Goal: Task Accomplishment & Management: Complete application form

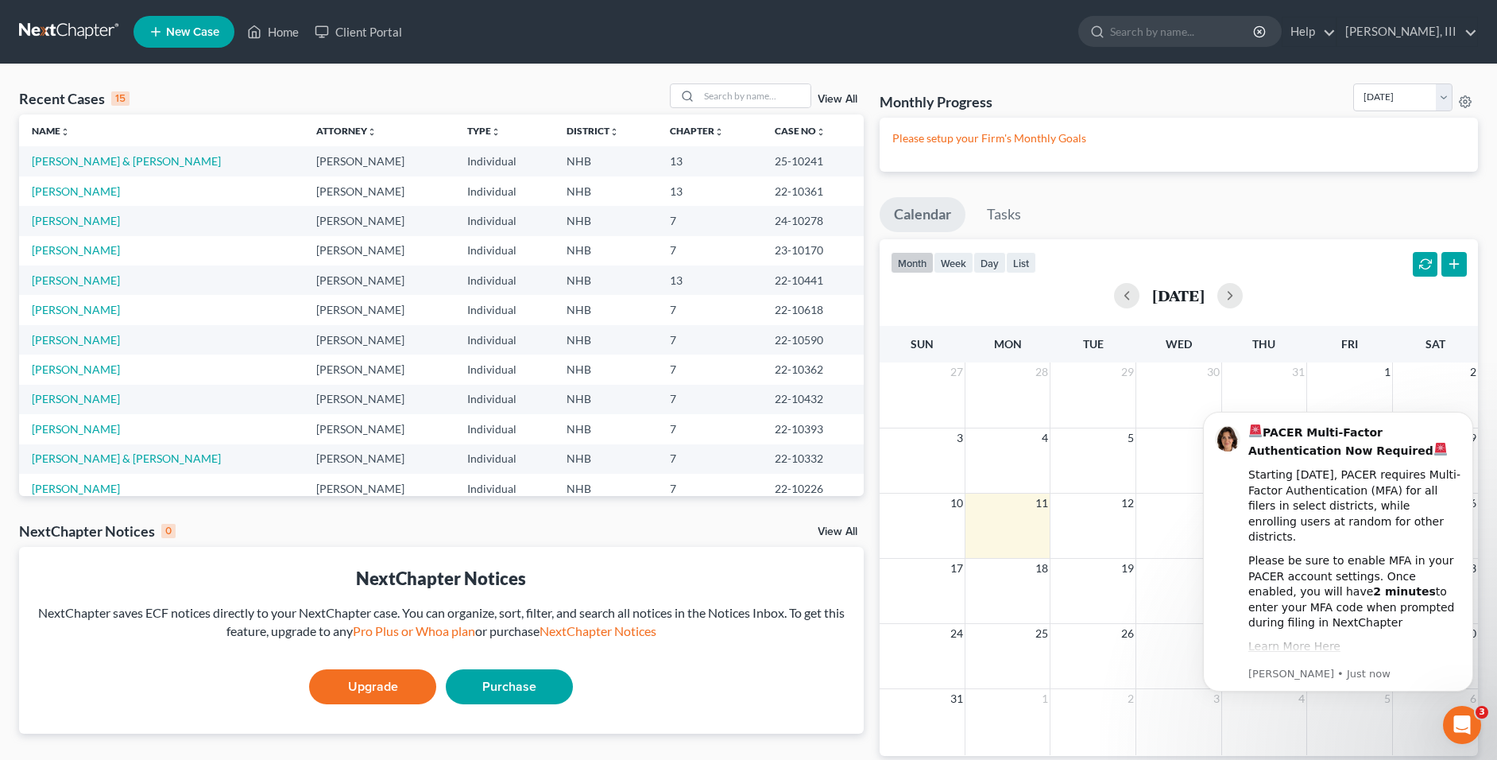
click at [197, 39] on link "New Case" at bounding box center [183, 32] width 101 height 32
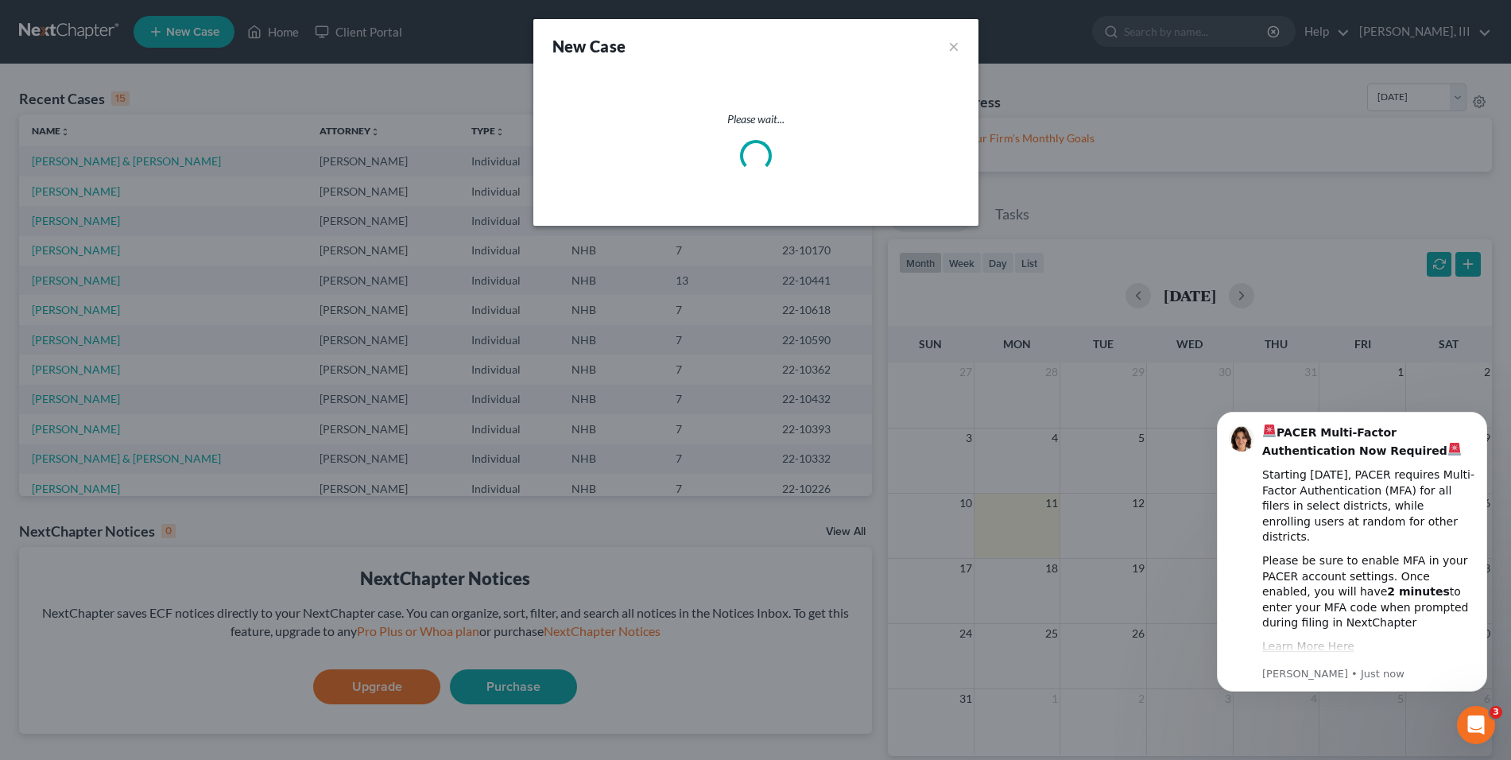
select select "50"
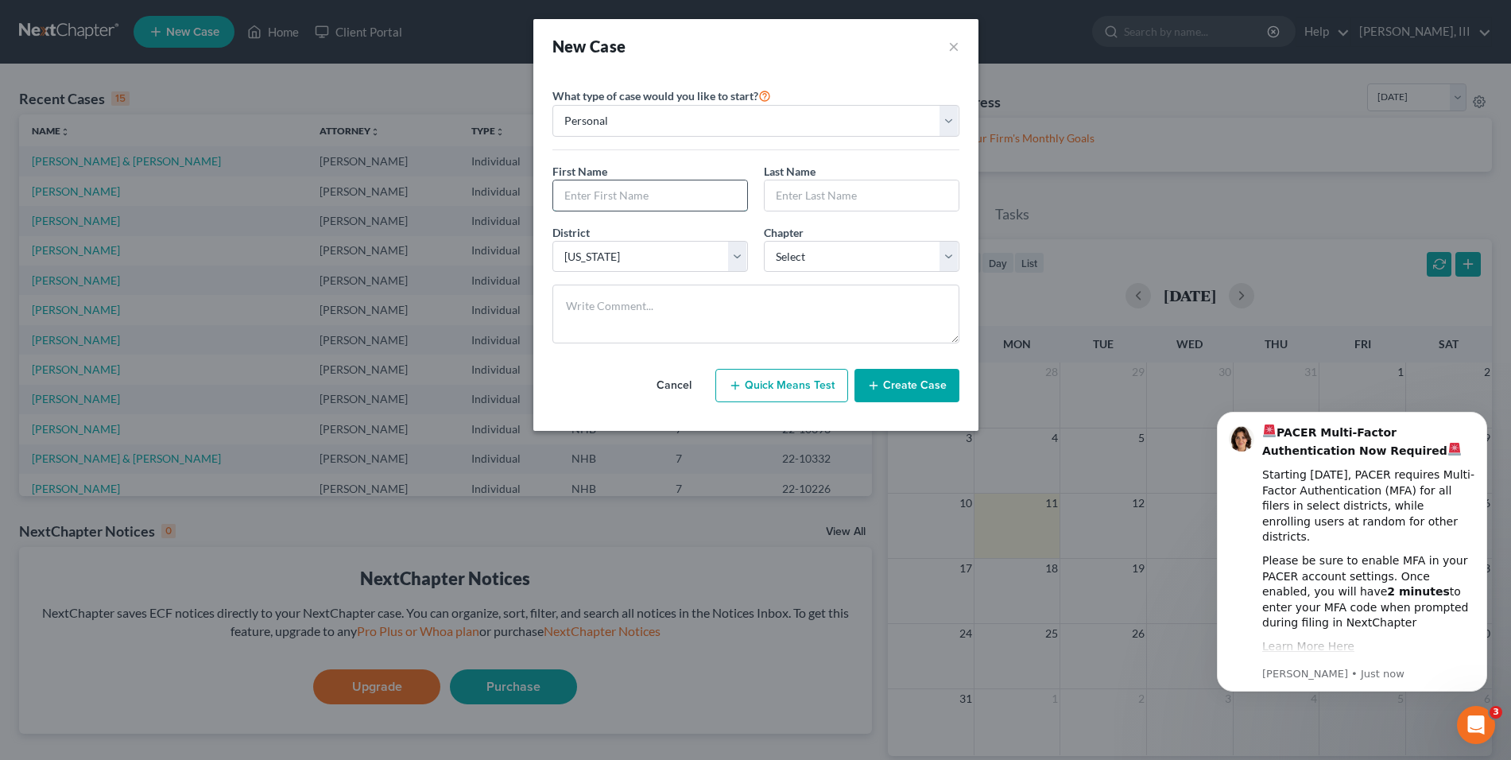
click at [650, 198] on input "text" at bounding box center [650, 195] width 194 height 30
type input "[PERSON_NAME]"
click at [822, 257] on select "Select 7 11 12 13" at bounding box center [861, 257] width 195 height 32
select select "0"
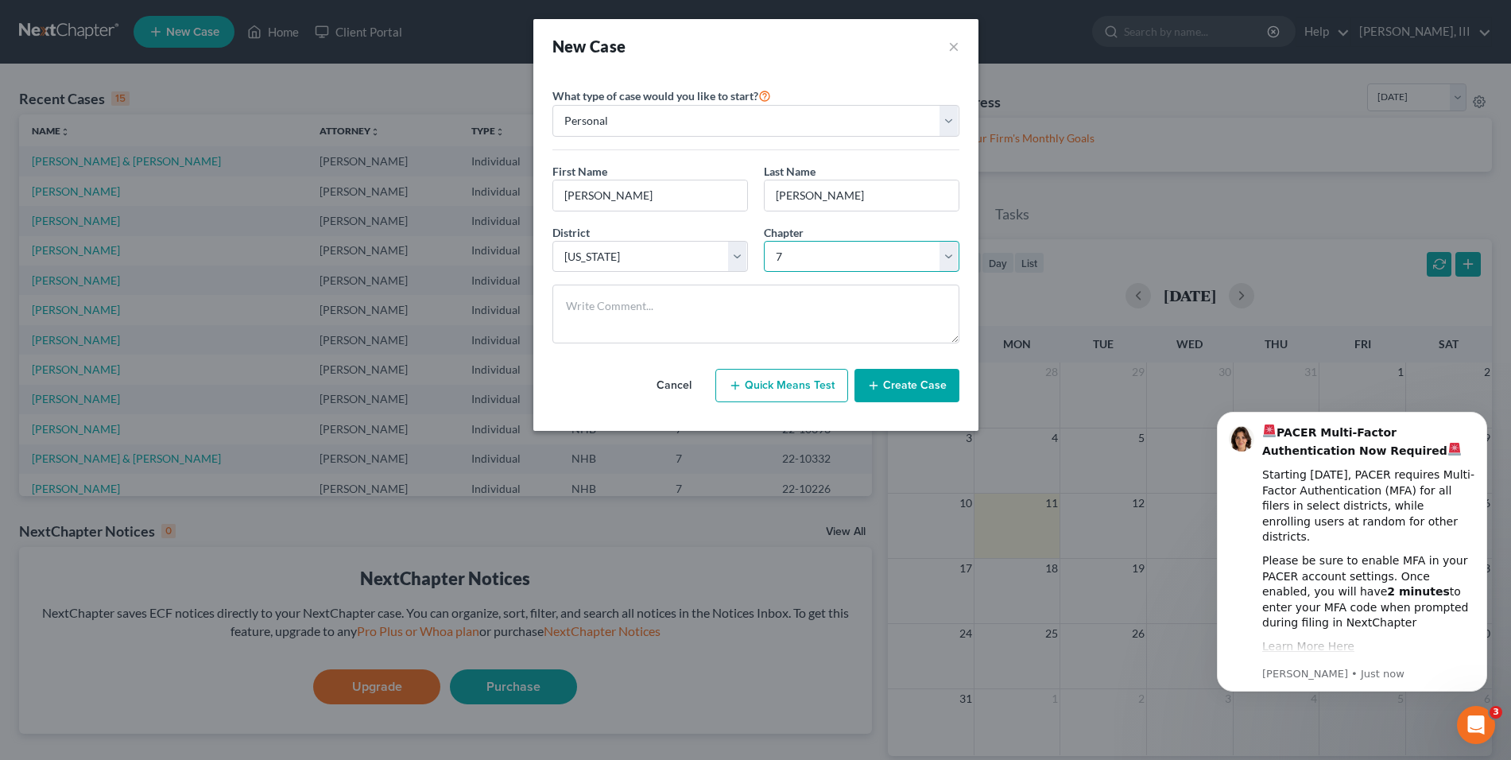
click at [764, 241] on select "Select 7 11 12 13" at bounding box center [861, 257] width 195 height 32
click at [884, 381] on button "Create Case" at bounding box center [906, 385] width 105 height 33
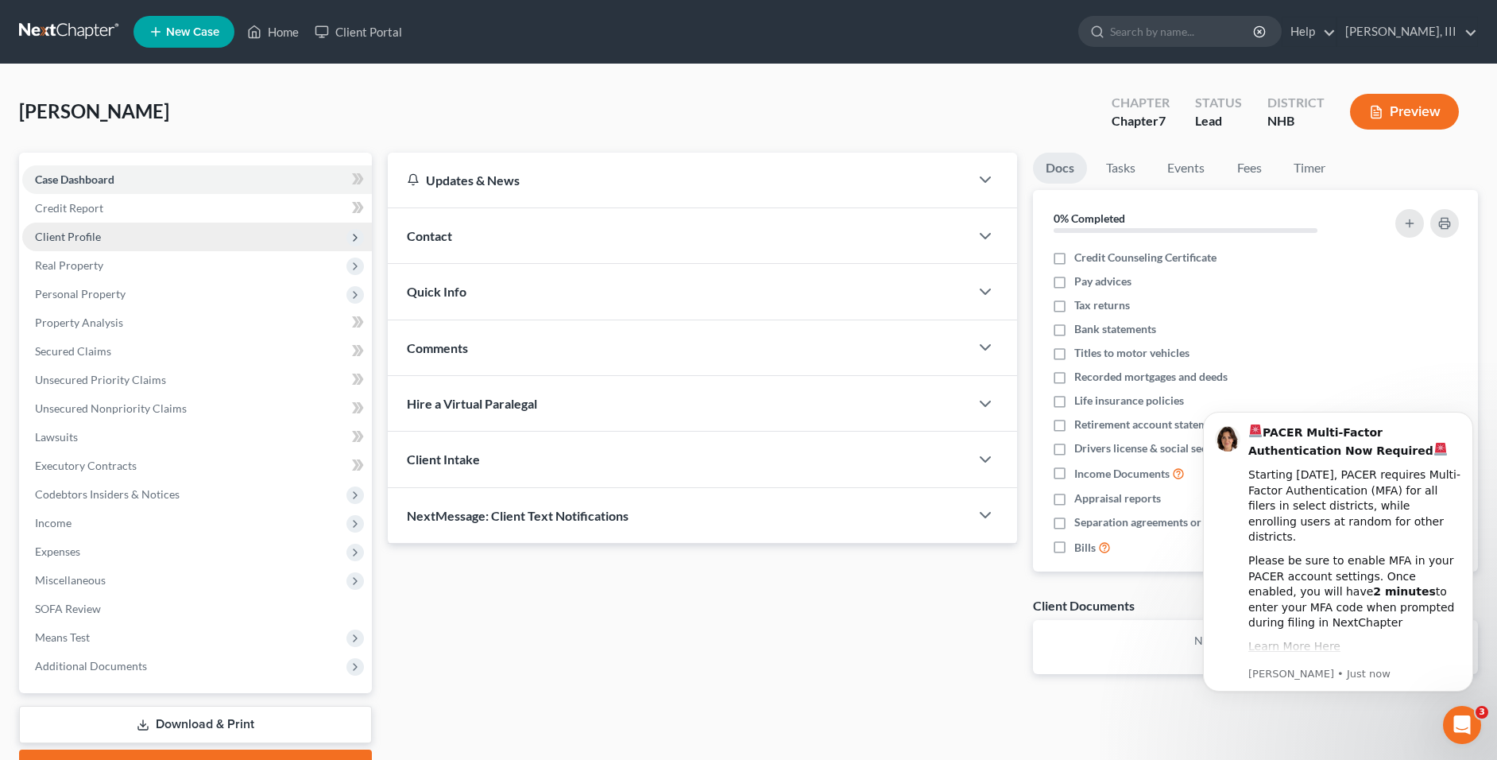
click at [119, 238] on span "Client Profile" at bounding box center [197, 236] width 350 height 29
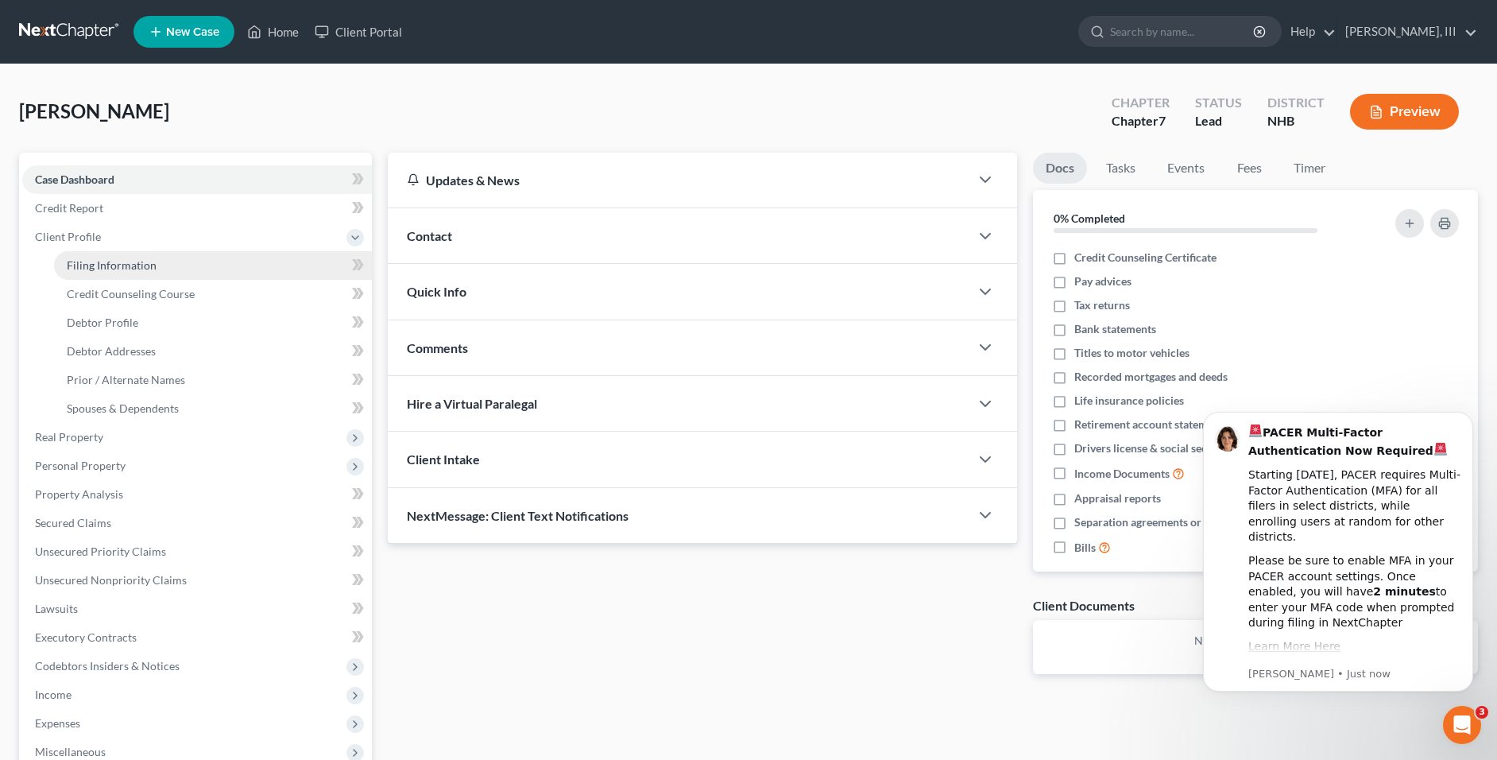
click at [133, 261] on span "Filing Information" at bounding box center [112, 265] width 90 height 14
select select "1"
select select "0"
select select "50"
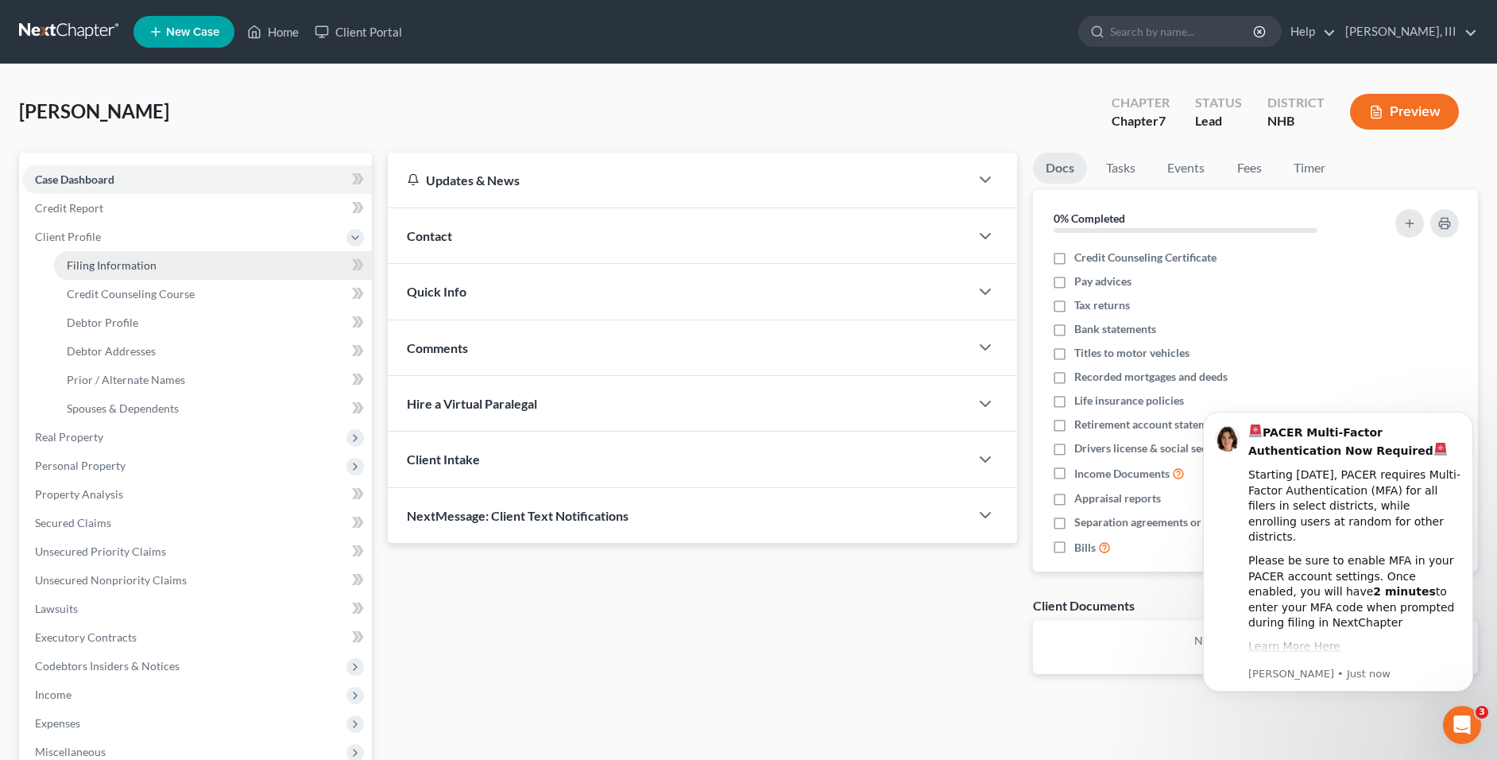
select select "32"
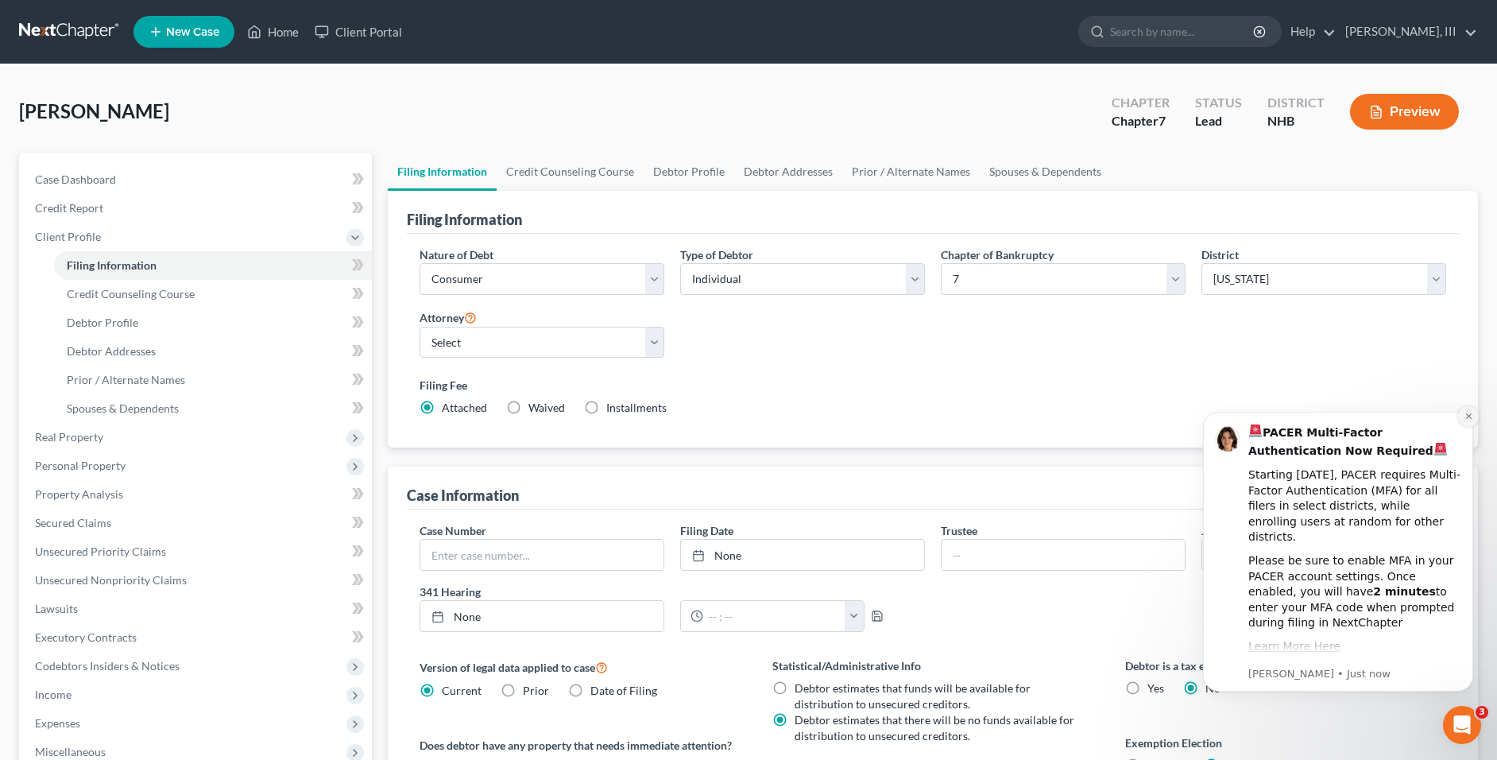
click at [1465, 418] on icon "Dismiss notification" at bounding box center [1469, 416] width 9 height 9
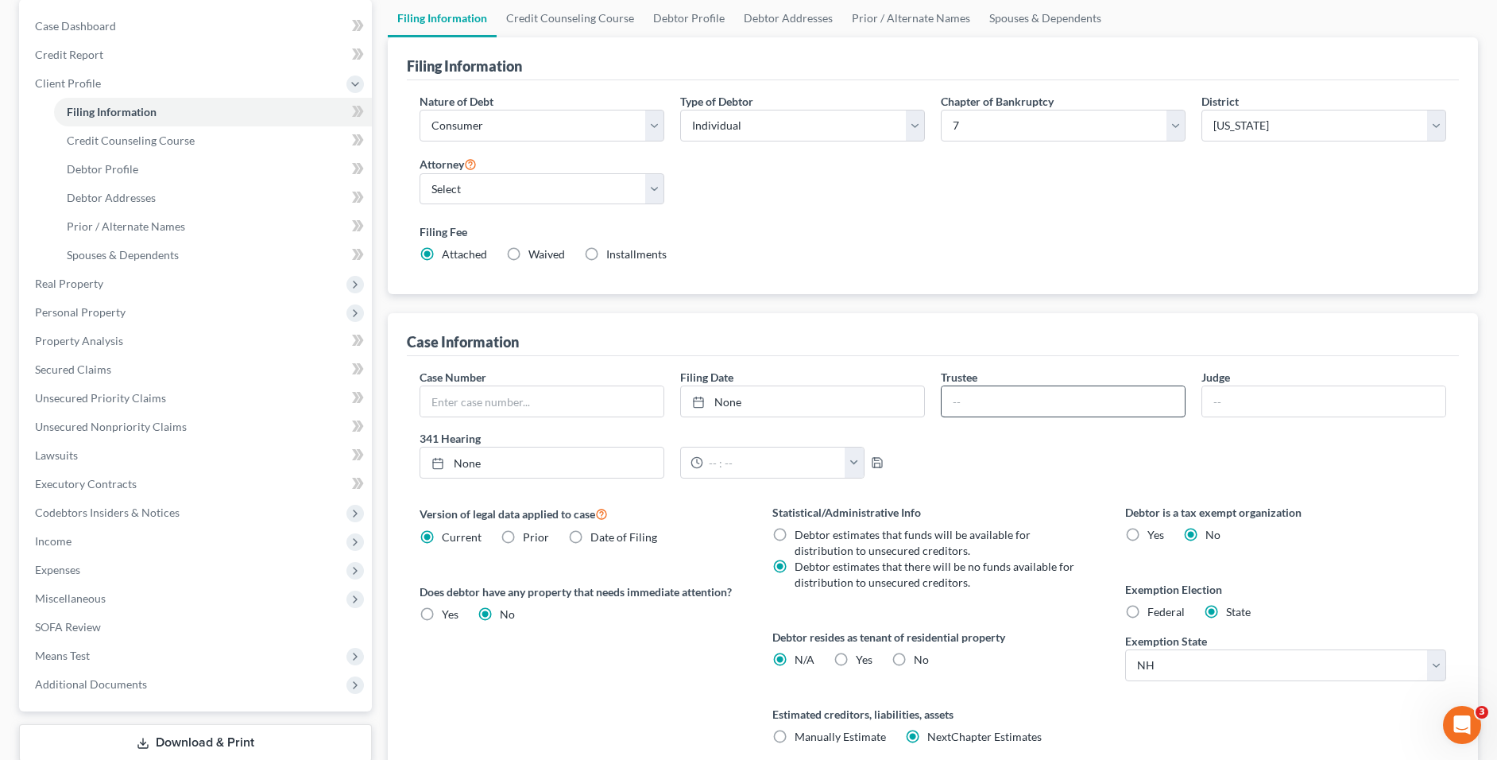
scroll to position [79, 0]
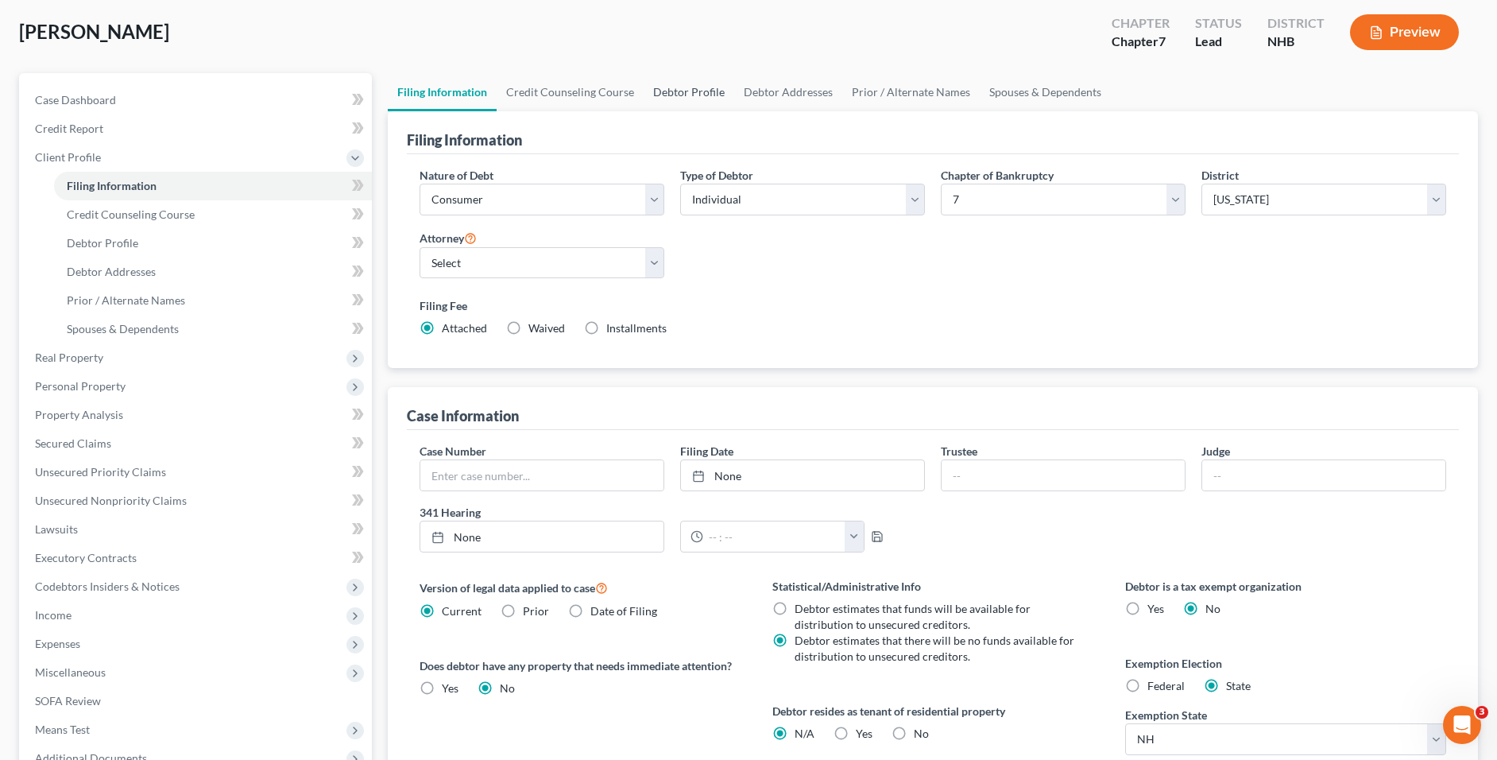
click at [684, 85] on link "Debtor Profile" at bounding box center [689, 92] width 91 height 38
select select "0"
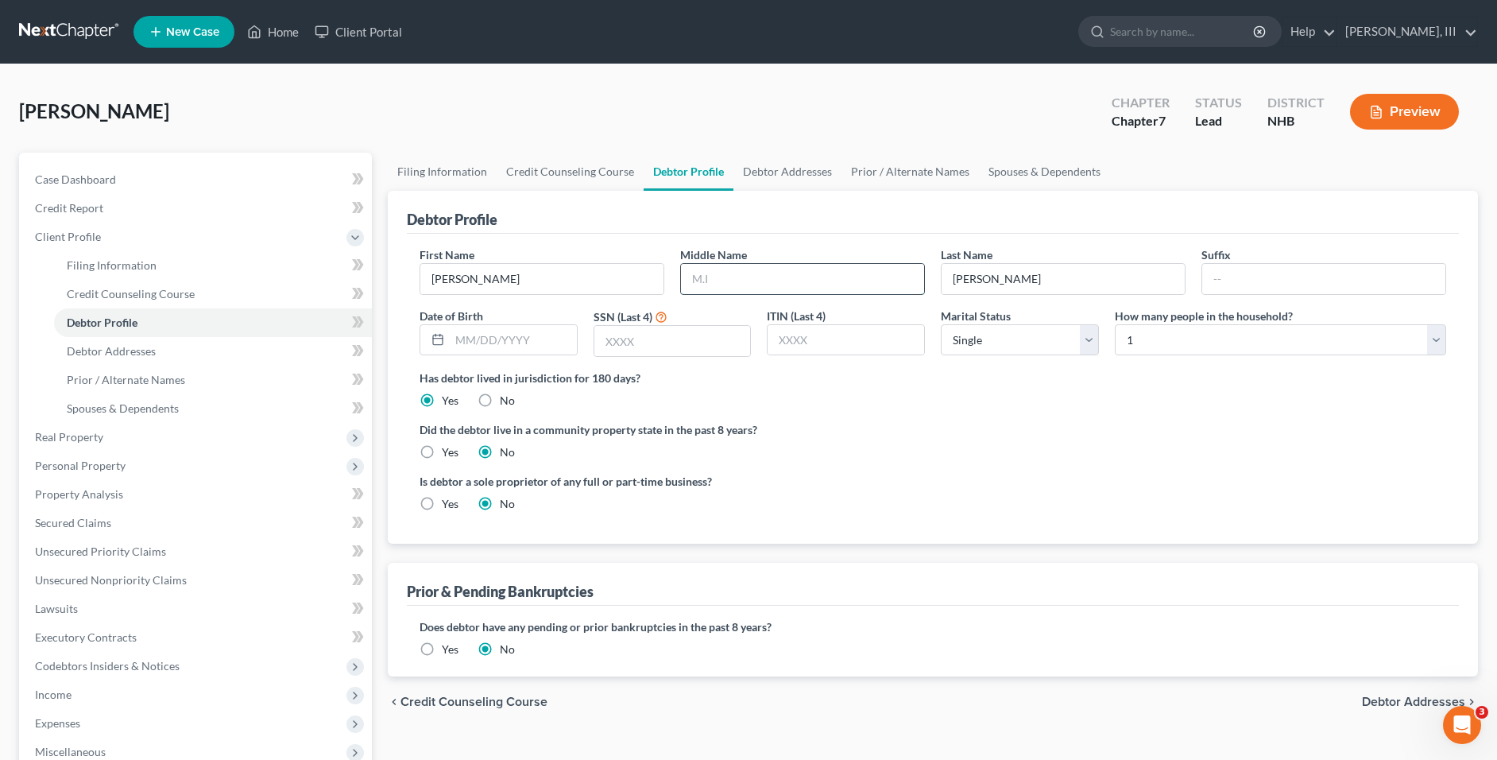
click at [712, 277] on input "text" at bounding box center [802, 279] width 243 height 30
type input "C."
type input "6957"
click at [784, 176] on link "Debtor Addresses" at bounding box center [787, 172] width 108 height 38
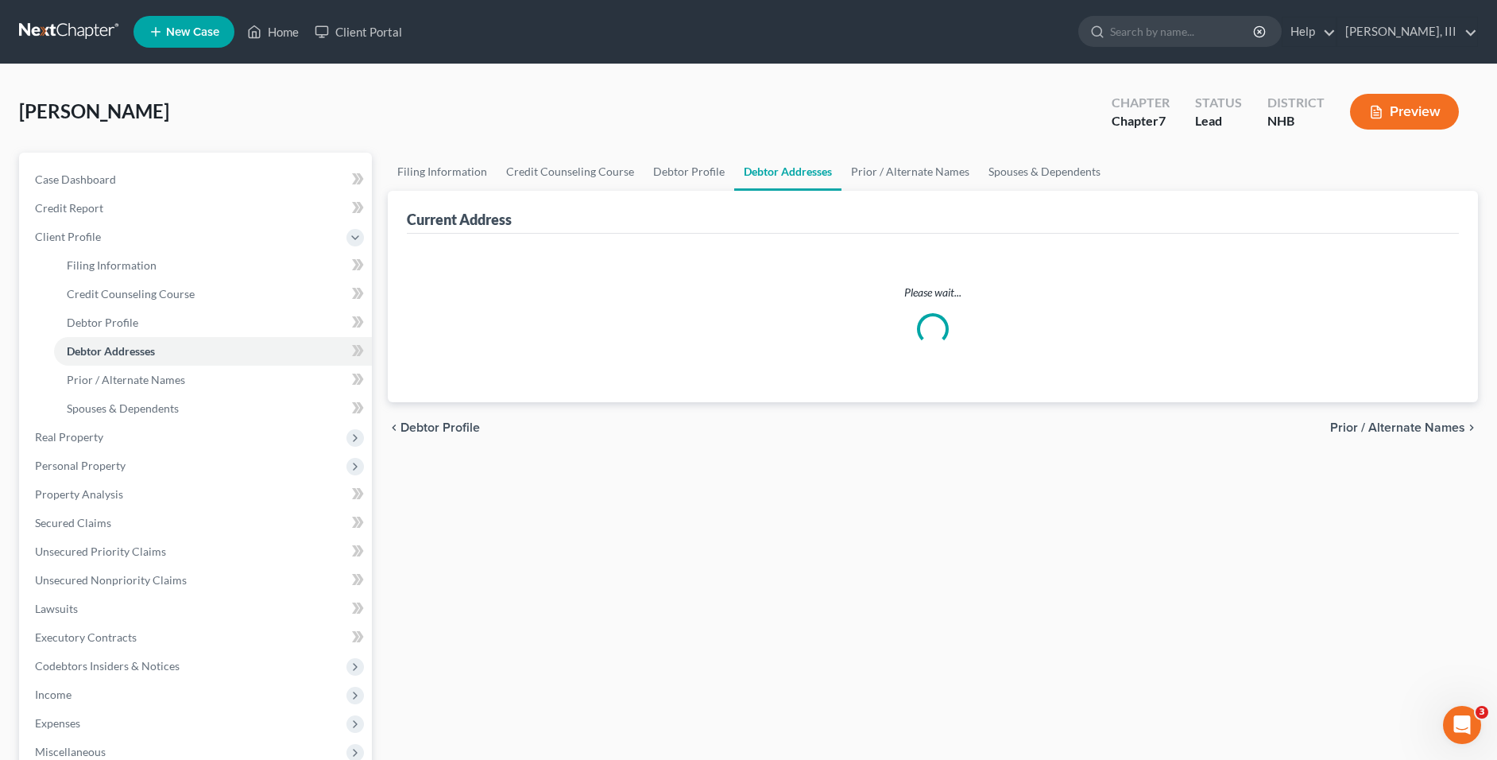
select select "0"
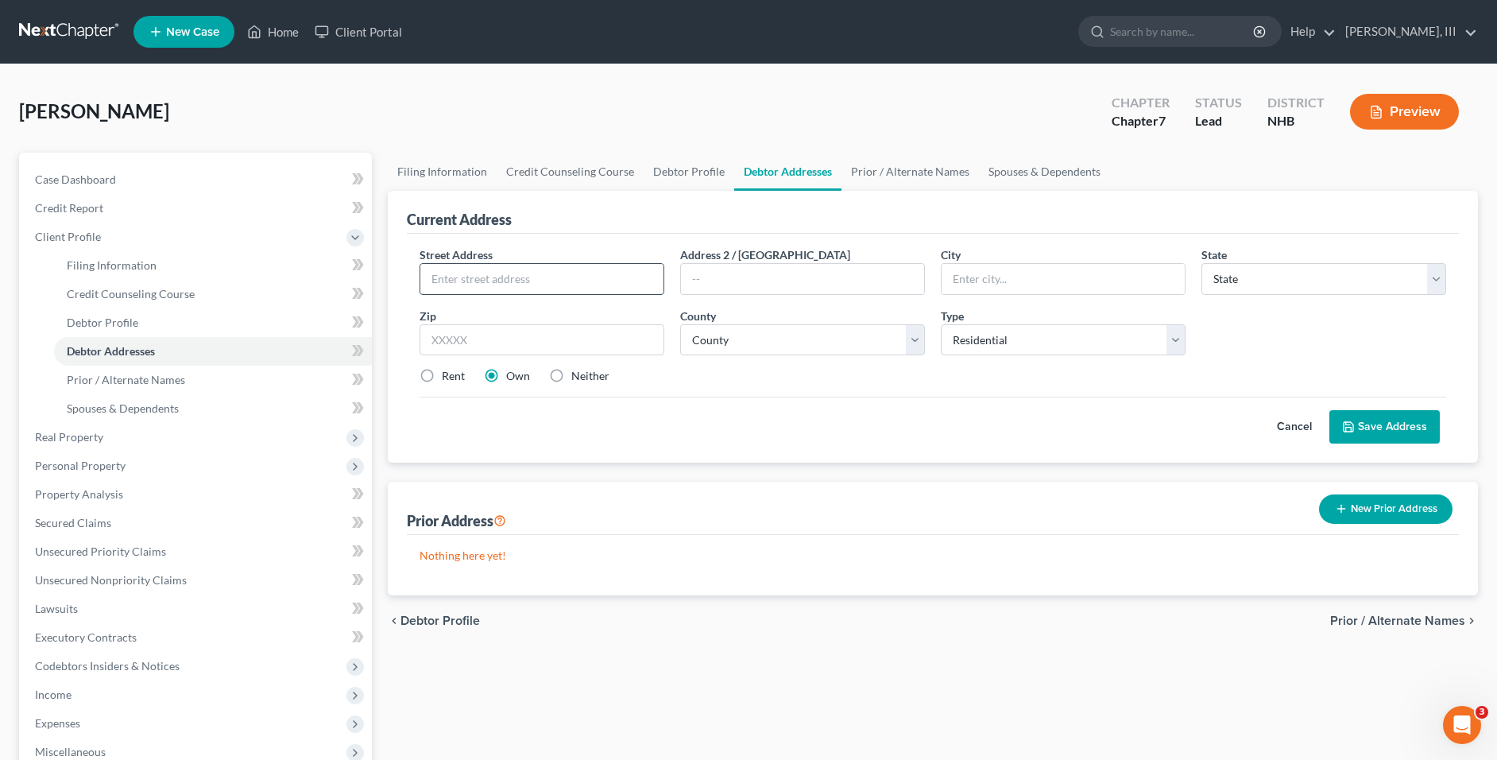
click at [542, 288] on input "text" at bounding box center [541, 279] width 243 height 30
type input "54 McKean Street"
type input "Nashua"
select select "32"
type input "03060"
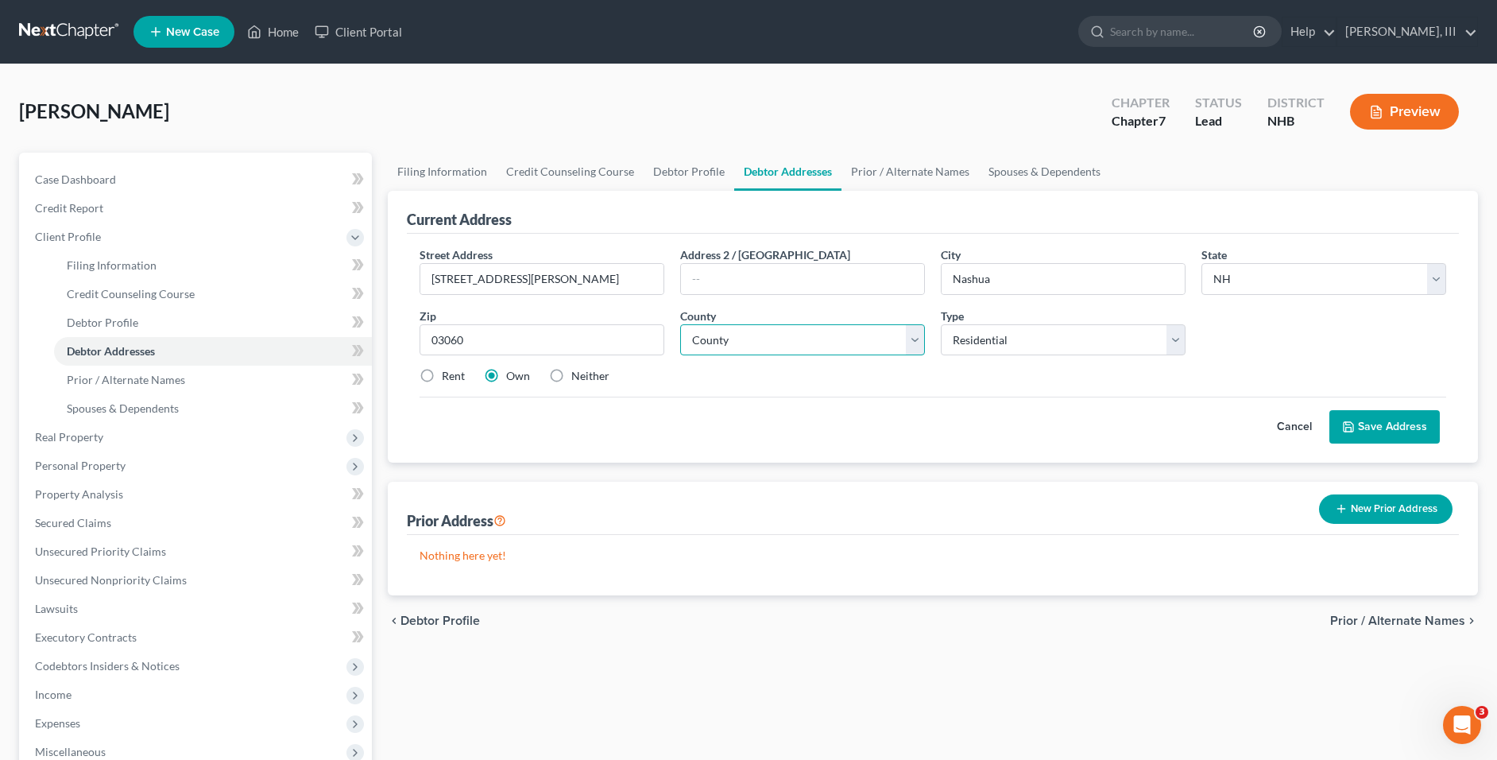
click at [754, 345] on select "County Belknap County Carroll County Cheshire County Coos County Grafton County…" at bounding box center [802, 340] width 245 height 32
select select "5"
click at [680, 324] on select "County Belknap County Carroll County Cheshire County Coos County Grafton County…" at bounding box center [802, 340] width 245 height 32
click at [442, 373] on label "Rent" at bounding box center [453, 376] width 23 height 16
click at [448, 373] on input "Rent" at bounding box center [453, 373] width 10 height 10
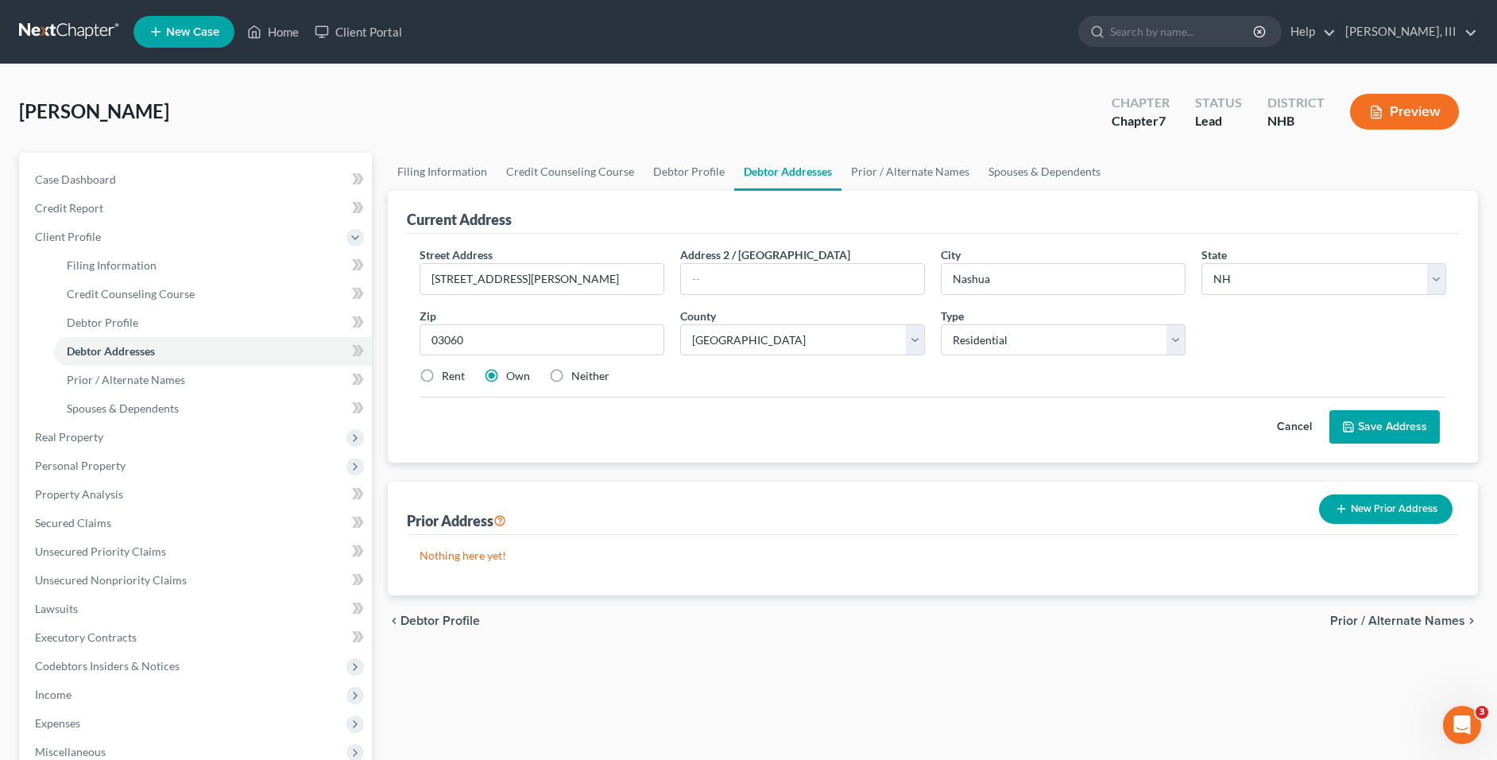
radio input "true"
click at [1408, 432] on button "Save Address" at bounding box center [1384, 426] width 110 height 33
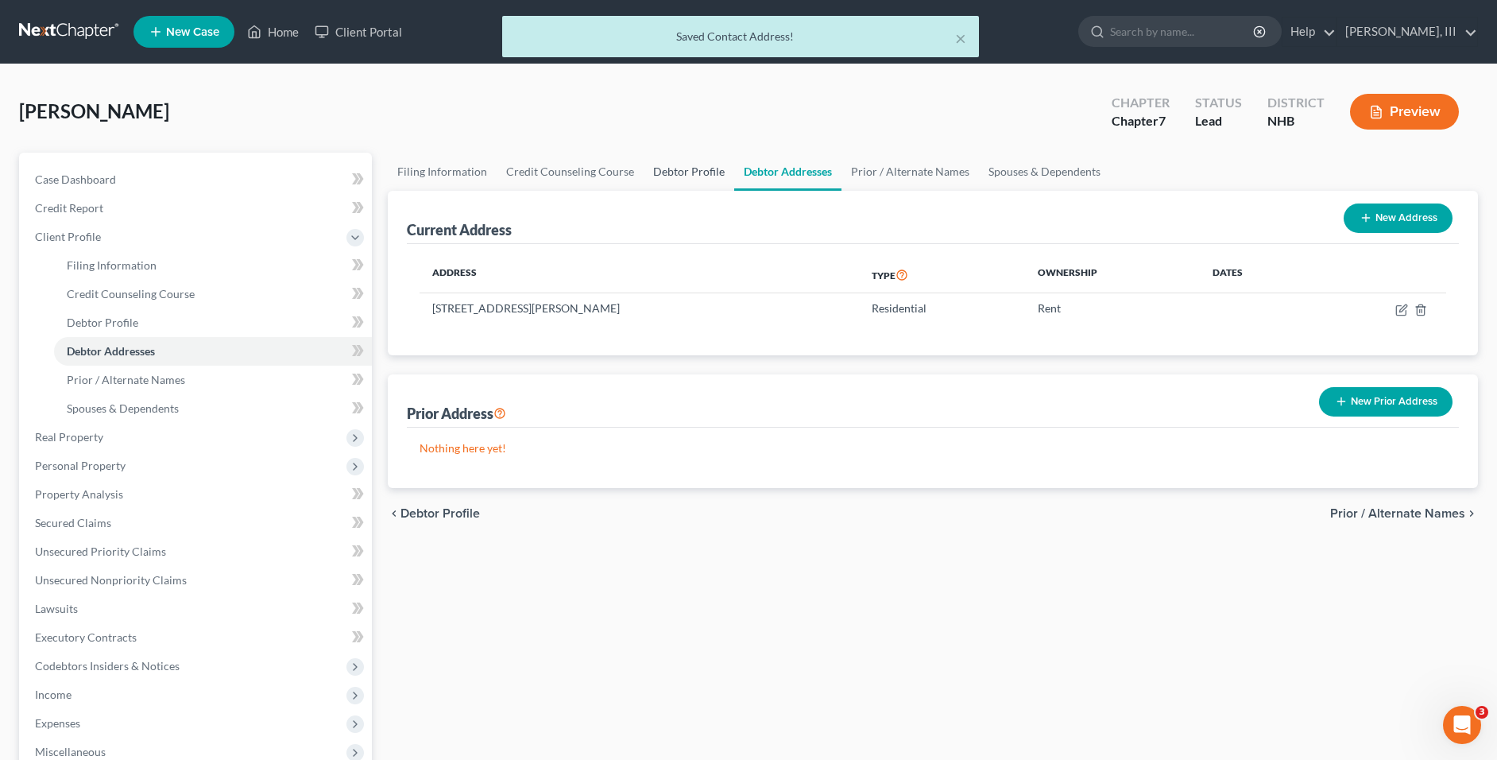
click at [672, 181] on link "Debtor Profile" at bounding box center [689, 172] width 91 height 38
select select "0"
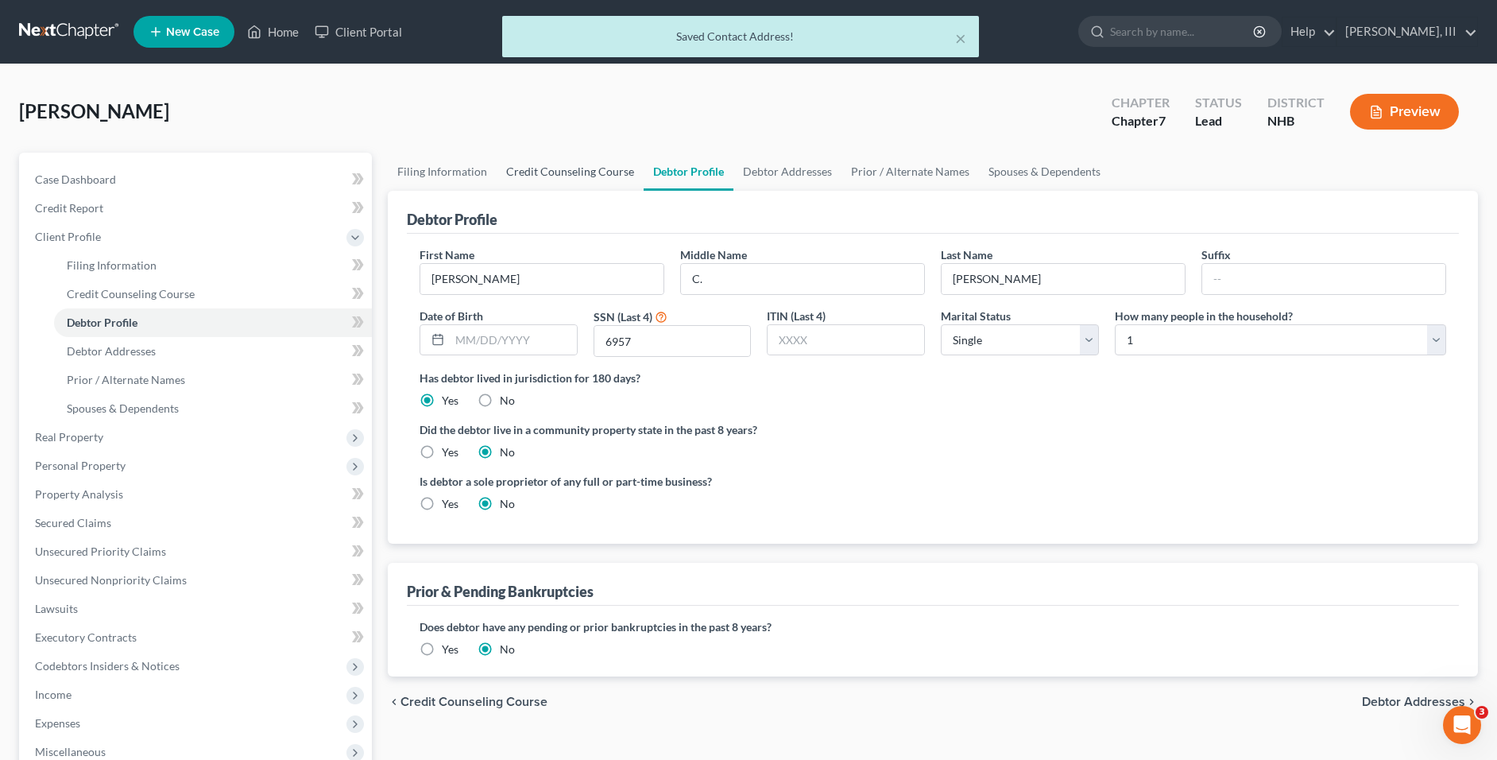
click at [563, 176] on link "Credit Counseling Course" at bounding box center [570, 172] width 147 height 38
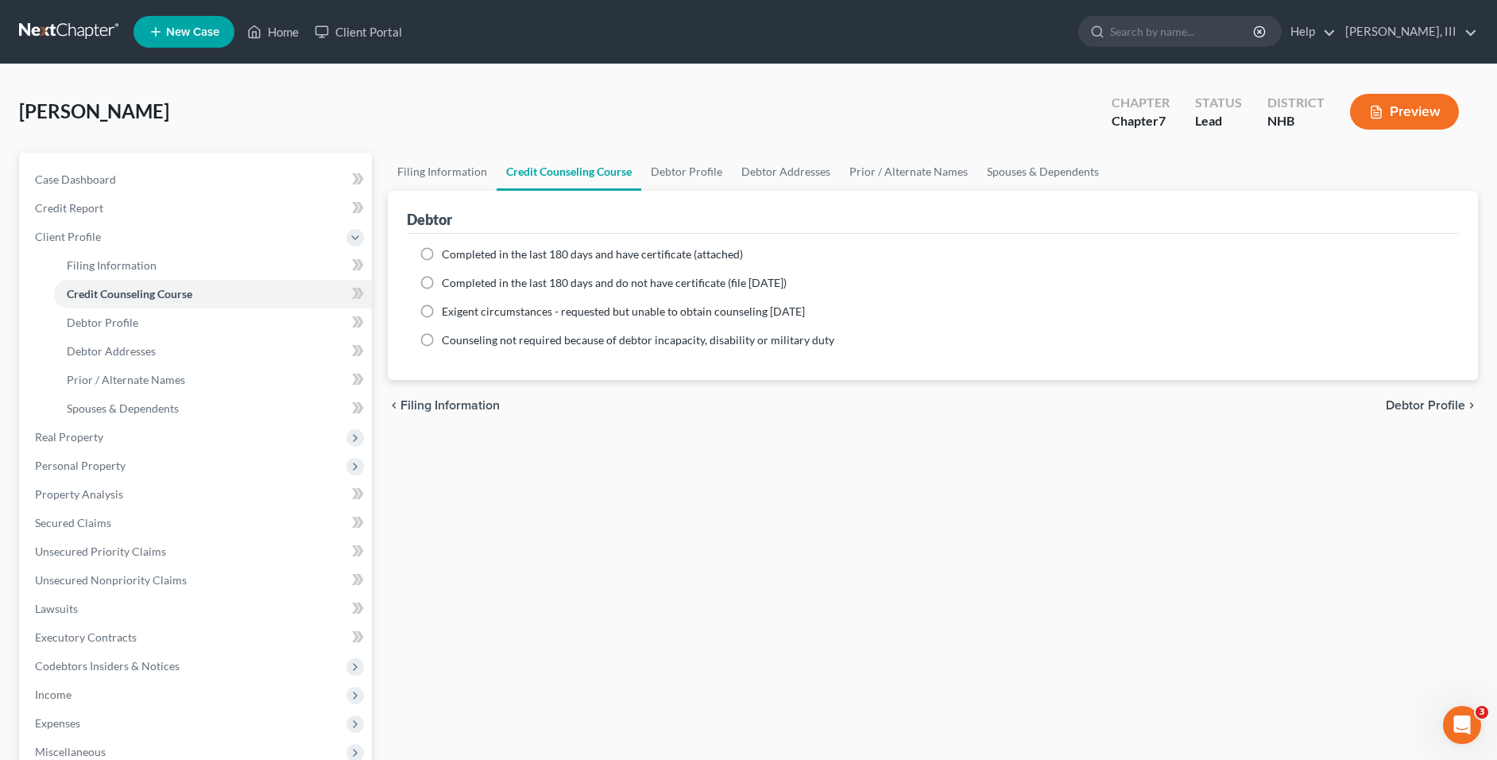
click at [442, 256] on label "Completed in the last 180 days and have certificate (attached)" at bounding box center [592, 254] width 301 height 16
click at [448, 256] on input "Completed in the last 180 days and have certificate (attached)" at bounding box center [453, 251] width 10 height 10
radio input "true"
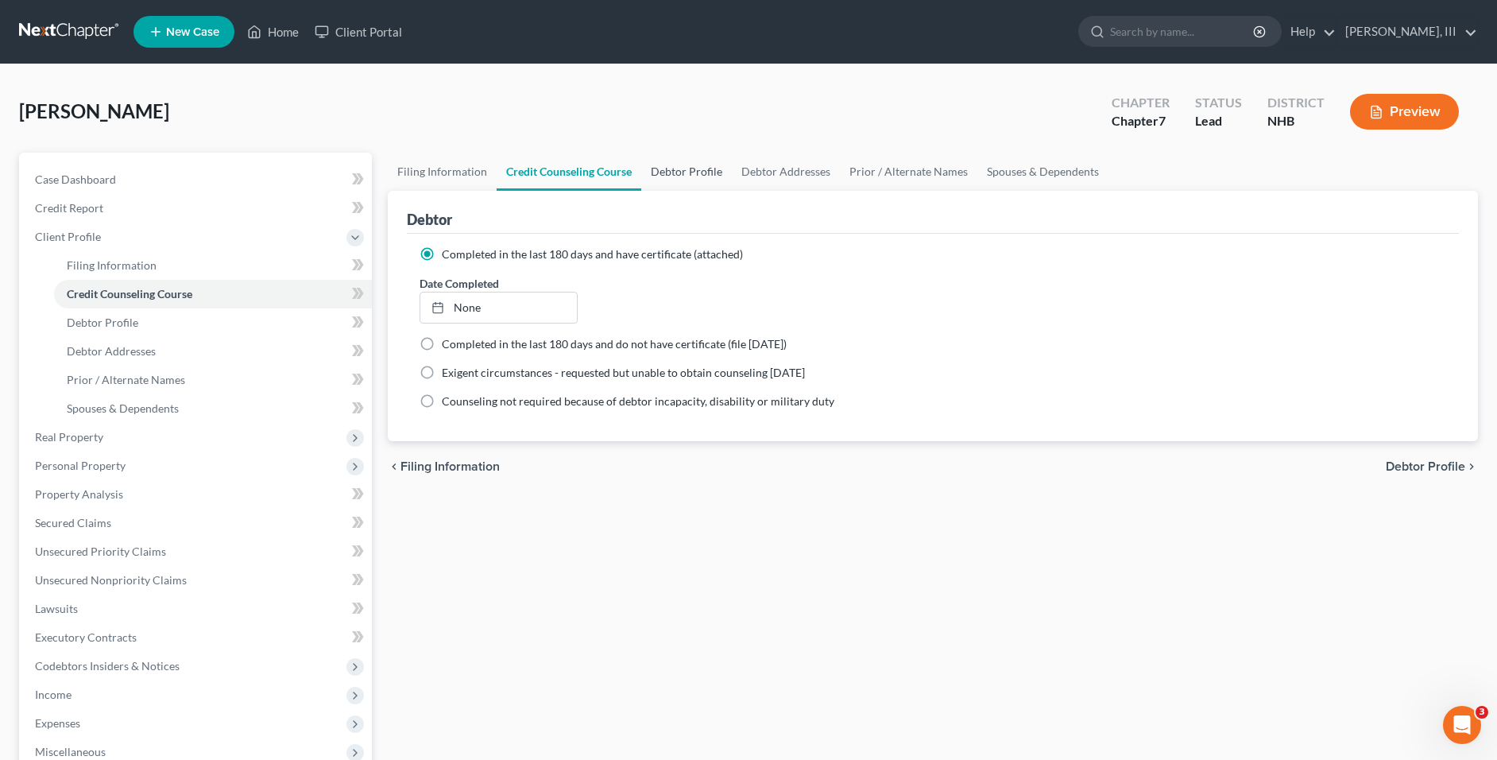
click at [699, 182] on link "Debtor Profile" at bounding box center [686, 172] width 91 height 38
select select "0"
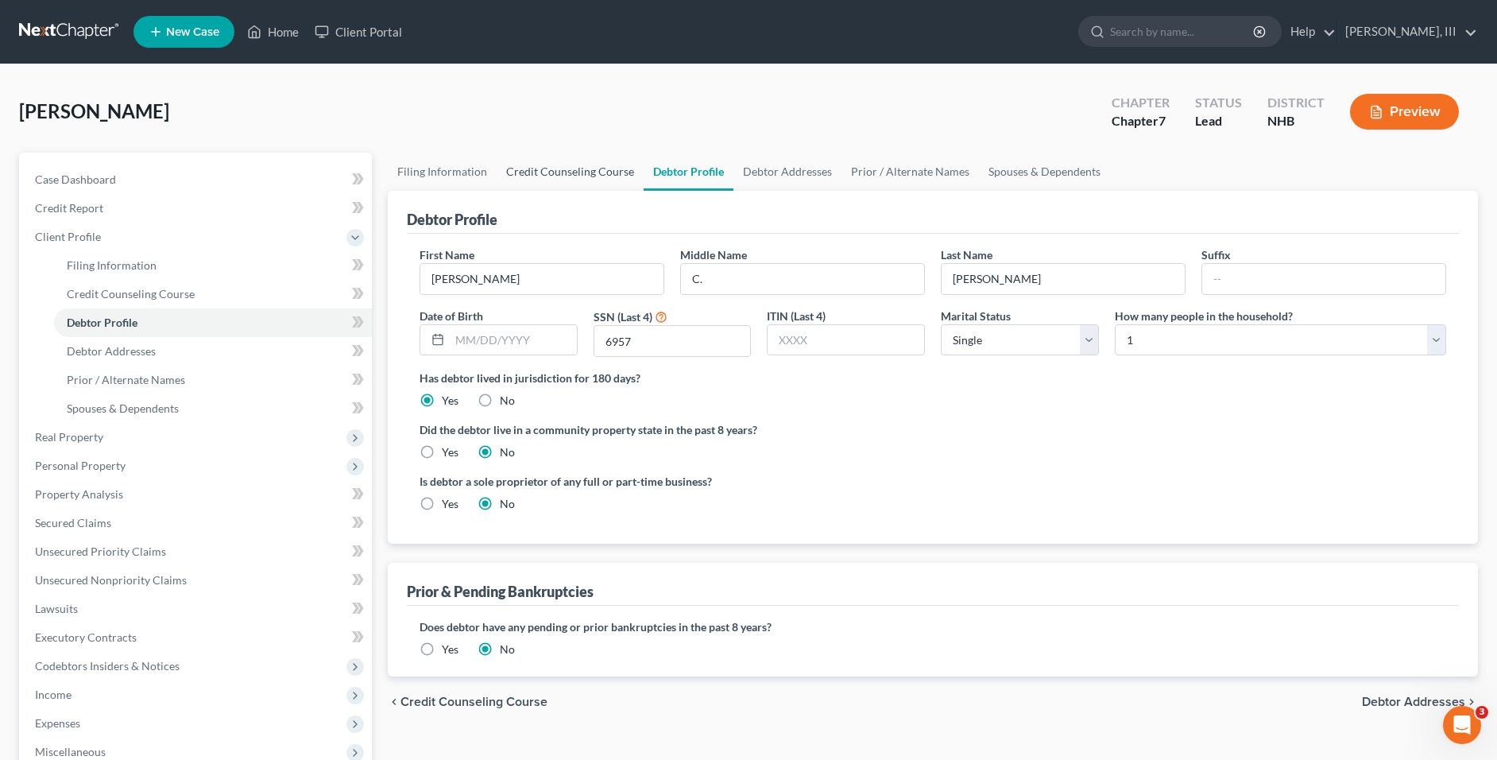
click at [619, 172] on link "Credit Counseling Course" at bounding box center [570, 172] width 147 height 38
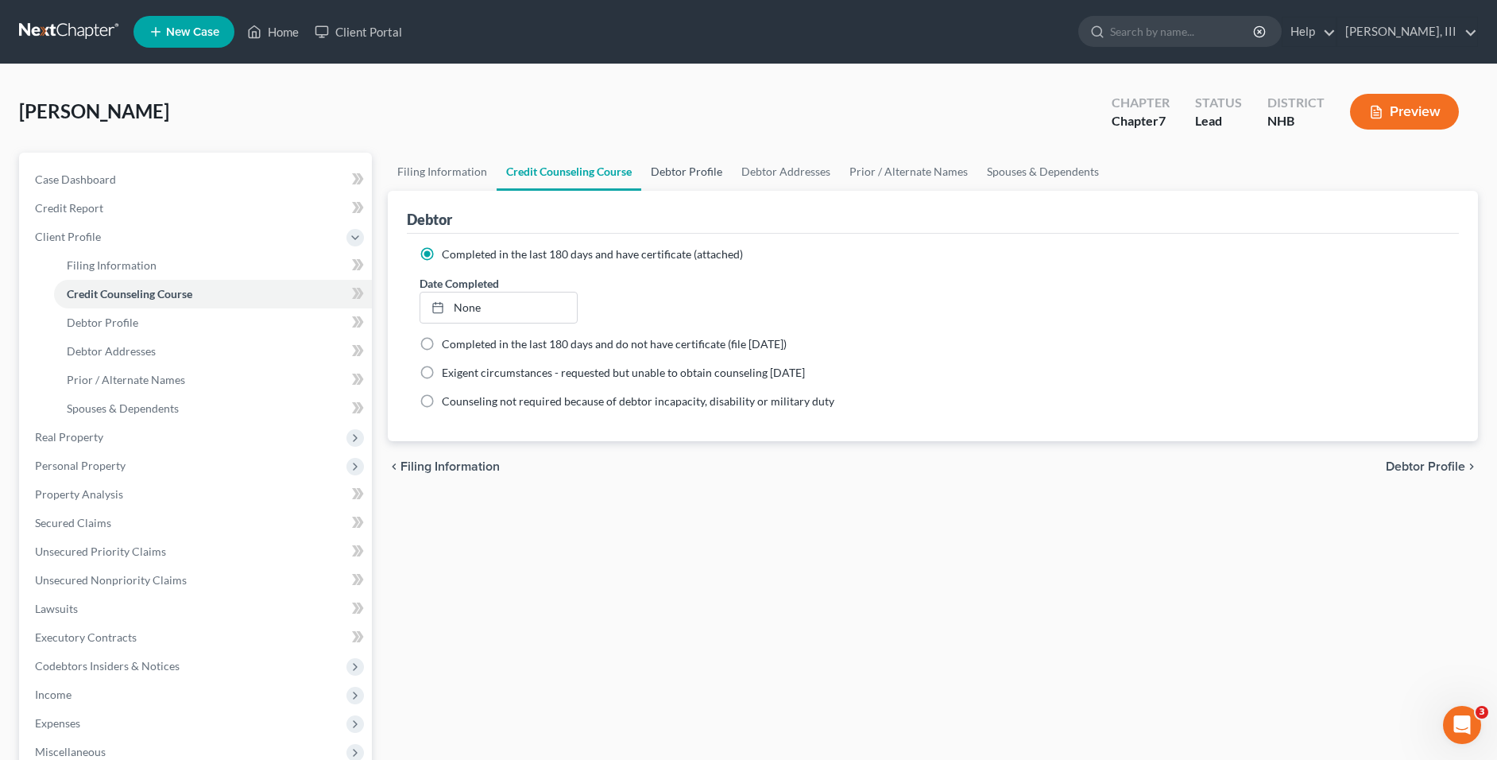
click at [673, 175] on link "Debtor Profile" at bounding box center [686, 172] width 91 height 38
select select "0"
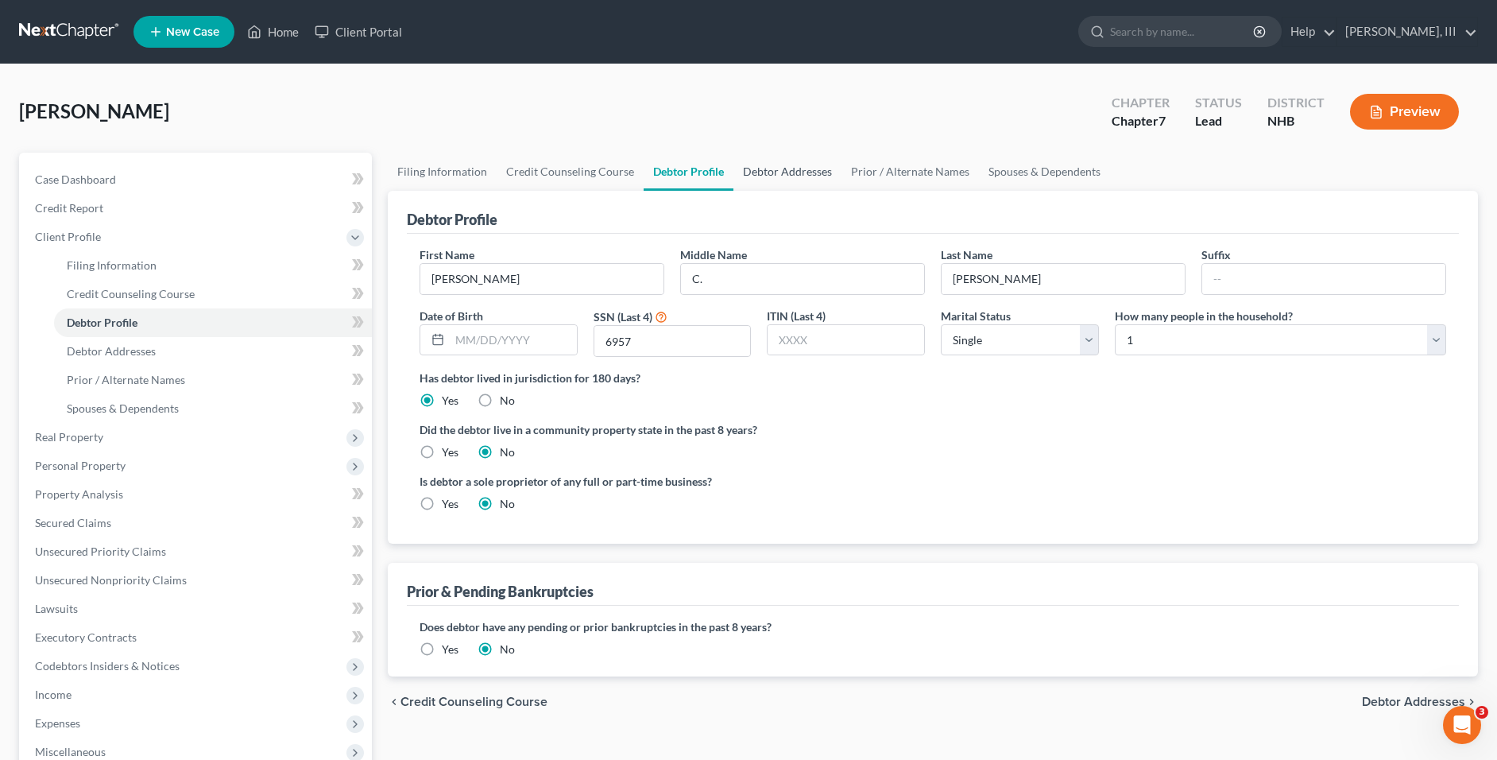
click at [797, 171] on link "Debtor Addresses" at bounding box center [787, 172] width 108 height 38
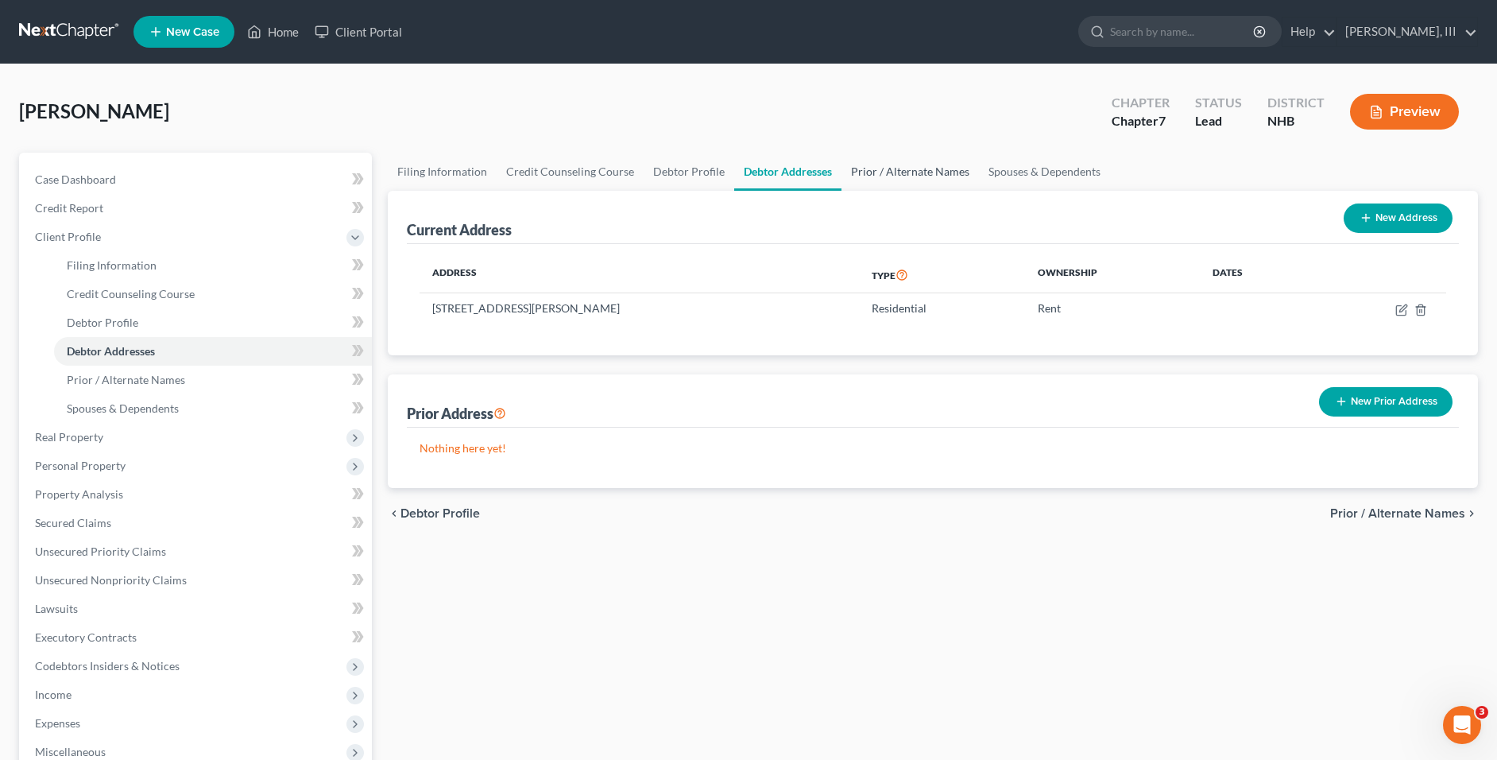
click at [884, 168] on link "Prior / Alternate Names" at bounding box center [910, 172] width 137 height 38
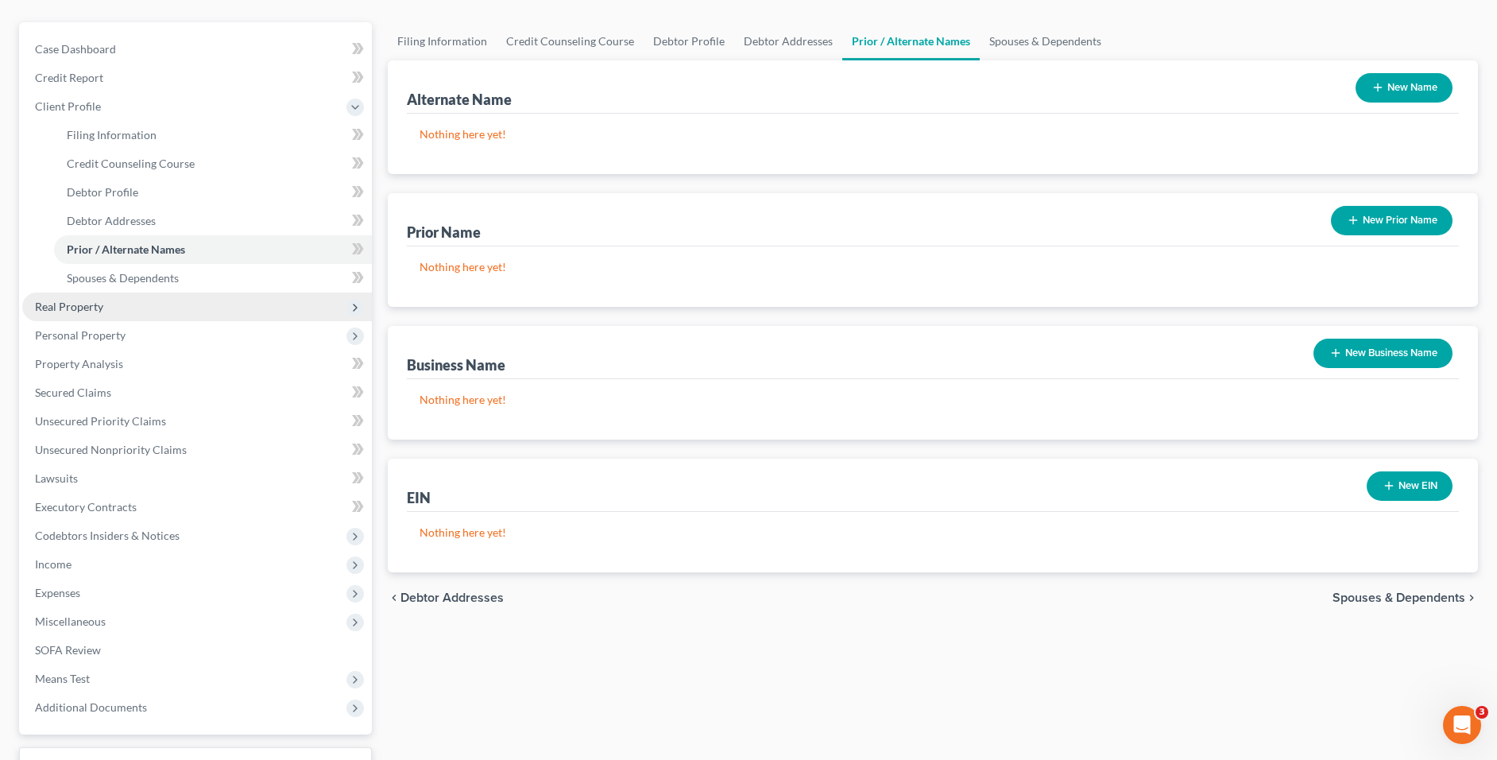
scroll to position [159, 0]
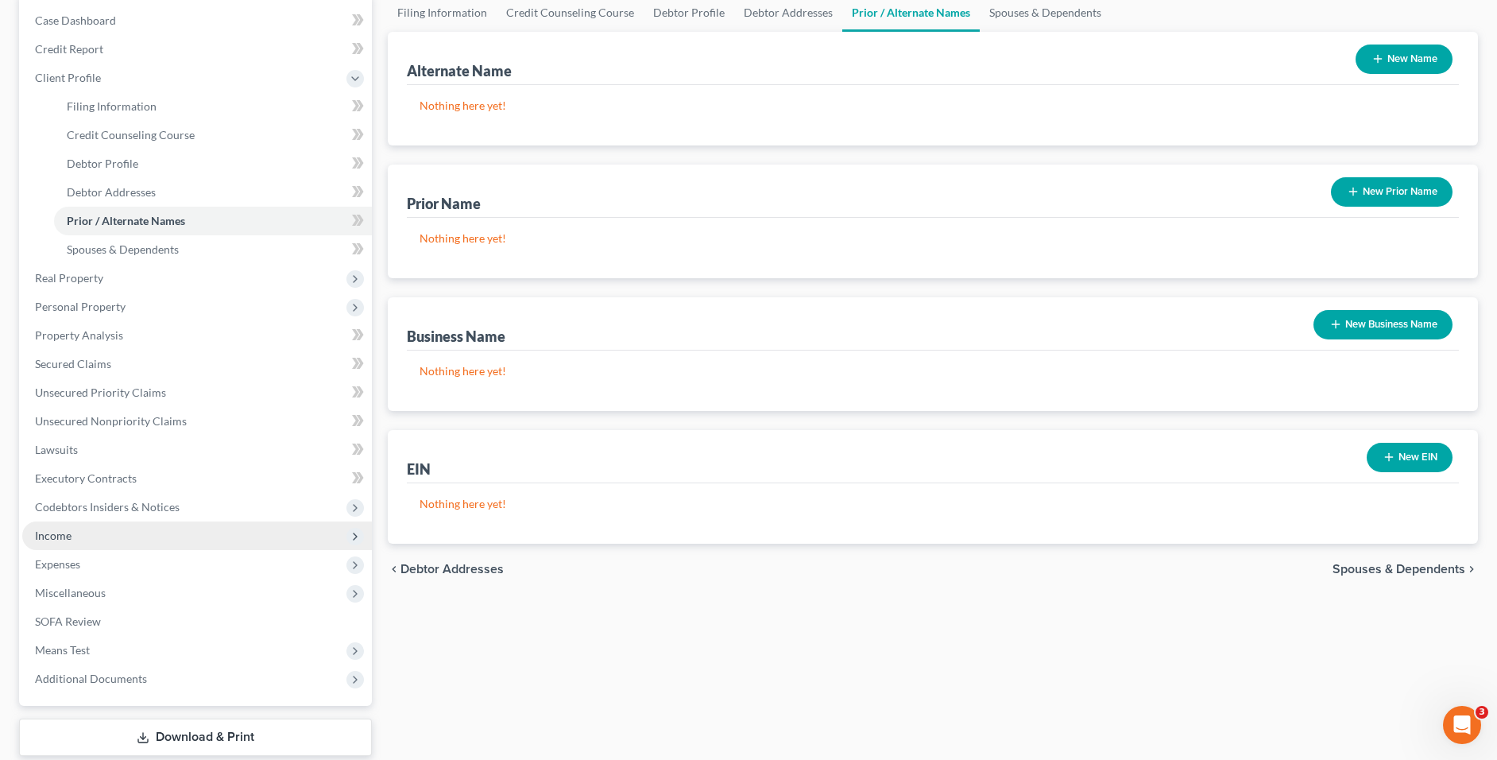
click at [165, 545] on span "Income" at bounding box center [197, 535] width 350 height 29
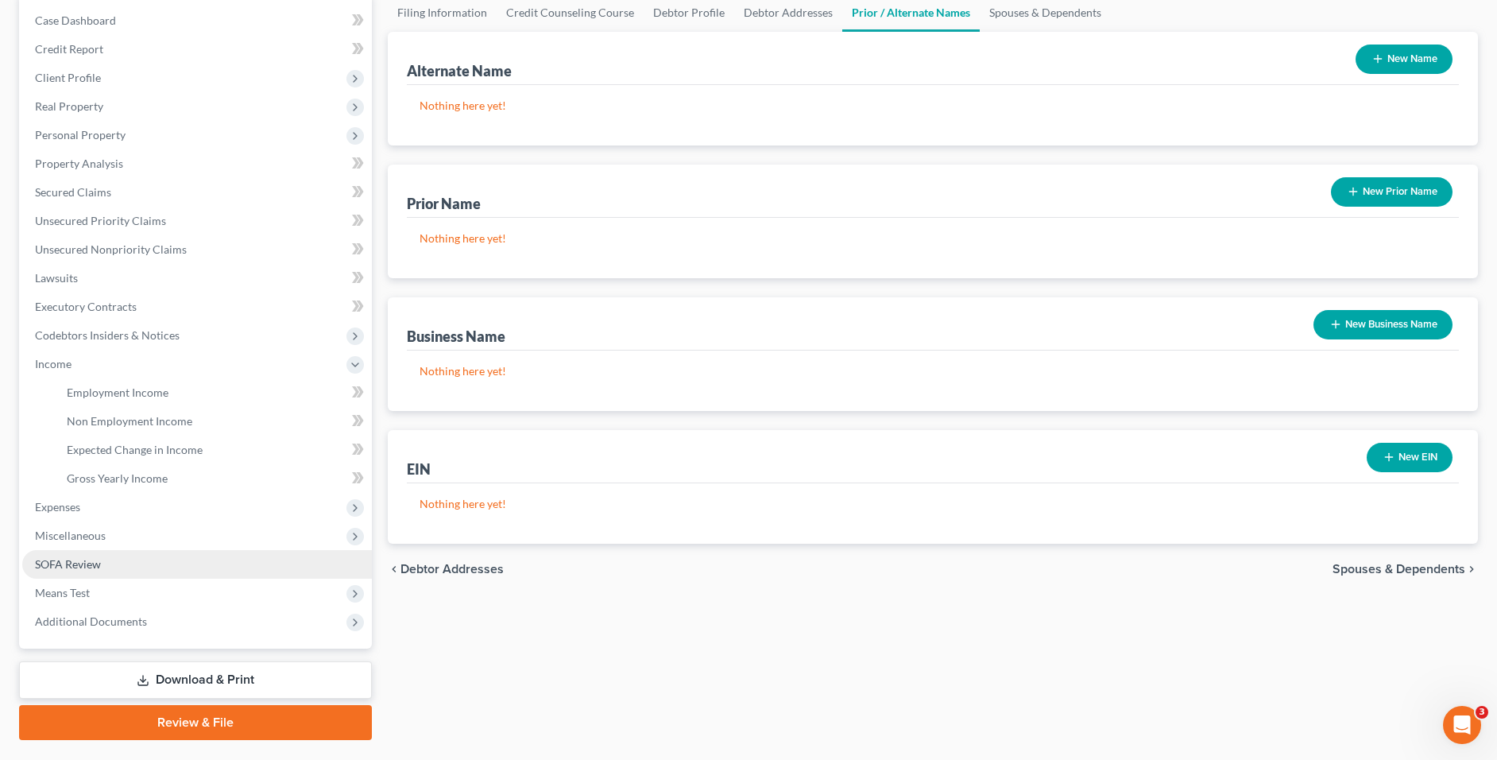
click at [130, 557] on link "SOFA Review" at bounding box center [197, 564] width 350 height 29
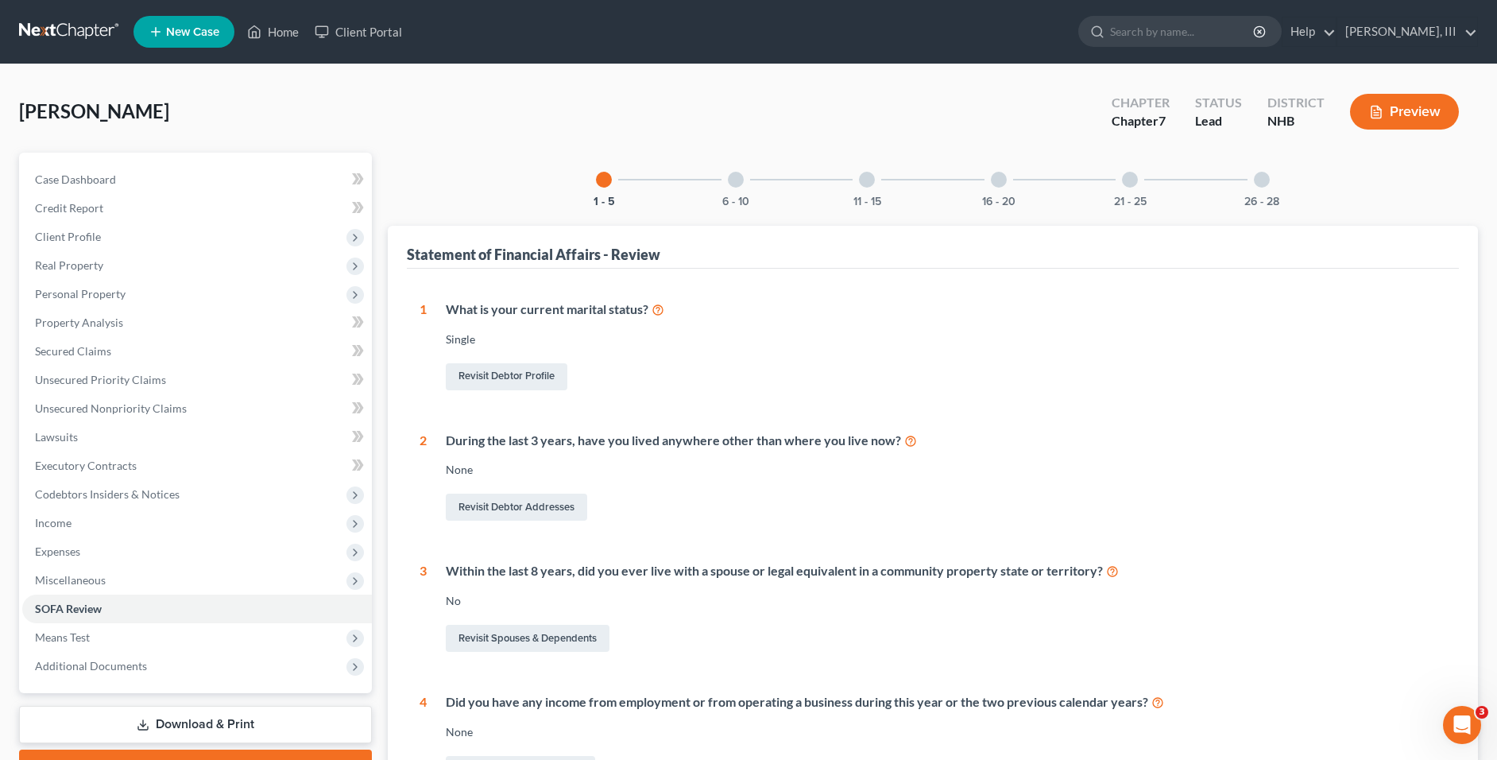
click at [1089, 486] on div "During the last 3 years, have you lived anywhere other than where you live now?…" at bounding box center [937, 477] width 1020 height 93
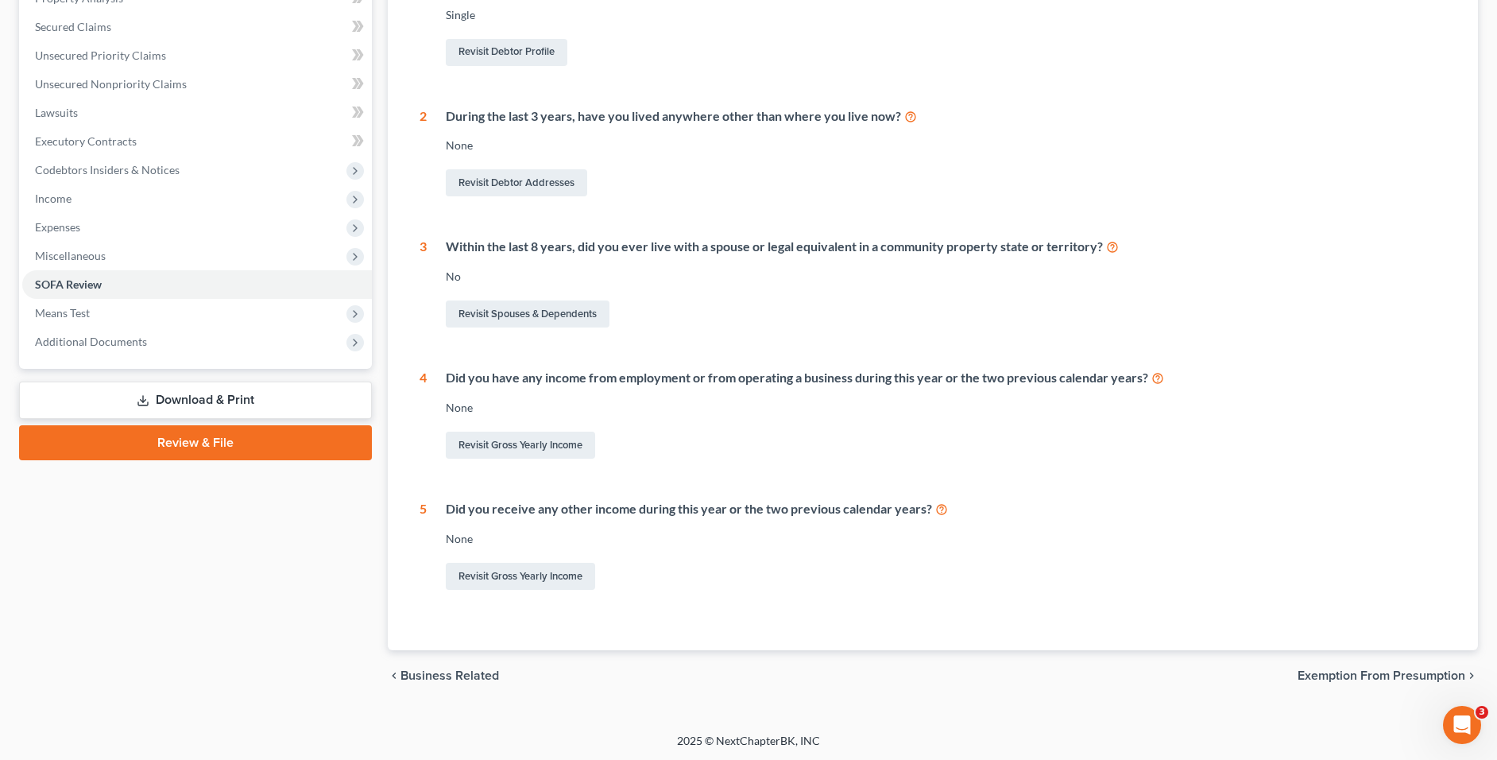
scroll to position [326, 0]
click at [578, 571] on link "Revisit Gross Yearly Income" at bounding box center [520, 574] width 149 height 27
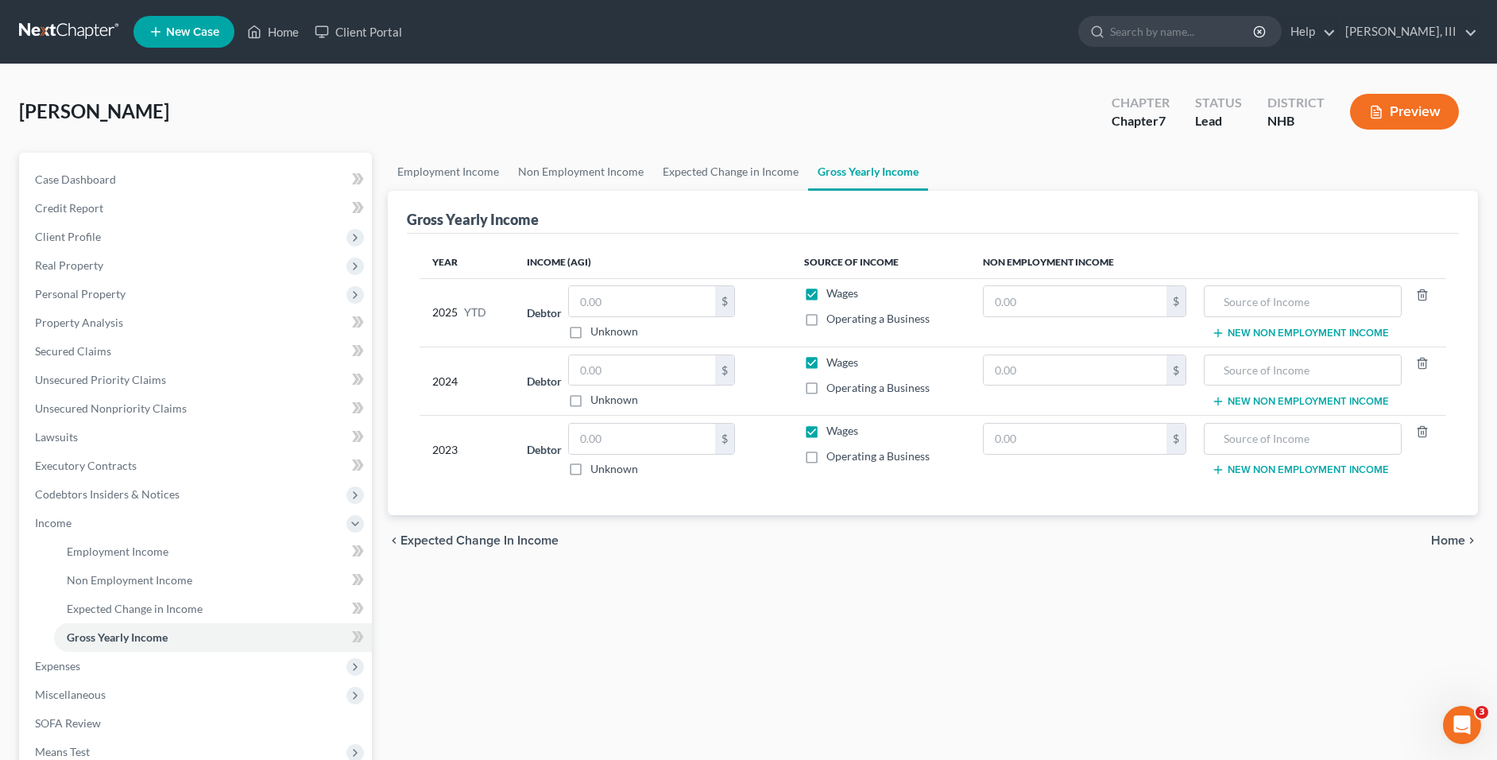
click at [1283, 328] on button "New Non Employment Income" at bounding box center [1300, 333] width 177 height 13
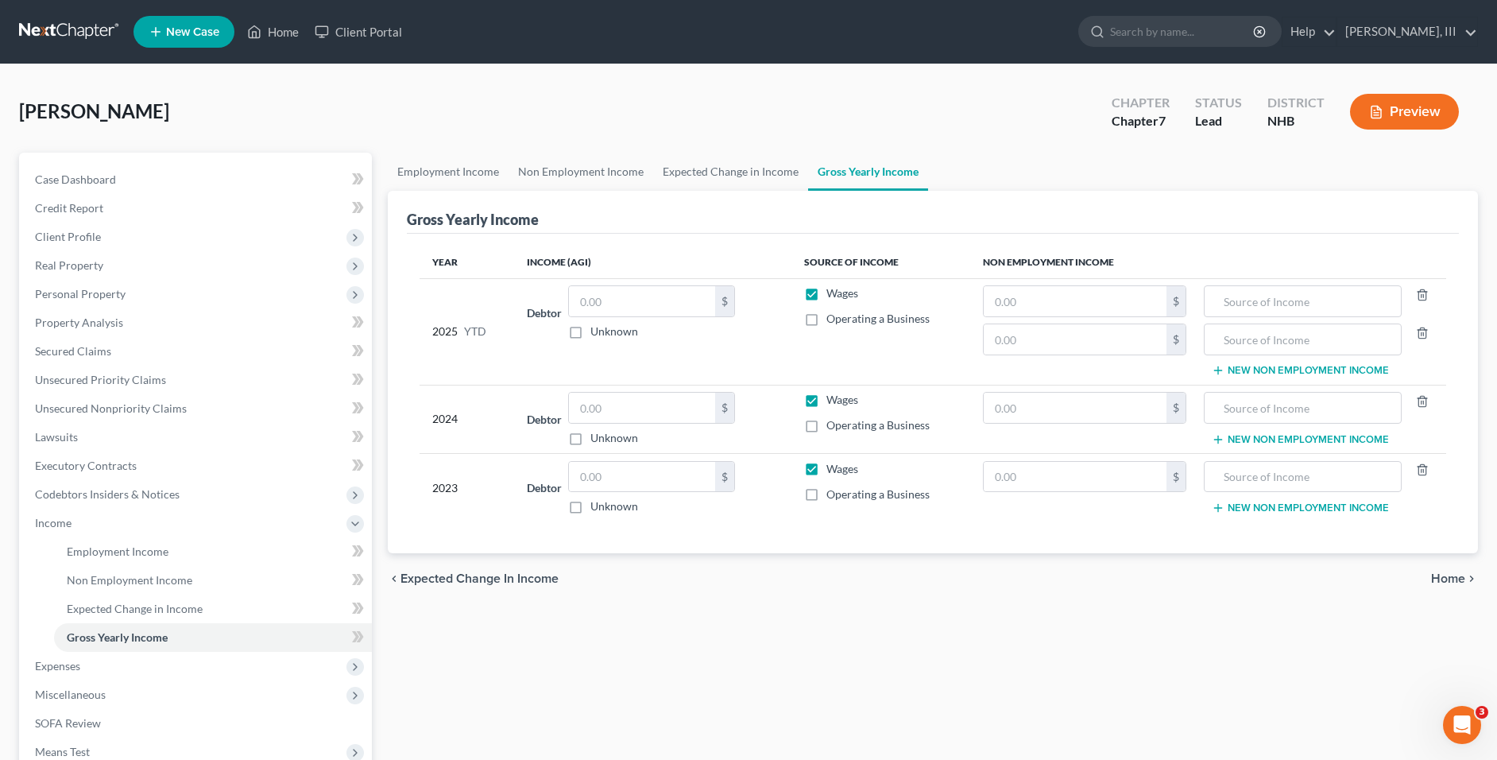
click at [826, 296] on label "Wages" at bounding box center [842, 293] width 32 height 16
click at [833, 296] on input "Wages" at bounding box center [838, 290] width 10 height 10
checkbox input "false"
click at [1426, 335] on icon "button" at bounding box center [1422, 333] width 13 height 13
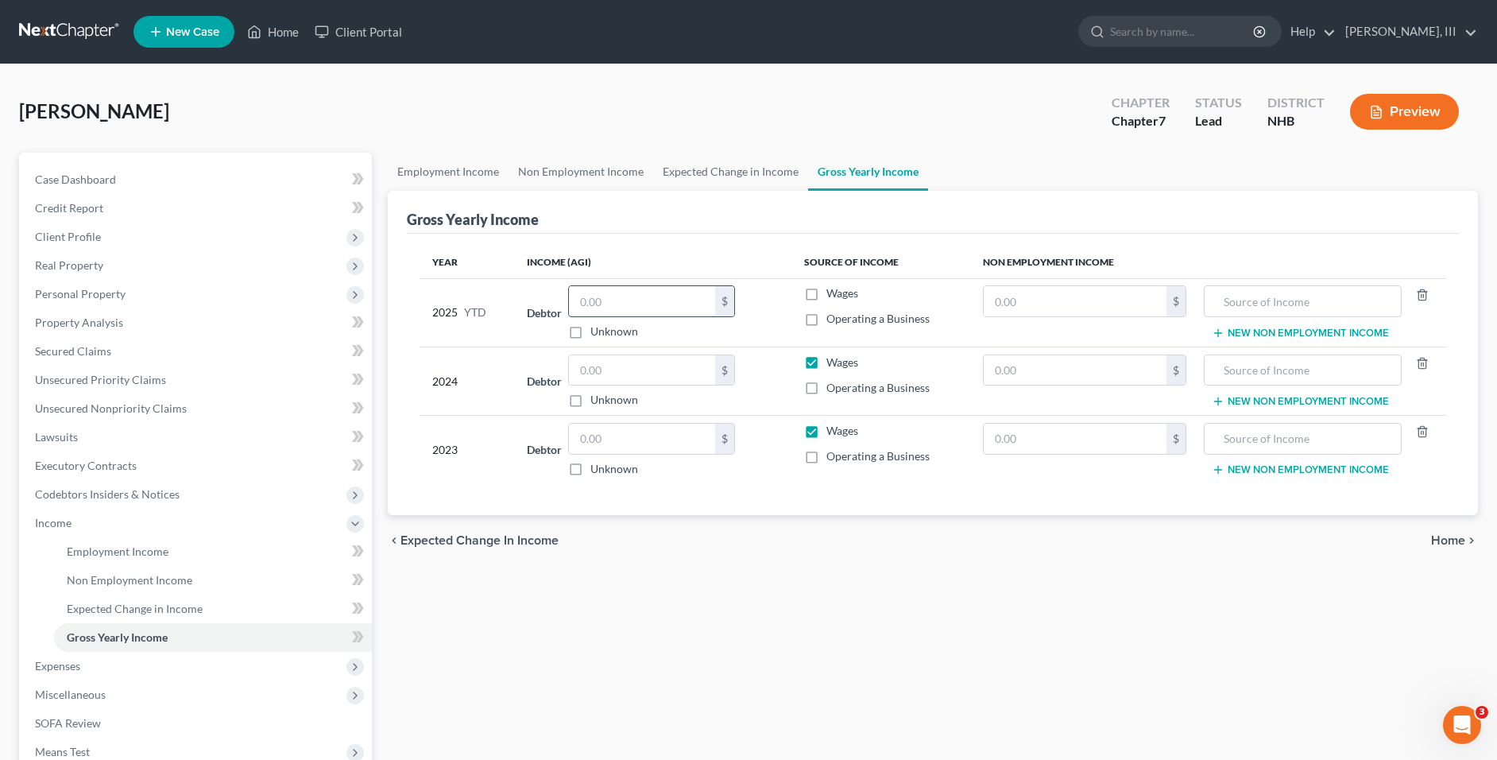
click at [667, 293] on input "text" at bounding box center [642, 301] width 146 height 30
type input "3,416"
click at [656, 307] on input "3,416" at bounding box center [642, 301] width 146 height 30
click at [1031, 311] on input "text" at bounding box center [1075, 301] width 182 height 30
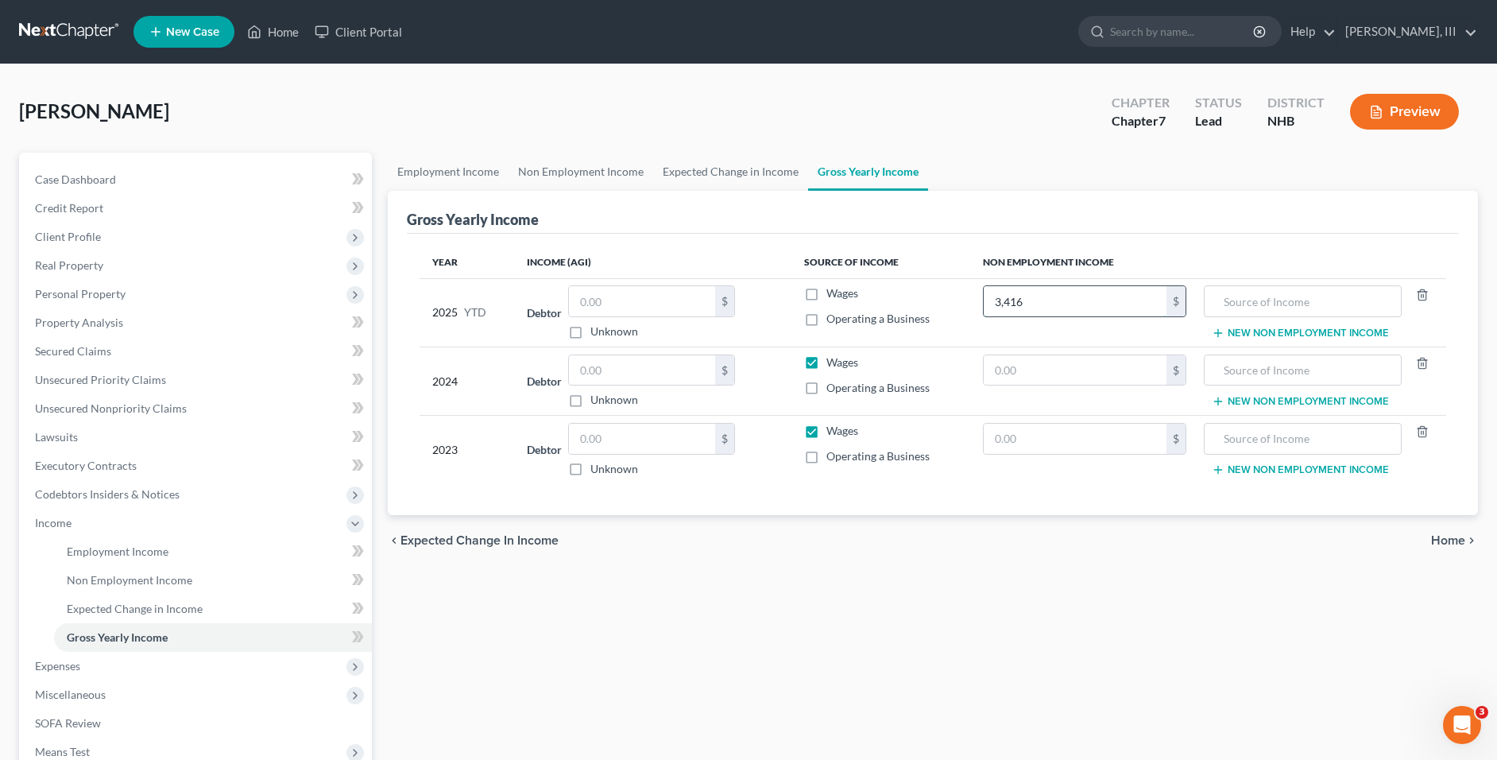
type input "3,416"
type input "Social Security"
click at [1234, 336] on button "New Non Employment Income" at bounding box center [1300, 333] width 177 height 13
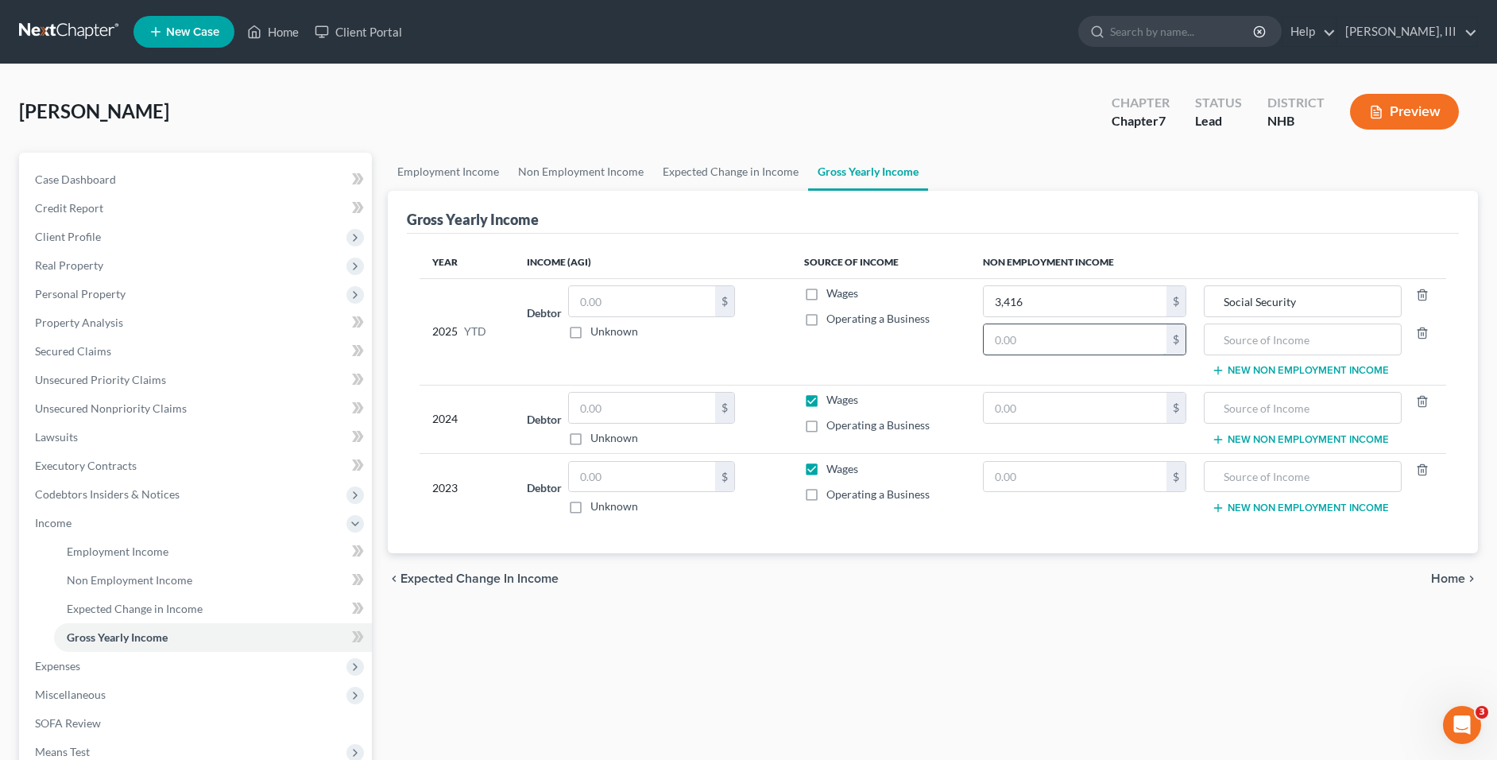
click at [1032, 346] on input "text" at bounding box center [1075, 339] width 182 height 30
type input "3,080"
type input "SSI"
click at [1236, 374] on button "New Non Employment Income" at bounding box center [1300, 370] width 177 height 13
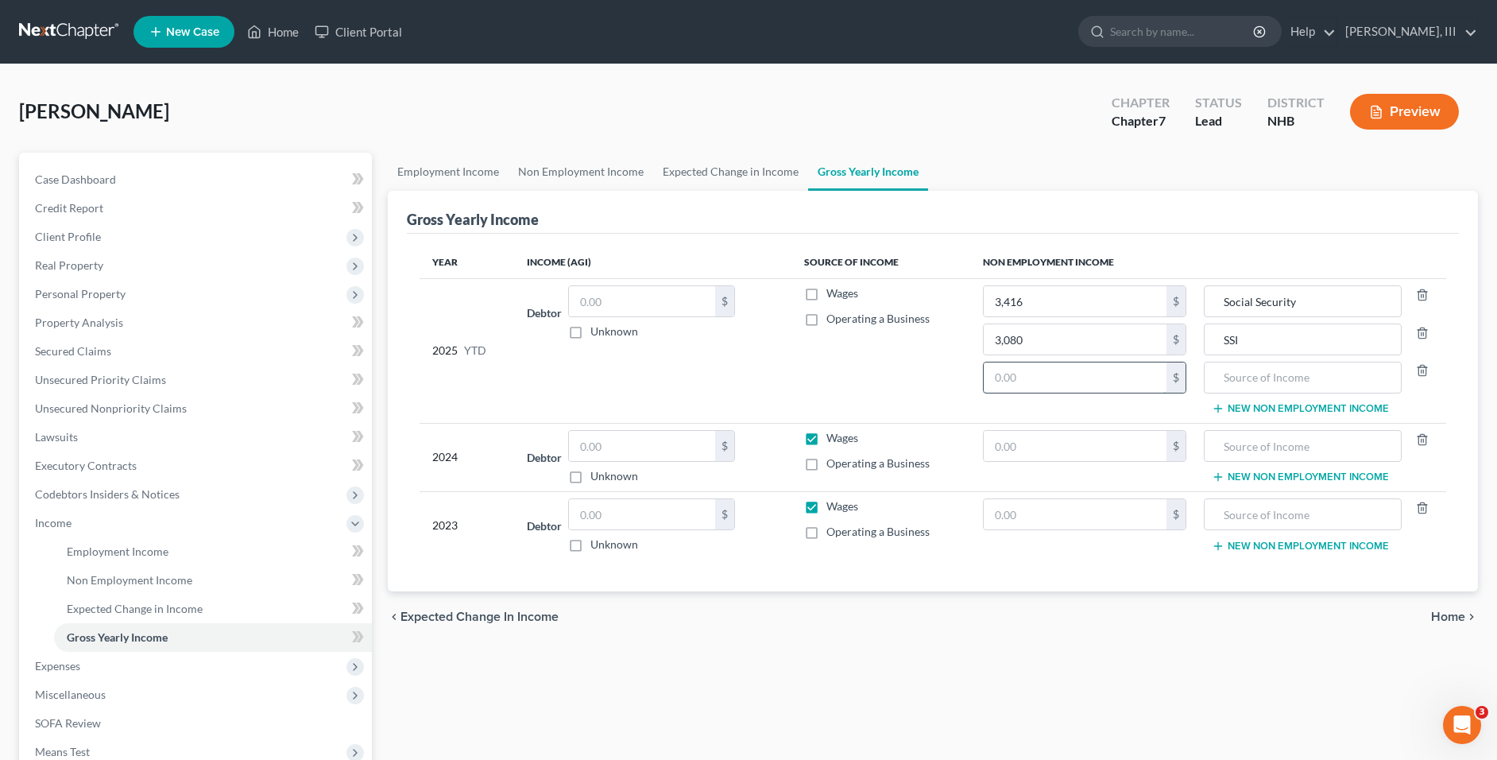
click at [1060, 377] on input "text" at bounding box center [1075, 377] width 182 height 30
click at [1060, 377] on input "01,592" at bounding box center [1075, 377] width 182 height 30
type input "1,592"
type input "APID"
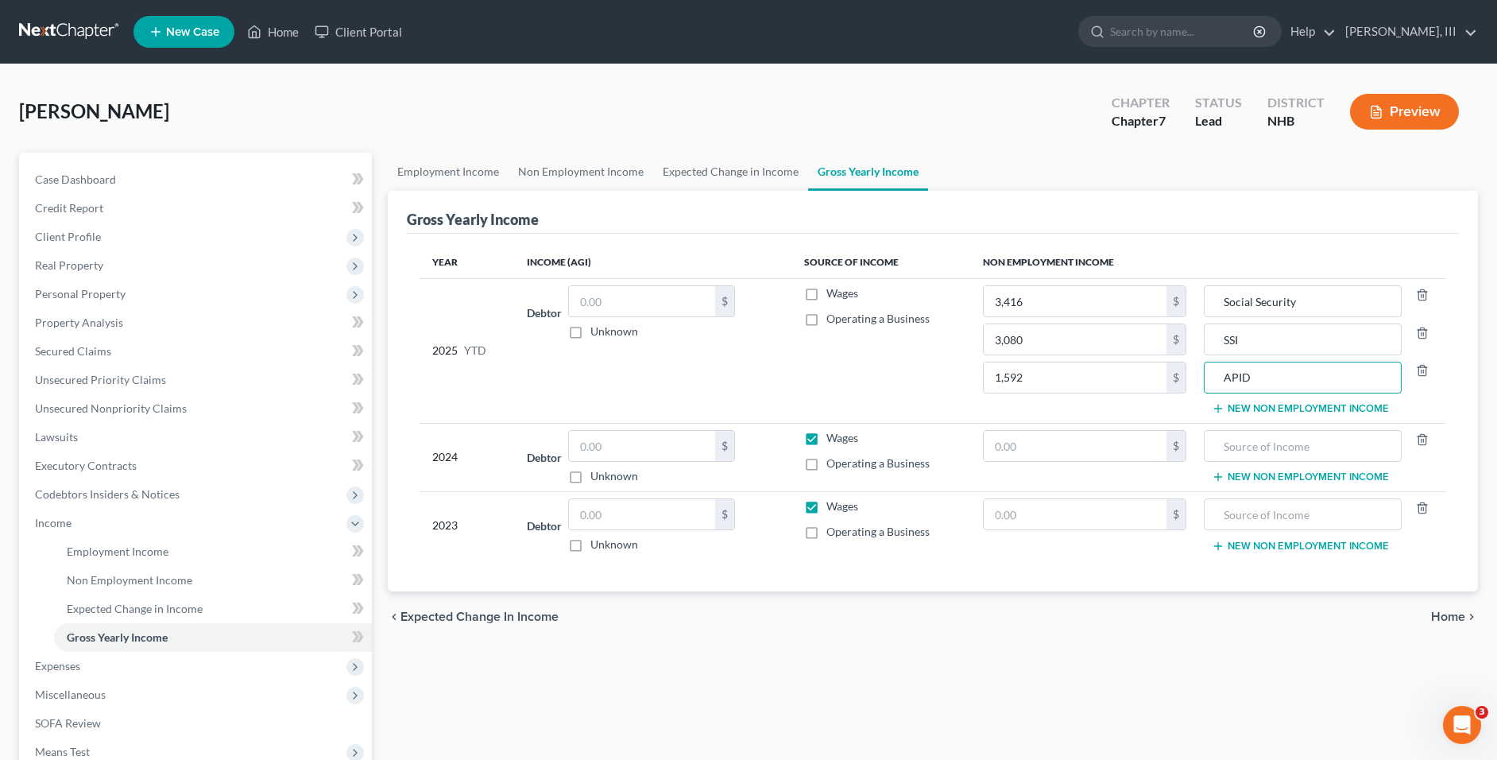
click at [826, 438] on label "Wages" at bounding box center [842, 438] width 32 height 16
click at [833, 438] on input "Wages" at bounding box center [838, 435] width 10 height 10
checkbox input "false"
click at [1089, 449] on input "text" at bounding box center [1075, 446] width 182 height 30
type input "5,124"
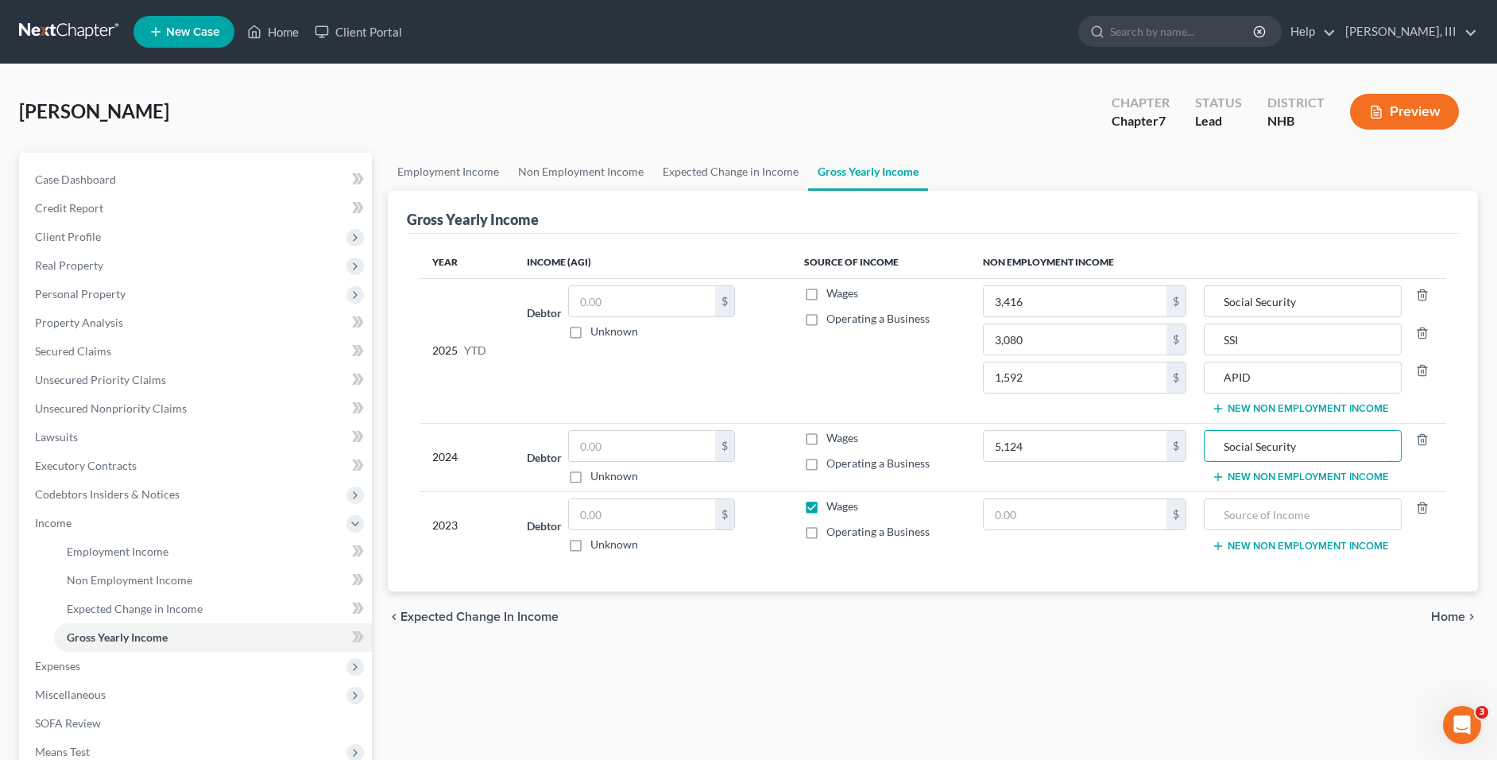
type input "Social Security"
click at [1240, 467] on td "Social Security New Non Employment Income" at bounding box center [1322, 457] width 247 height 68
click at [1248, 478] on button "New Non Employment Income" at bounding box center [1300, 476] width 177 height 13
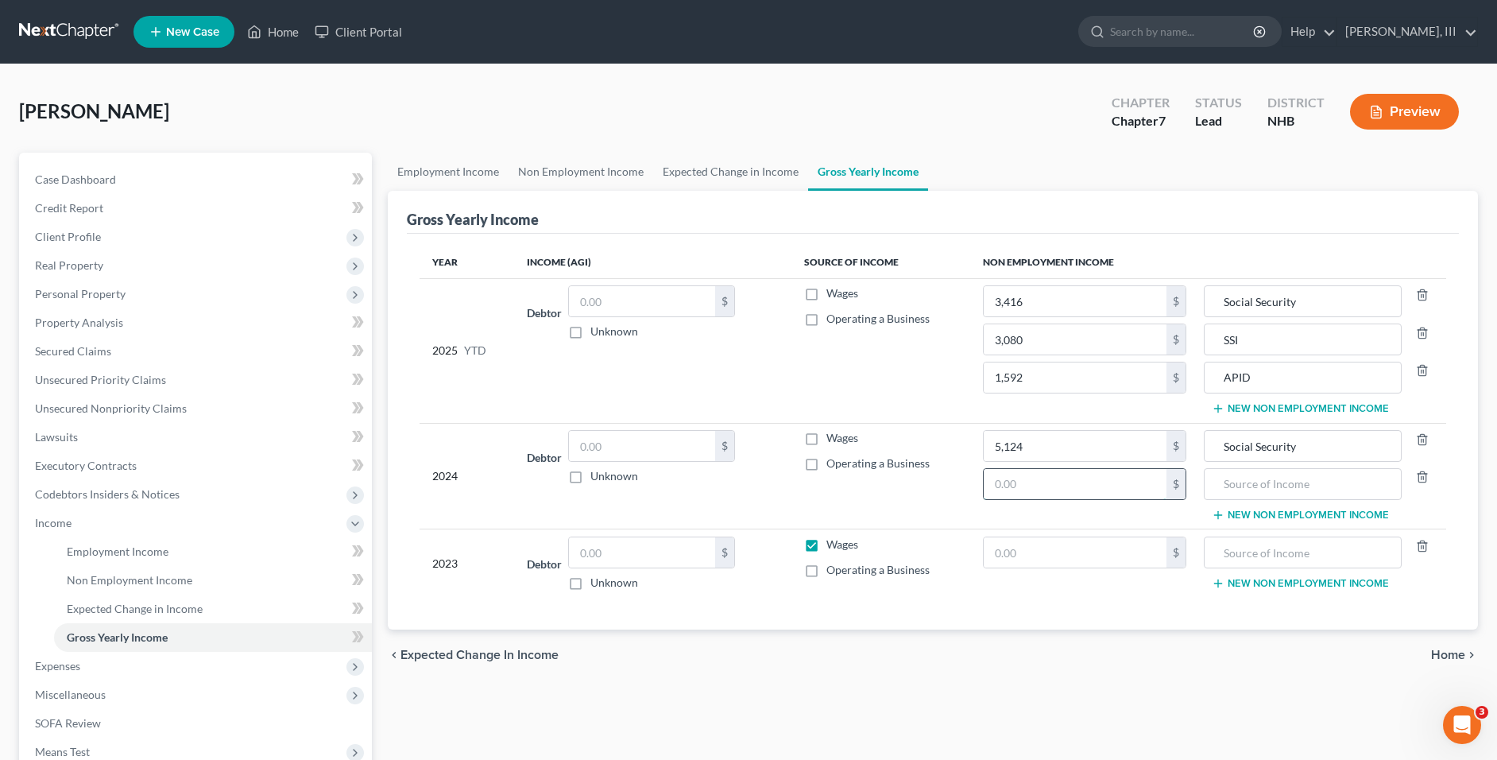
click at [1070, 482] on input "text" at bounding box center [1075, 484] width 182 height 30
type input "4,620"
type input "SSI"
click at [826, 545] on label "Wages" at bounding box center [842, 544] width 32 height 16
click at [833, 545] on input "Wages" at bounding box center [838, 541] width 10 height 10
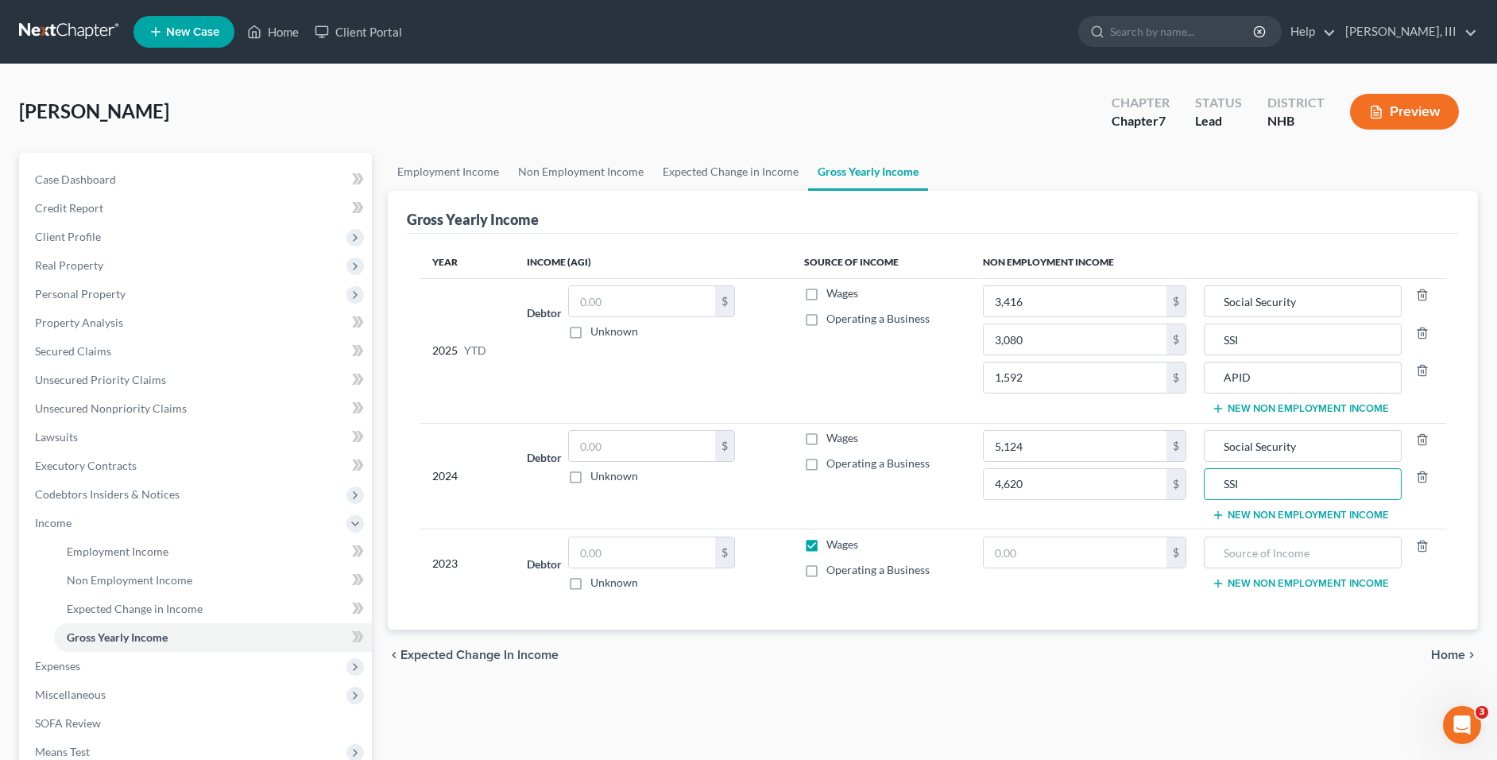
checkbox input "false"
click at [1104, 557] on input "text" at bounding box center [1075, 552] width 182 height 30
type input "05,124"
type input "Social Security"
click at [1276, 581] on button "New Non Employment Income" at bounding box center [1300, 583] width 177 height 13
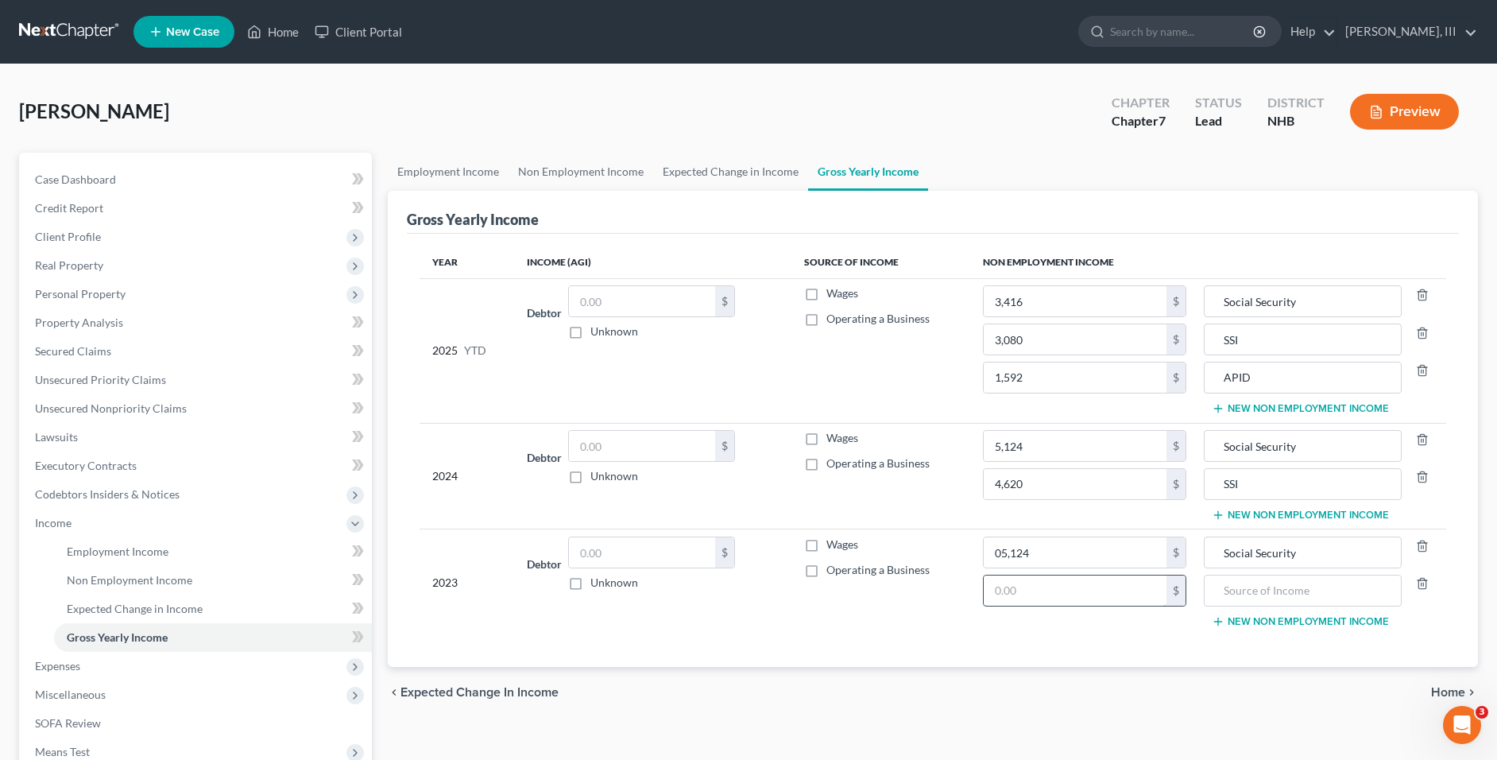
click at [1111, 584] on input "text" at bounding box center [1075, 590] width 182 height 30
click at [1003, 554] on input "05,124" at bounding box center [1075, 552] width 182 height 30
type input "5,124"
type input "4,620"
type input "SSI"
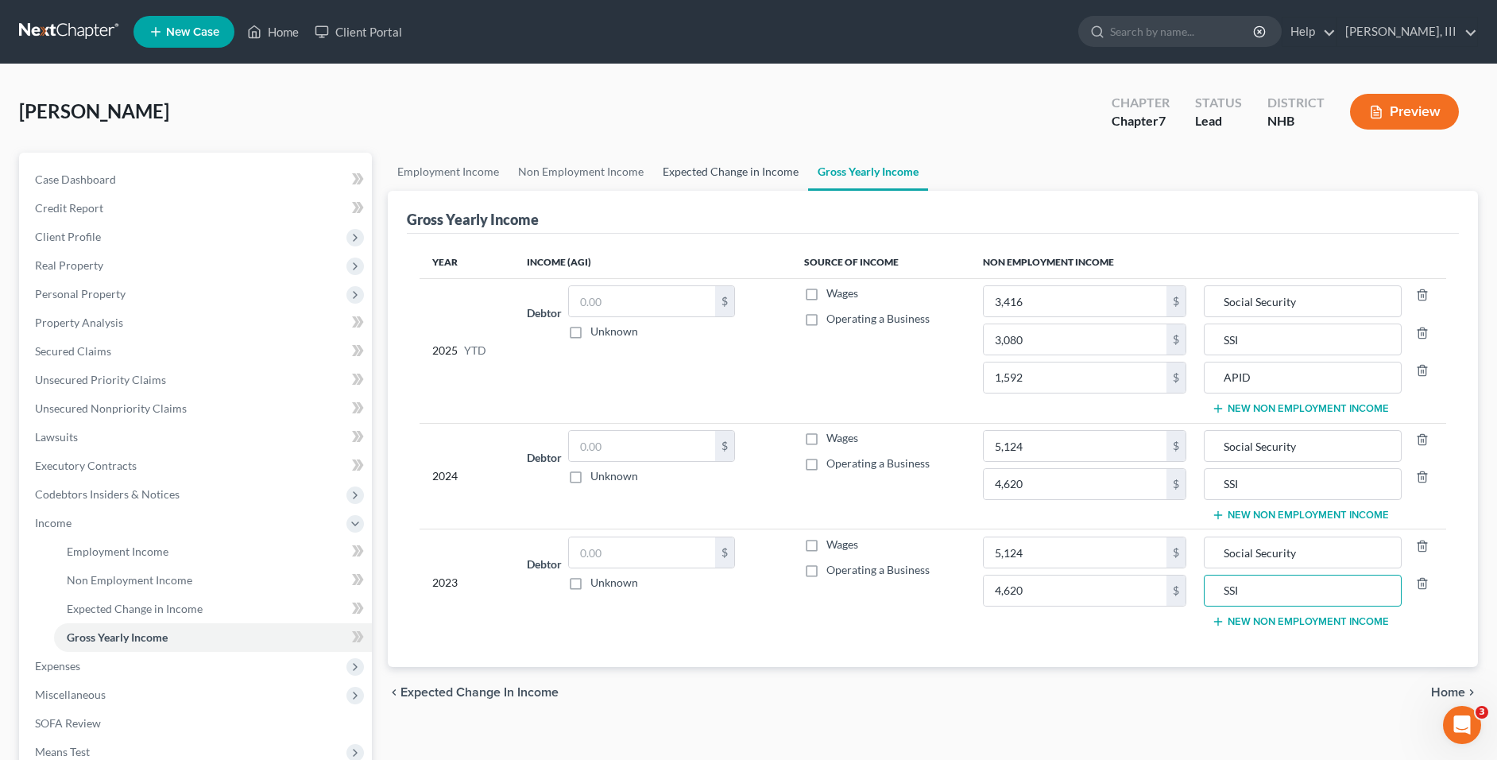
click at [740, 172] on link "Expected Change in Income" at bounding box center [730, 172] width 155 height 38
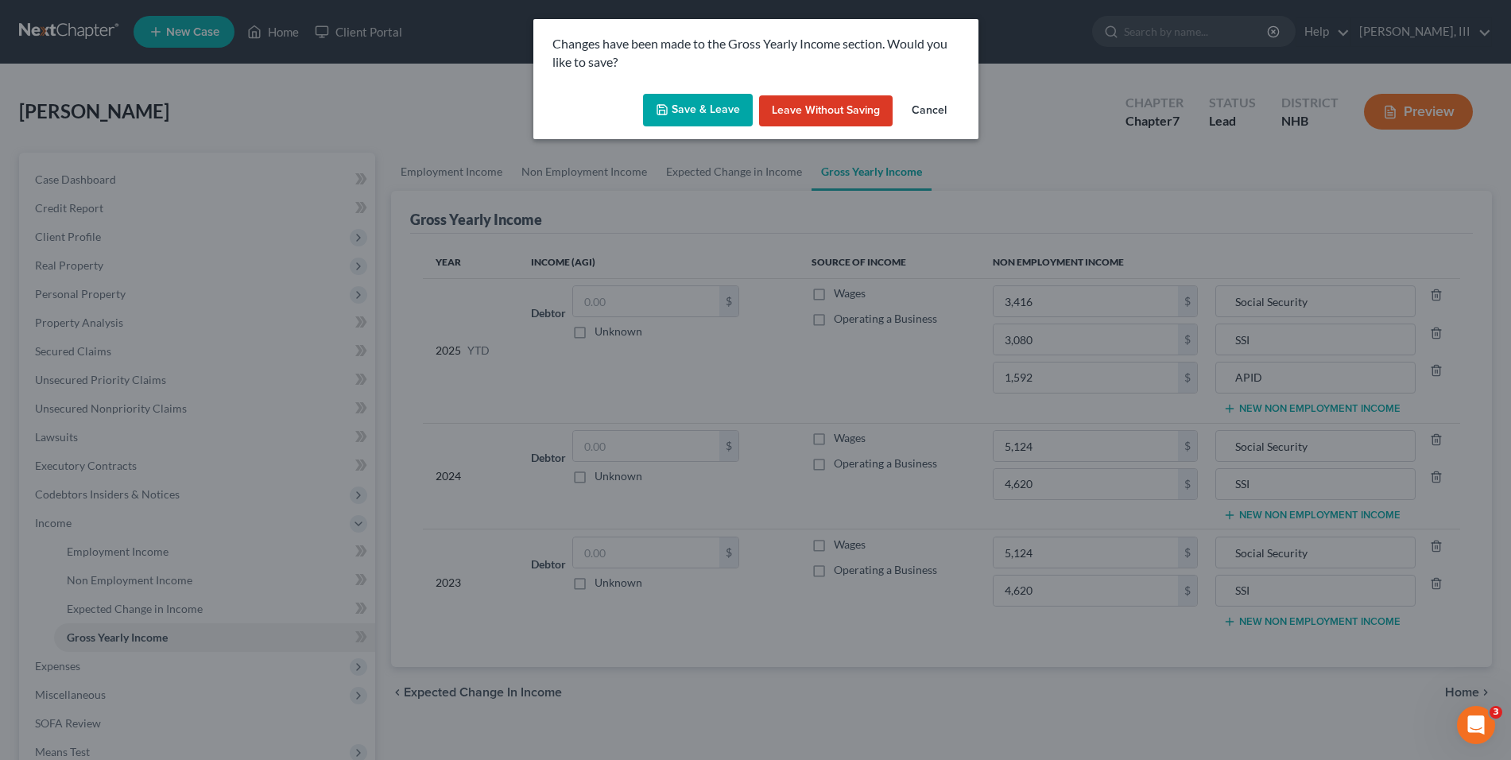
click at [685, 103] on button "Save & Leave" at bounding box center [698, 110] width 110 height 33
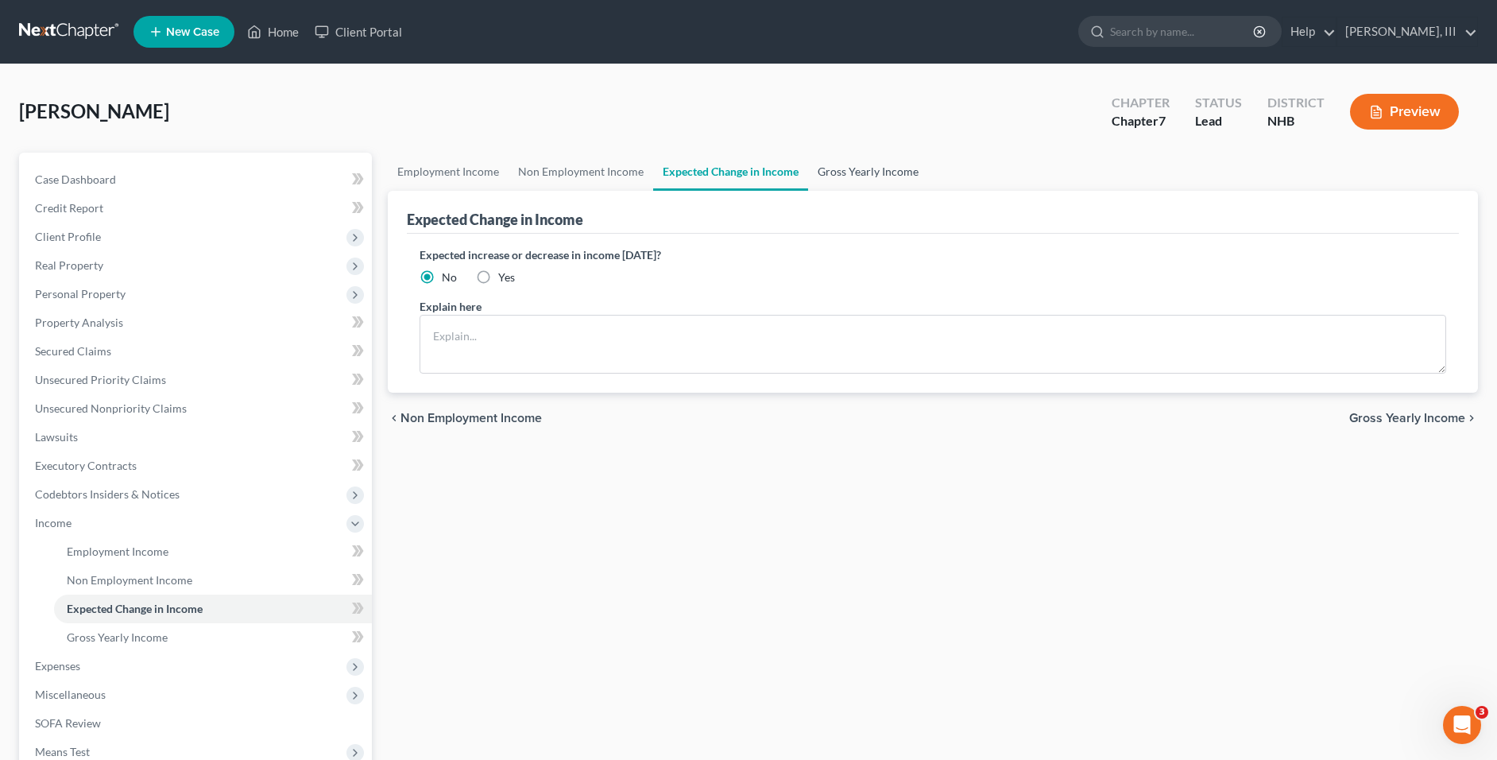
click at [846, 175] on link "Gross Yearly Income" at bounding box center [868, 172] width 120 height 38
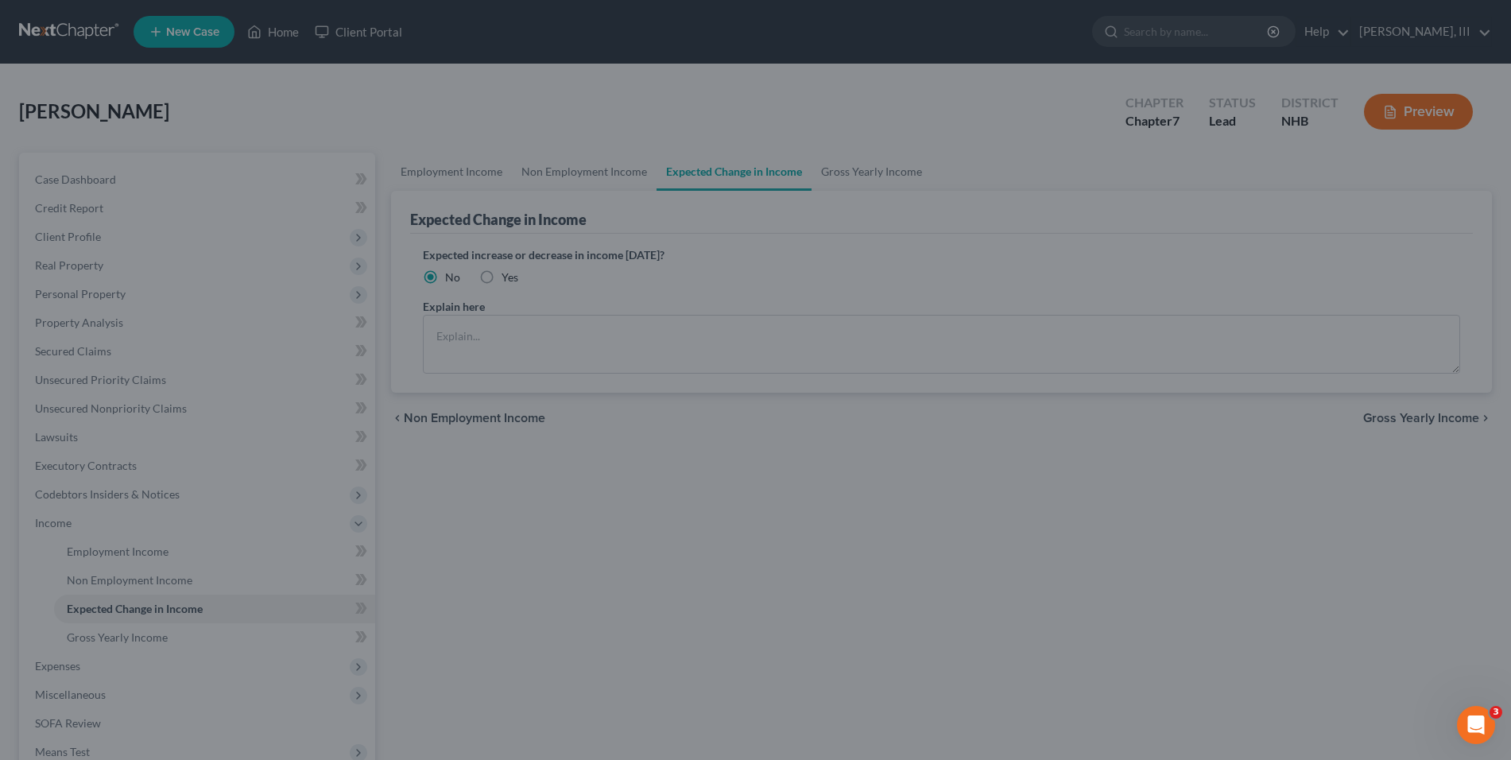
click at [826, 412] on div at bounding box center [755, 380] width 1511 height 760
click at [935, 207] on div at bounding box center [755, 380] width 1511 height 760
click at [228, 292] on div at bounding box center [755, 380] width 1511 height 760
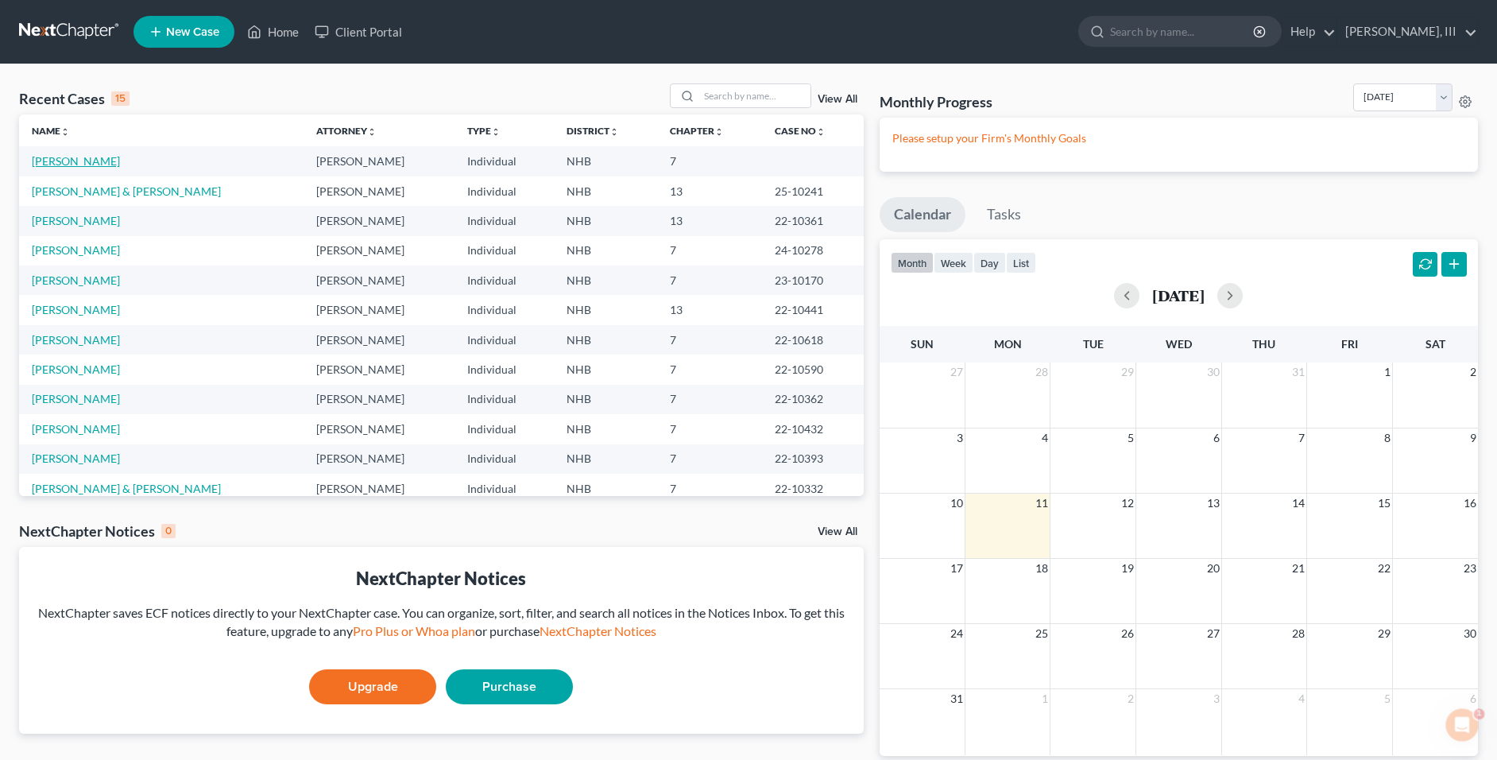
click at [66, 160] on link "[PERSON_NAME]" at bounding box center [76, 161] width 88 height 14
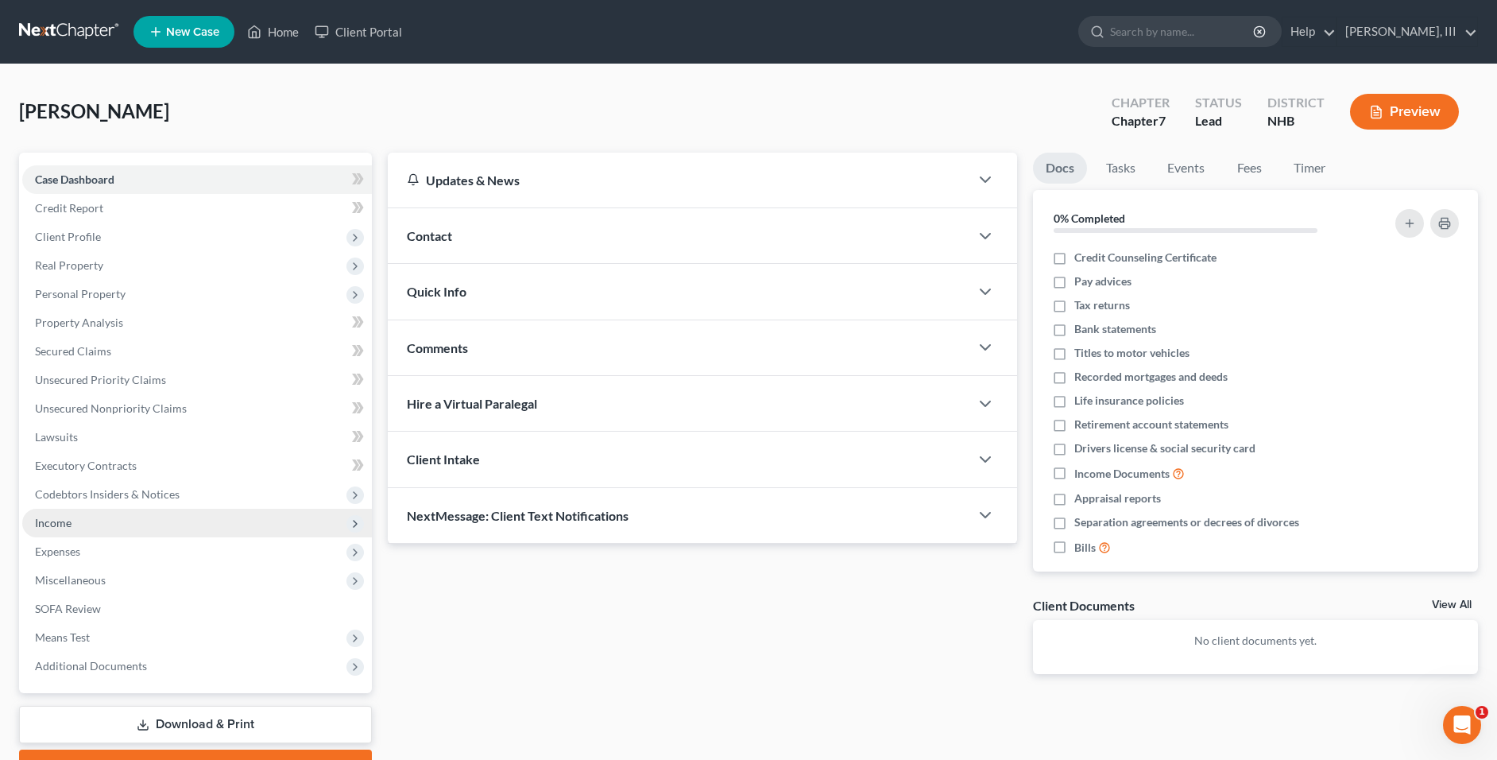
click at [145, 516] on span "Income" at bounding box center [197, 523] width 350 height 29
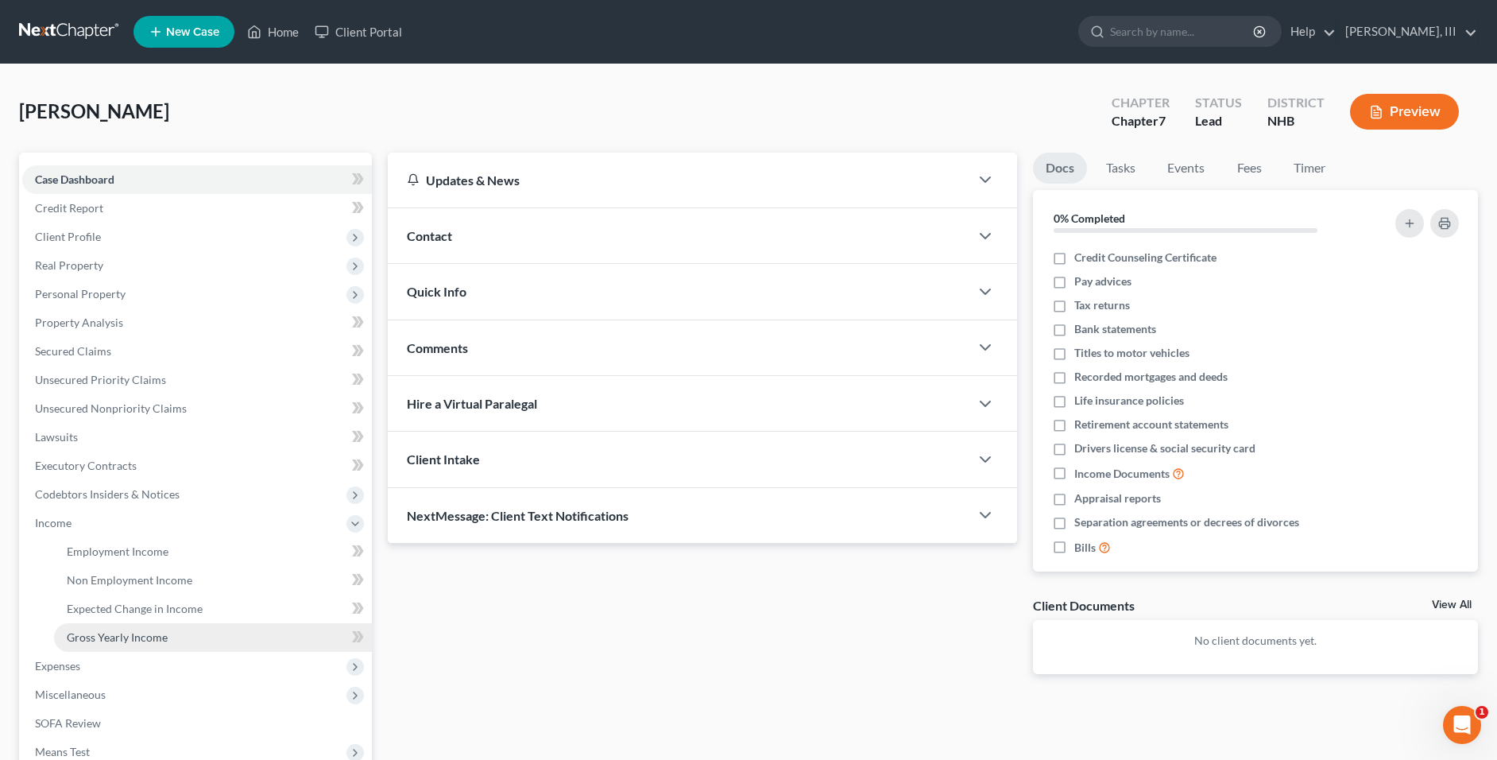
click at [111, 633] on span "Gross Yearly Income" at bounding box center [117, 637] width 101 height 14
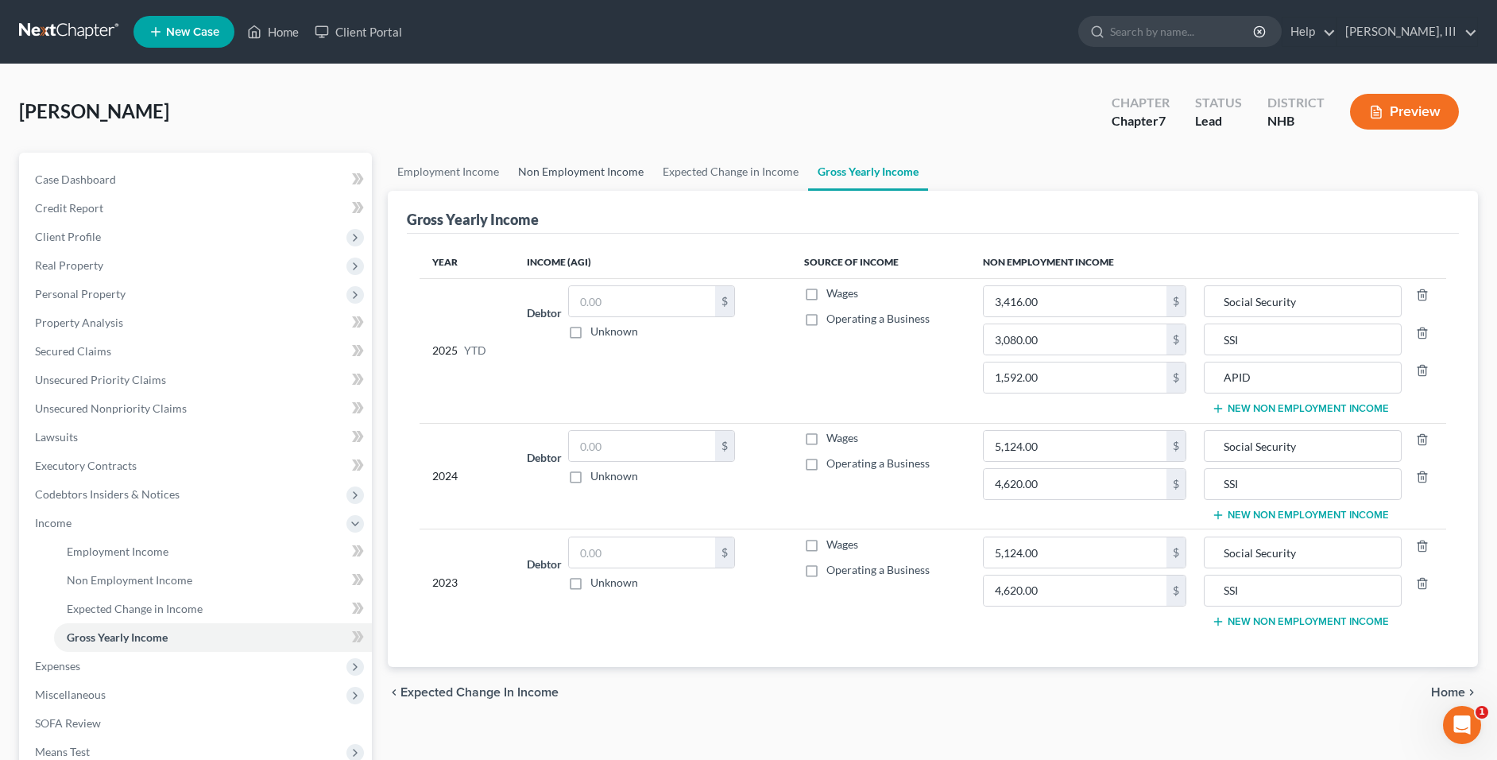
click at [613, 167] on link "Non Employment Income" at bounding box center [581, 172] width 145 height 38
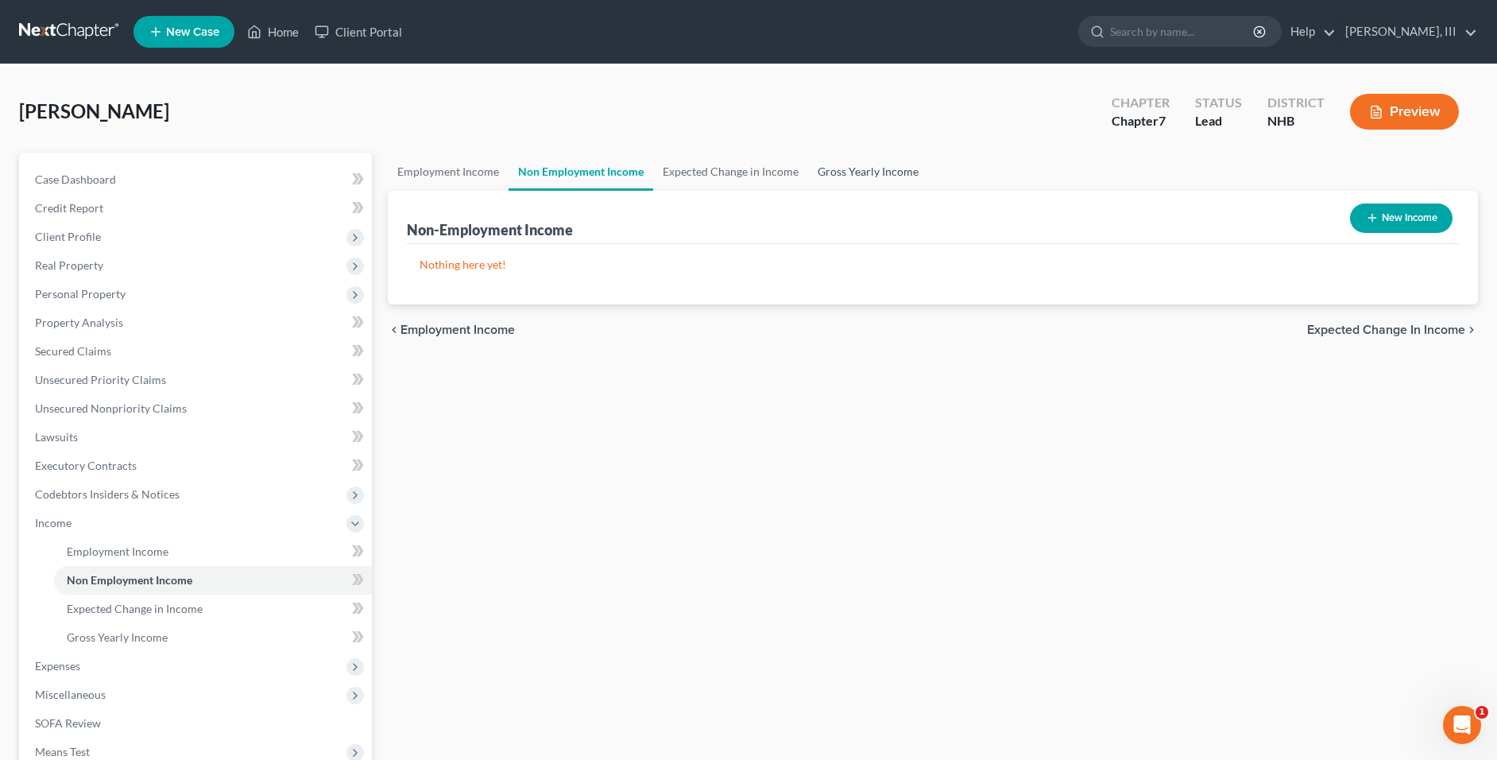
click at [853, 172] on link "Gross Yearly Income" at bounding box center [868, 172] width 120 height 38
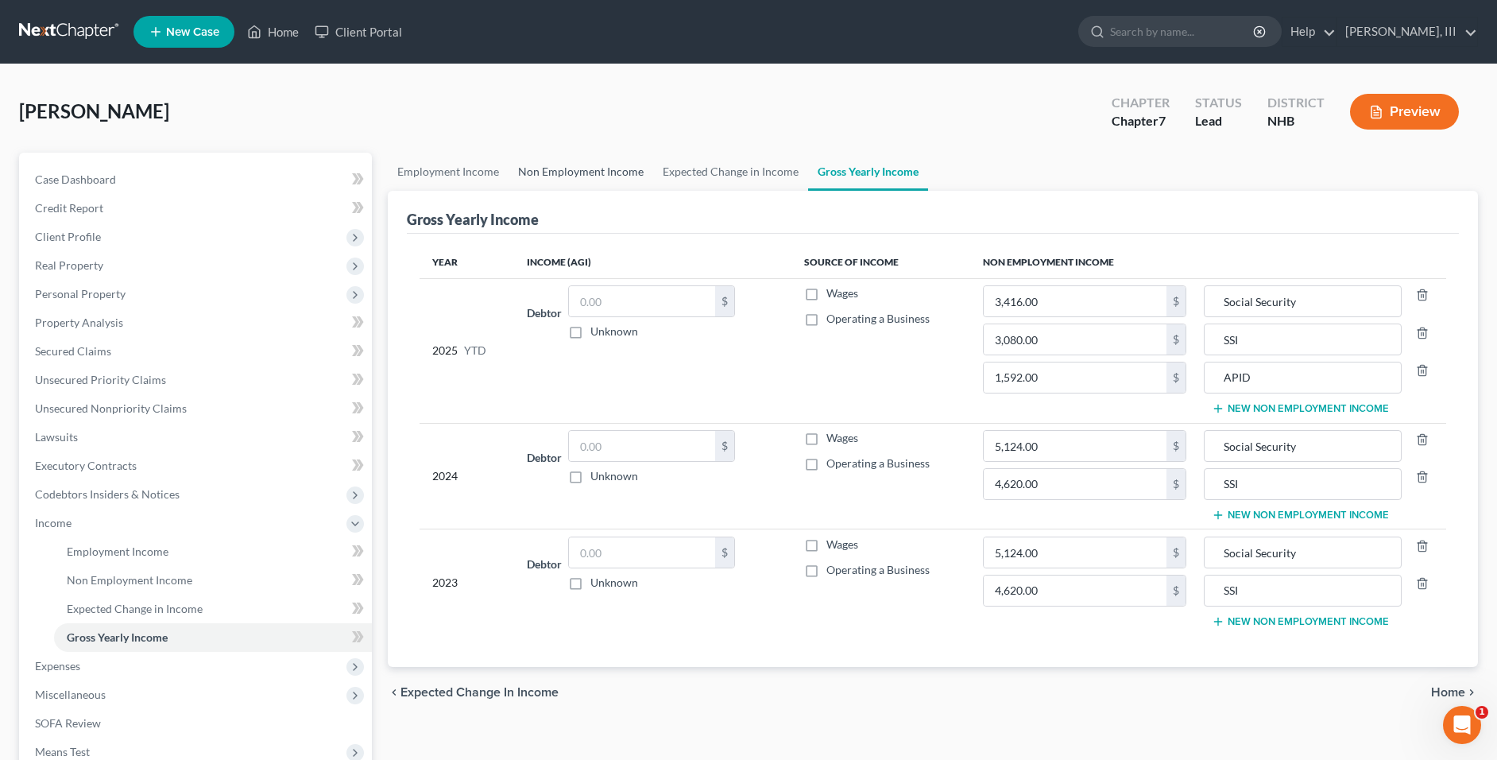
click at [604, 169] on link "Non Employment Income" at bounding box center [581, 172] width 145 height 38
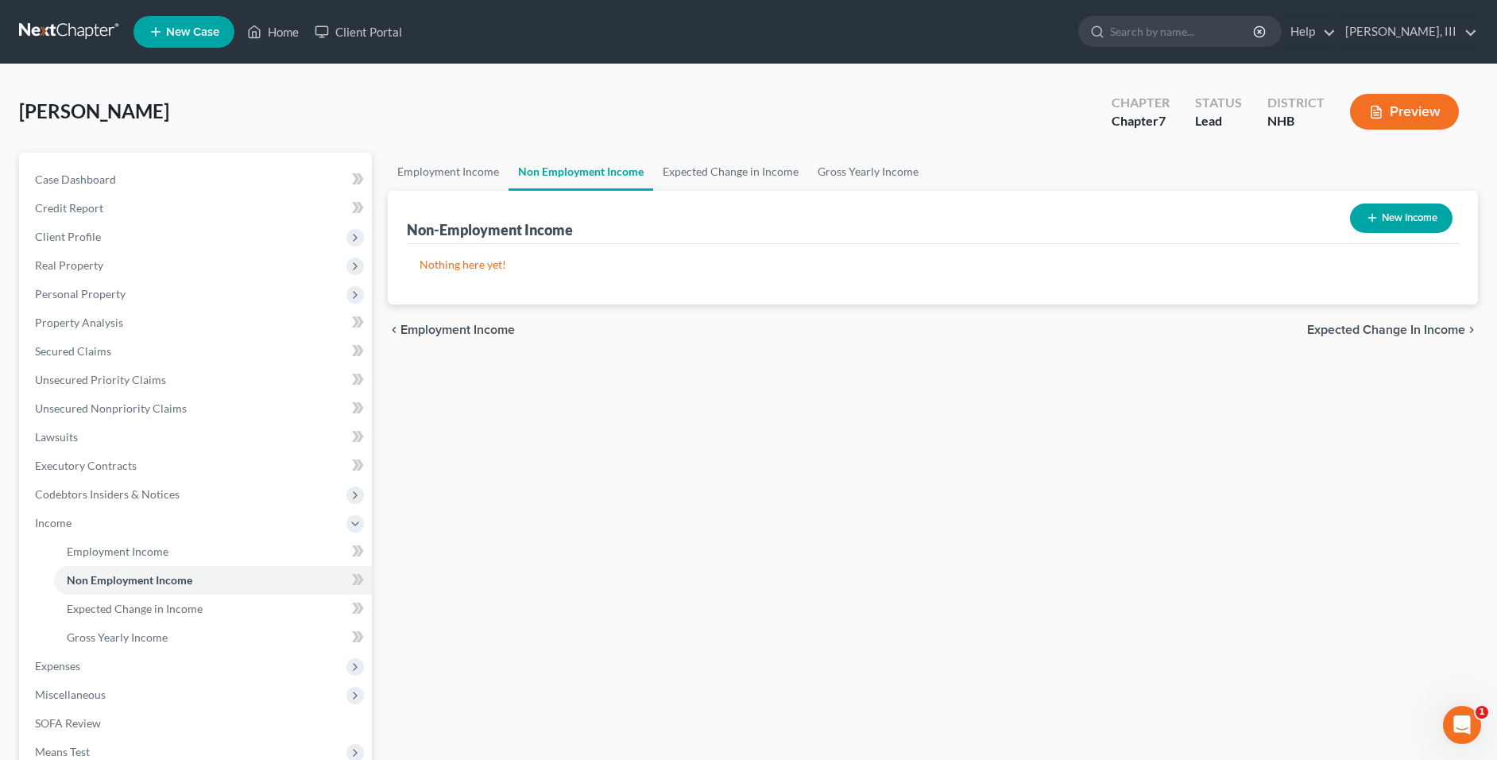
click at [1417, 220] on button "New Income" at bounding box center [1401, 217] width 103 height 29
select select "0"
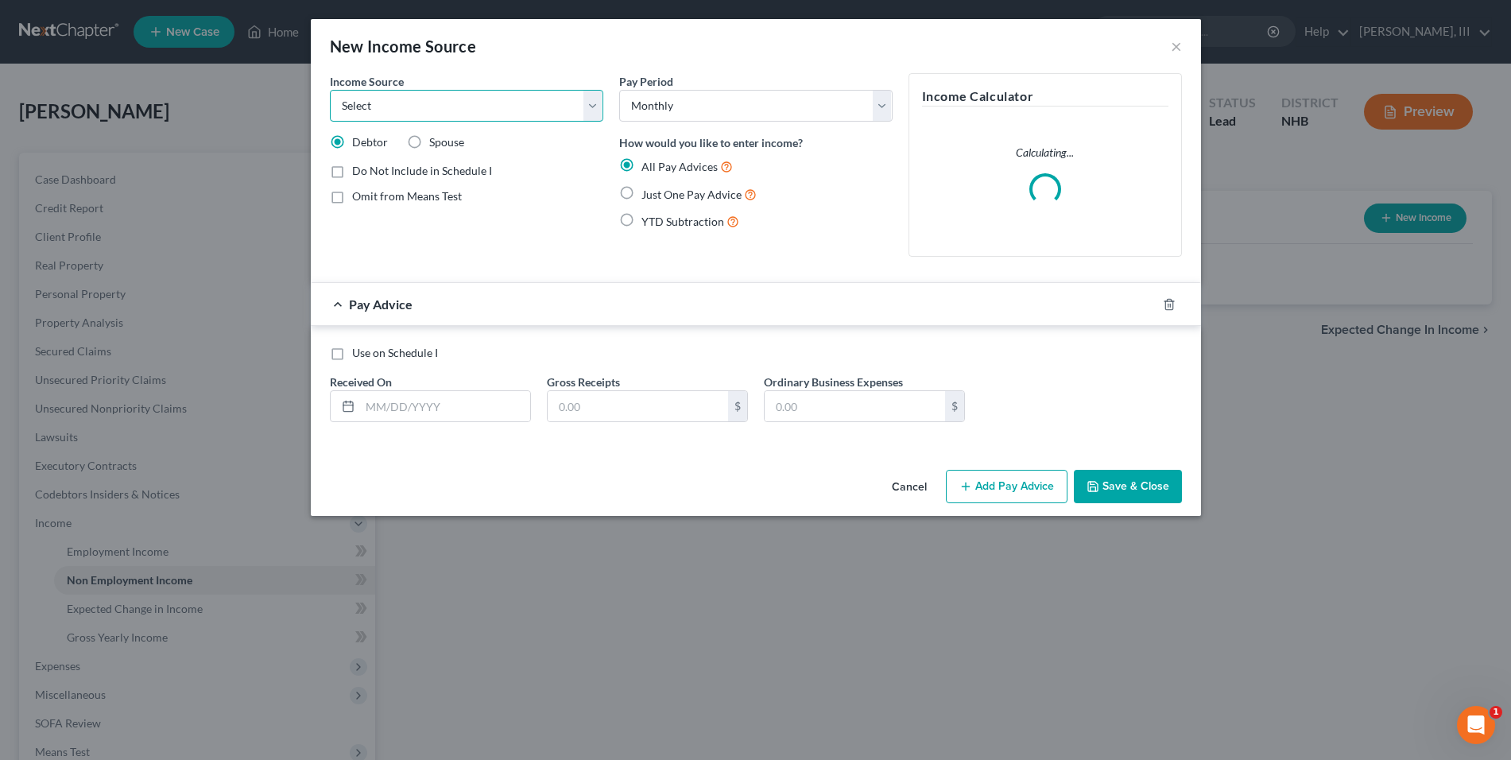
click at [595, 105] on select "Select Unemployment Disability (from employer) Pension Retirement Social Securi…" at bounding box center [466, 106] width 273 height 32
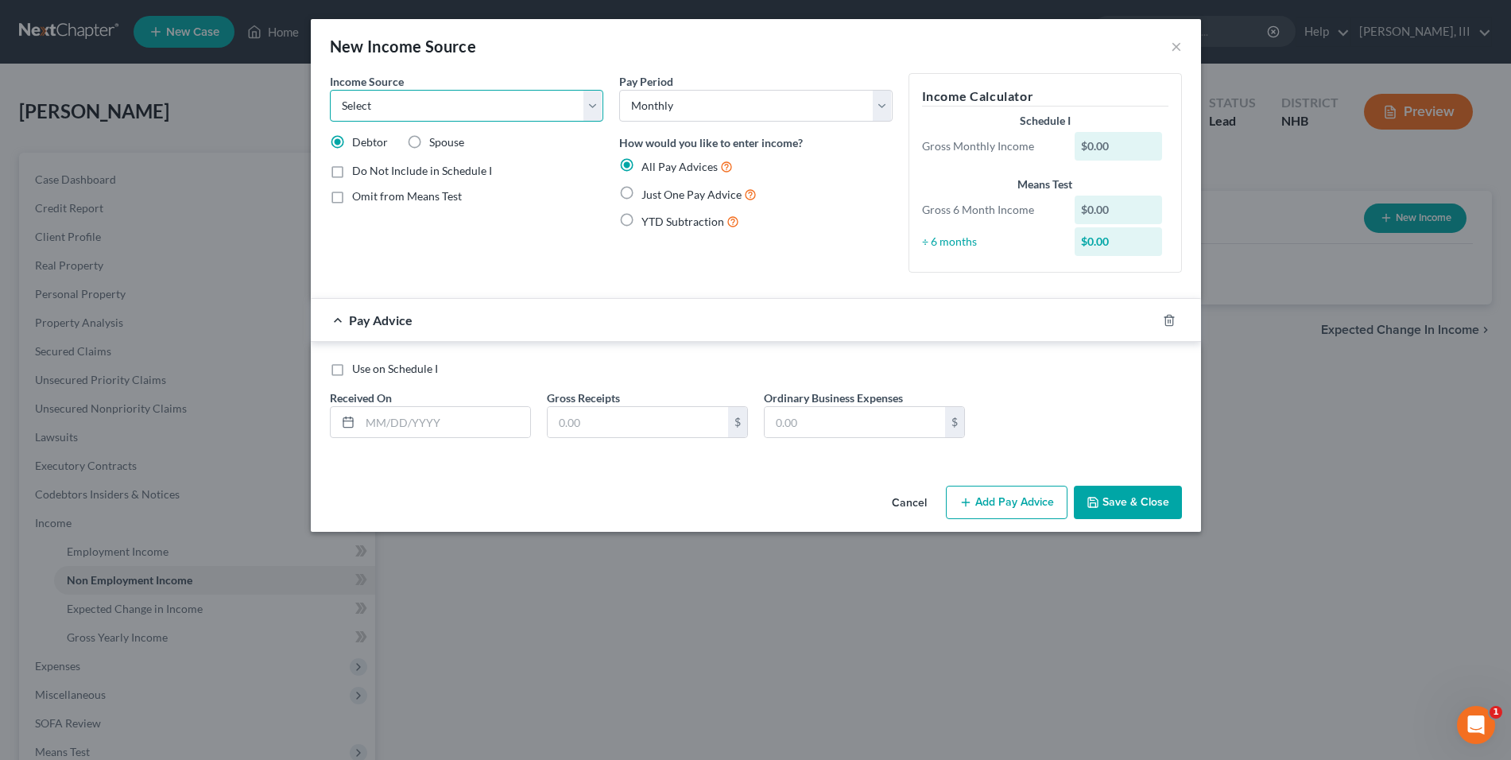
click at [595, 105] on select "Select Unemployment Disability (from employer) Pension Retirement Social Securi…" at bounding box center [466, 106] width 273 height 32
click at [1179, 48] on button "×" at bounding box center [1176, 46] width 11 height 19
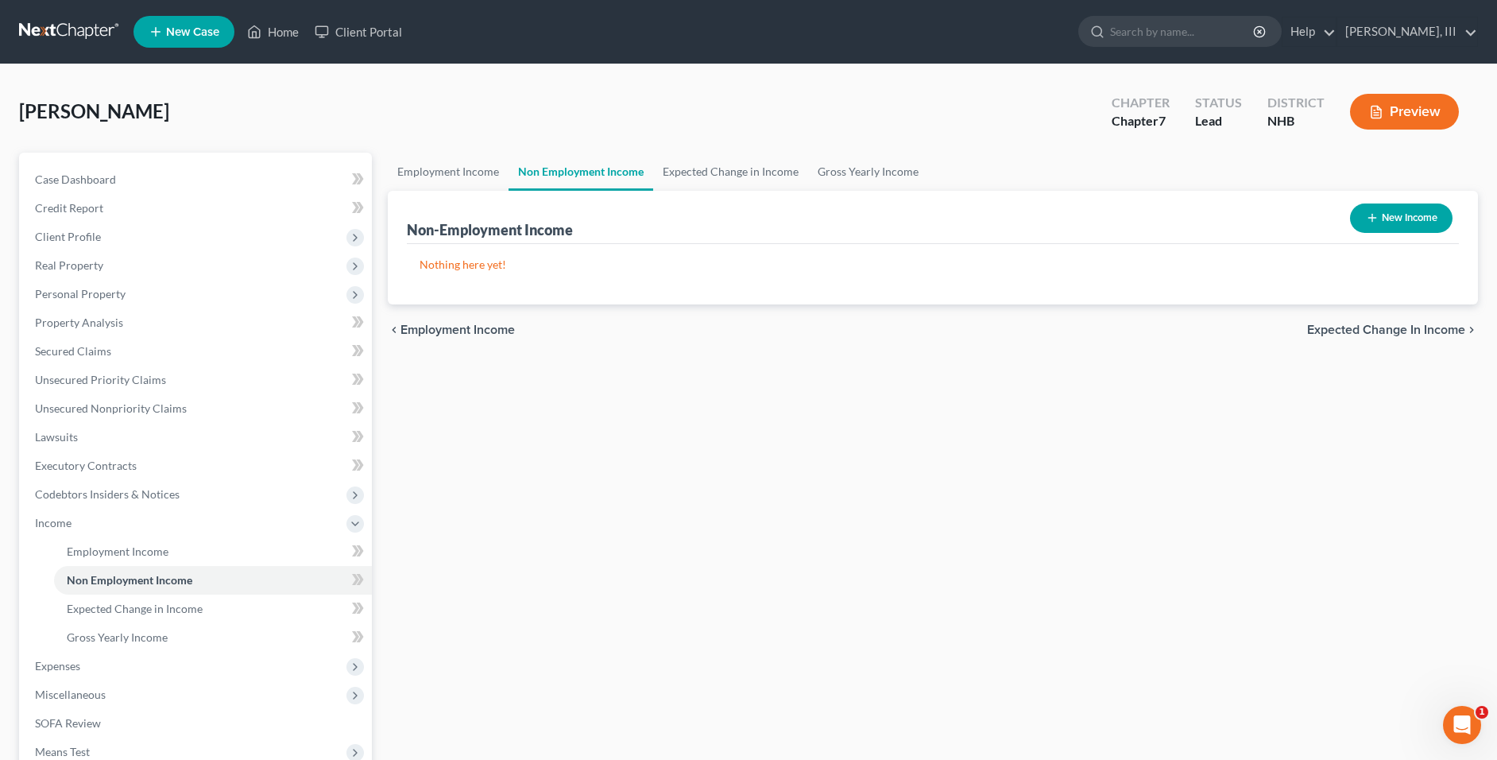
click at [1412, 219] on button "New Income" at bounding box center [1401, 217] width 103 height 29
select select "0"
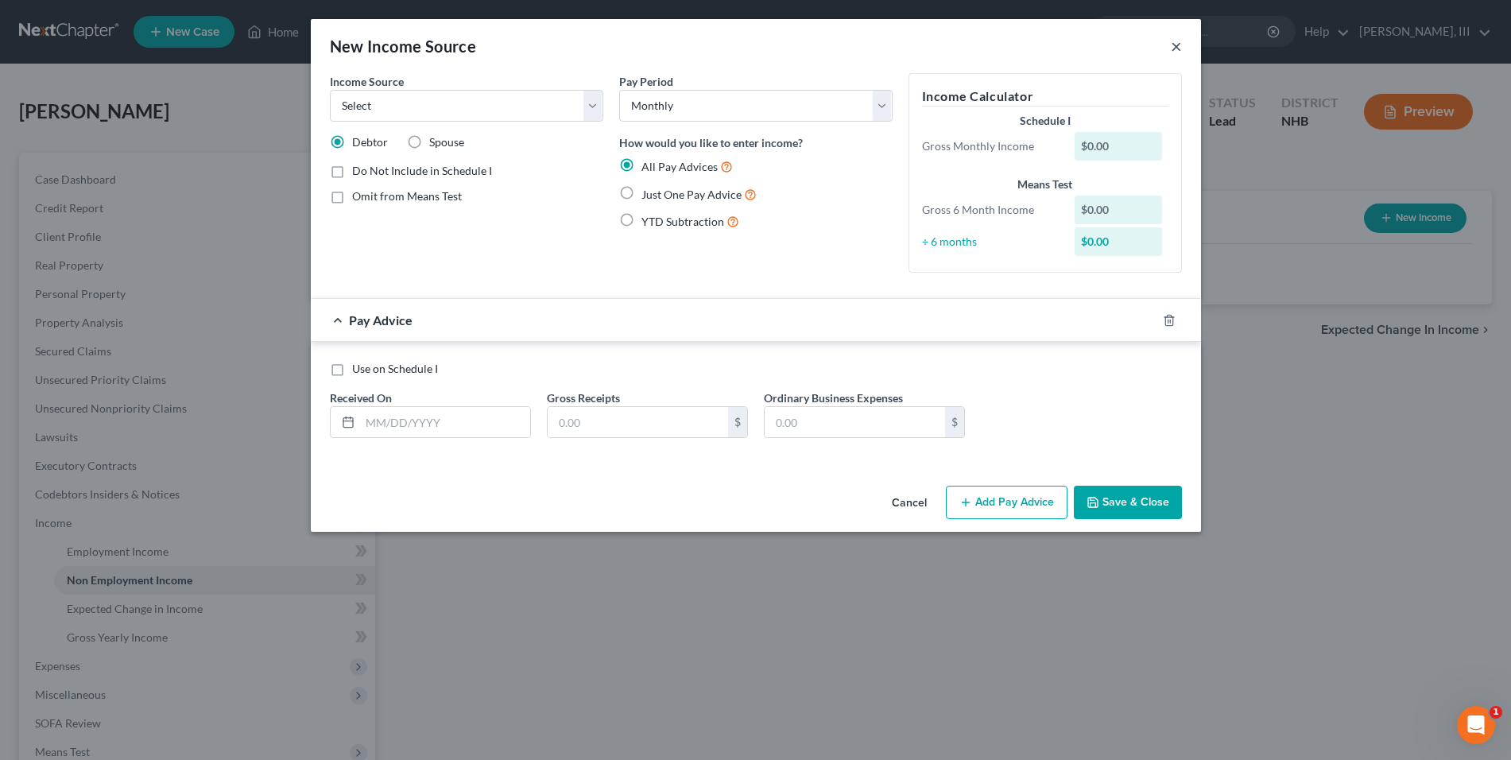
click at [1178, 48] on button "×" at bounding box center [1176, 46] width 11 height 19
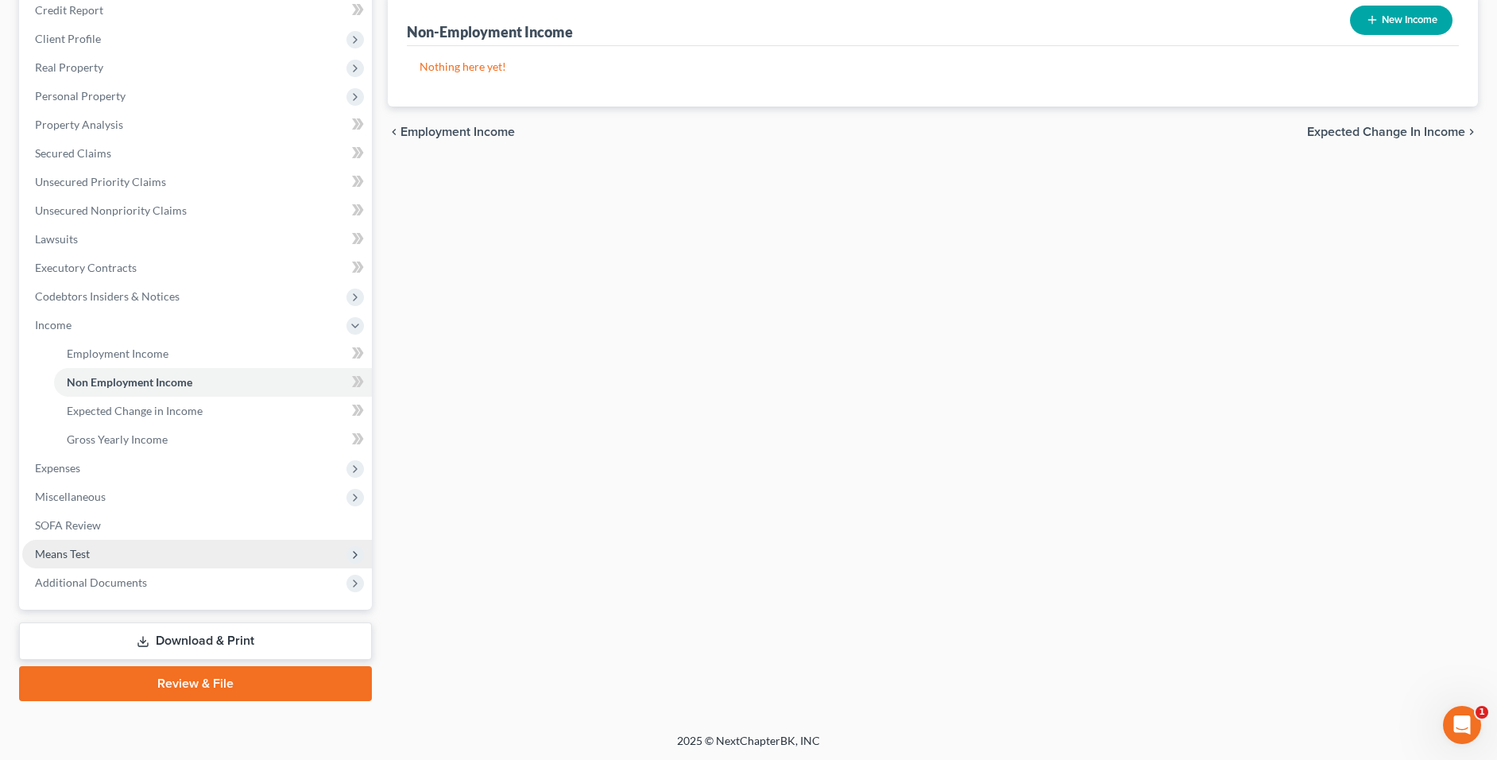
scroll to position [199, 0]
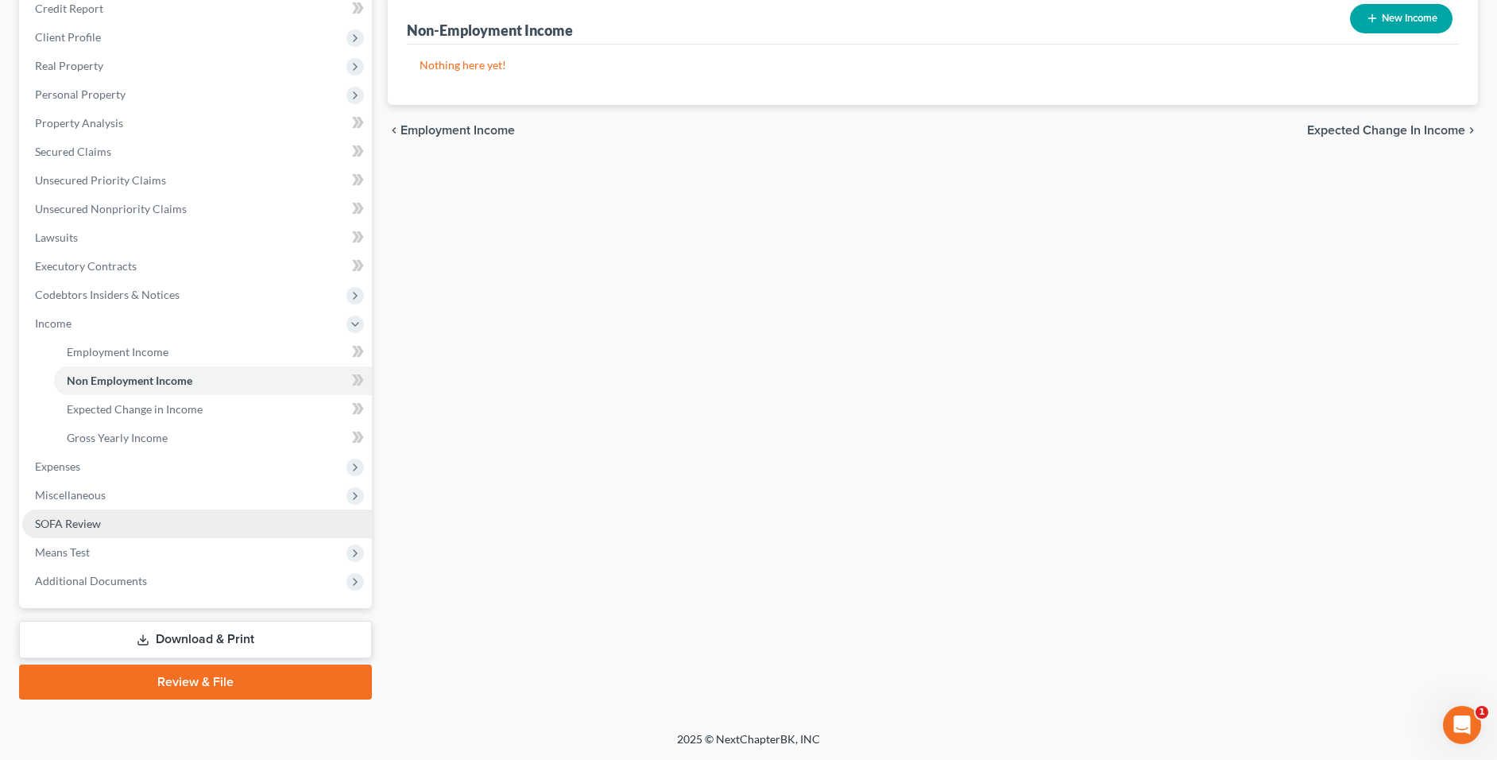
click at [161, 520] on link "SOFA Review" at bounding box center [197, 523] width 350 height 29
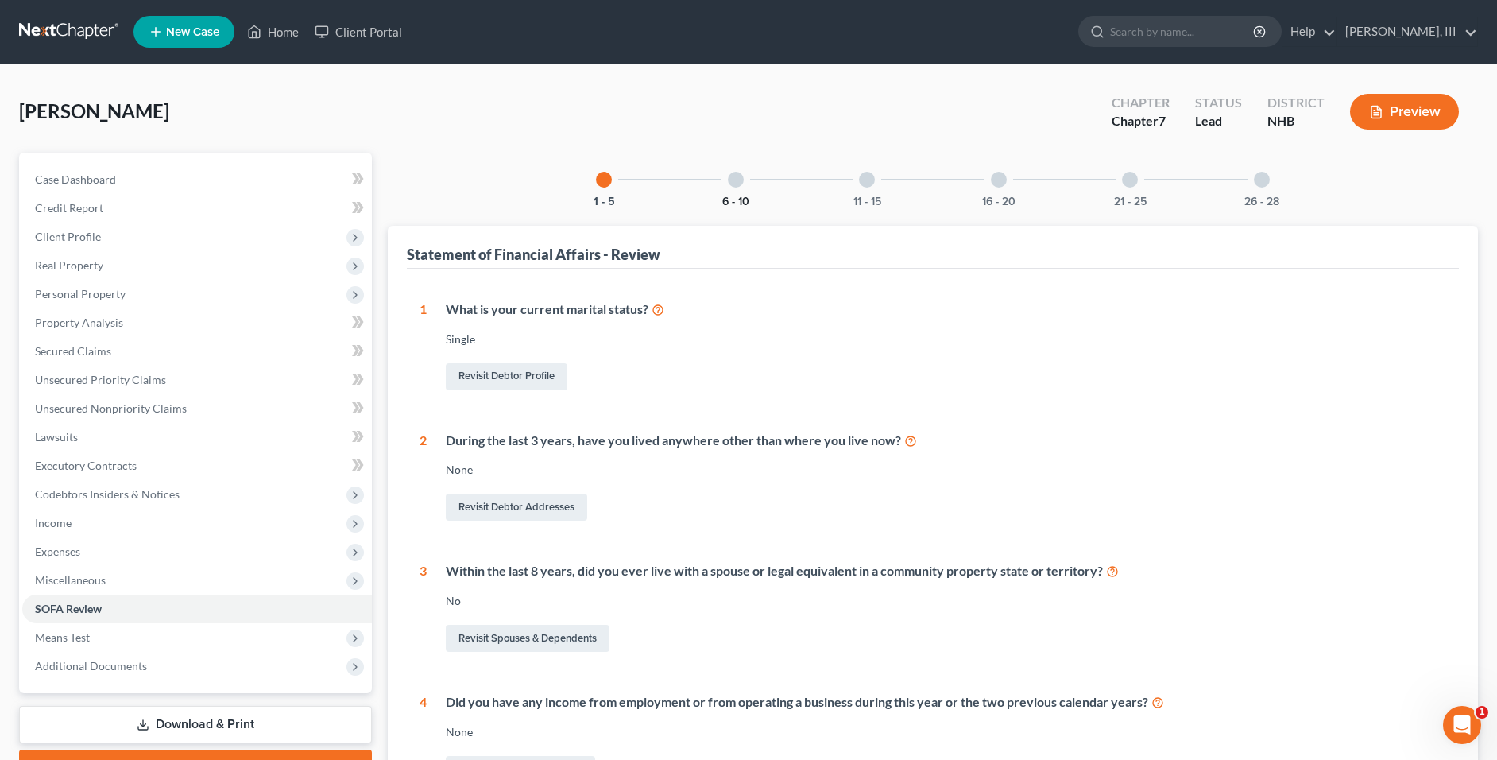
click at [735, 191] on div "6 - 10" at bounding box center [736, 180] width 54 height 54
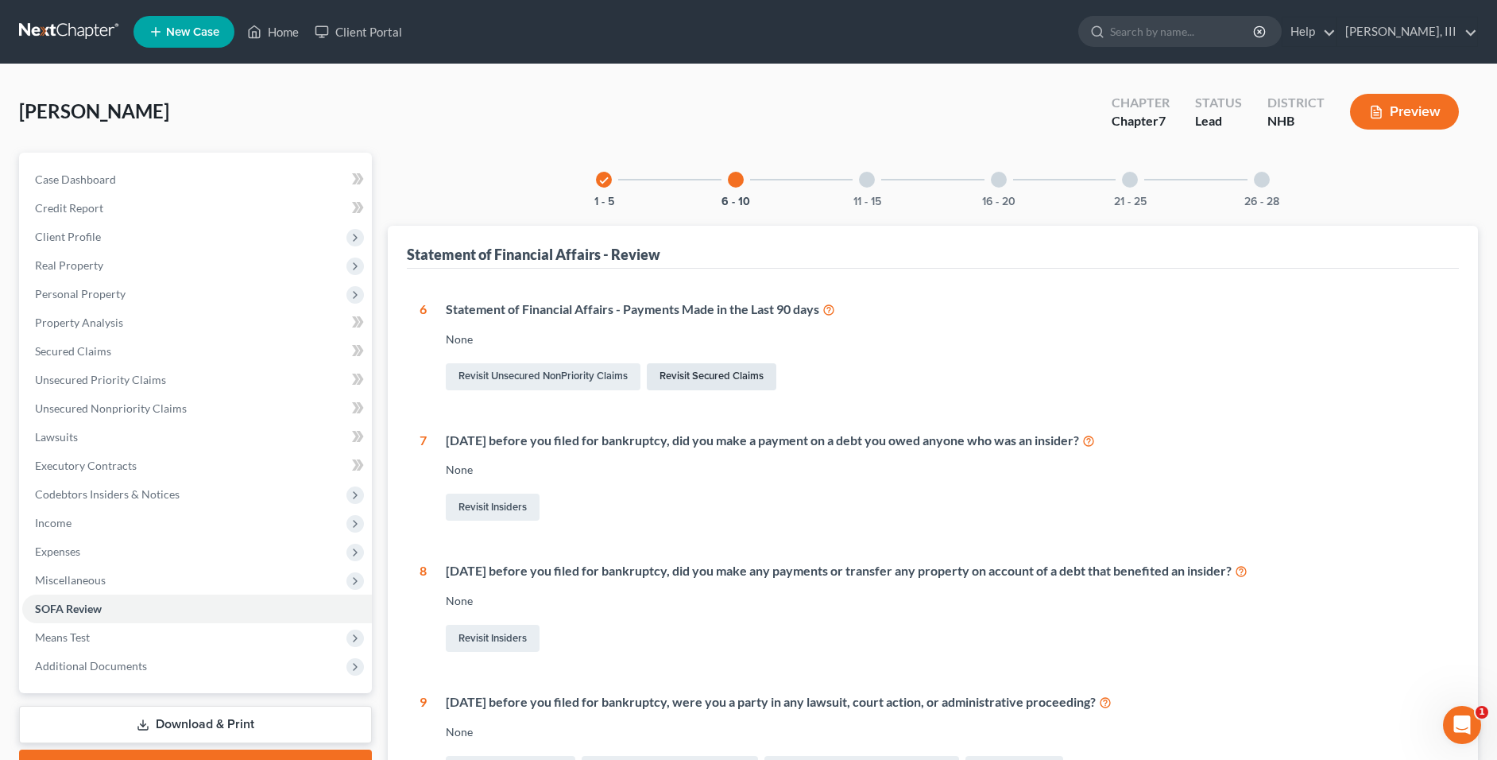
click at [691, 374] on link "Revisit Secured Claims" at bounding box center [712, 376] width 130 height 27
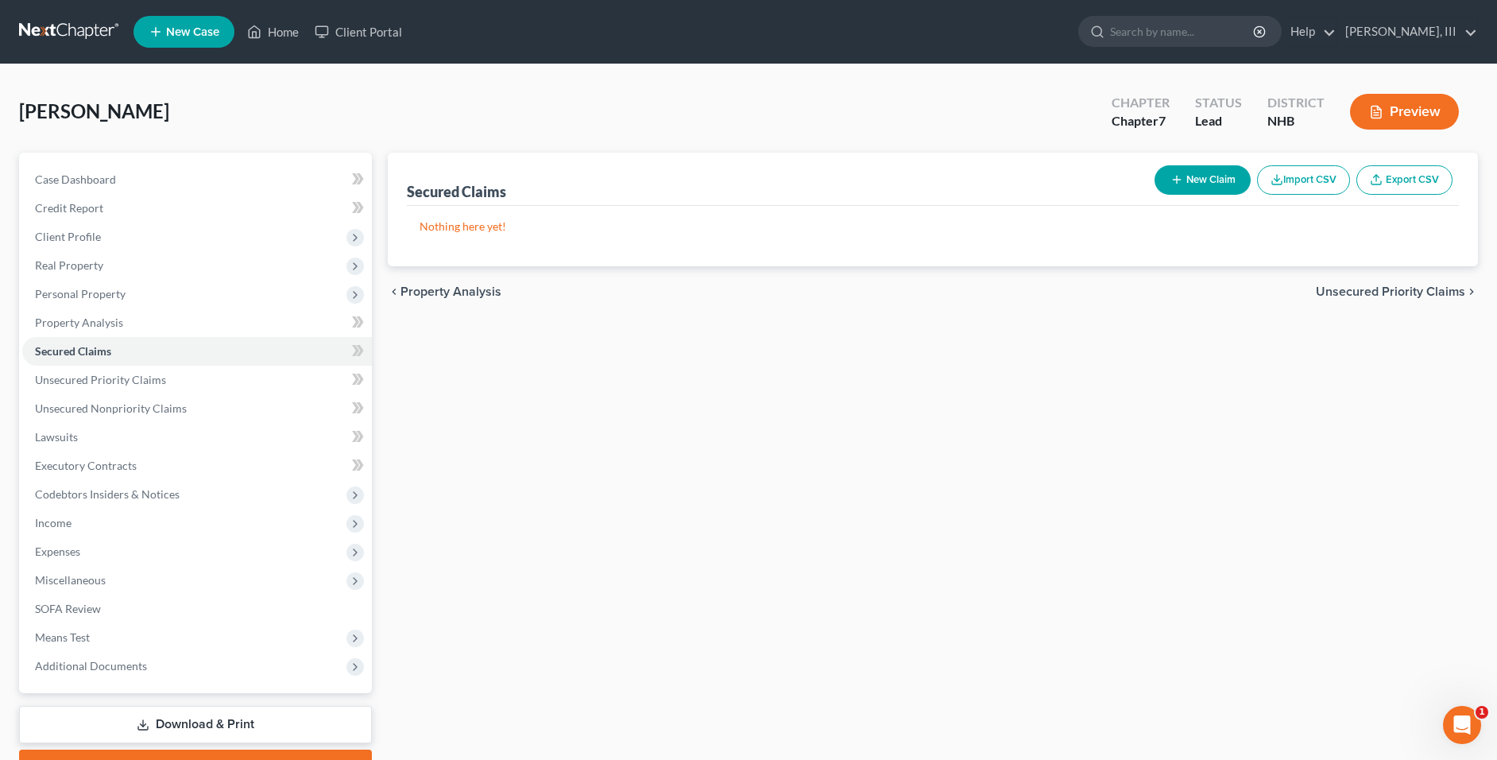
click at [1183, 182] on button "New Claim" at bounding box center [1203, 179] width 96 height 29
select select "0"
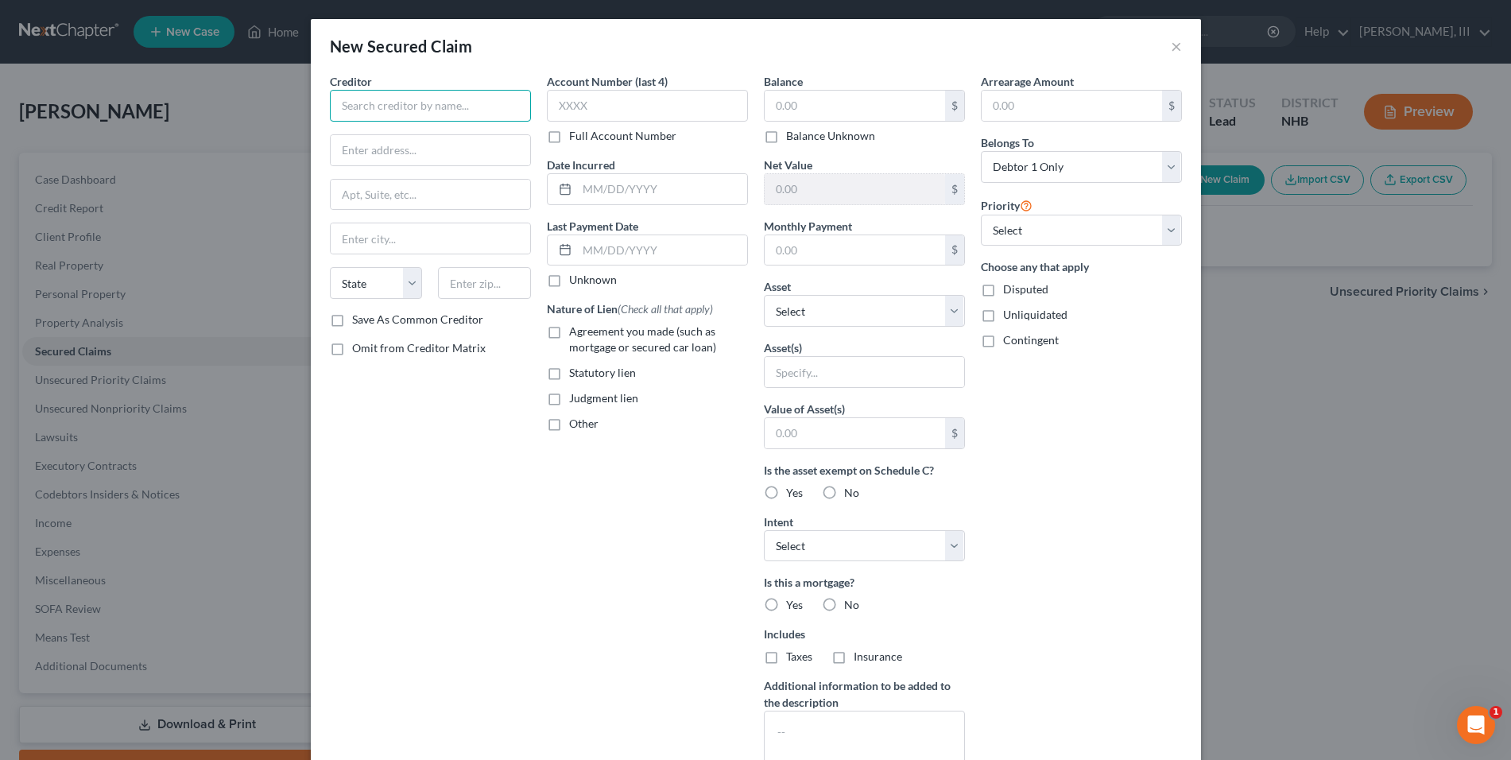
click at [451, 100] on input "text" at bounding box center [430, 106] width 201 height 32
type input "Rent"
click at [786, 139] on label "Balance Unknown" at bounding box center [830, 136] width 89 height 16
click at [792, 138] on input "Balance Unknown" at bounding box center [797, 133] width 10 height 10
checkbox input "true"
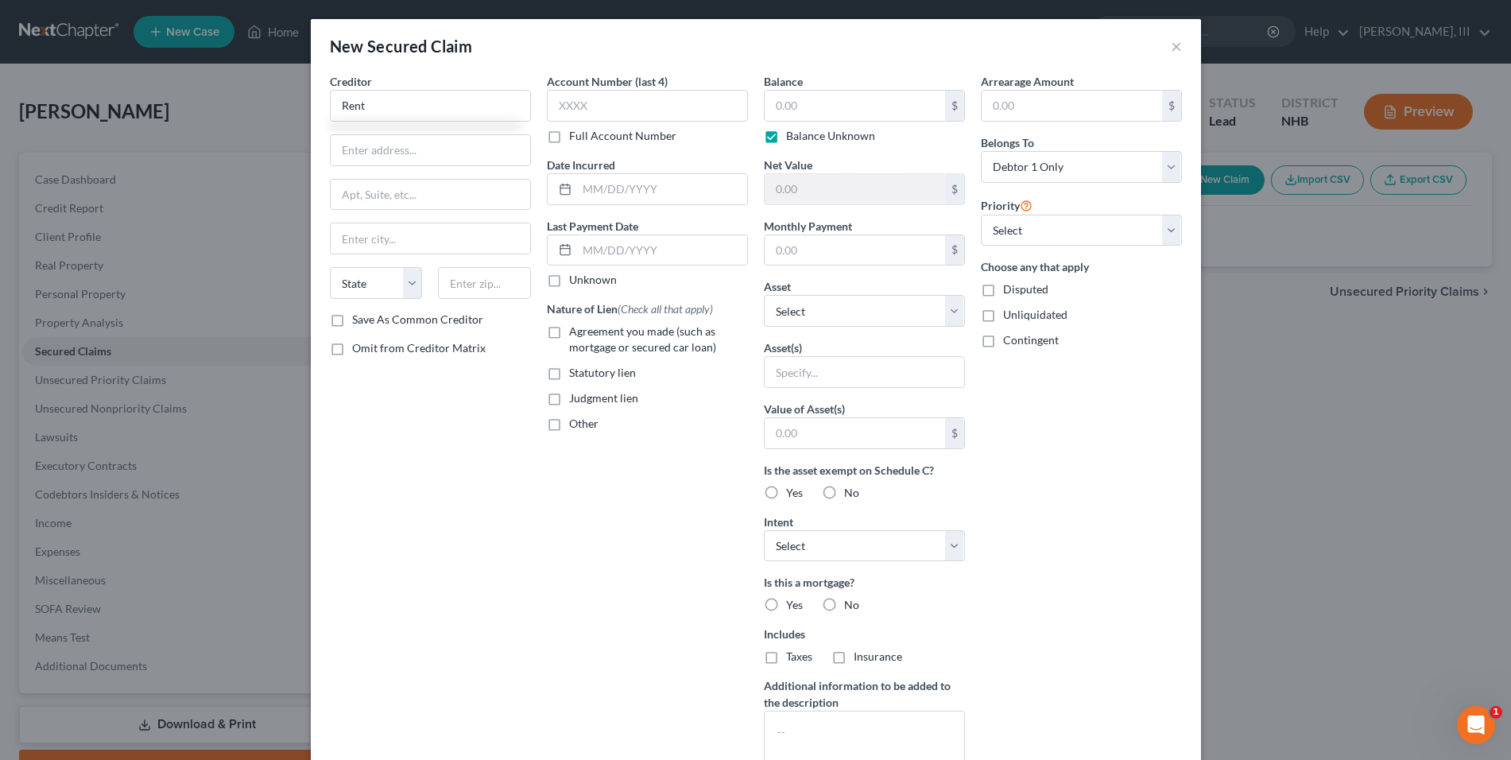
type input "0.00"
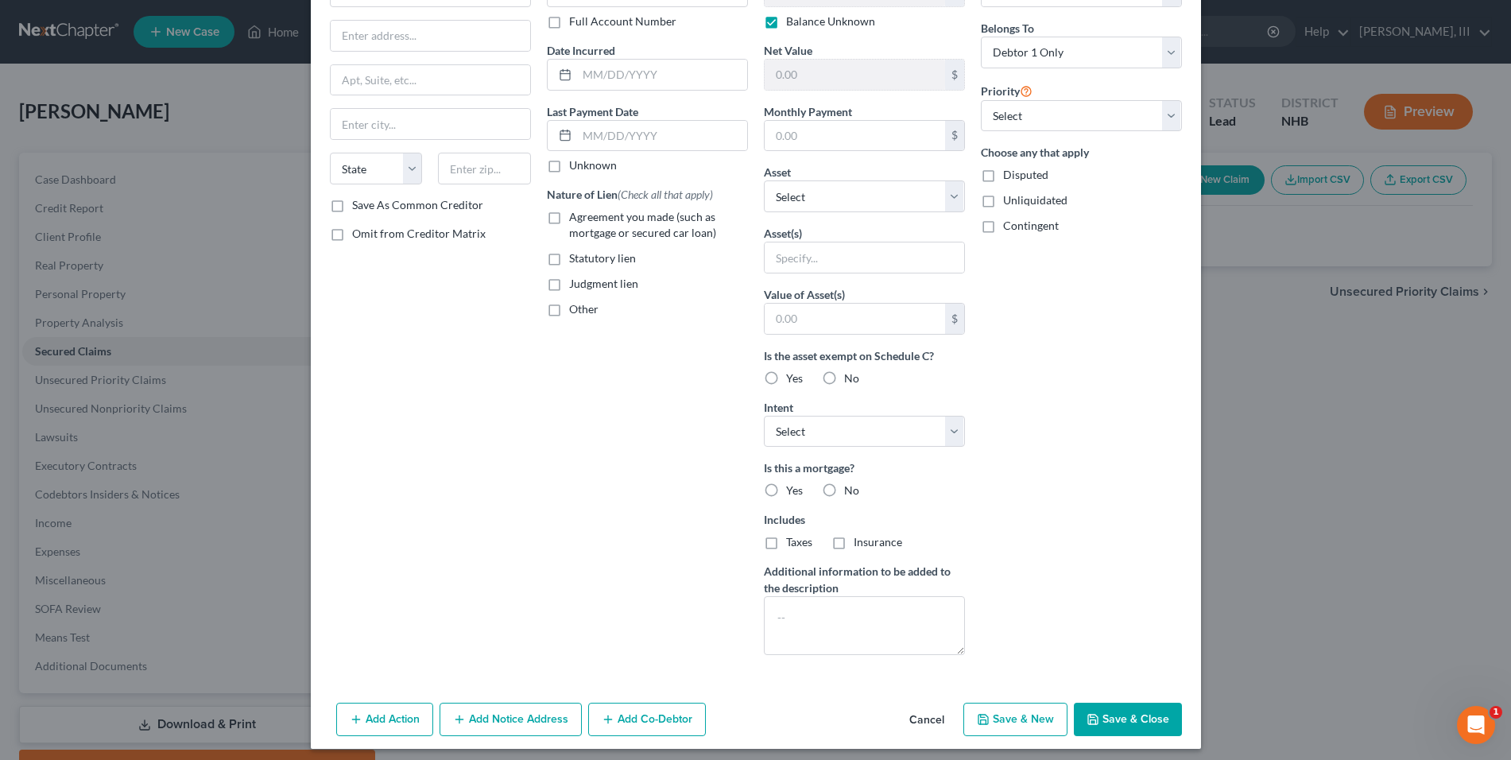
scroll to position [122, 0]
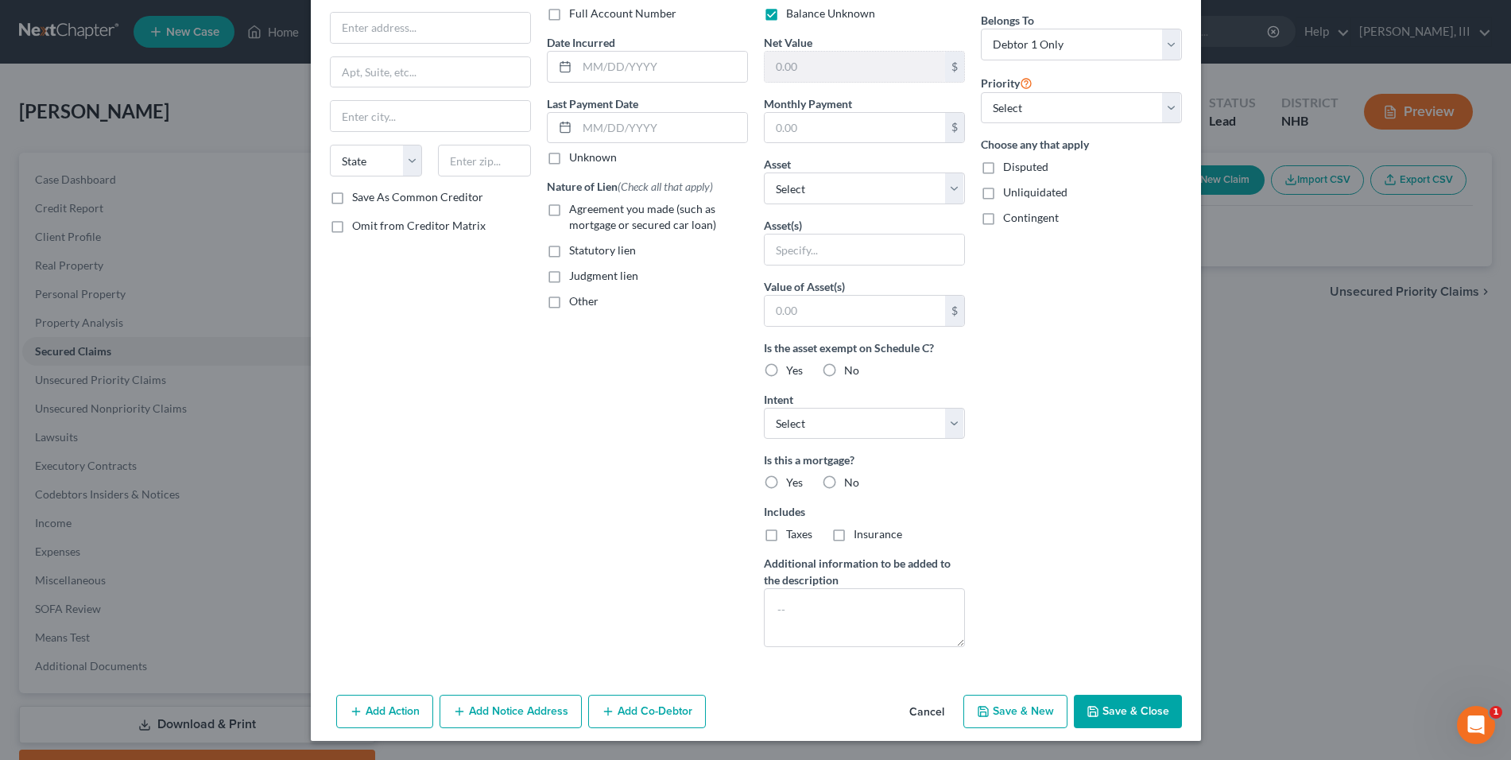
click at [1113, 704] on button "Save & Close" at bounding box center [1128, 711] width 108 height 33
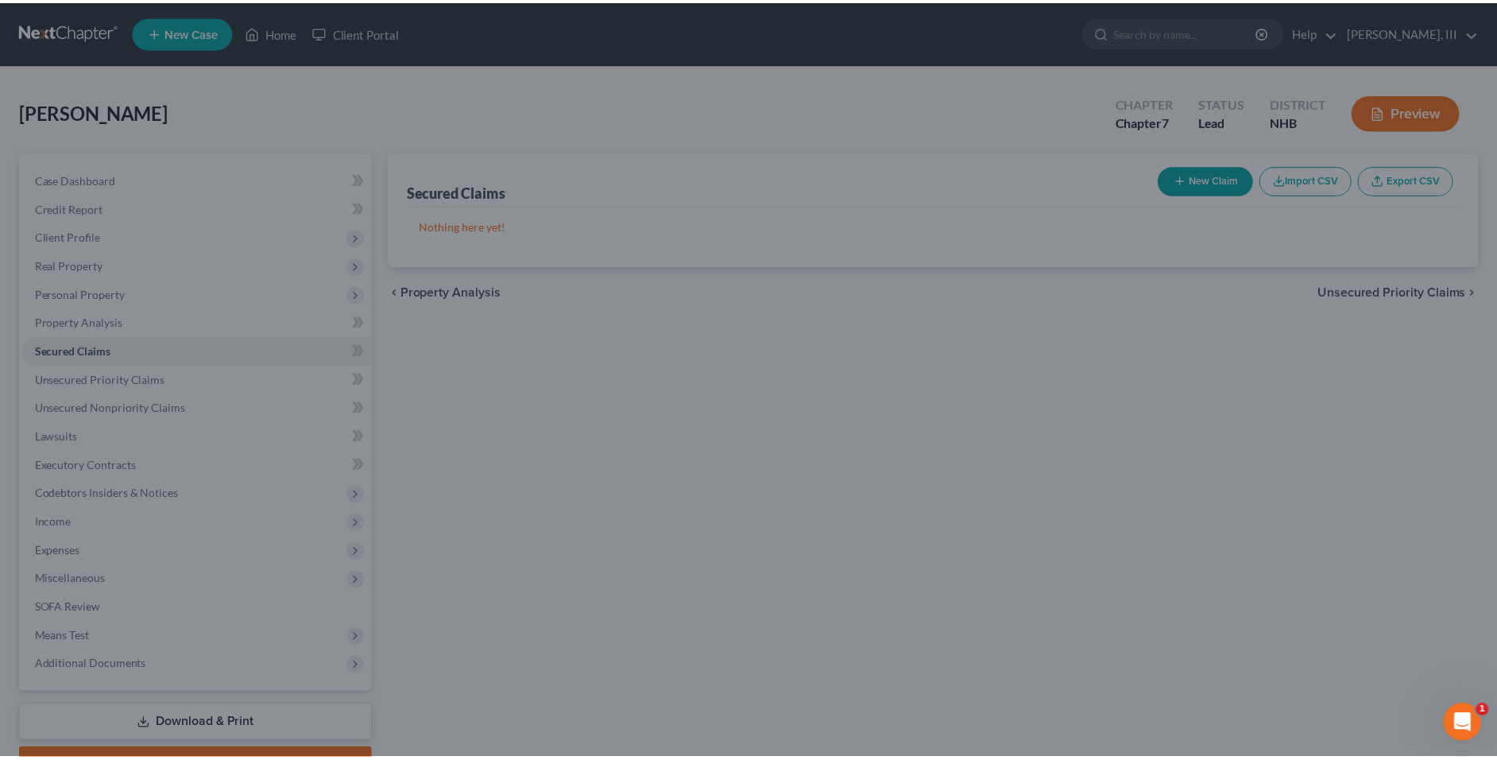
scroll to position [0, 0]
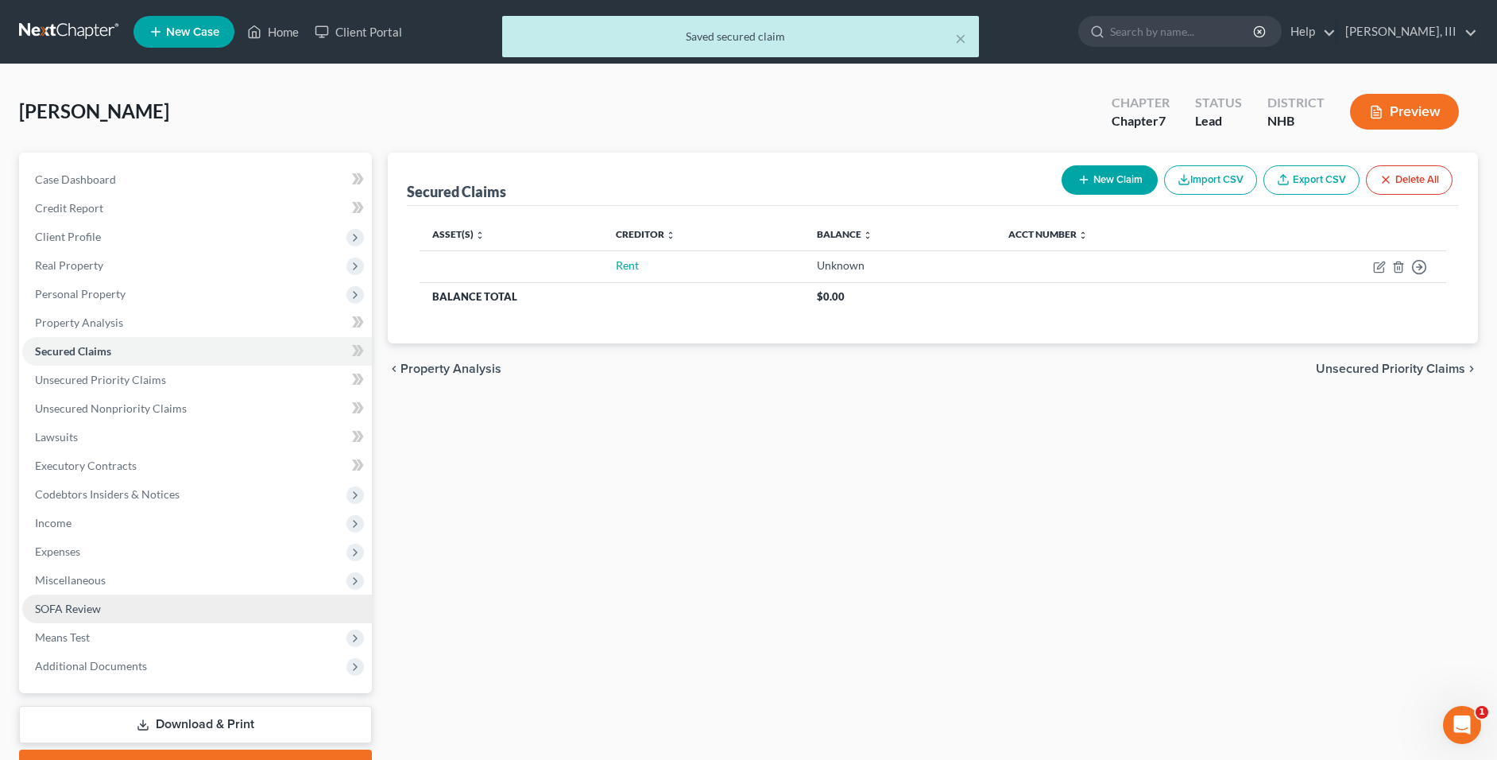
click at [84, 606] on span "SOFA Review" at bounding box center [68, 609] width 66 height 14
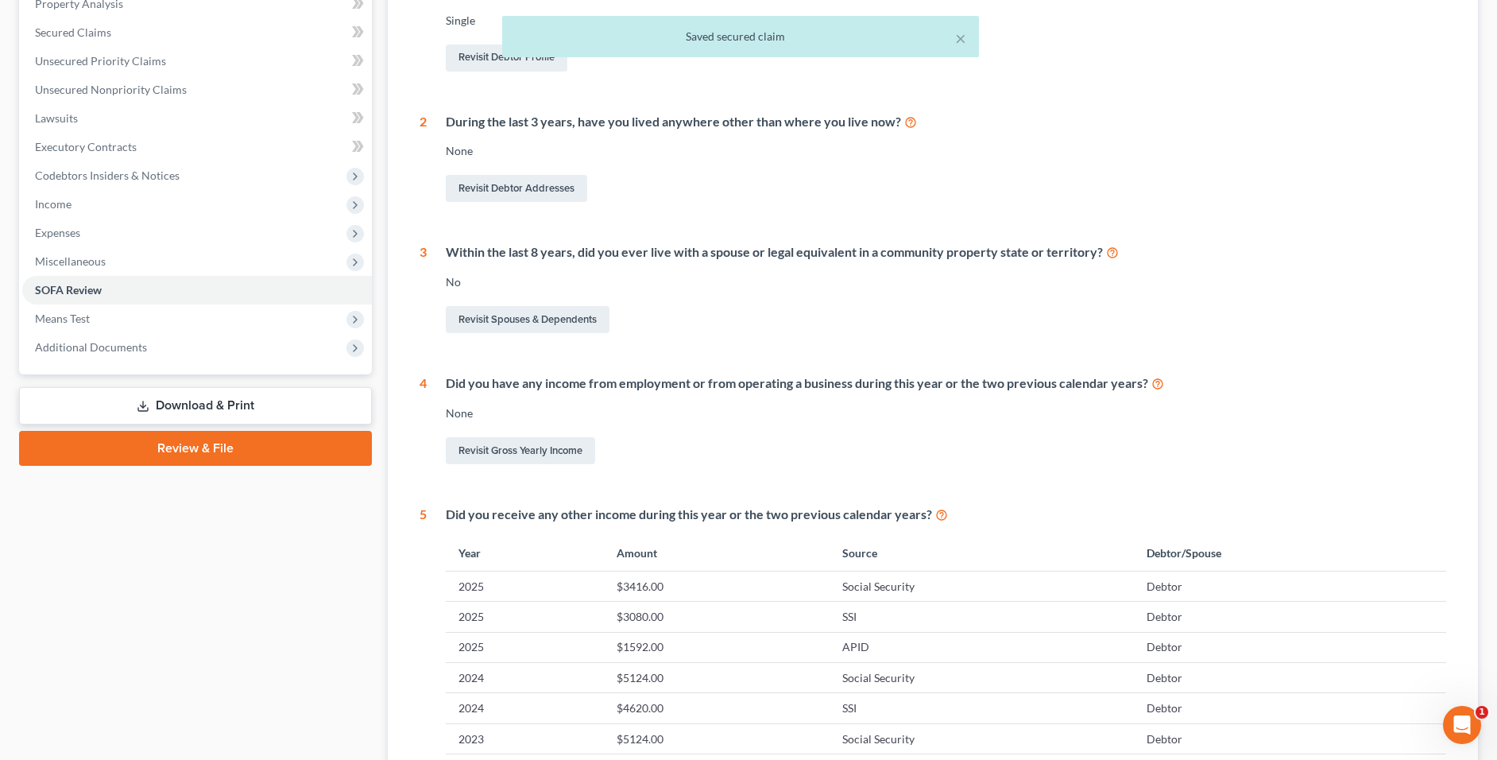
scroll to position [79, 0]
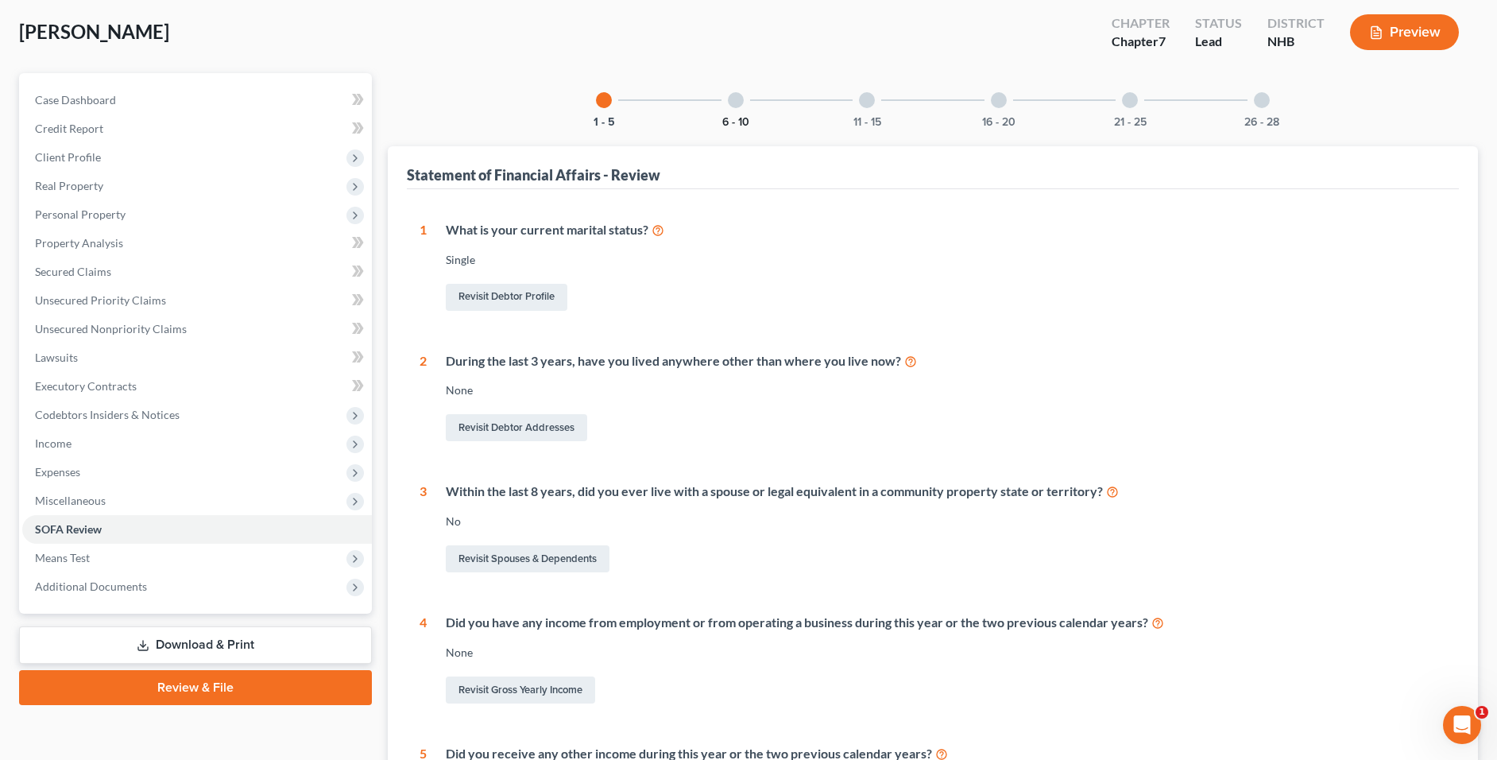
click at [739, 118] on button "6 - 10" at bounding box center [735, 122] width 27 height 11
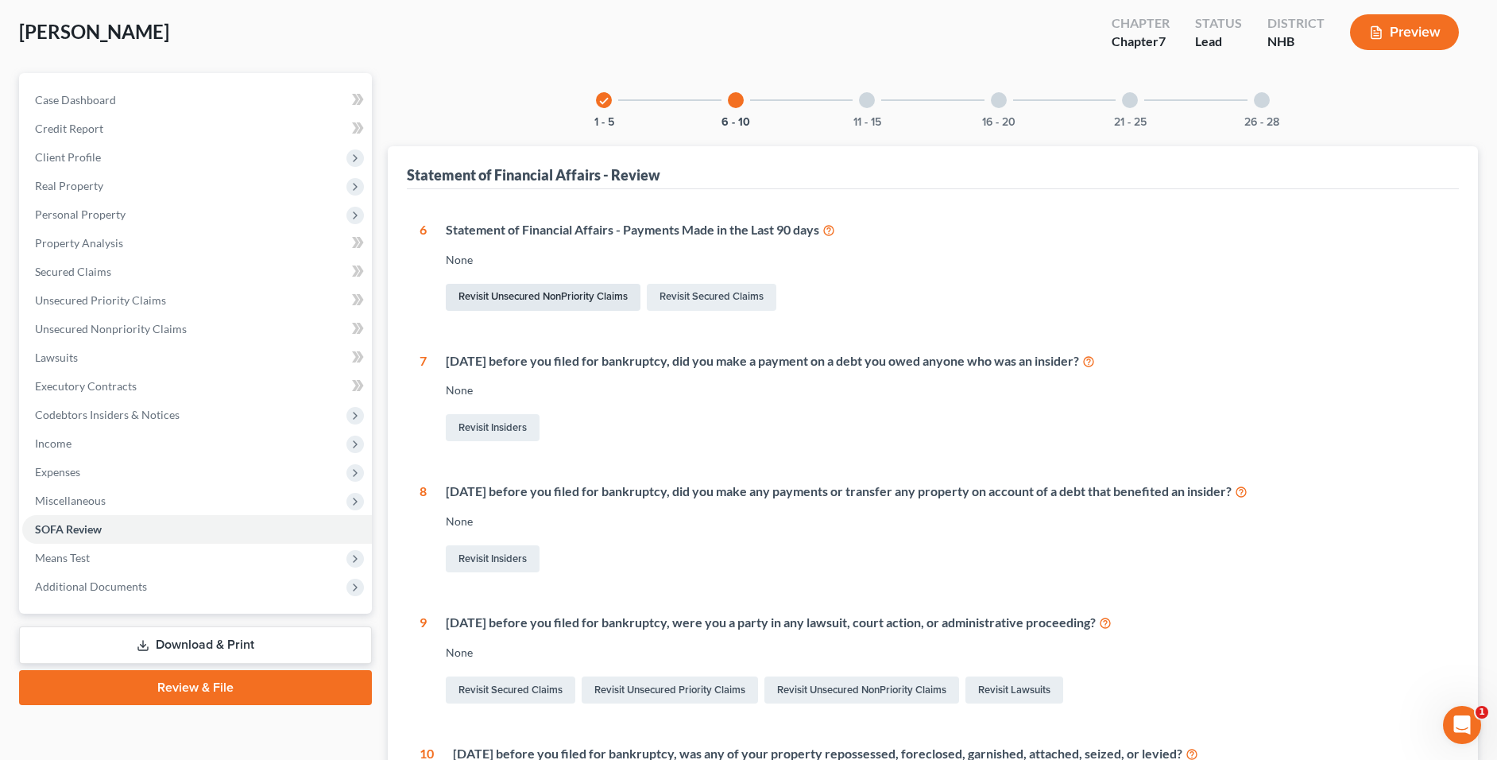
click at [632, 302] on link "Revisit Unsecured NonPriority Claims" at bounding box center [543, 297] width 195 height 27
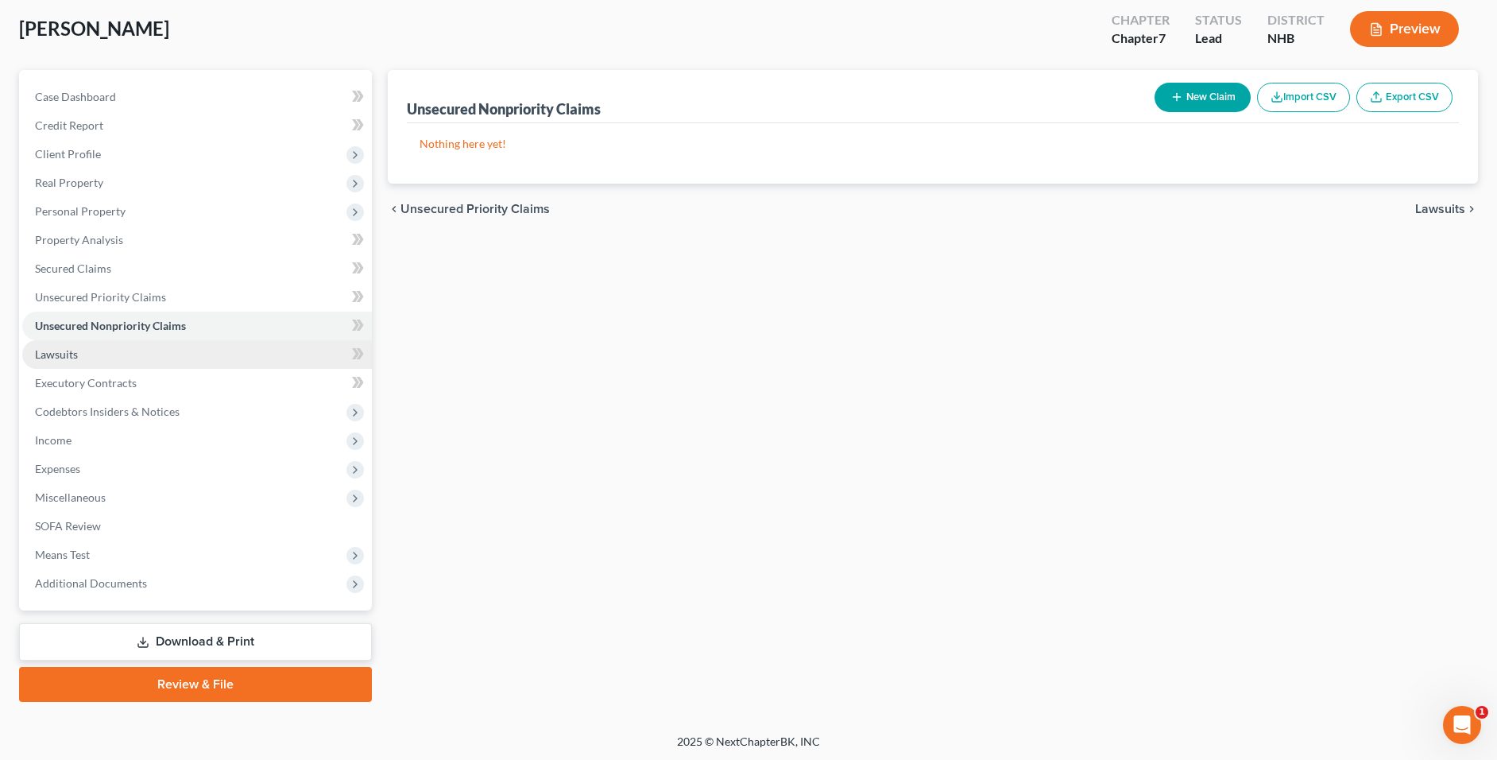
scroll to position [85, 0]
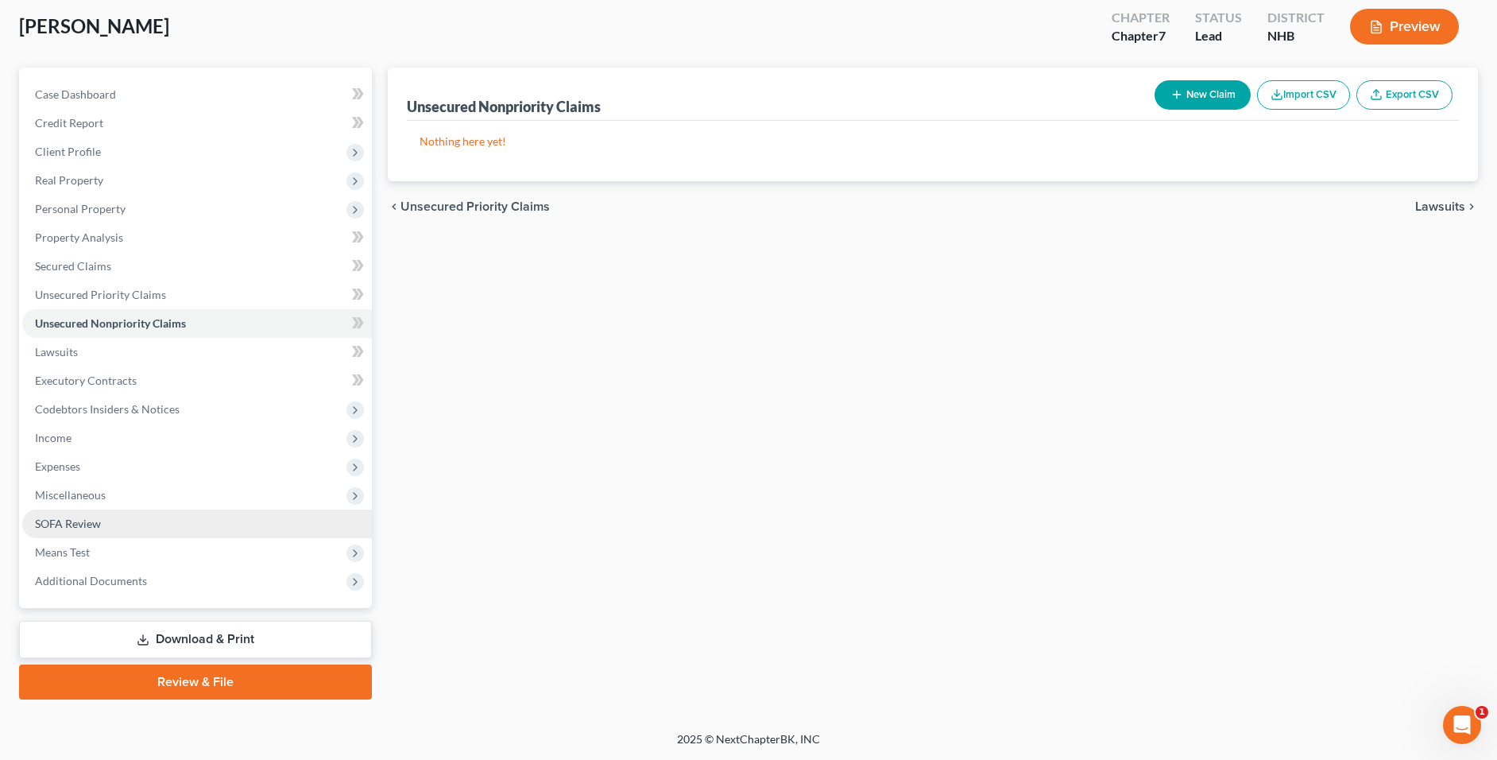
click at [49, 528] on span "SOFA Review" at bounding box center [68, 524] width 66 height 14
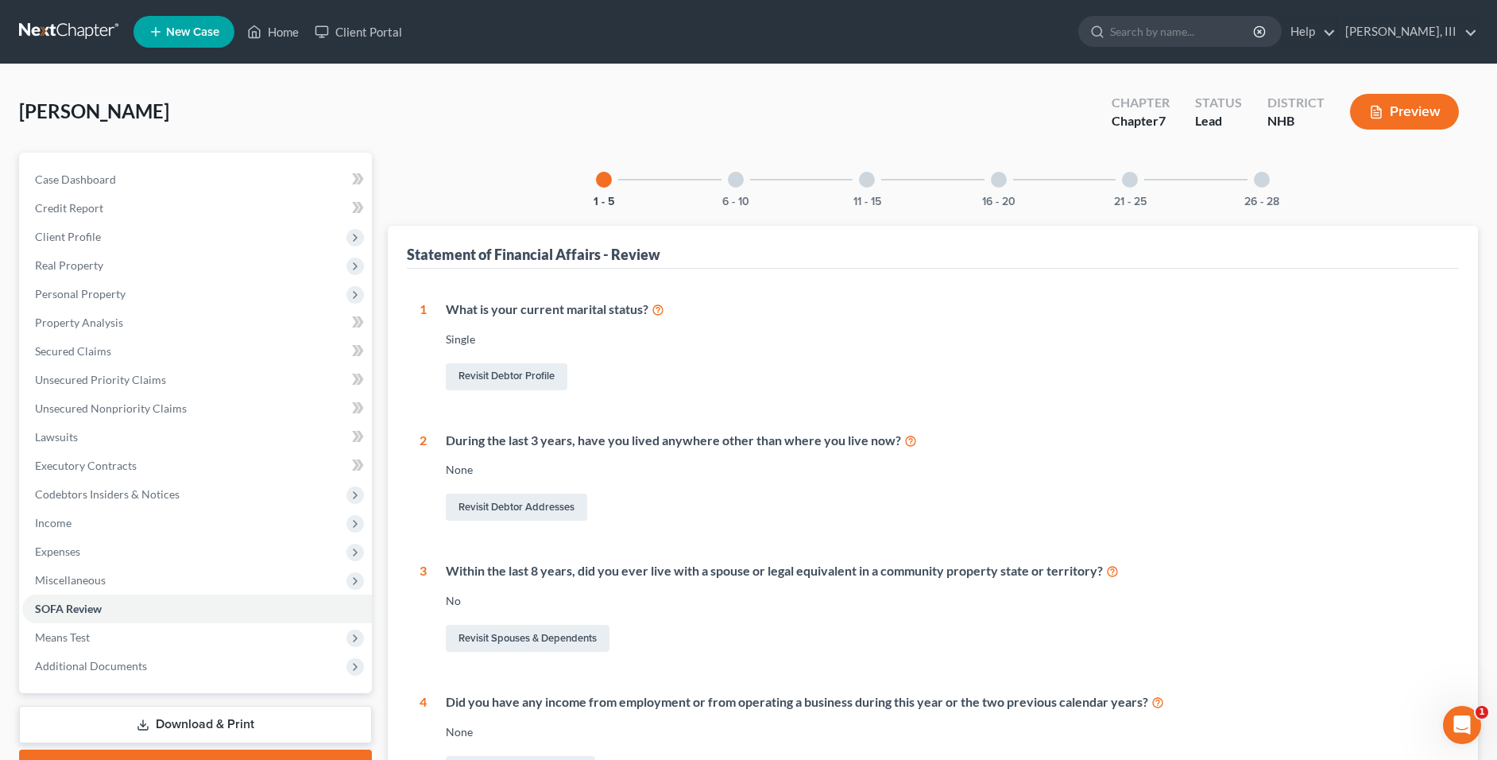
click at [739, 192] on div "6 - 10" at bounding box center [736, 180] width 54 height 54
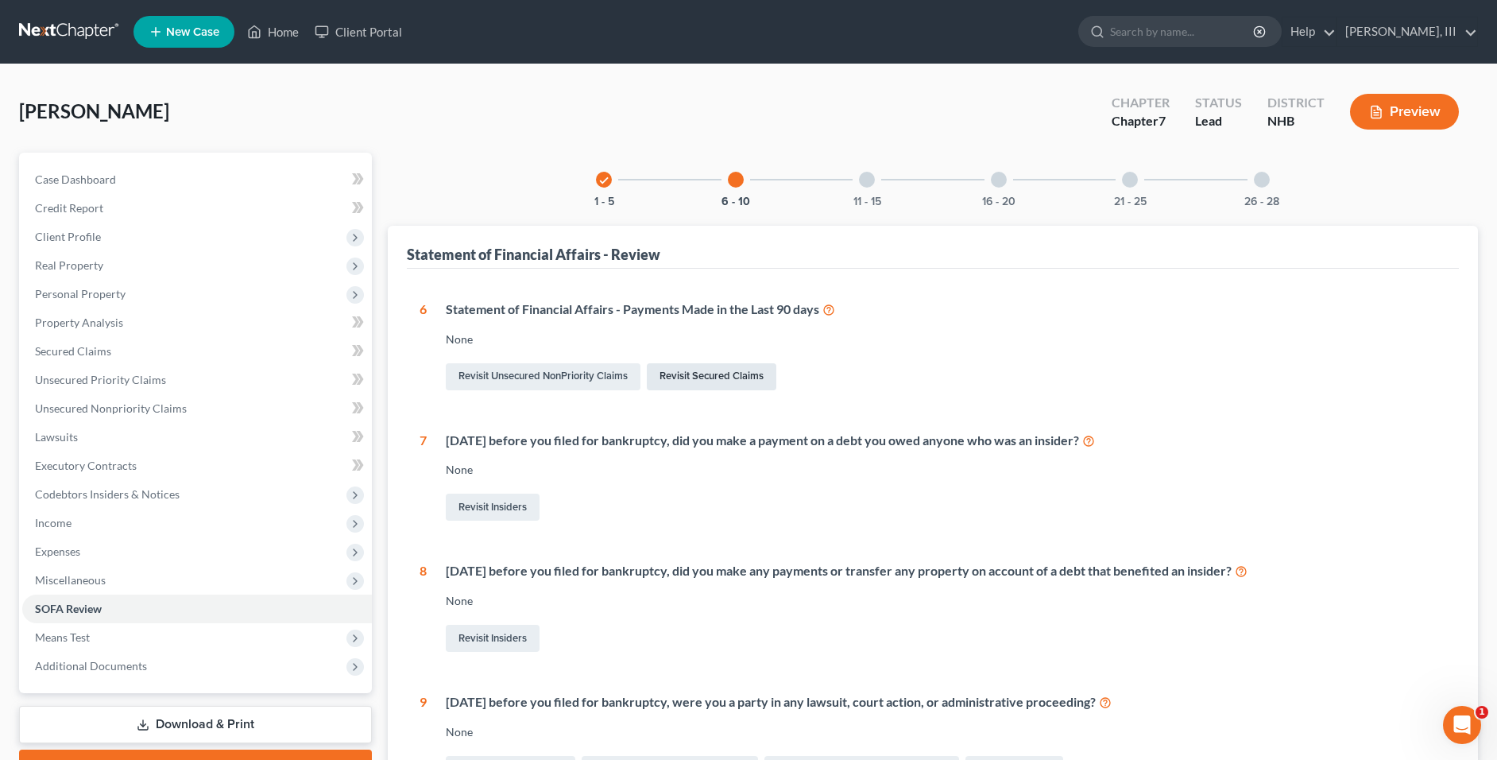
click at [708, 370] on link "Revisit Secured Claims" at bounding box center [712, 376] width 130 height 27
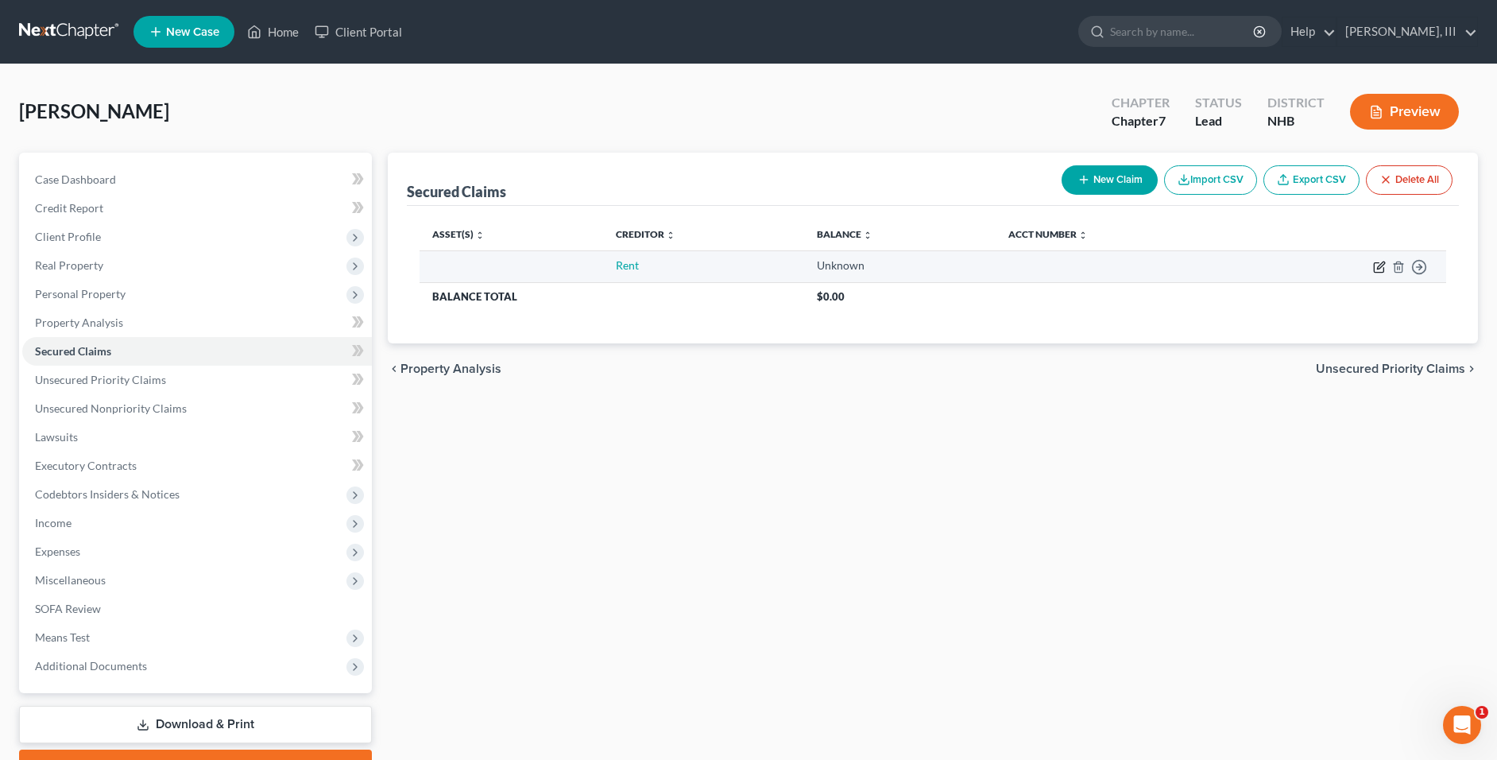
click at [1379, 261] on icon "button" at bounding box center [1379, 267] width 13 height 13
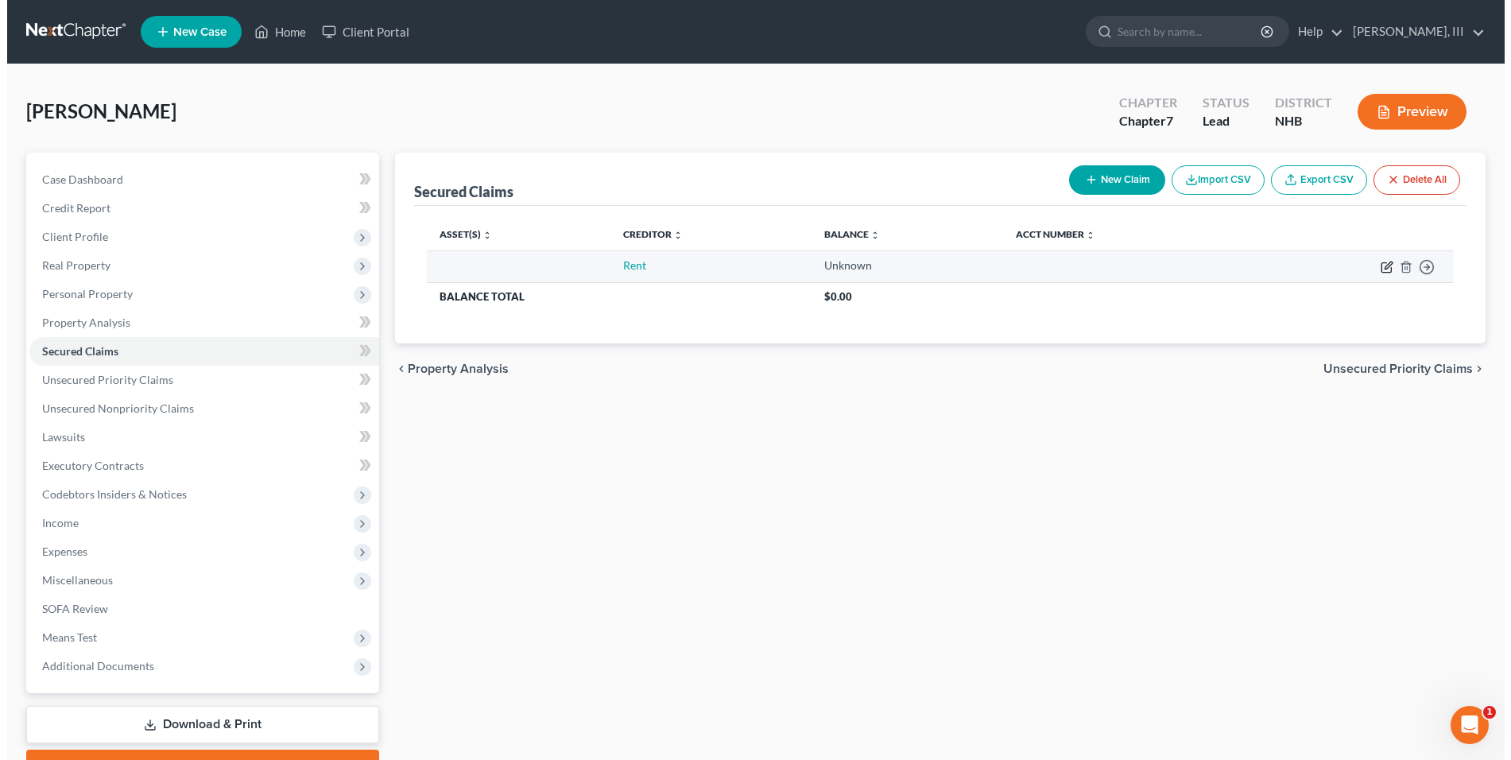
select select "0"
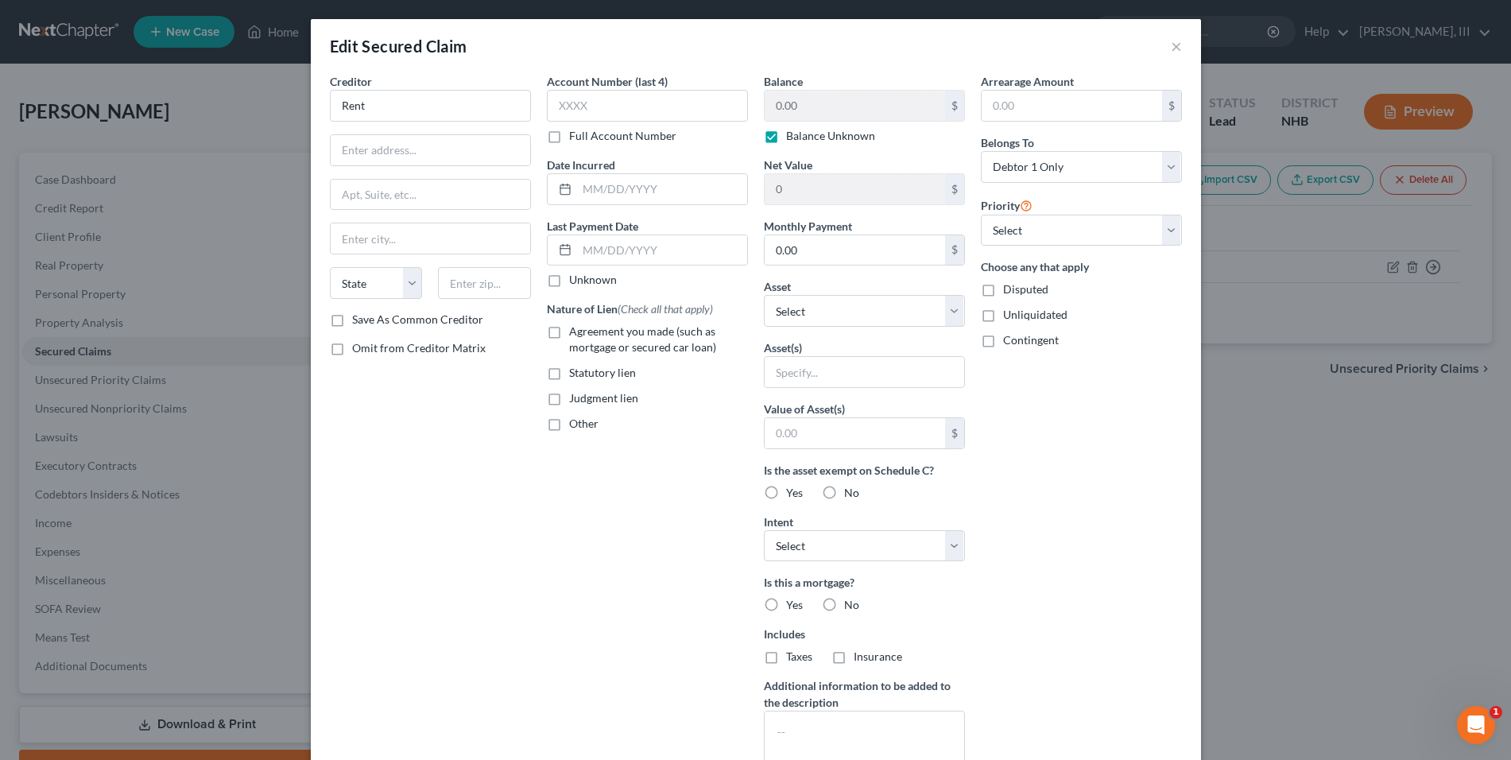
click at [1120, 458] on div "Arrearage Amount $ Belongs To * Select Debtor 1 Only Debtor 2 Only Debtor 1 And…" at bounding box center [1081, 427] width 217 height 709
click at [1348, 494] on div "Edit Secured Claim × Creditor * Rent State AL AK AR AZ CA CO CT DE DC FL GA GU …" at bounding box center [755, 380] width 1511 height 760
click at [1171, 41] on button "×" at bounding box center [1176, 46] width 11 height 19
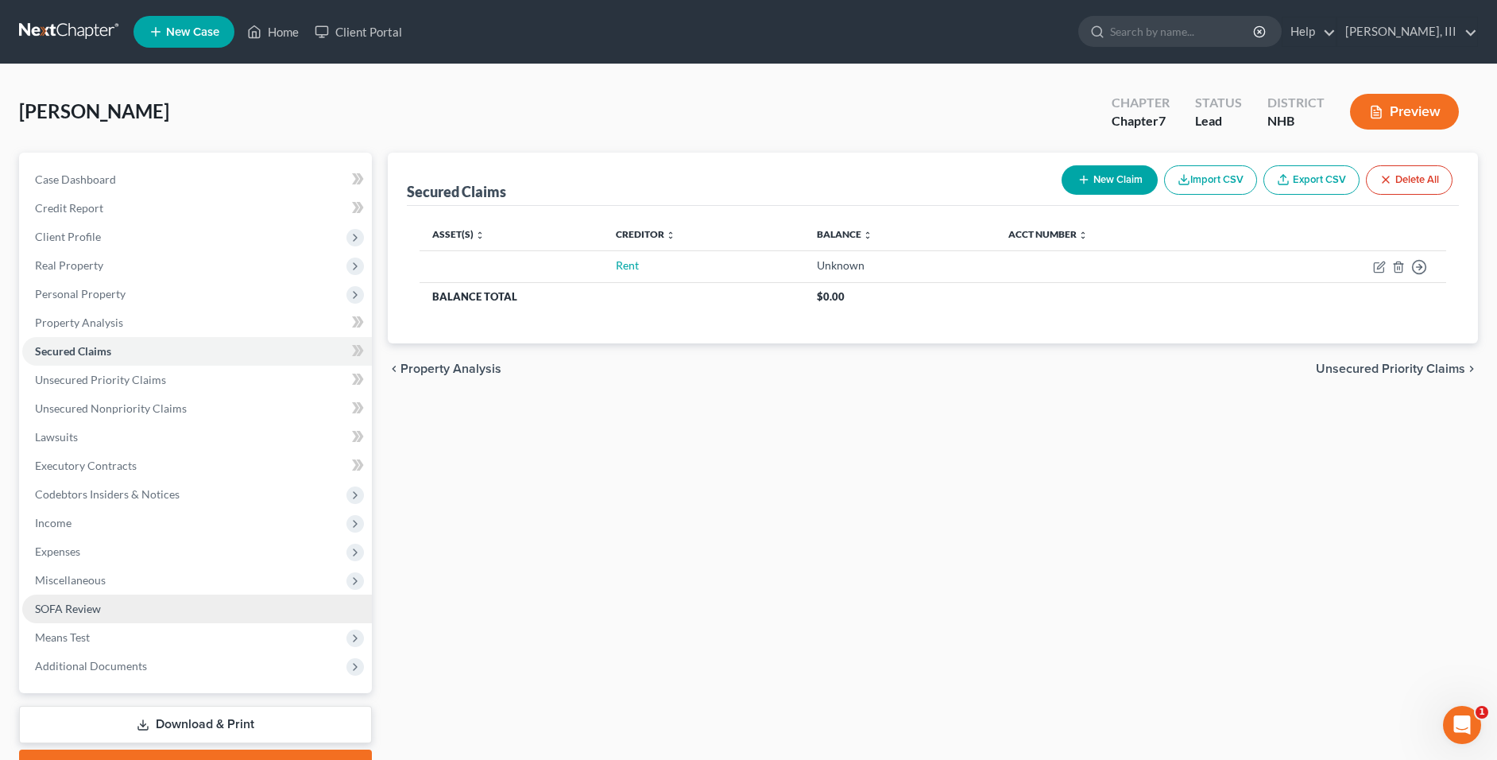
click at [64, 612] on span "SOFA Review" at bounding box center [68, 609] width 66 height 14
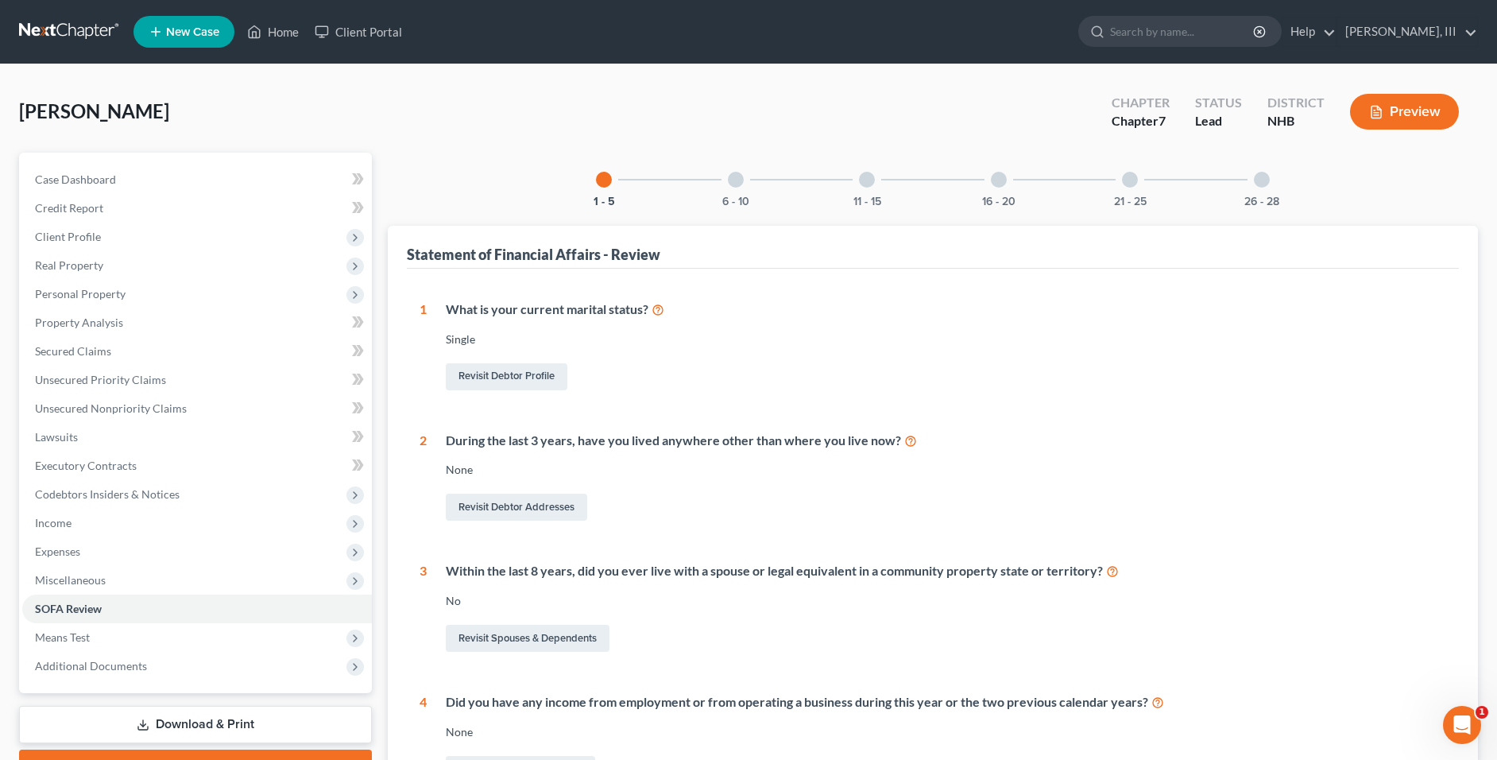
click at [737, 180] on div at bounding box center [736, 180] width 16 height 16
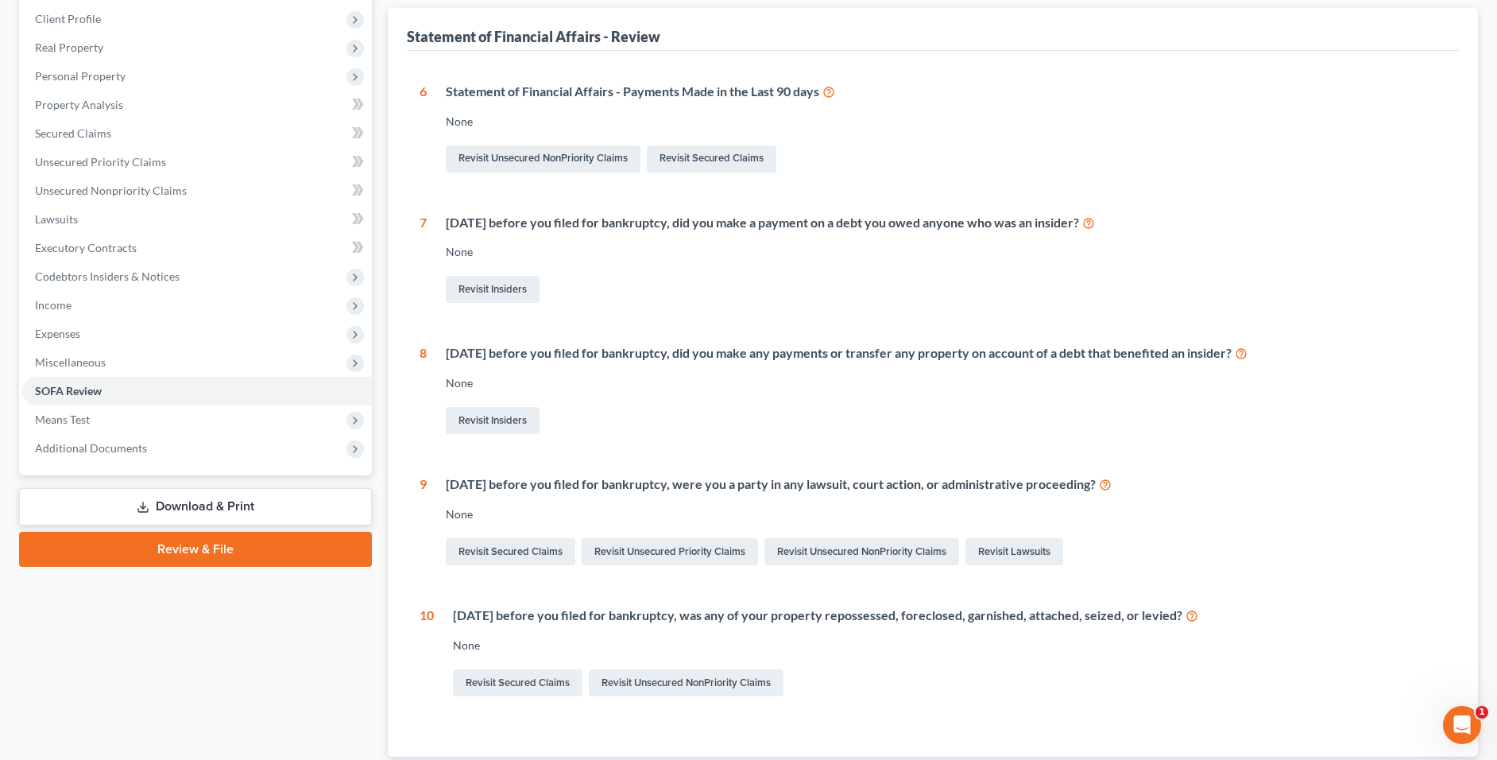
scroll to position [238, 0]
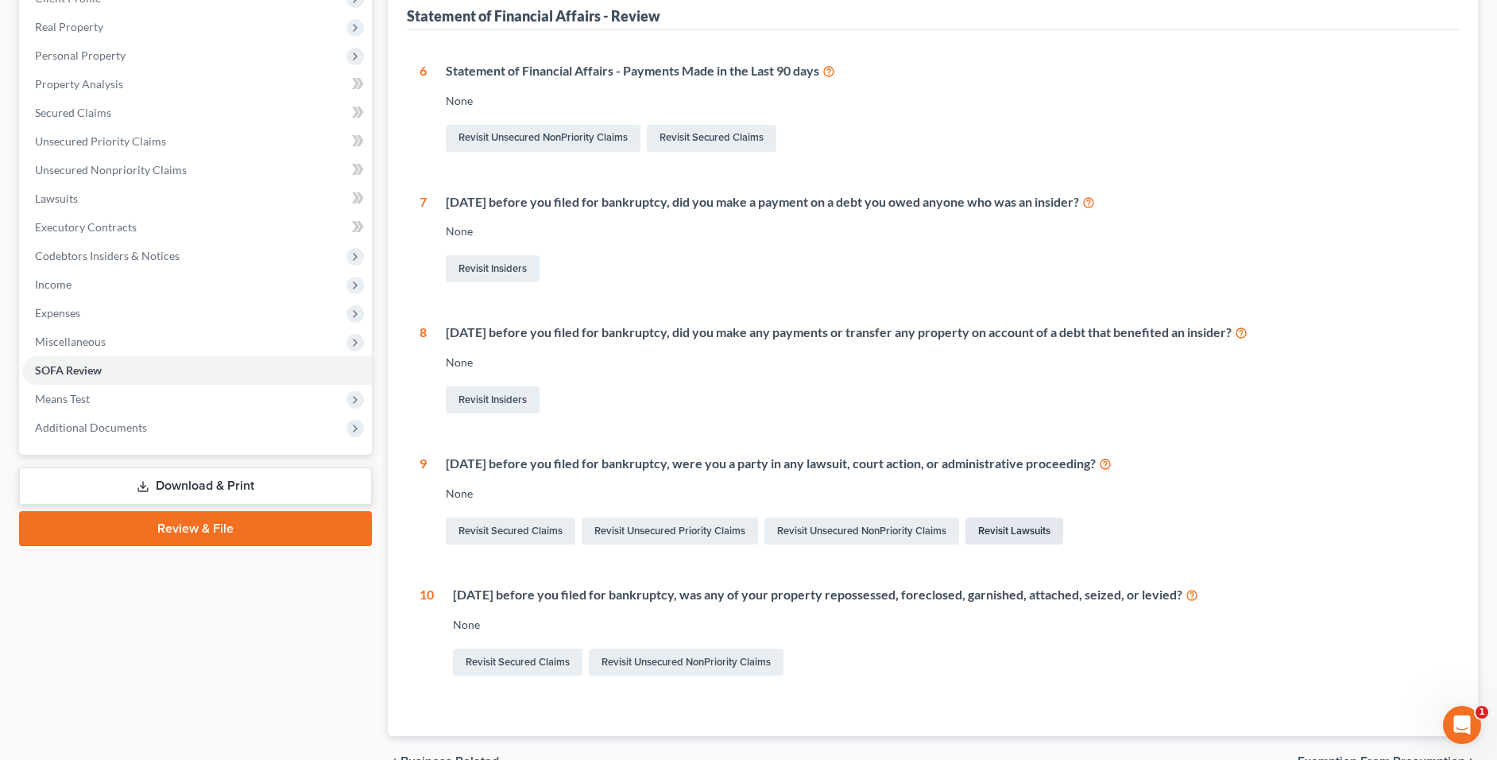
click at [1018, 525] on link "Revisit Lawsuits" at bounding box center [1014, 530] width 98 height 27
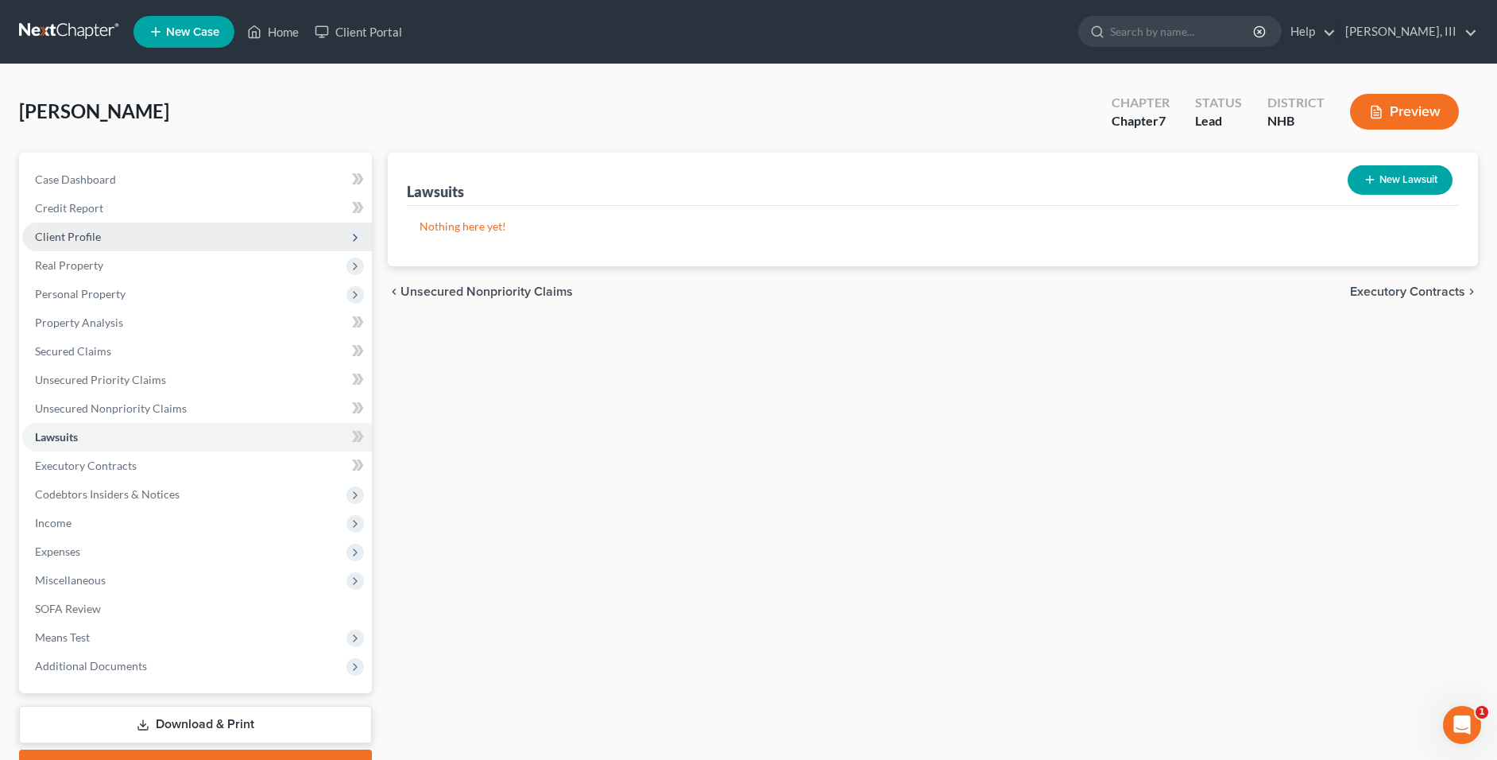
click at [145, 244] on span "Client Profile" at bounding box center [197, 236] width 350 height 29
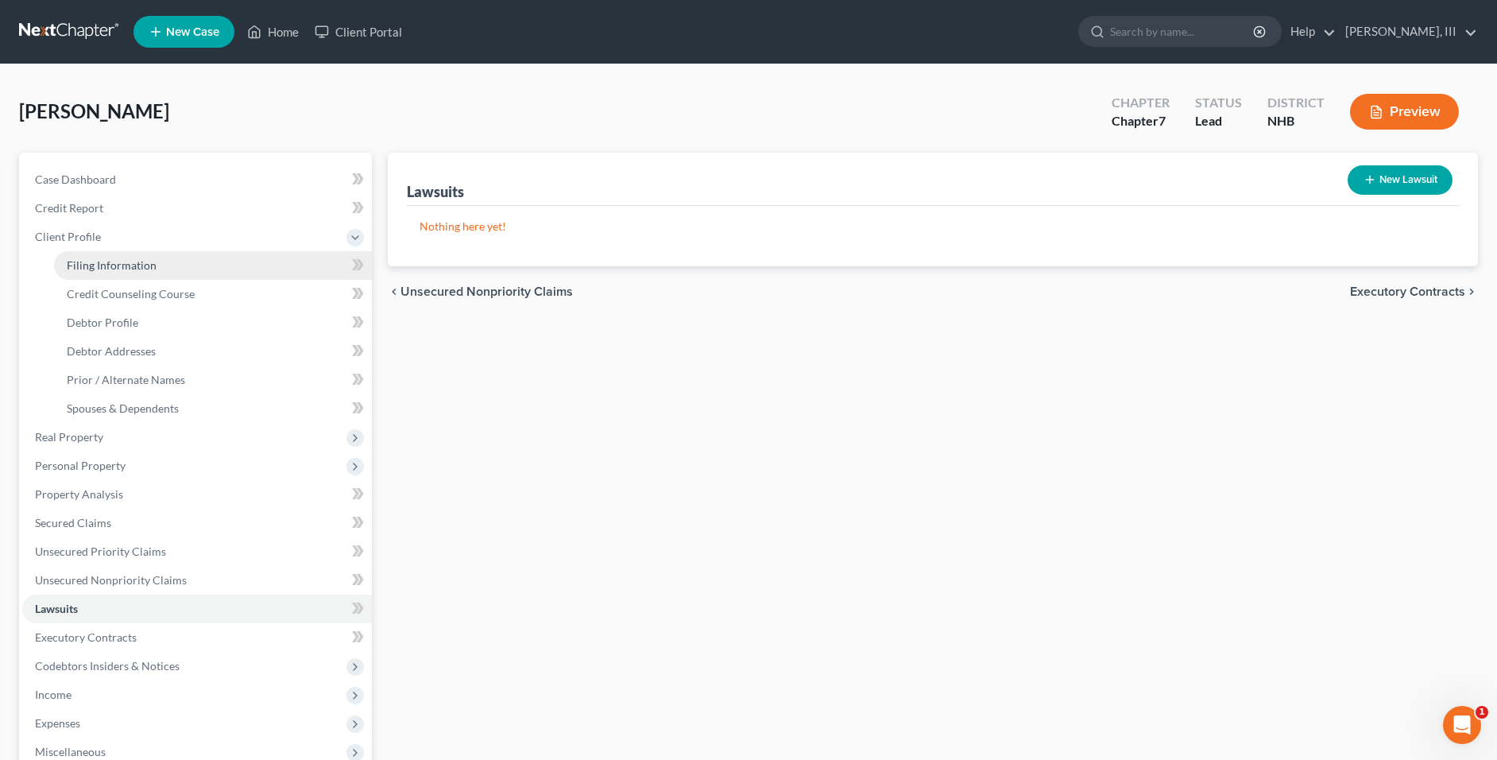
click at [161, 267] on link "Filing Information" at bounding box center [213, 265] width 318 height 29
select select "1"
select select "0"
select select "32"
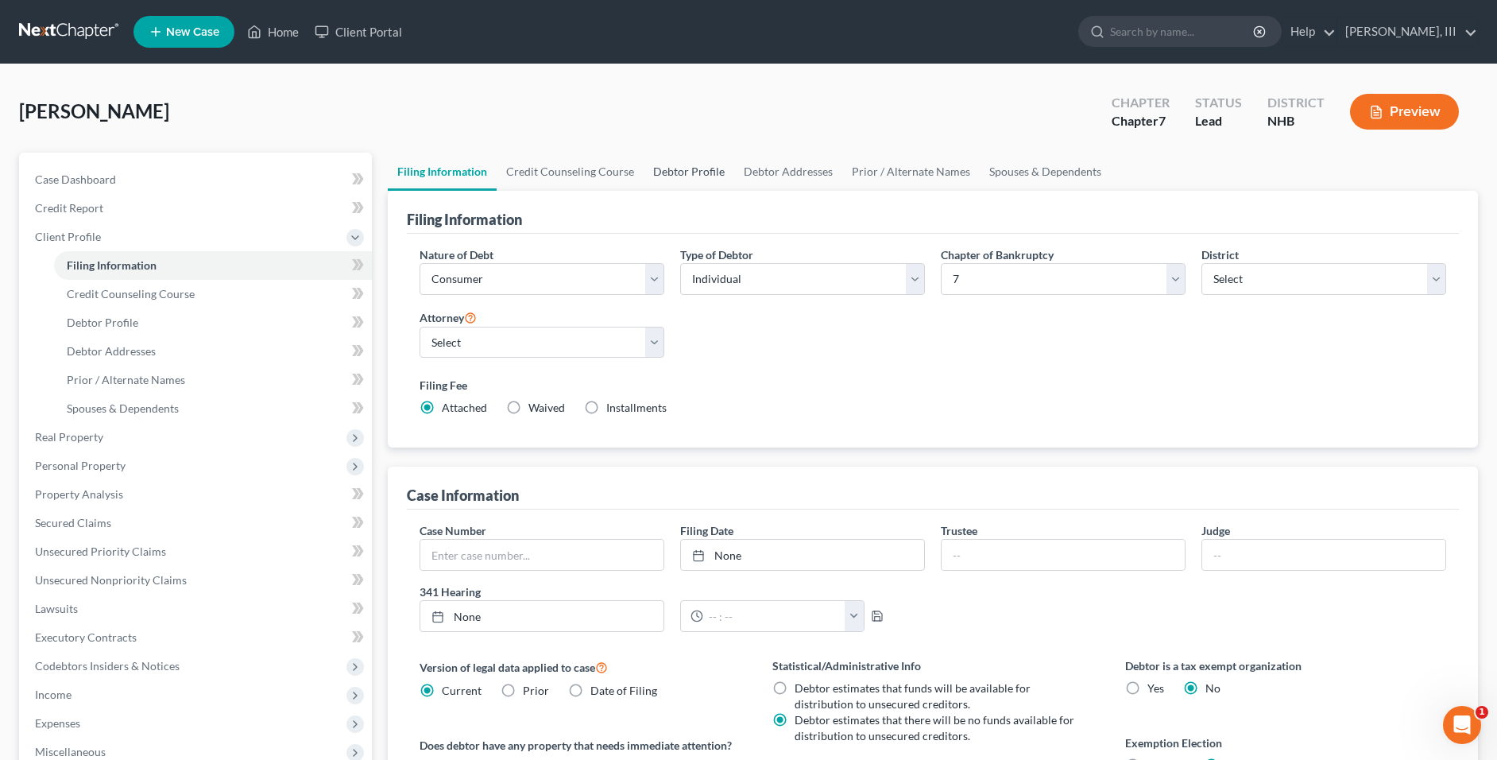
click at [691, 174] on link "Debtor Profile" at bounding box center [689, 172] width 91 height 38
select select "0"
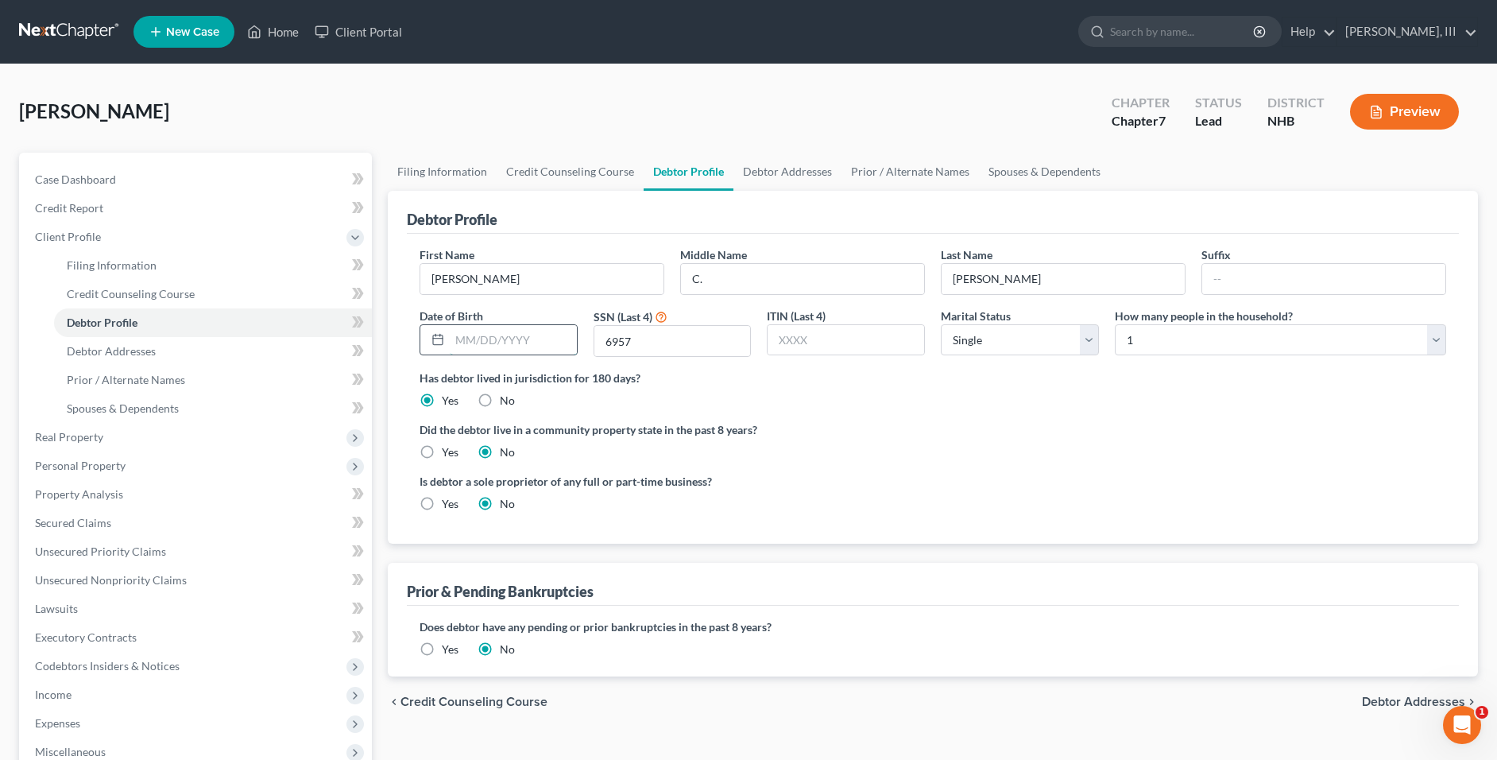
click at [502, 352] on input "text" at bounding box center [513, 340] width 127 height 30
type input "7/8/1961"
click at [766, 169] on link "Debtor Addresses" at bounding box center [787, 172] width 108 height 38
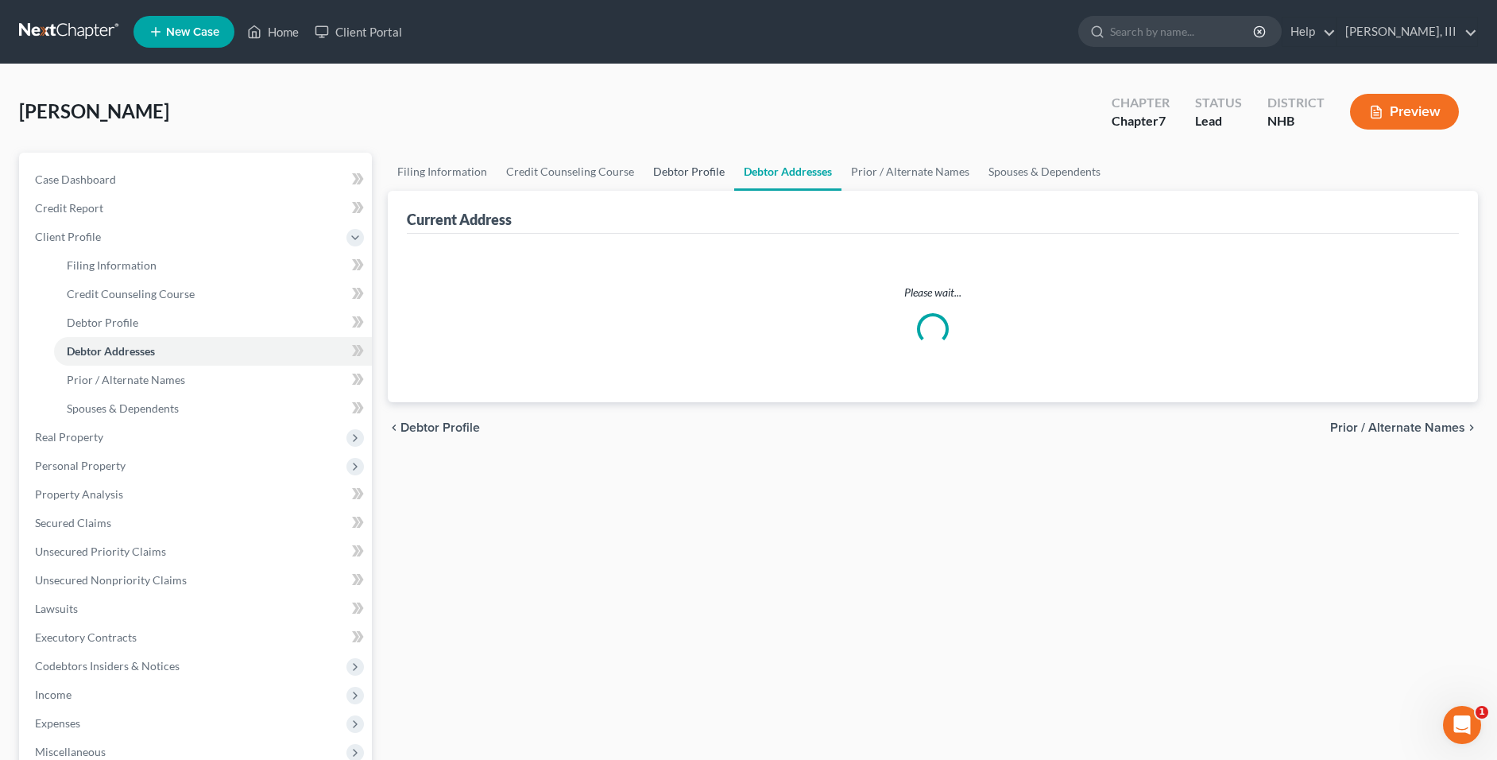
click at [683, 172] on link "Debtor Profile" at bounding box center [689, 172] width 91 height 38
select select "0"
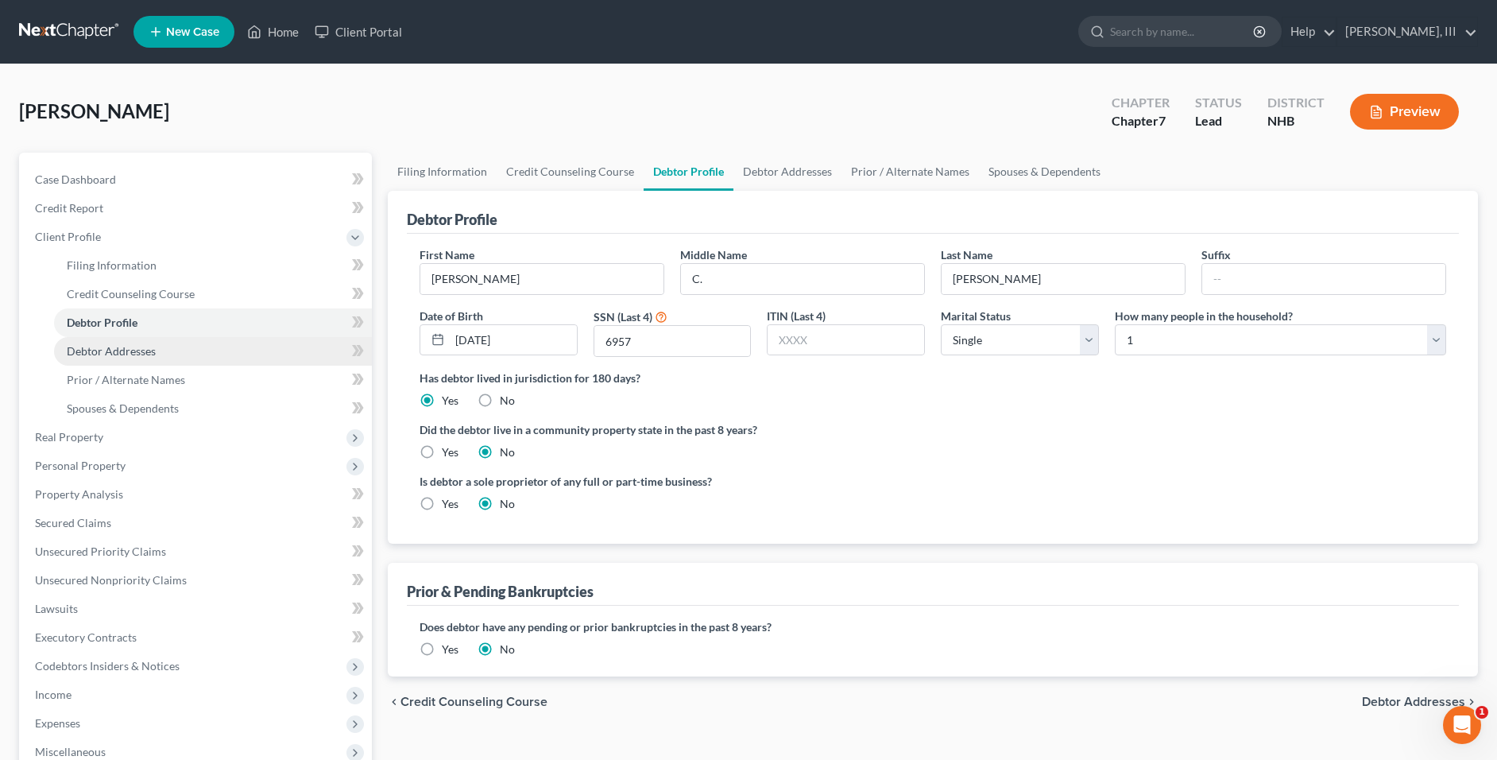
scroll to position [257, 0]
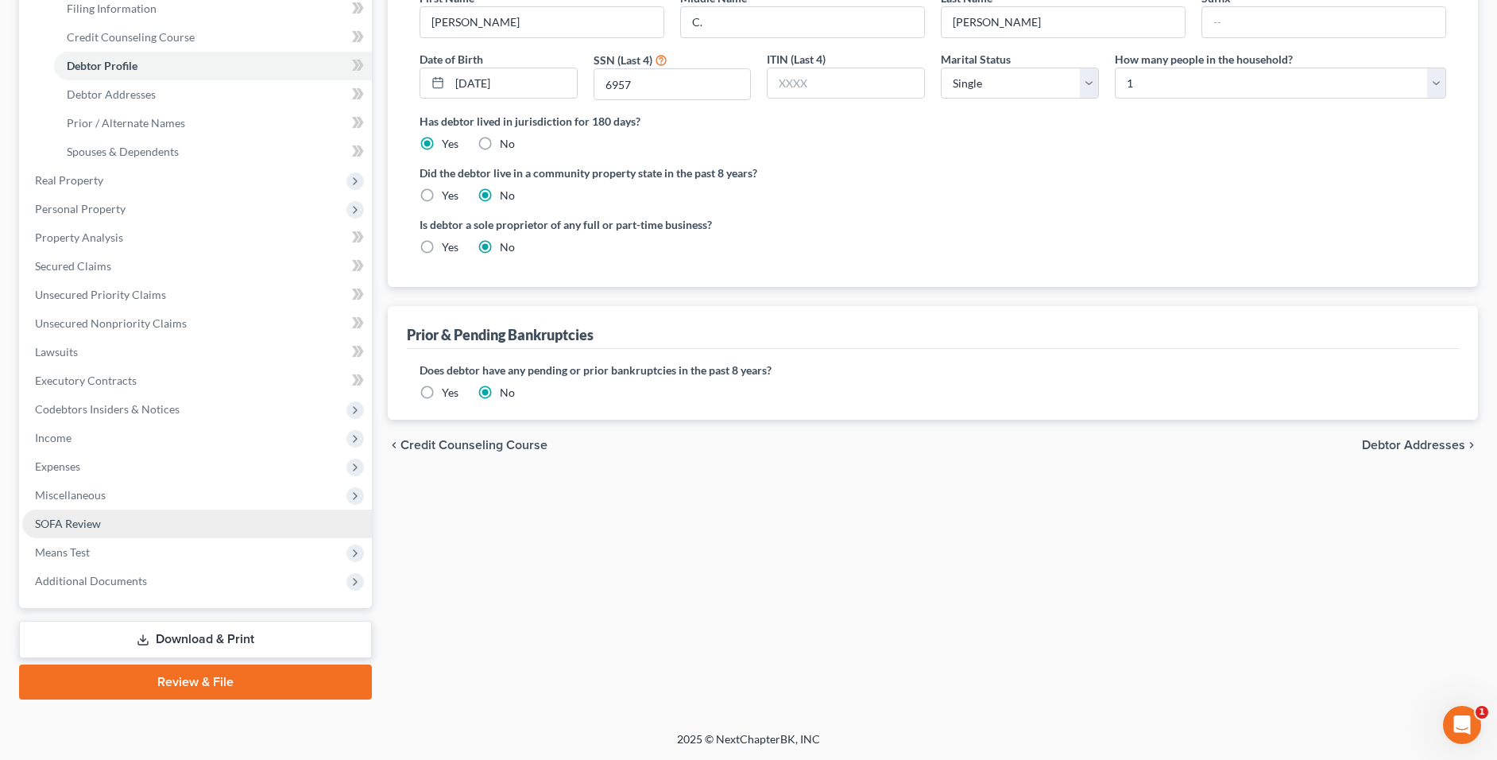
click at [110, 526] on link "SOFA Review" at bounding box center [197, 523] width 350 height 29
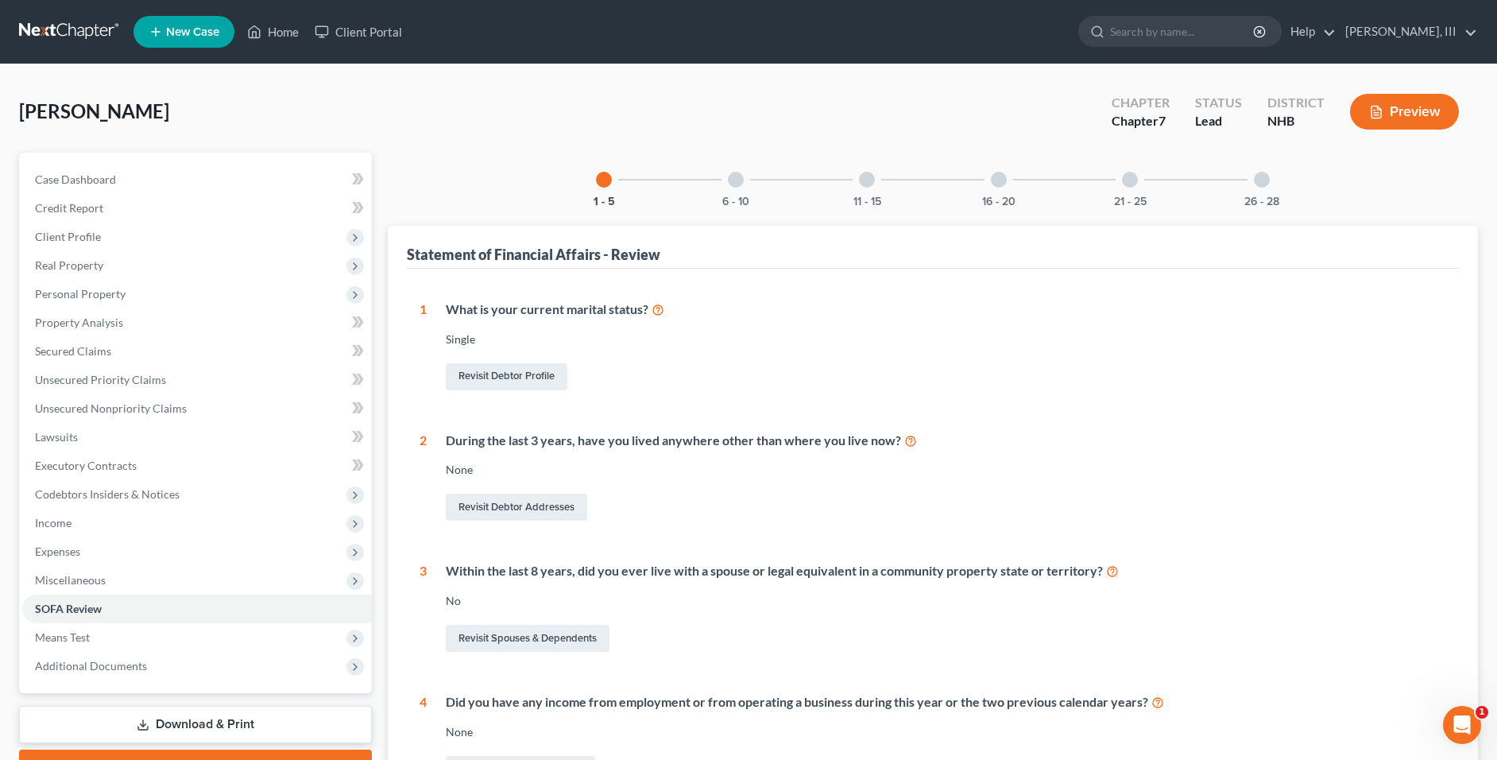
click at [733, 188] on div "6 - 10" at bounding box center [736, 180] width 54 height 54
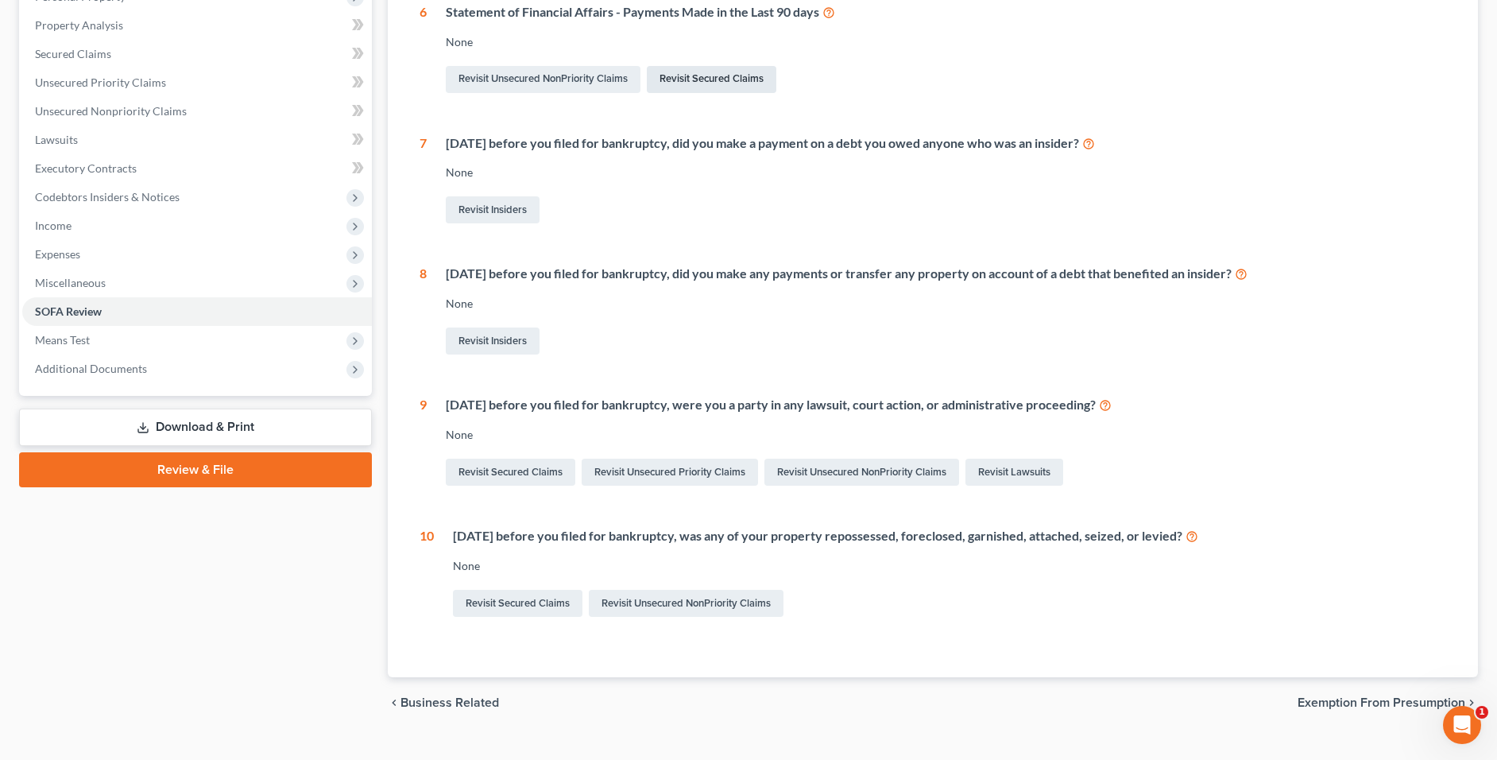
scroll to position [318, 0]
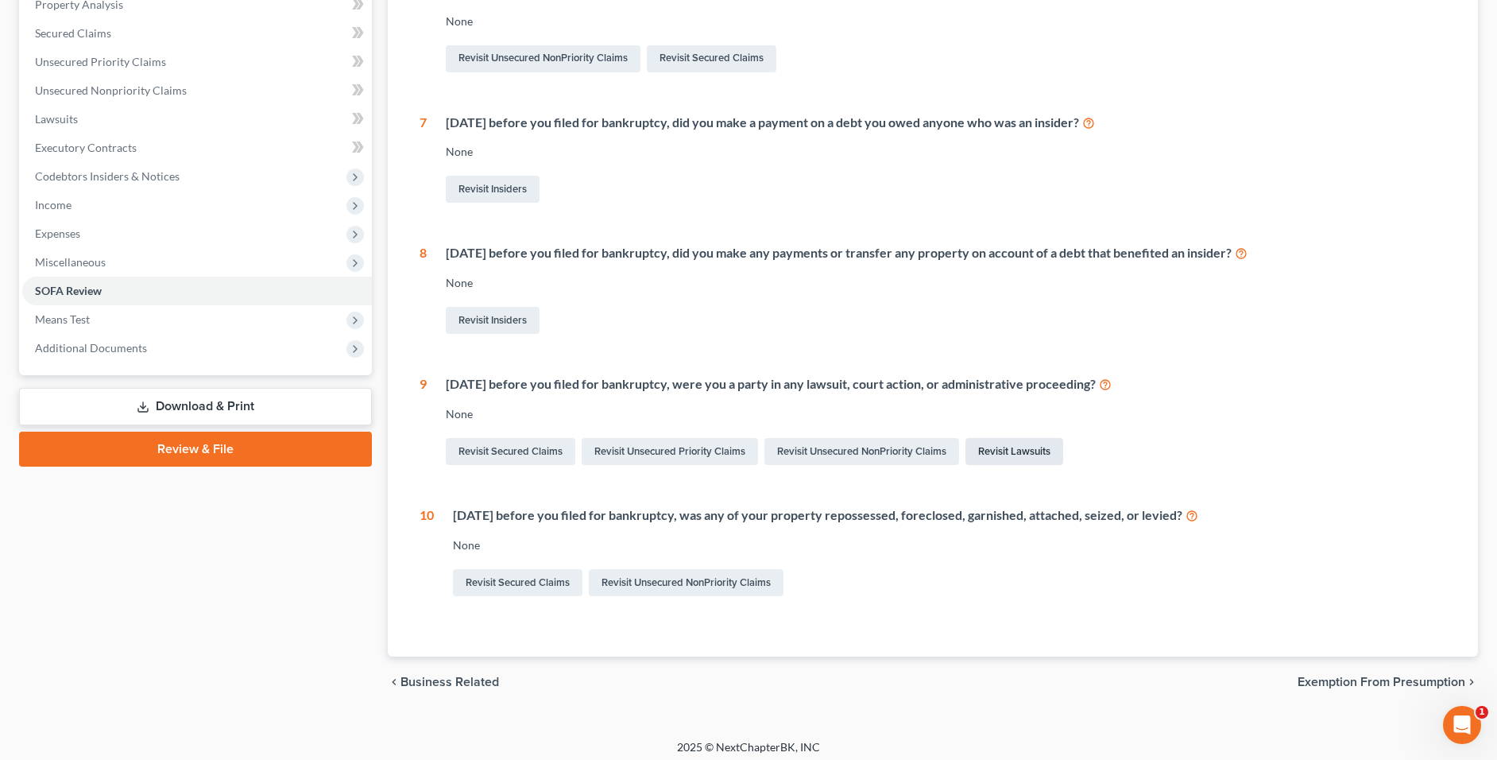
click at [996, 451] on link "Revisit Lawsuits" at bounding box center [1014, 451] width 98 height 27
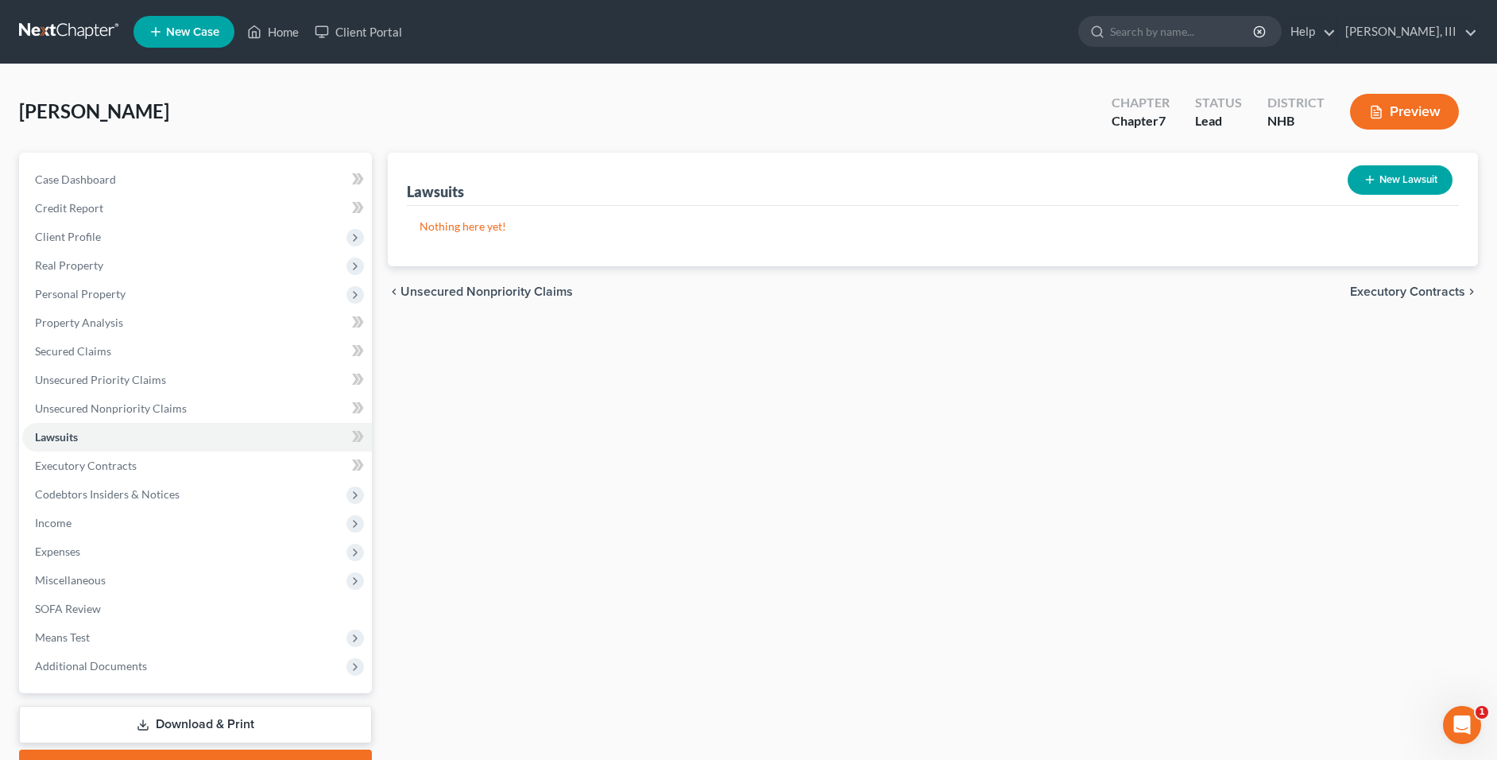
click at [1396, 184] on button "New Lawsuit" at bounding box center [1400, 179] width 105 height 29
select select "0"
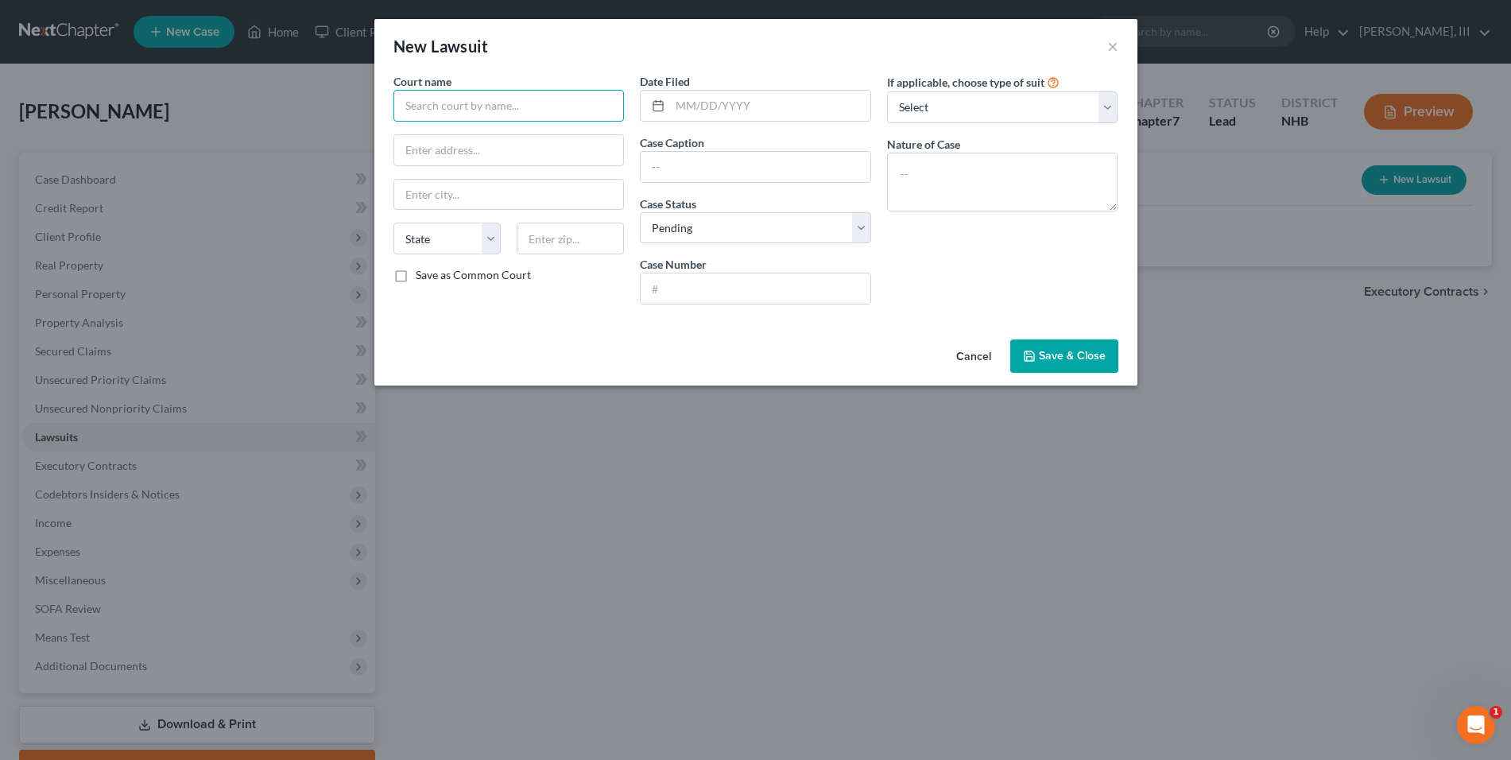
click at [474, 112] on input "text" at bounding box center [508, 106] width 231 height 32
type input "10th Circuit - District Division - Salem Court"
type input "2"
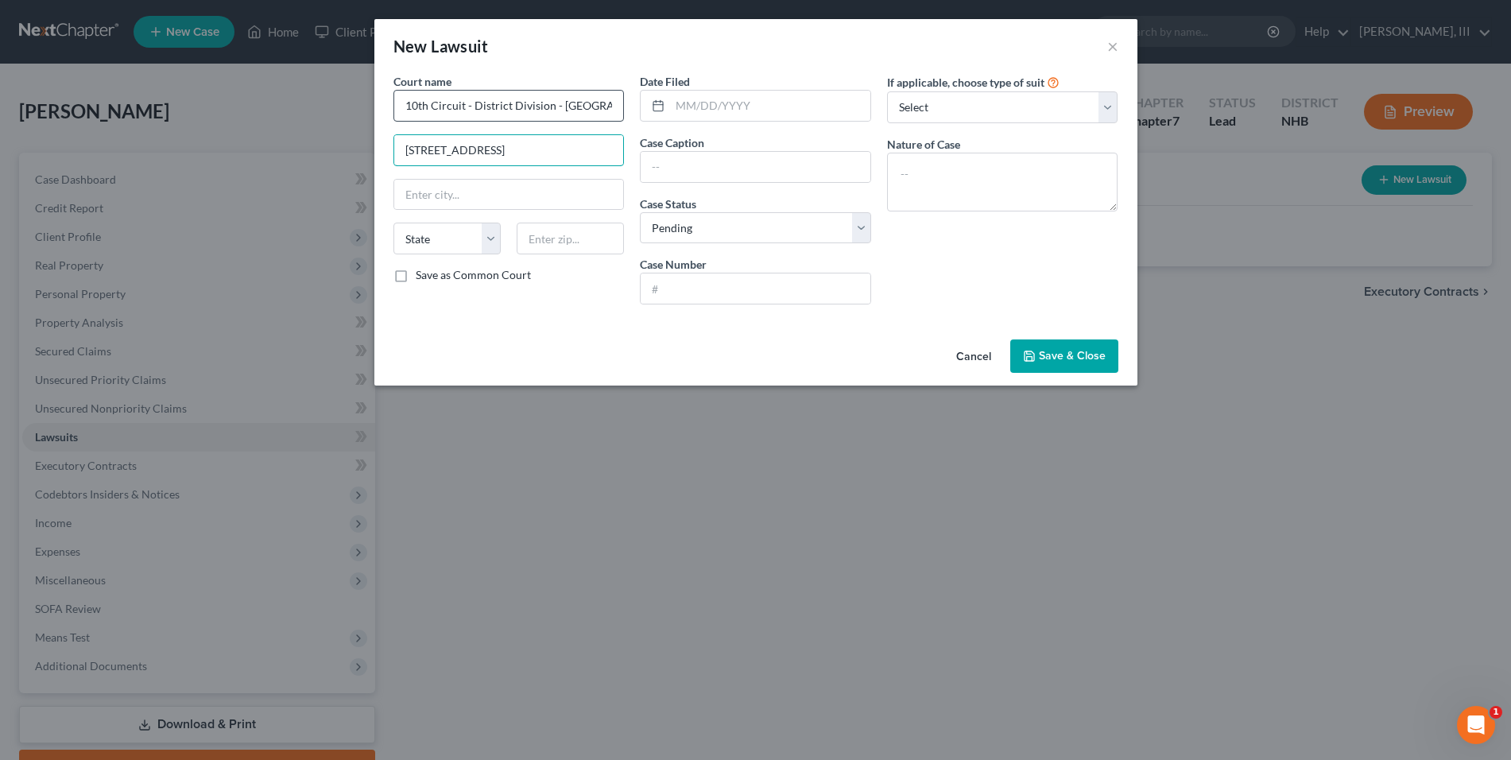
type input "35 Geremonty Drive"
type input "Salem"
select select "32"
type input "03079"
click at [671, 160] on input "text" at bounding box center [755, 167] width 230 height 30
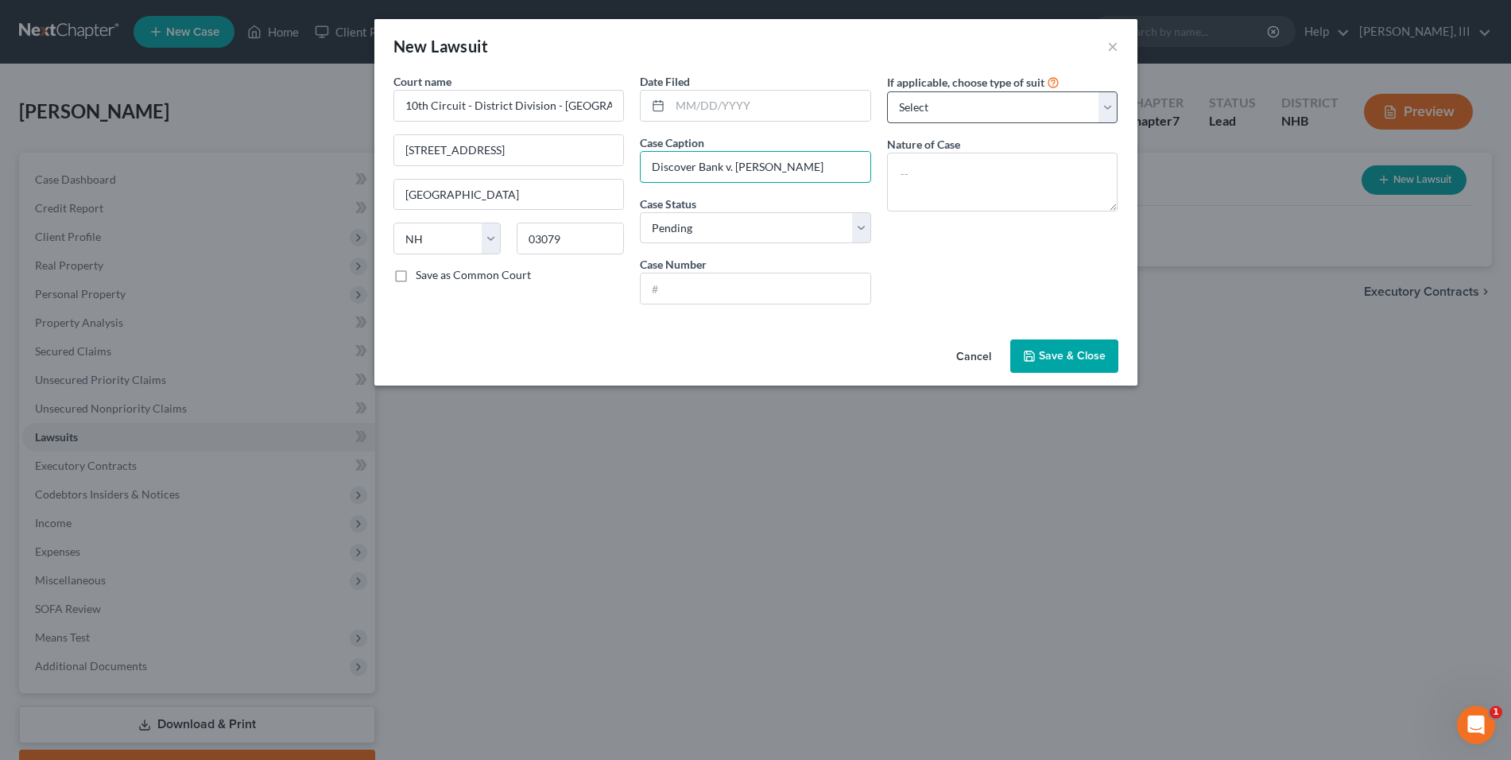
type input "Discover Bank v. William Duffy"
click at [1107, 109] on select "Select Repossession Garnishment Foreclosure Attached, Seized, Or Levied Other" at bounding box center [1002, 107] width 231 height 32
select select "4"
click at [887, 91] on select "Select Repossession Garnishment Foreclosure Attached, Seized, Or Levied Other" at bounding box center [1002, 107] width 231 height 32
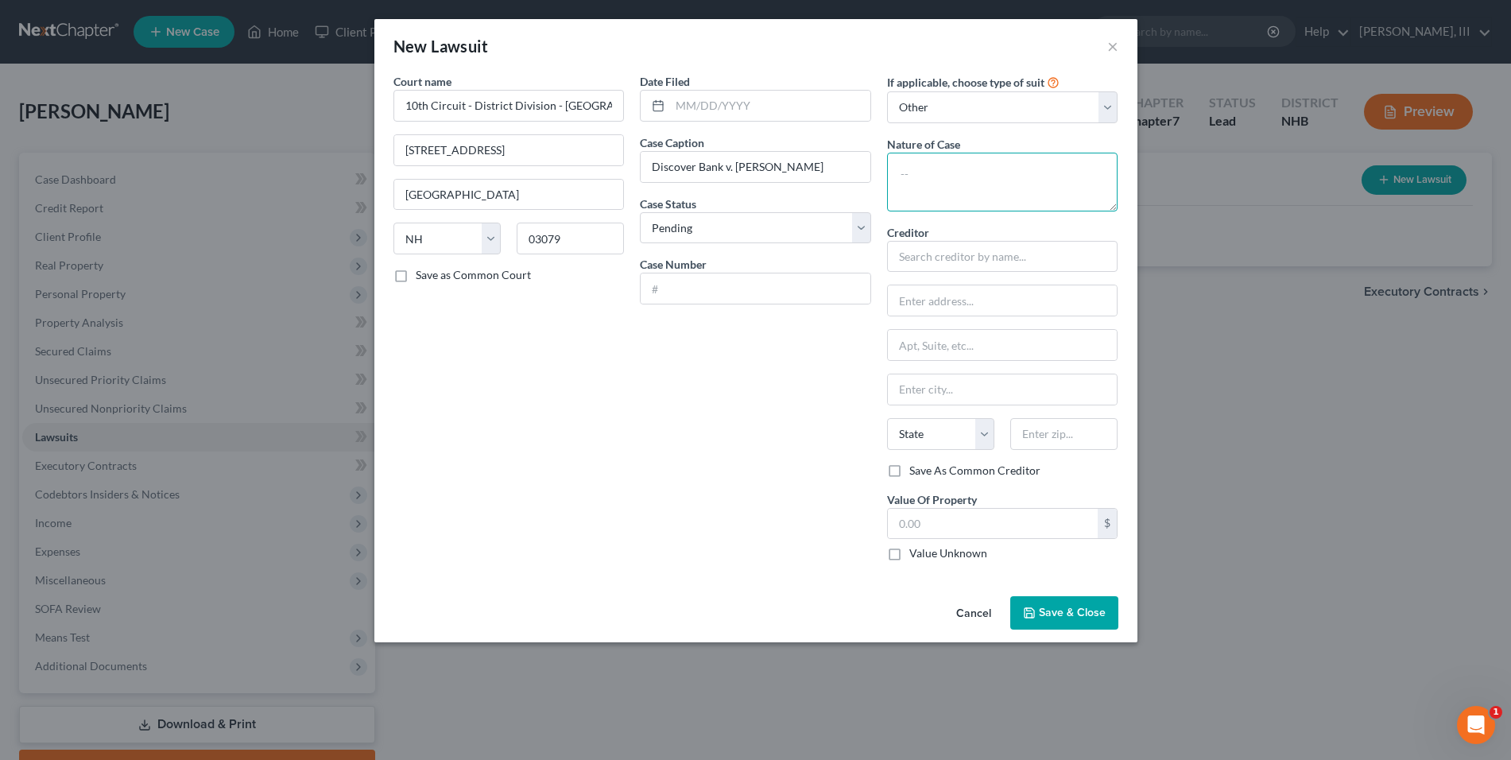
click at [990, 186] on textarea at bounding box center [1002, 182] width 231 height 59
type textarea "Collections"
click at [969, 255] on input "text" at bounding box center [1002, 257] width 231 height 32
type input "Discover Bank"
click at [773, 278] on input "text" at bounding box center [755, 288] width 230 height 30
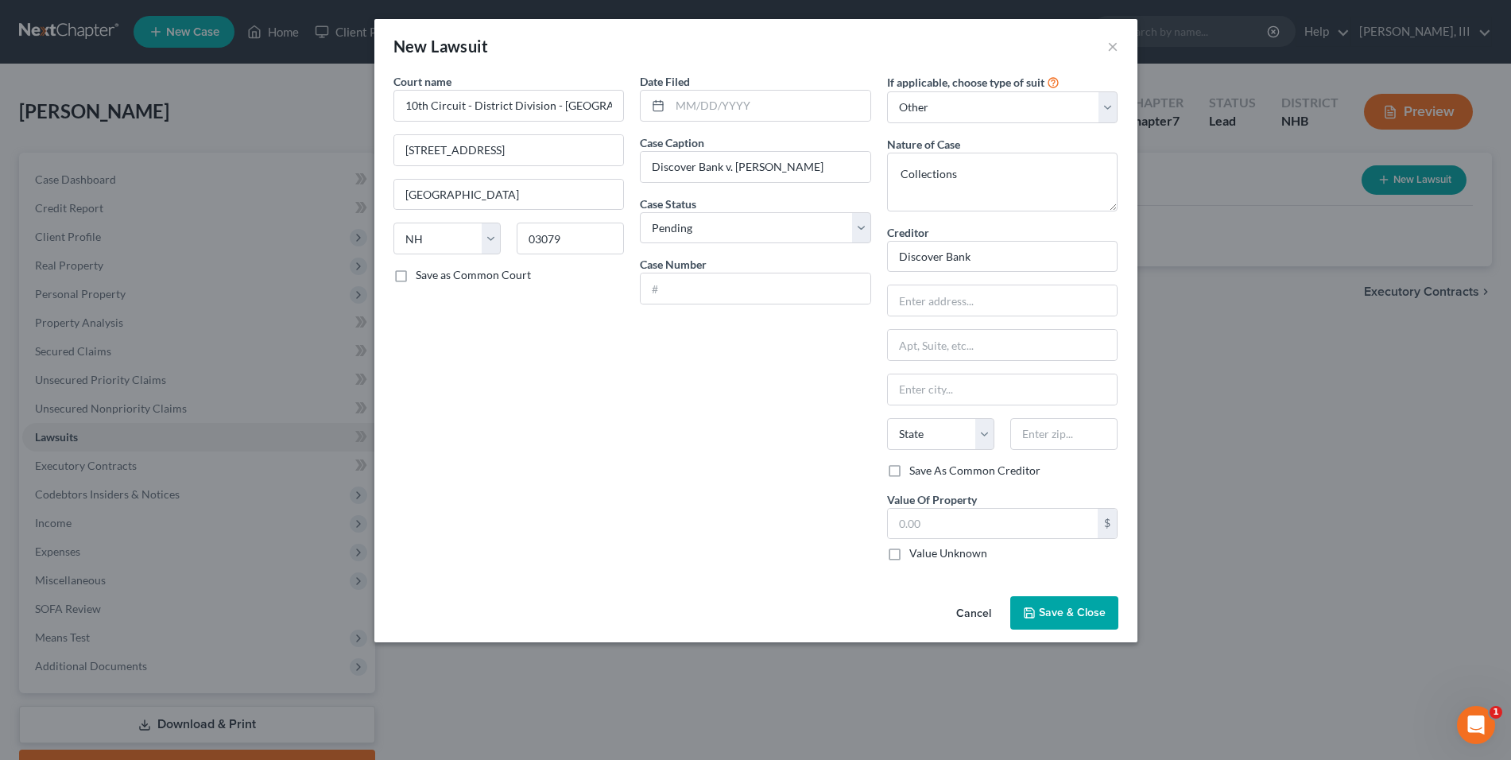
click at [625, 420] on div "Court name * 10th Circuit - District Division - Salem Court 35 Geremonty Drive …" at bounding box center [508, 323] width 247 height 501
click at [687, 298] on input "text" at bounding box center [755, 288] width 230 height 30
type input "5"
type input "473-2011-CV-00266"
click at [1047, 121] on select "Select Repossession Garnishment Foreclosure Attached, Seized, Or Levied Other" at bounding box center [1002, 107] width 231 height 32
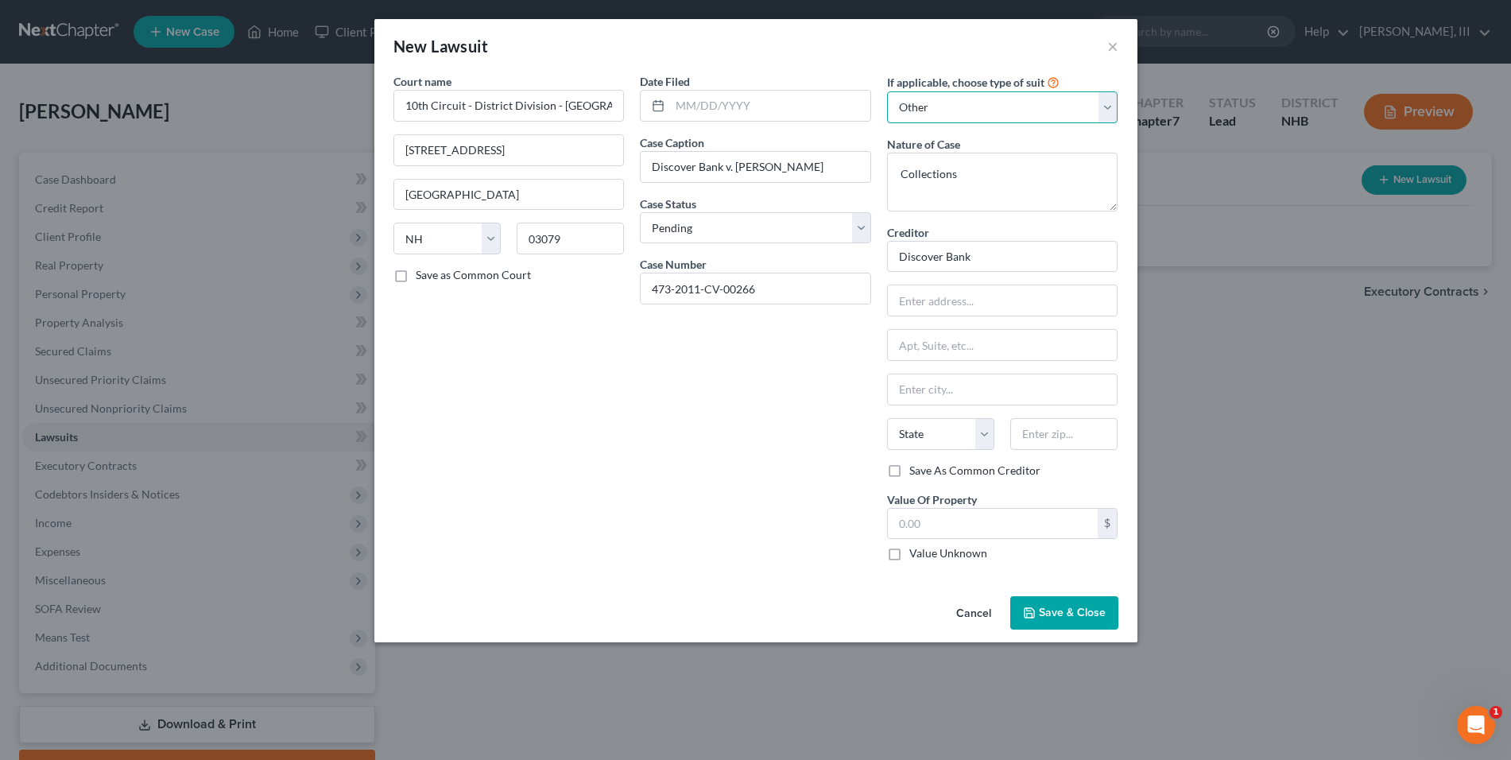
click at [1050, 113] on select "Select Repossession Garnishment Foreclosure Attached, Seized, Or Levied Other" at bounding box center [1002, 107] width 231 height 32
click at [933, 310] on input "text" at bounding box center [1003, 300] width 230 height 30
type input "c/o Sam Donlon, Esq."
type input "14 Park Place, P.O. Box 8177"
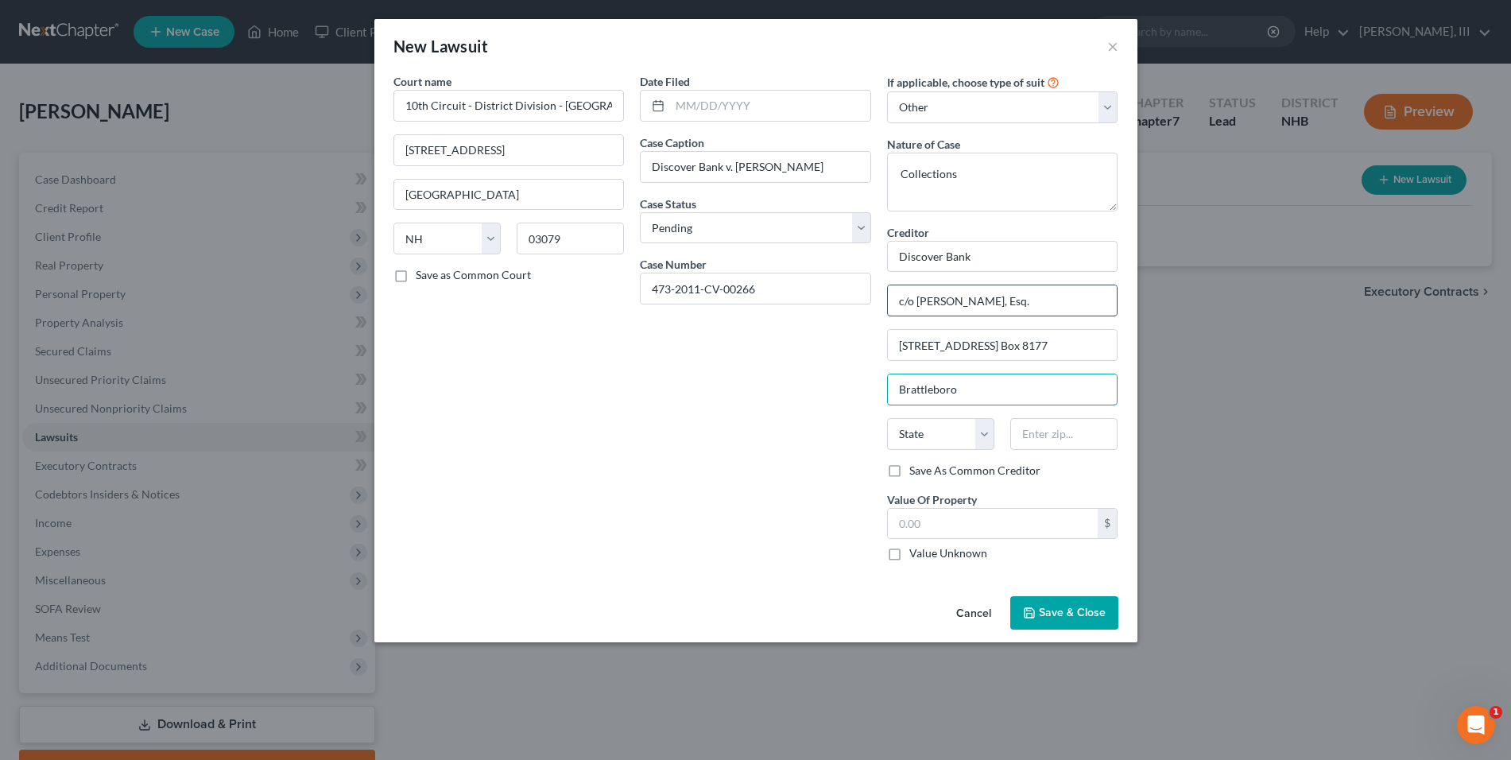
type input "Brattleboro"
select select "49"
type input "05304-8177"
click at [1057, 609] on span "Save & Close" at bounding box center [1072, 613] width 67 height 14
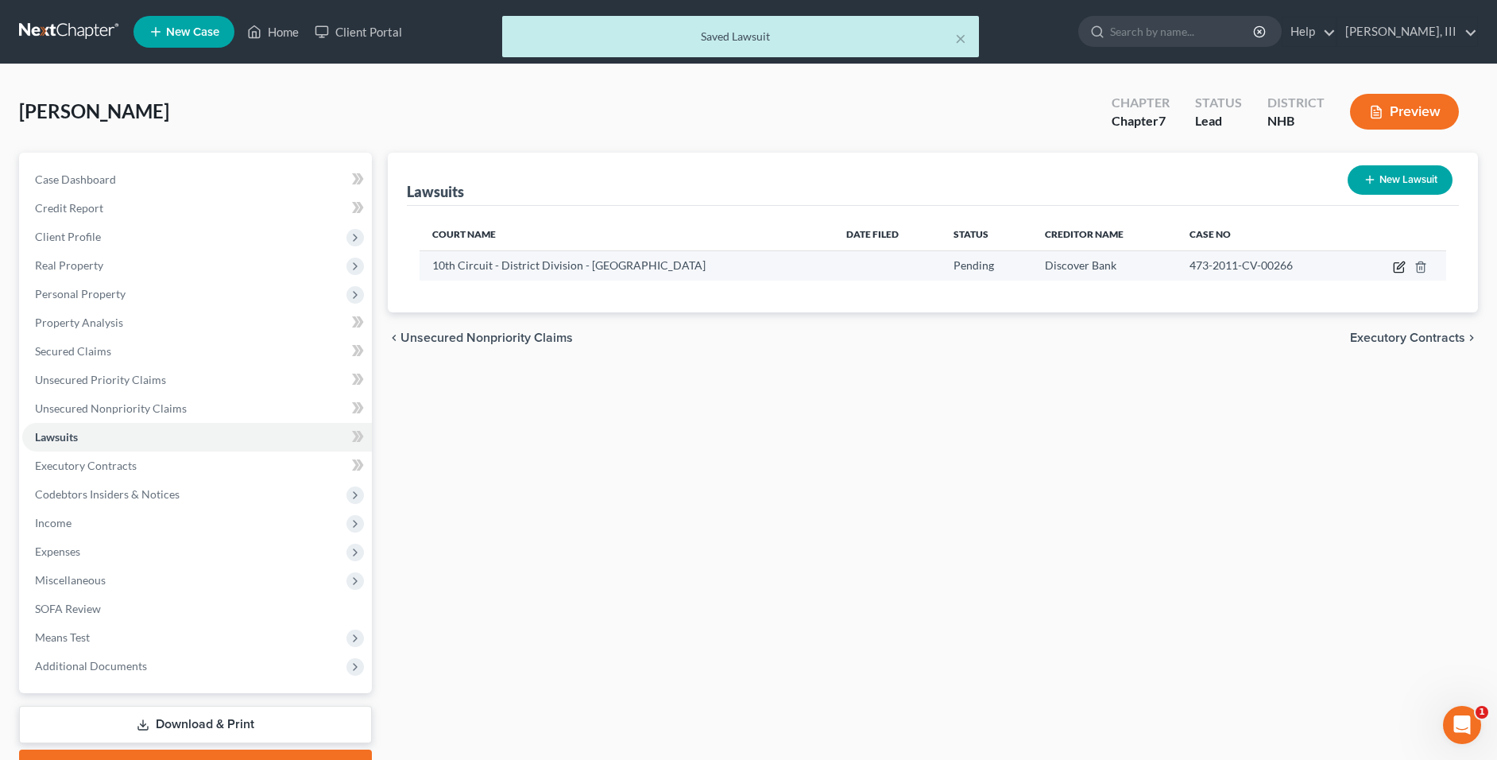
click at [1395, 267] on icon "button" at bounding box center [1399, 268] width 10 height 10
select select "32"
select select "0"
select select "4"
select select "49"
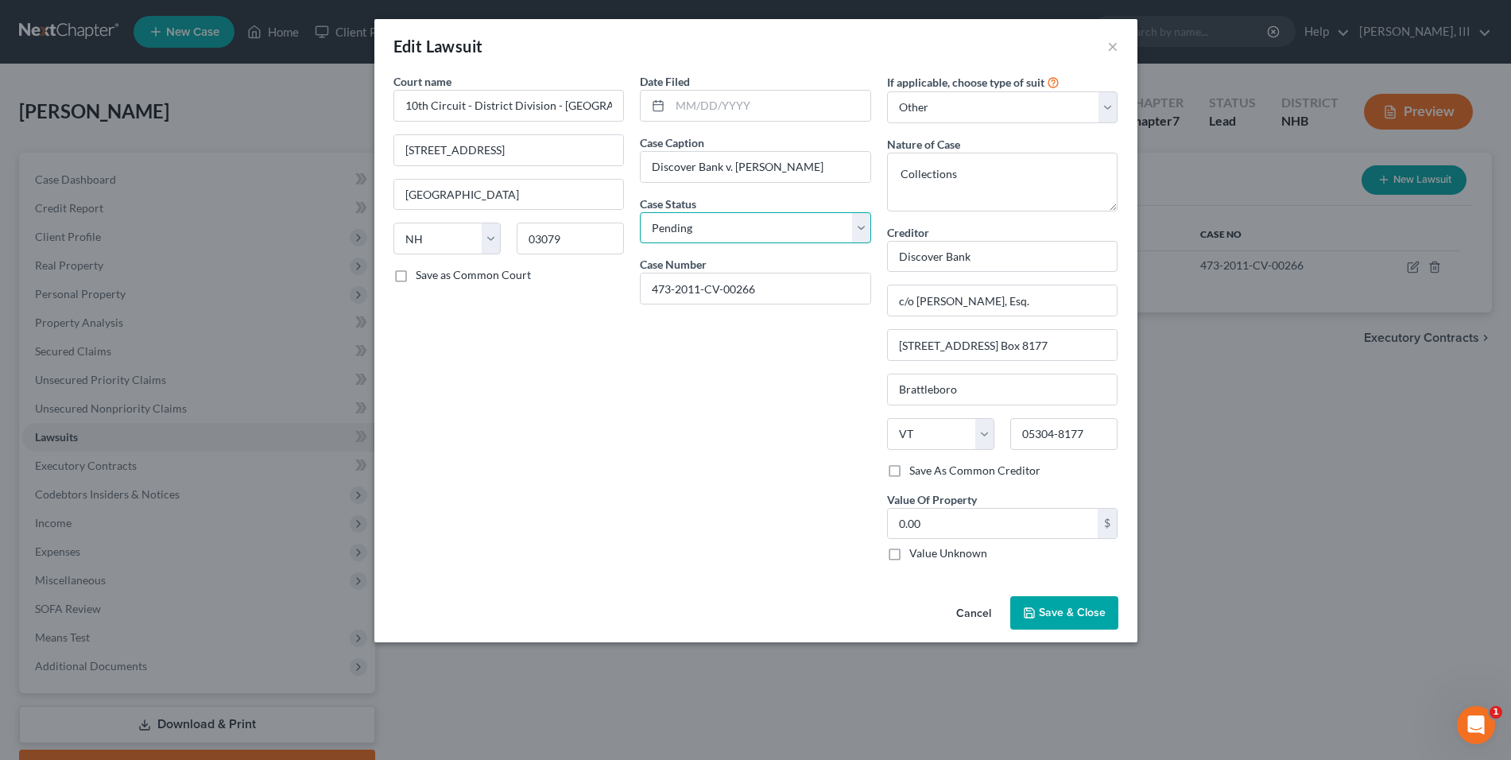
click at [781, 231] on select "Select Pending On Appeal Concluded" at bounding box center [755, 228] width 231 height 32
click at [784, 231] on select "Select Pending On Appeal Concluded" at bounding box center [755, 228] width 231 height 32
click at [1114, 41] on button "×" at bounding box center [1112, 46] width 11 height 19
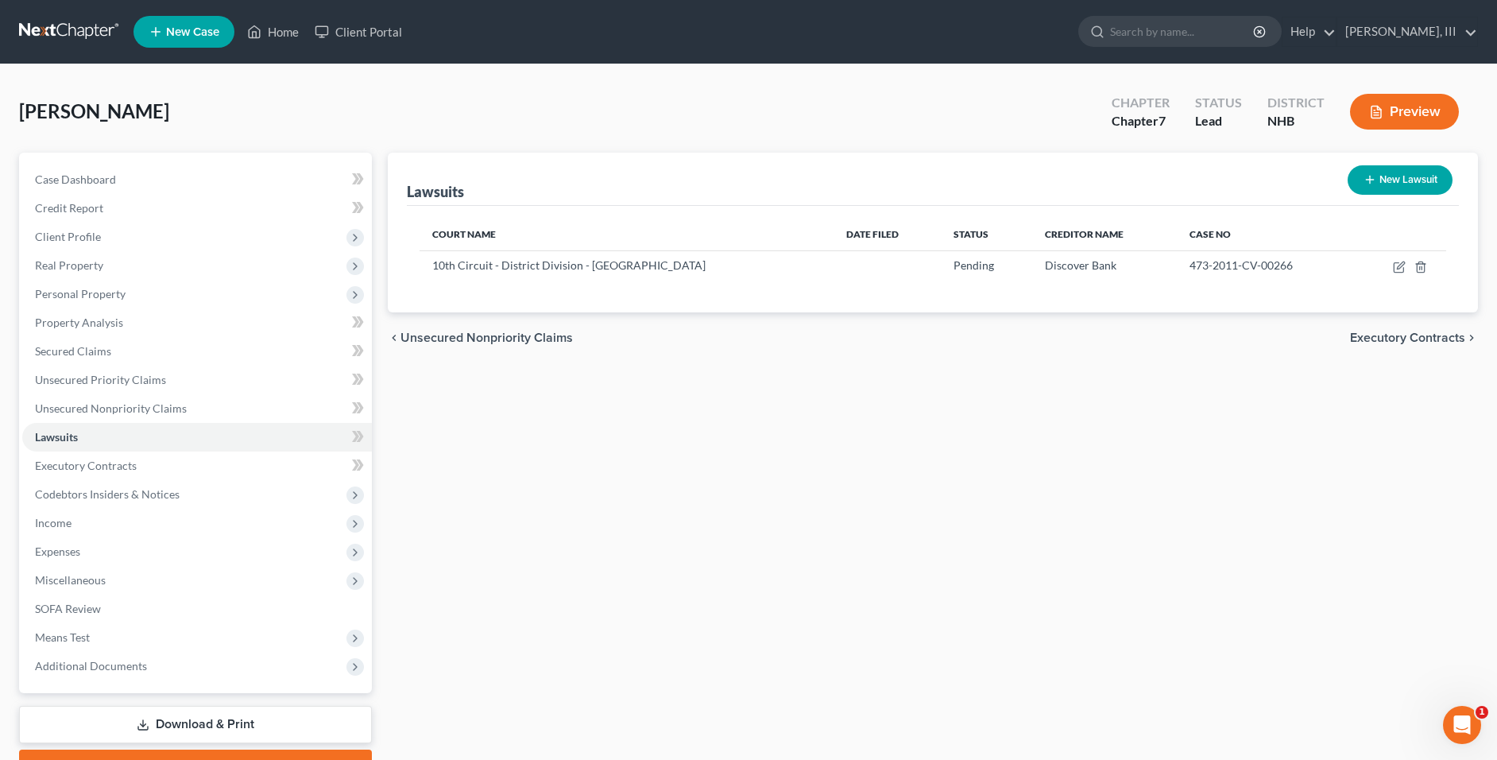
click at [1368, 187] on button "New Lawsuit" at bounding box center [1400, 179] width 105 height 29
select select "0"
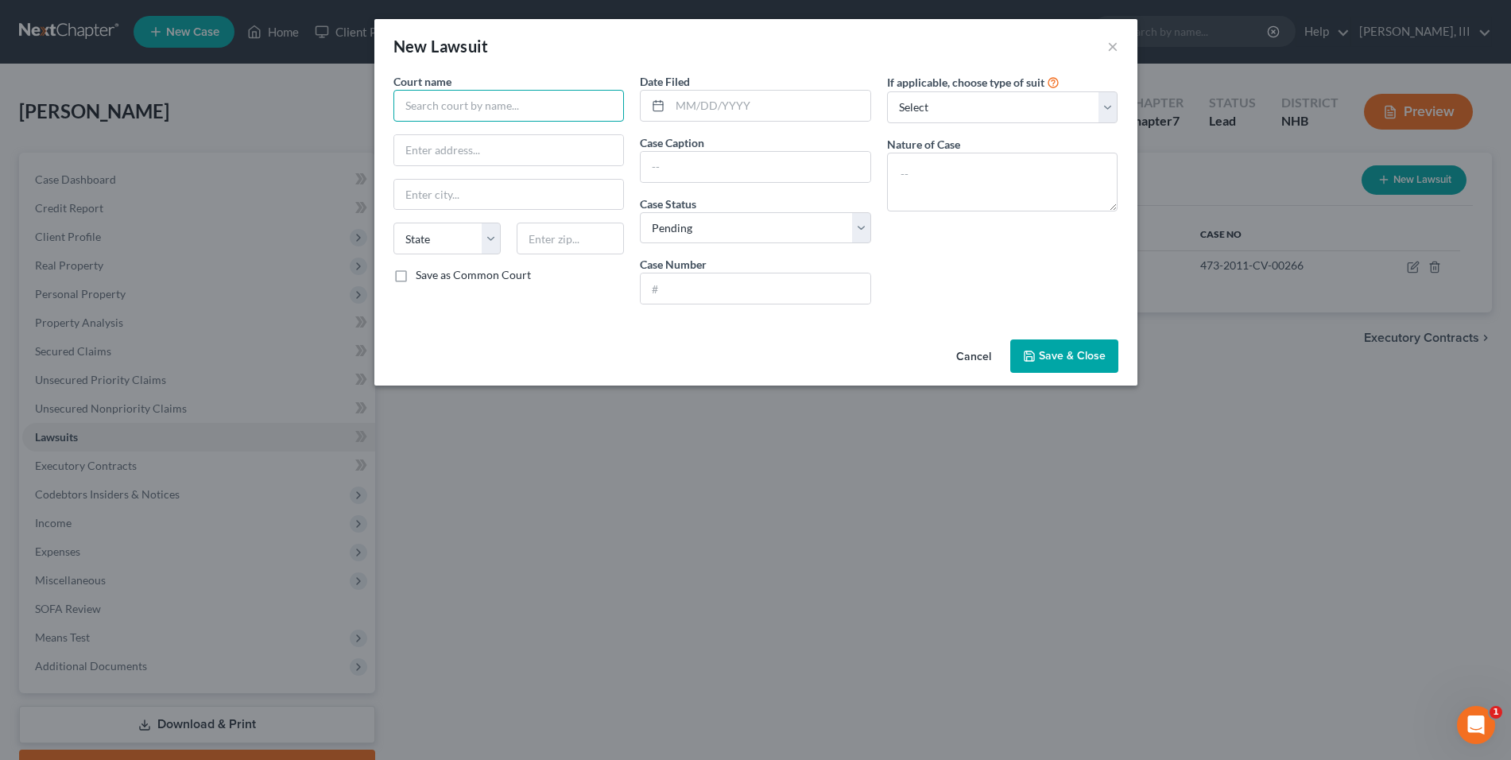
click at [539, 104] on input "text" at bounding box center [508, 106] width 231 height 32
type input "9th Circuit - District Division - Nashua"
type input "30 Spring Street, Suite 101"
type input "Nashua"
click at [493, 244] on select "State AL AK AR AZ CA CO CT DE DC FL GA GU HI ID IL IN IA KS KY LA ME MD MA MI M…" at bounding box center [446, 238] width 107 height 32
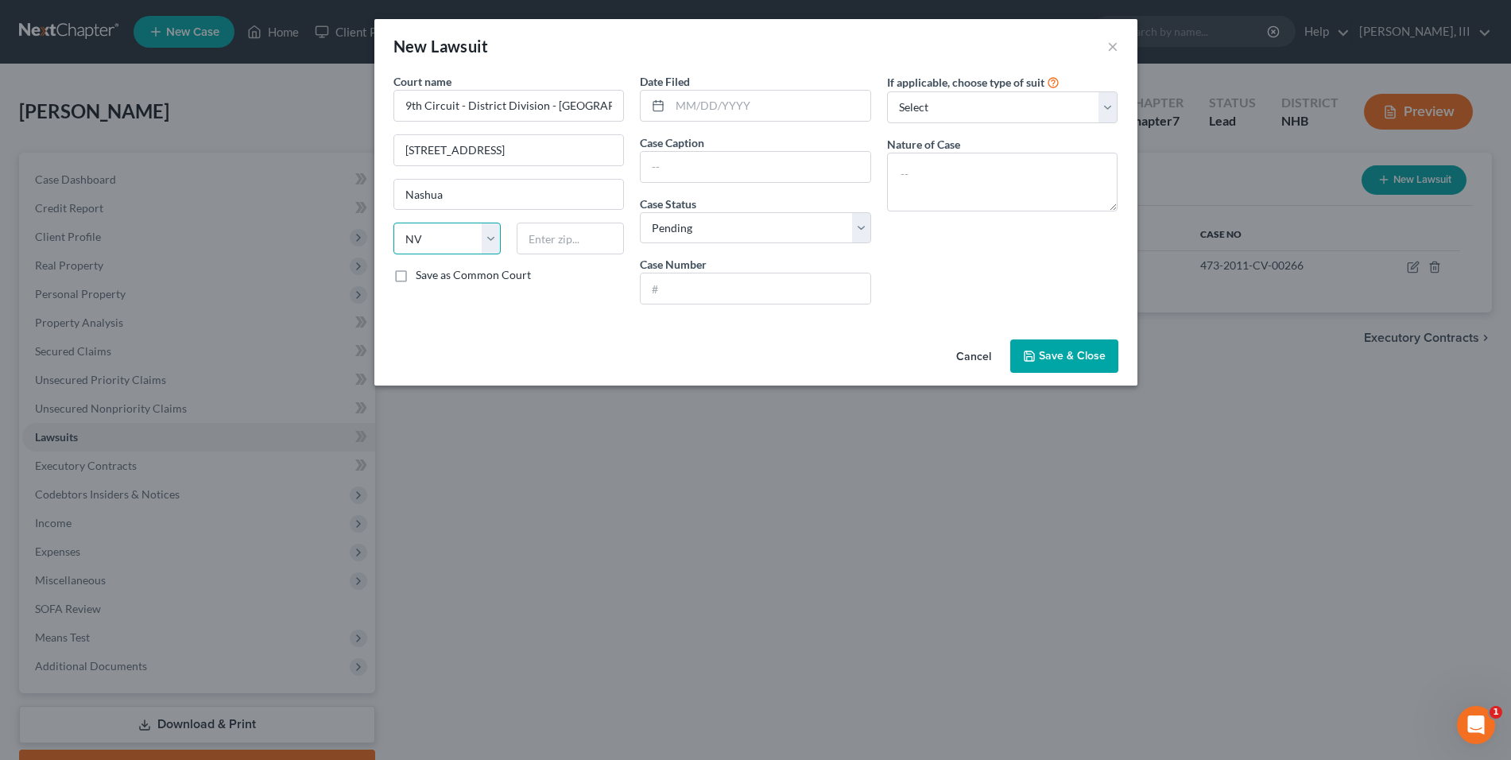
select select "32"
click at [393, 222] on select "State AL AK AR AZ CA CO CT DE DC FL GA GU HI ID IL IN IA KS KY LA ME MD MA MI M…" at bounding box center [446, 238] width 107 height 32
click at [560, 241] on input "text" at bounding box center [570, 238] width 107 height 32
type input "03060"
click at [717, 165] on input "text" at bounding box center [755, 167] width 230 height 30
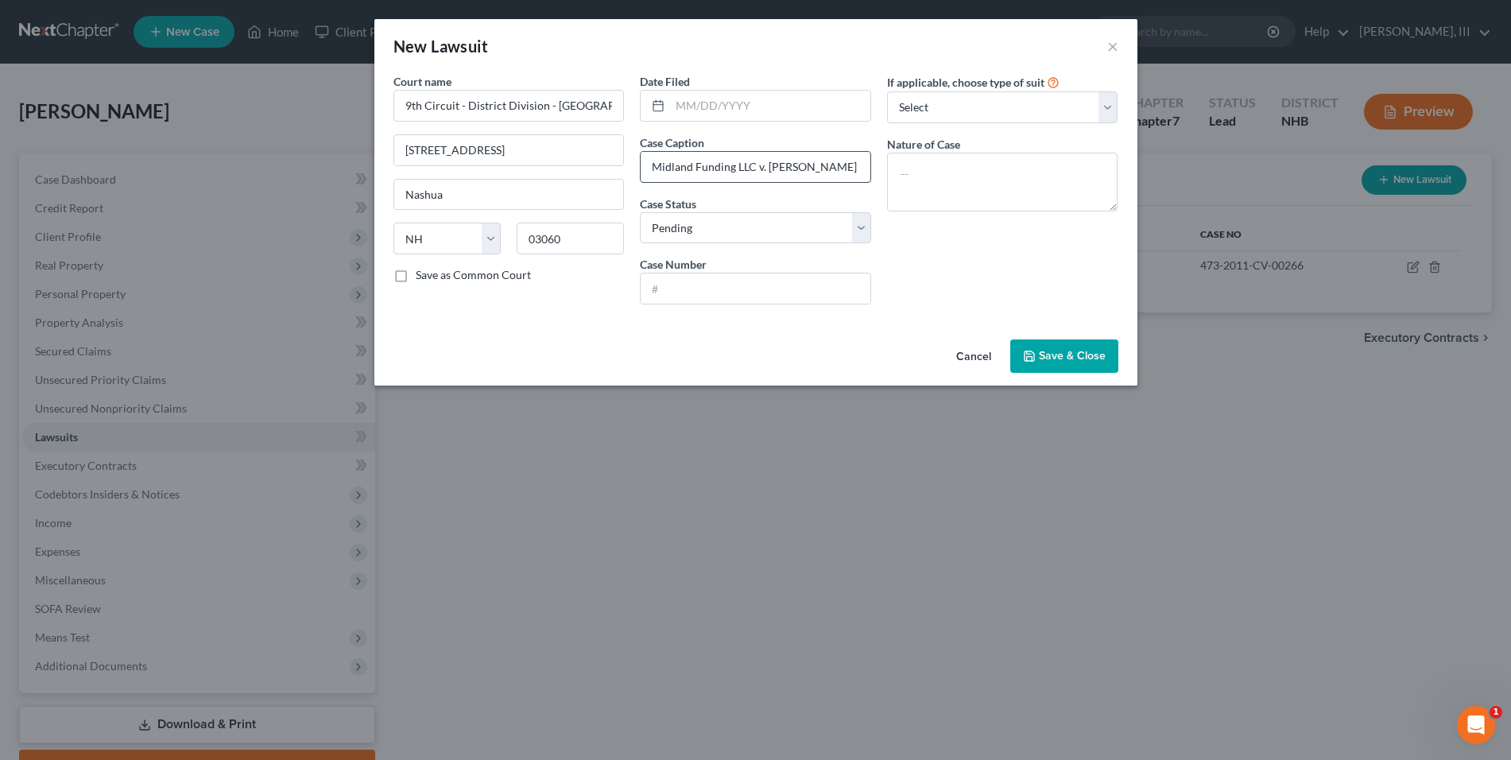
type input "Midland Funding LLC v. William Duffy"
type input "459-2018-SC-01102"
click at [1045, 95] on select "Select Repossession Garnishment Foreclosure Attached, Seized, Or Levied Other" at bounding box center [1002, 107] width 231 height 32
select select "4"
click at [887, 91] on select "Select Repossession Garnishment Foreclosure Attached, Seized, Or Levied Other" at bounding box center [1002, 107] width 231 height 32
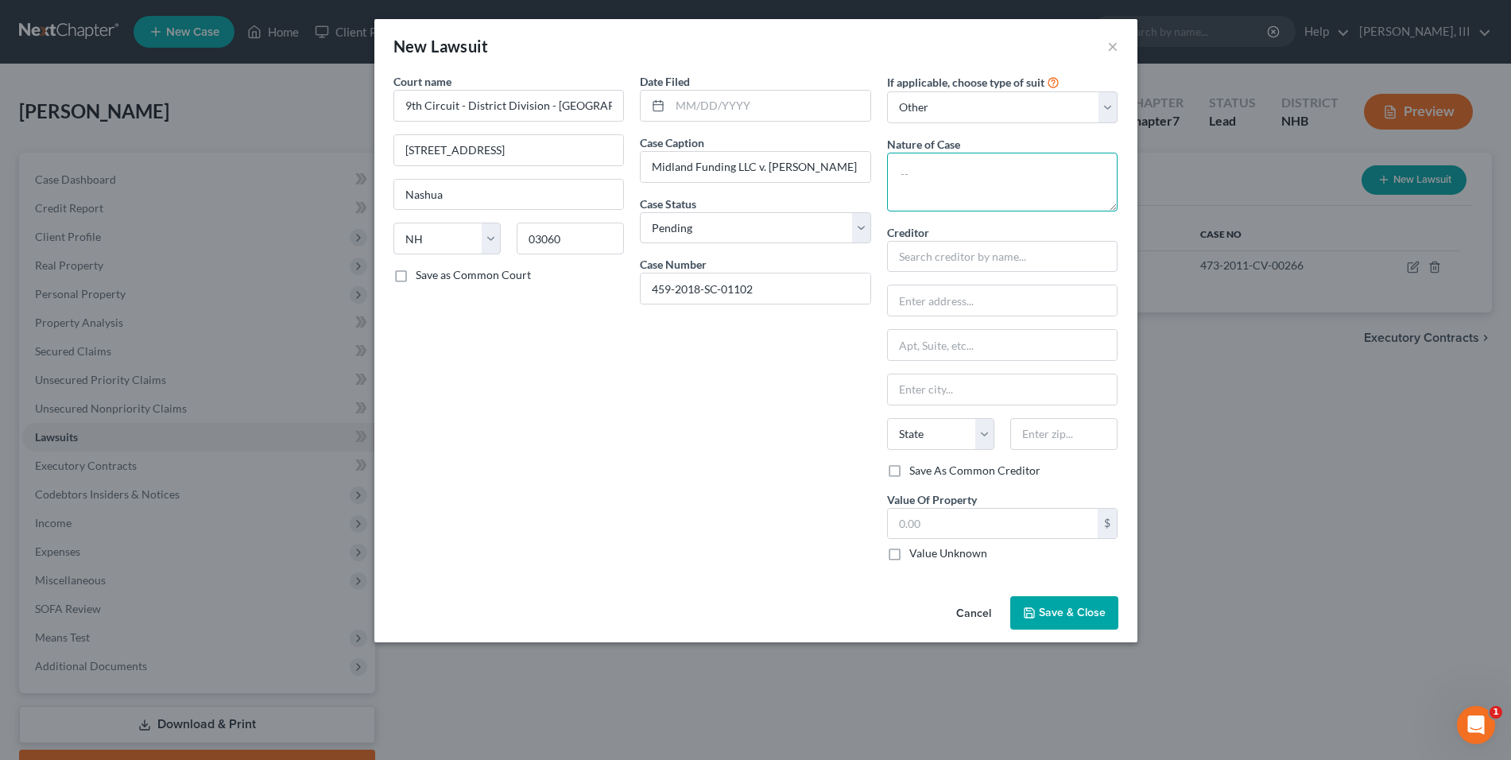
click at [1014, 200] on textarea at bounding box center [1002, 182] width 231 height 59
type textarea "Collections"
type input "Midland Funding LLC"
type input "c/o Jay M. Niederman Esq."
type input "55 West Webster Street"
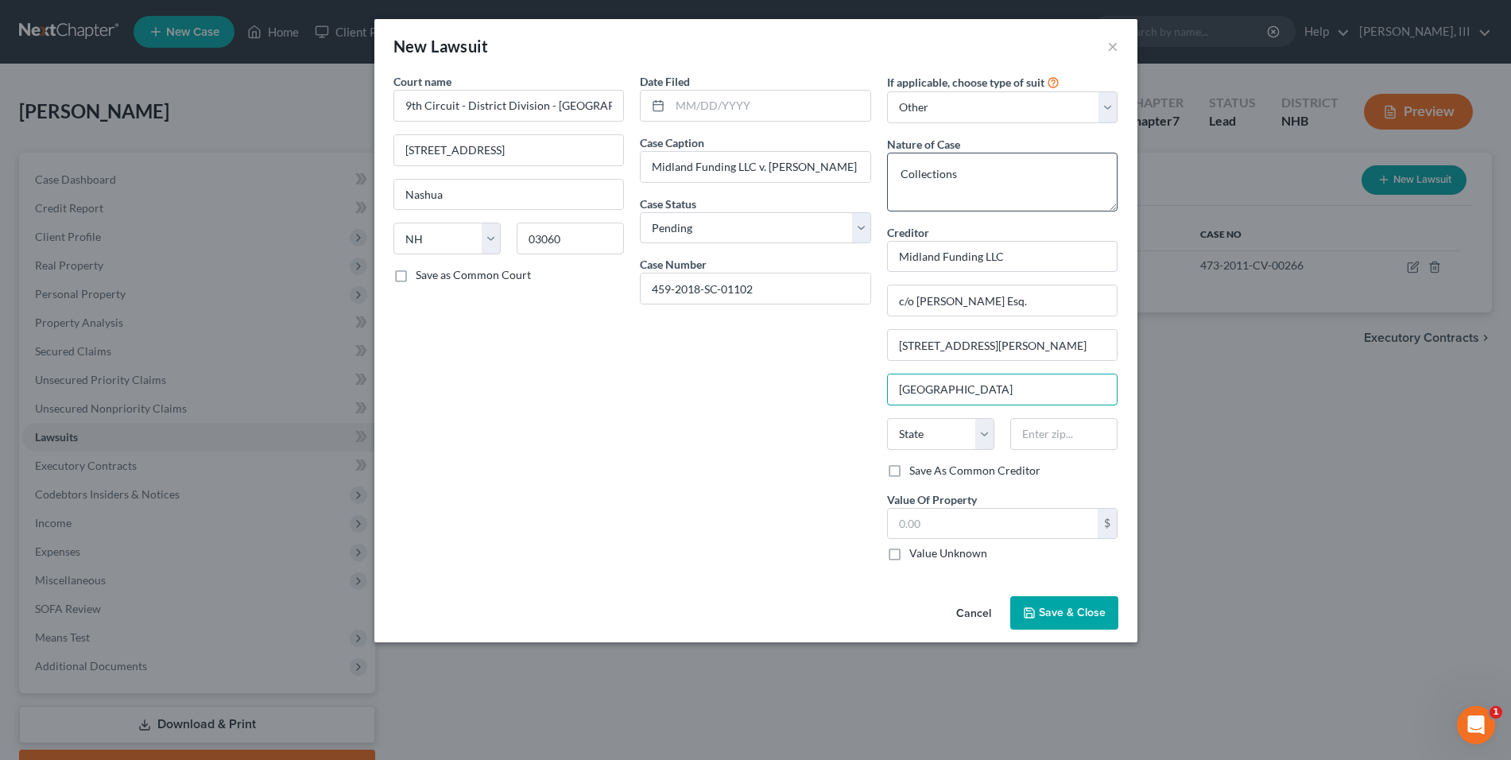
type input "Manchester"
select select "32"
type input "03104"
click at [1079, 611] on span "Save & Close" at bounding box center [1072, 613] width 67 height 14
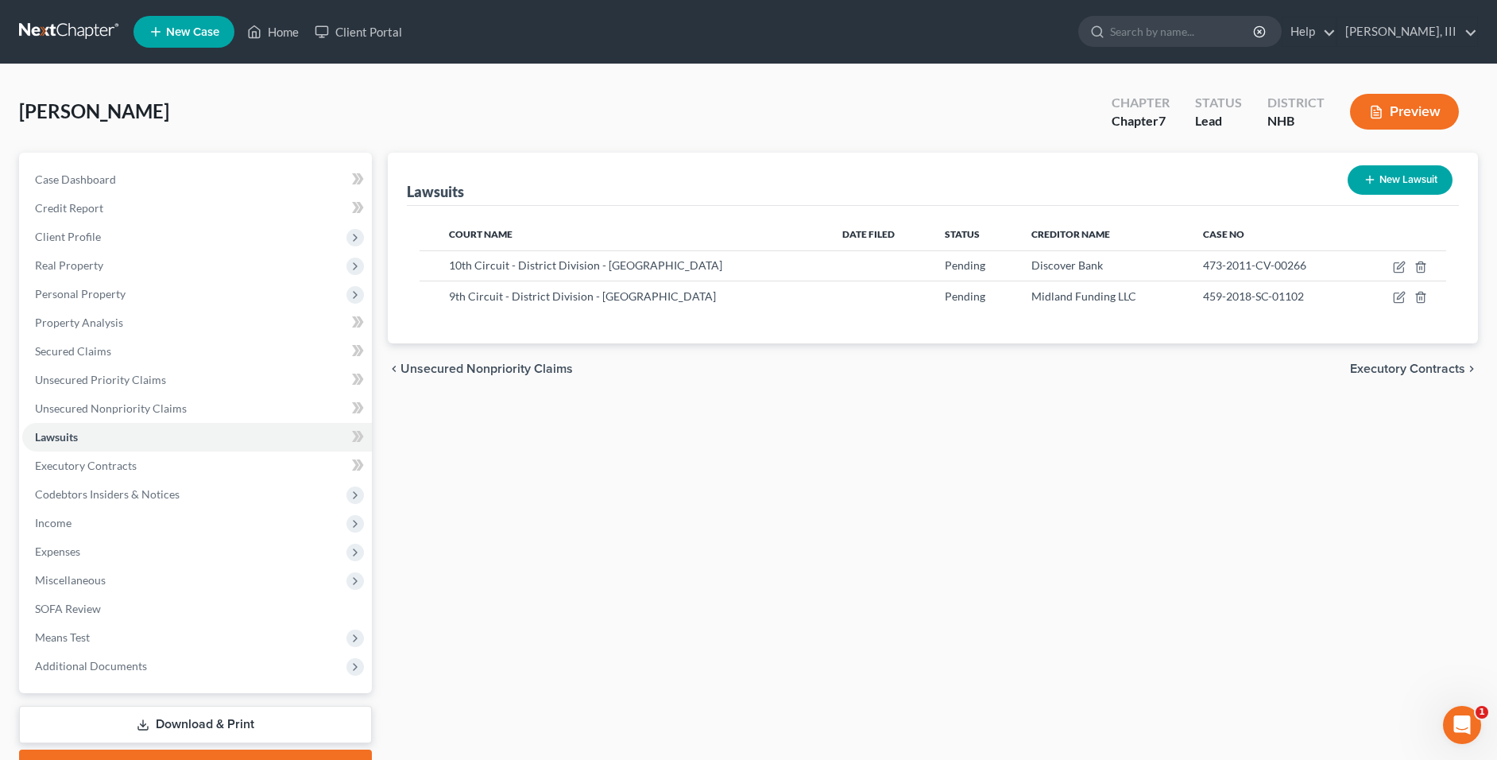
click at [1434, 176] on button "New Lawsuit" at bounding box center [1400, 179] width 105 height 29
select select "0"
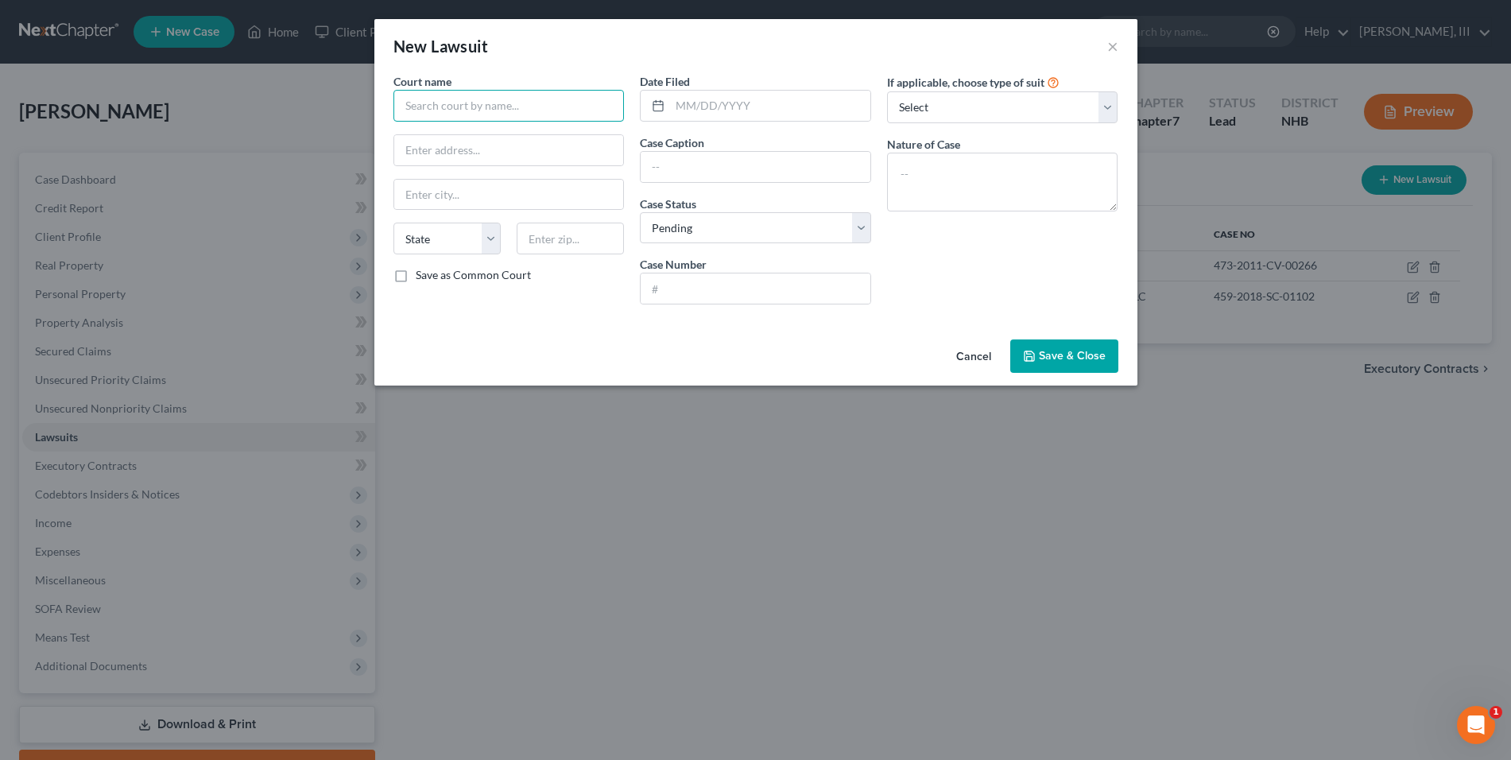
click at [506, 105] on input "text" at bounding box center [508, 106] width 231 height 32
type input "9th Circuit - District Division - Nashua"
type input "30 Spring Street, Suite 101"
type input "Nashua"
select select "32"
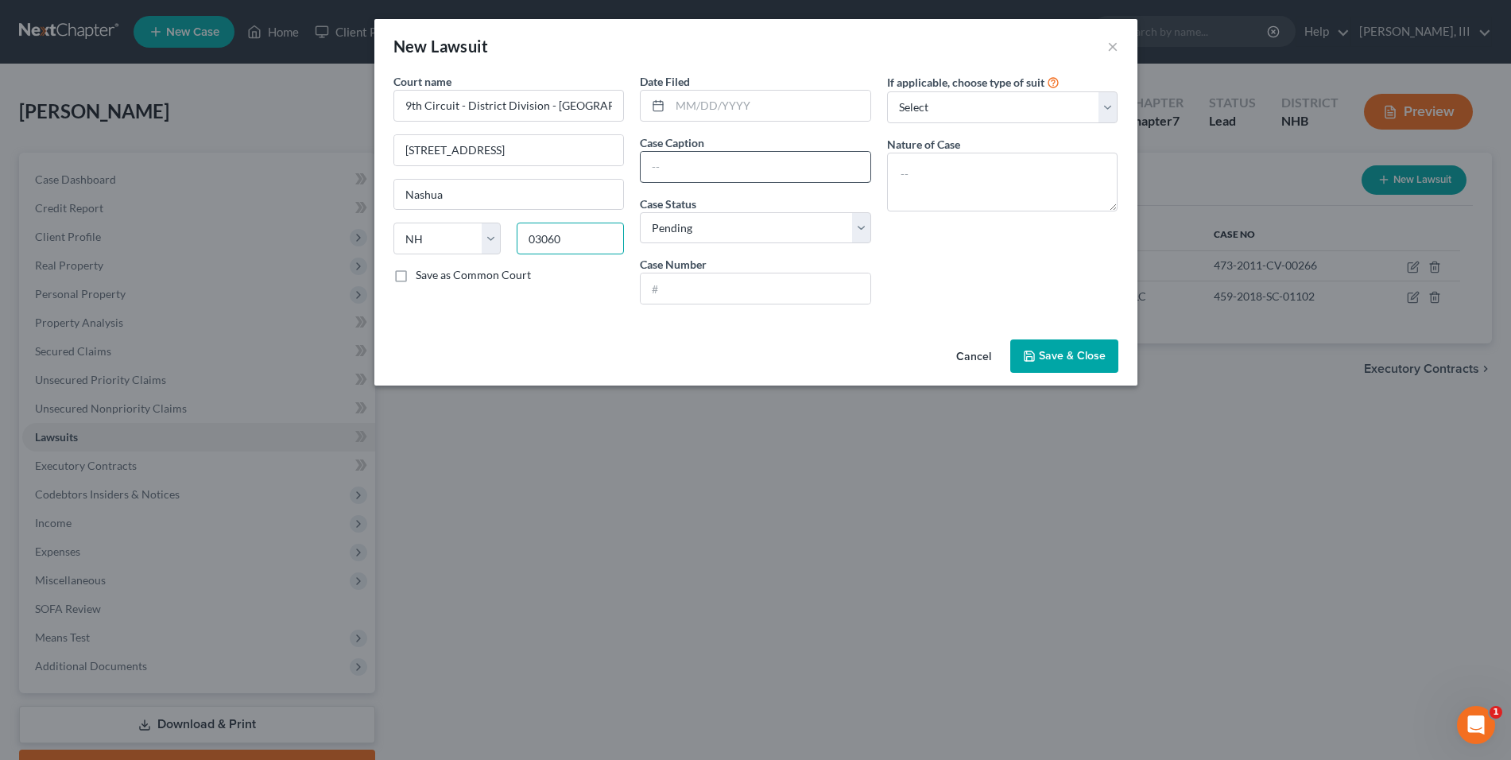
type input "03060"
click at [809, 174] on input "text" at bounding box center [755, 167] width 230 height 30
type input "Portfolio Recovery Assoc. v. William Duffy"
type input "459-2019-SC-00546"
click at [941, 99] on select "Select Repossession Garnishment Foreclosure Attached, Seized, Or Levied Other" at bounding box center [1002, 107] width 231 height 32
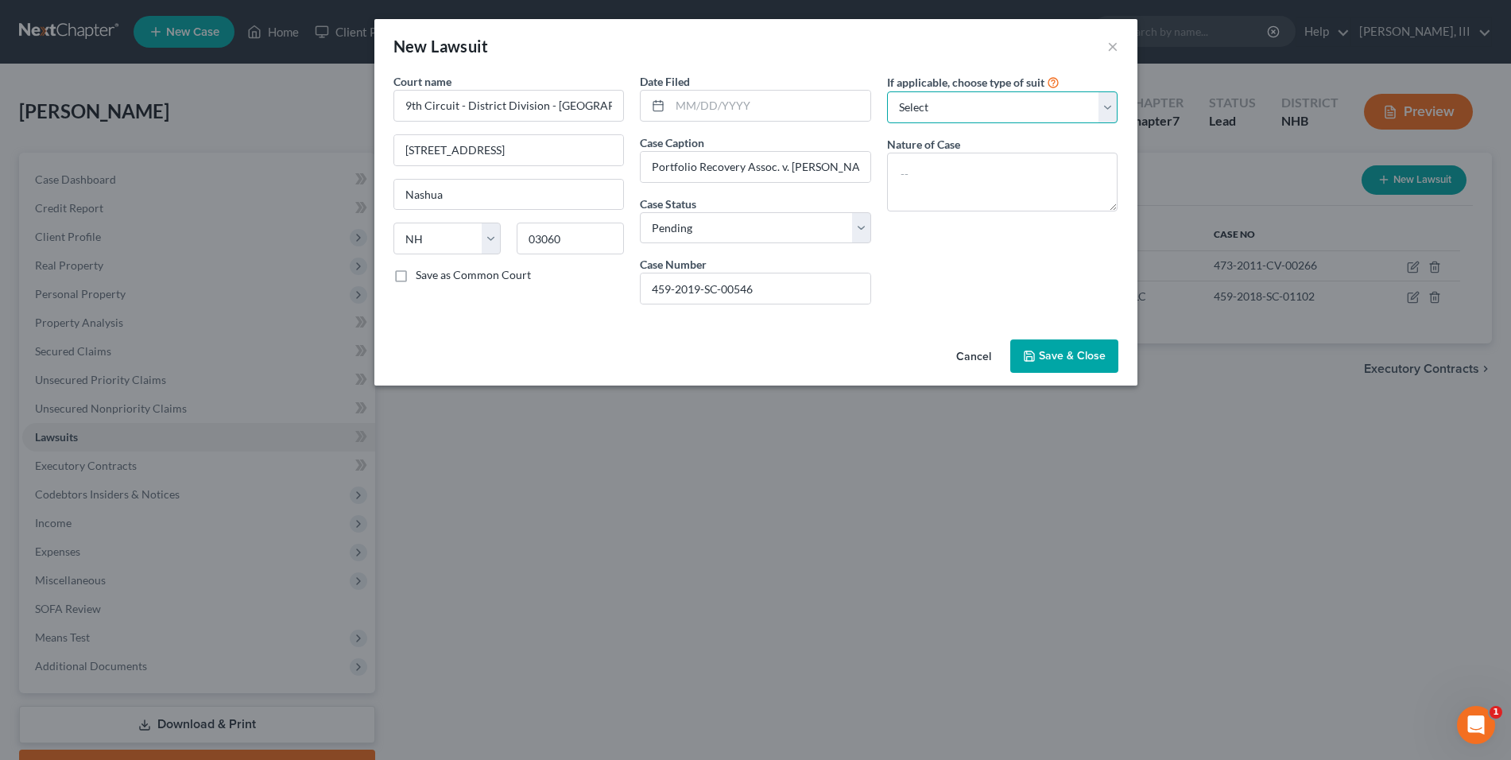
select select "4"
click at [887, 91] on select "Select Repossession Garnishment Foreclosure Attached, Seized, Or Levied Other" at bounding box center [1002, 107] width 231 height 32
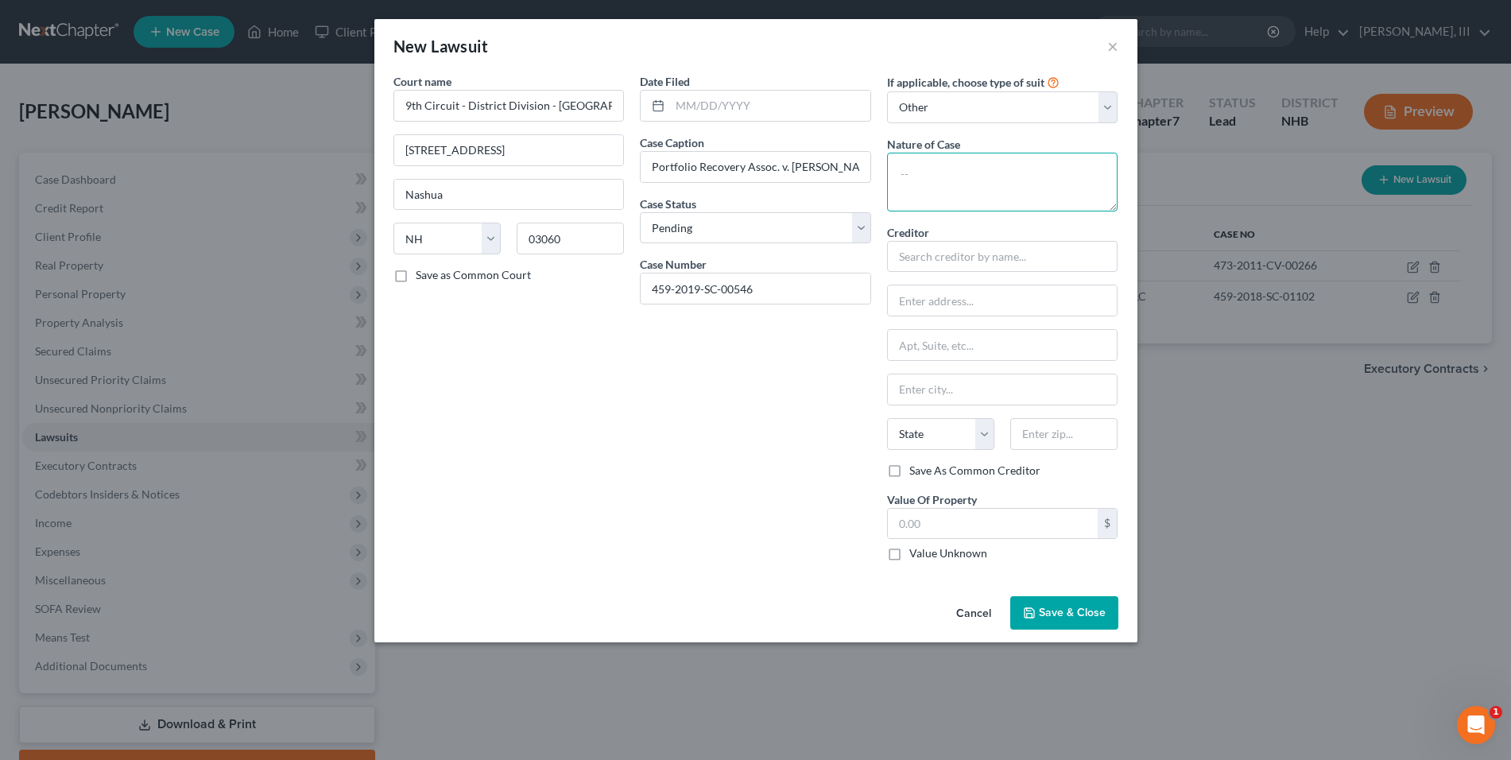
click at [953, 179] on textarea at bounding box center [1002, 182] width 231 height 59
type textarea "Collections"
click at [948, 257] on input "text" at bounding box center [1002, 257] width 231 height 32
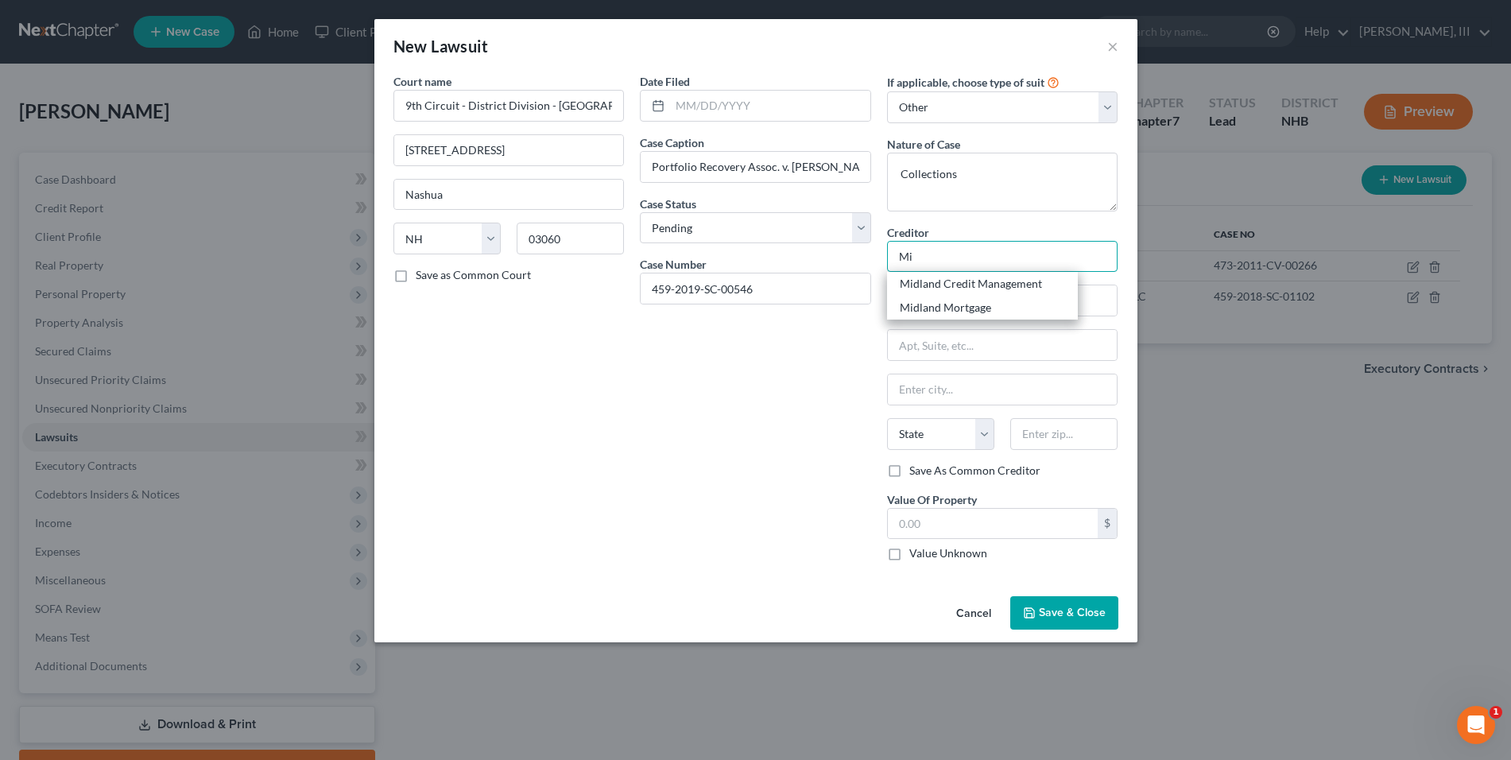
type input "M"
type input "Portfolio Recovery Assoc."
type input "c/o David Florio, Esq."
type input "P.O. Box 280245"
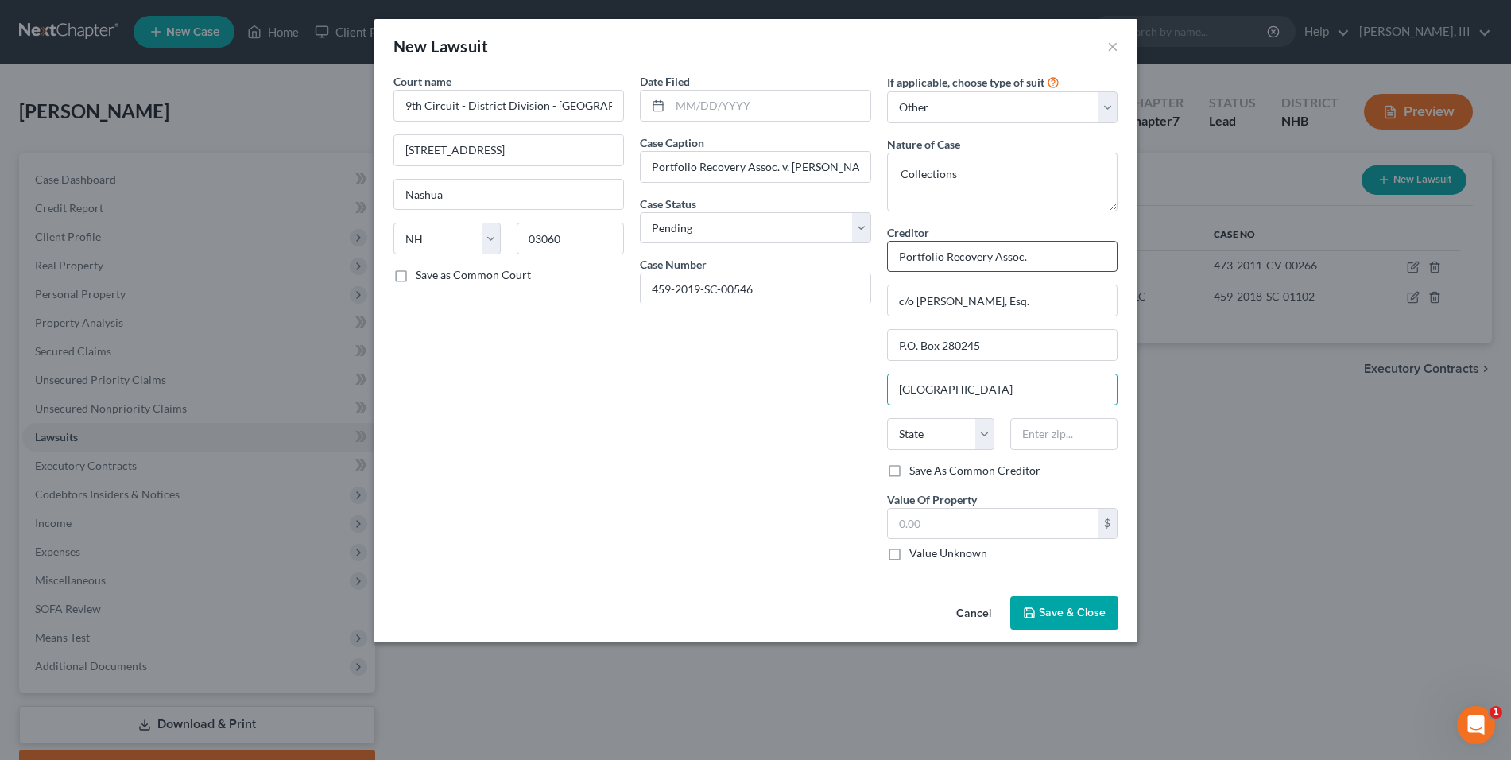
type input "East Hartford"
select select "6"
type input "06108"
click at [1027, 602] on button "Save & Close" at bounding box center [1064, 612] width 108 height 33
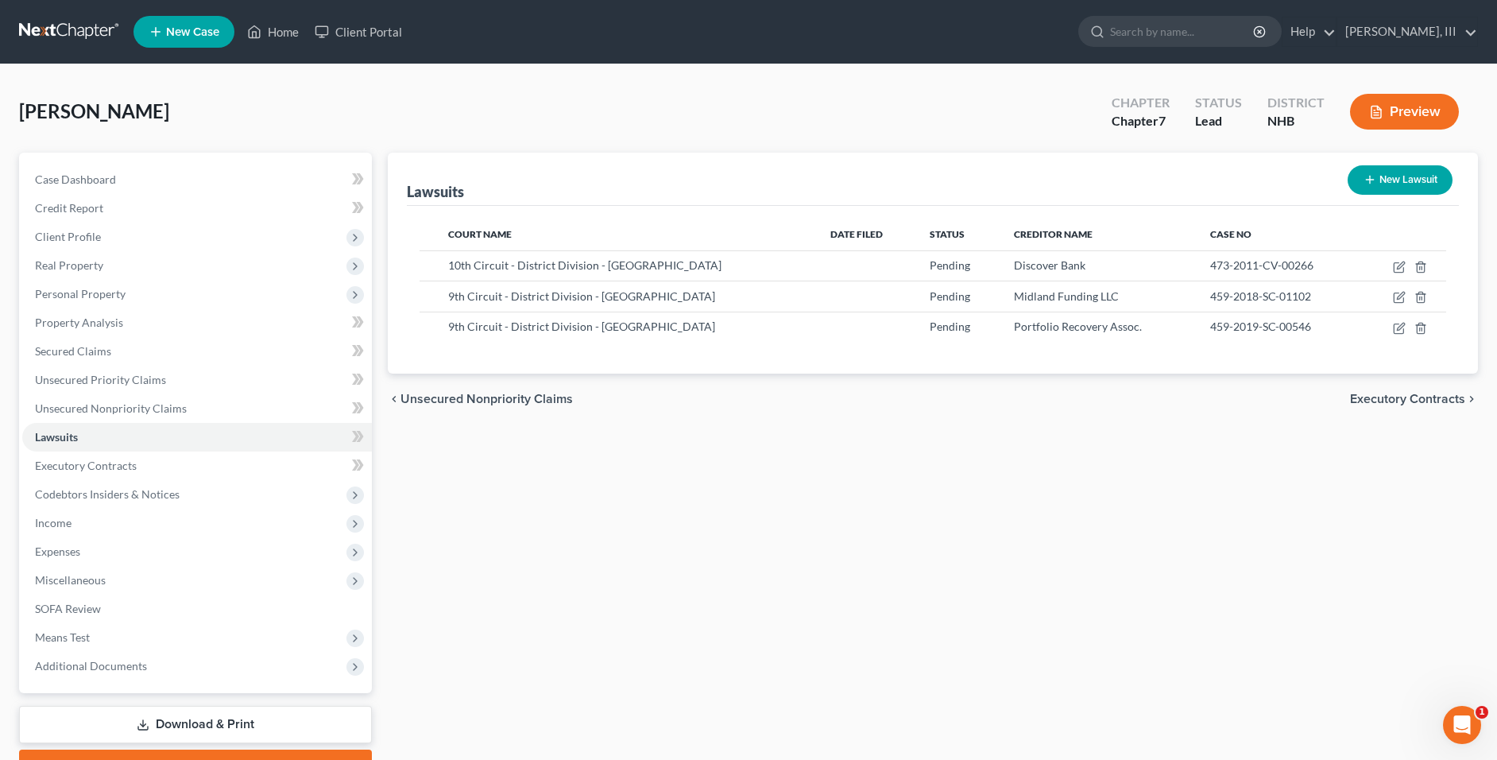
click at [1418, 176] on button "New Lawsuit" at bounding box center [1400, 179] width 105 height 29
select select "0"
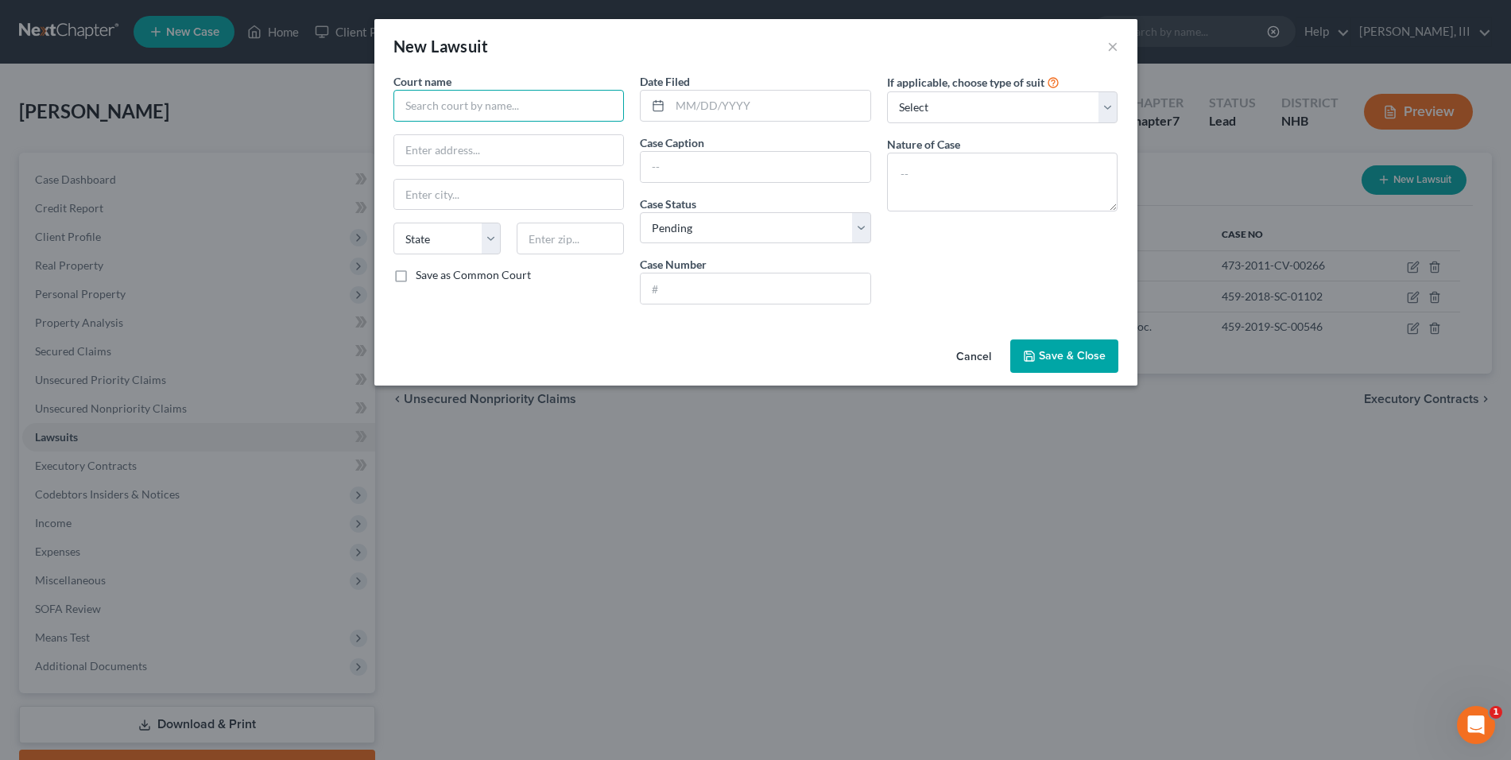
click at [536, 110] on input "text" at bounding box center [508, 106] width 231 height 32
click at [526, 138] on div "9th Circuit- Nashua" at bounding box center [493, 134] width 174 height 16
type input "9th Circuit- Nashua"
type input "30 Spring Street Suite 101"
type input "Nashua"
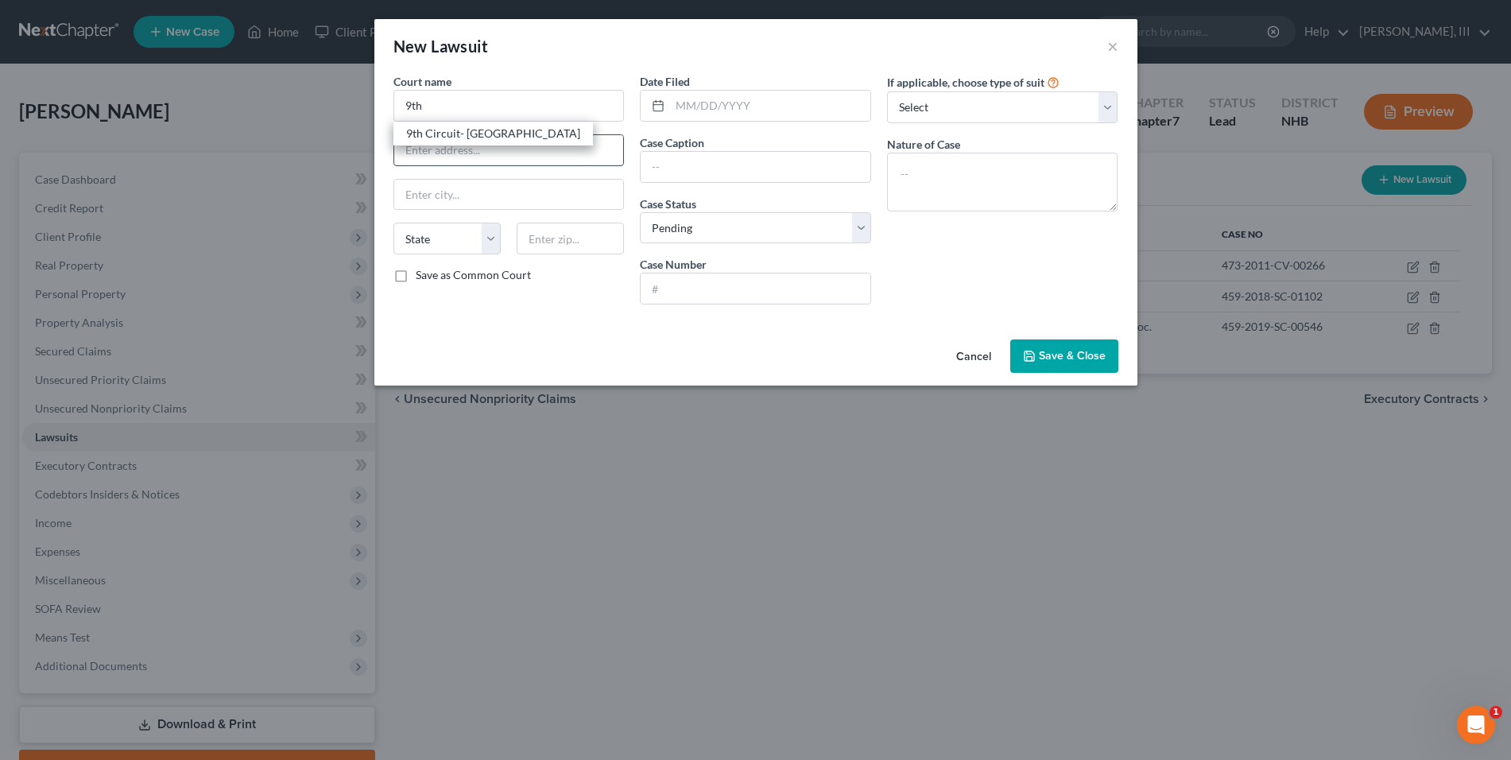
select select "32"
type input "03060"
click at [531, 112] on input "9th Circuit- Nashua" at bounding box center [508, 106] width 231 height 32
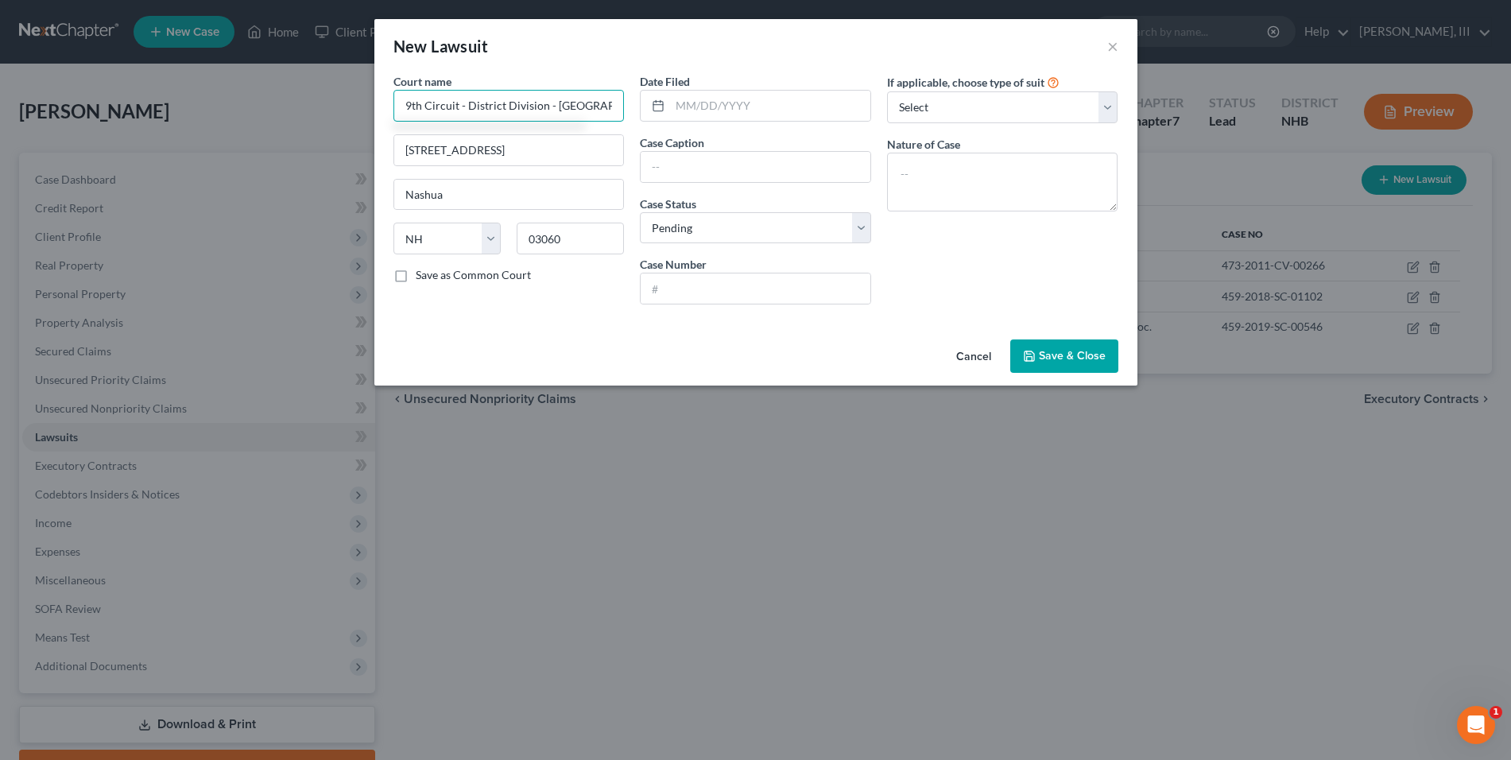
type input "9th Circuit - District Division - Nashua"
type input "30 Spring Street, Suite 101"
type input "Portfolio Recovery Associates, LLC v. William Duffy"
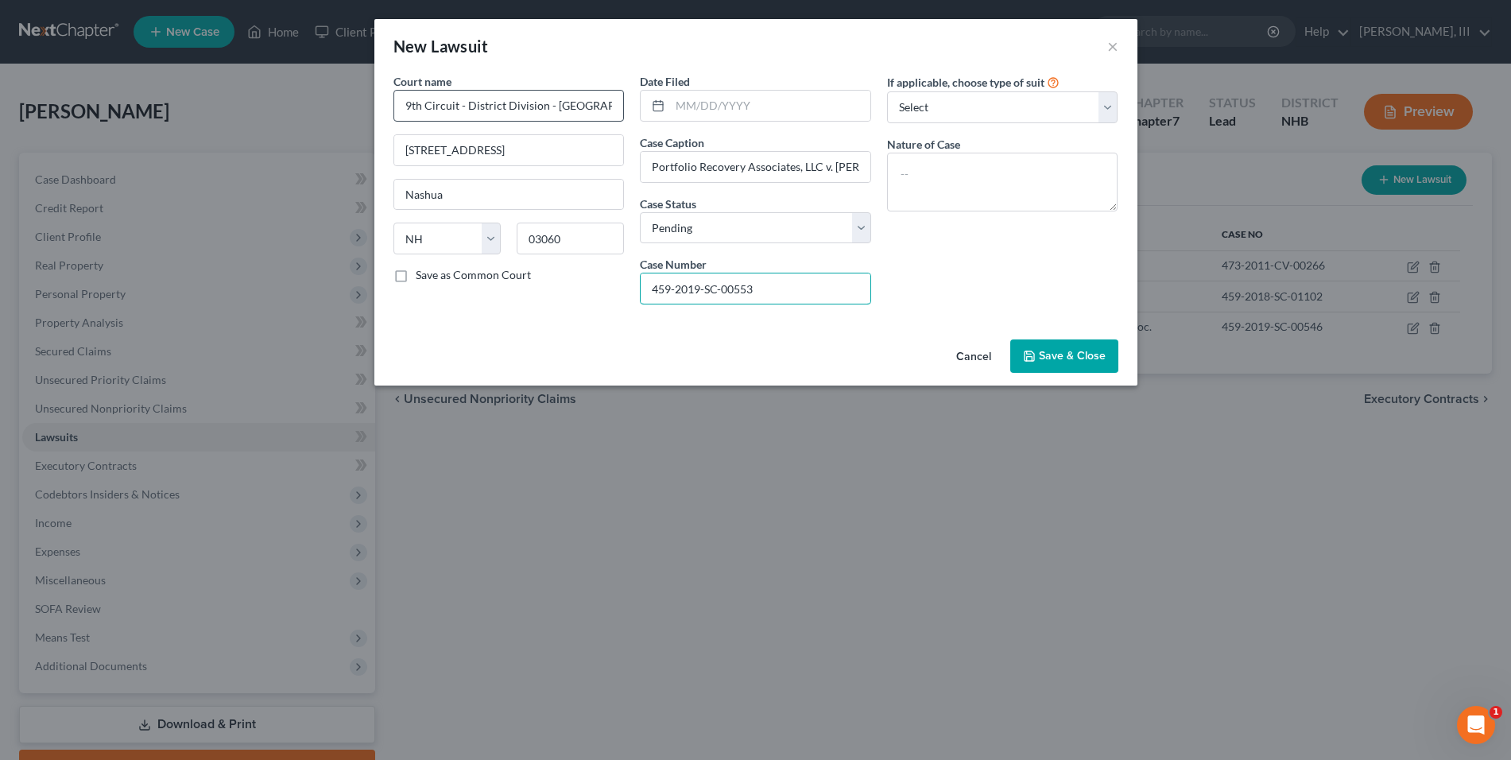
type input "459-2019-SC-00553"
click at [1071, 107] on select "Select Repossession Garnishment Foreclosure Attached, Seized, Or Levied Other" at bounding box center [1002, 107] width 231 height 32
select select "4"
click at [887, 91] on select "Select Repossession Garnishment Foreclosure Attached, Seized, Or Levied Other" at bounding box center [1002, 107] width 231 height 32
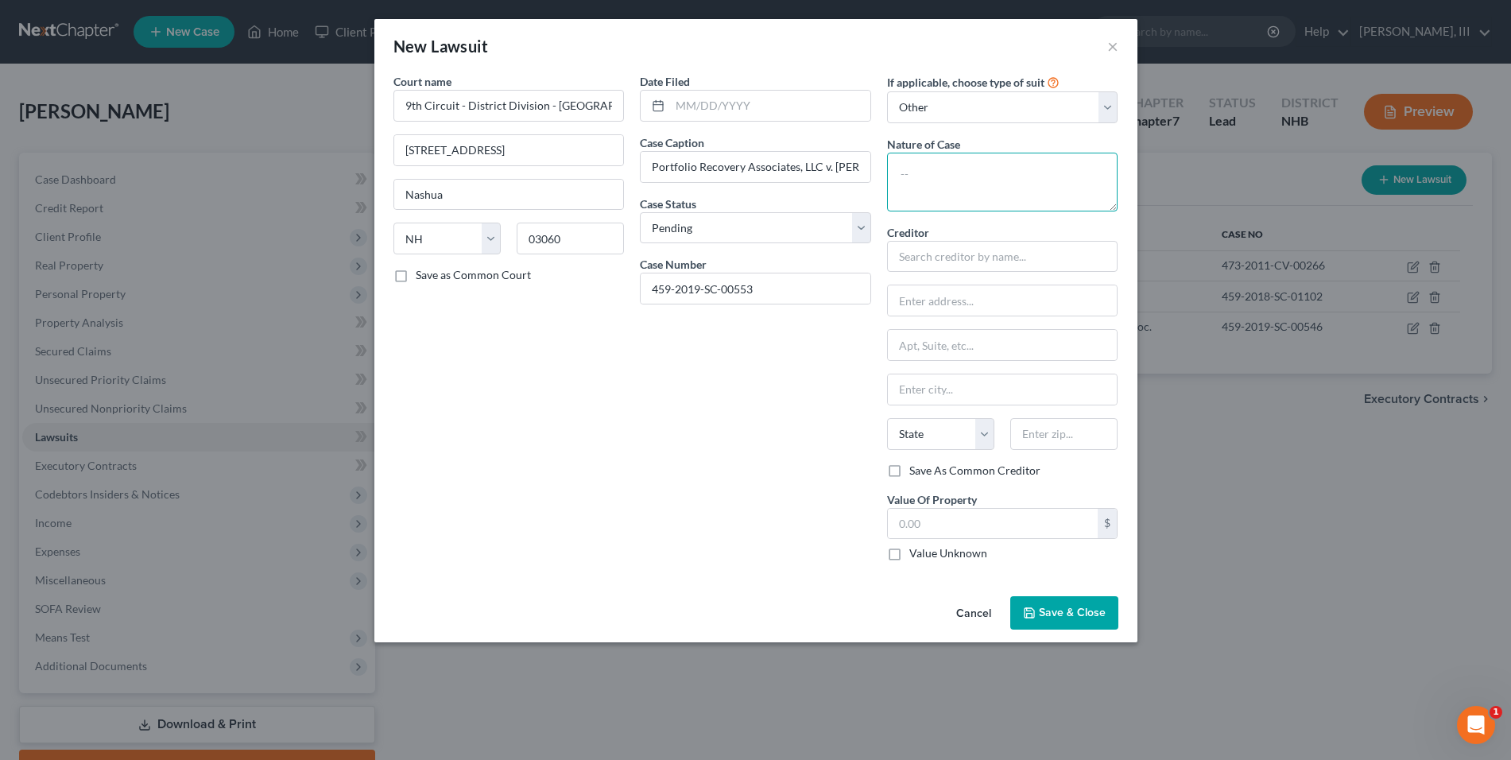
click at [1036, 169] on textarea at bounding box center [1002, 182] width 231 height 59
type textarea "Collections"
type input "Portfolio Recovery Associates, LLC"
type input "c/o David Florio, Esq."
click at [975, 345] on input "text" at bounding box center [1003, 345] width 230 height 30
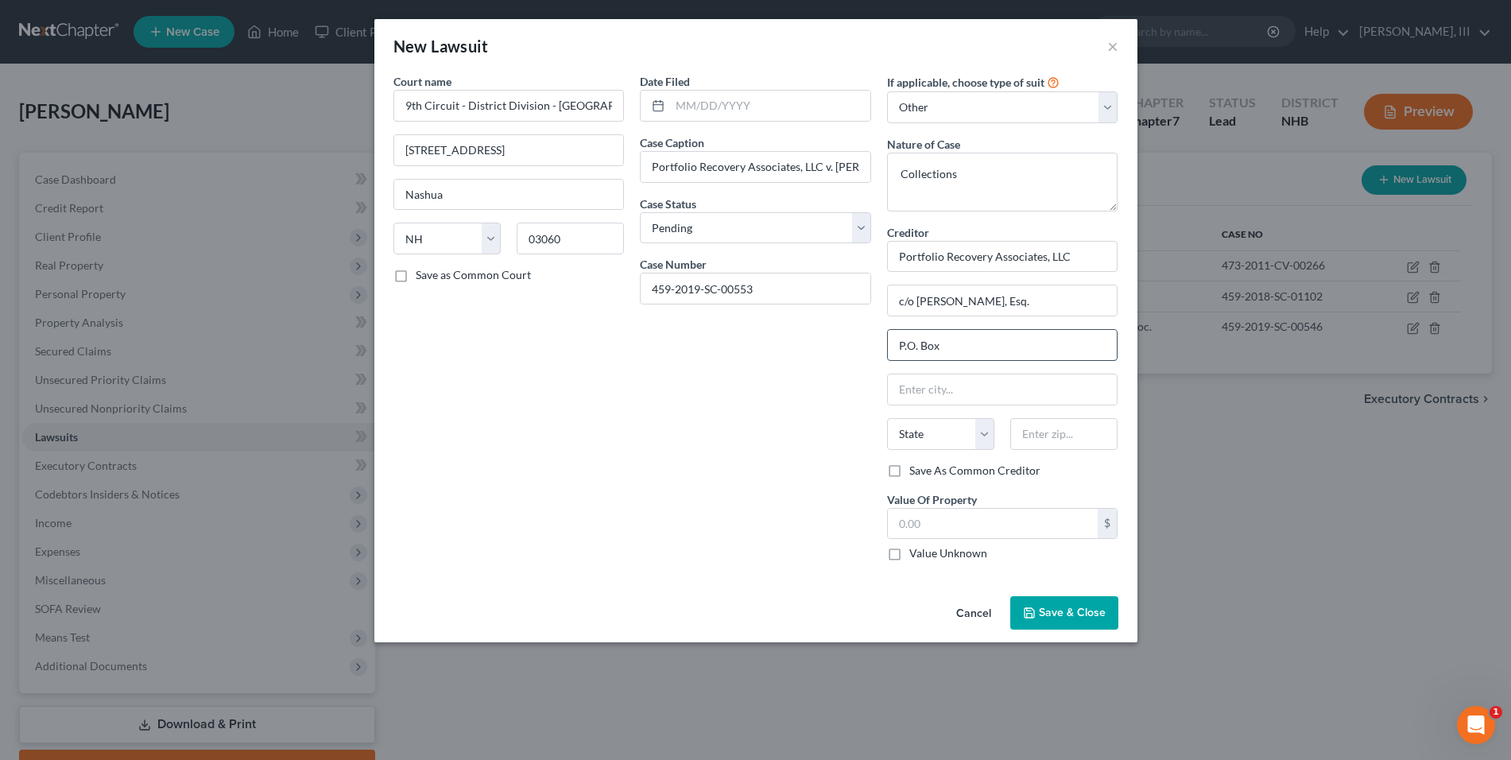
type input "P.O. Box 280245"
click at [965, 395] on input "text" at bounding box center [1003, 389] width 230 height 30
type input "East Hartford"
click at [944, 435] on select "State AL AK AR AZ CA CO CT DE DC FL GA GU HI ID IL IN IA KS KY LA ME MD MA MI M…" at bounding box center [940, 434] width 107 height 32
select select "6"
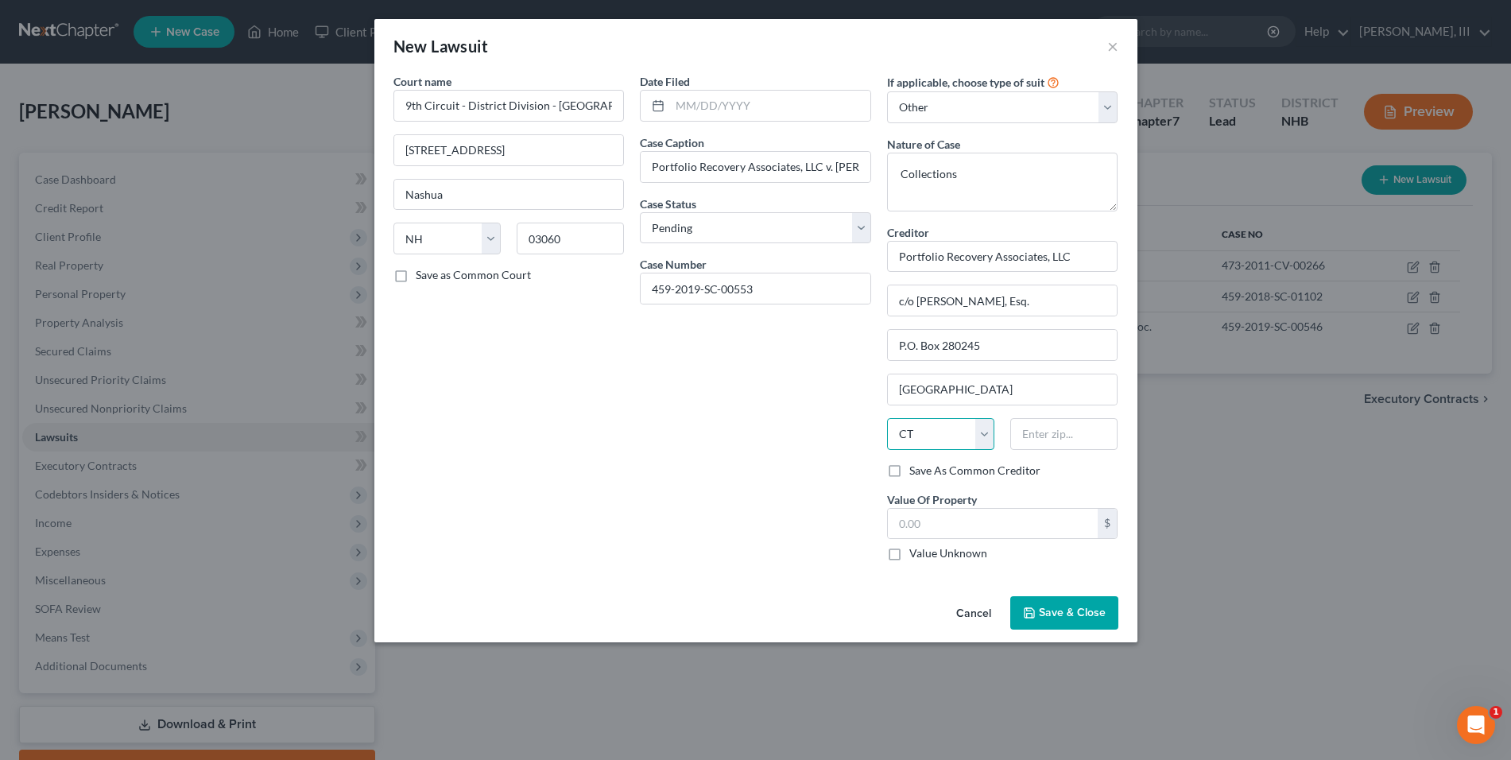
click at [887, 418] on select "State AL AK AR AZ CA CO CT DE DC FL GA GU HI ID IL IN IA KS KY LA ME MD MA MI M…" at bounding box center [940, 434] width 107 height 32
click at [1054, 439] on input "text" at bounding box center [1063, 434] width 107 height 32
type input "-"
type input "06108"
click at [1052, 609] on span "Save & Close" at bounding box center [1072, 613] width 67 height 14
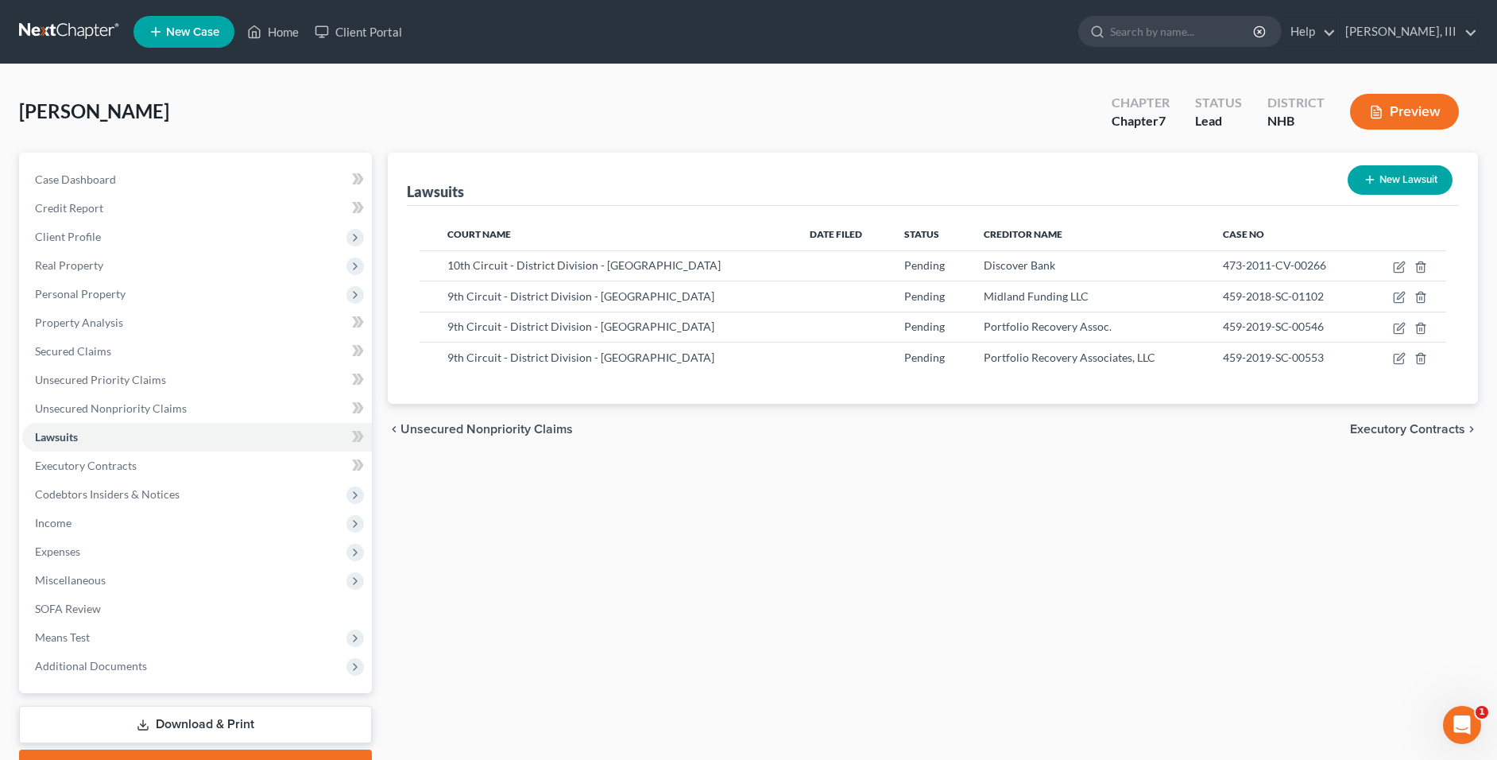
click at [1369, 175] on icon "button" at bounding box center [1370, 179] width 13 height 13
select select "0"
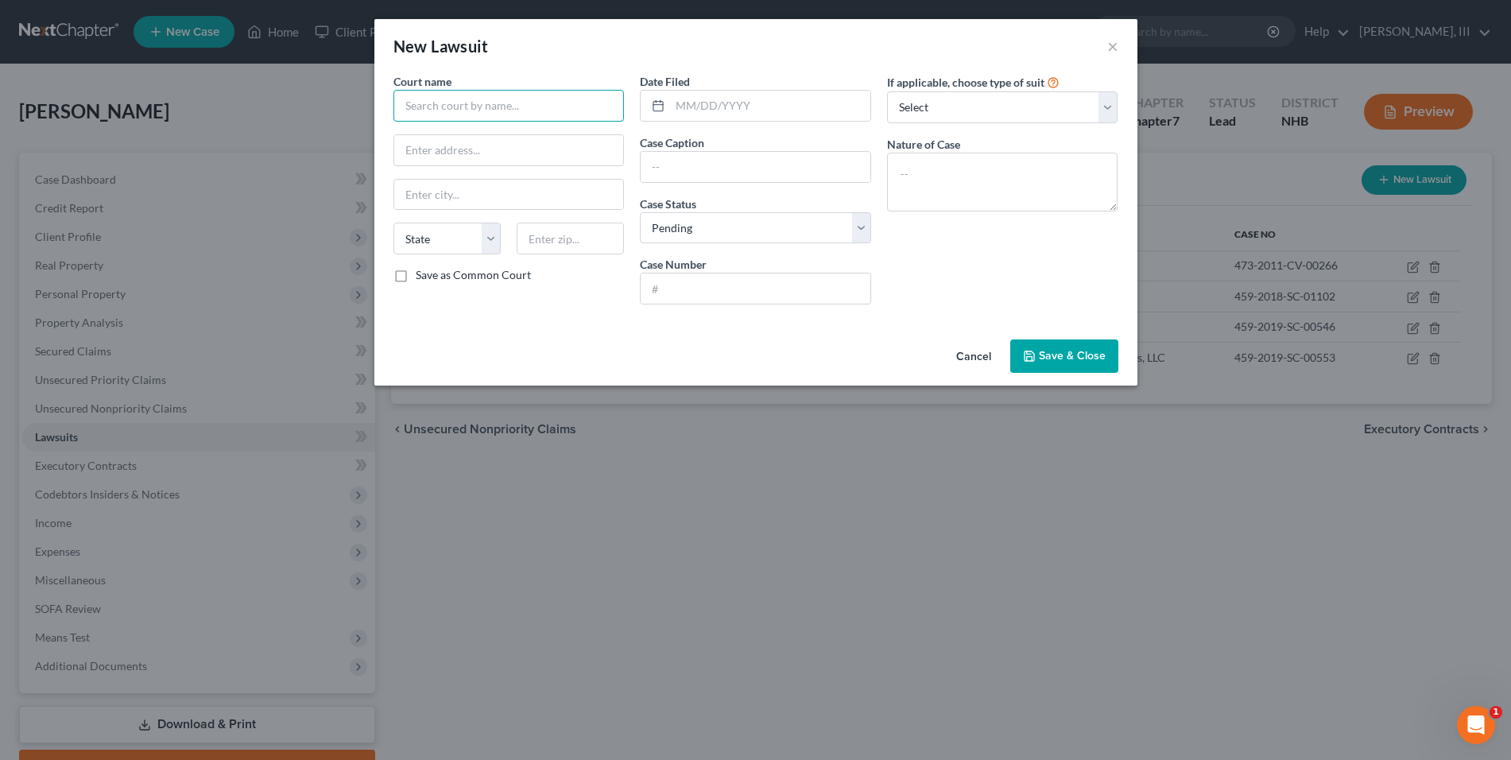
click at [549, 107] on input "text" at bounding box center [508, 106] width 231 height 32
type input "10th Circuit - District Division - Salem"
type input "35 Geremonty Drive"
type input "Salem"
select select "32"
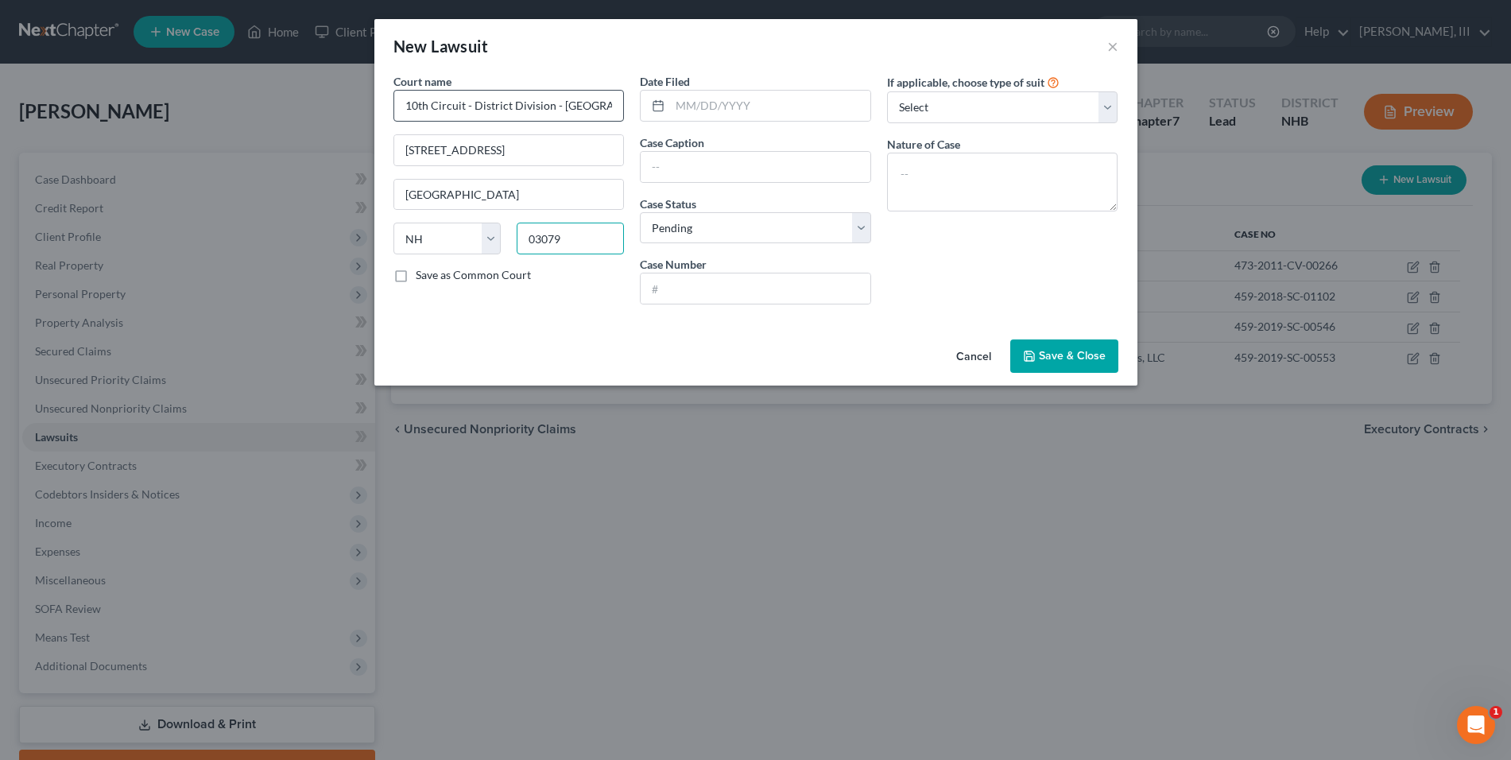
type input "03079"
type input "Progressive Direct Insurance v. William Duffy"
click at [999, 125] on div "If applicable, choose type of suit Select Repossession Garnishment Foreclosure …" at bounding box center [1002, 195] width 247 height 244
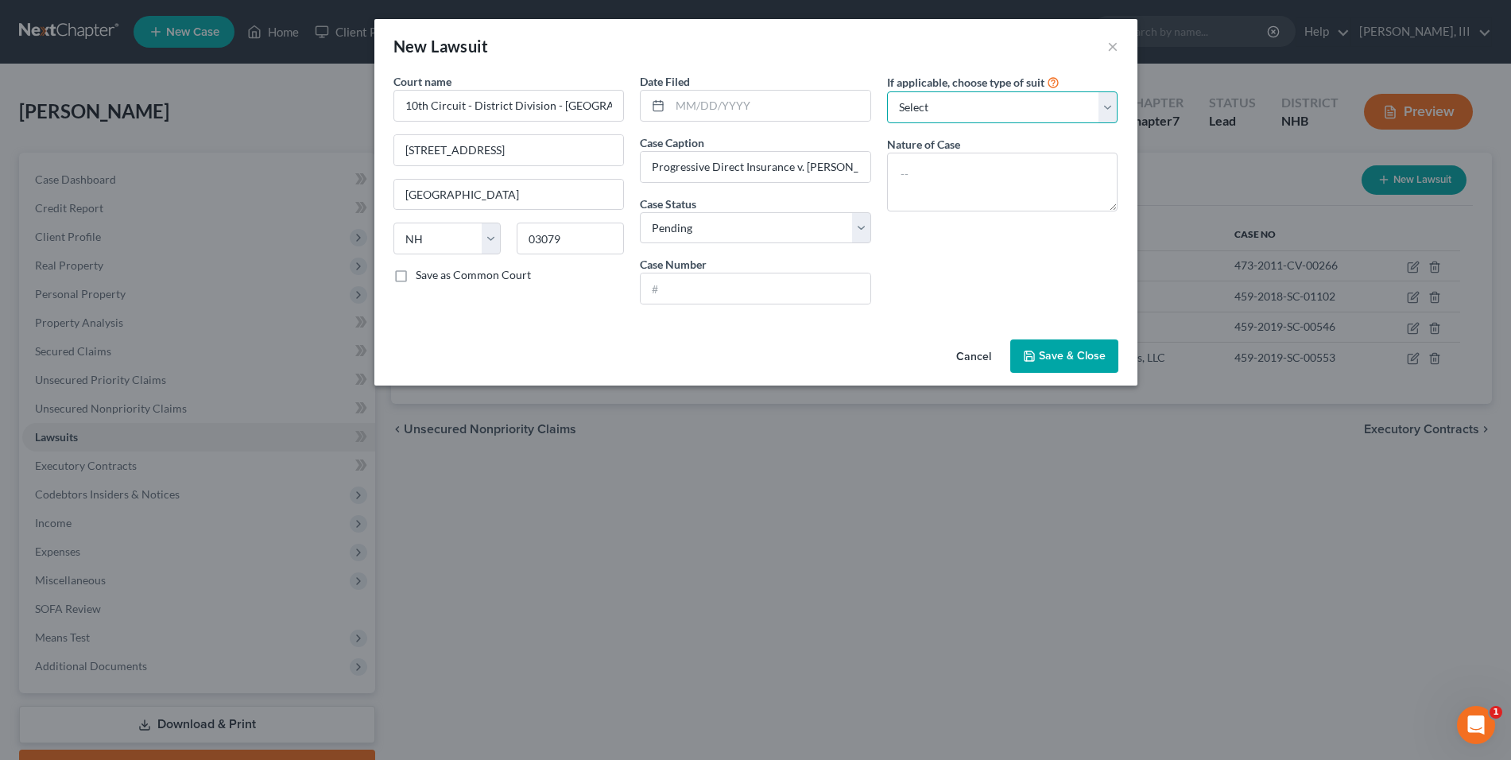
click at [1011, 118] on select "Select Repossession Garnishment Foreclosure Attached, Seized, Or Levied Other" at bounding box center [1002, 107] width 231 height 32
click at [1015, 211] on textarea at bounding box center [1002, 182] width 231 height 59
type textarea "Automobile Accident"
click at [780, 282] on input "text" at bounding box center [755, 288] width 230 height 30
click at [1033, 114] on select "Select Repossession Garnishment Foreclosure Attached, Seized, Or Levied Other" at bounding box center [1002, 107] width 231 height 32
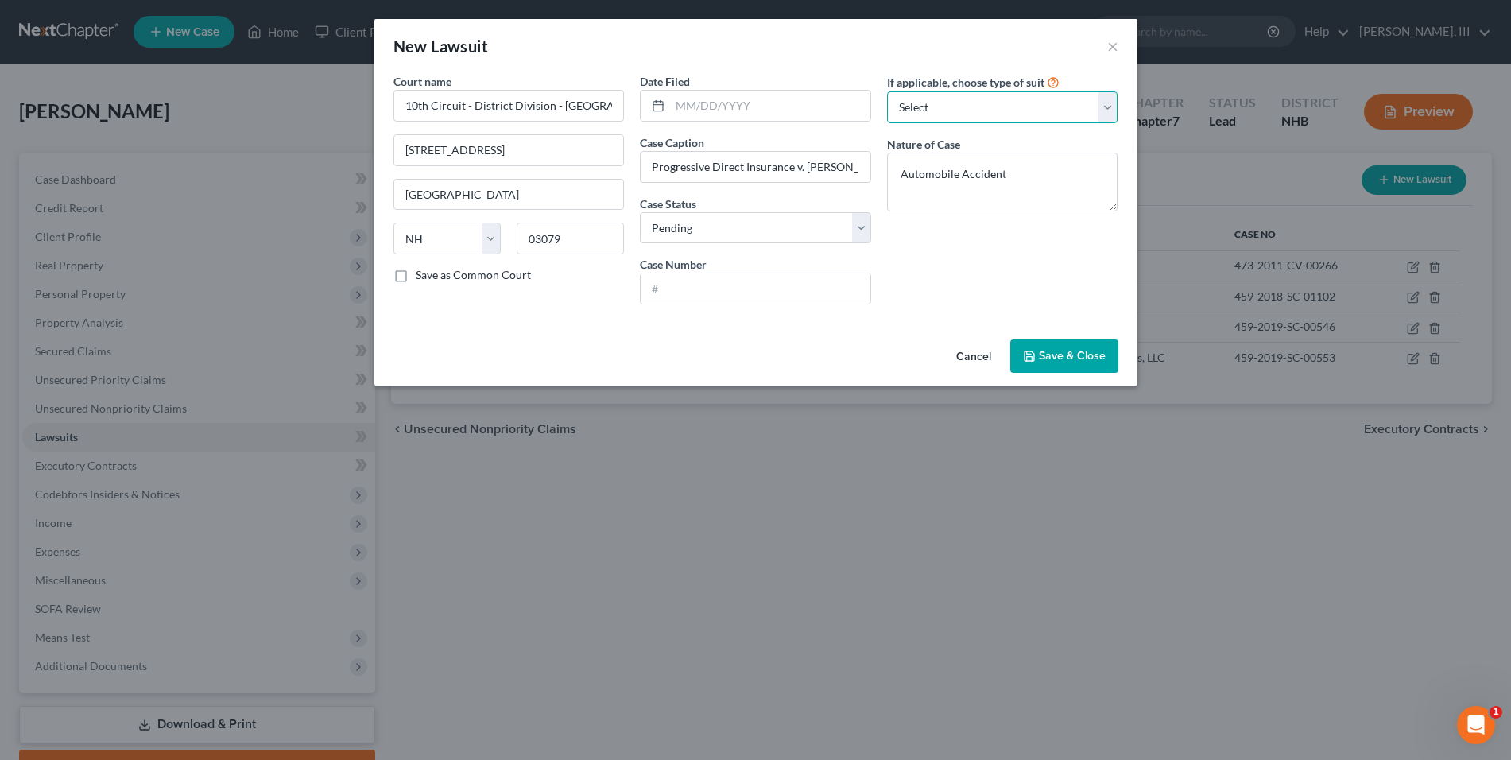
select select "4"
click at [887, 91] on select "Select Repossession Garnishment Foreclosure Attached, Seized, Or Levied Other" at bounding box center [1002, 107] width 231 height 32
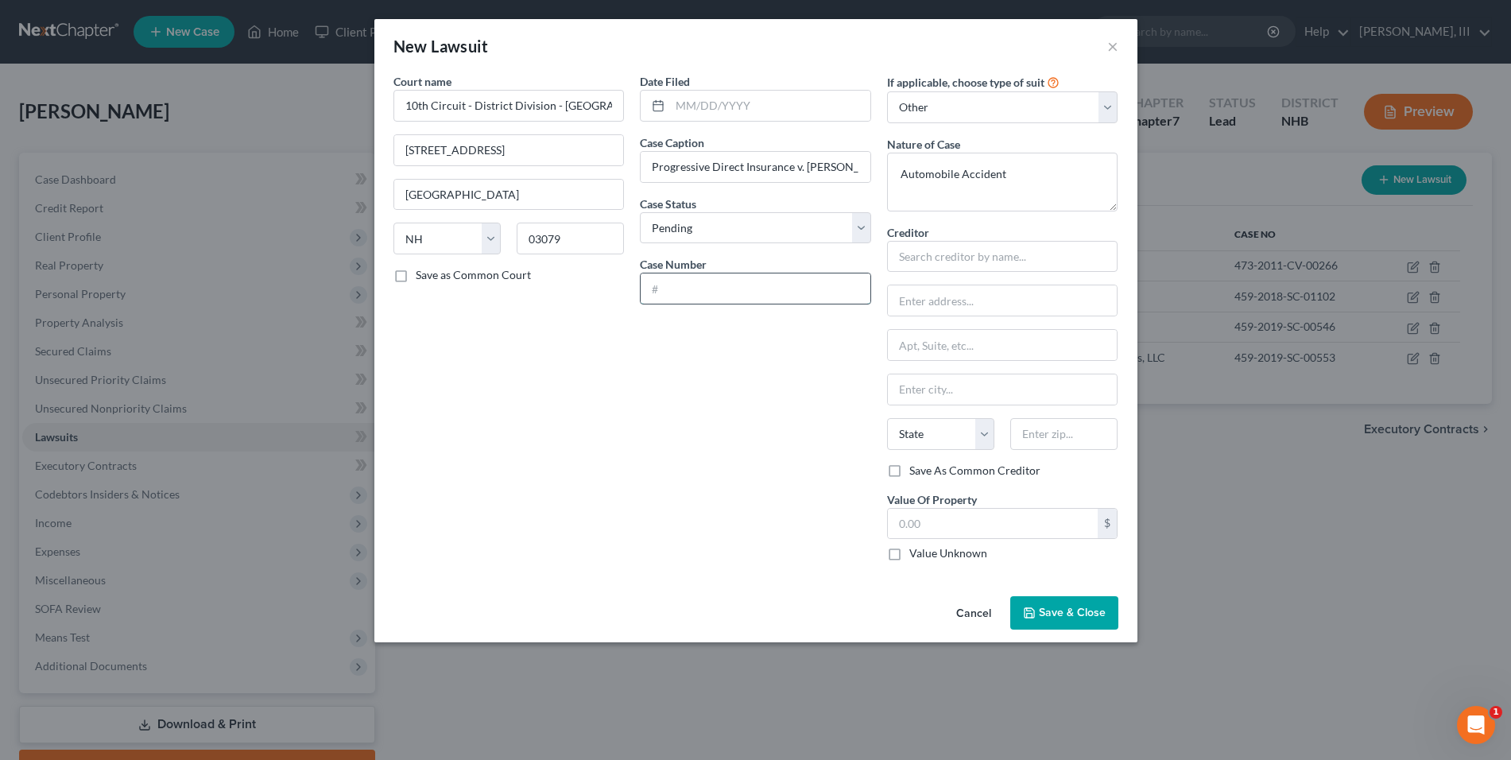
click at [805, 287] on input "text" at bounding box center [755, 288] width 230 height 30
type input "473-2013-CV-00115"
click at [990, 265] on input "text" at bounding box center [1002, 257] width 231 height 32
type input "Progressive Direct Insurance"
type input "c/o John P. LeBrun, Esq."
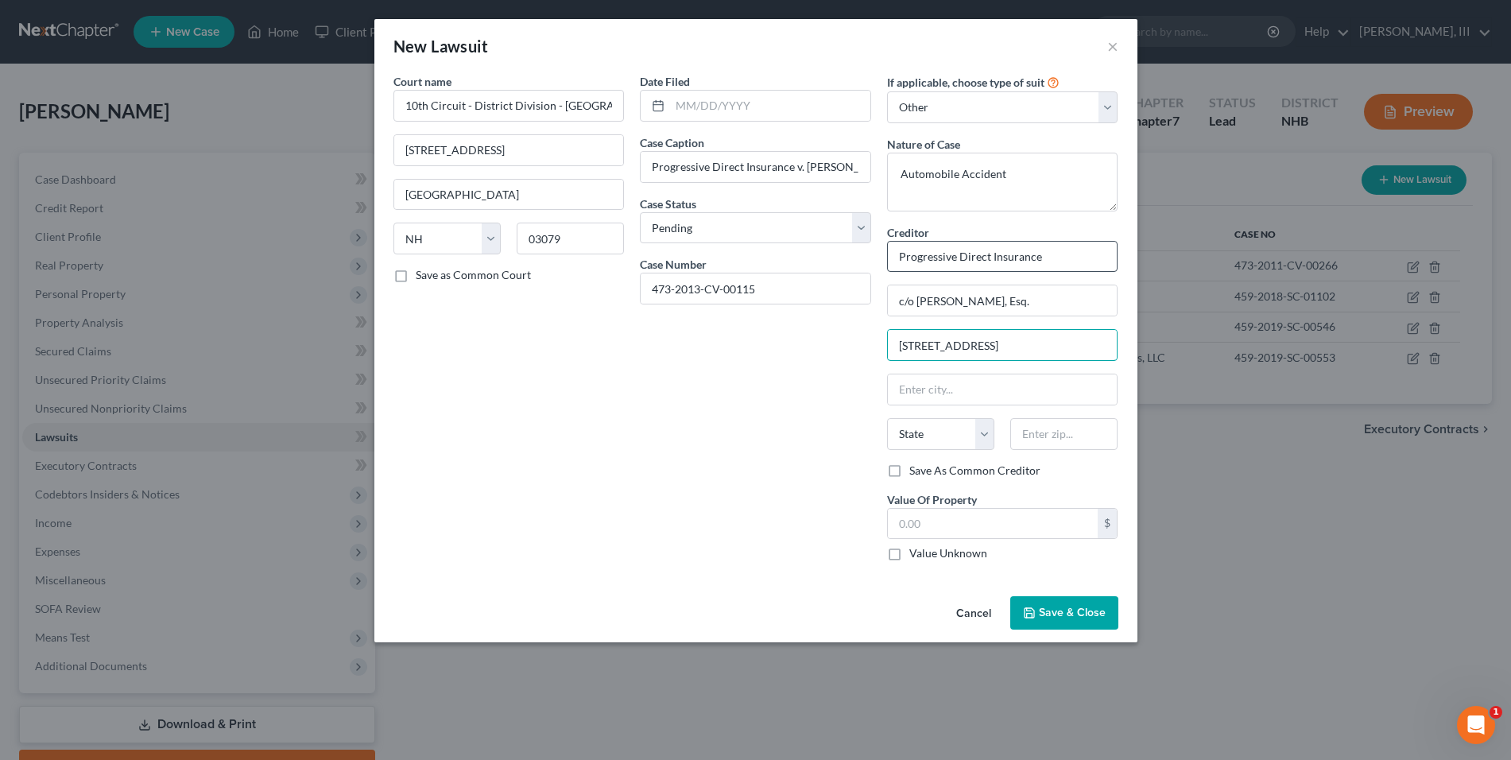
type input "25 Pearl Street"
type input "Henniker"
select select "32"
type input "03242"
click at [1079, 599] on button "Save & Close" at bounding box center [1064, 612] width 108 height 33
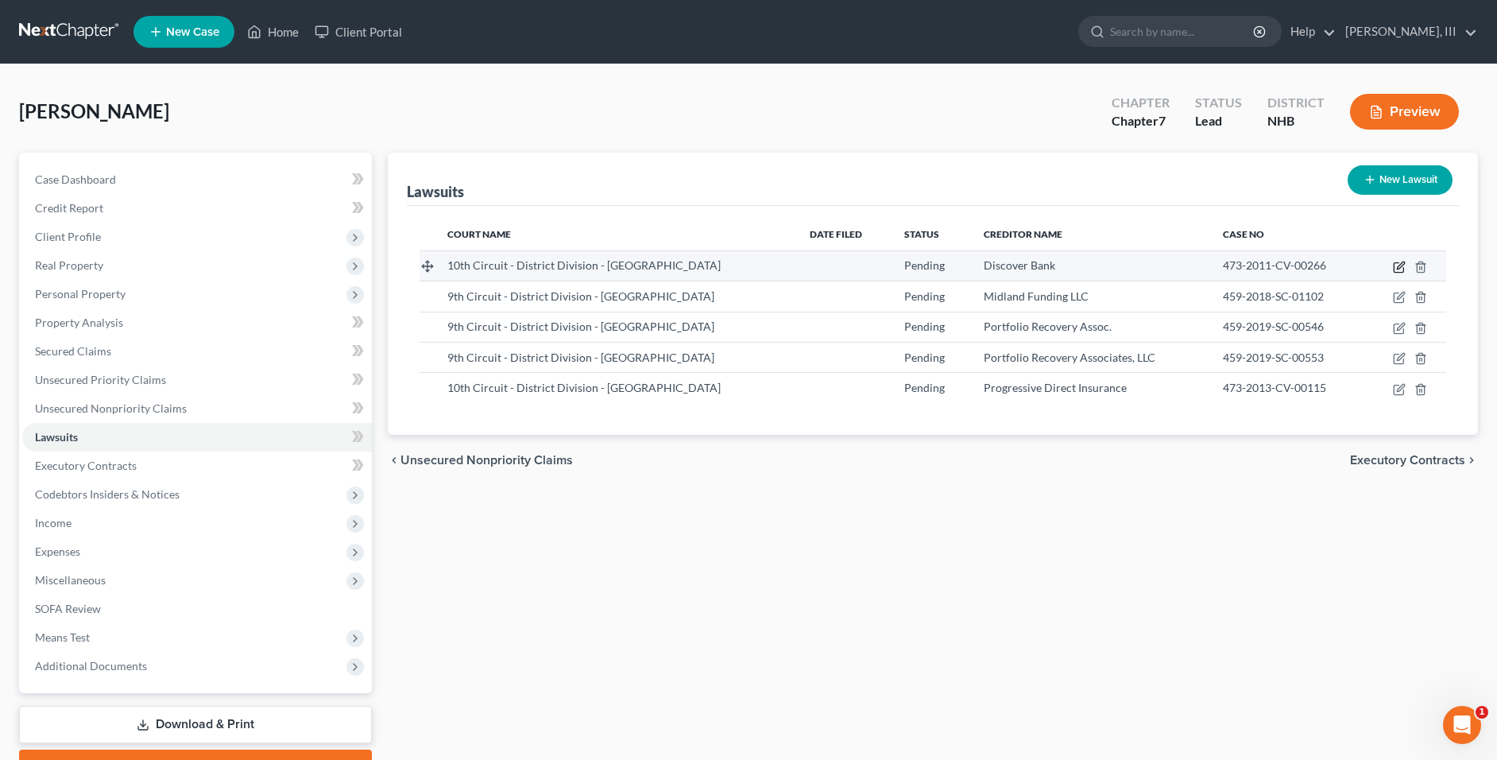
click at [1399, 267] on icon "button" at bounding box center [1399, 267] width 13 height 13
select select "32"
select select "0"
select select "4"
select select "49"
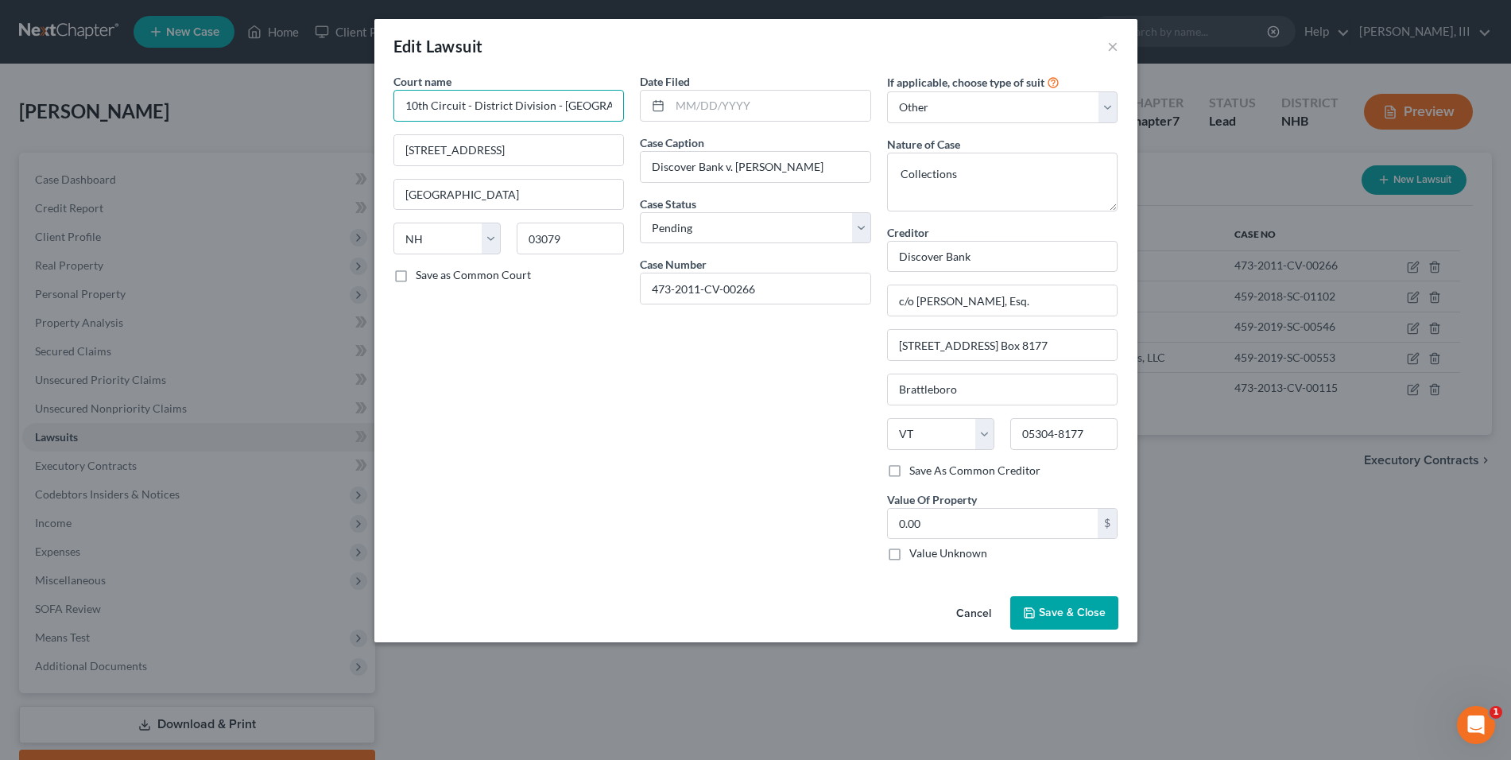
click at [607, 105] on input "10th Circuit - District Division - Salem Court" at bounding box center [508, 106] width 231 height 32
click at [1053, 609] on span "Save & Close" at bounding box center [1072, 613] width 67 height 14
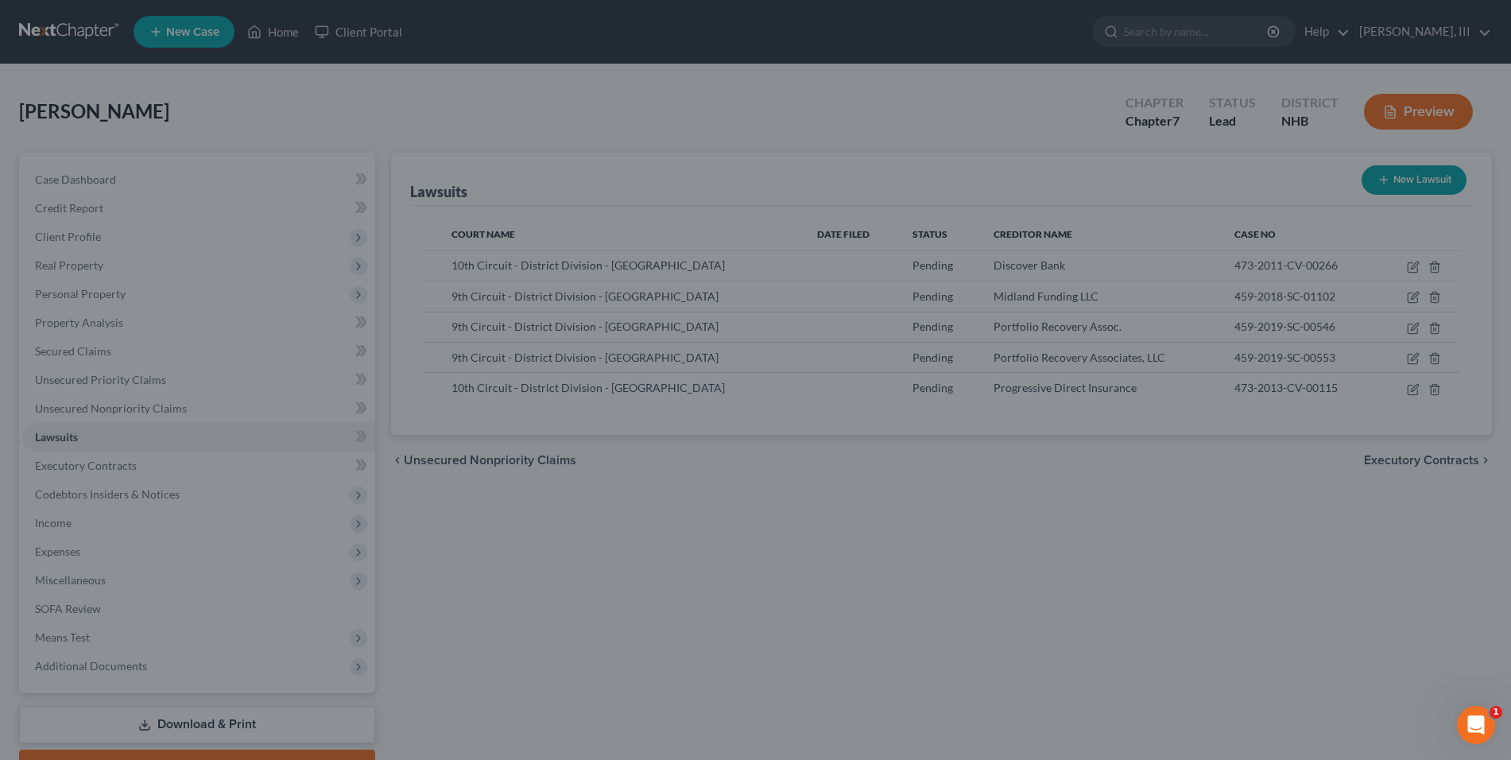
type input "10th Circuit - District Division - Salem"
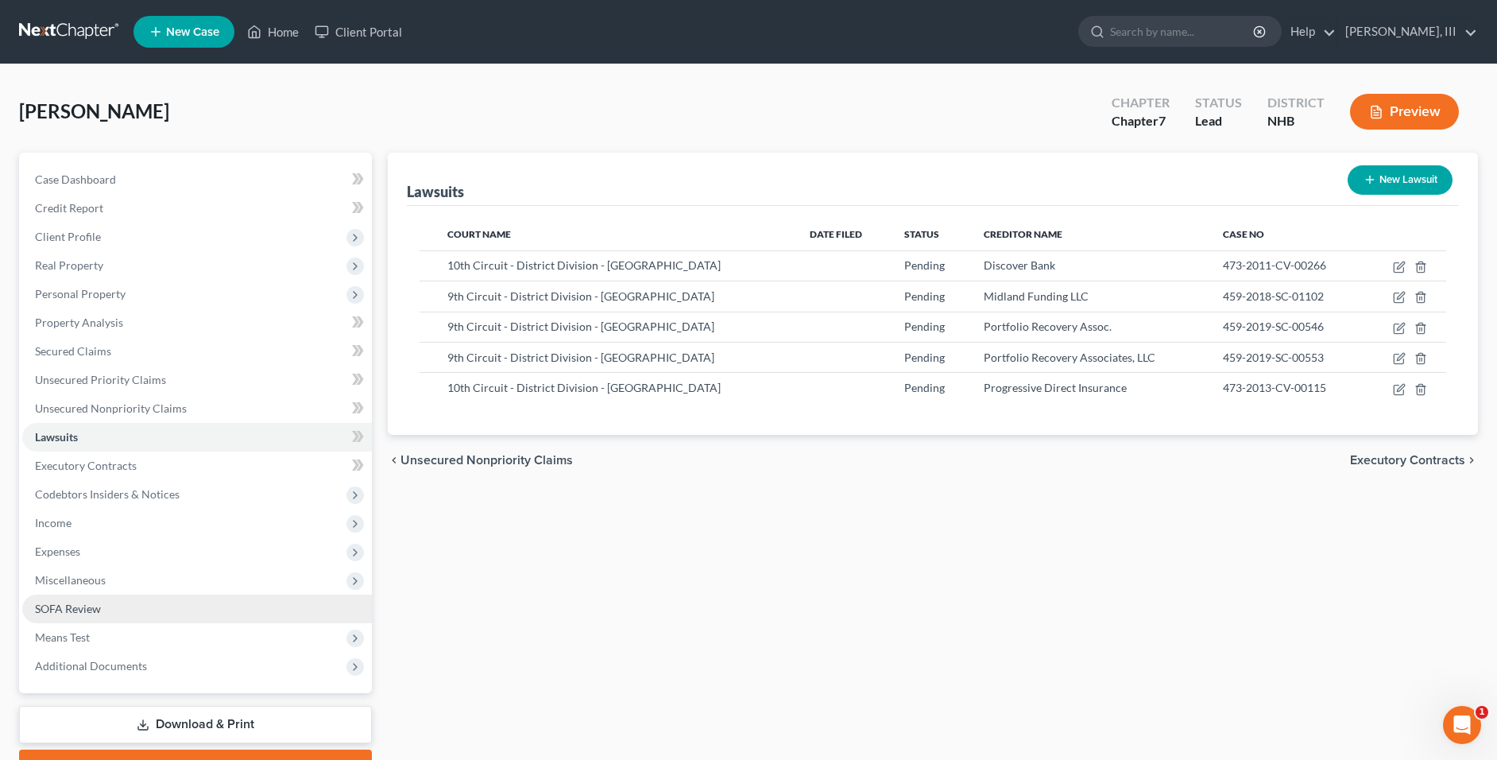
click at [95, 602] on span "SOFA Review" at bounding box center [68, 609] width 66 height 14
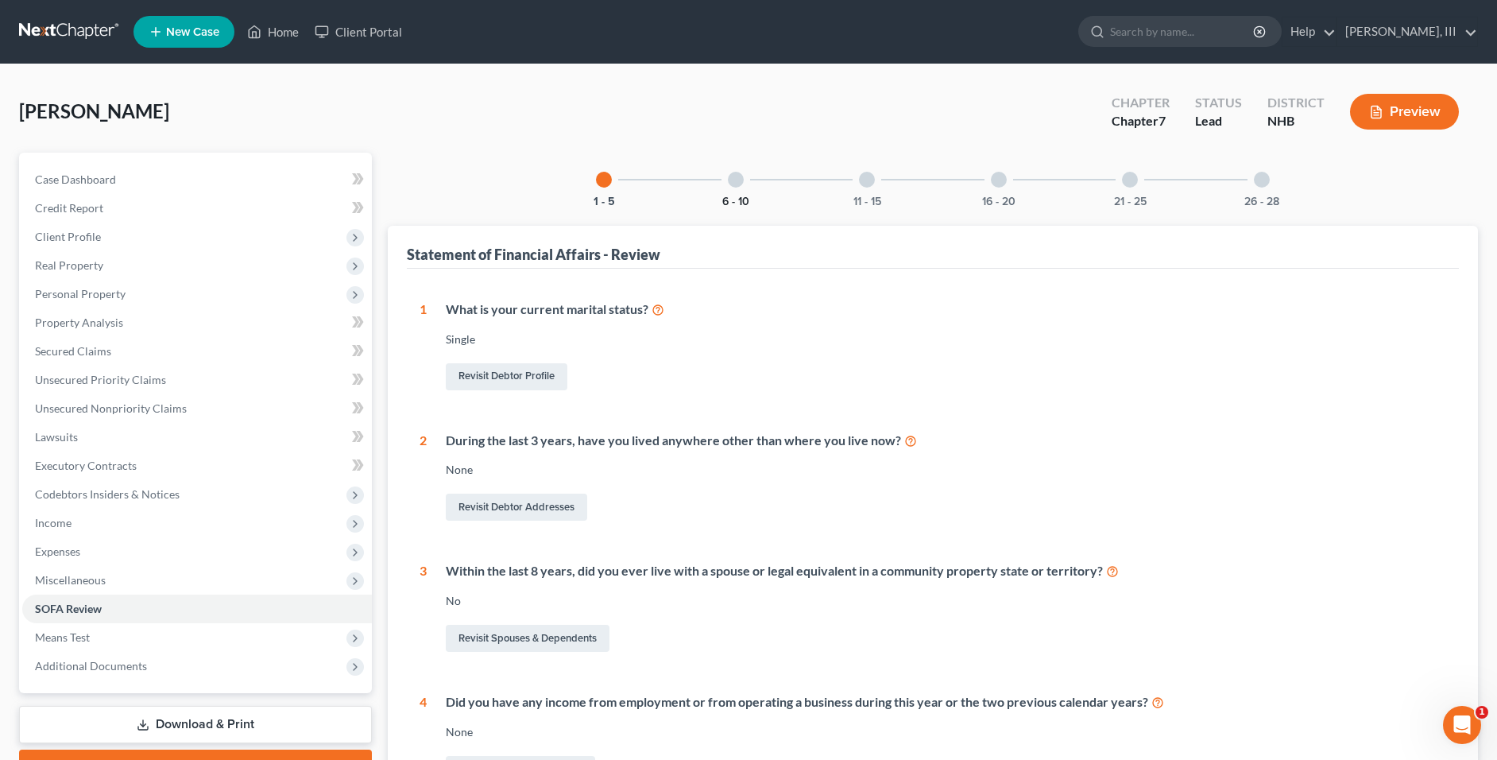
click at [734, 196] on button "6 - 10" at bounding box center [735, 201] width 27 height 11
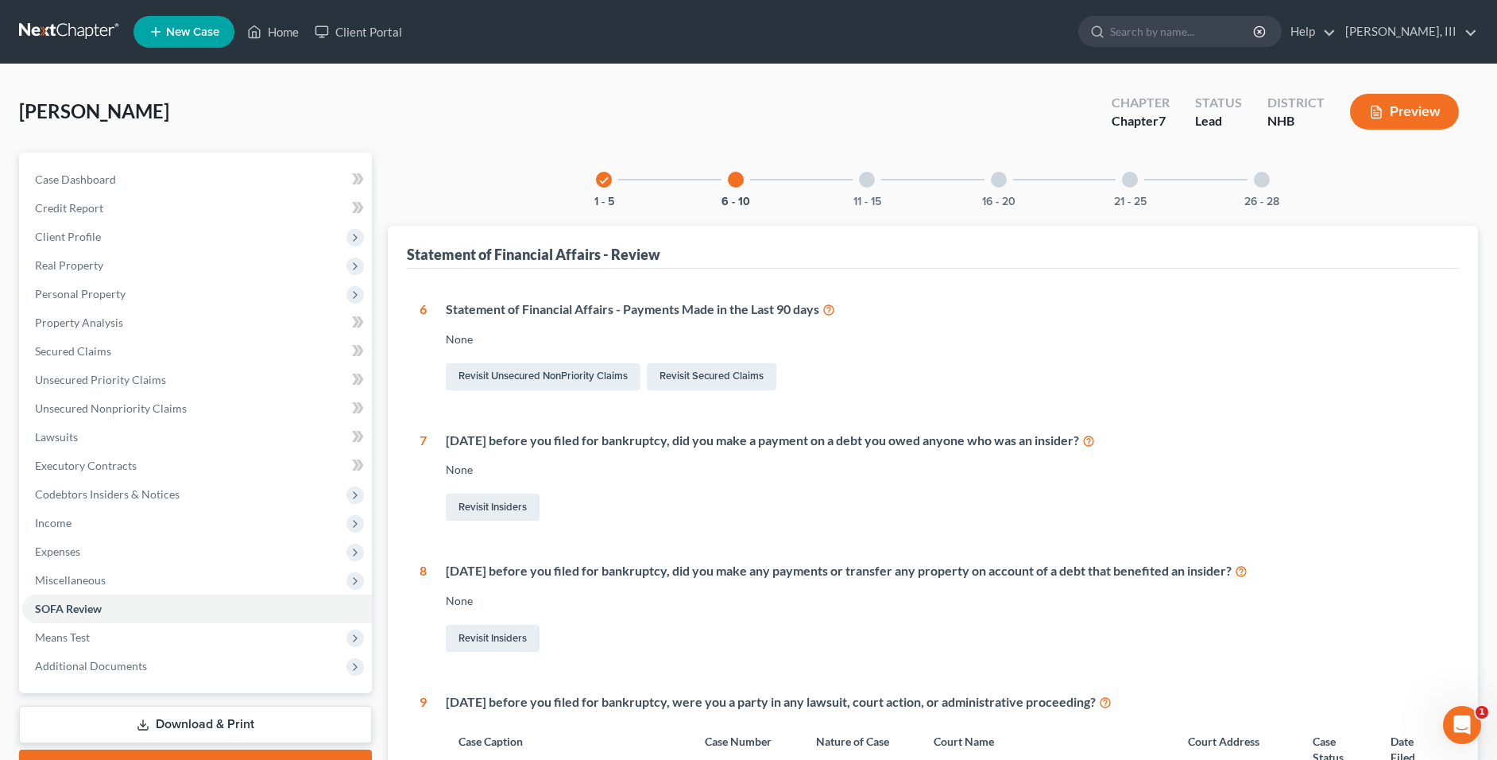
click at [1001, 186] on div at bounding box center [999, 180] width 16 height 16
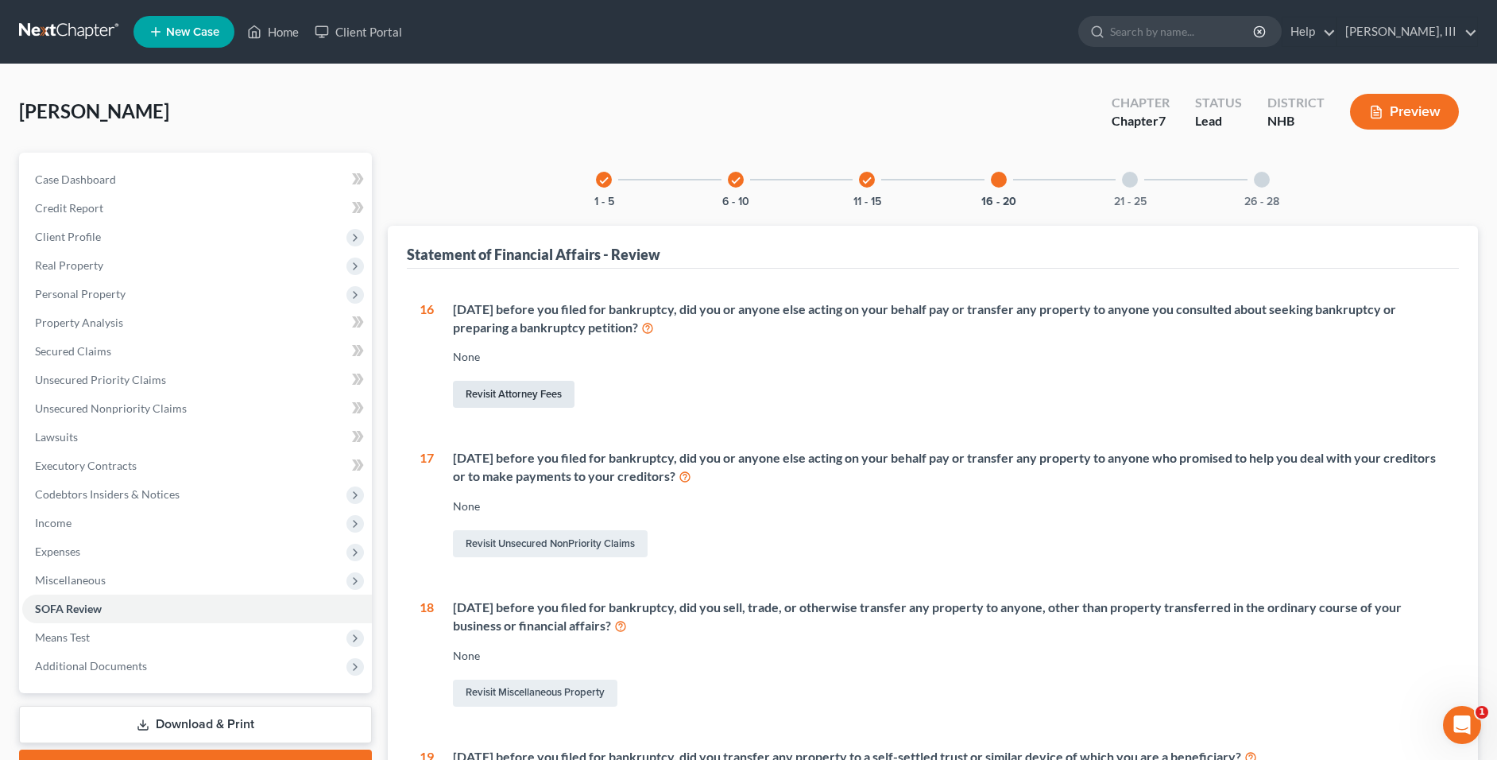
click at [528, 387] on link "Revisit Attorney Fees" at bounding box center [514, 394] width 122 height 27
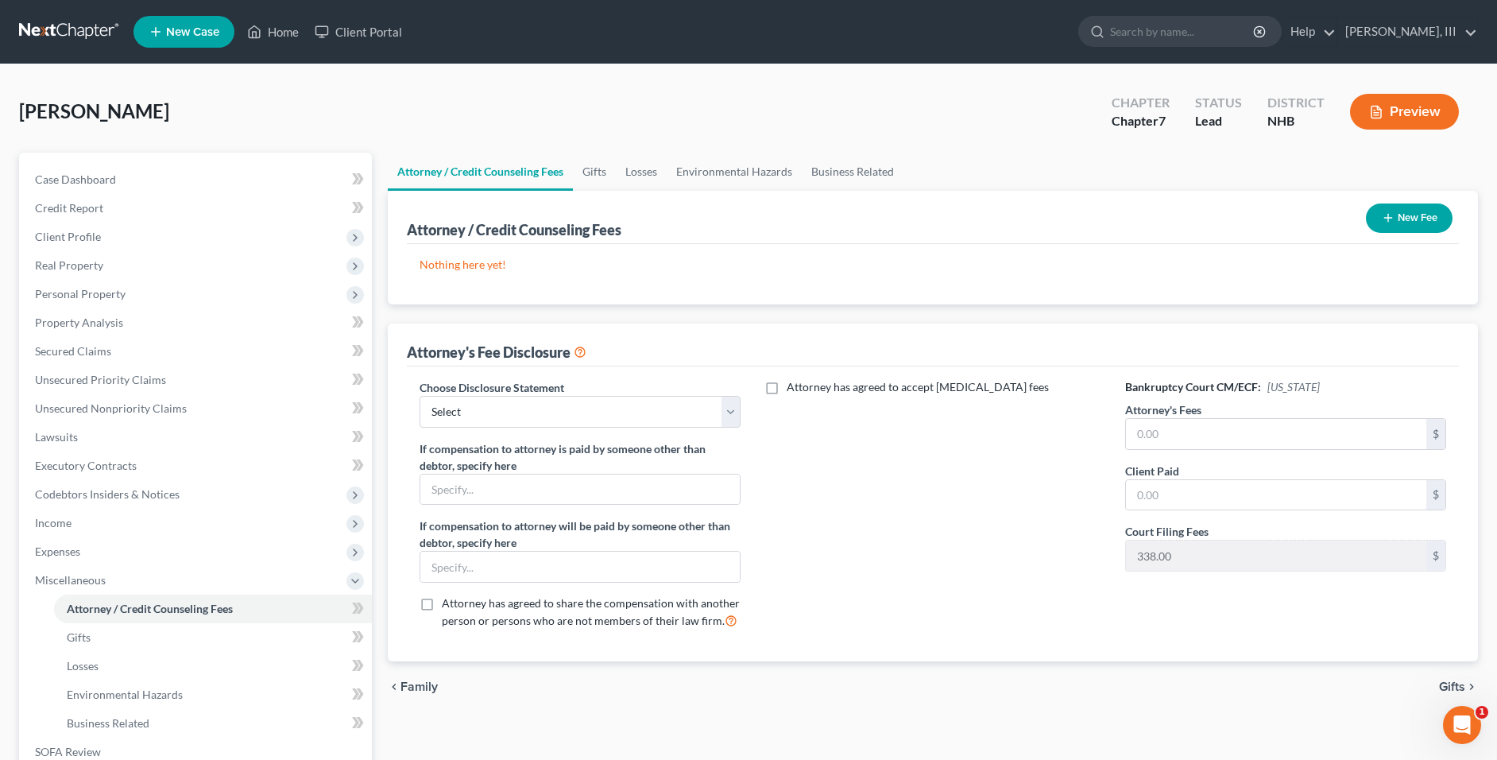
click at [1396, 225] on button "New Fee" at bounding box center [1409, 217] width 87 height 29
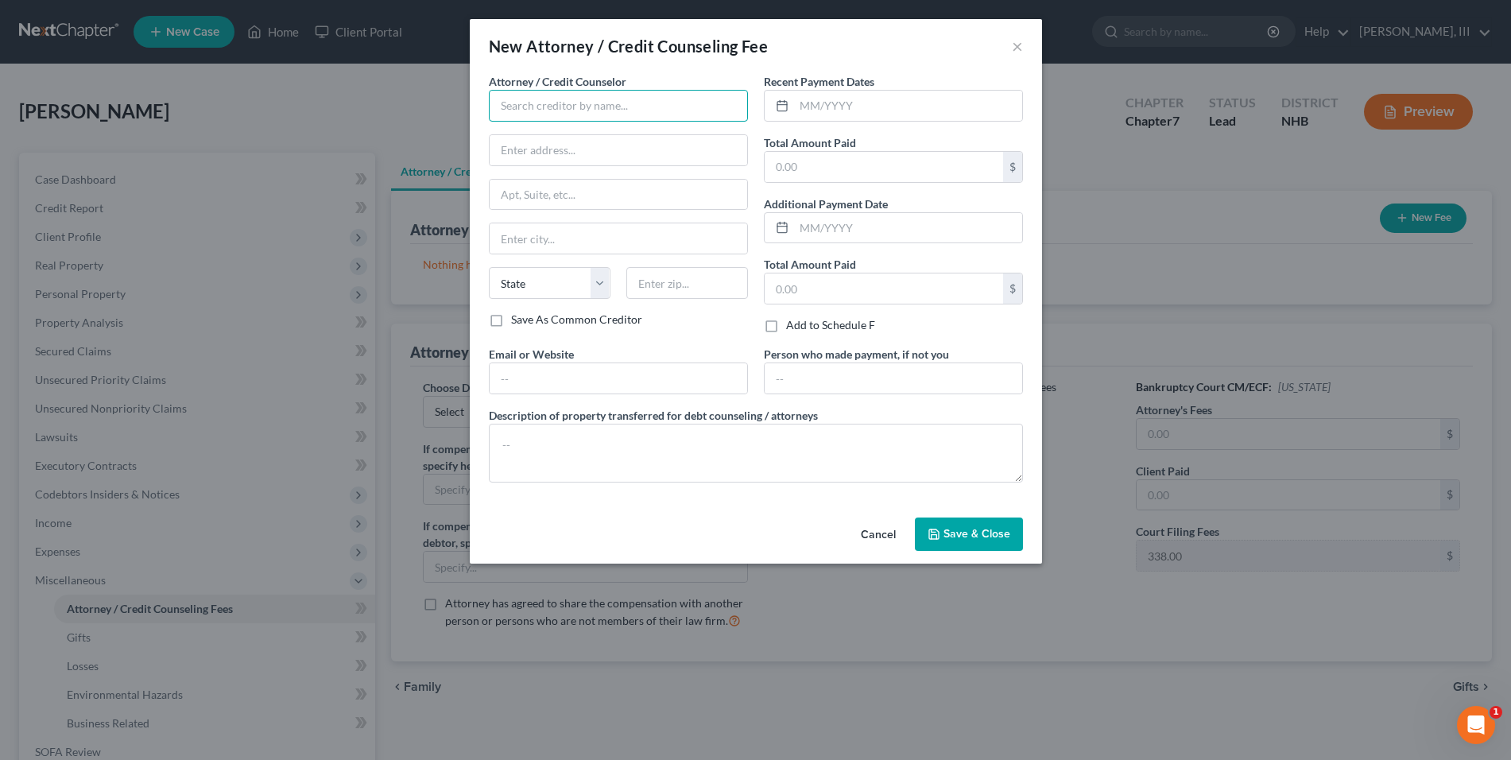
click at [633, 101] on input "text" at bounding box center [618, 106] width 259 height 32
type input "Arthur O. Gormley, III"
type input "Gormley & Gormley, P.C."
type input "351 Main Street"
type input "Nashua"
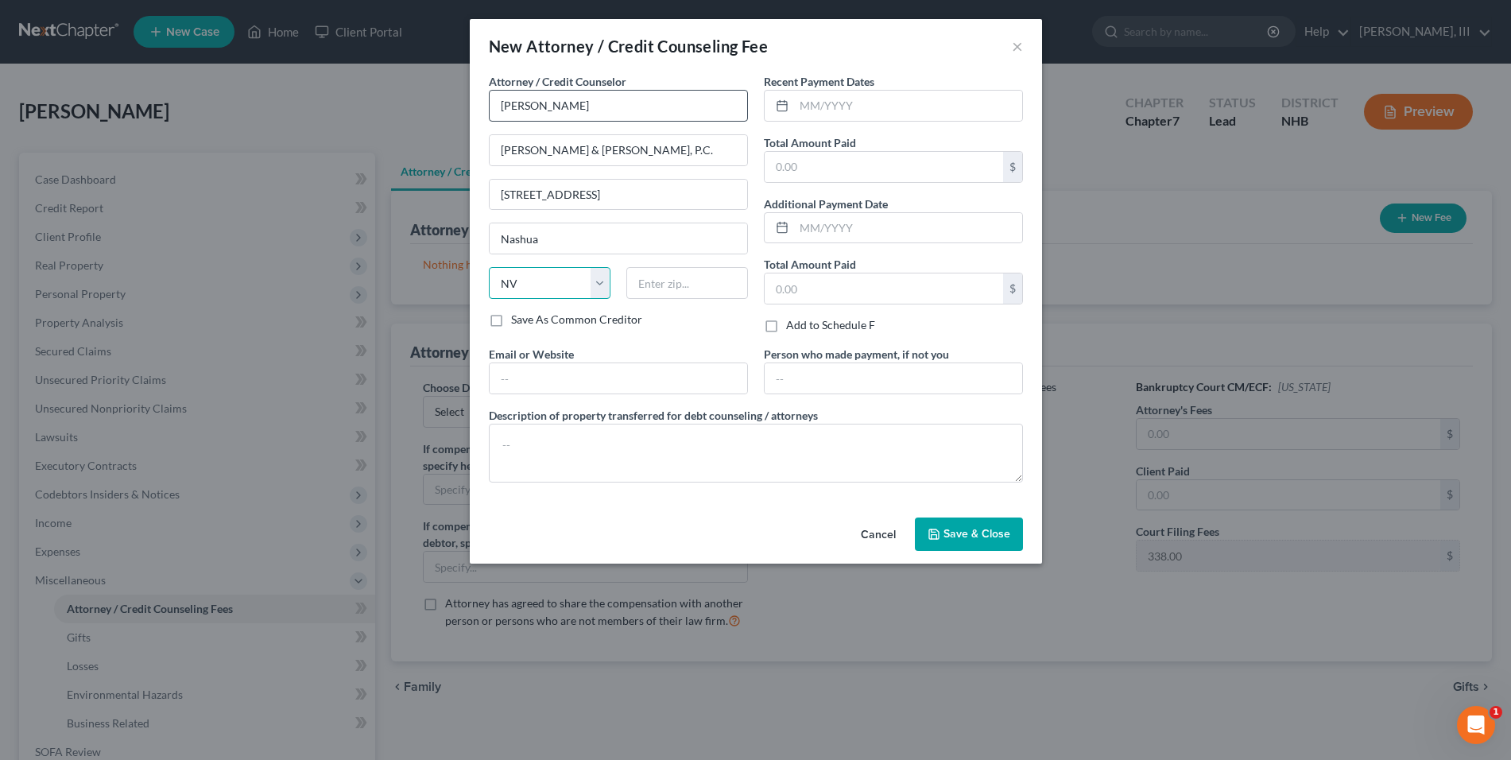
select select "32"
type input "03060"
click at [805, 166] on input "text" at bounding box center [883, 167] width 238 height 30
type input "1,400"
click at [728, 323] on div "Save As Common Creditor" at bounding box center [618, 319] width 259 height 16
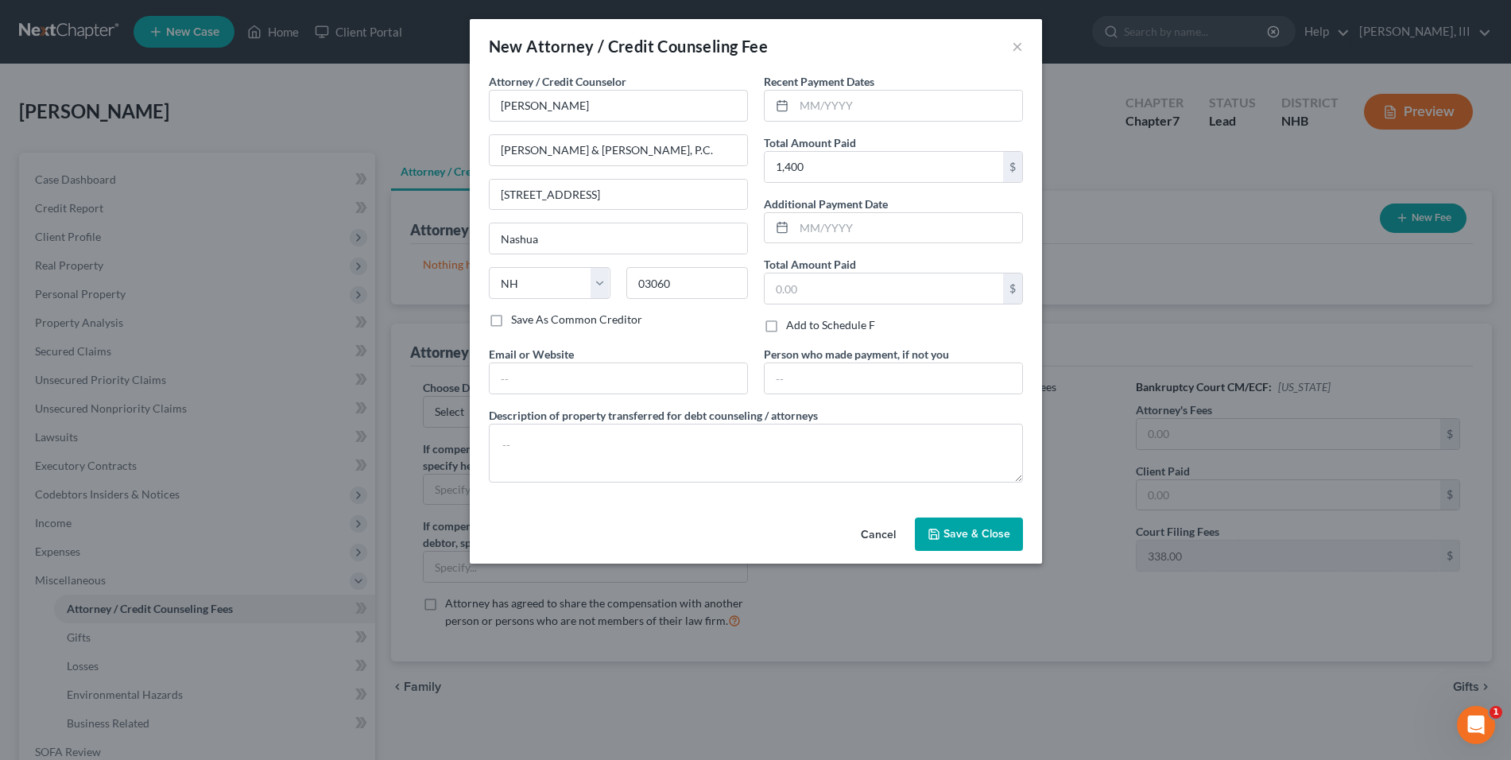
click at [963, 528] on span "Save & Close" at bounding box center [976, 534] width 67 height 14
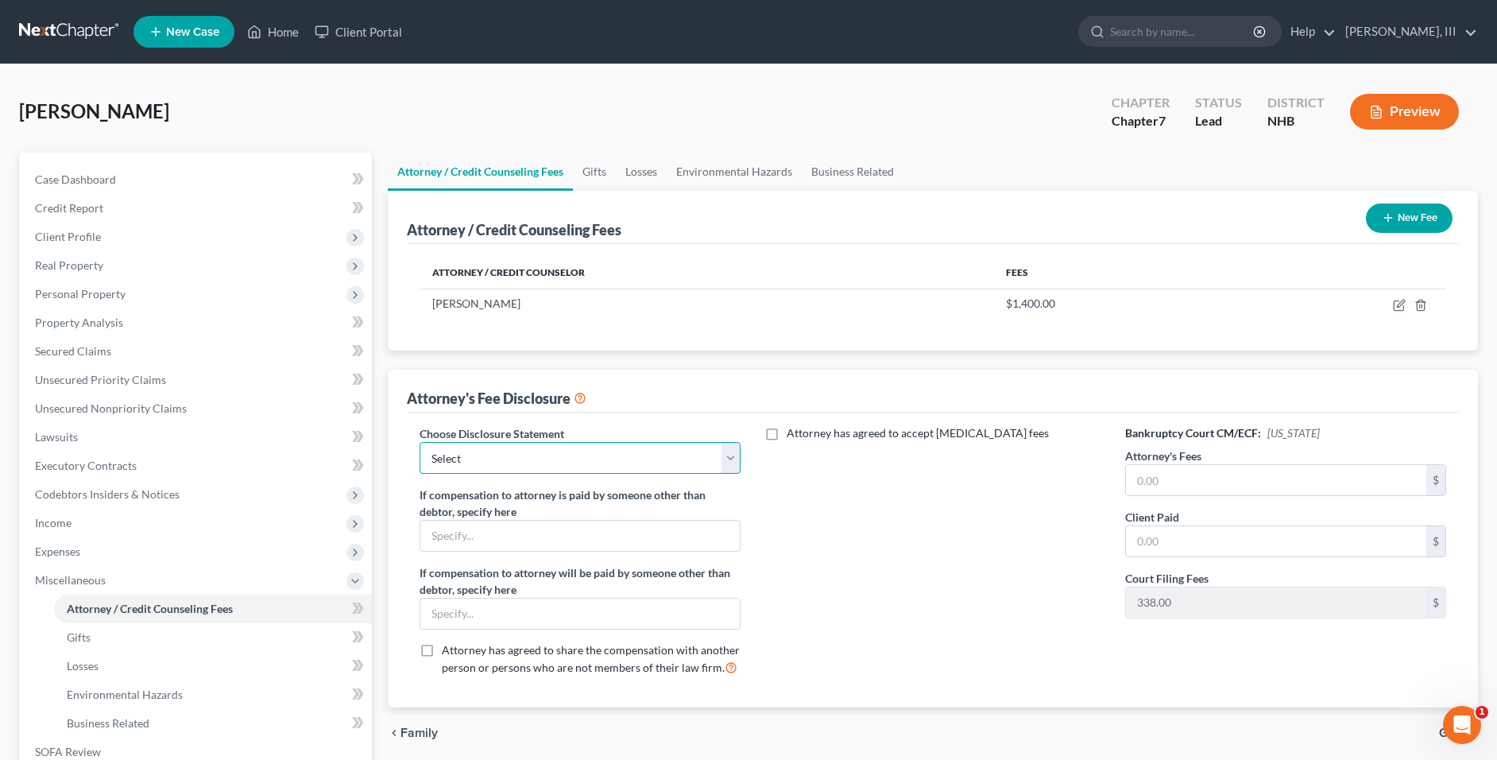
click at [705, 456] on select "Select Default" at bounding box center [580, 458] width 321 height 32
drag, startPoint x: 705, startPoint y: 456, endPoint x: 702, endPoint y: 469, distance: 13.1
click at [705, 456] on select "Select Default" at bounding box center [580, 458] width 321 height 32
select select "0"
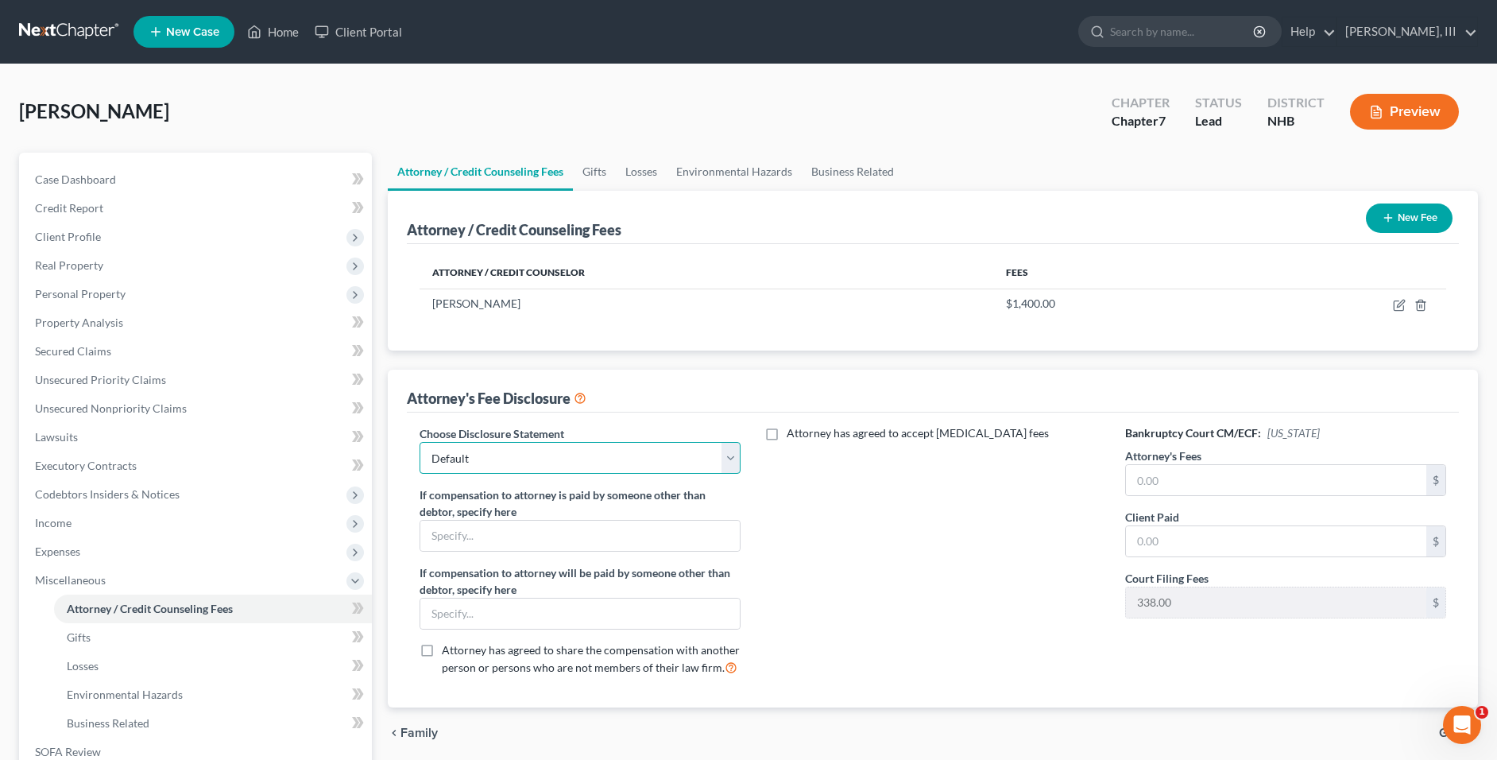
click at [420, 442] on select "Select Default" at bounding box center [580, 458] width 321 height 32
click at [702, 455] on select "Select Default" at bounding box center [580, 458] width 321 height 32
select select
click at [420, 442] on select "Select Default" at bounding box center [580, 458] width 321 height 32
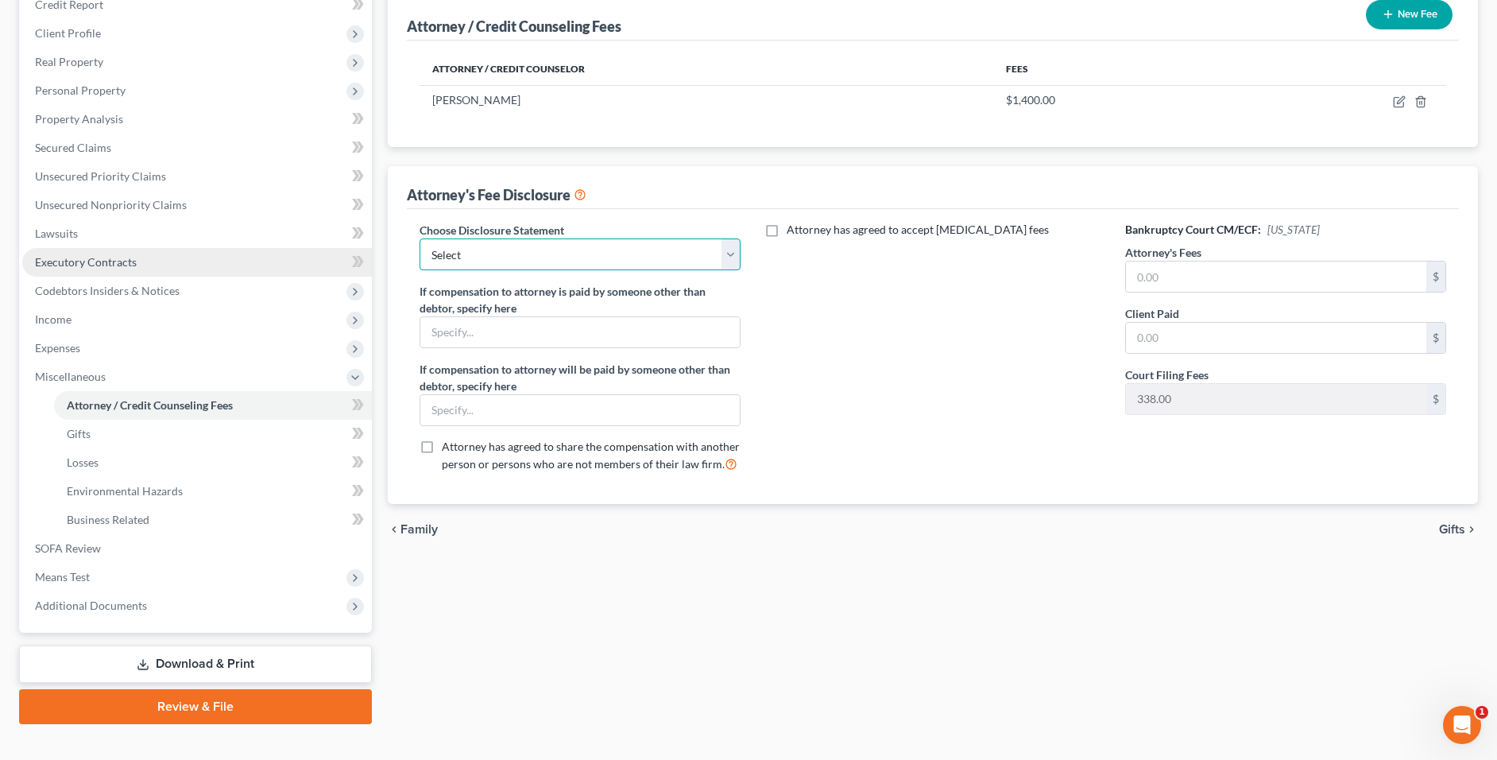
scroll to position [228, 0]
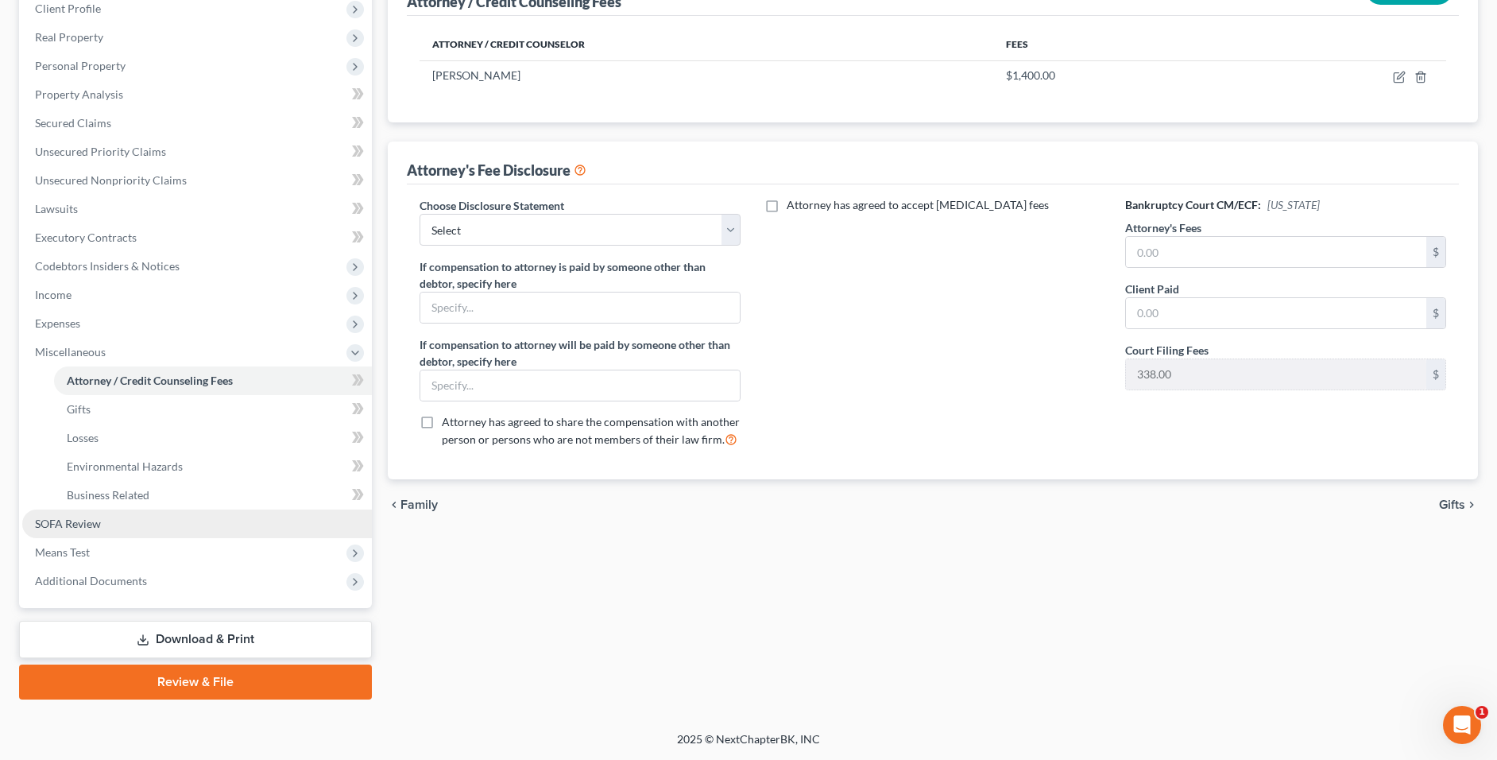
click at [121, 517] on link "SOFA Review" at bounding box center [197, 523] width 350 height 29
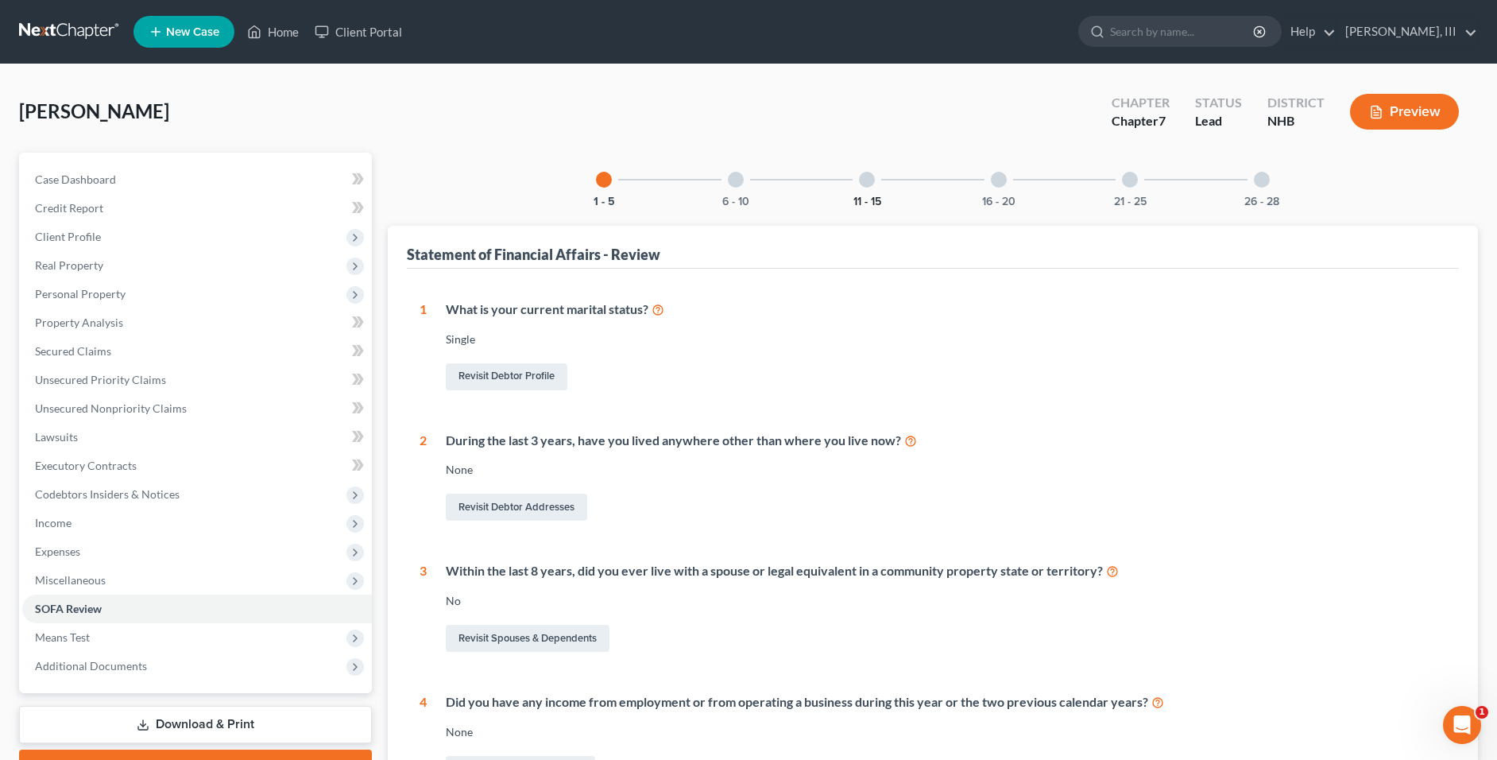
click at [866, 196] on button "11 - 15" at bounding box center [867, 201] width 28 height 11
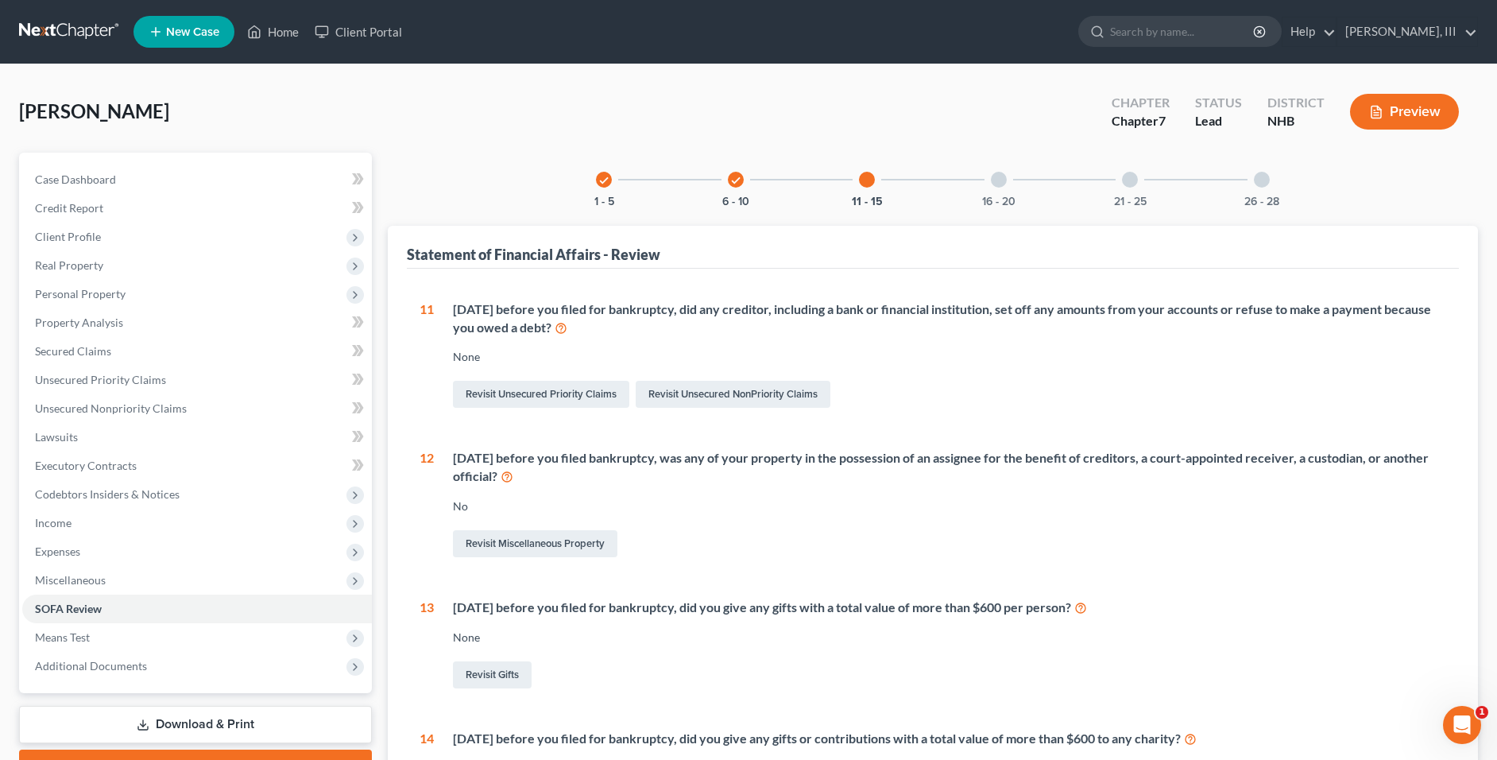
click at [979, 192] on div "16 - 20" at bounding box center [999, 180] width 54 height 54
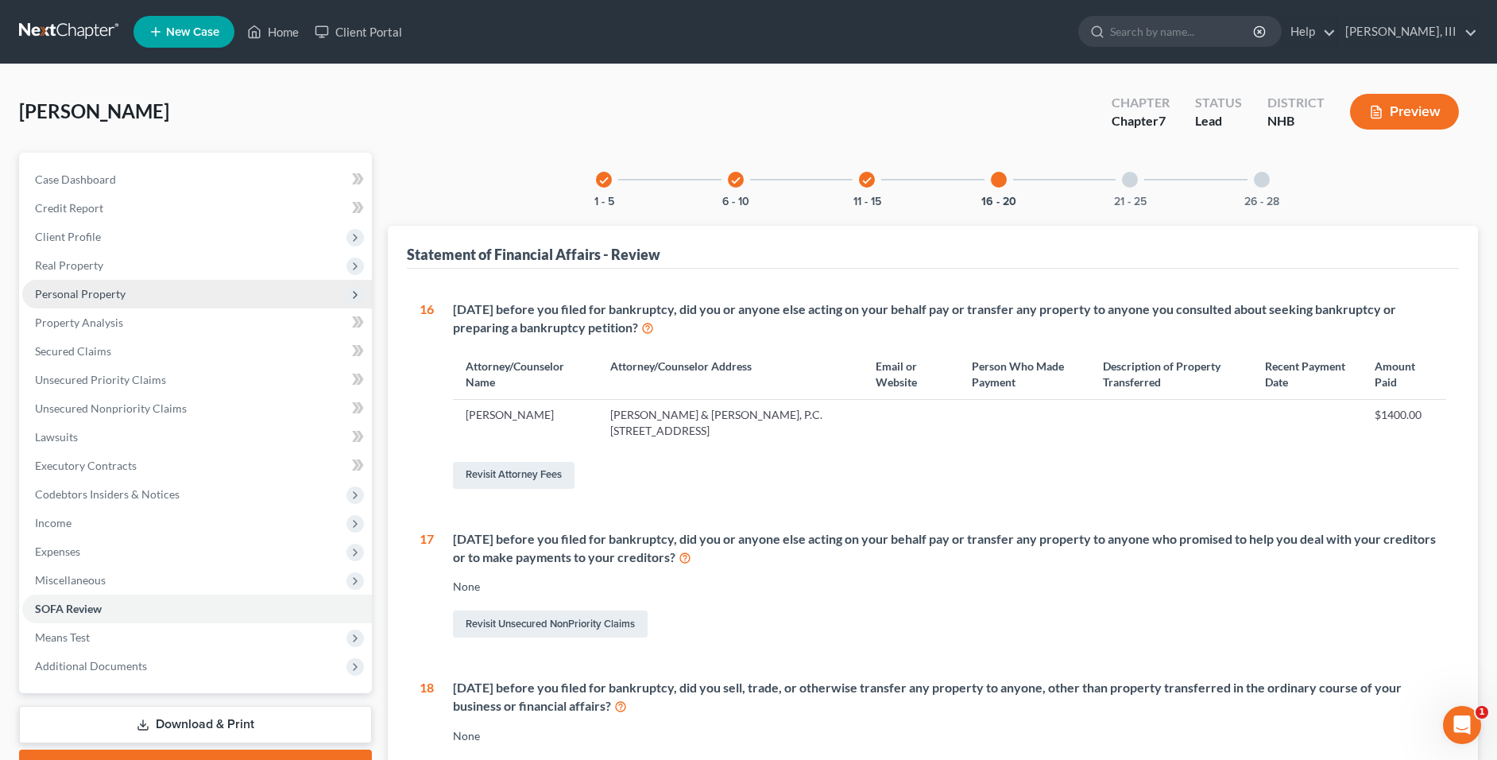
click at [108, 291] on span "Personal Property" at bounding box center [80, 294] width 91 height 14
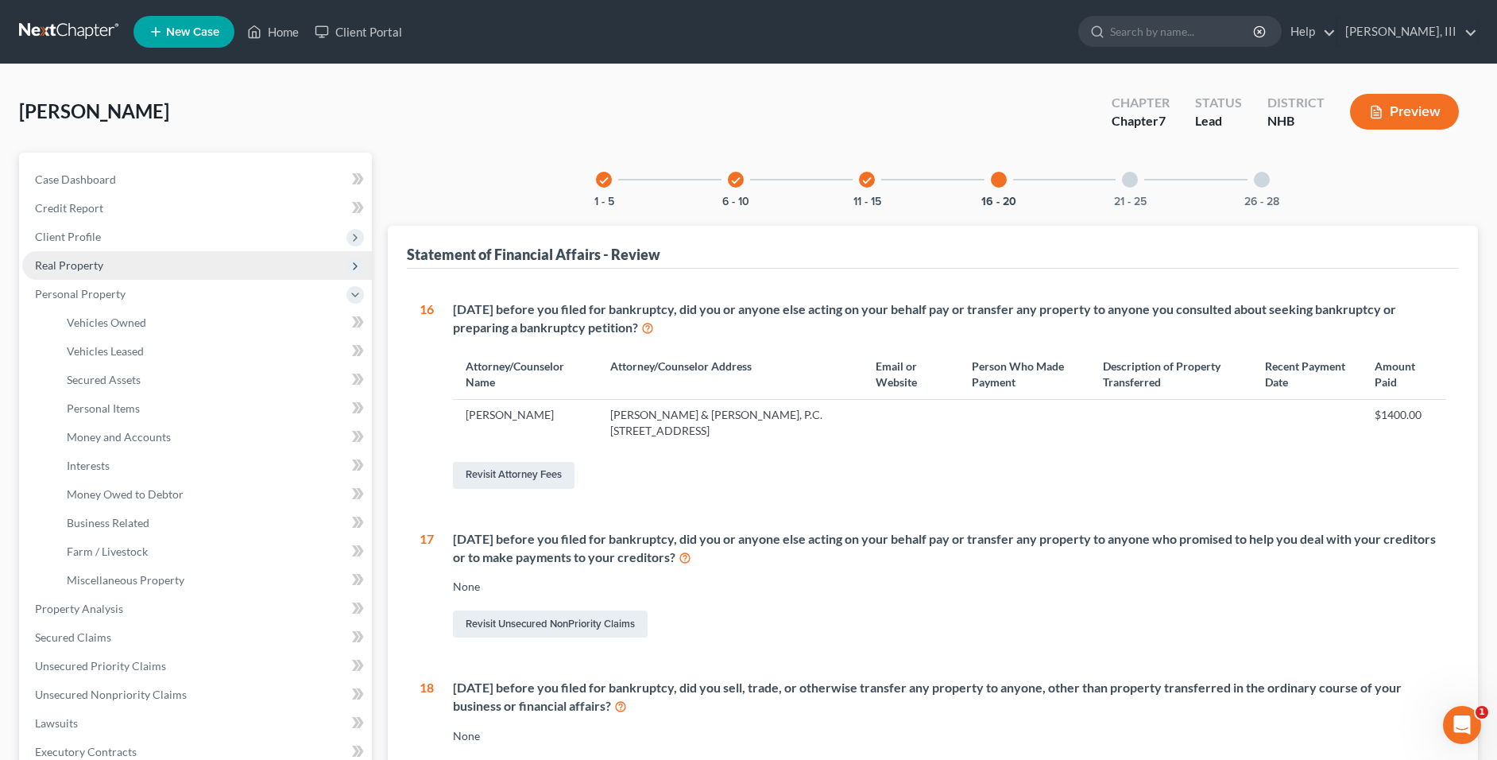
click at [145, 273] on span "Real Property" at bounding box center [197, 265] width 350 height 29
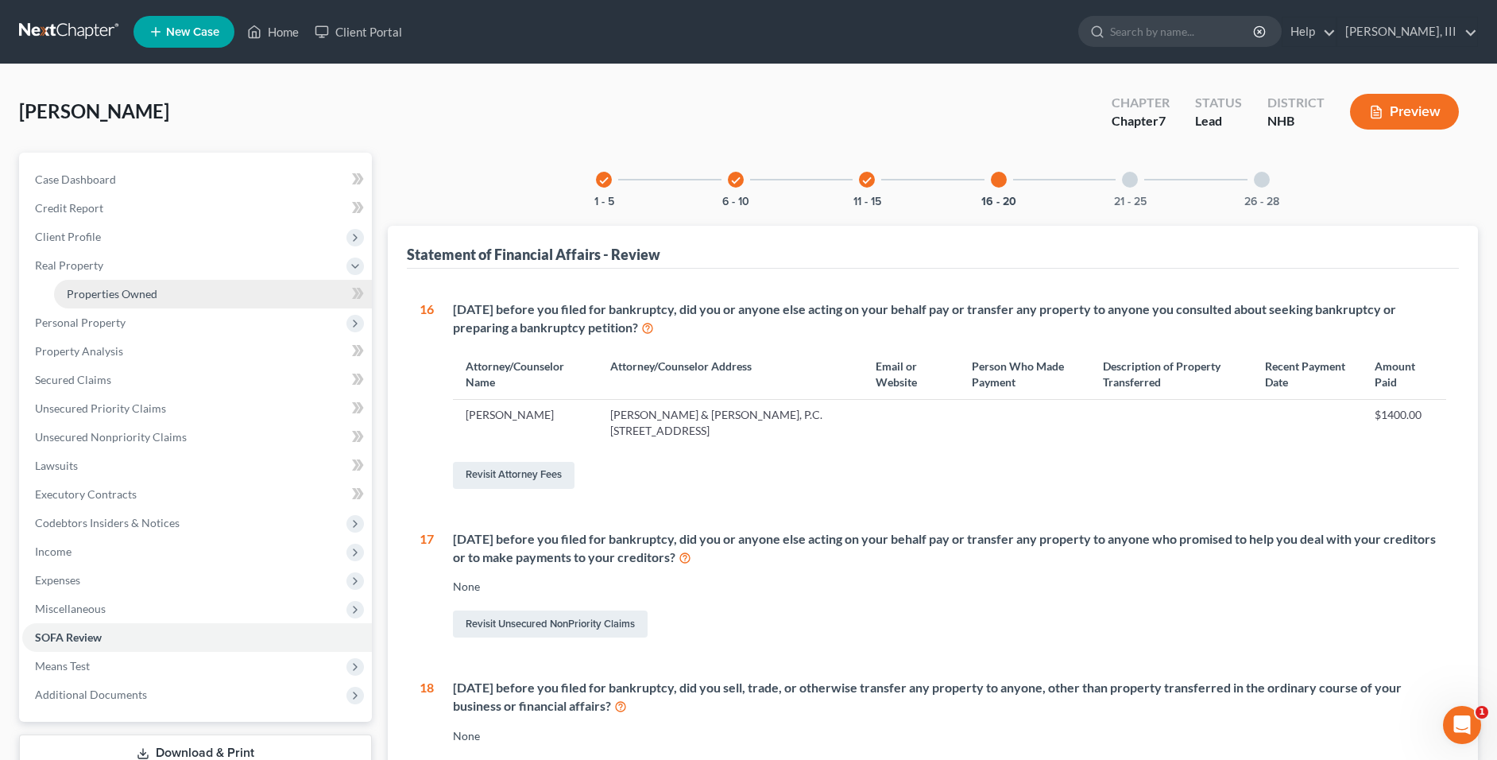
click at [139, 287] on span "Properties Owned" at bounding box center [112, 294] width 91 height 14
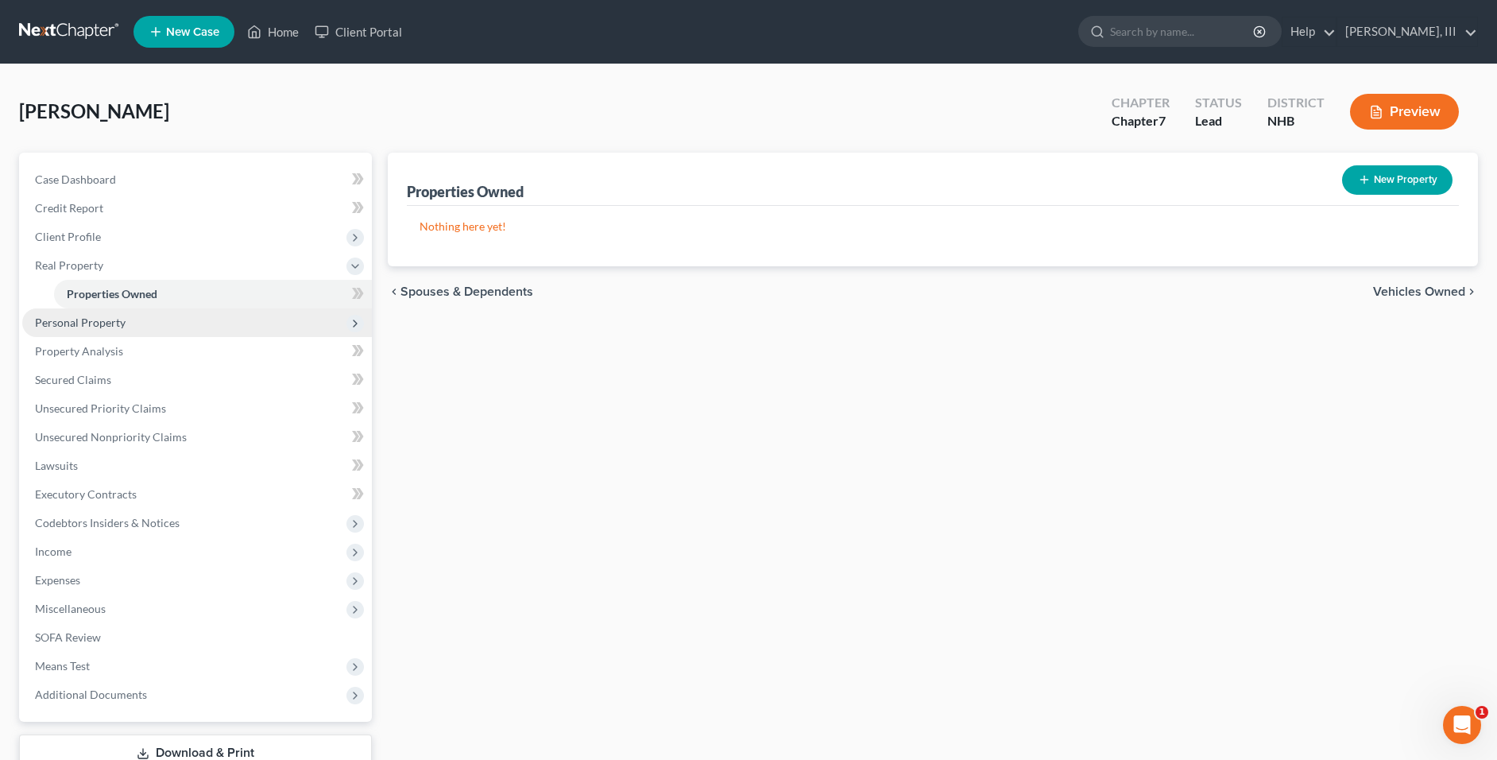
click at [116, 314] on span "Personal Property" at bounding box center [197, 322] width 350 height 29
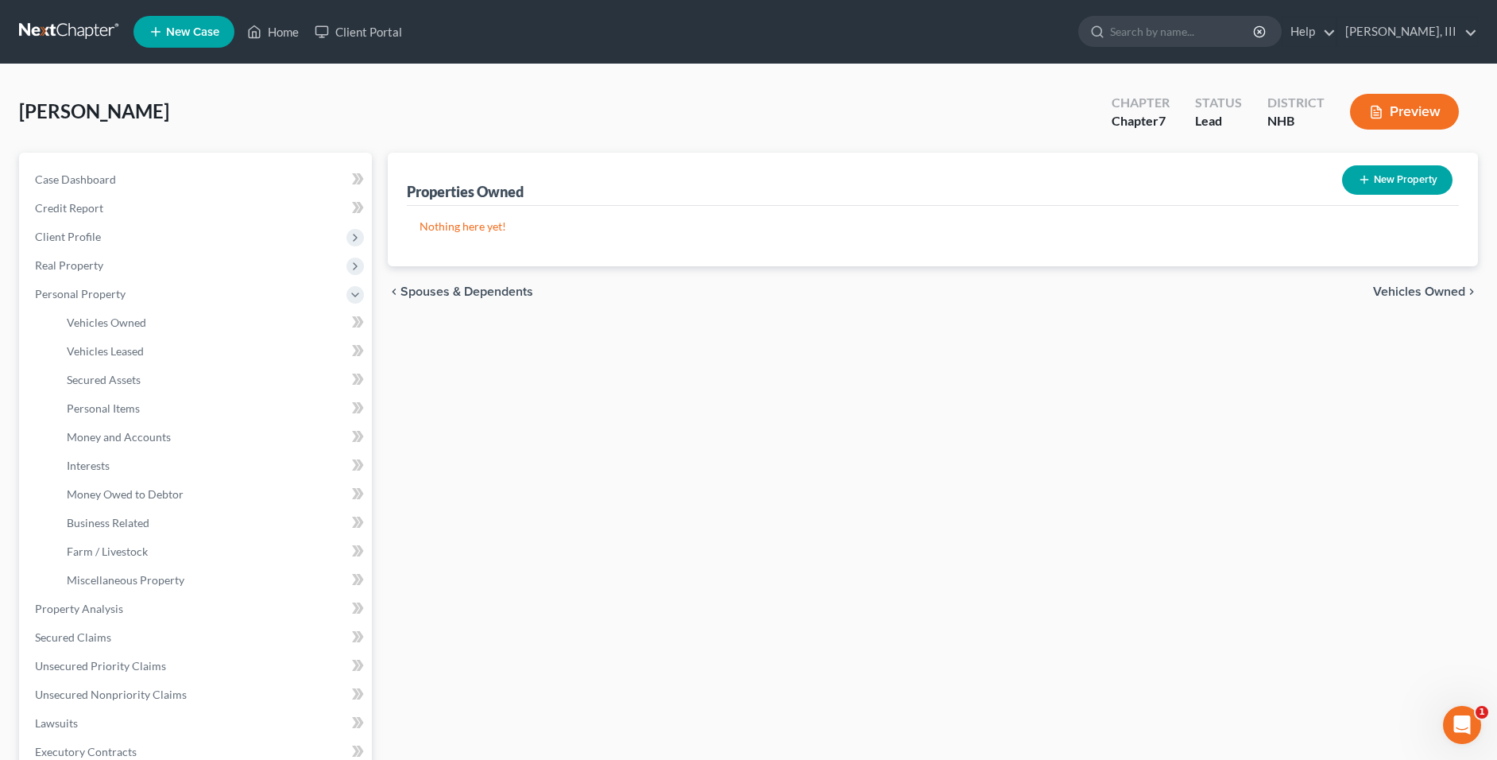
click at [1387, 169] on button "New Property" at bounding box center [1397, 179] width 110 height 29
select select "32"
select select "0"
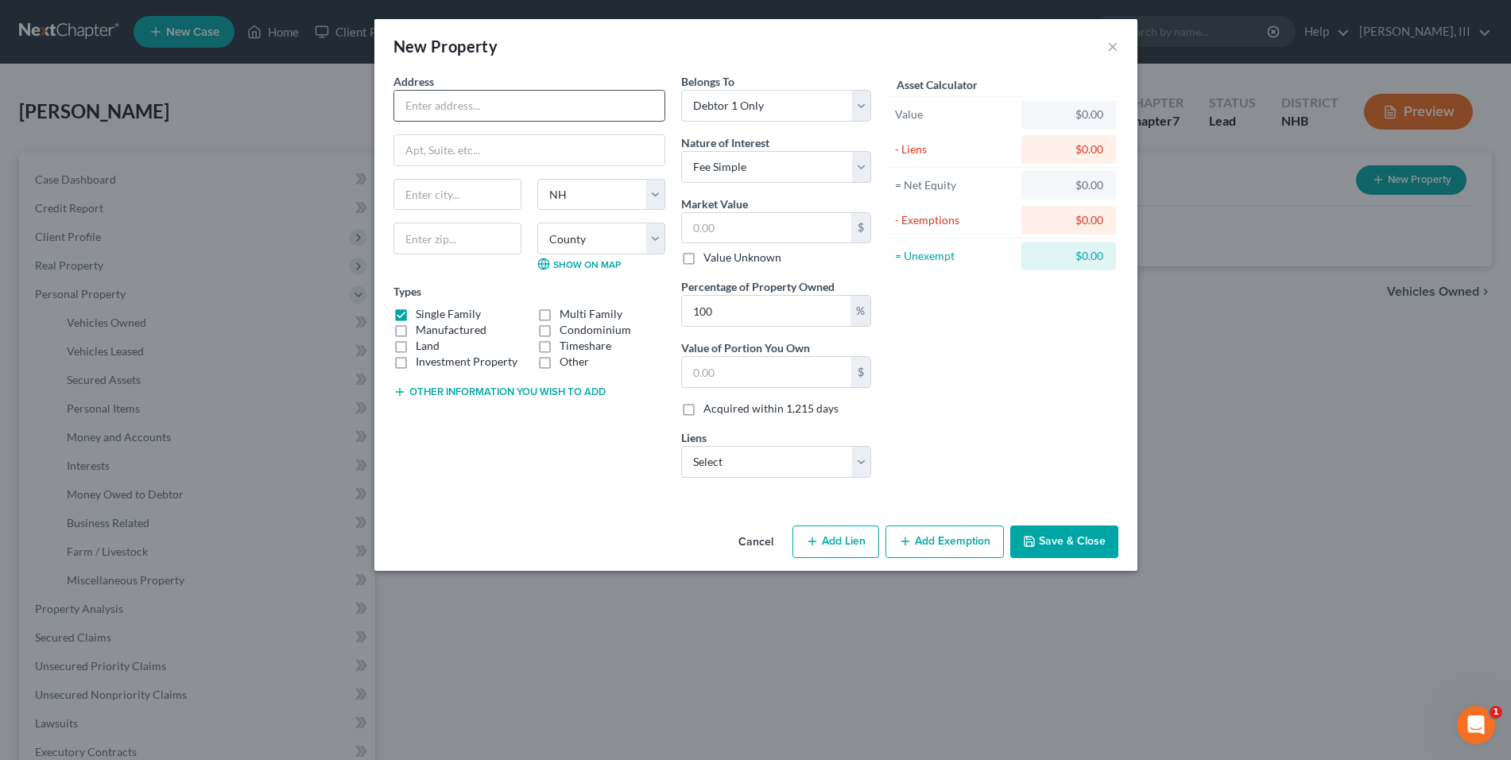
click at [488, 113] on input "text" at bounding box center [529, 106] width 270 height 30
click at [1252, 486] on div "New Property × Address * State AL AK AR AZ CA CO CT DE DC FL GA GU HI ID IL IN …" at bounding box center [755, 380] width 1511 height 760
click at [774, 539] on button "Cancel" at bounding box center [756, 543] width 60 height 32
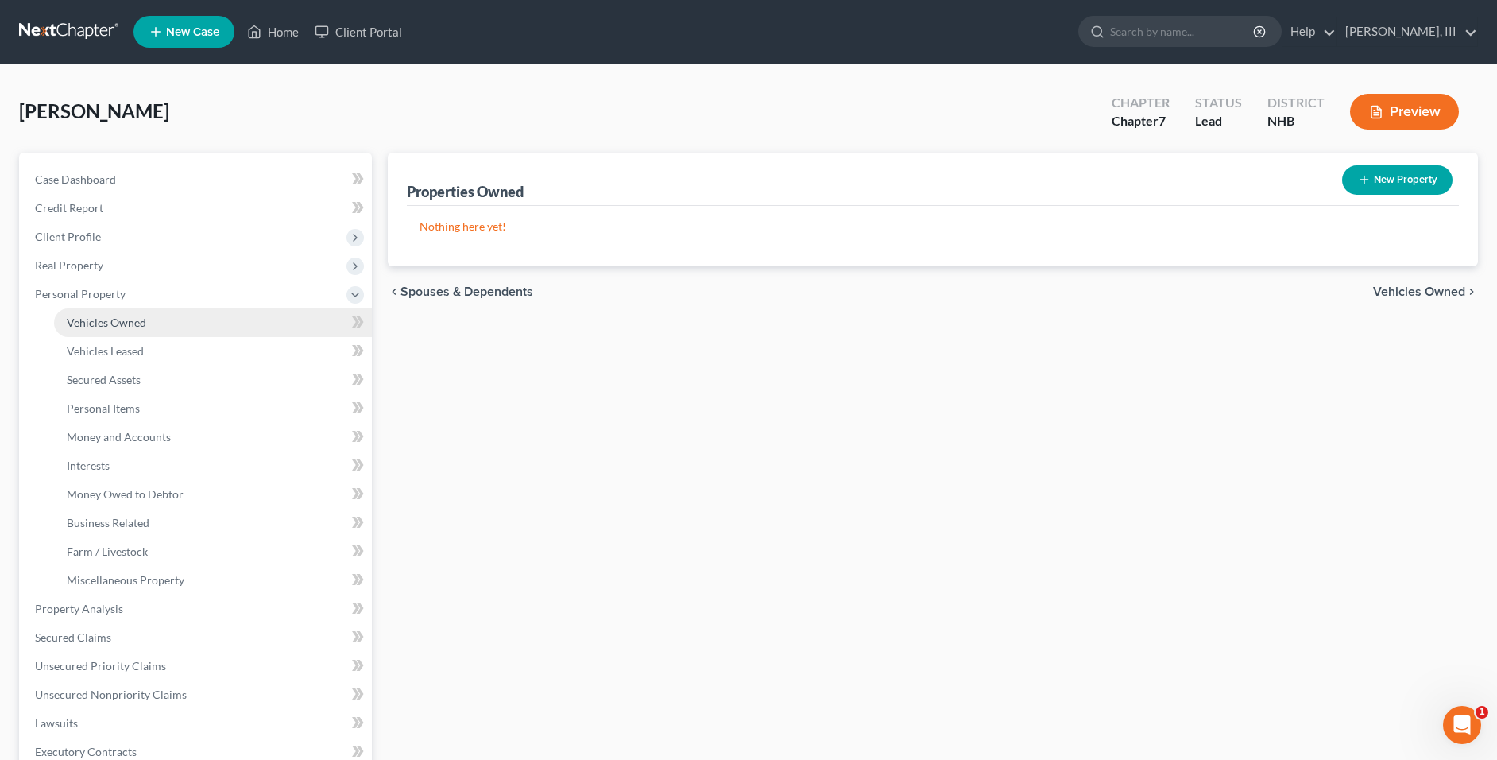
click at [129, 327] on span "Vehicles Owned" at bounding box center [106, 322] width 79 height 14
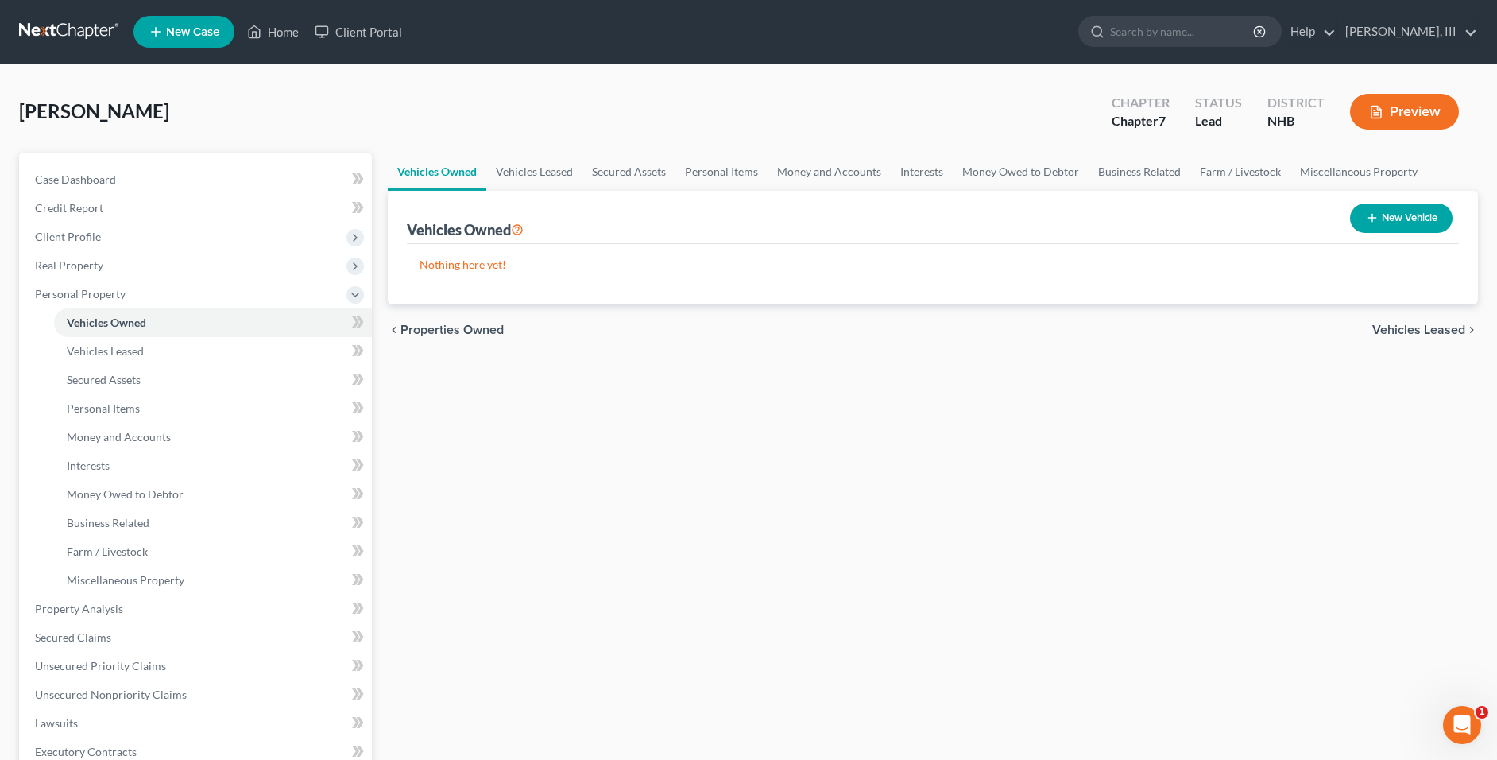
click at [1383, 222] on button "New Vehicle" at bounding box center [1401, 217] width 103 height 29
select select "0"
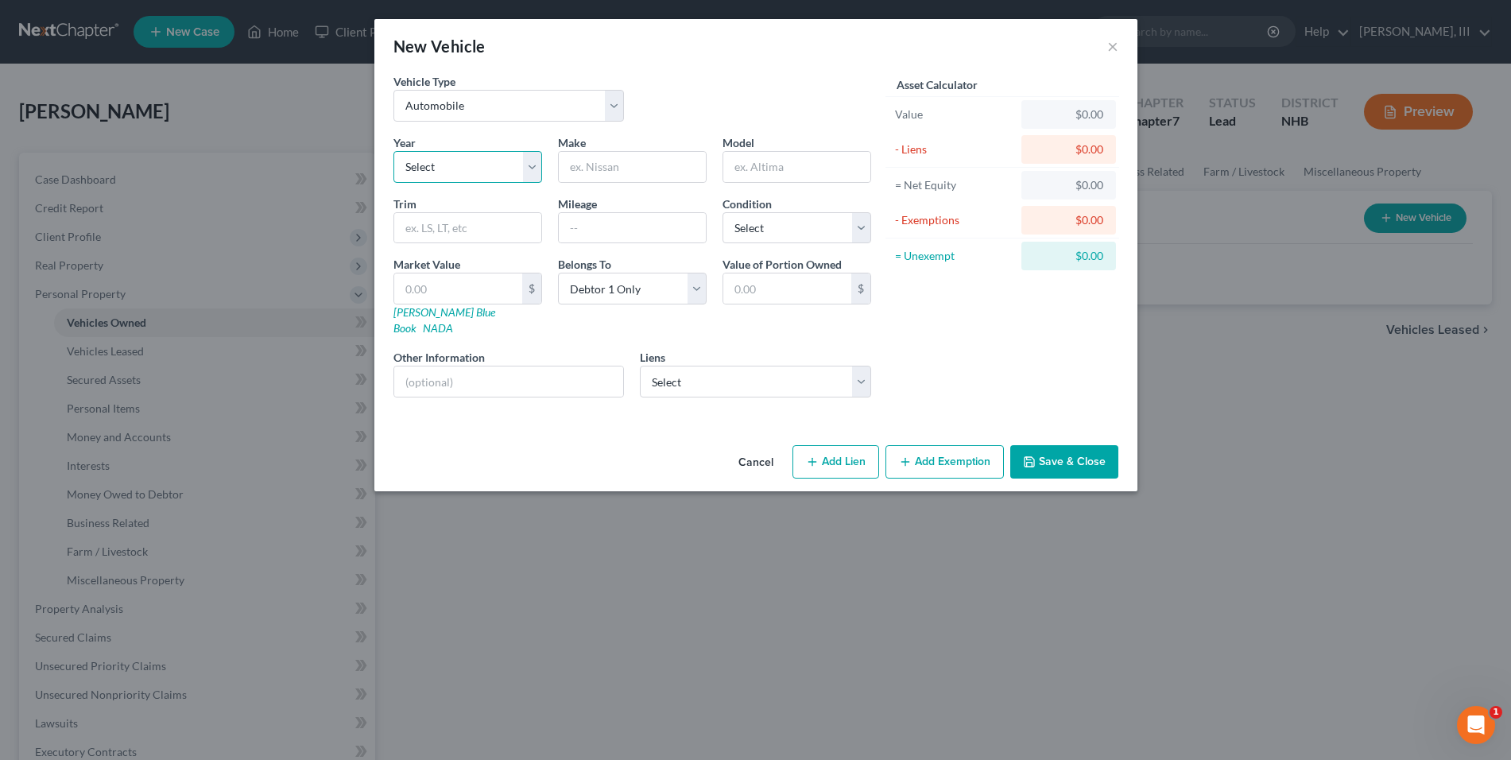
click at [493, 169] on select "Select 2026 2025 2024 2023 2022 2021 2020 2019 2018 2017 2016 2015 2014 2013 20…" at bounding box center [467, 167] width 149 height 32
select select "15"
click at [393, 151] on select "Select 2026 2025 2024 2023 2022 2021 2020 2019 2018 2017 2016 2015 2014 2013 20…" at bounding box center [467, 167] width 149 height 32
click at [652, 154] on input "text" at bounding box center [632, 167] width 147 height 30
type input "Toyota"
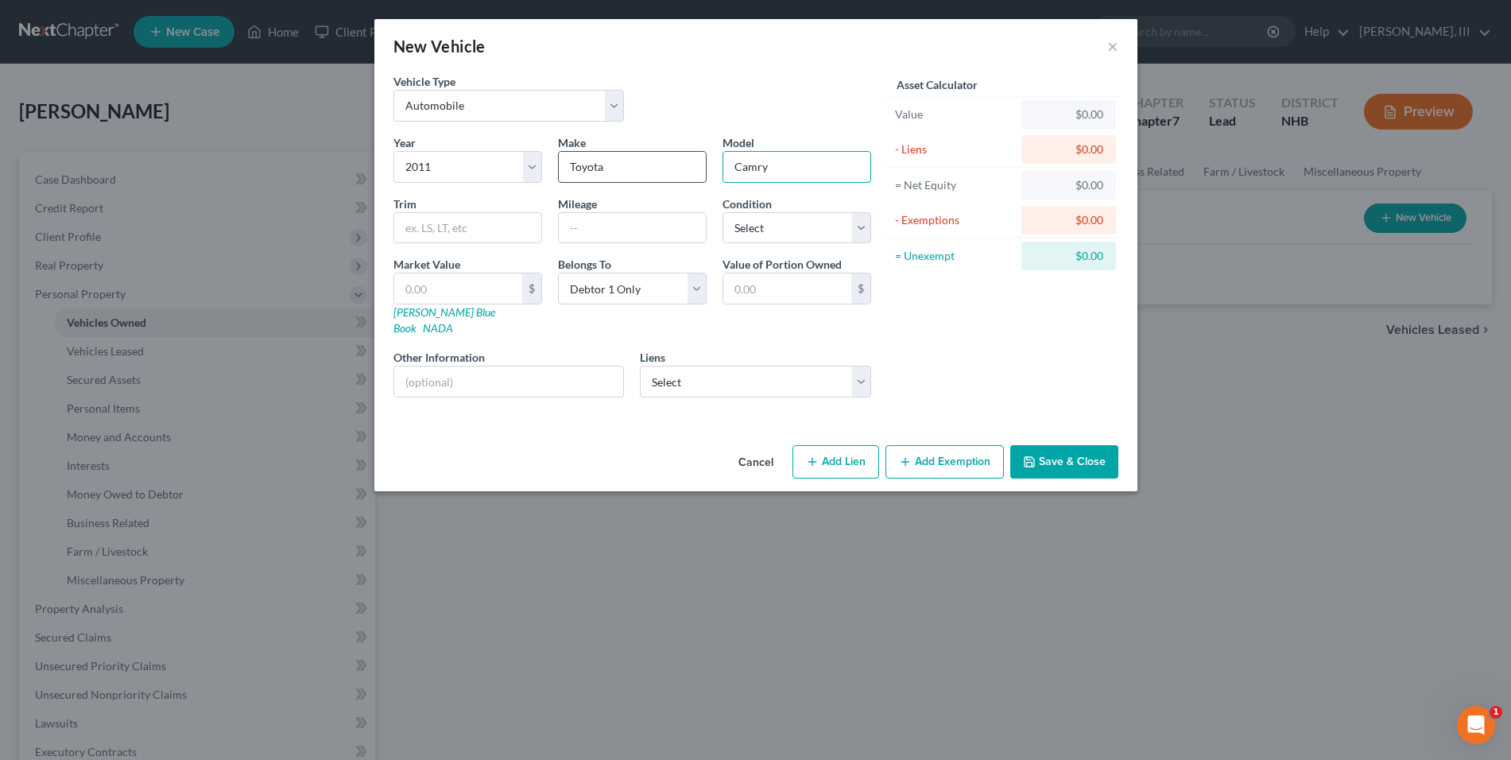
type input "Camry"
type input "2"
type input "2.00"
type input "25"
type input "25.00"
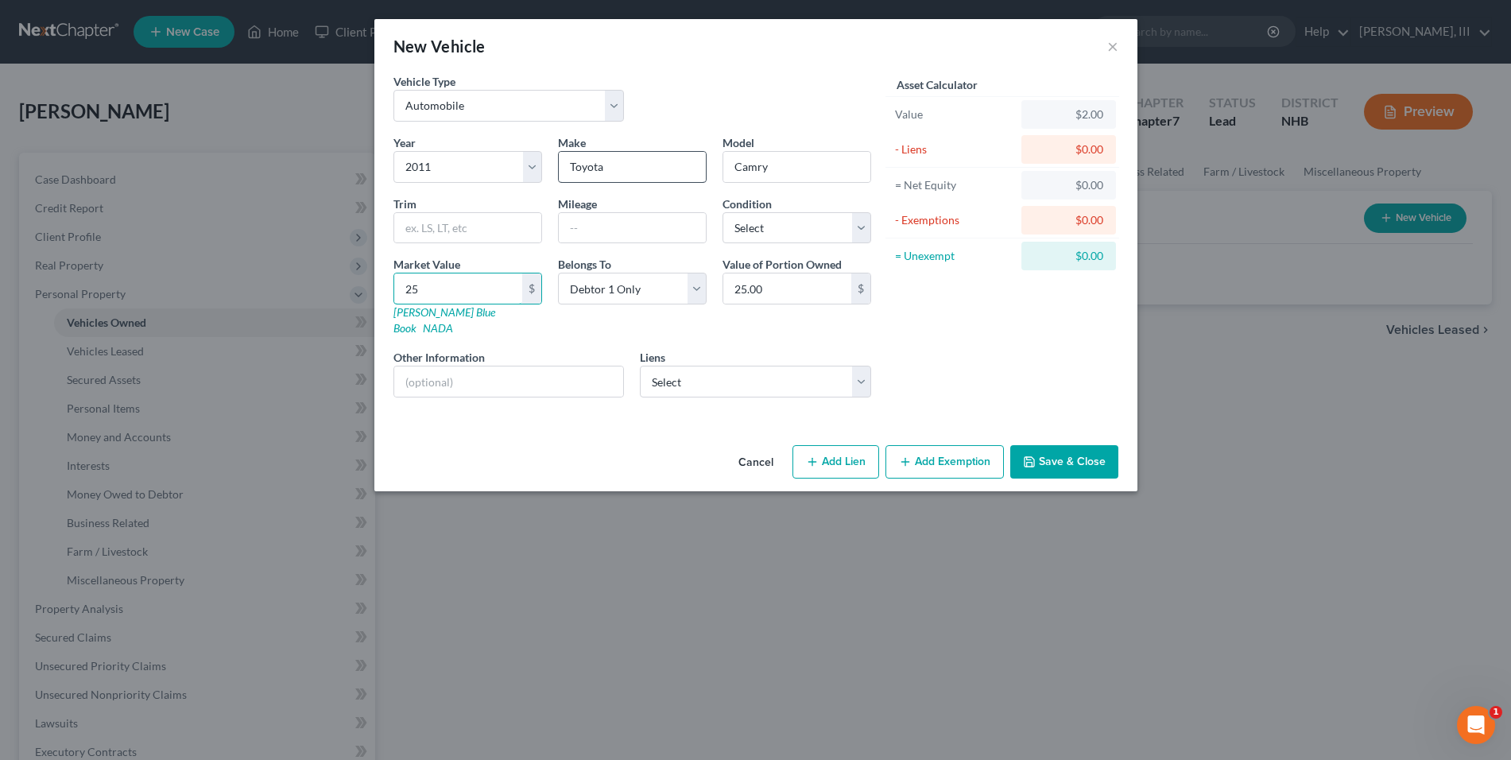
type input "250"
type input "250.00"
type input "2500"
type input "2,500.00"
type input "2,500"
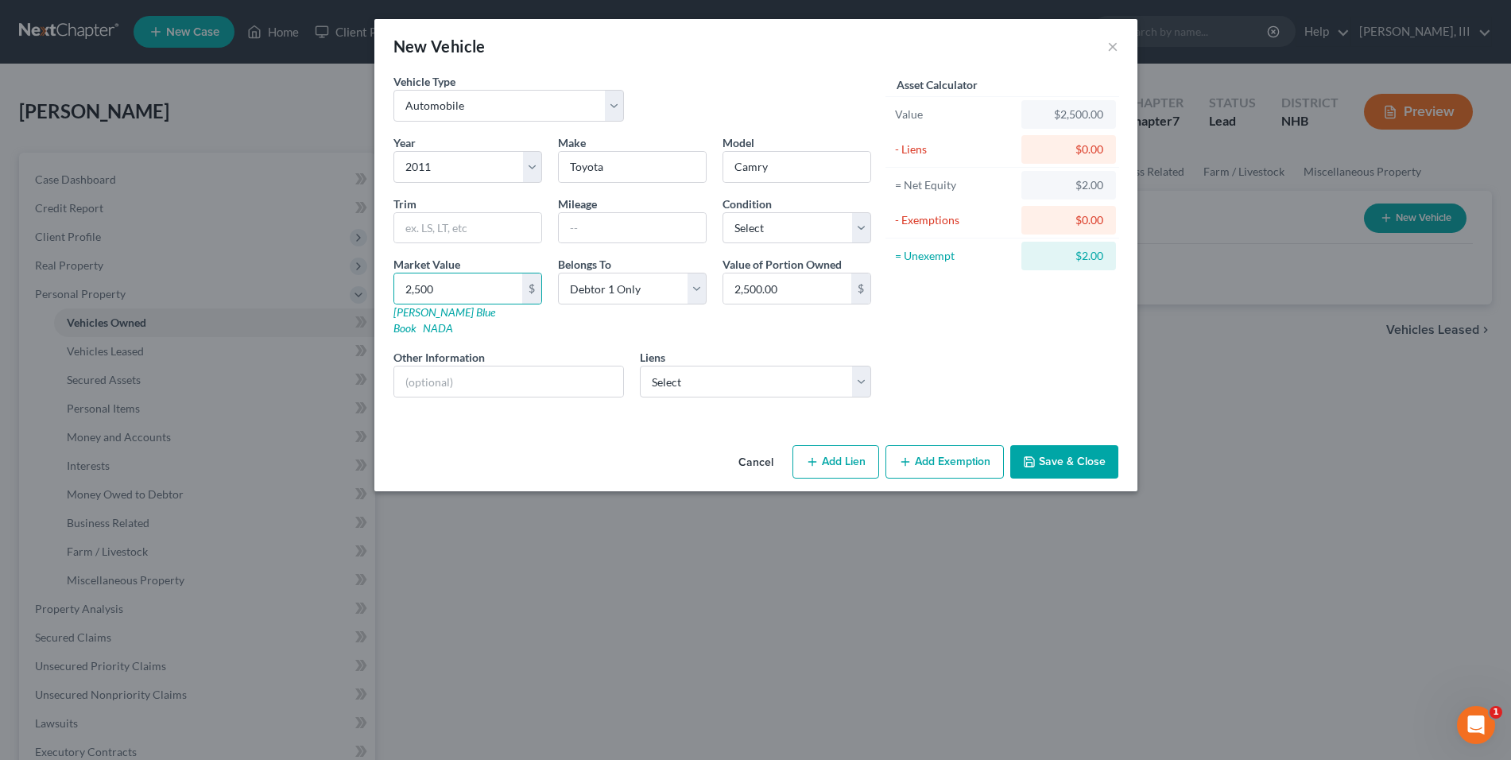
click at [1038, 445] on button "Save & Close" at bounding box center [1064, 461] width 108 height 33
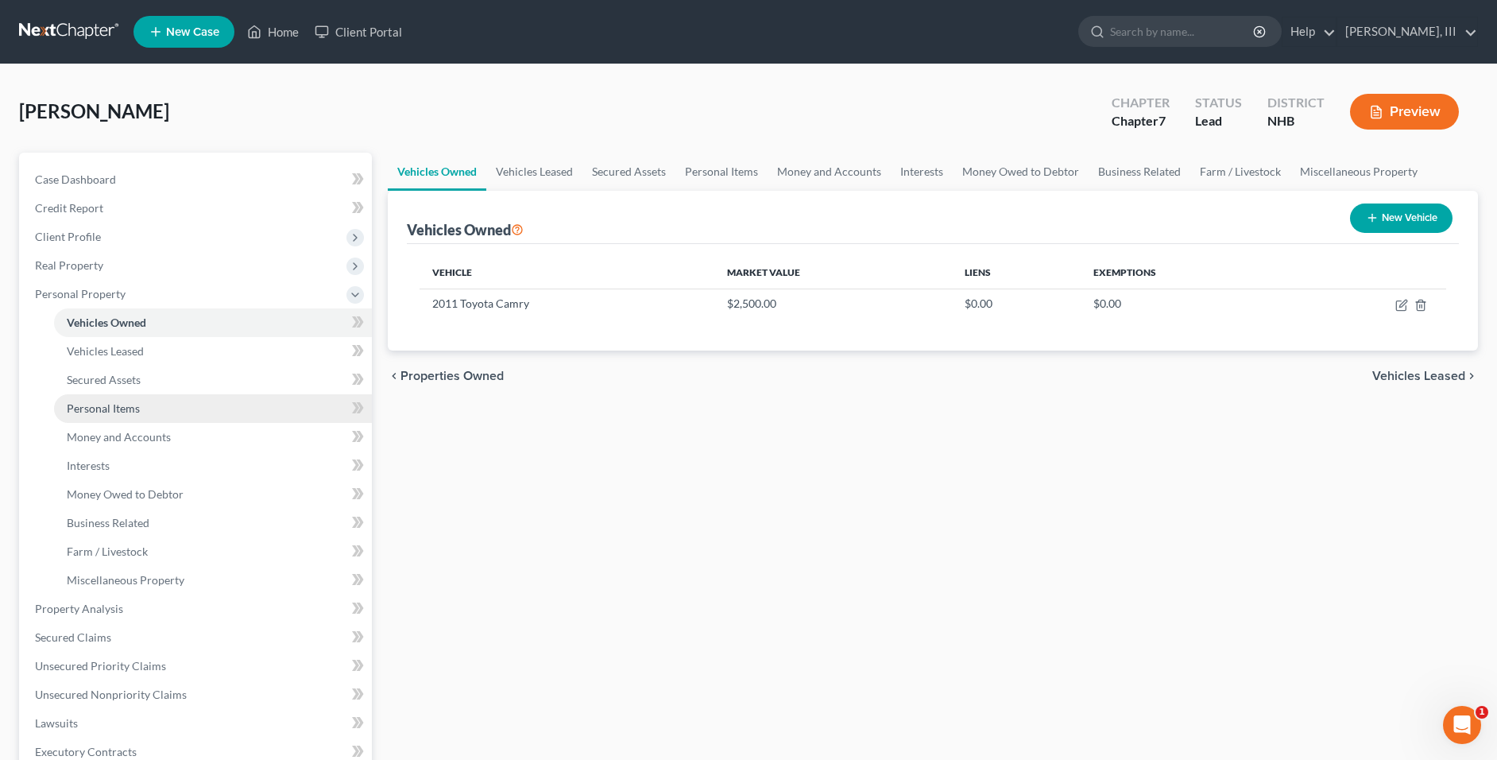
click at [87, 404] on span "Personal Items" at bounding box center [103, 408] width 73 height 14
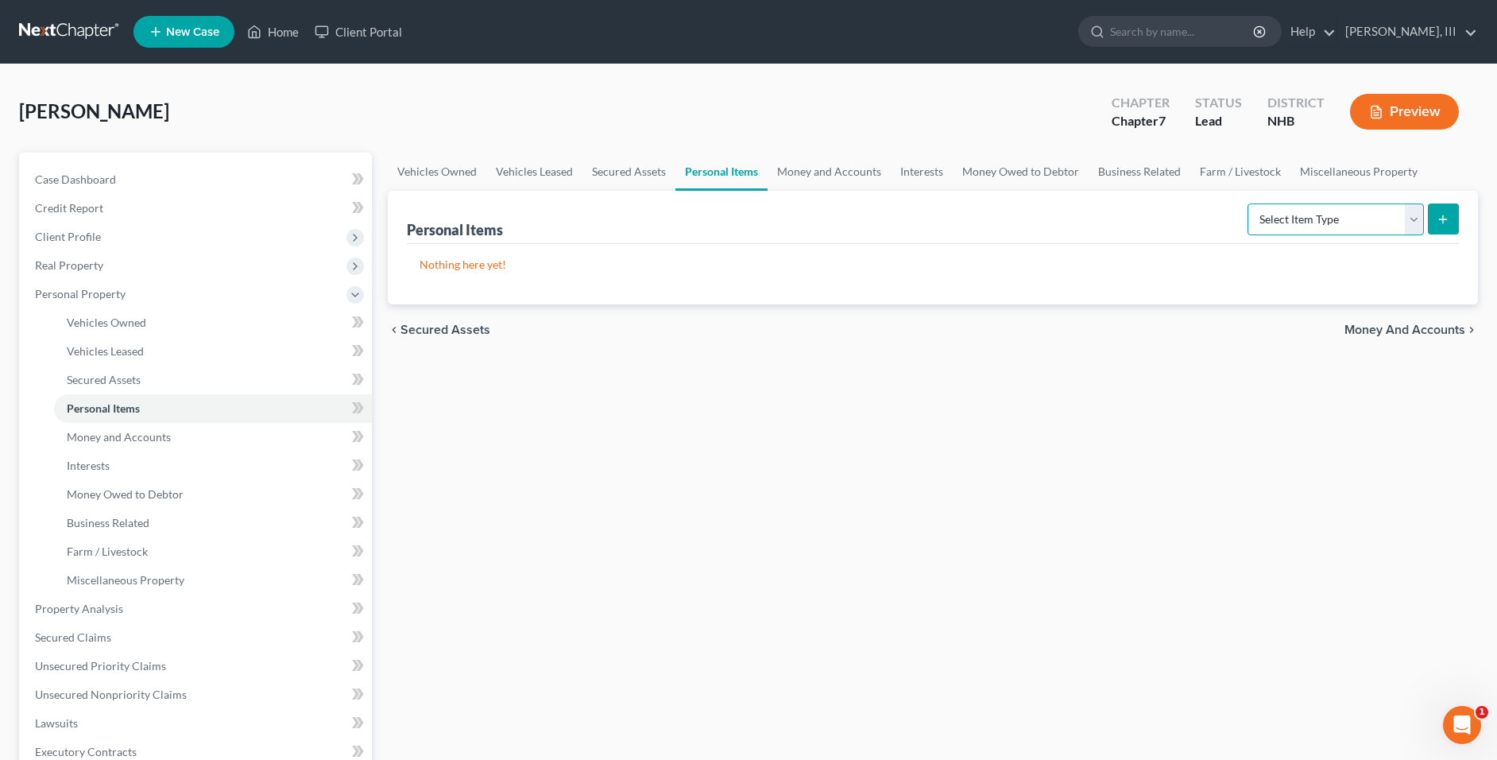
click at [1379, 222] on select "Select Item Type Clothing Collectibles Of Value Electronics Firearms Household …" at bounding box center [1336, 219] width 176 height 32
select select "household_goods"
click at [1249, 203] on select "Select Item Type Clothing Collectibles Of Value Electronics Firearms Household …" at bounding box center [1336, 219] width 176 height 32
click at [1434, 217] on button "submit" at bounding box center [1443, 218] width 31 height 31
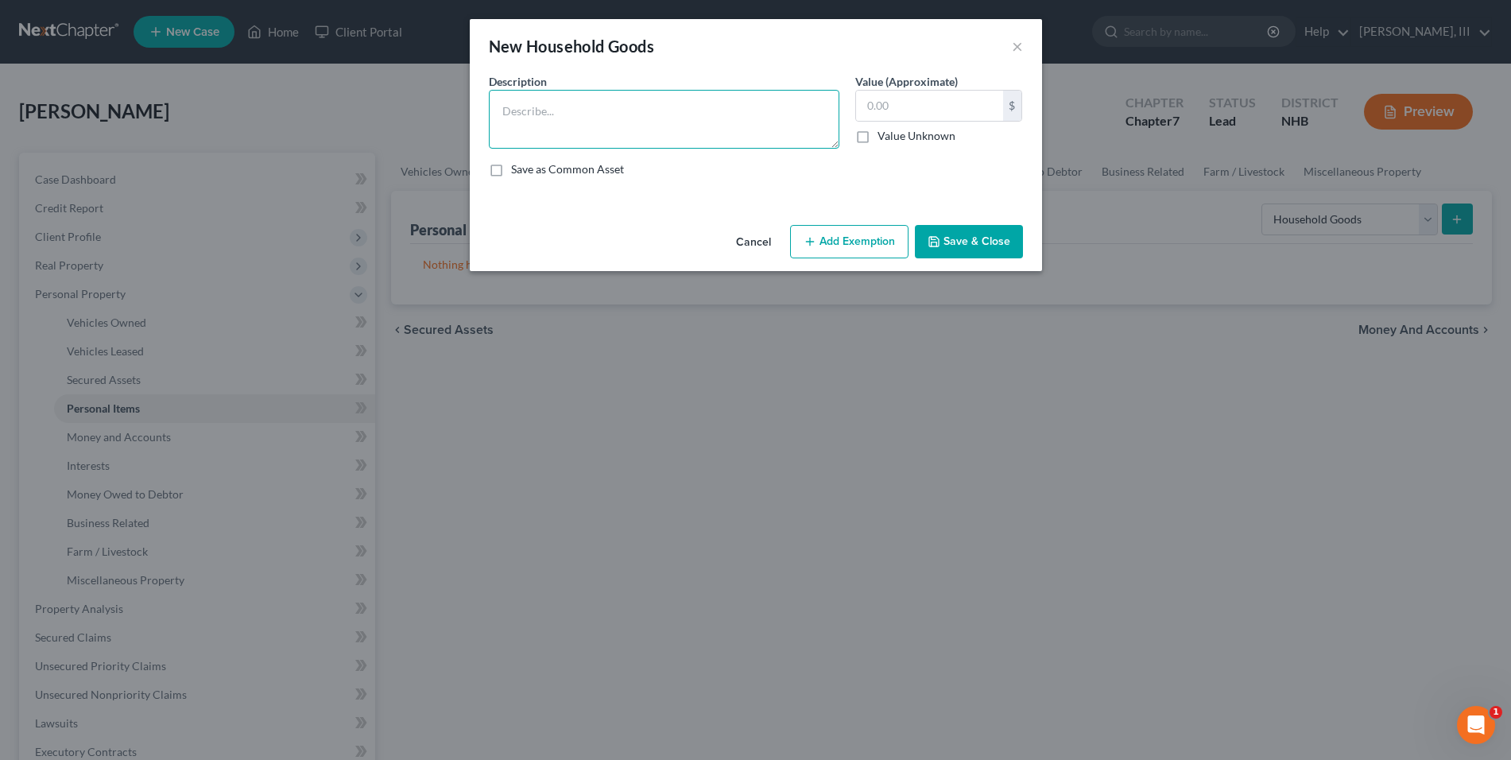
click at [637, 109] on textarea at bounding box center [664, 119] width 350 height 59
type textarea "Furniture"
type input "1,500"
click at [841, 245] on button "Add Exemption" at bounding box center [849, 241] width 118 height 33
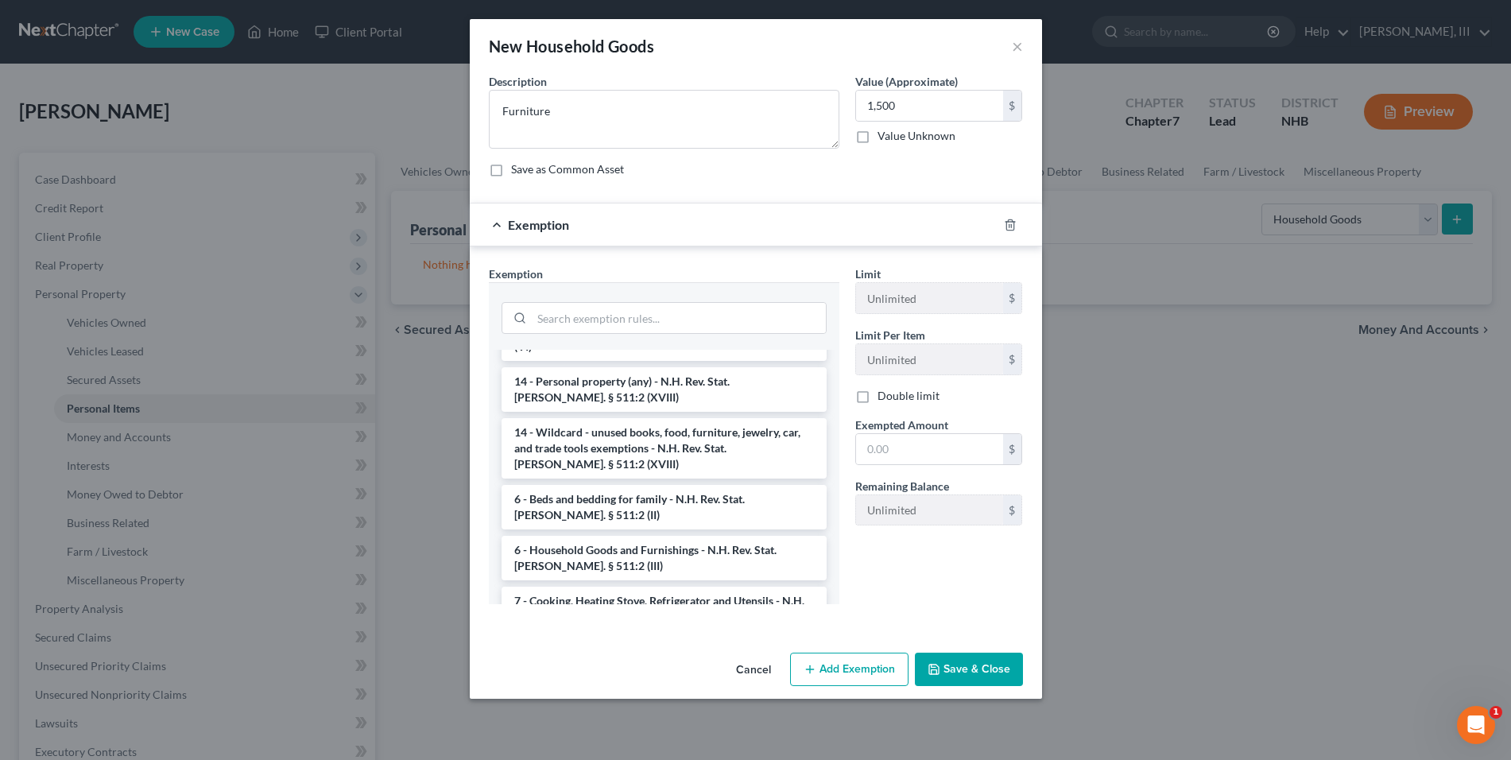
scroll to position [176, 0]
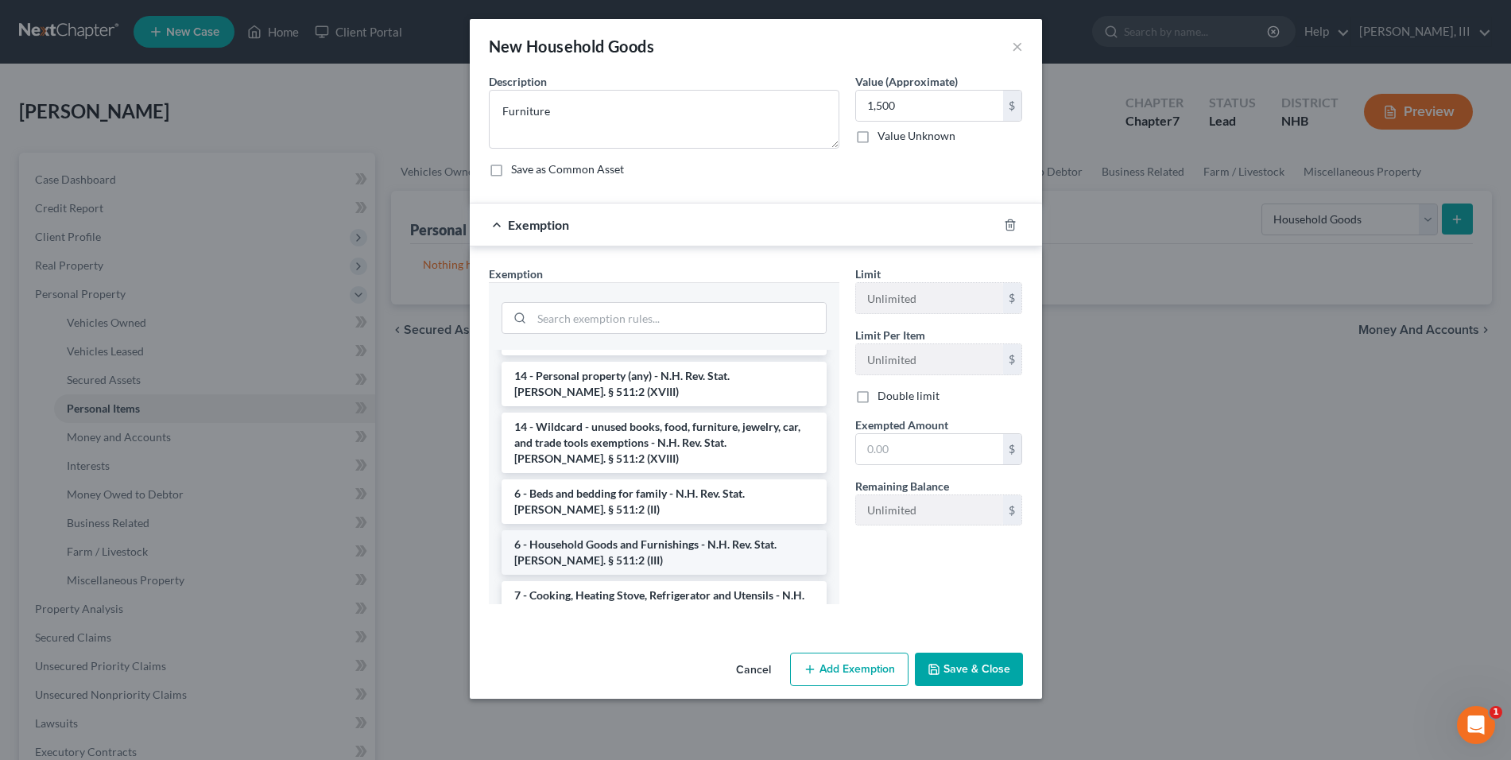
click at [745, 530] on li "6 - Household Goods and Furnishings - N.H. Rev. Stat. Ann. § 511:2 (III)" at bounding box center [663, 552] width 325 height 44
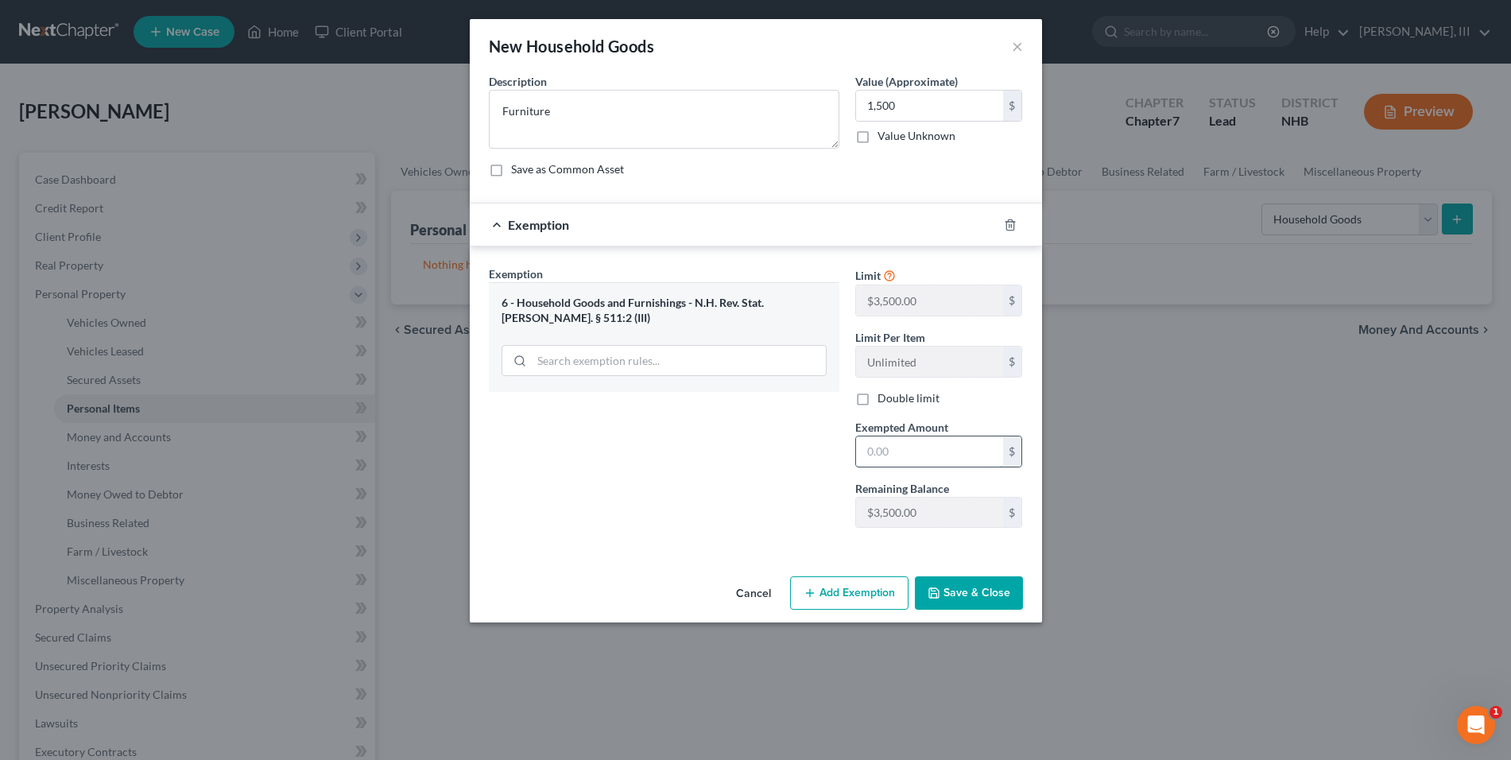
click at [907, 458] on input "text" at bounding box center [929, 451] width 147 height 30
type input "1,500"
click at [970, 583] on button "Save & Close" at bounding box center [969, 592] width 108 height 33
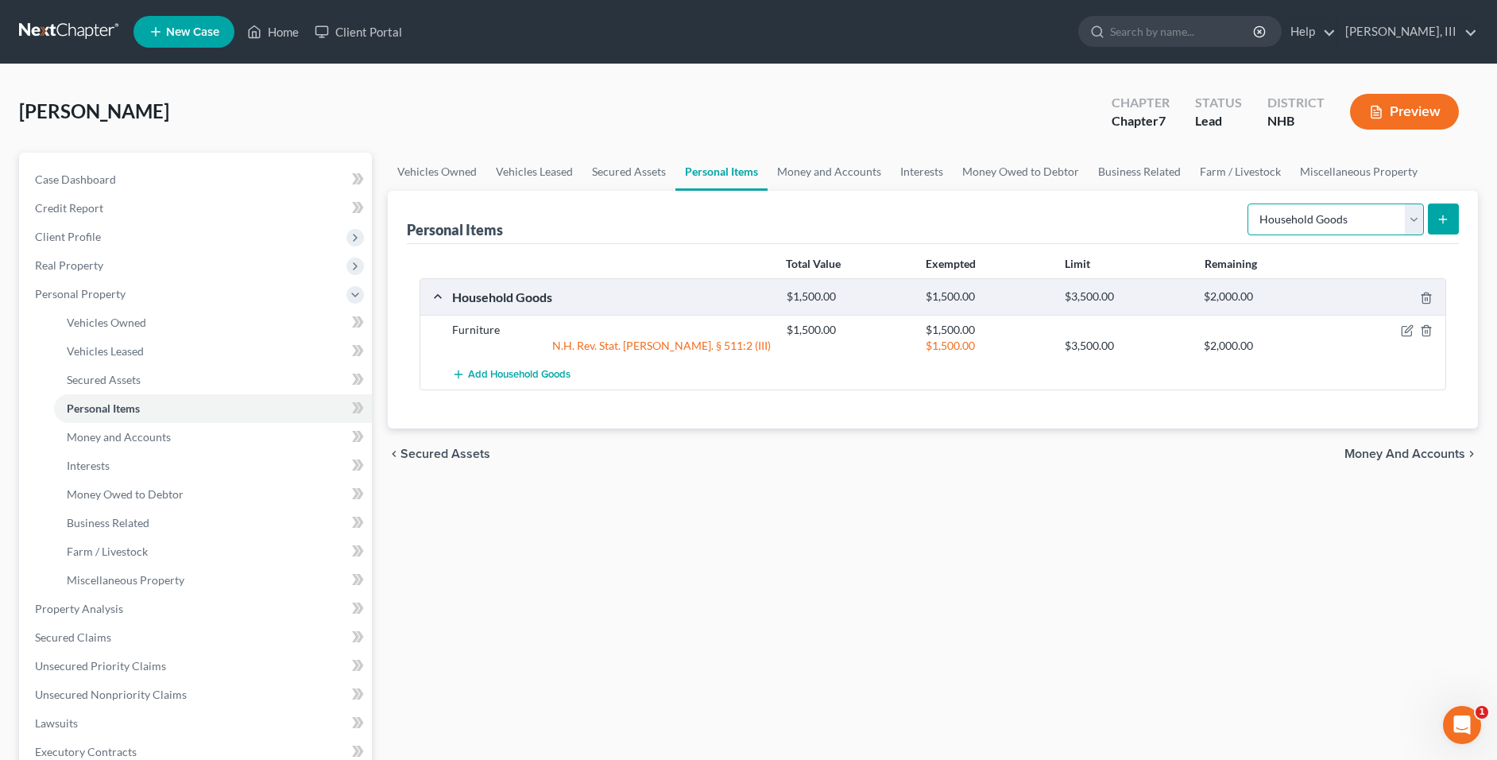
click at [1307, 222] on select "Select Item Type Clothing Collectibles Of Value Electronics Firearms Household …" at bounding box center [1336, 219] width 176 height 32
select select "electronics"
click at [1249, 203] on select "Select Item Type Clothing Collectibles Of Value Electronics Firearms Household …" at bounding box center [1336, 219] width 176 height 32
click at [1449, 216] on icon "submit" at bounding box center [1443, 219] width 13 height 13
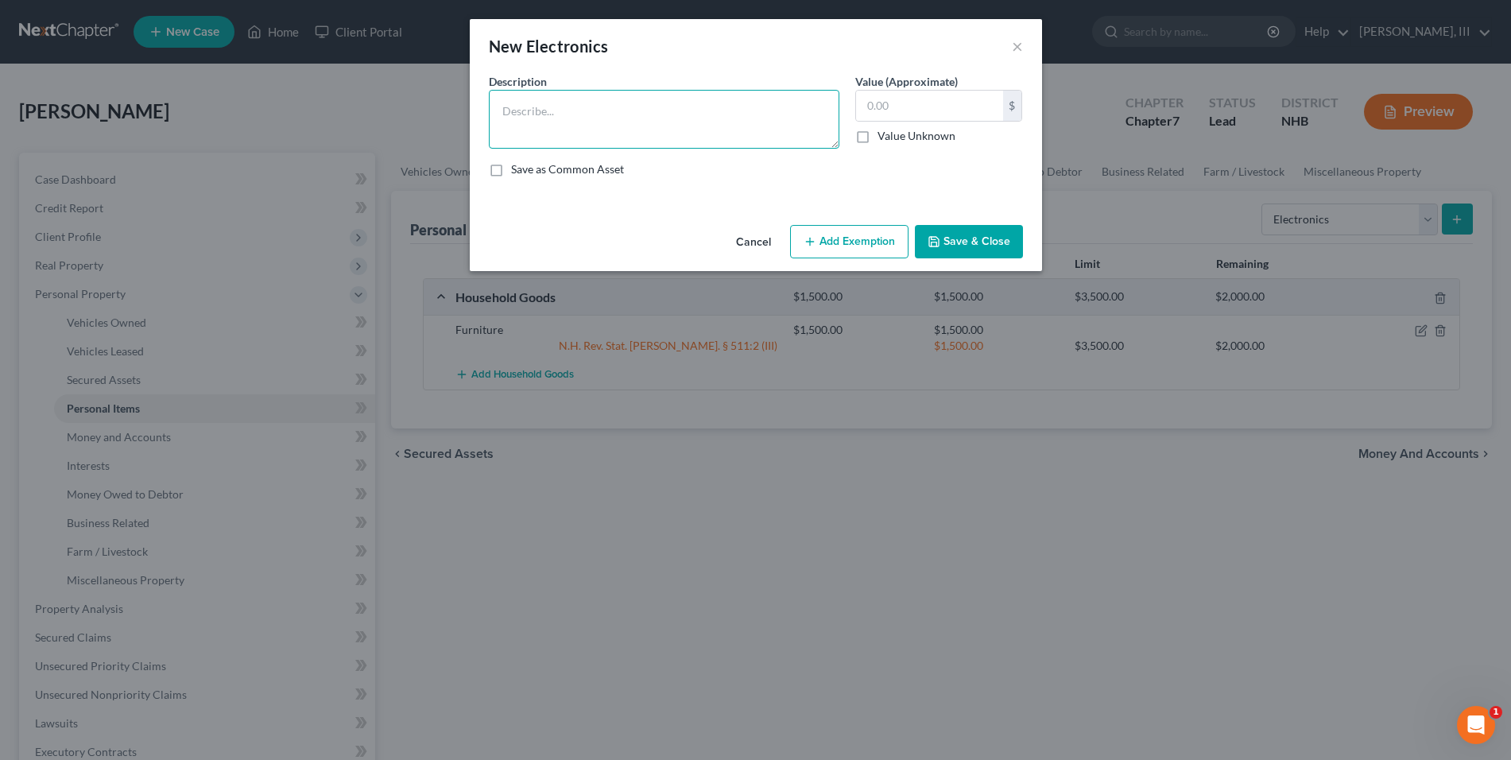
click at [560, 135] on textarea at bounding box center [664, 119] width 350 height 59
type textarea "Laptop and Samsung Cell Phone"
type input "200"
click at [818, 246] on button "Add Exemption" at bounding box center [849, 241] width 118 height 33
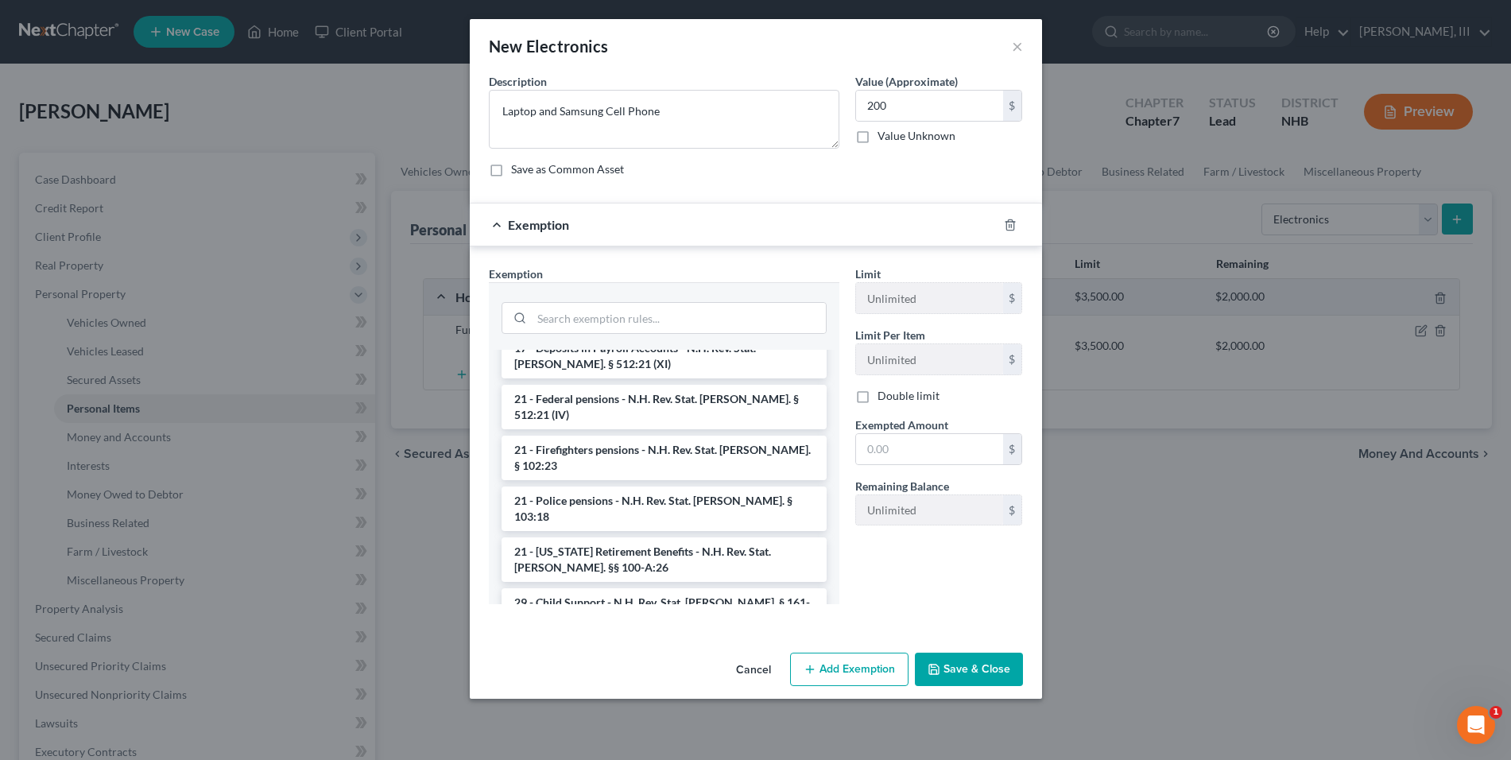
scroll to position [582, 0]
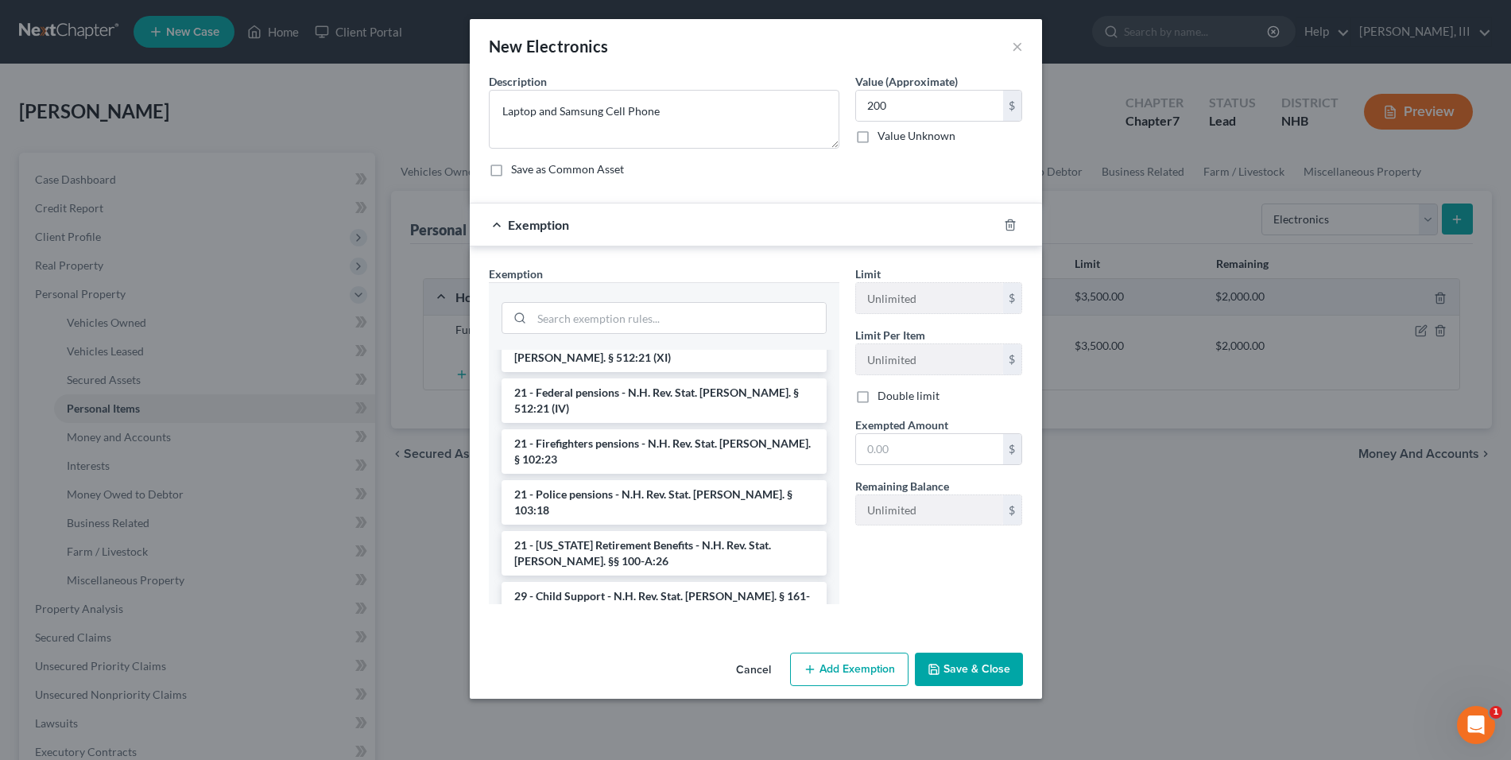
click at [776, 633] on li "3 - One Motor Vehicle - N.H. Rev. Stat. Ann. § 511:2 (XVI)" at bounding box center [663, 655] width 325 height 44
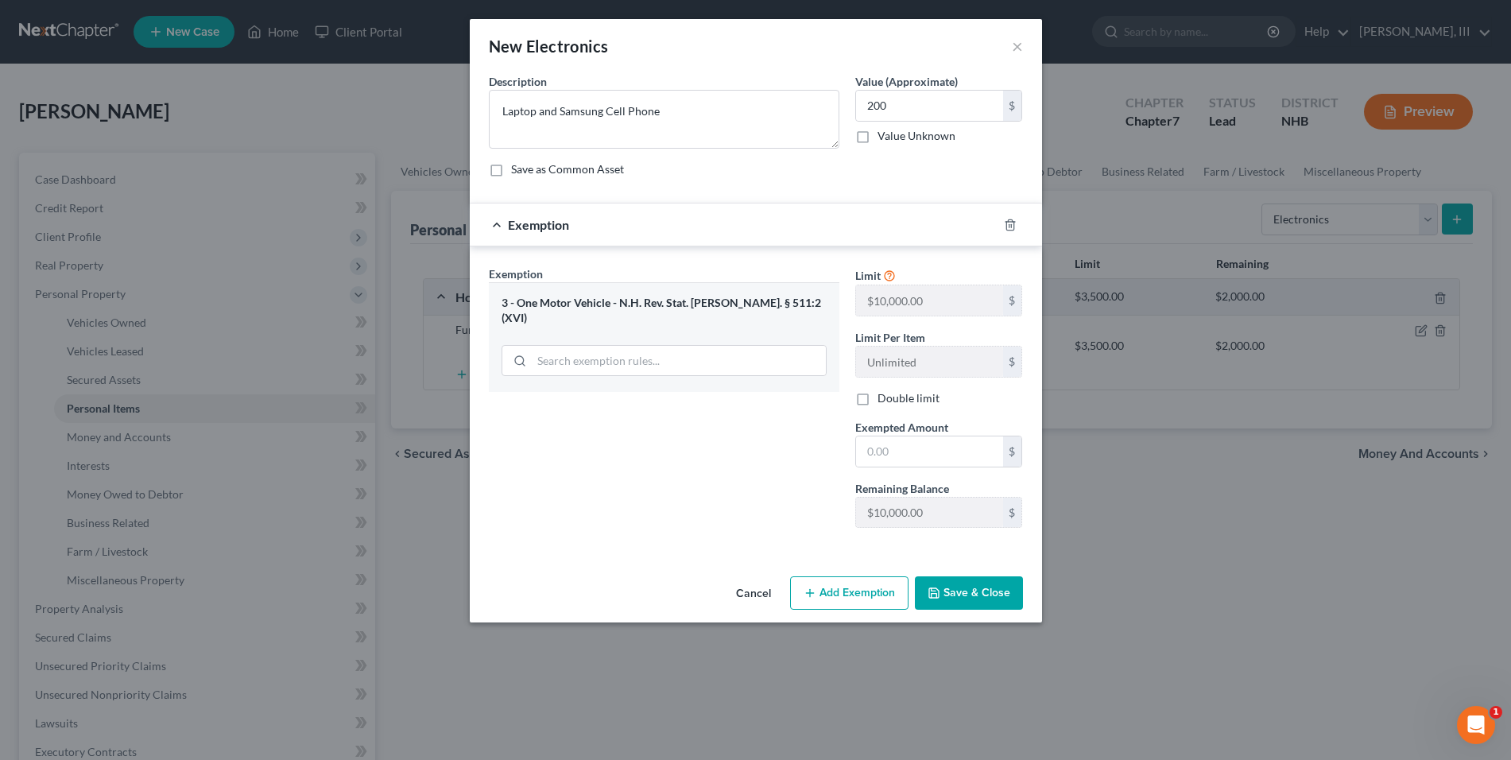
click at [743, 592] on button "Cancel" at bounding box center [753, 594] width 60 height 32
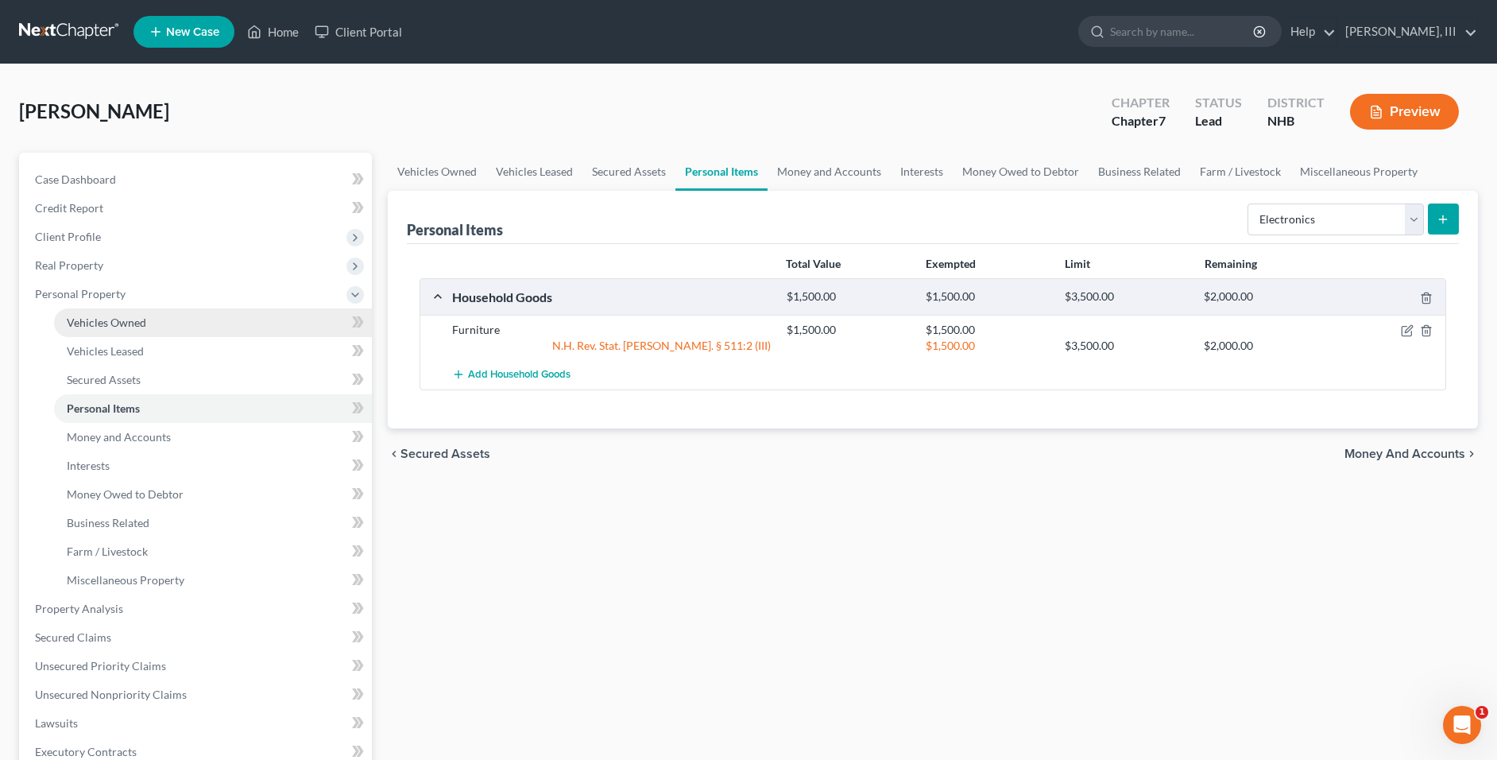
click at [163, 332] on link "Vehicles Owned" at bounding box center [213, 322] width 318 height 29
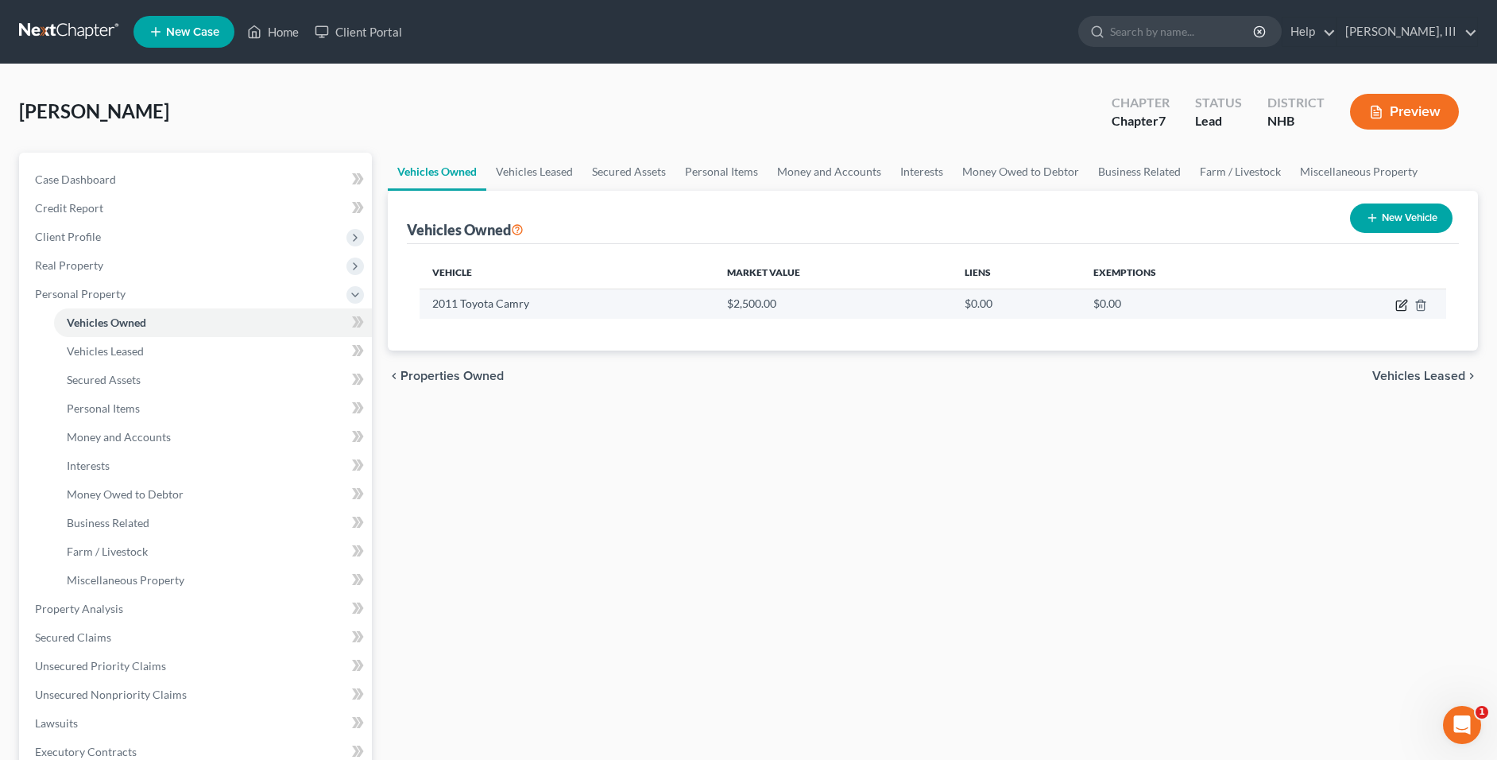
click at [1397, 304] on icon "button" at bounding box center [1401, 306] width 10 height 10
select select "0"
select select "15"
select select "0"
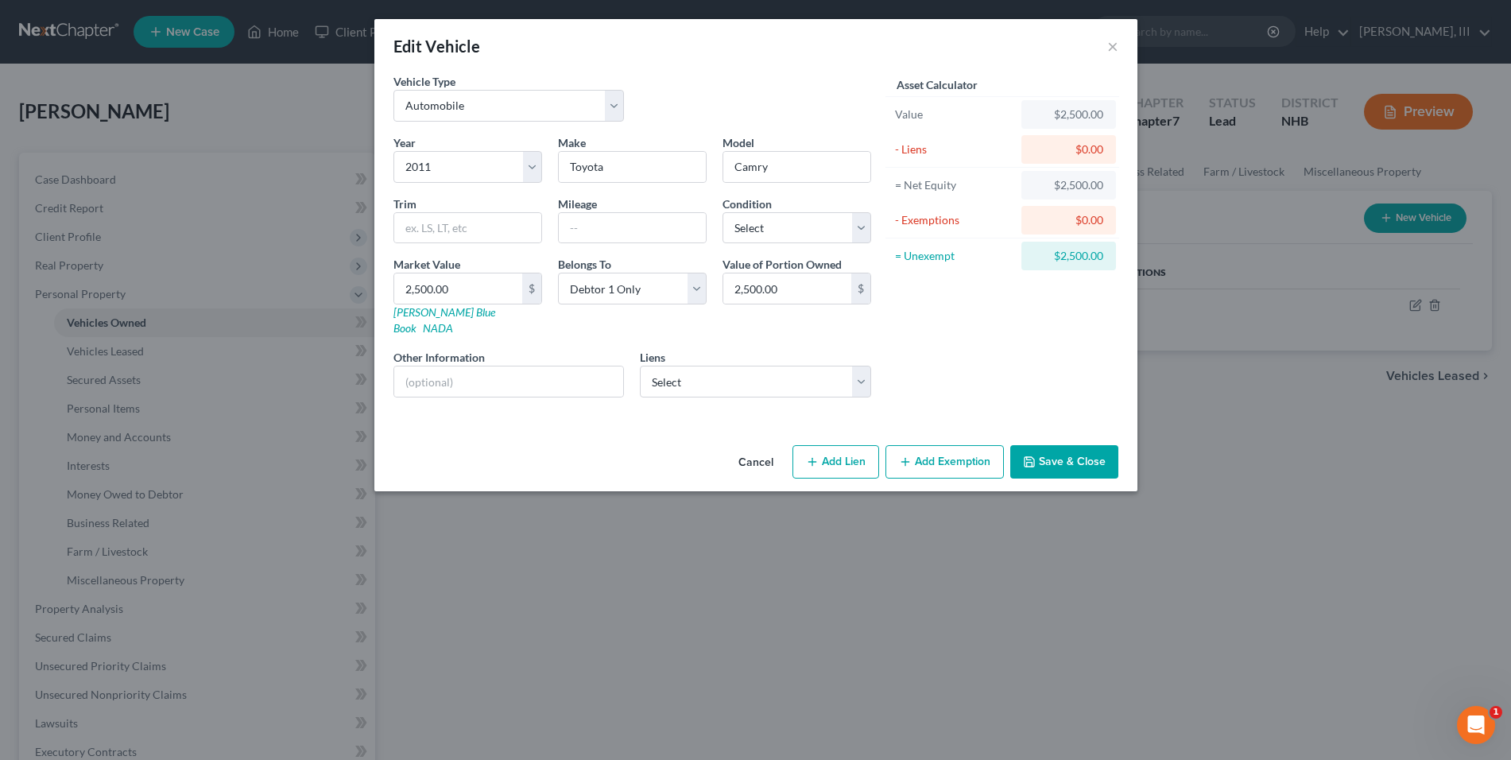
click at [941, 445] on button "Add Exemption" at bounding box center [944, 461] width 118 height 33
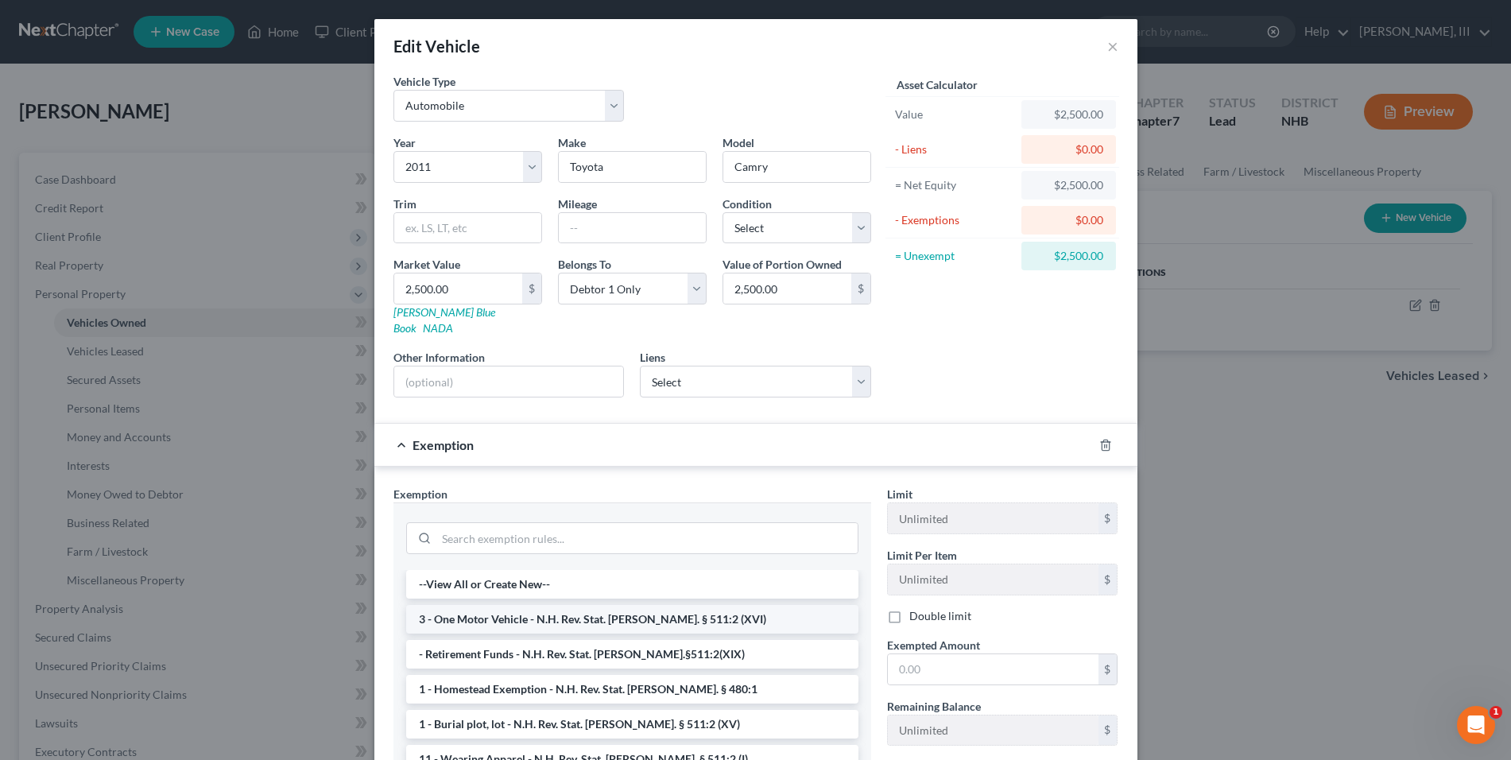
click at [726, 609] on li "3 - One Motor Vehicle - N.H. Rev. Stat. Ann. § 511:2 (XVI)" at bounding box center [632, 619] width 452 height 29
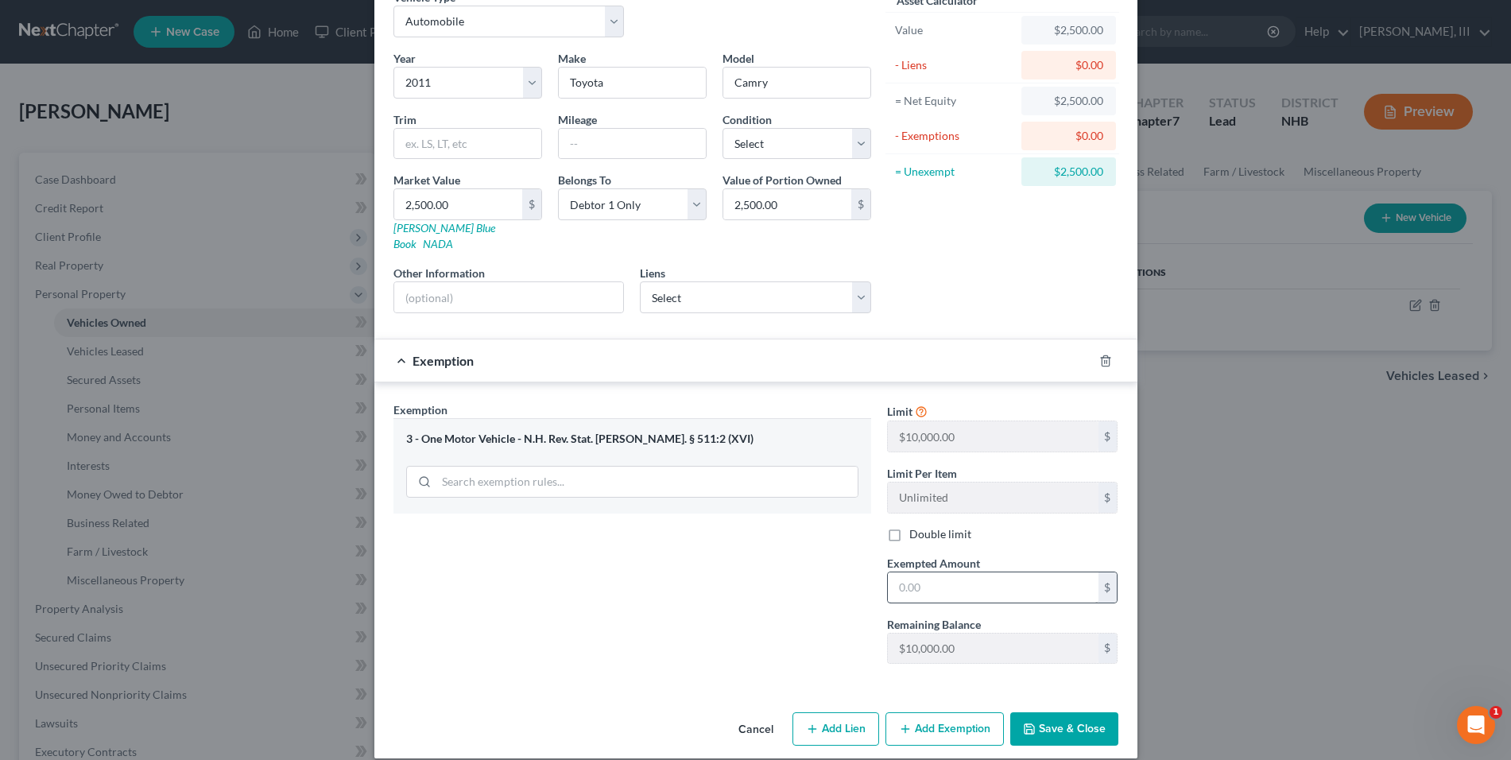
scroll to position [86, 0]
click at [950, 578] on input "text" at bounding box center [993, 586] width 211 height 30
type input "2,500"
click at [795, 568] on div "Exemption Set must be selected for CA. Exemption * 3 - One Motor Vehicle - N.H.…" at bounding box center [631, 537] width 493 height 275
click at [1056, 710] on button "Save & Close" at bounding box center [1064, 726] width 108 height 33
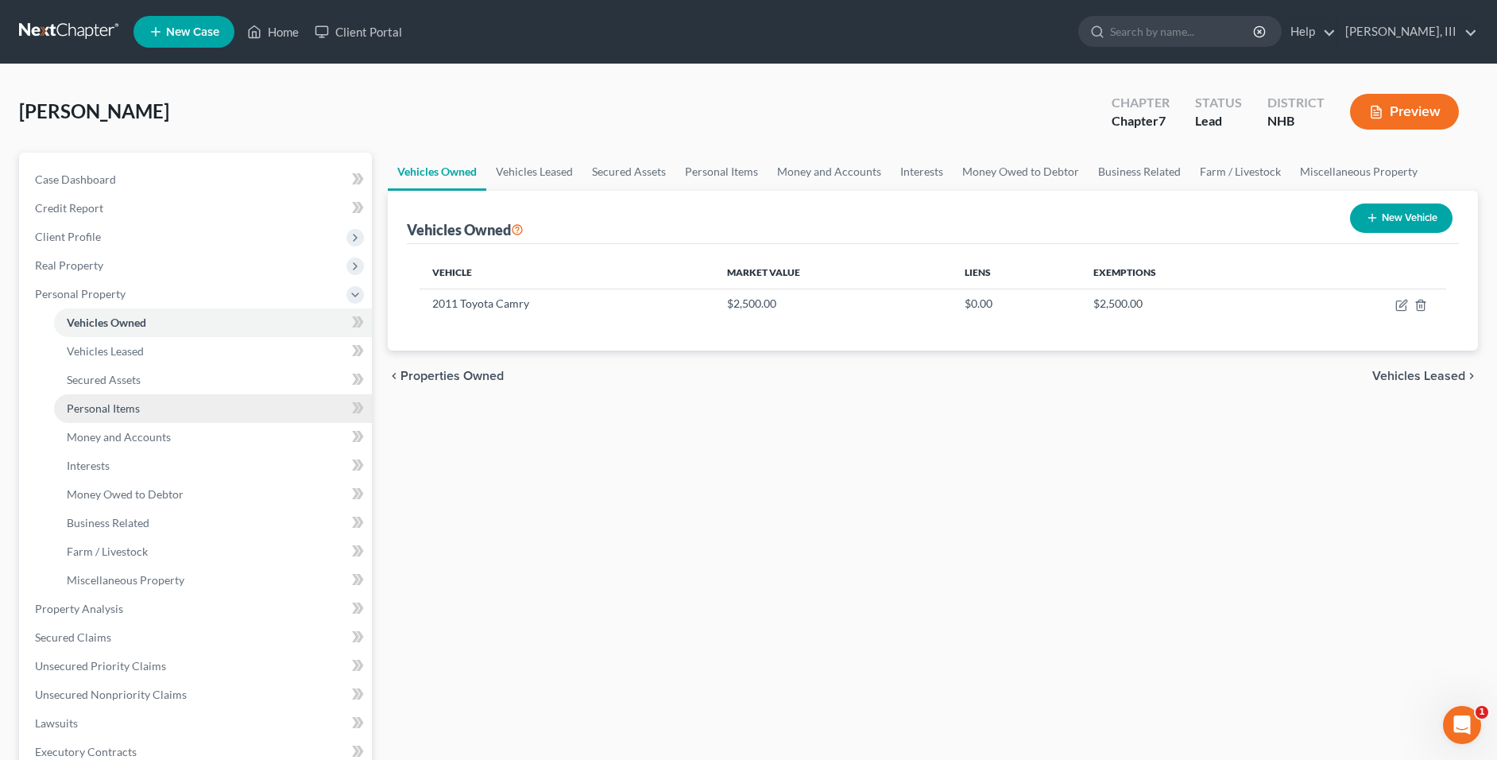
click at [157, 407] on link "Personal Items" at bounding box center [213, 408] width 318 height 29
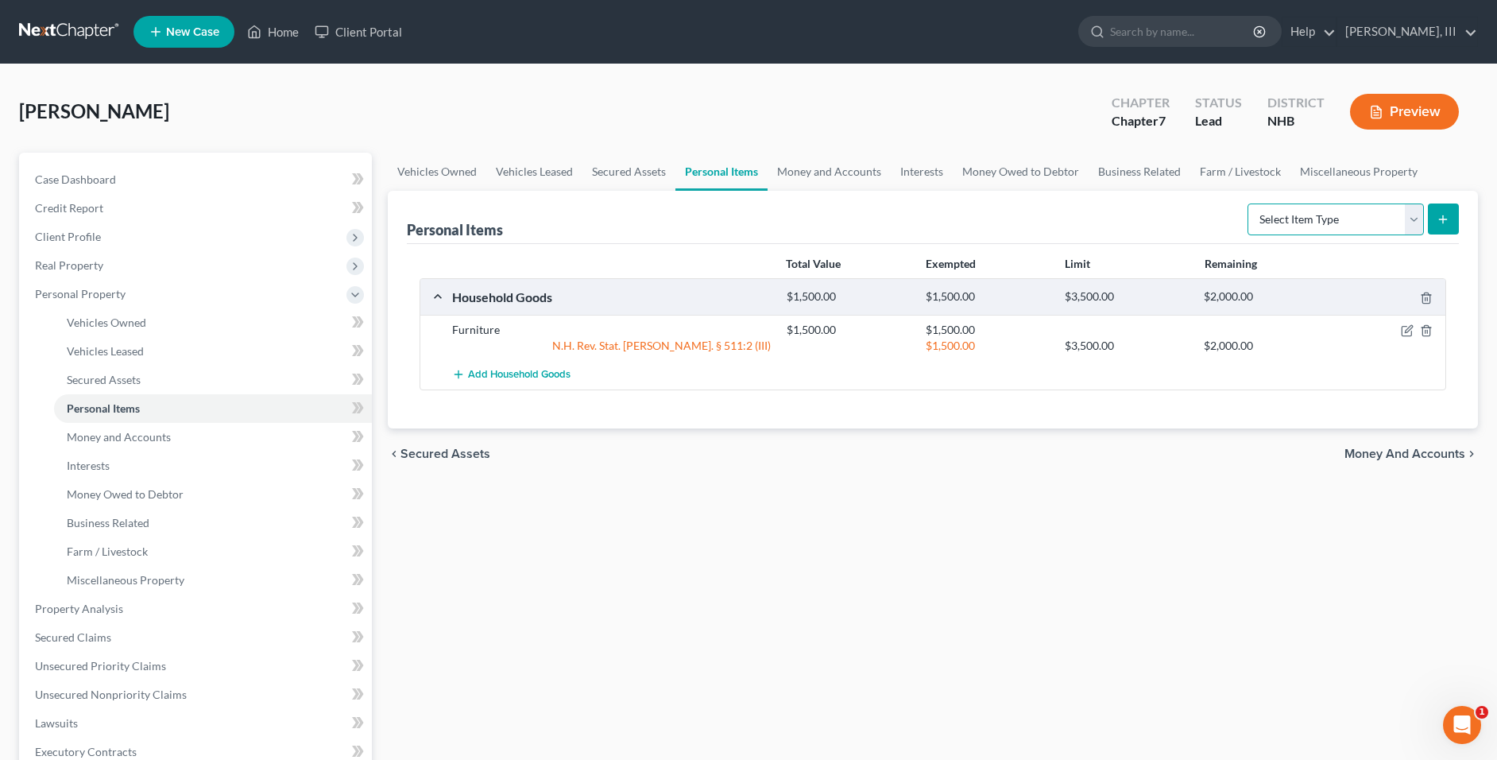
click at [1416, 227] on select "Select Item Type Clothing Collectibles Of Value Electronics Firearms Household …" at bounding box center [1336, 219] width 176 height 32
select select "electronics"
click at [1249, 203] on select "Select Item Type Clothing Collectibles Of Value Electronics Firearms Household …" at bounding box center [1336, 219] width 176 height 32
click at [1444, 225] on icon "submit" at bounding box center [1443, 219] width 13 height 13
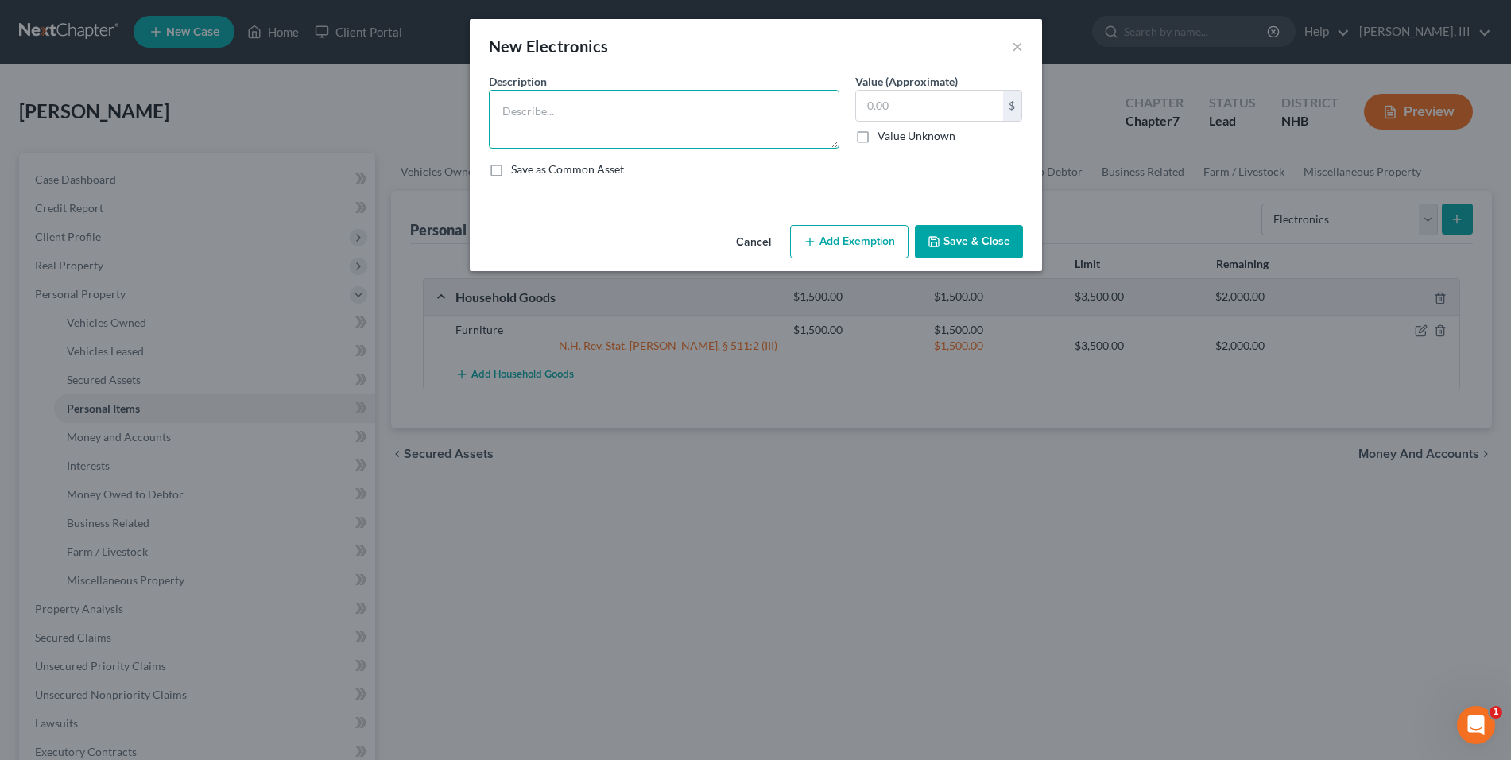
click at [694, 131] on textarea at bounding box center [664, 119] width 350 height 59
type textarea "Laptop and Samsung Cellphone"
click at [887, 106] on input "text" at bounding box center [929, 106] width 147 height 30
type input "200"
click at [863, 229] on button "Add Exemption" at bounding box center [849, 241] width 118 height 33
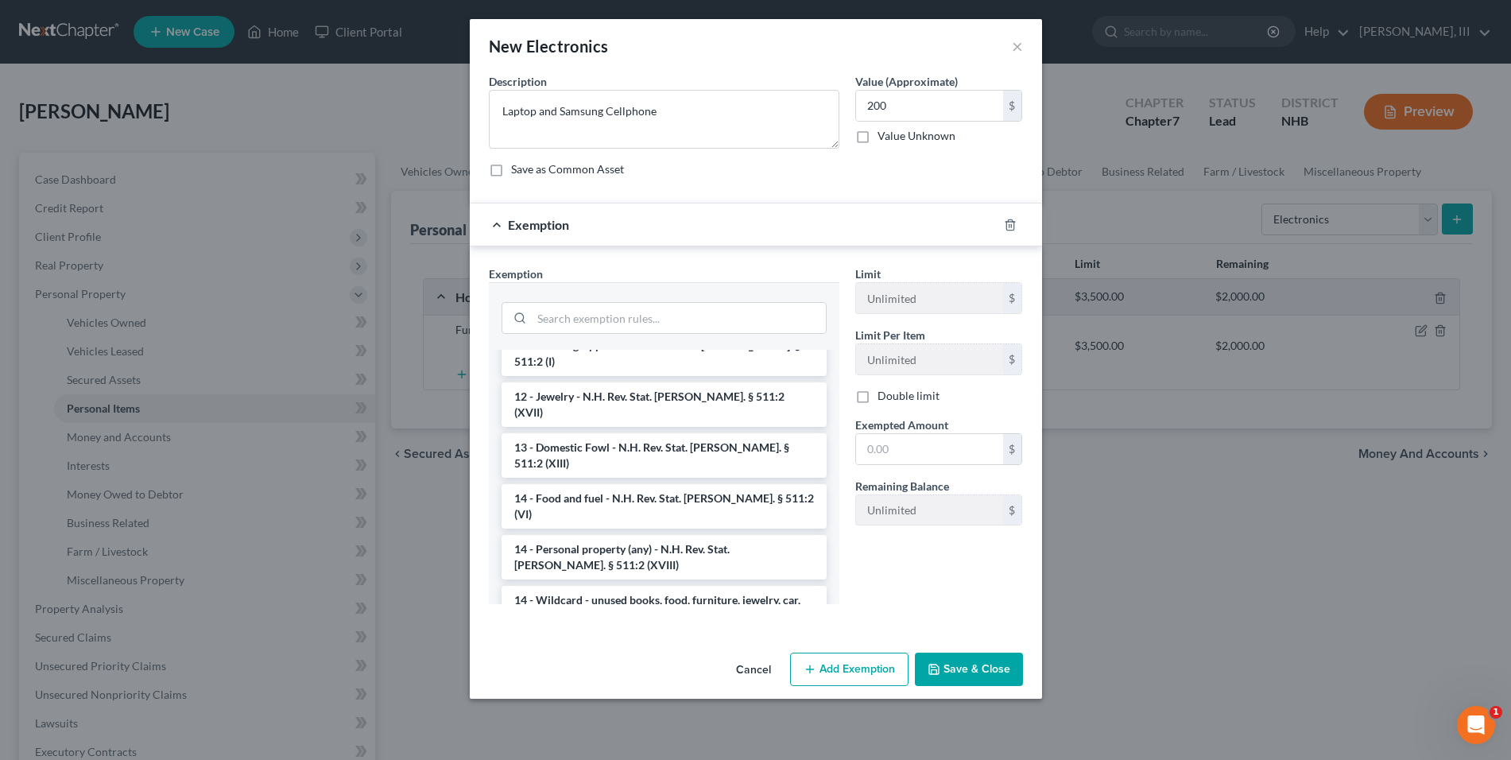
scroll to position [264, 0]
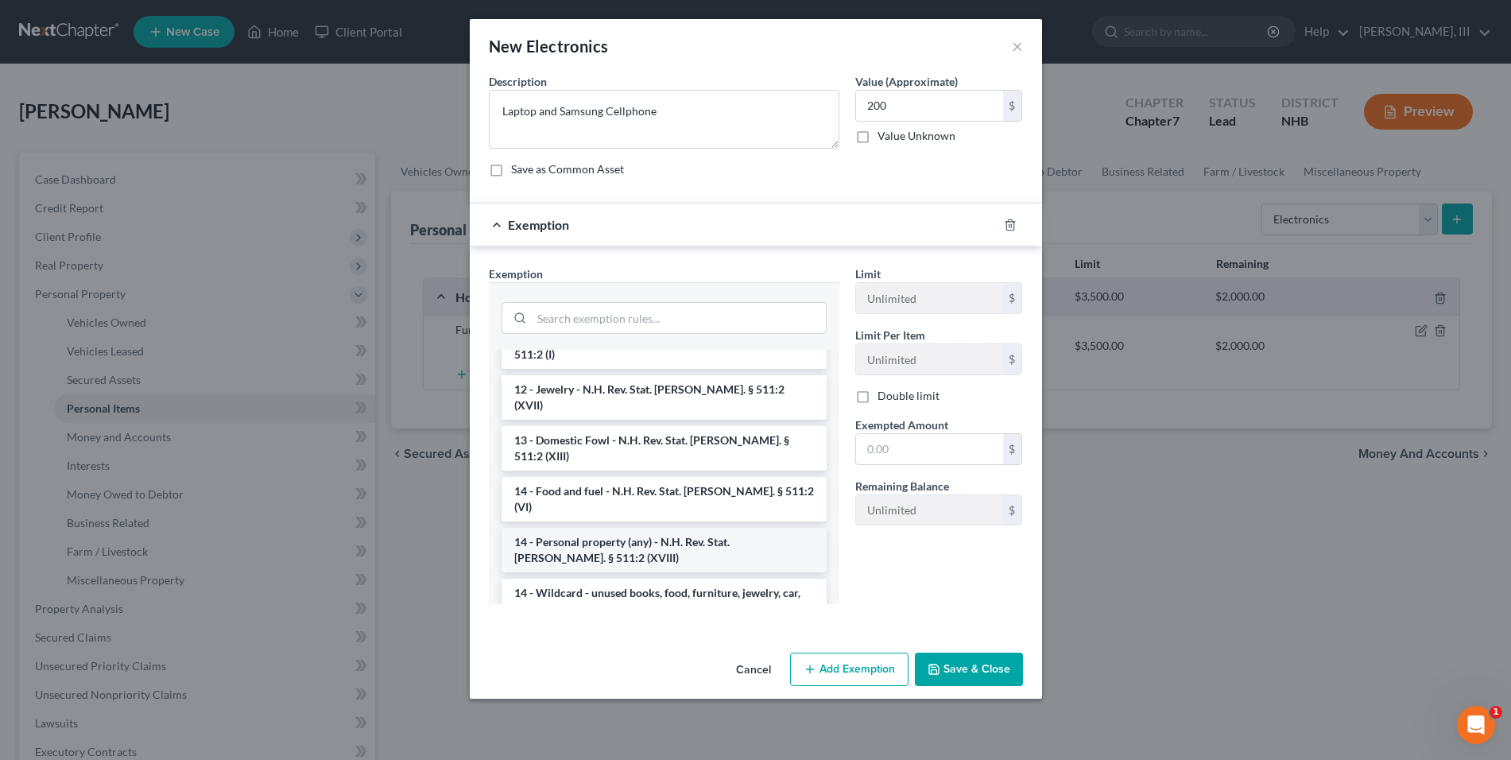
click at [786, 528] on li "14 - Personal property (any) - N.H. Rev. Stat. Ann. § 511:2 (XVIII)" at bounding box center [663, 550] width 325 height 44
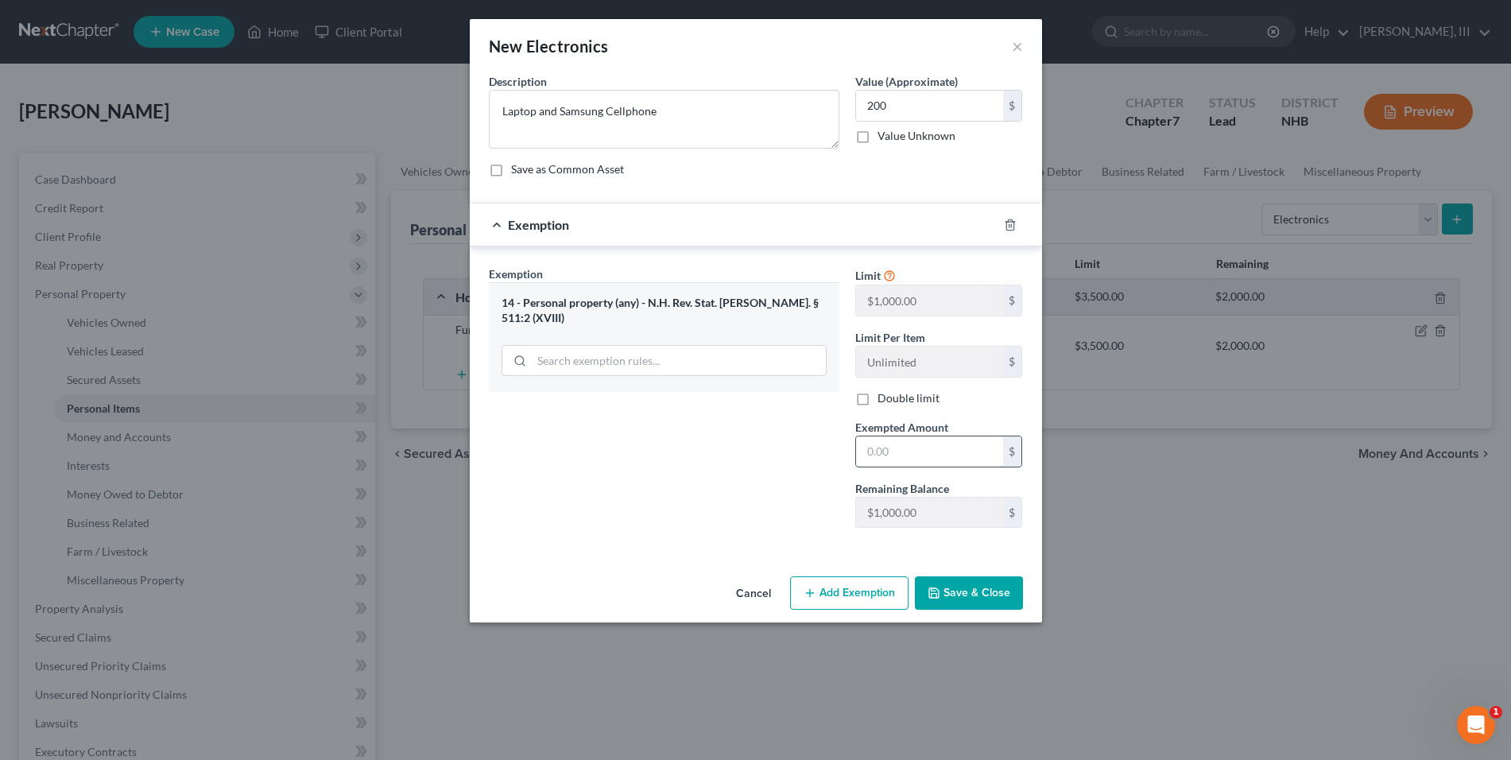
click at [903, 454] on input "text" at bounding box center [929, 451] width 147 height 30
click at [784, 451] on div "Exemption Set must be selected for CA. Exemption * 14 - Personal property (any)…" at bounding box center [664, 402] width 366 height 275
click at [772, 300] on div "14 - Personal property (any) - N.H. Rev. Stat. Ann. § 511:2 (XVIII)" at bounding box center [663, 310] width 325 height 29
click at [1010, 215] on div at bounding box center [1019, 224] width 44 height 25
click at [1008, 222] on polyline "button" at bounding box center [1010, 222] width 10 height 0
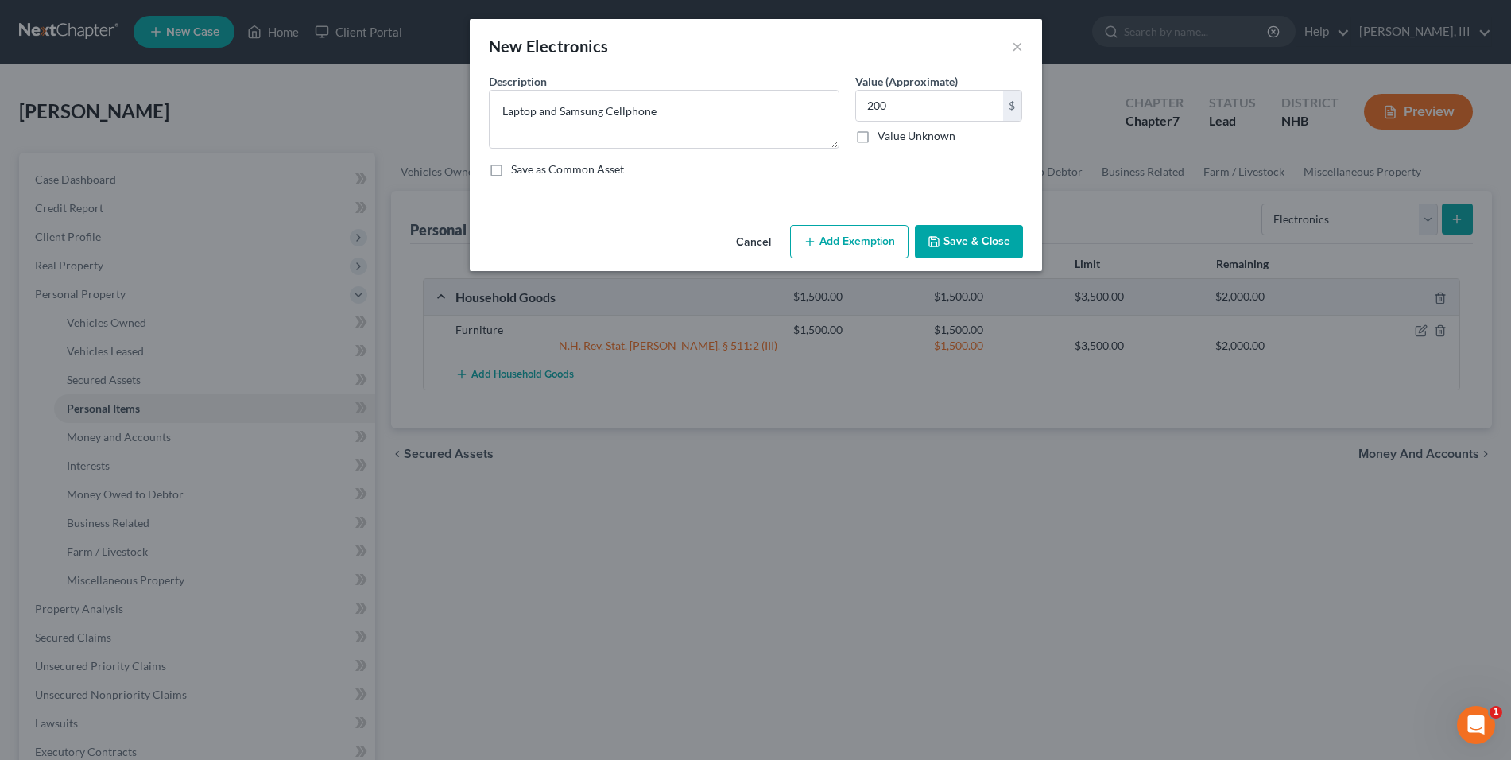
click at [875, 249] on button "Add Exemption" at bounding box center [849, 241] width 118 height 33
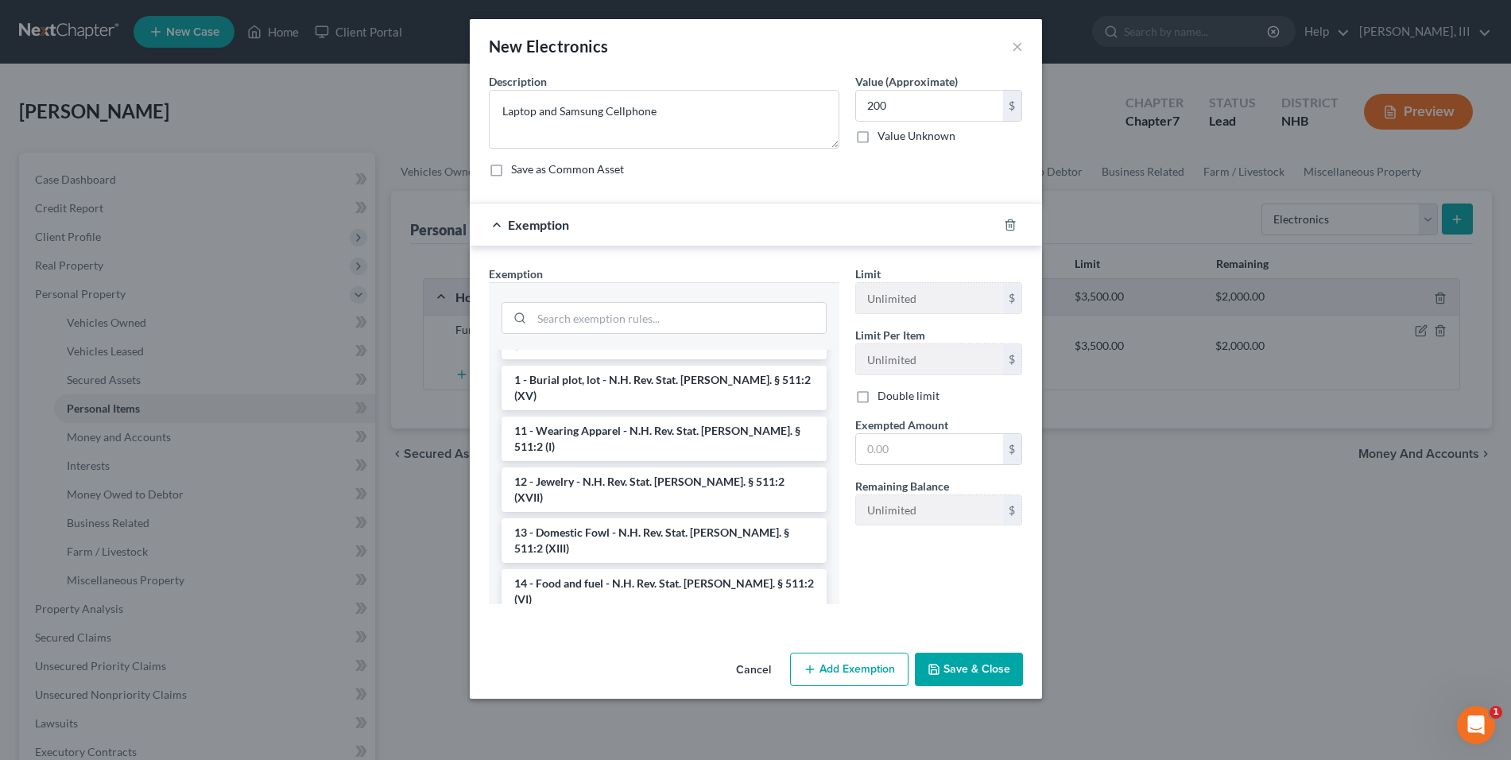
scroll to position [177, 0]
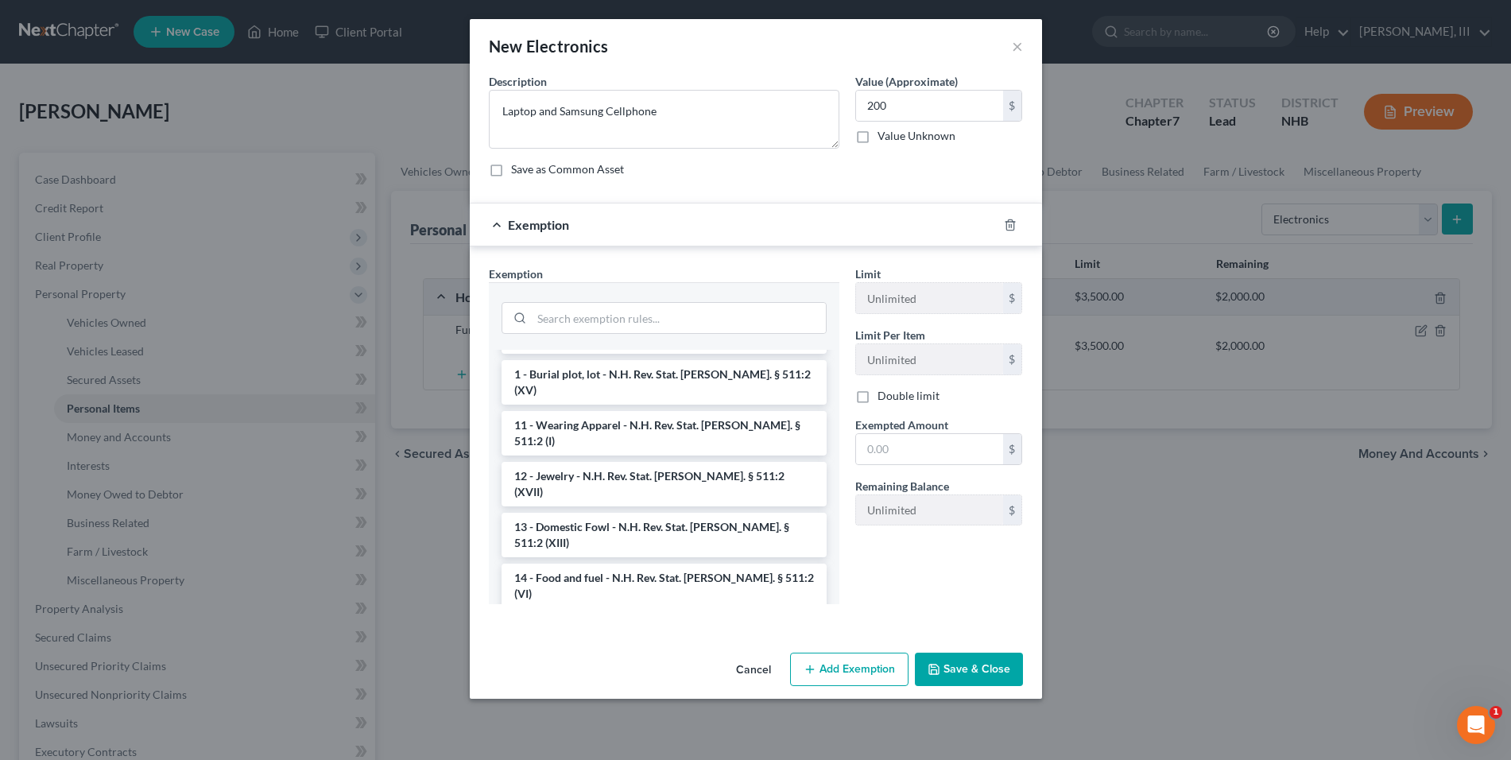
click at [746, 614] on li "14 - Personal property (any) - N.H. Rev. Stat. Ann. § 511:2 (XVIII)" at bounding box center [663, 636] width 325 height 44
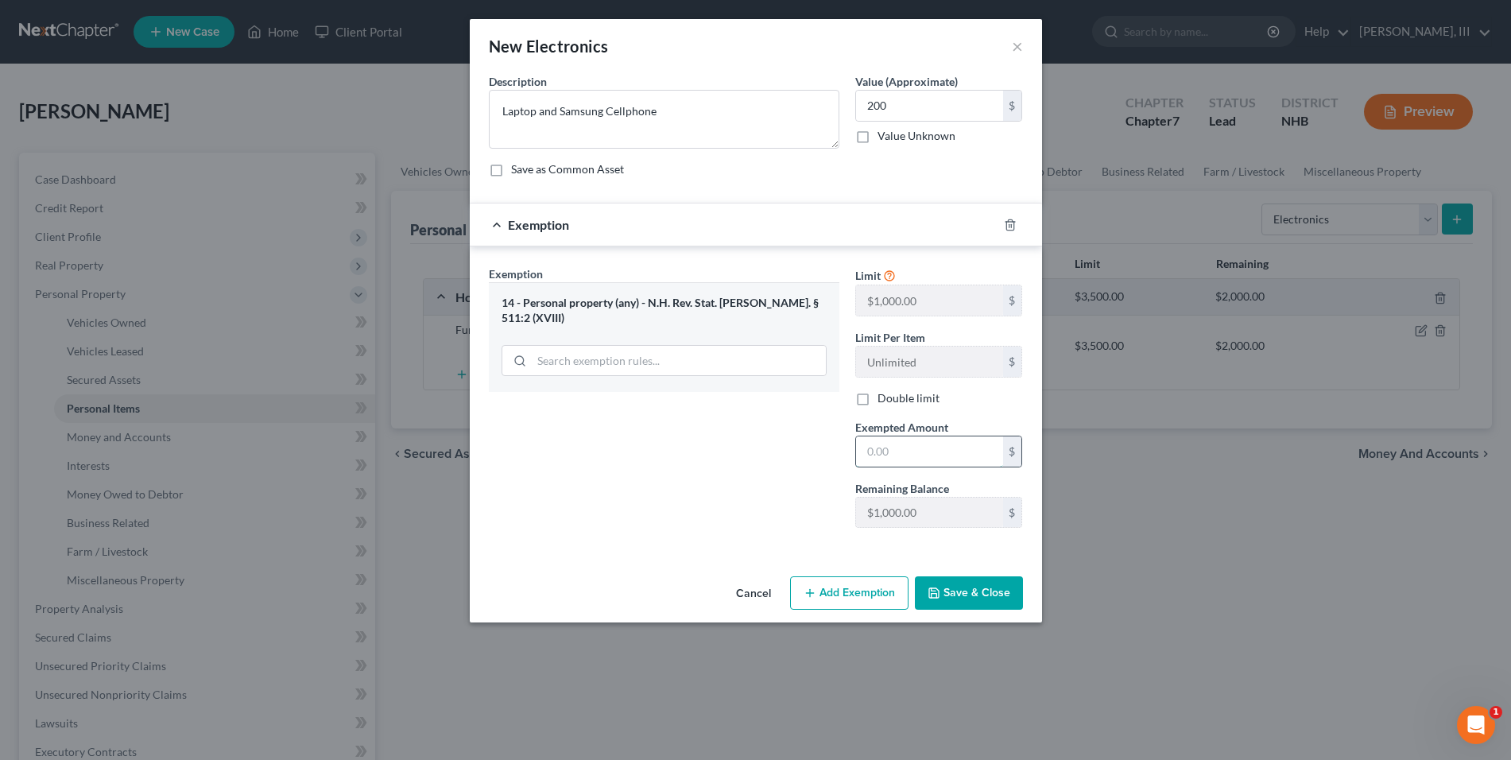
click at [984, 450] on input "text" at bounding box center [929, 451] width 147 height 30
type input "200"
click at [770, 441] on div "Exemption Set must be selected for CA. Exemption * 14 - Personal property (any)…" at bounding box center [664, 402] width 366 height 275
click at [988, 590] on button "Save & Close" at bounding box center [969, 592] width 108 height 33
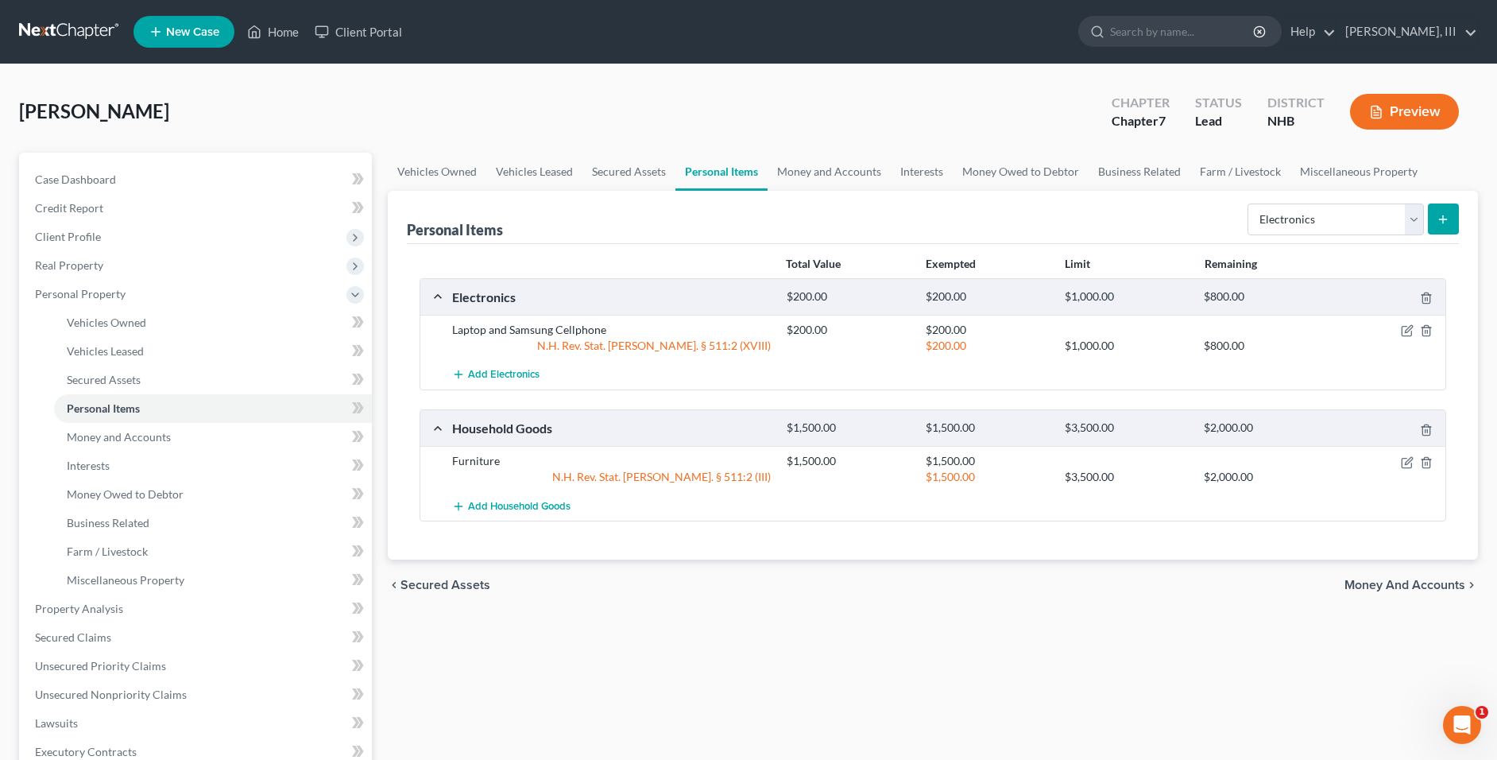
click at [69, 32] on link at bounding box center [70, 31] width 102 height 29
click at [1419, 227] on select "Select Item Type Clothing Collectibles Of Value Electronics Firearms Household …" at bounding box center [1336, 219] width 176 height 32
select select "sports_and_hobby_equipment"
click at [1249, 203] on select "Select Item Type Clothing Collectibles Of Value Electronics Firearms Household …" at bounding box center [1336, 219] width 176 height 32
click at [1430, 222] on button "submit" at bounding box center [1443, 218] width 31 height 31
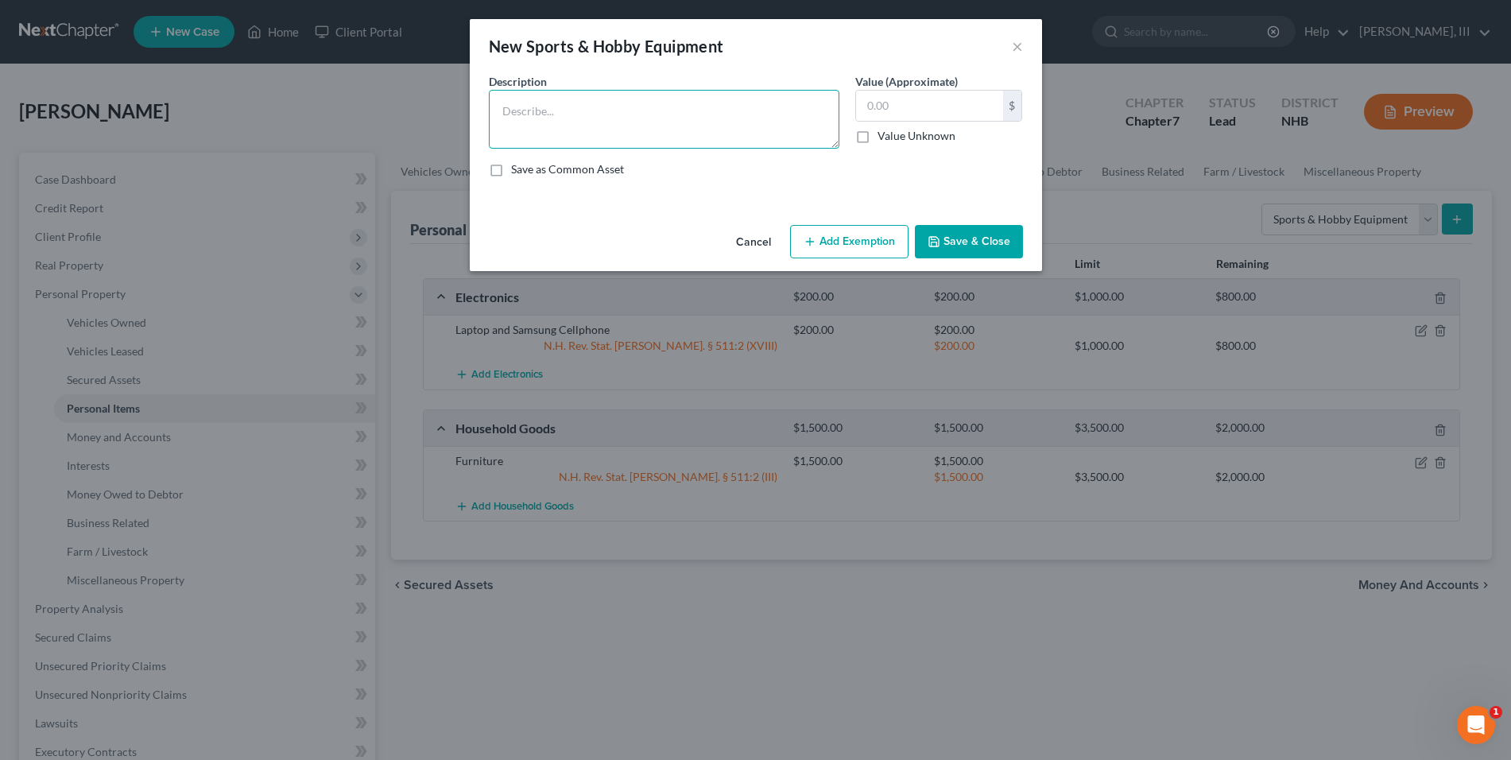
click at [628, 127] on textarea at bounding box center [664, 119] width 350 height 59
type textarea "Bicycle"
type input "100"
click at [838, 249] on button "Add Exemption" at bounding box center [849, 241] width 118 height 33
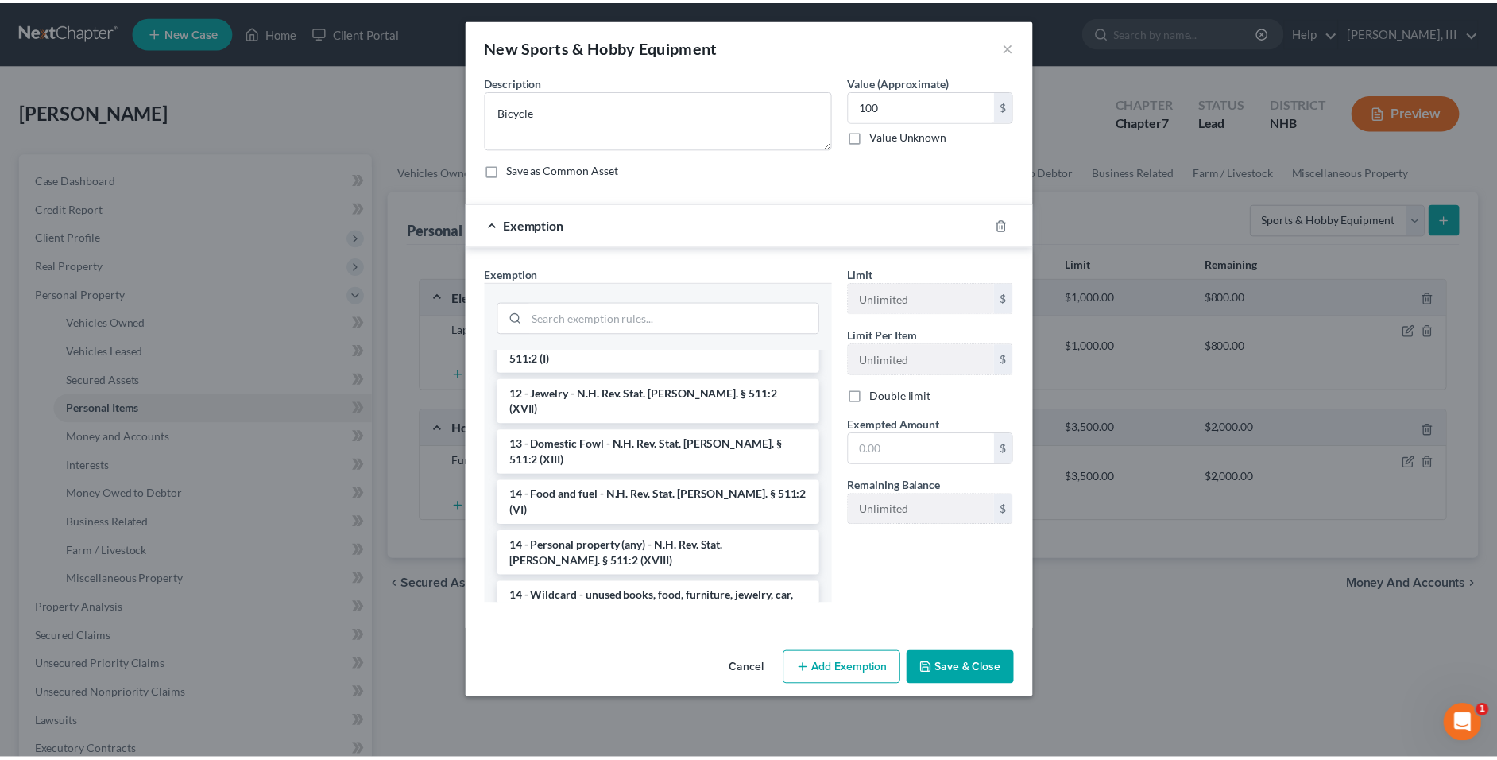
scroll to position [215, 0]
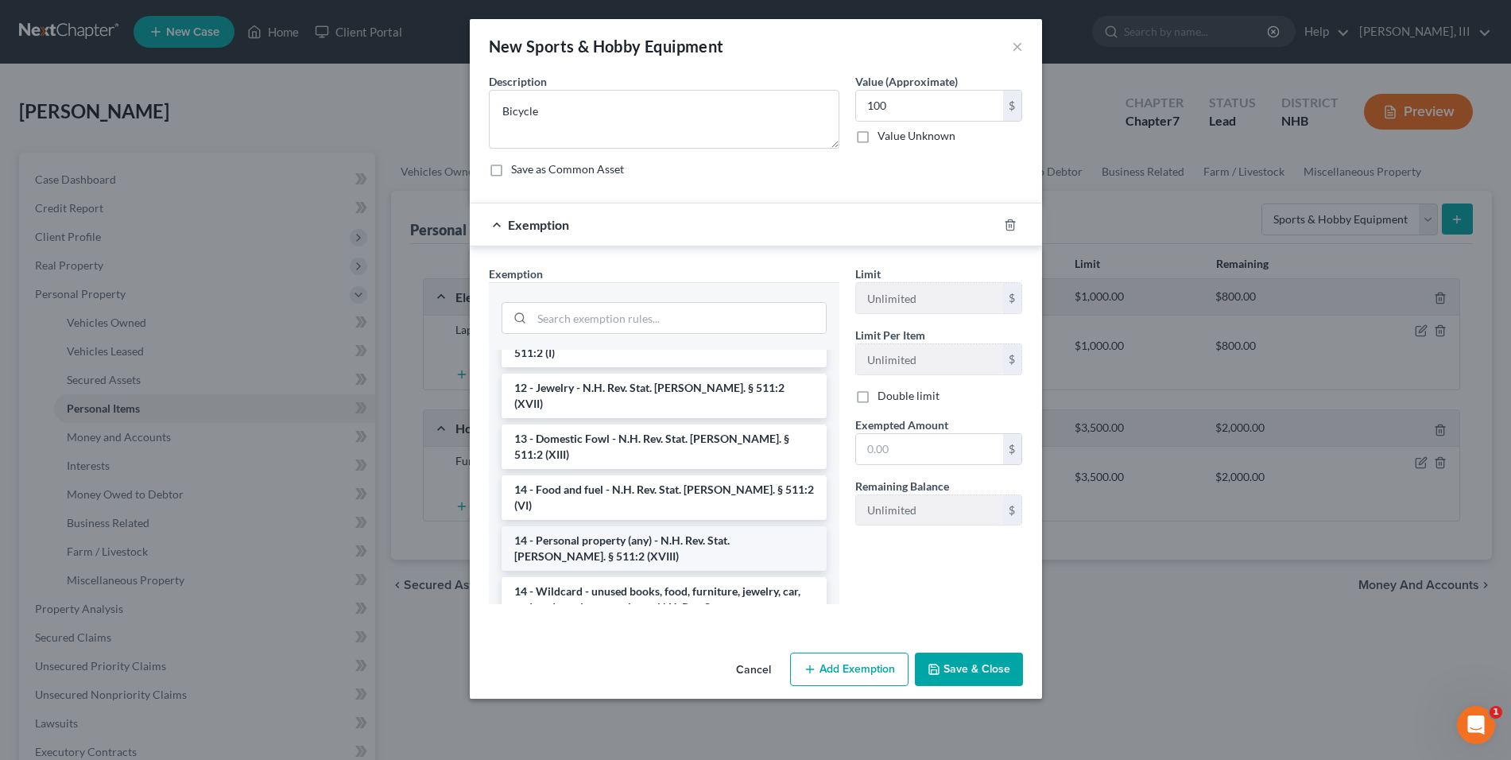
click at [761, 526] on li "14 - Personal property (any) - N.H. Rev. Stat. Ann. § 511:2 (XVIII)" at bounding box center [663, 548] width 325 height 44
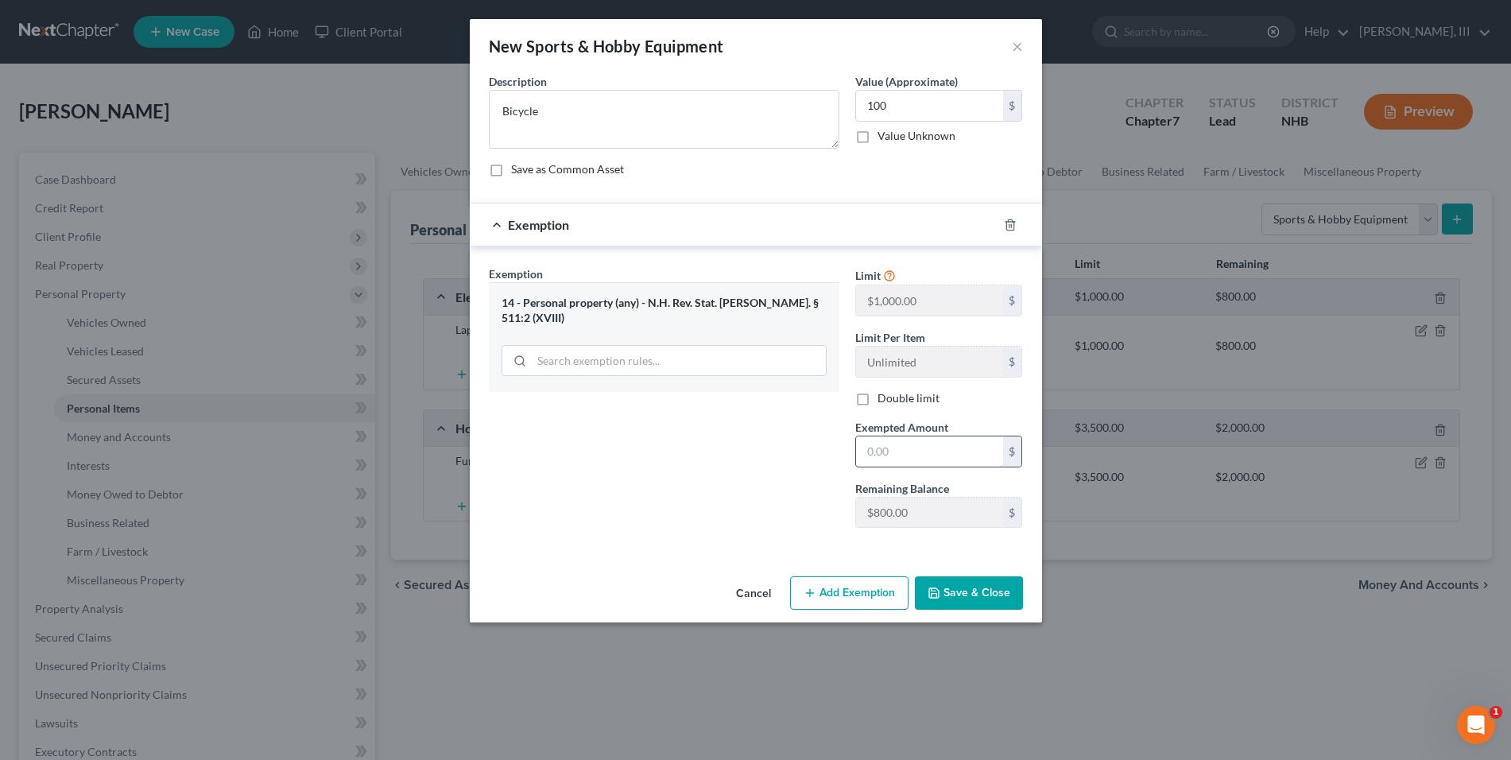
click at [896, 443] on input "text" at bounding box center [929, 451] width 147 height 30
click at [898, 446] on input "text" at bounding box center [929, 451] width 147 height 30
type input "100"
click at [947, 594] on button "Save & Close" at bounding box center [969, 592] width 108 height 33
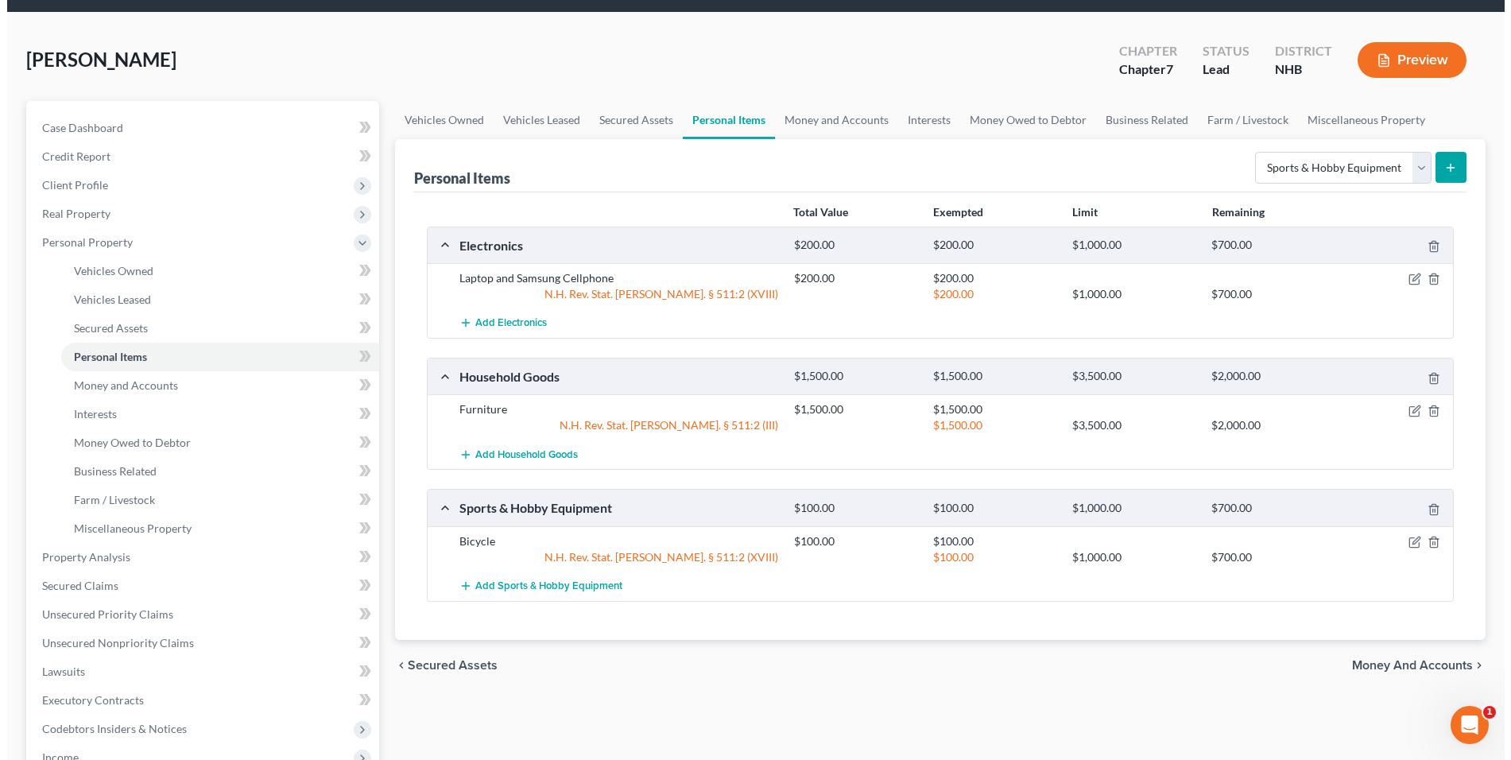
scroll to position [79, 0]
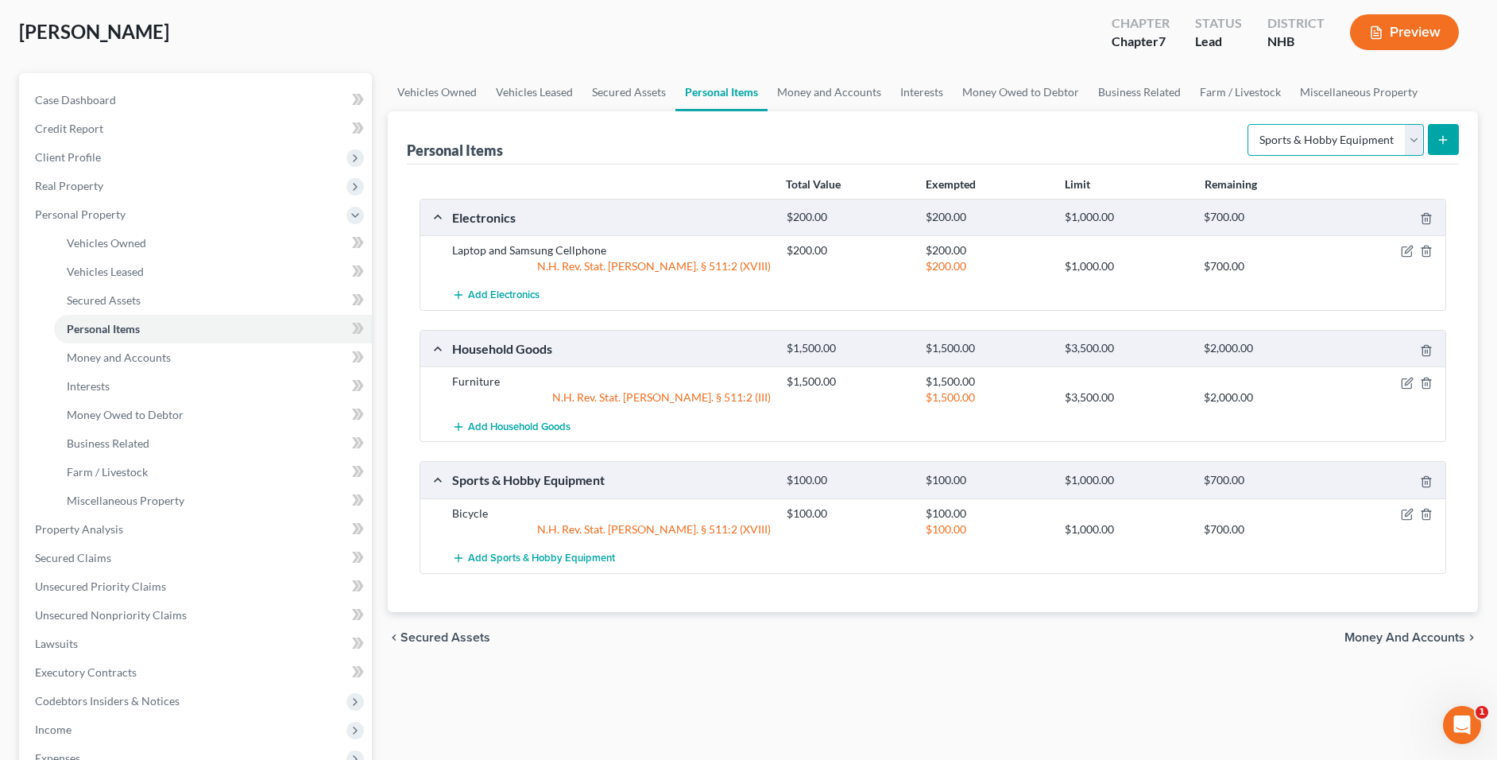
click at [1416, 139] on select "Select Item Type Clothing Collectibles Of Value Electronics Firearms Household …" at bounding box center [1336, 140] width 176 height 32
select select "firearms"
click at [1249, 124] on select "Select Item Type Clothing Collectibles Of Value Electronics Firearms Household …" at bounding box center [1336, 140] width 176 height 32
click at [1437, 135] on icon "submit" at bounding box center [1443, 139] width 13 height 13
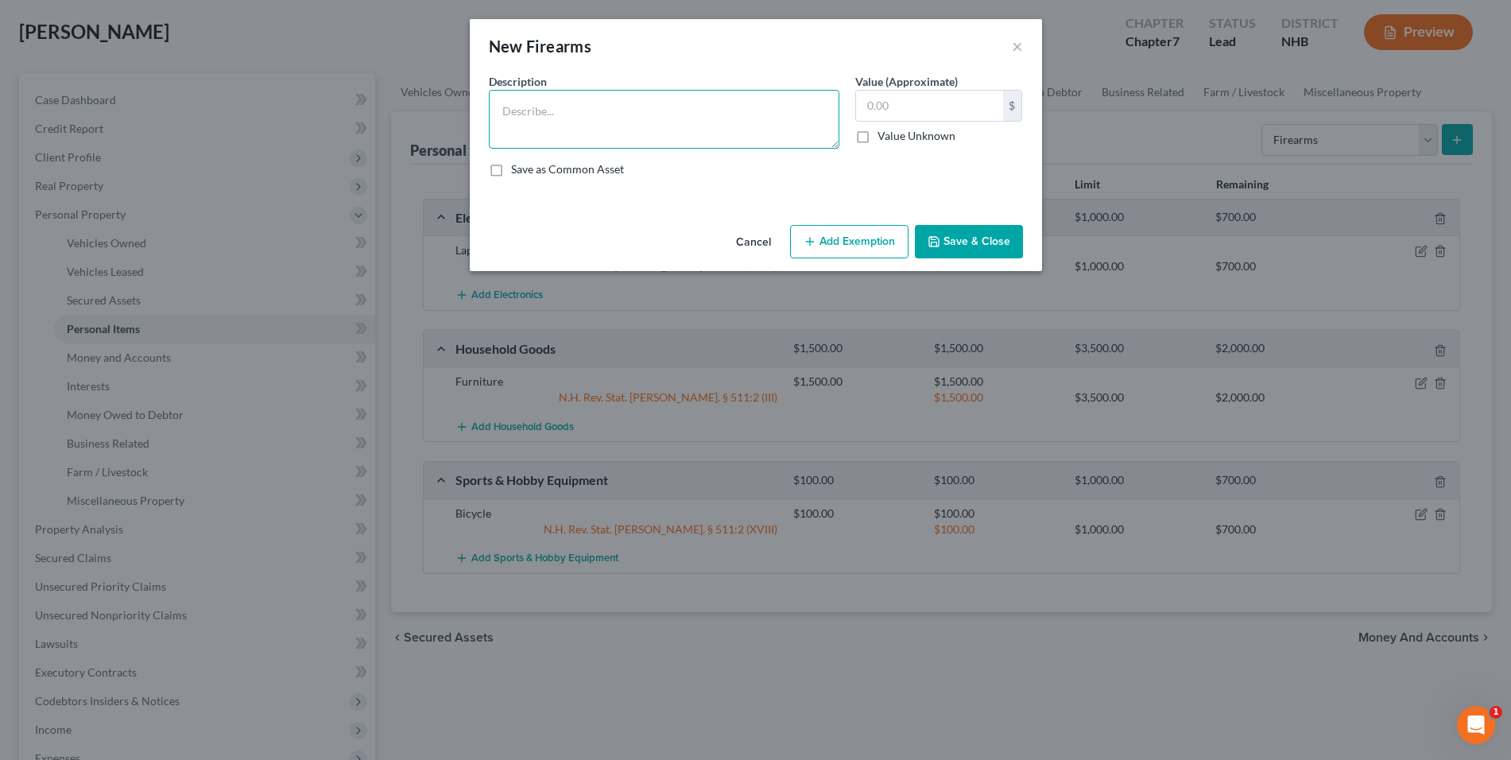
click at [656, 122] on textarea at bounding box center [664, 119] width 350 height 59
type textarea "P"
type textarea "Shotgun, Pistol, and Rifle"
type input "900"
click at [857, 229] on button "Add Exemption" at bounding box center [849, 241] width 118 height 33
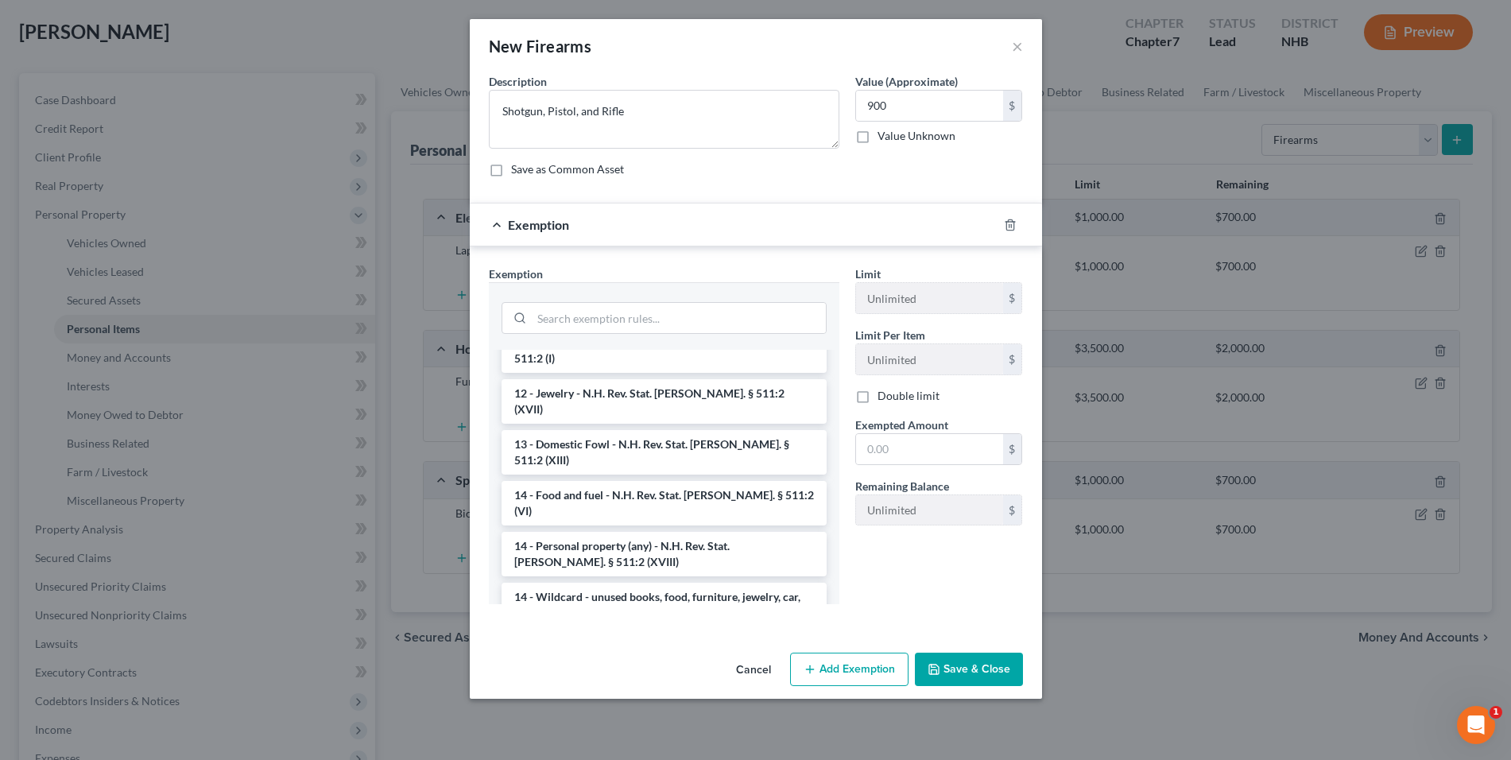
scroll to position [221, 0]
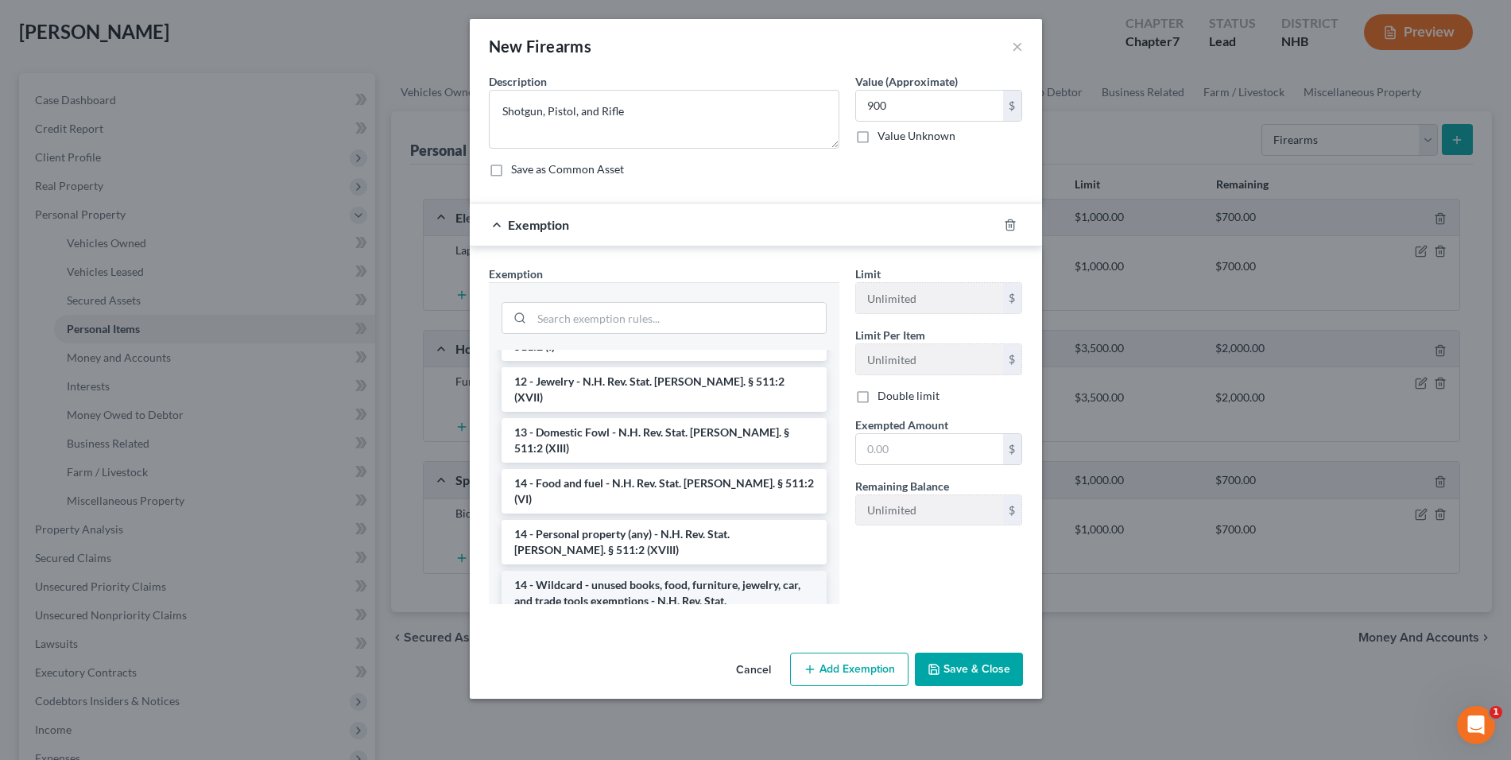
click at [776, 571] on li "14 - Wildcard - unused books, food, furniture, jewelry, car, and trade tools ex…" at bounding box center [663, 601] width 325 height 60
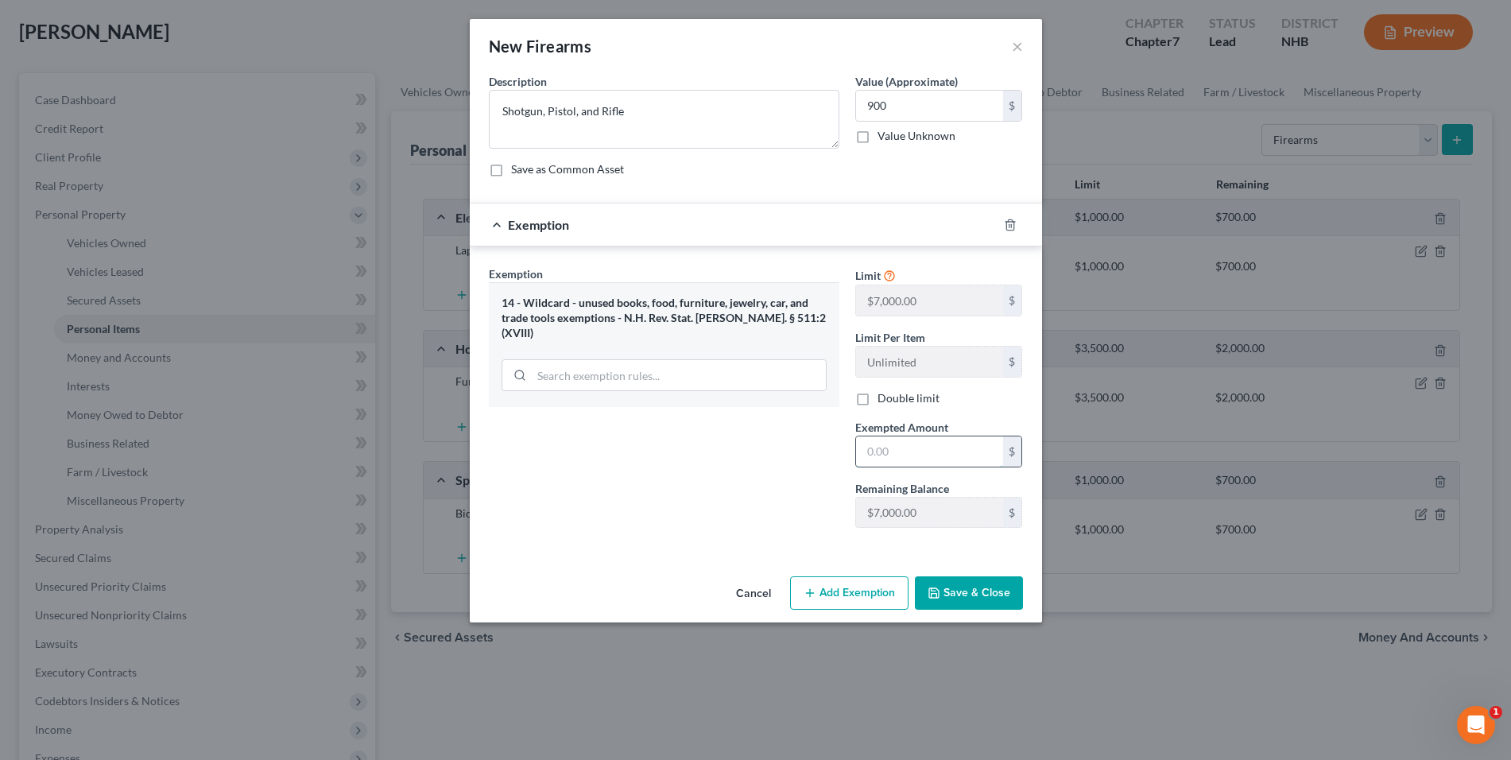
click at [886, 443] on input "text" at bounding box center [929, 451] width 147 height 30
type input "900"
click at [977, 595] on button "Save & Close" at bounding box center [969, 592] width 108 height 33
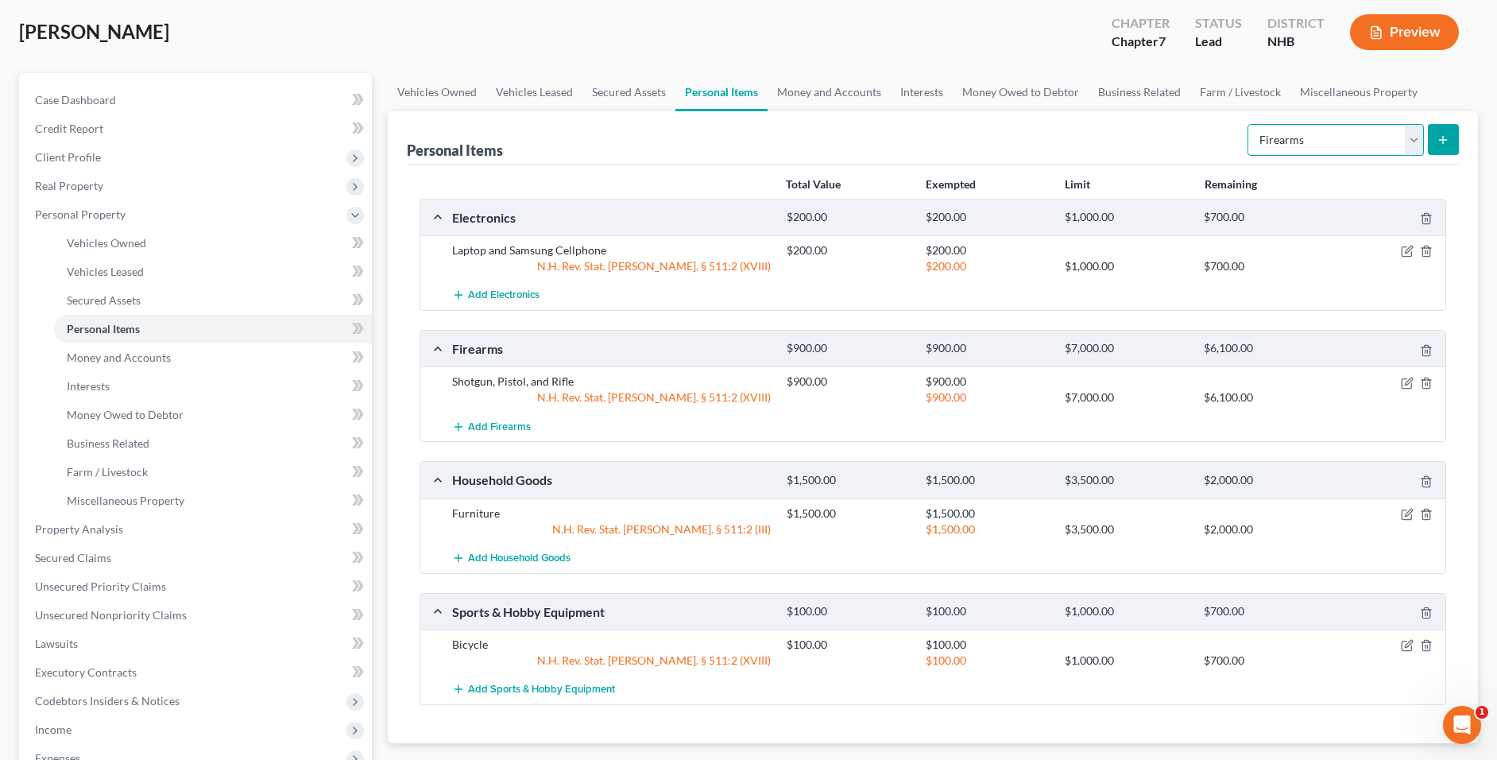
click at [1328, 141] on select "Select Item Type Clothing Collectibles Of Value Electronics Firearms Household …" at bounding box center [1336, 140] width 176 height 32
select select "clothing"
click at [1249, 124] on select "Select Item Type Clothing Collectibles Of Value Electronics Firearms Household …" at bounding box center [1336, 140] width 176 height 32
click at [1436, 140] on button "submit" at bounding box center [1443, 139] width 31 height 31
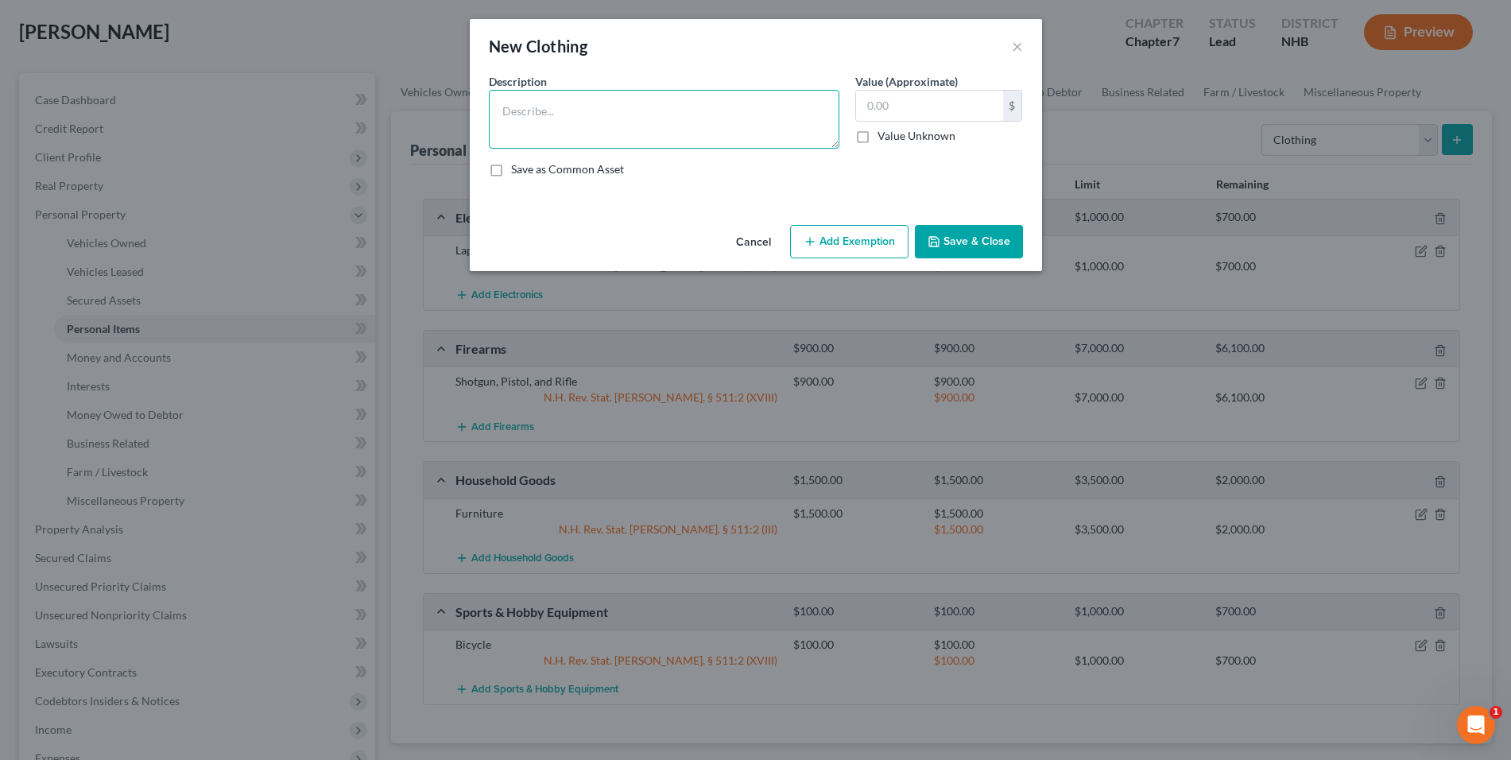
click at [619, 125] on textarea at bounding box center [664, 119] width 350 height 59
type textarea "Clothes"
type input "500"
click at [839, 237] on button "Add Exemption" at bounding box center [849, 241] width 118 height 33
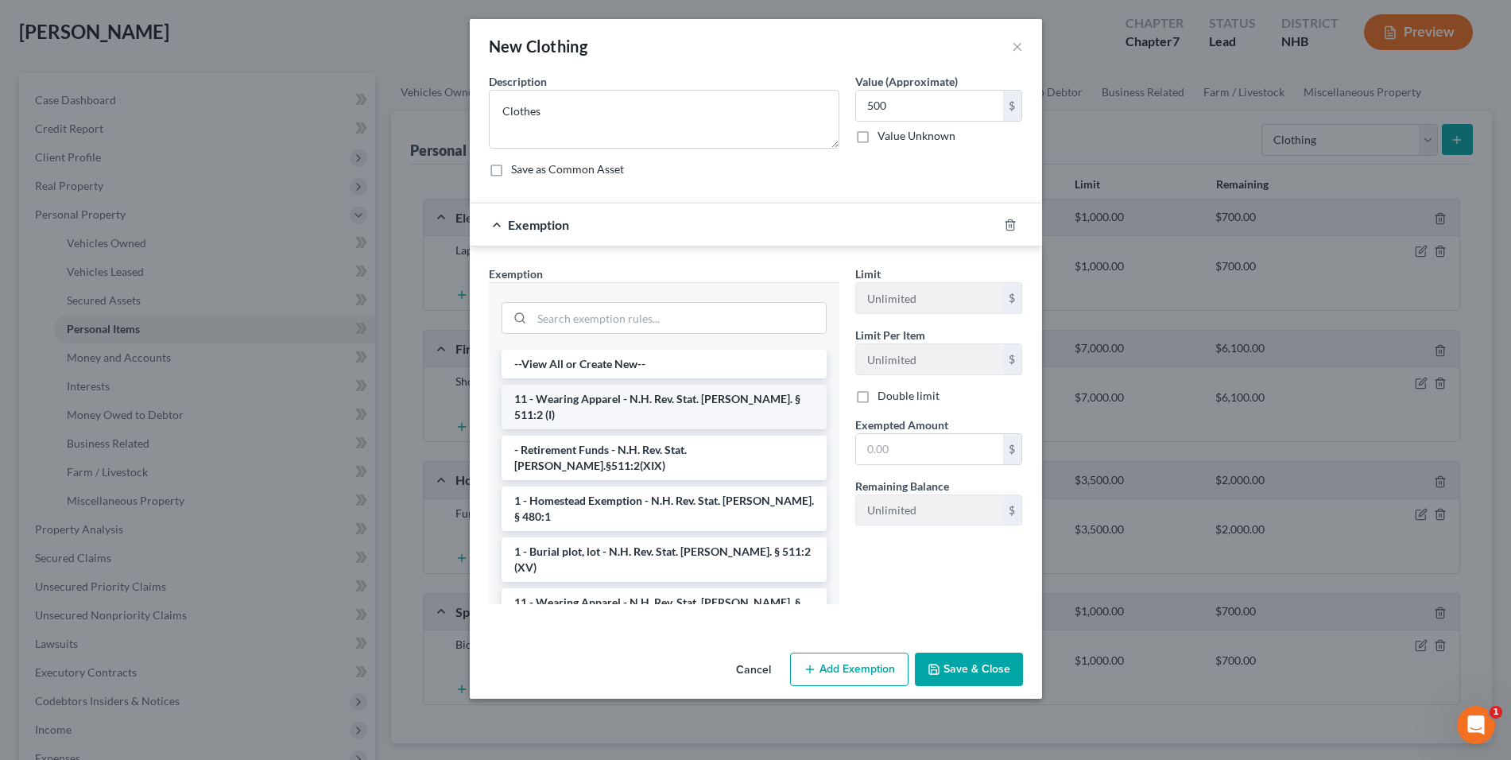
click at [714, 388] on li "11 - Wearing Apparel - N.H. Rev. Stat. Ann. § 511:2 (I)" at bounding box center [663, 407] width 325 height 44
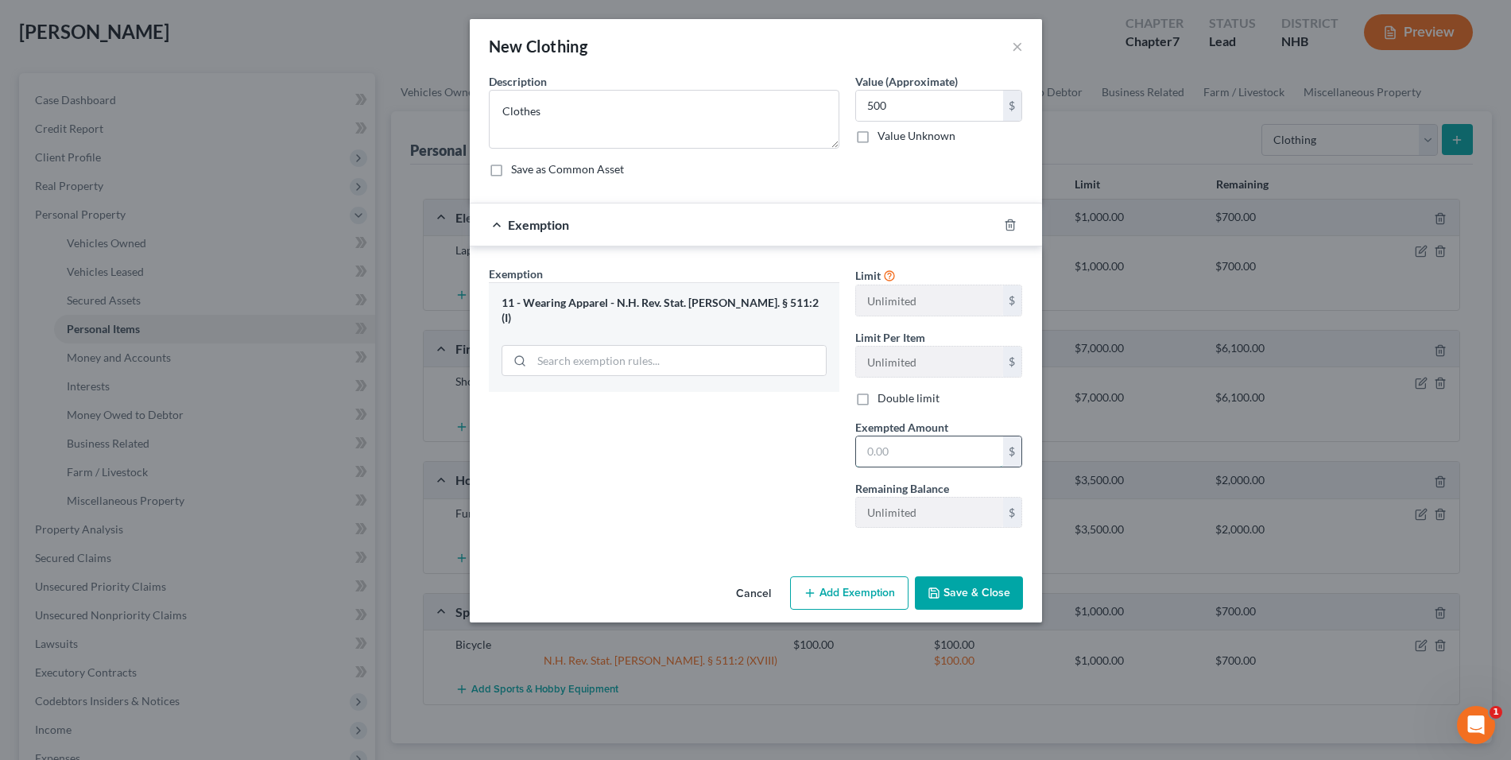
click at [932, 458] on input "text" at bounding box center [929, 451] width 147 height 30
type input "500"
click at [984, 598] on button "Save & Close" at bounding box center [969, 592] width 108 height 33
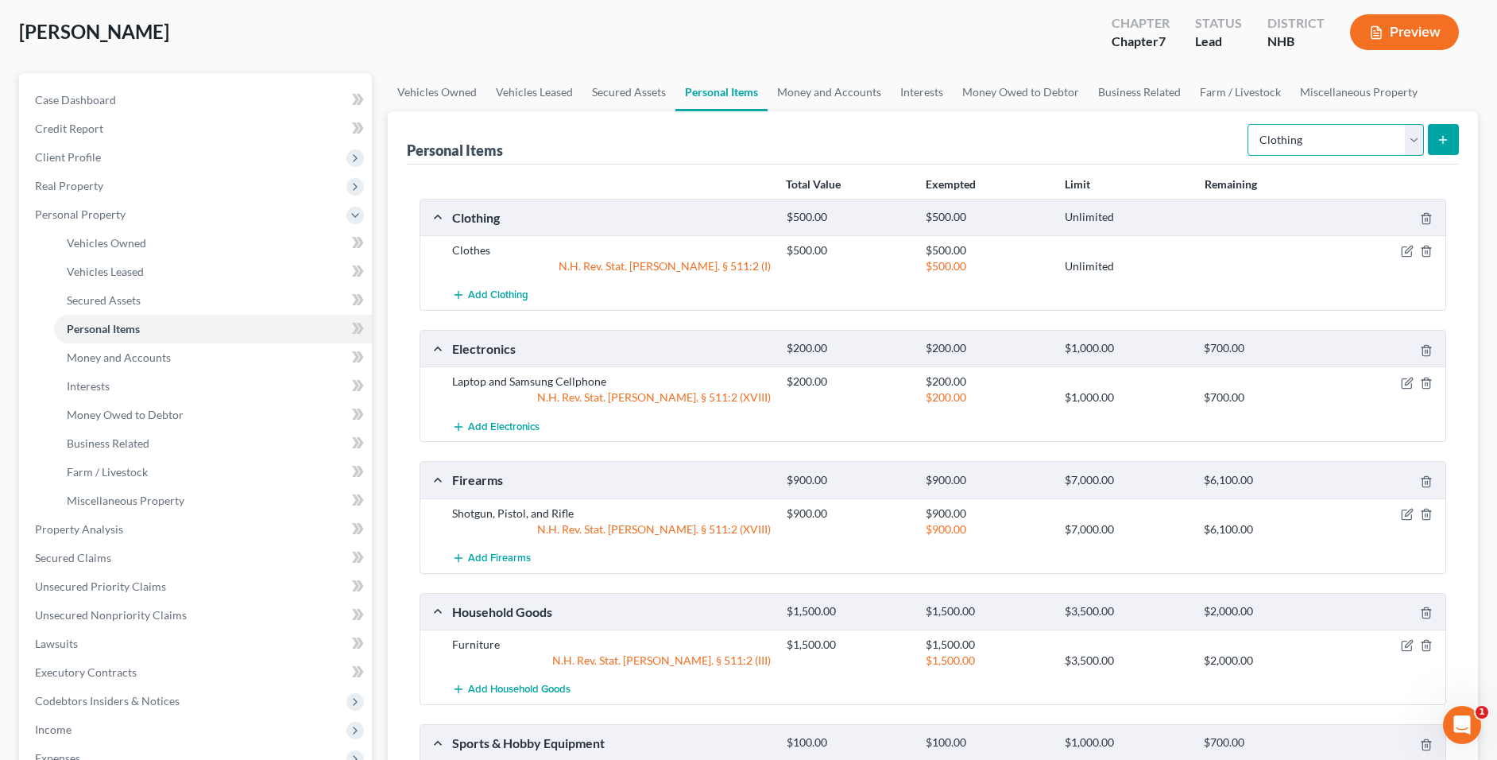
click at [1372, 146] on select "Select Item Type Clothing Collectibles Of Value Electronics Firearms Household …" at bounding box center [1336, 140] width 176 height 32
select select "jewelry"
click at [1249, 124] on select "Select Item Type Clothing Collectibles Of Value Electronics Firearms Household …" at bounding box center [1336, 140] width 176 height 32
click at [1431, 133] on button "submit" at bounding box center [1443, 139] width 31 height 31
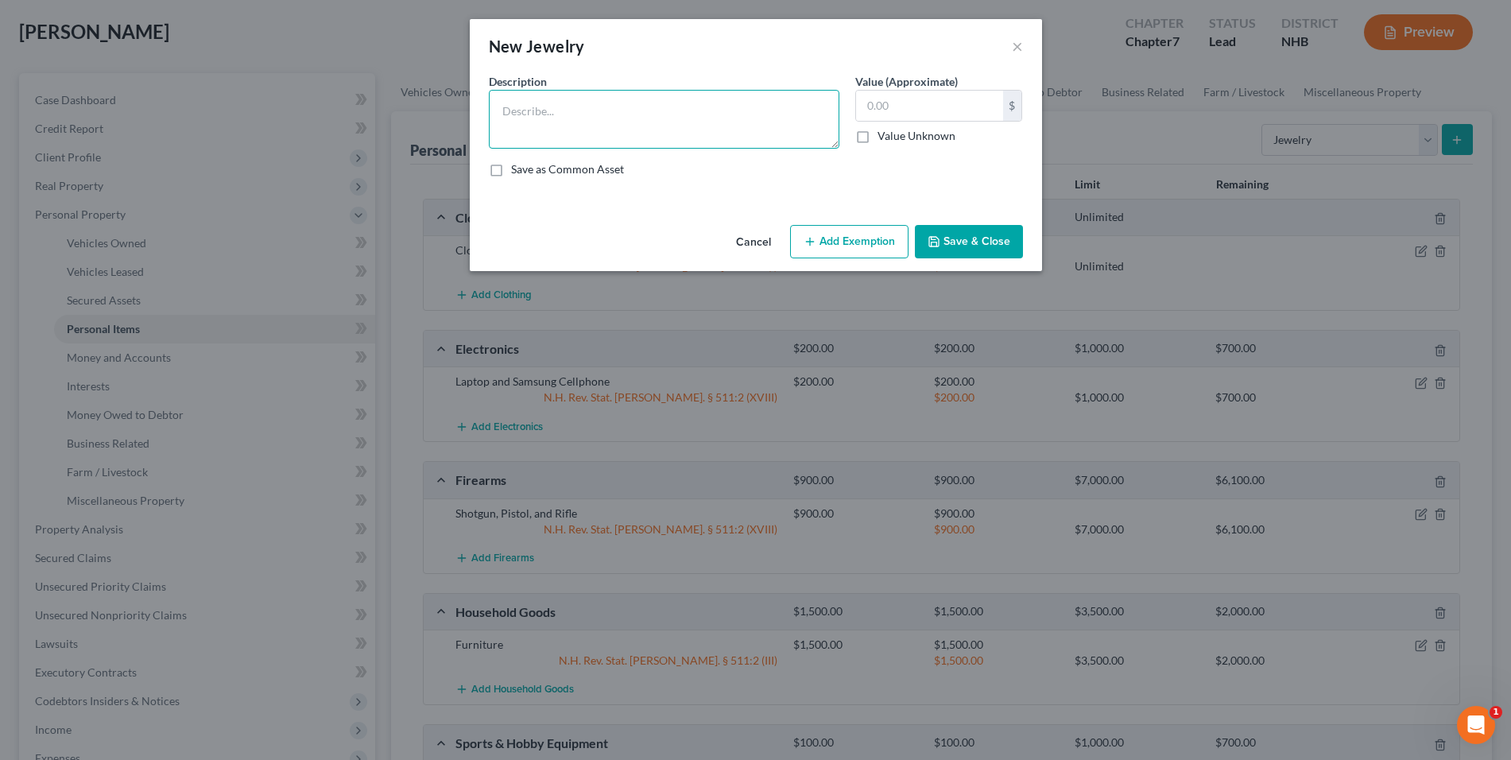
click at [644, 115] on textarea at bounding box center [664, 119] width 350 height 59
type textarea "Watch"
type input "100"
click at [869, 243] on button "Add Exemption" at bounding box center [849, 241] width 118 height 33
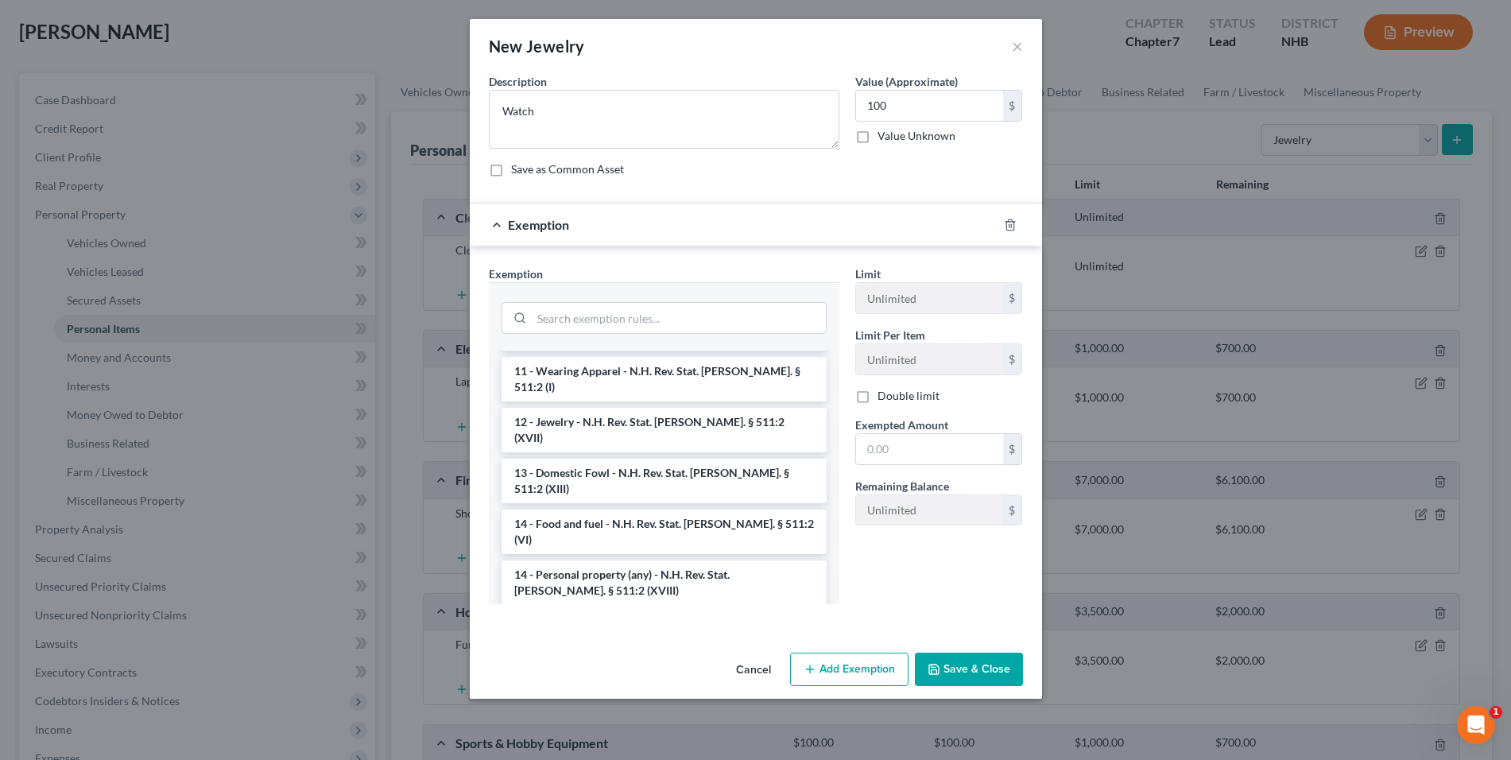
scroll to position [244, 0]
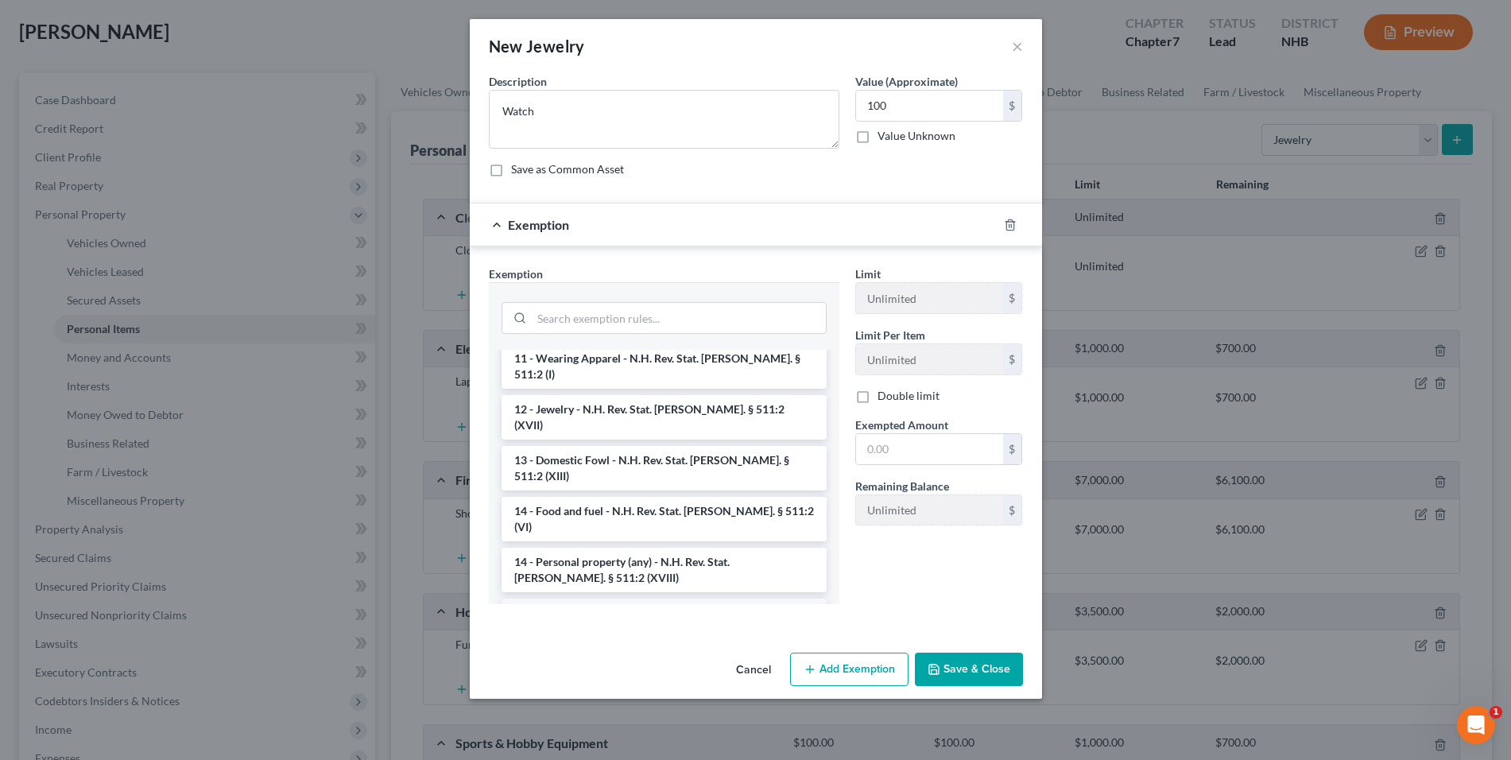
click at [784, 598] on li "14 - Wildcard - unused books, food, furniture, jewelry, car, and trade tools ex…" at bounding box center [663, 628] width 325 height 60
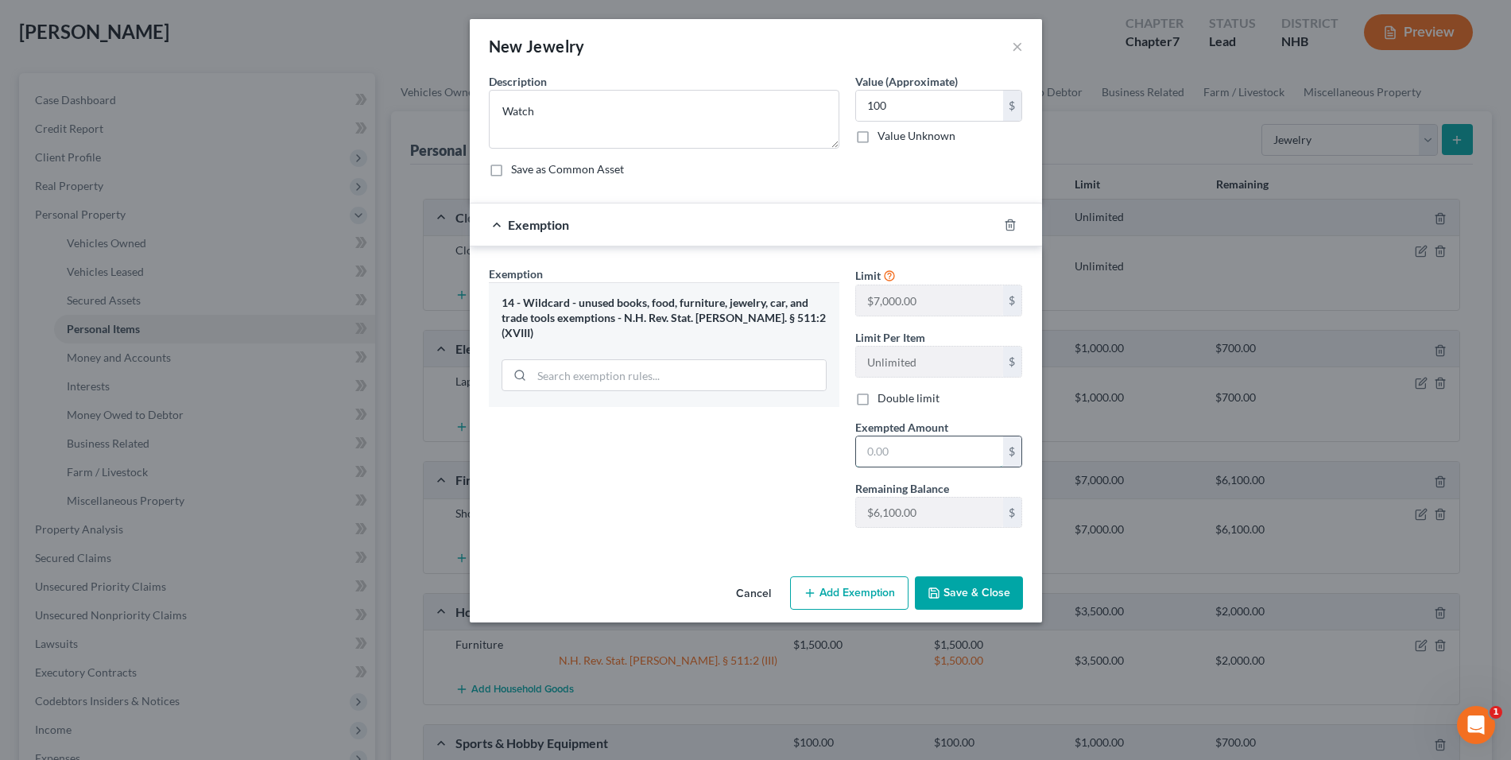
click at [915, 457] on input "text" at bounding box center [929, 451] width 147 height 30
type input "100"
click at [971, 593] on button "Save & Close" at bounding box center [969, 592] width 108 height 33
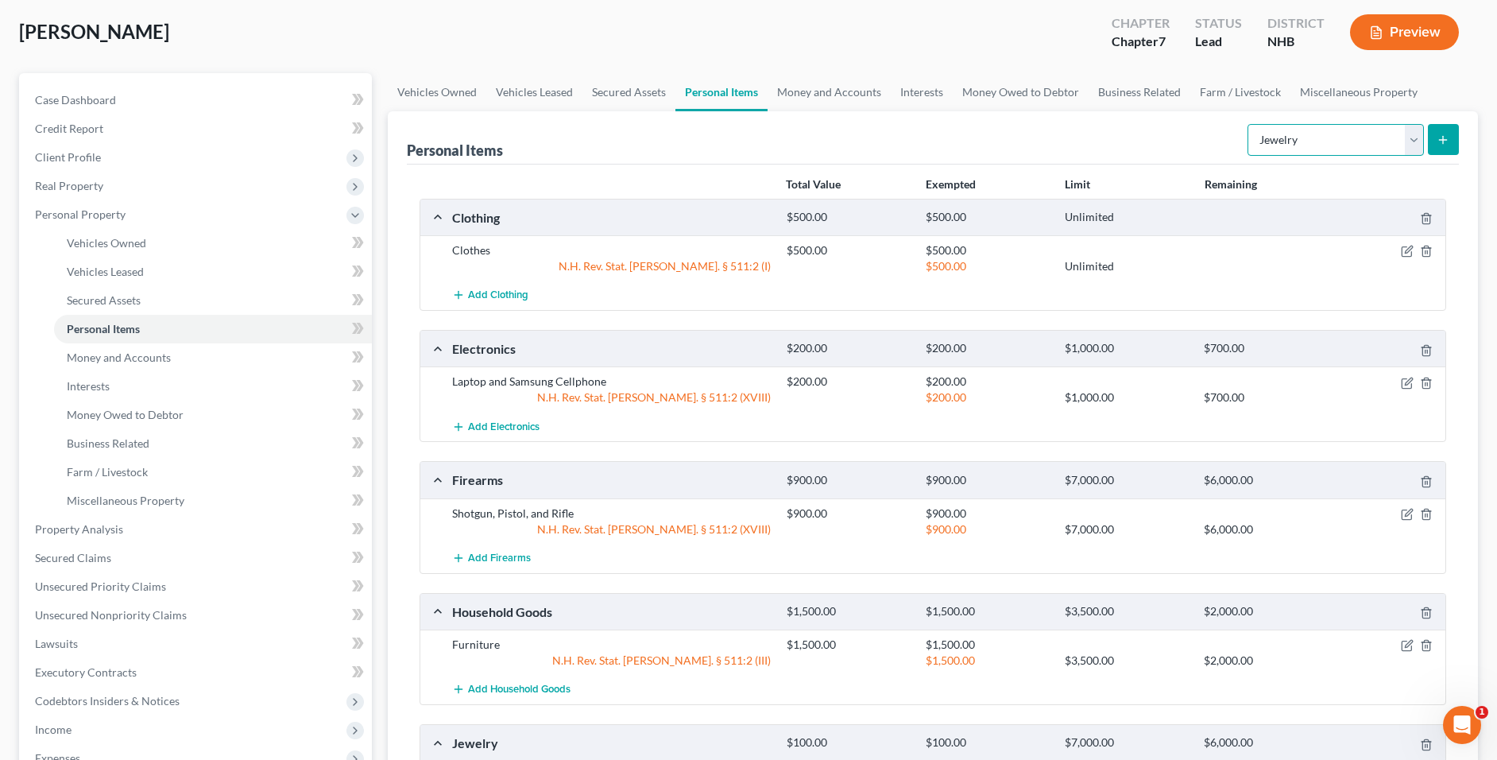
click at [1395, 152] on select "Select Item Type Clothing Collectibles Of Value Electronics Firearms Household …" at bounding box center [1336, 140] width 176 height 32
select select "pets"
click at [1249, 124] on select "Select Item Type Clothing Collectibles Of Value Electronics Firearms Household …" at bounding box center [1336, 140] width 176 height 32
click at [1441, 137] on icon "submit" at bounding box center [1443, 139] width 13 height 13
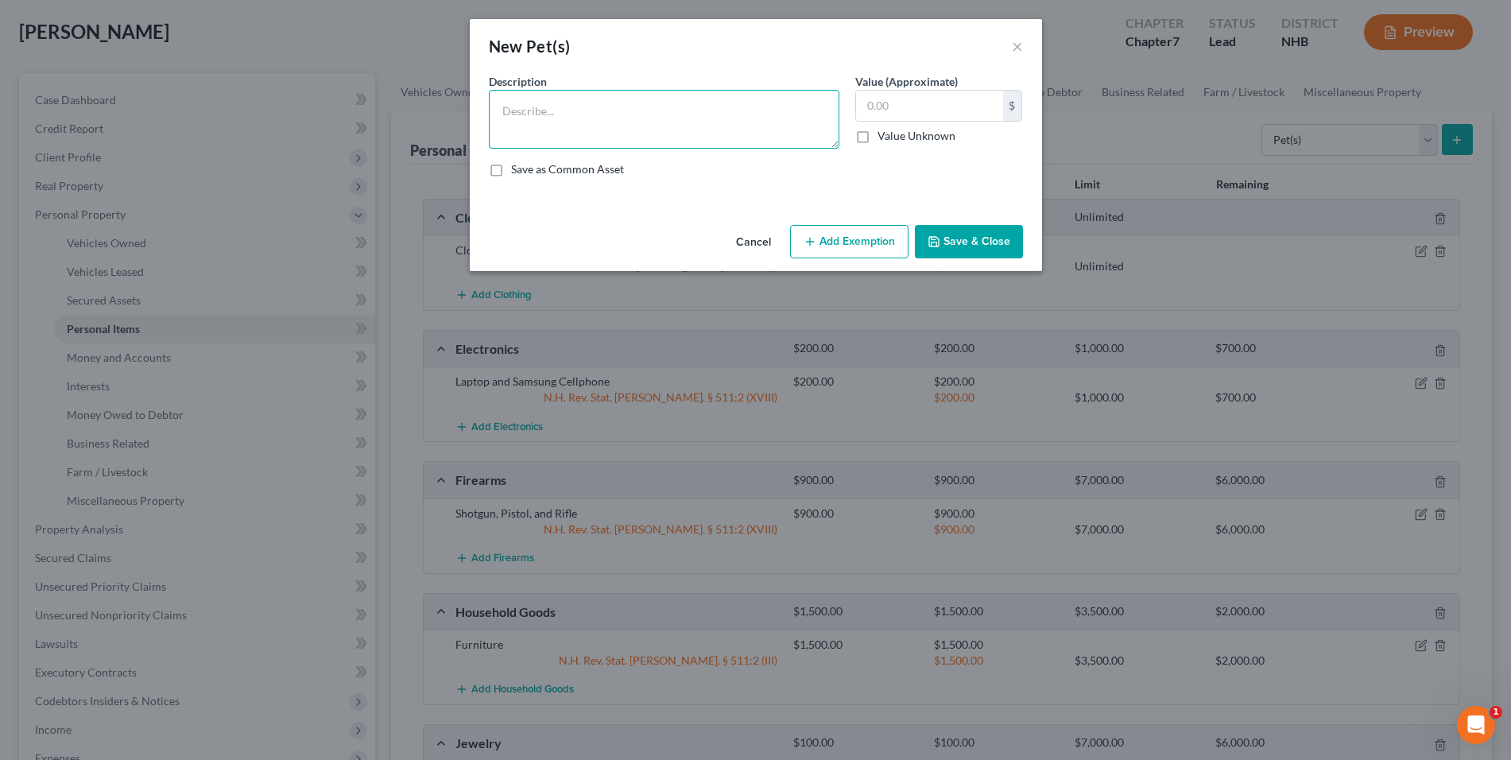
click at [611, 126] on textarea at bounding box center [664, 119] width 350 height 59
type textarea "Parrot"
click at [877, 136] on label "Value Unknown" at bounding box center [916, 136] width 78 height 16
click at [884, 136] on input "Value Unknown" at bounding box center [889, 133] width 10 height 10
checkbox input "true"
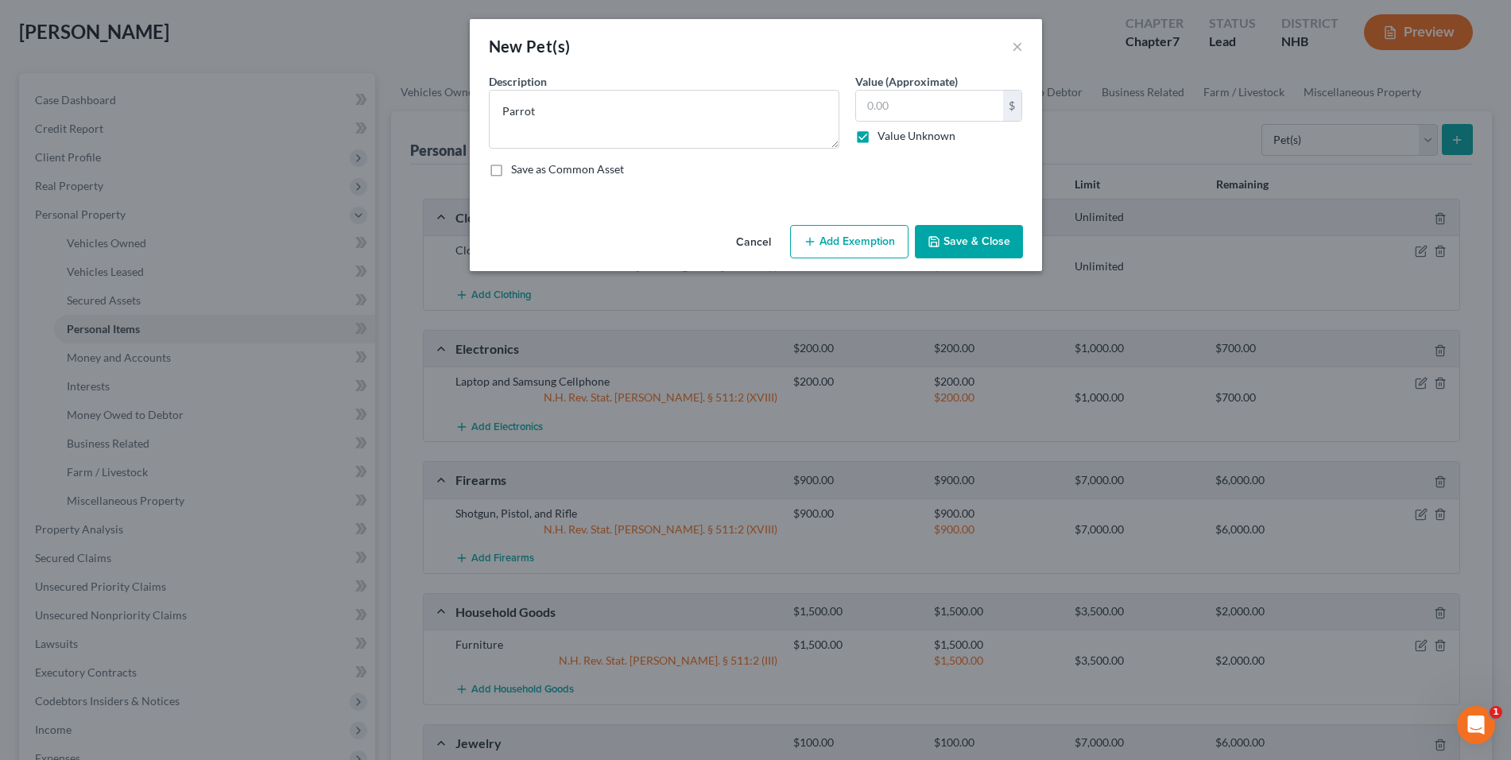
type input "0.00"
click at [851, 238] on button "Add Exemption" at bounding box center [849, 241] width 118 height 33
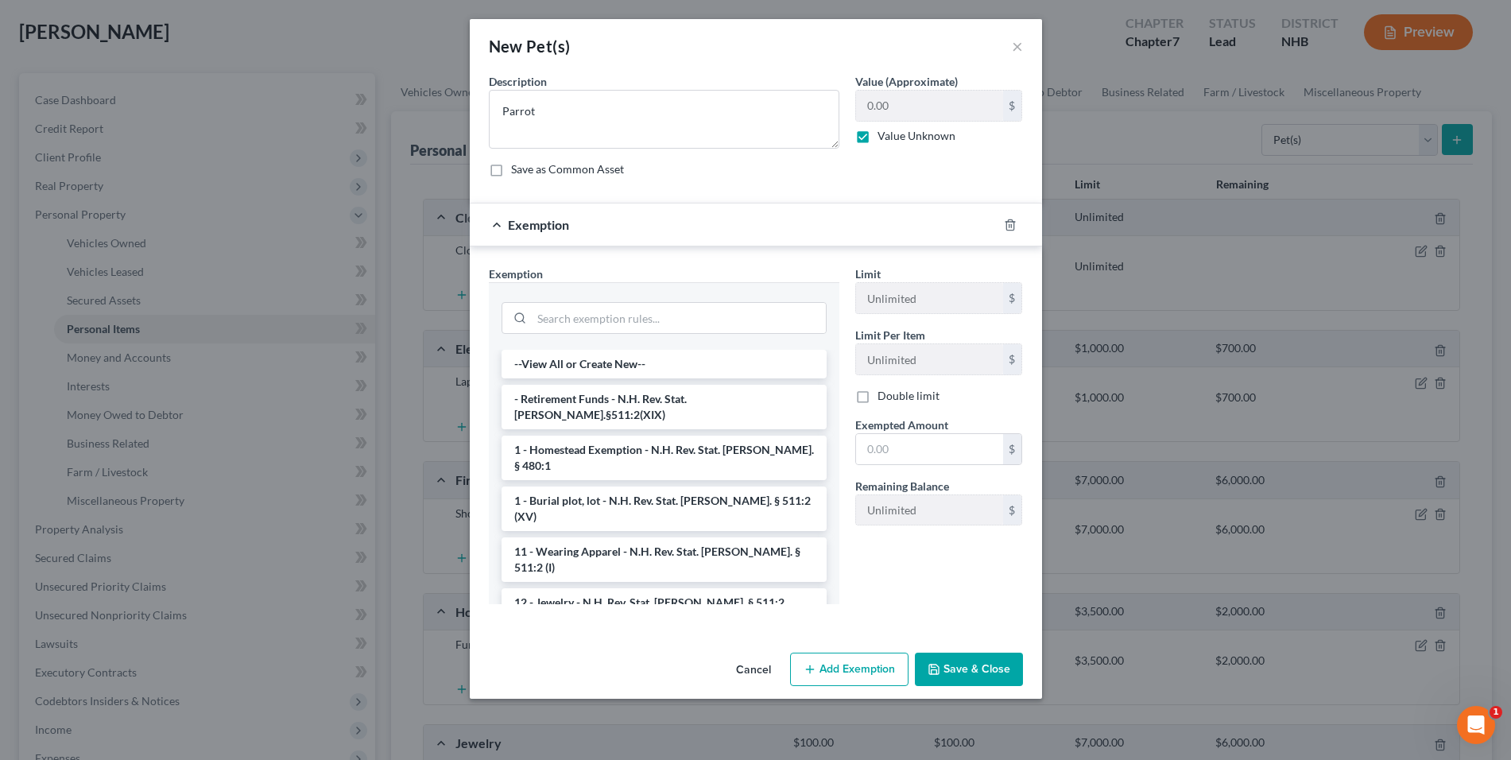
click at [877, 139] on label "Value Unknown" at bounding box center [916, 136] width 78 height 16
click at [884, 138] on input "Value Unknown" at bounding box center [889, 133] width 10 height 10
checkbox input "false"
click at [884, 110] on input "0.00" at bounding box center [929, 106] width 147 height 30
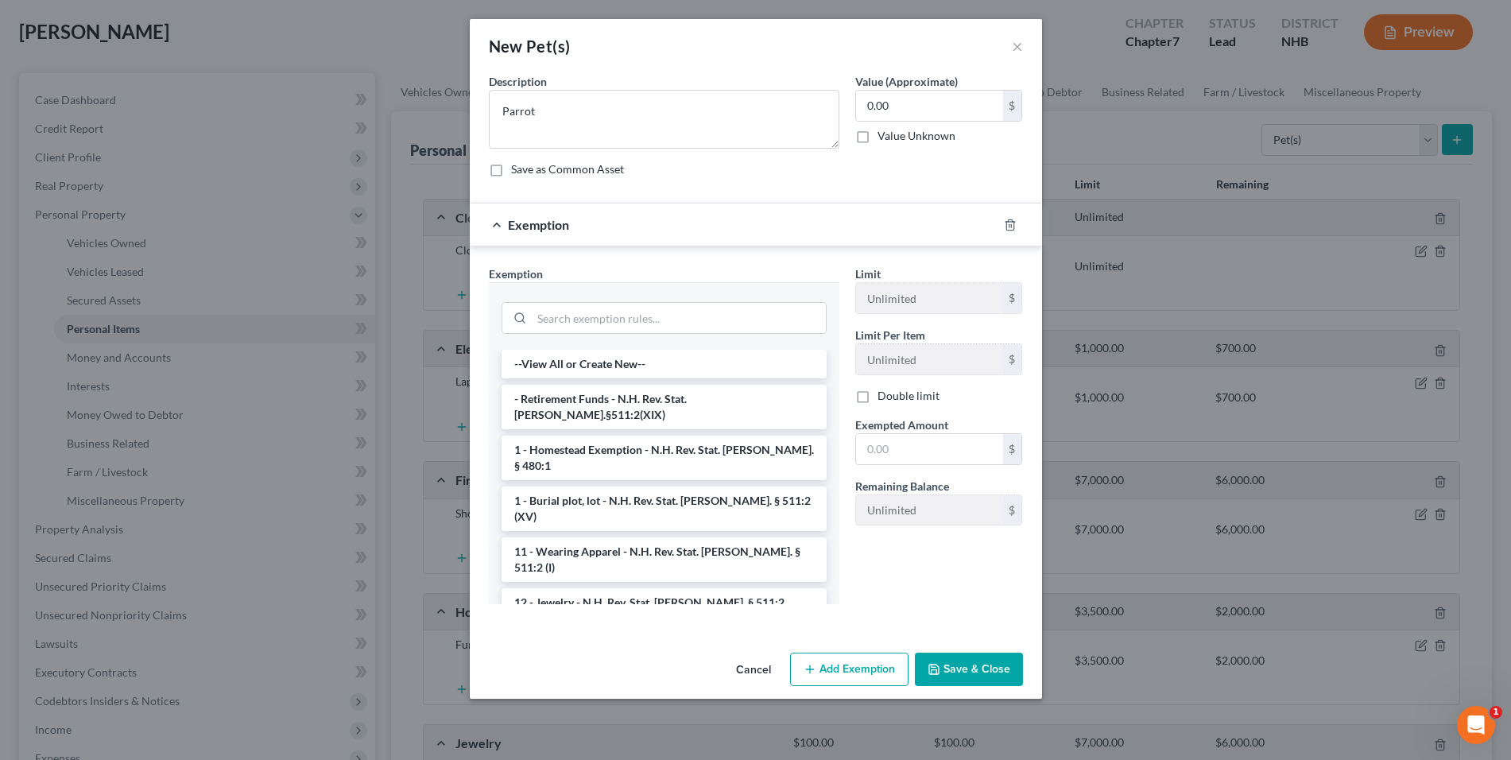
click at [820, 241] on div "Exemption" at bounding box center [734, 224] width 528 height 42
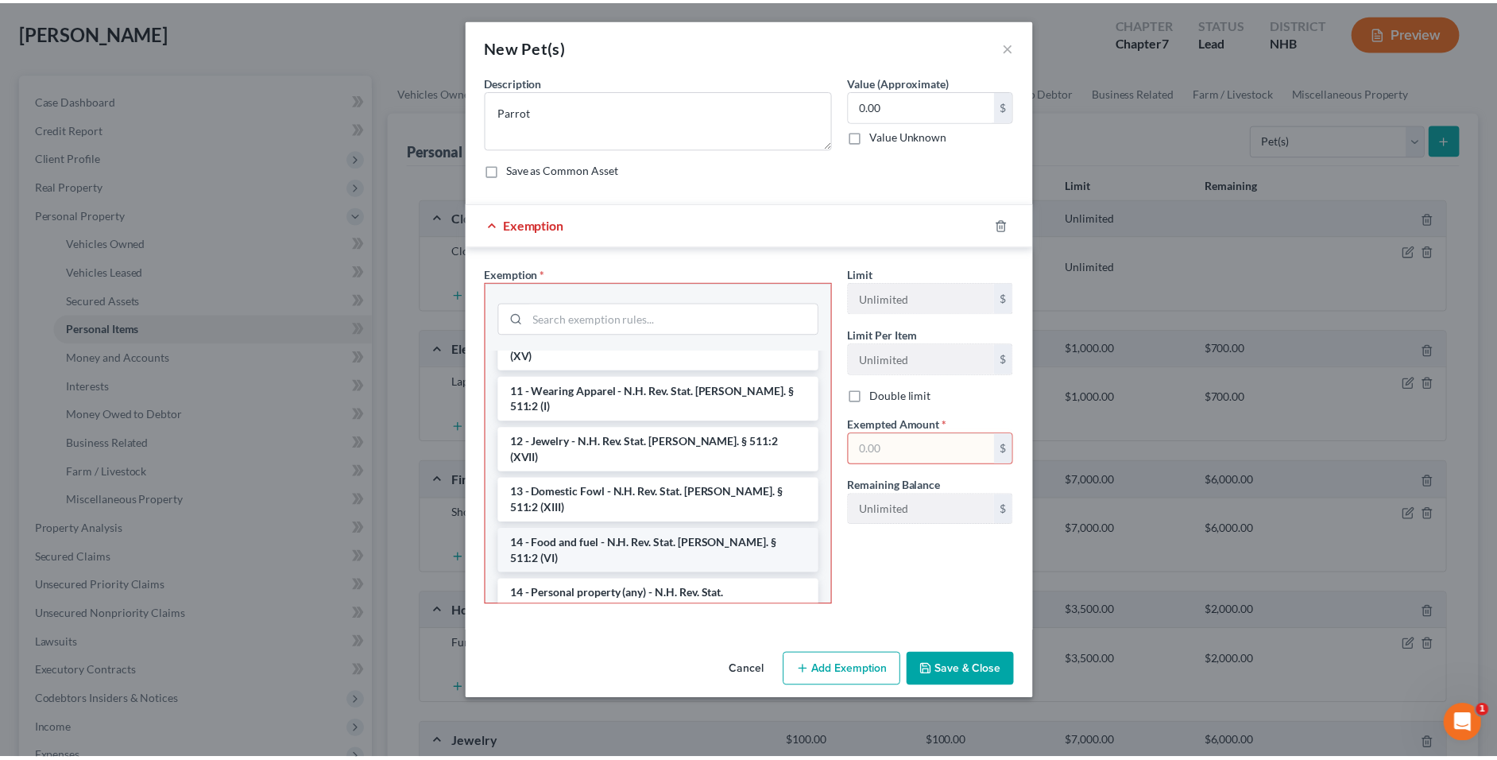
scroll to position [167, 0]
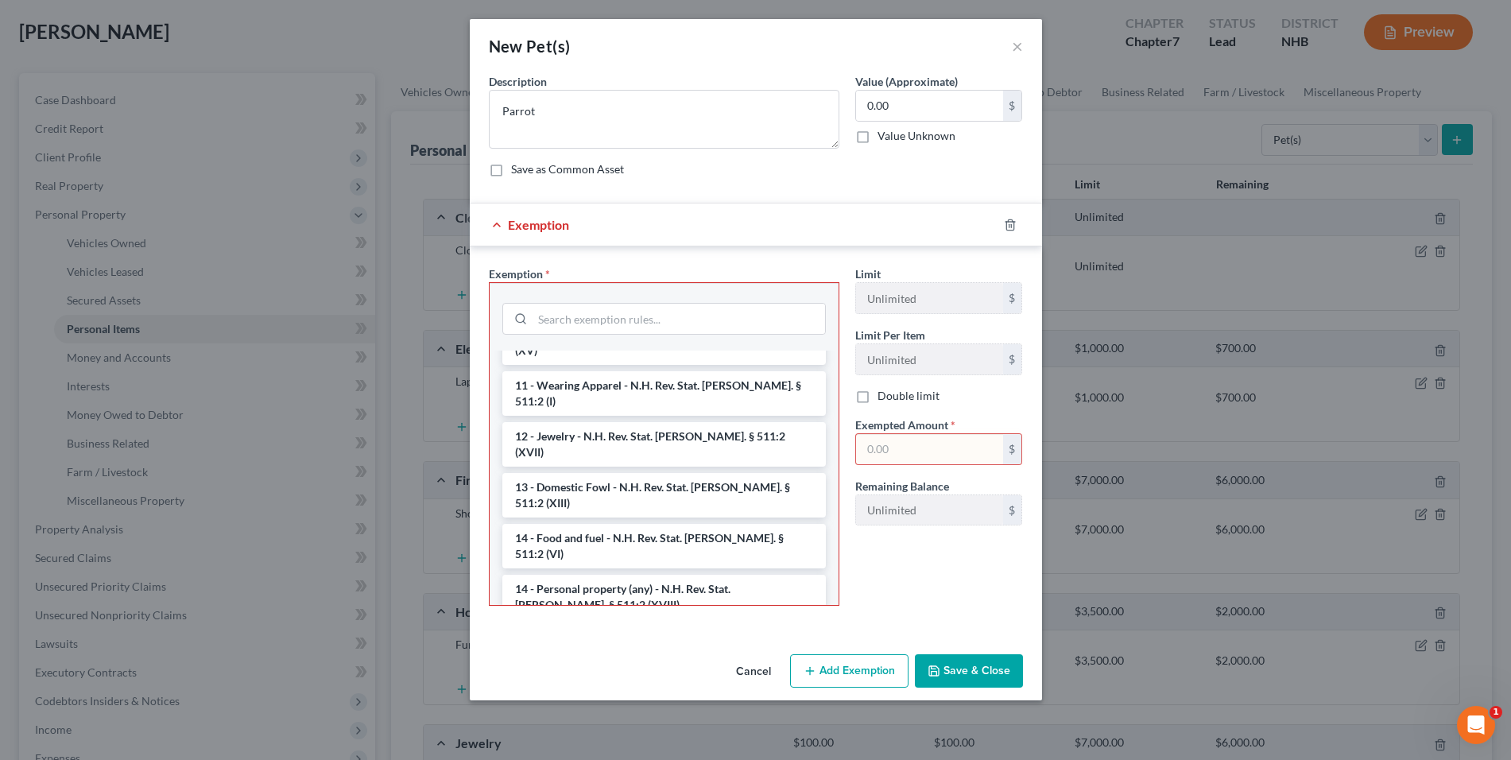
click at [741, 575] on li "14 - Personal property (any) - N.H. Rev. Stat. Ann. § 511:2 (XVIII)" at bounding box center [663, 597] width 323 height 44
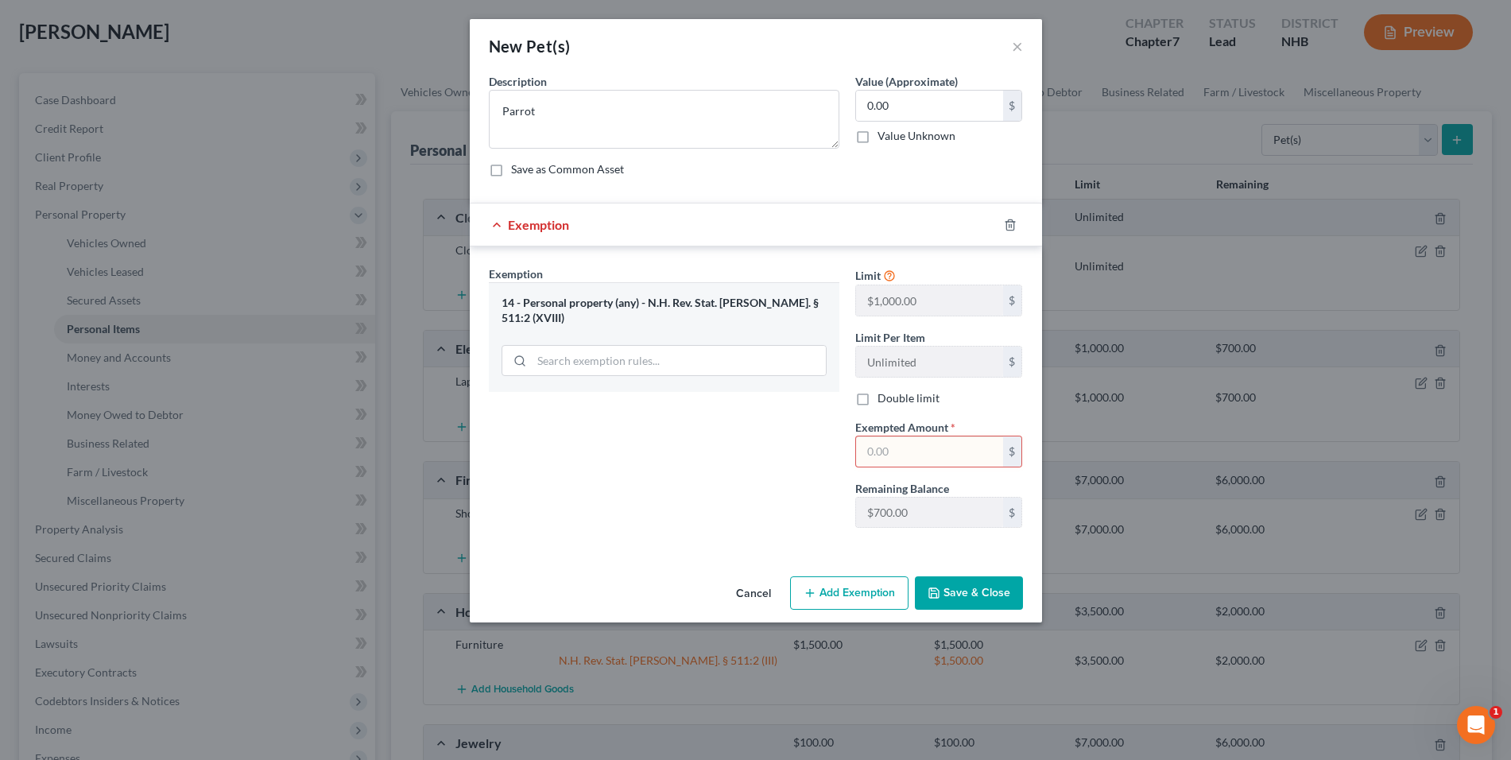
click at [892, 449] on input "text" at bounding box center [929, 451] width 147 height 30
type input "0"
drag, startPoint x: 768, startPoint y: 466, endPoint x: 871, endPoint y: 541, distance: 127.3
click at [768, 466] on div "Exemption Set must be selected for CA. Exemption * 14 - Personal property (any)…" at bounding box center [664, 402] width 366 height 275
drag, startPoint x: 950, startPoint y: 592, endPoint x: 915, endPoint y: 561, distance: 46.7
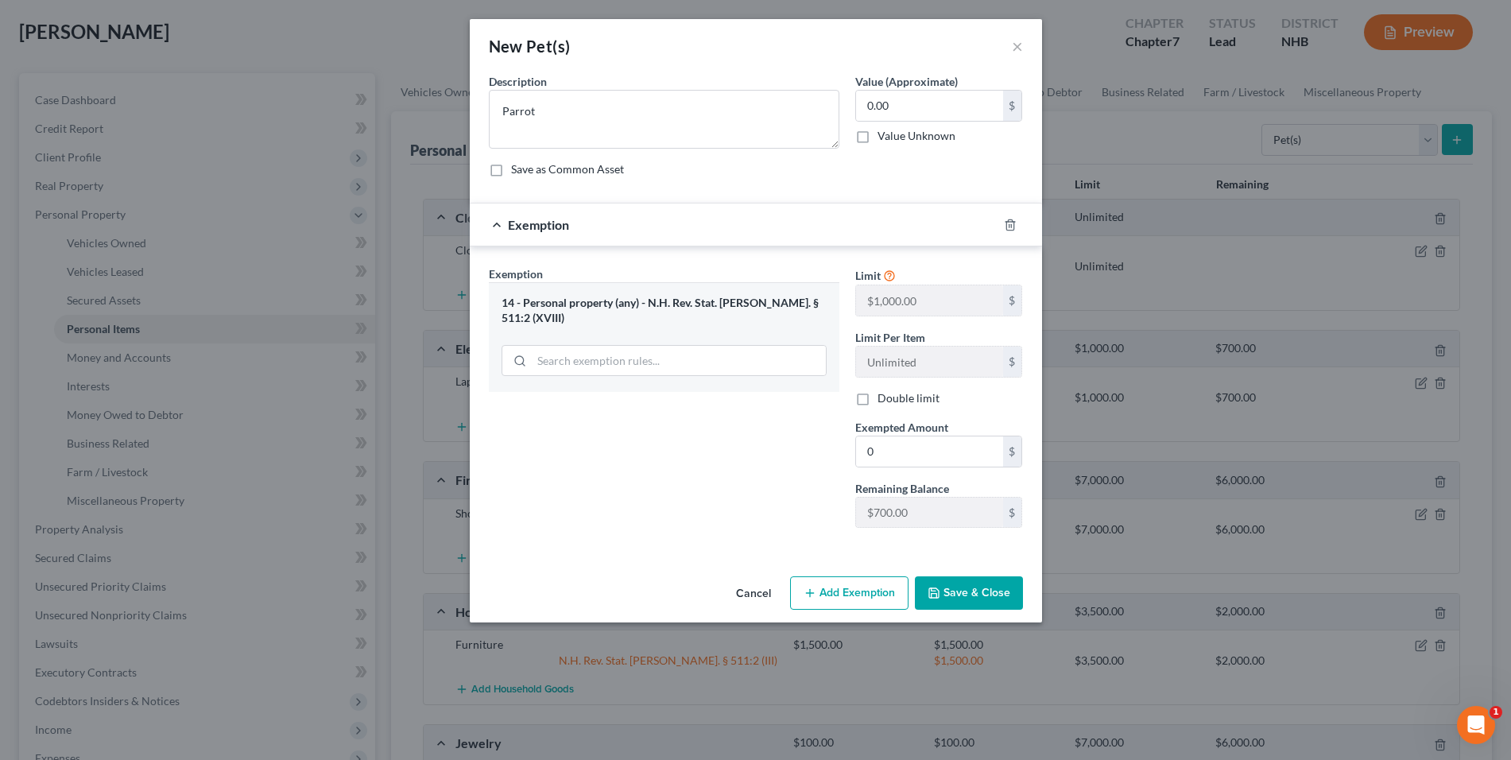
click at [950, 592] on button "Save & Close" at bounding box center [969, 592] width 108 height 33
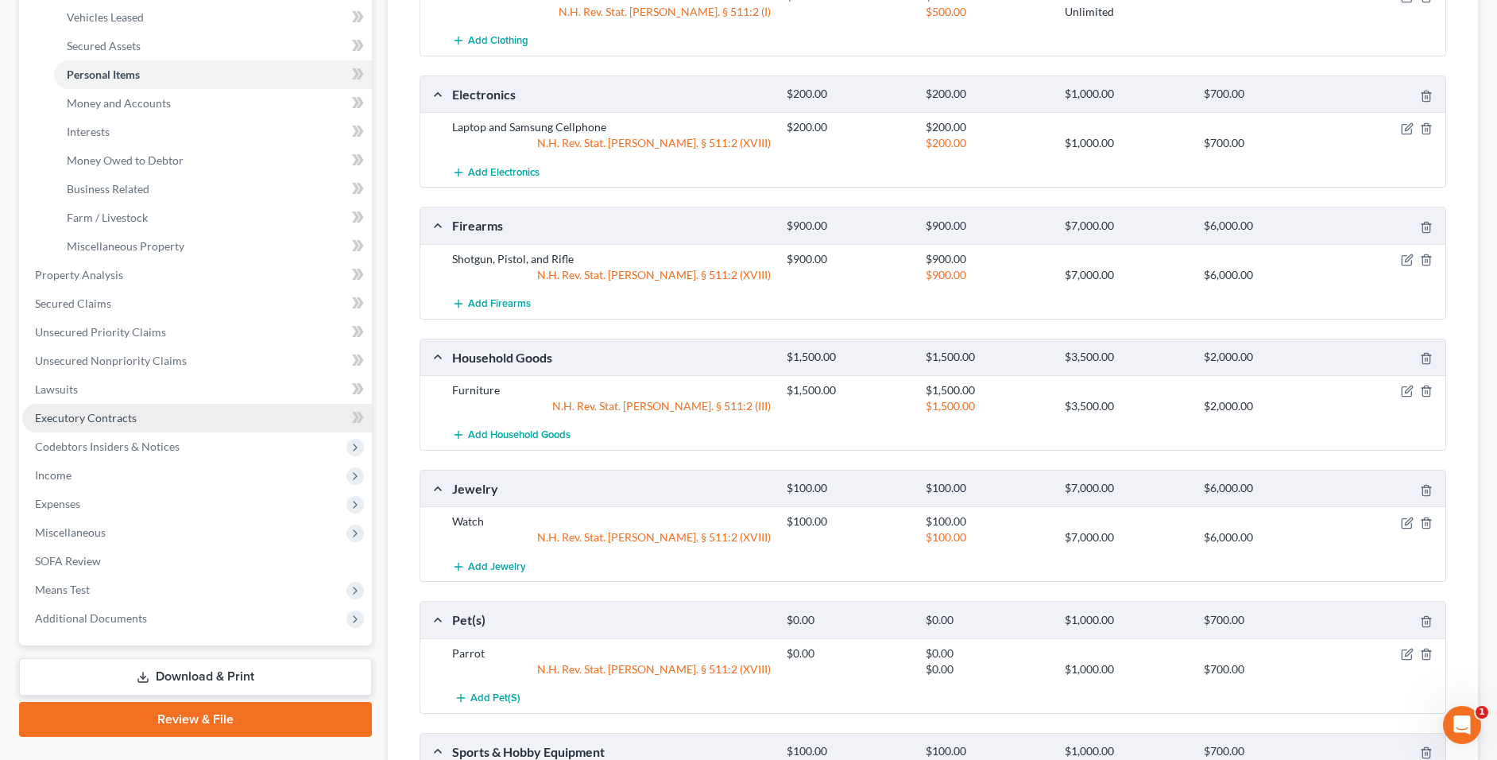
scroll to position [159, 0]
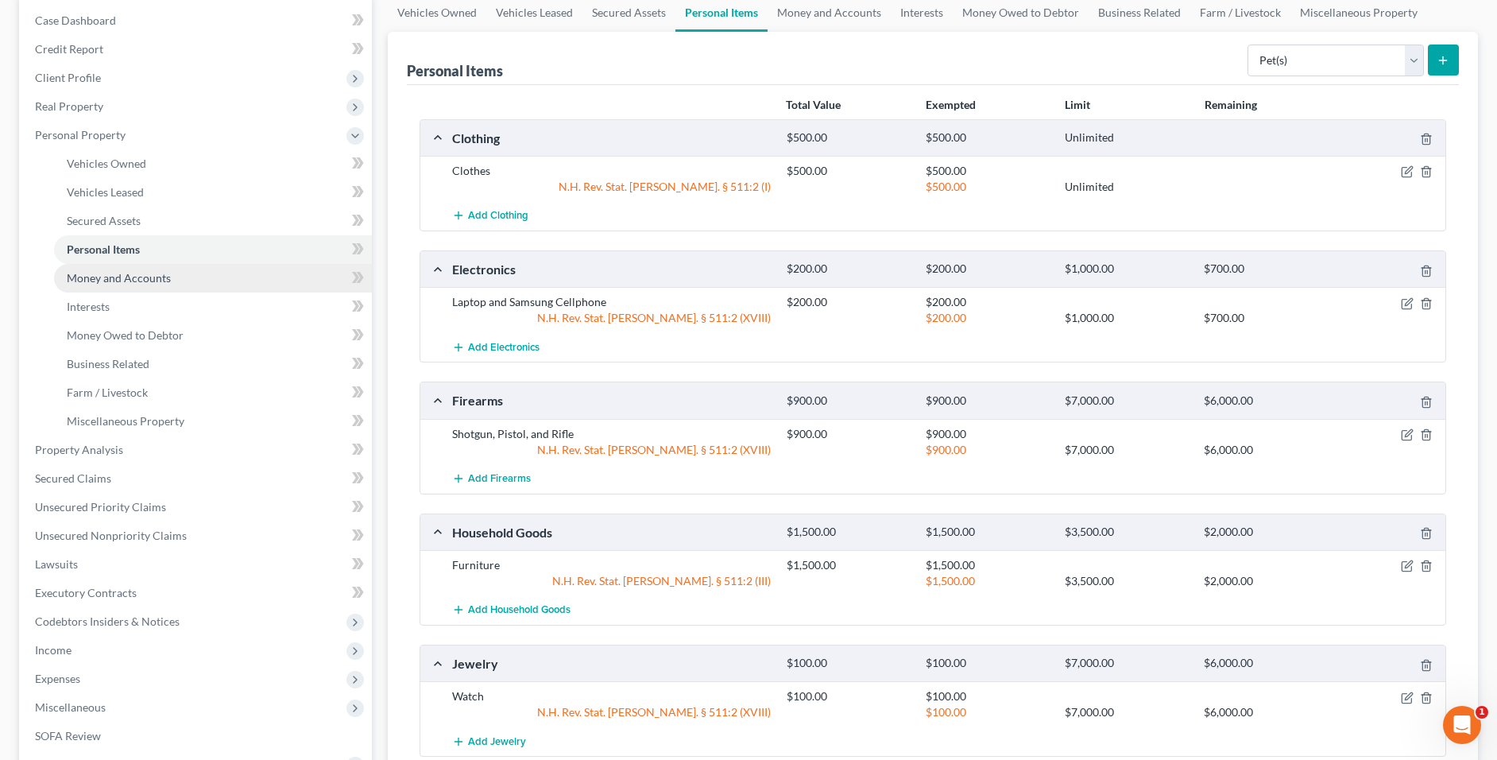
click at [230, 282] on link "Money and Accounts" at bounding box center [213, 278] width 318 height 29
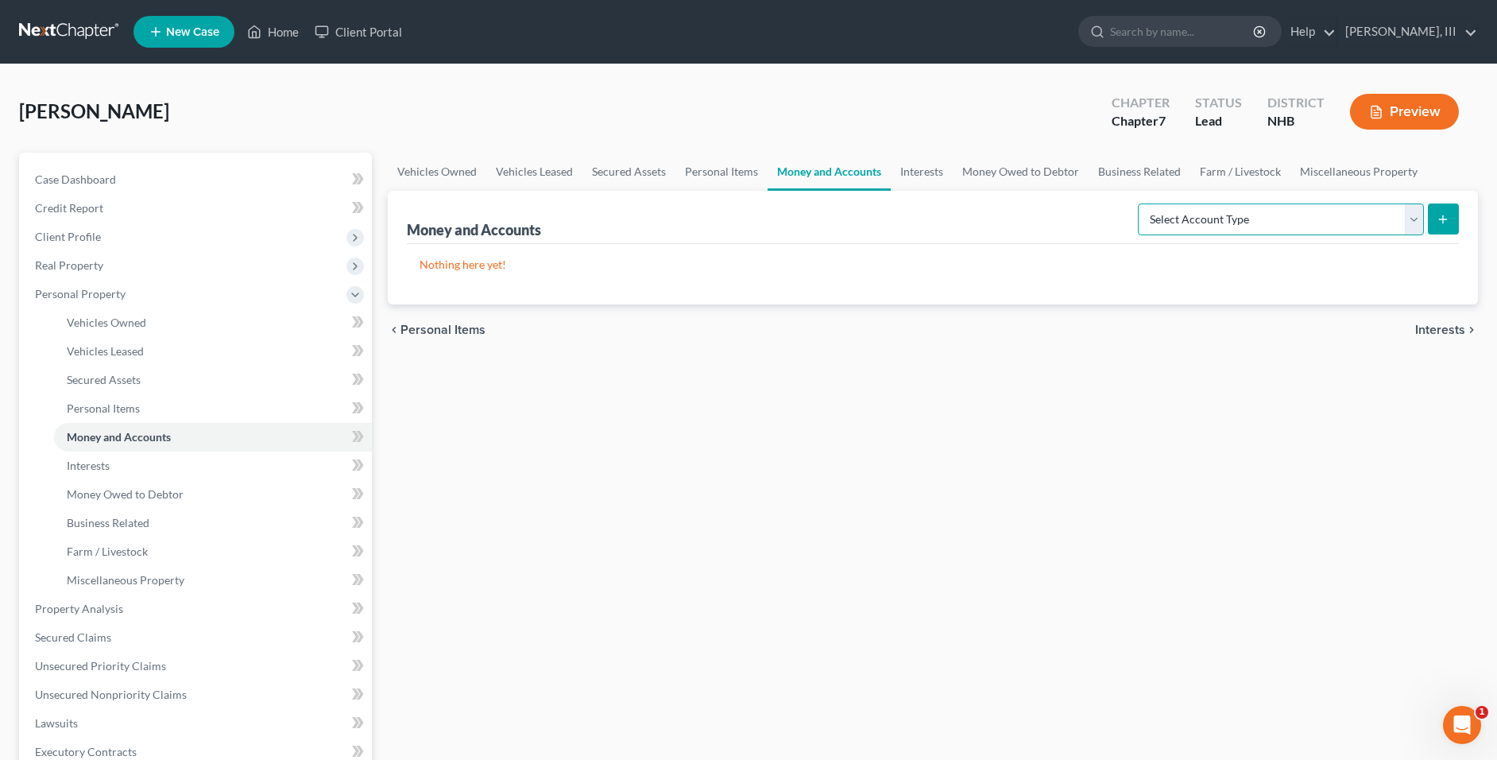
click at [1263, 222] on select "Select Account Type Brokerage Cash on Hand Certificates of Deposit Checking Acc…" at bounding box center [1281, 219] width 286 height 32
select select "checking"
click at [1141, 203] on select "Select Account Type Brokerage Cash on Hand Certificates of Deposit Checking Acc…" at bounding box center [1281, 219] width 286 height 32
click at [1434, 219] on button "submit" at bounding box center [1443, 218] width 31 height 31
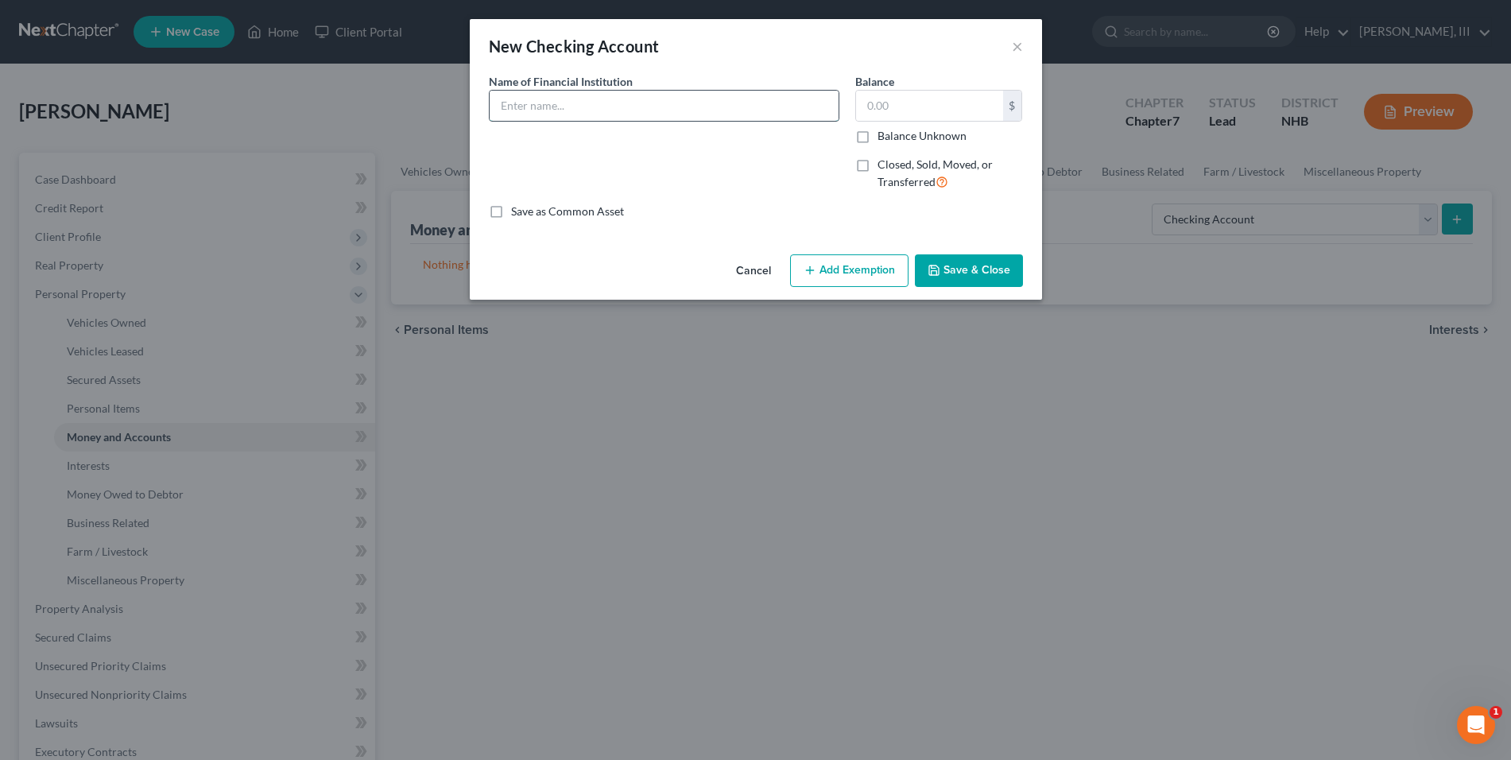
click at [536, 110] on input "text" at bounding box center [663, 106] width 349 height 30
type input "Citizen's Bank - Personal Checking"
type input "1,500"
click at [952, 263] on button "Save & Close" at bounding box center [969, 270] width 108 height 33
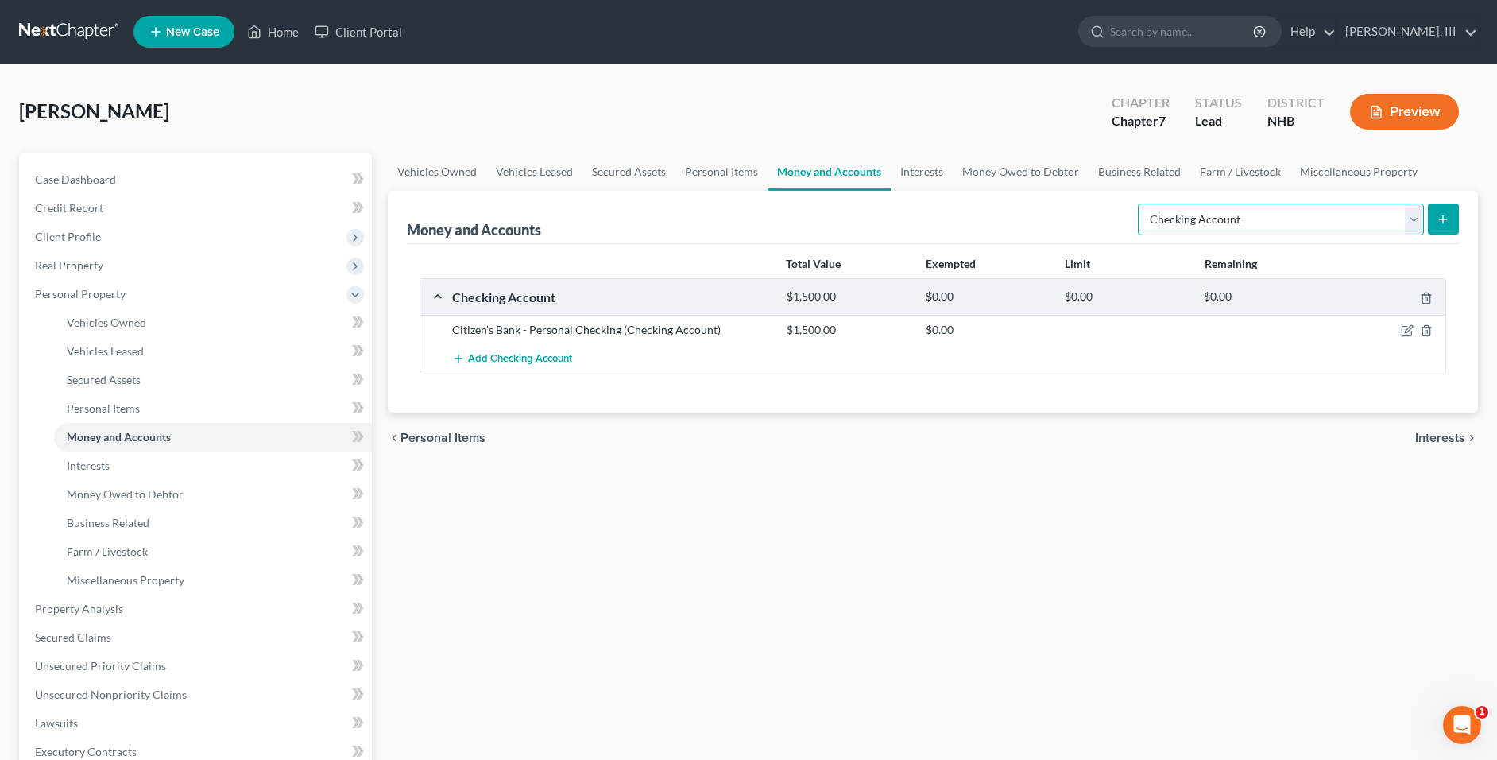
click at [1277, 224] on select "Select Account Type Brokerage Cash on Hand Certificates of Deposit Checking Acc…" at bounding box center [1281, 219] width 286 height 32
select select "other"
click at [1141, 203] on select "Select Account Type Brokerage Cash on Hand Certificates of Deposit Checking Acc…" at bounding box center [1281, 219] width 286 height 32
click at [1441, 221] on icon "submit" at bounding box center [1443, 219] width 13 height 13
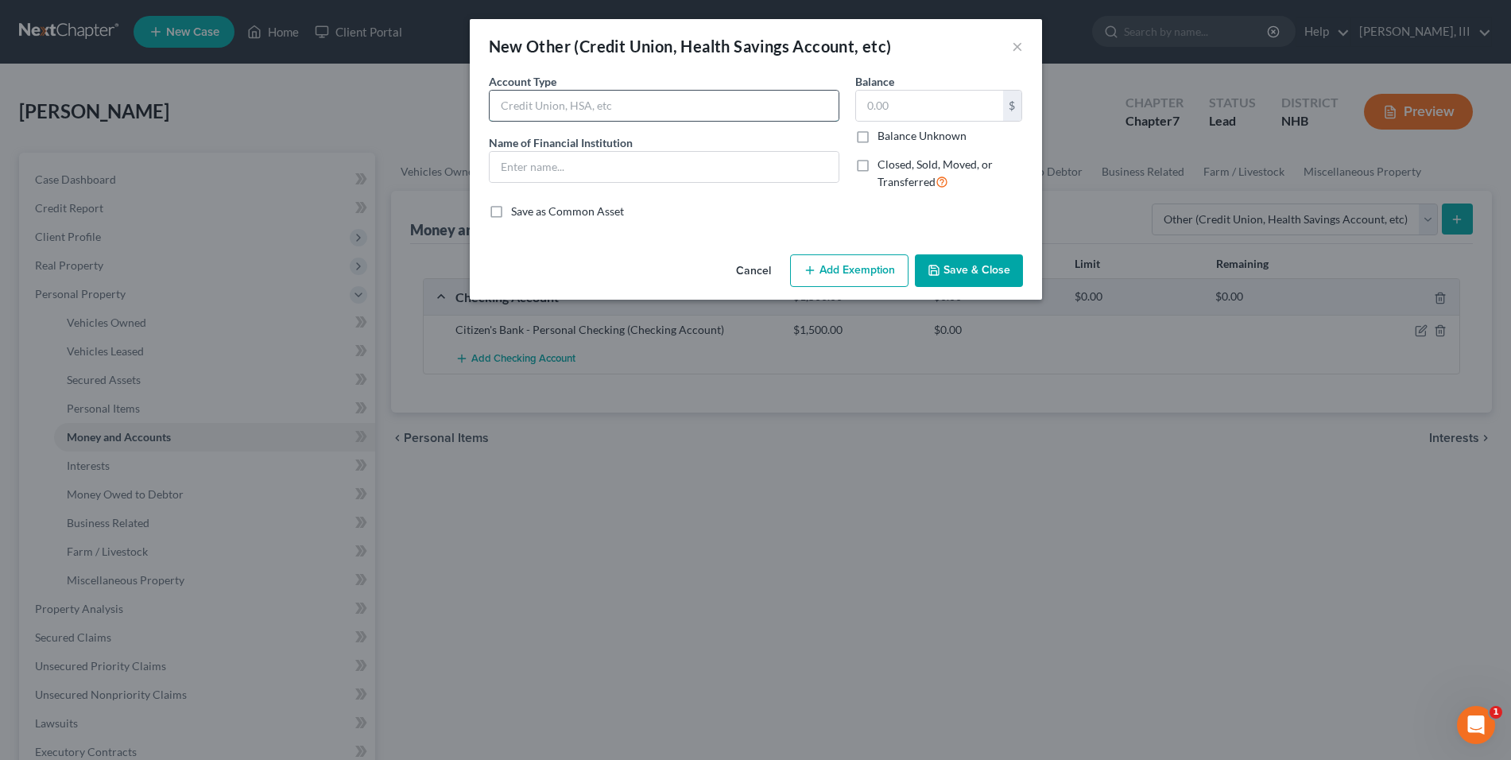
click at [677, 106] on input "text" at bounding box center [663, 106] width 349 height 30
type input "C"
type input "Bank Account"
type input "Citizen's Bank"
type input "1,950"
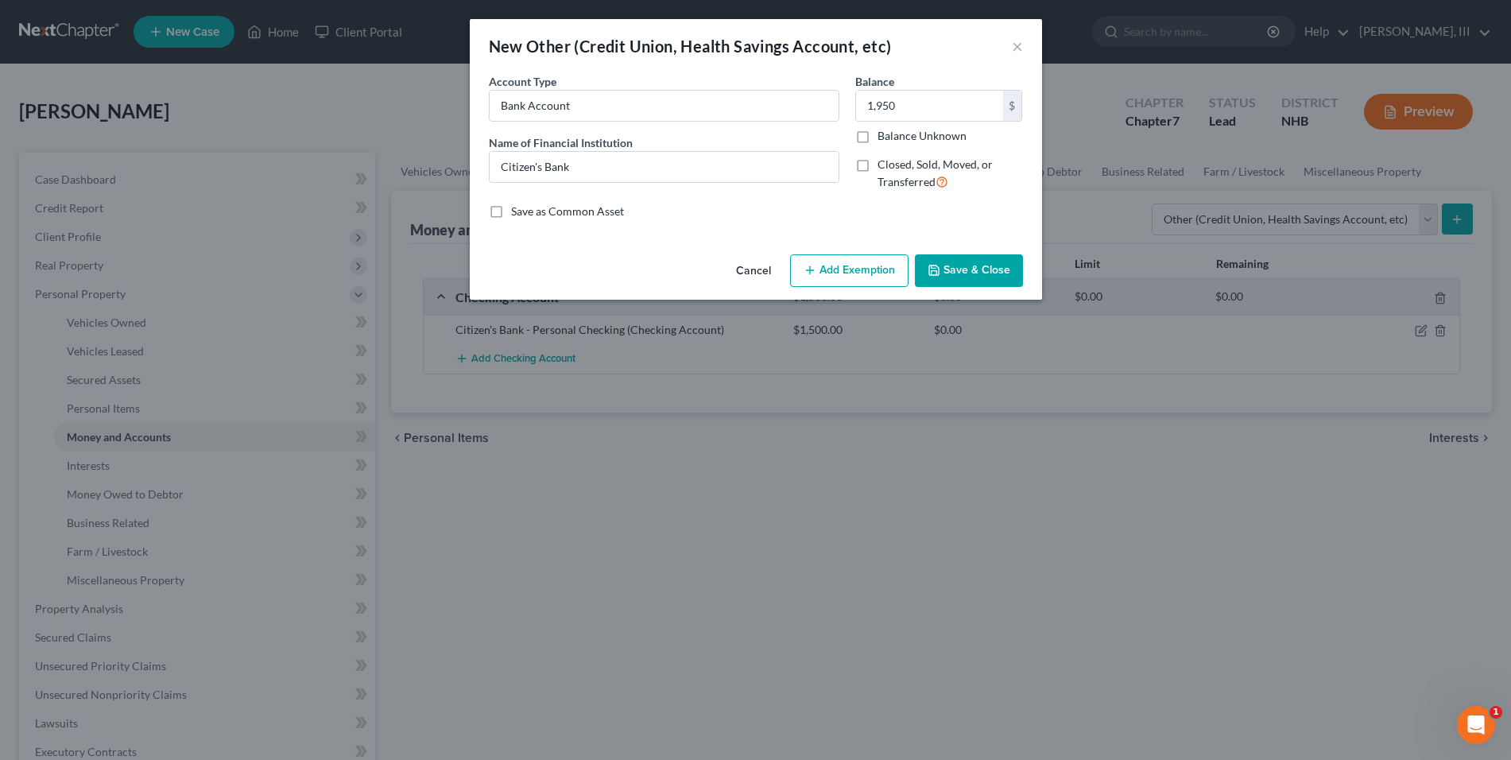
drag, startPoint x: 950, startPoint y: 266, endPoint x: 919, endPoint y: 245, distance: 37.7
click at [950, 266] on button "Save & Close" at bounding box center [969, 270] width 108 height 33
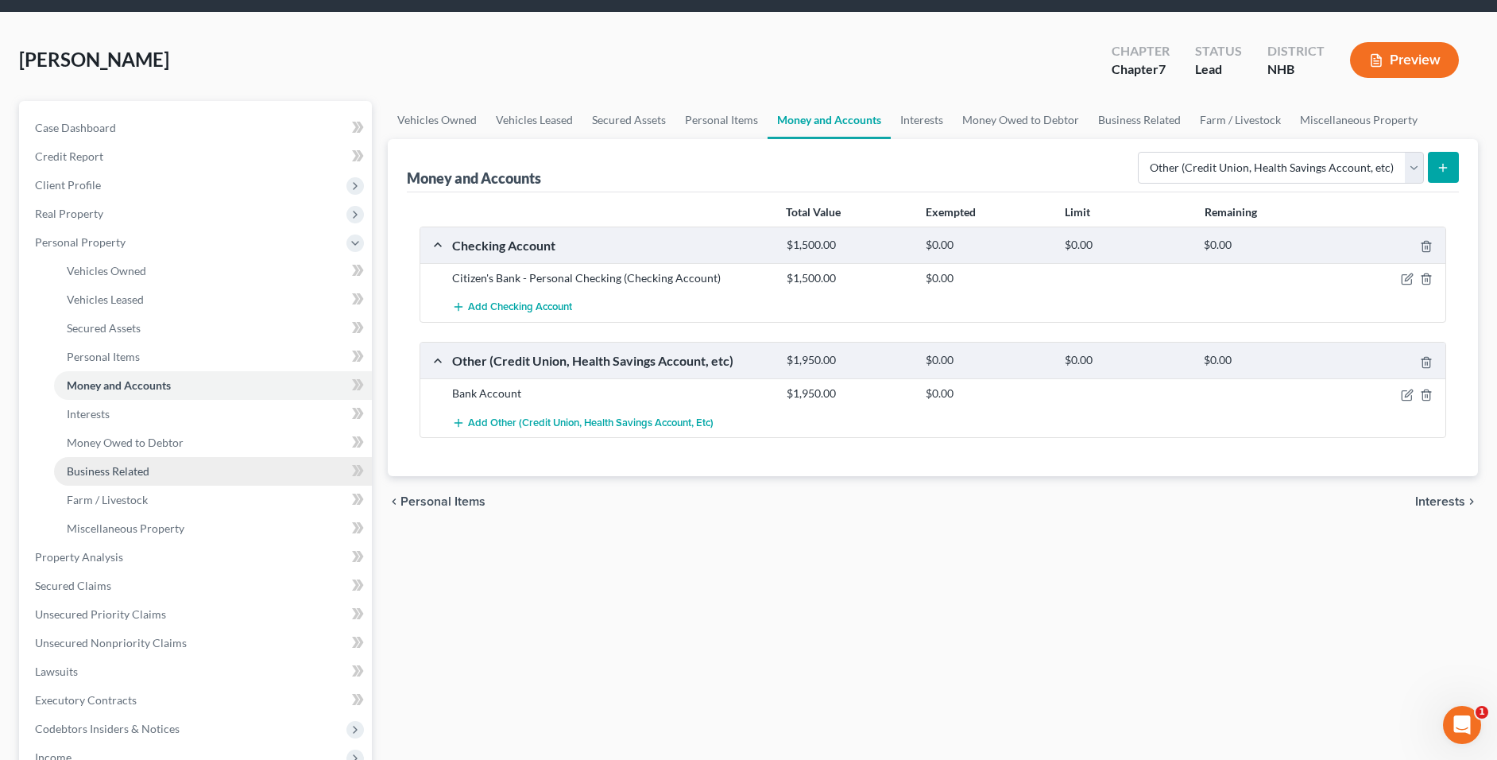
scroll to position [79, 0]
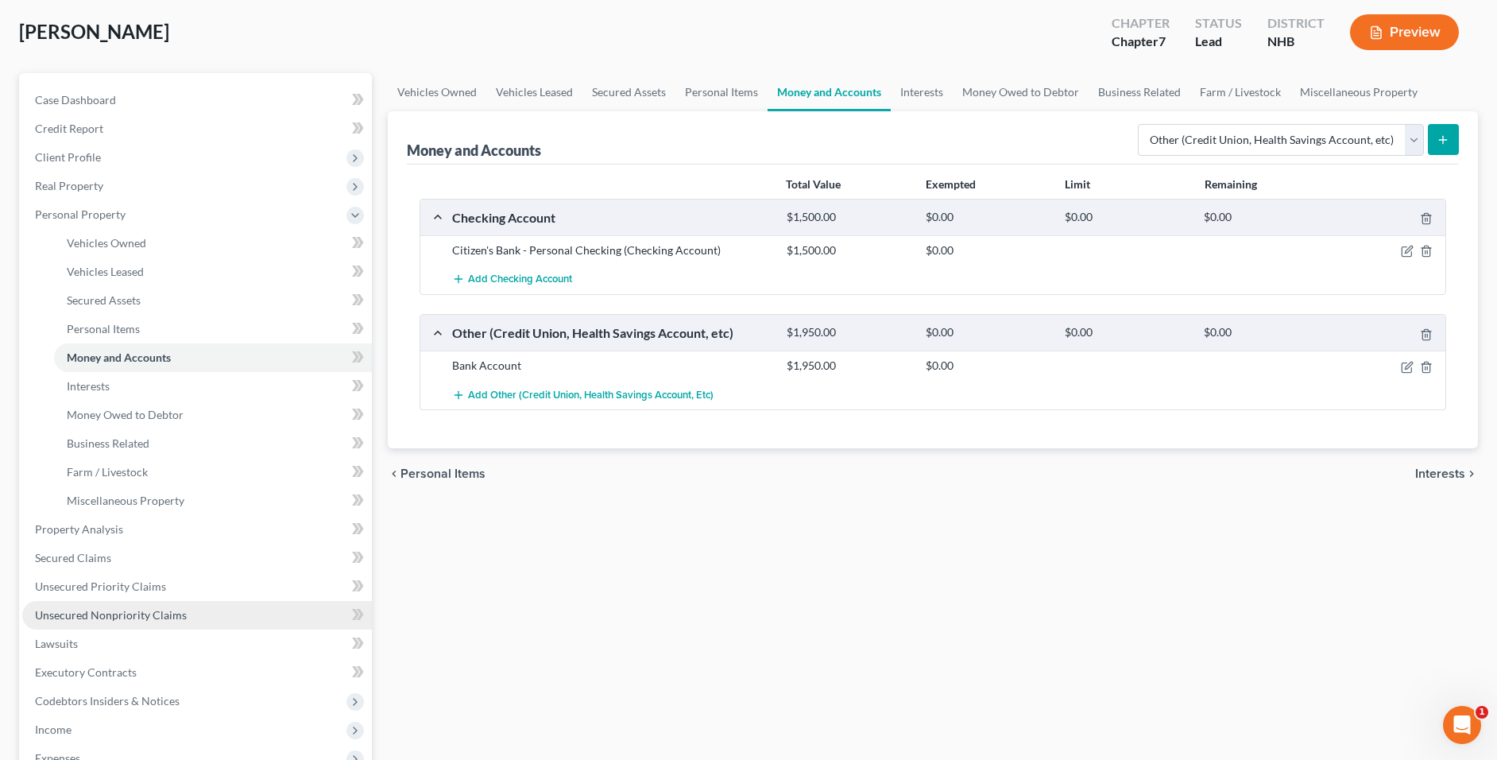
click at [127, 614] on span "Unsecured Nonpriority Claims" at bounding box center [111, 615] width 152 height 14
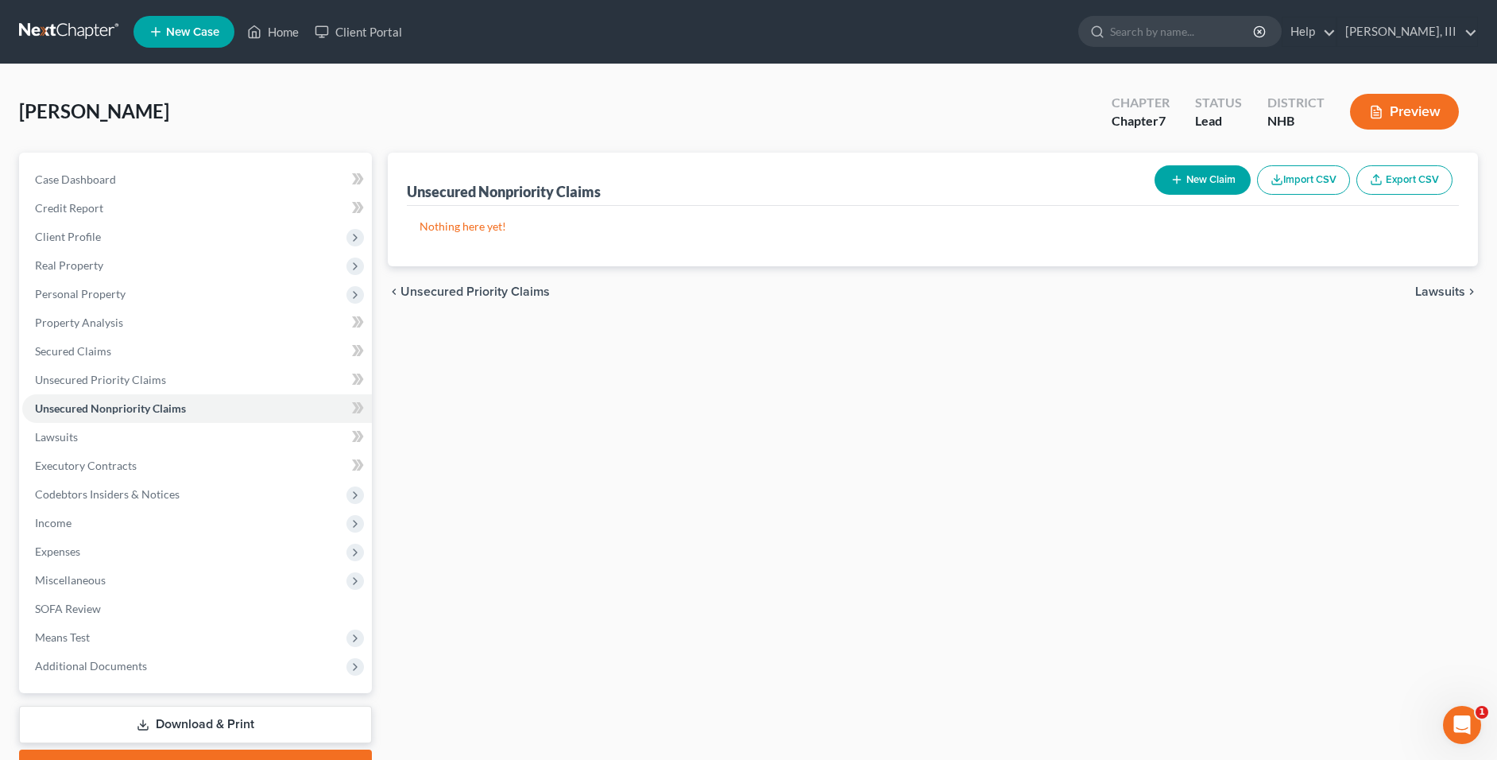
click at [1199, 186] on button "New Claim" at bounding box center [1203, 179] width 96 height 29
select select "0"
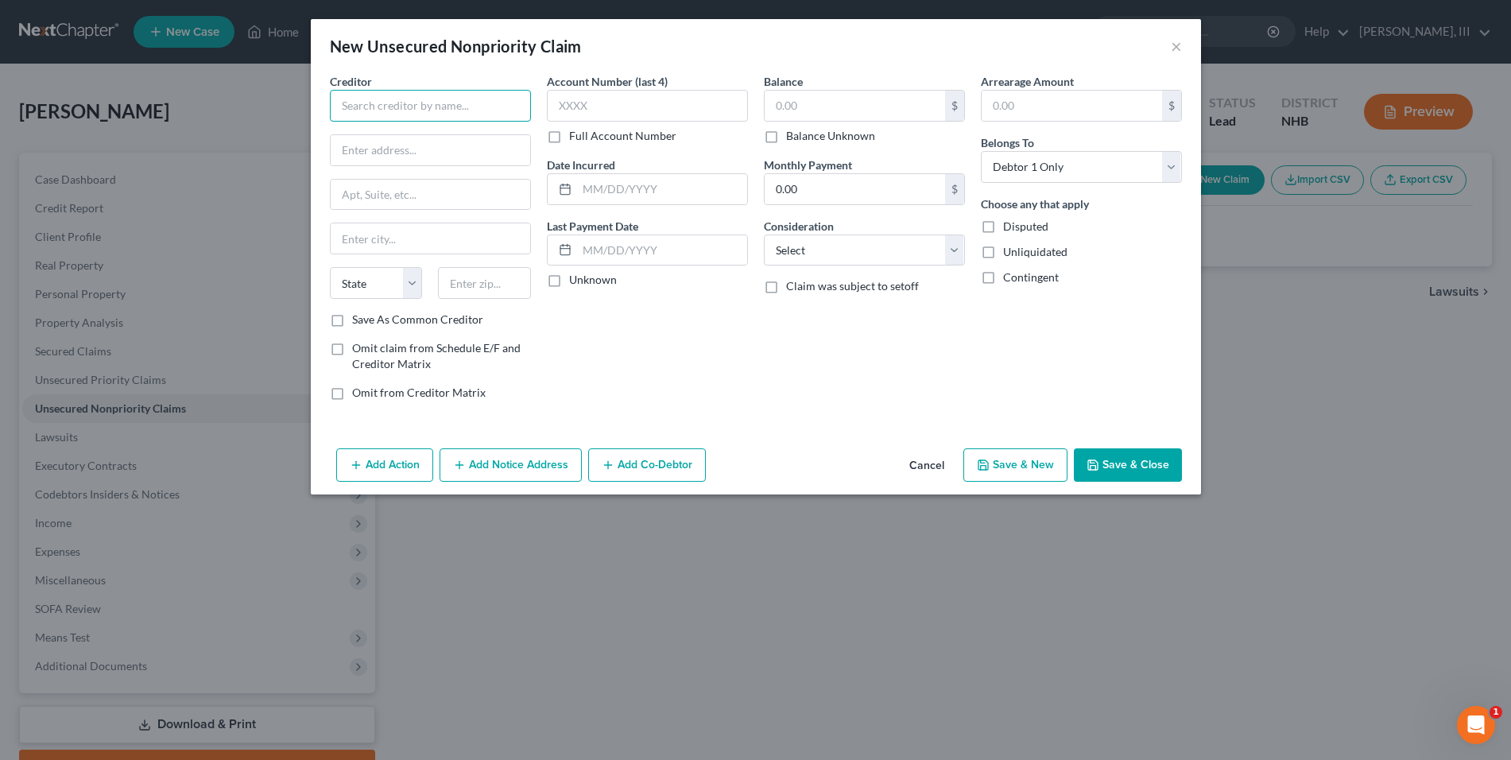
click at [474, 104] on input "text" at bounding box center [430, 106] width 201 height 32
type input "Barclay's Bank - Old Navy"
type input "P.O. Box 8803"
type input "W"
type input "Wilmington"
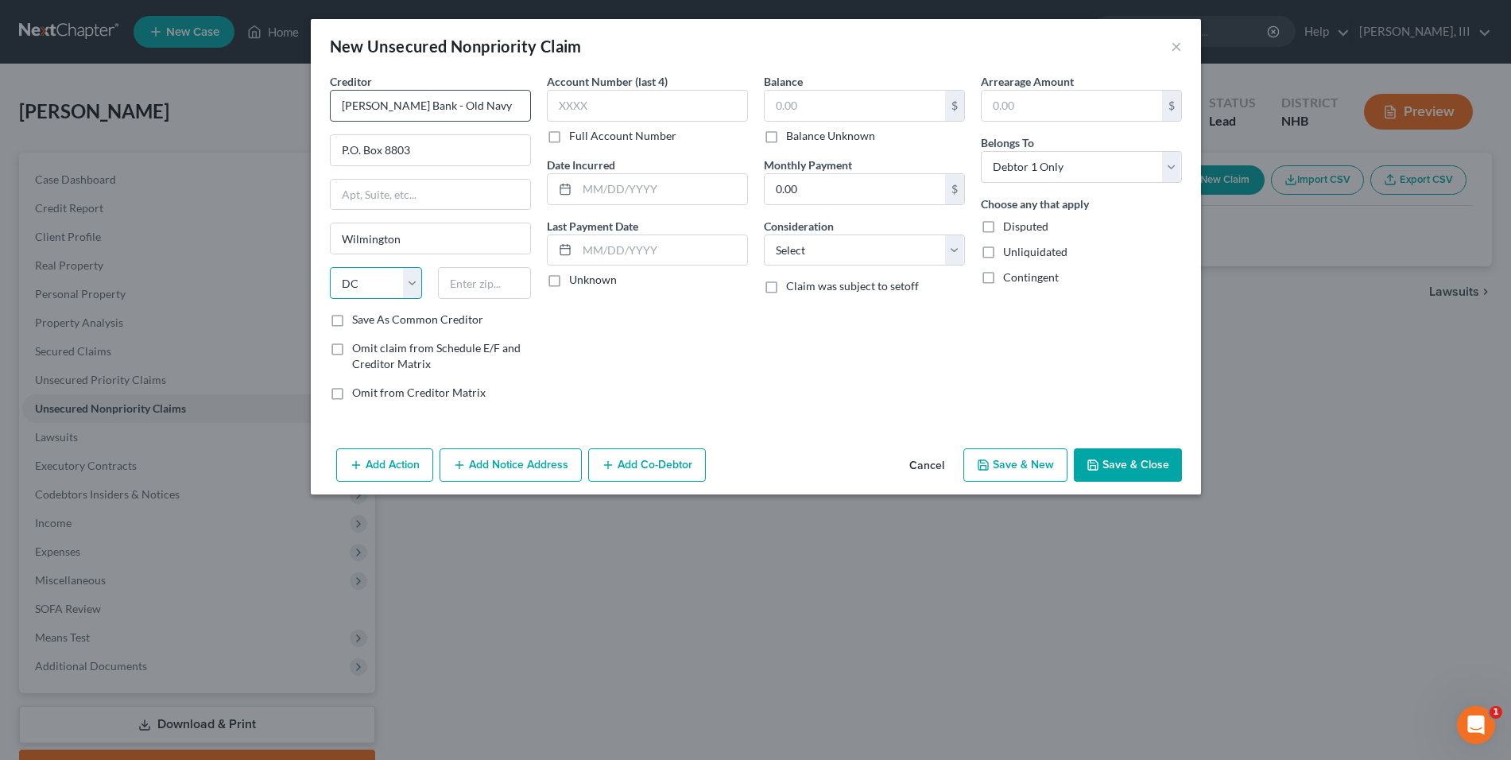
select select "7"
type input "19899"
click at [1070, 100] on input "text" at bounding box center [1071, 106] width 180 height 30
type input "979"
click at [1027, 106] on input "979" at bounding box center [1071, 106] width 180 height 30
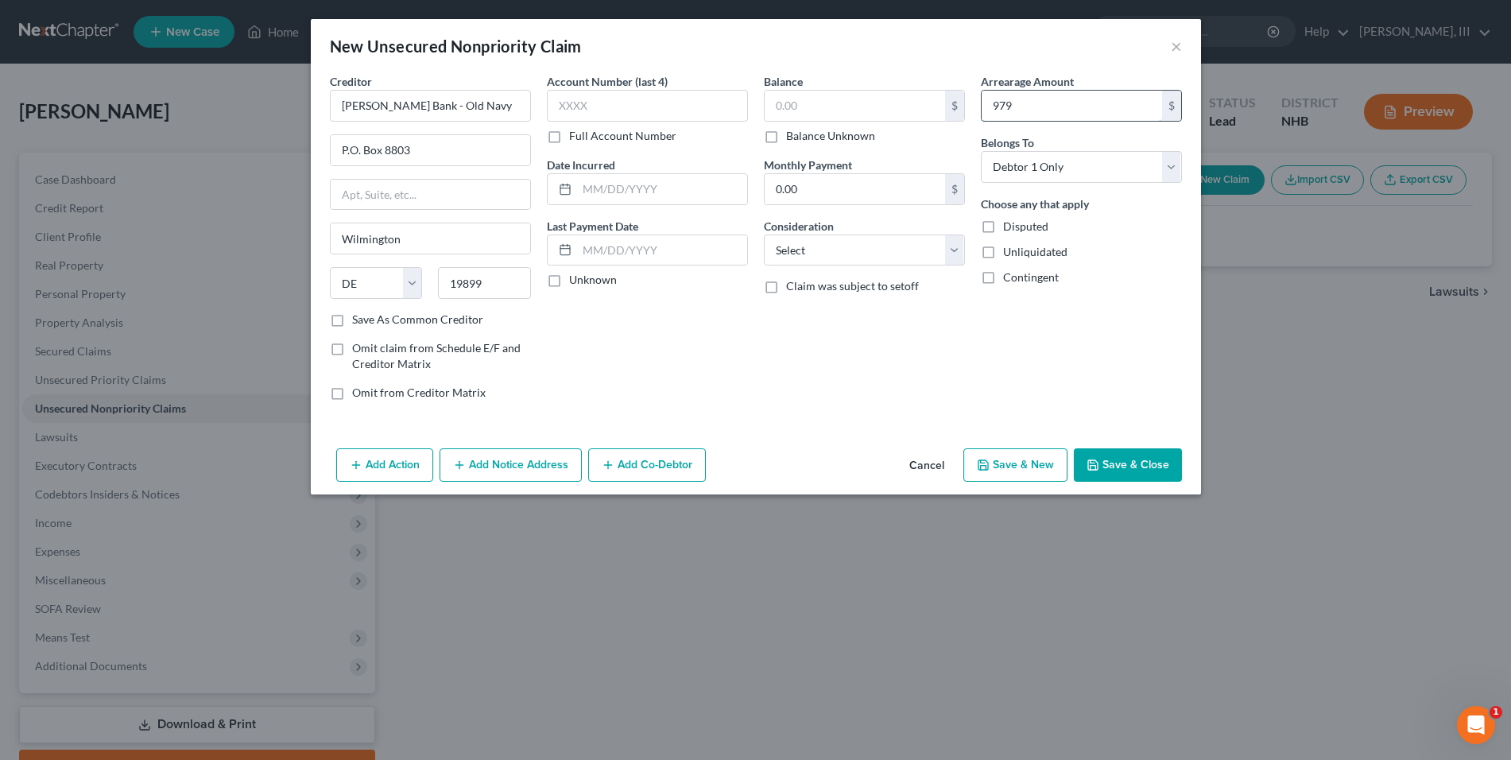
click at [1027, 106] on input "979" at bounding box center [1071, 106] width 180 height 30
click at [864, 105] on input "text" at bounding box center [854, 106] width 180 height 30
type input "979"
click at [1155, 457] on button "Save & Close" at bounding box center [1128, 464] width 108 height 33
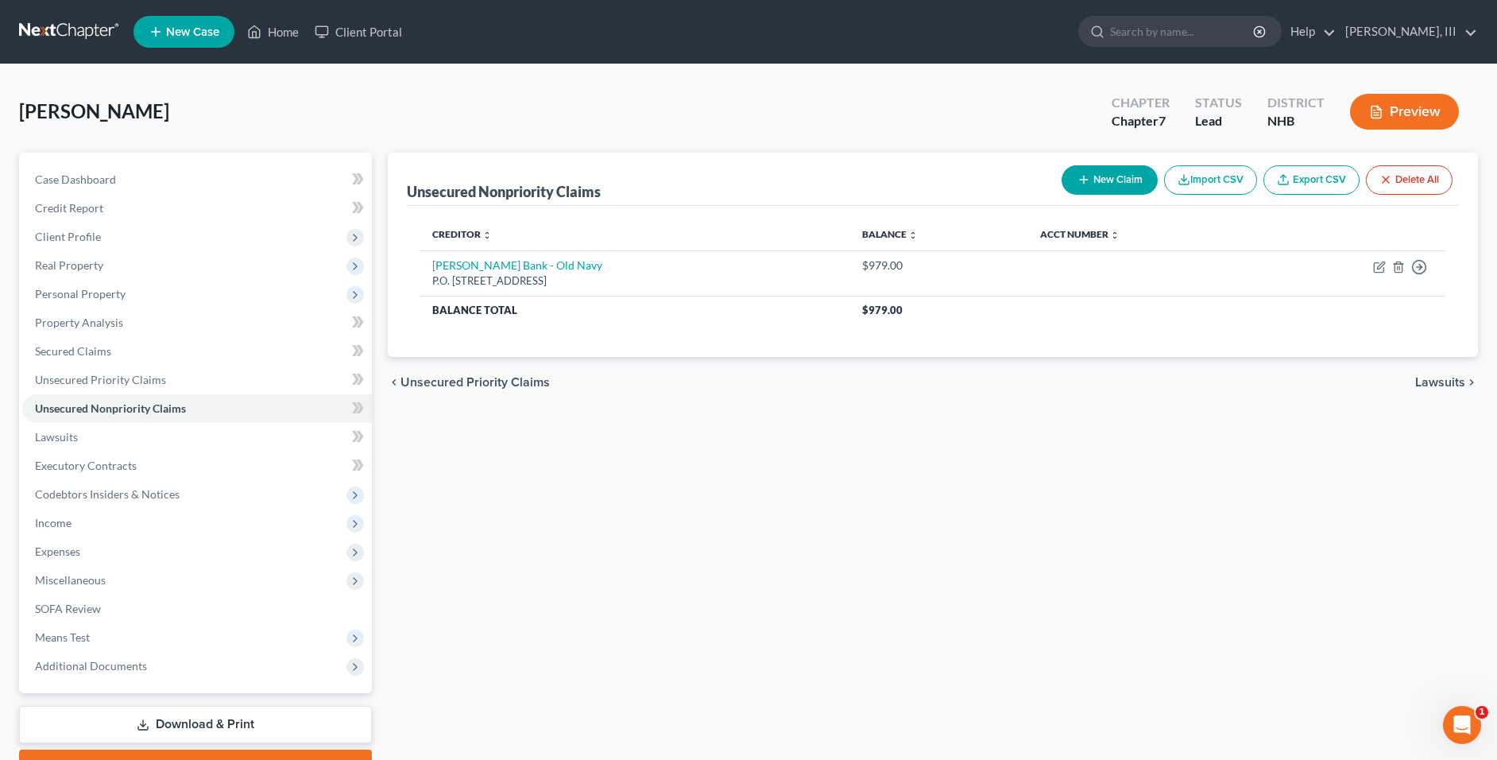
click at [1112, 184] on button "New Claim" at bounding box center [1110, 179] width 96 height 29
select select "0"
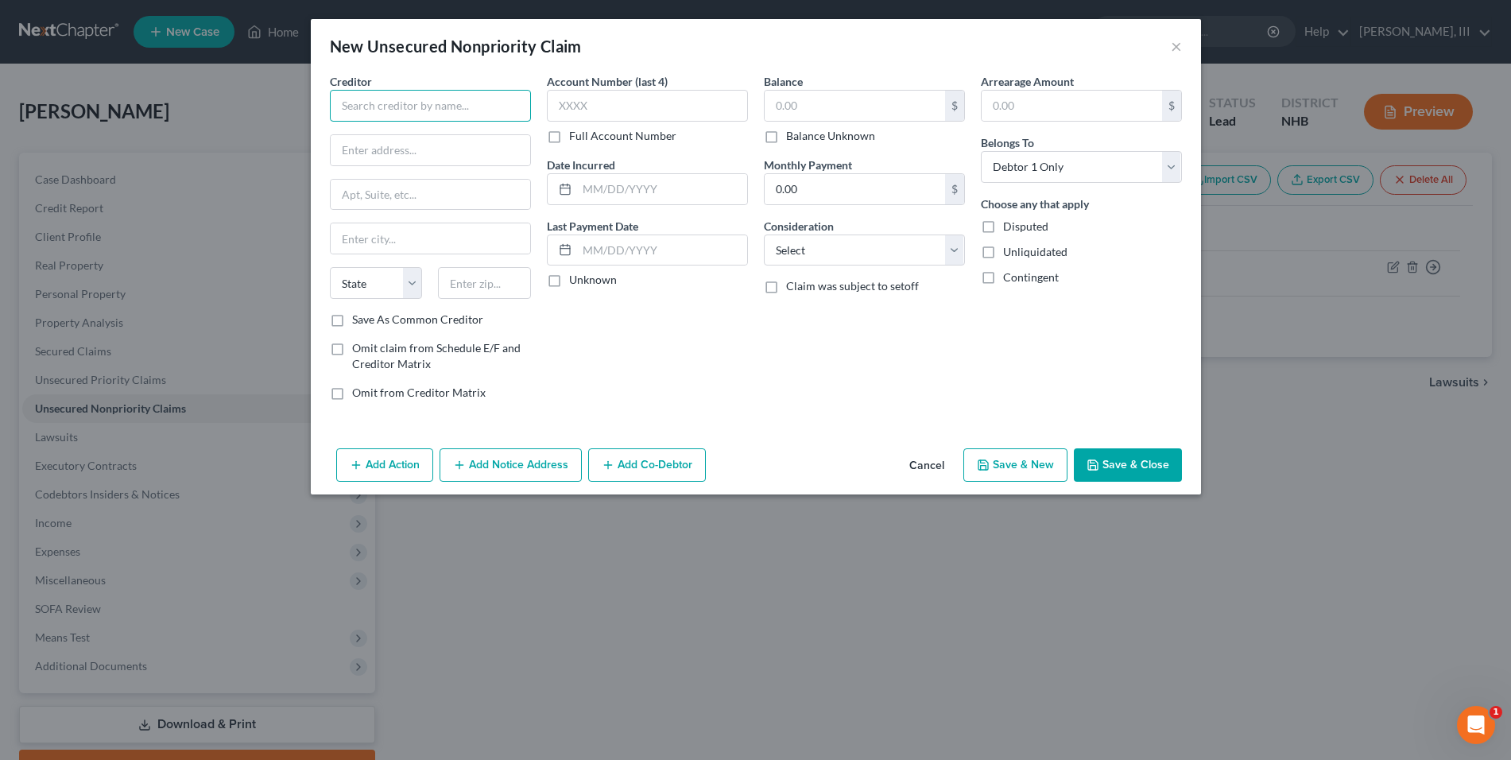
click at [431, 99] on input "text" at bounding box center [430, 106] width 201 height 32
type input "Credit One Bank"
click at [412, 143] on input "text" at bounding box center [430, 150] width 199 height 30
click at [412, 143] on input "P.O. Box" at bounding box center [430, 150] width 199 height 30
type input "P.O. Box 98875"
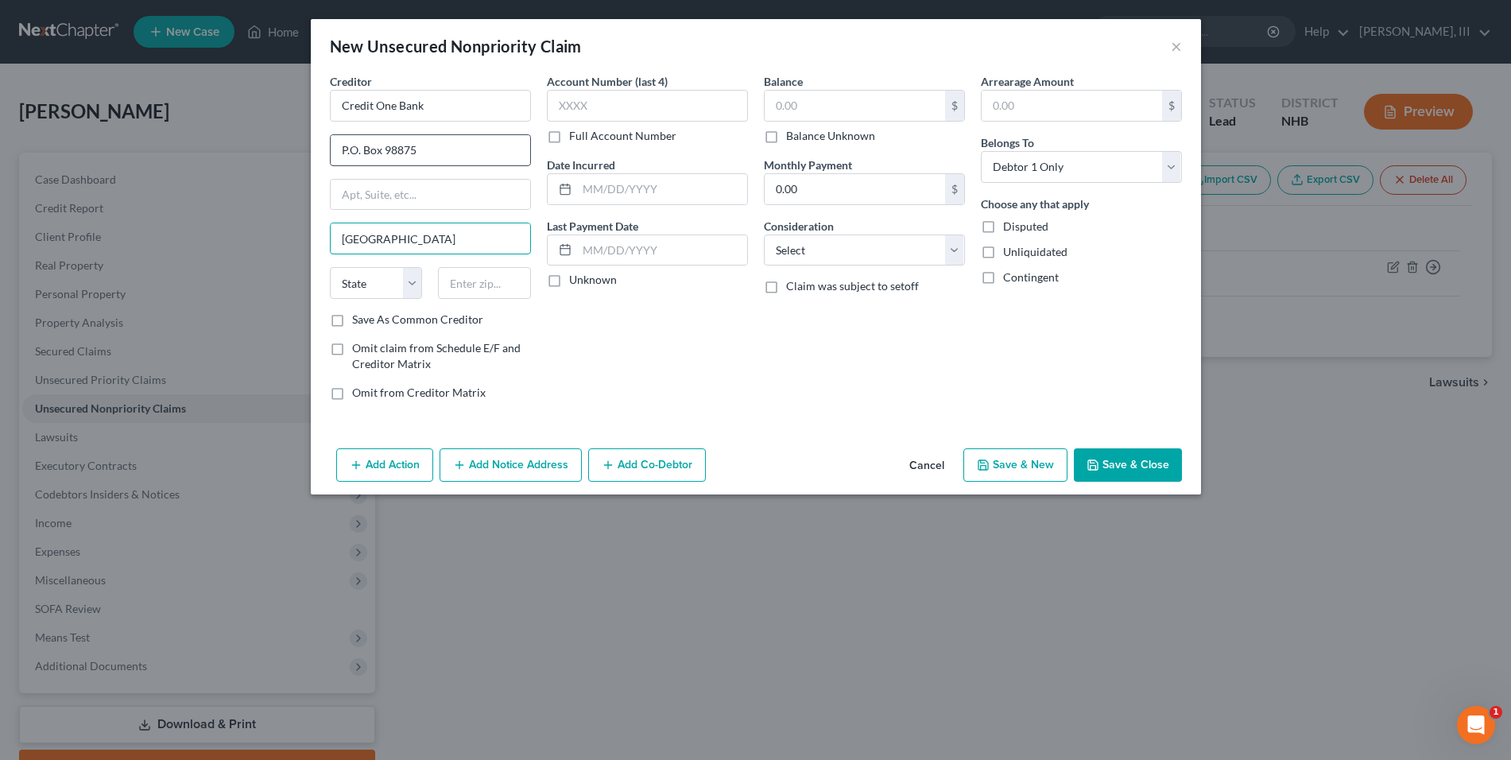
type input "Las Vegas"
select select "31"
type input "89193"
click at [853, 97] on input "text" at bounding box center [854, 106] width 180 height 30
click at [1116, 466] on button "Save & Close" at bounding box center [1128, 464] width 108 height 33
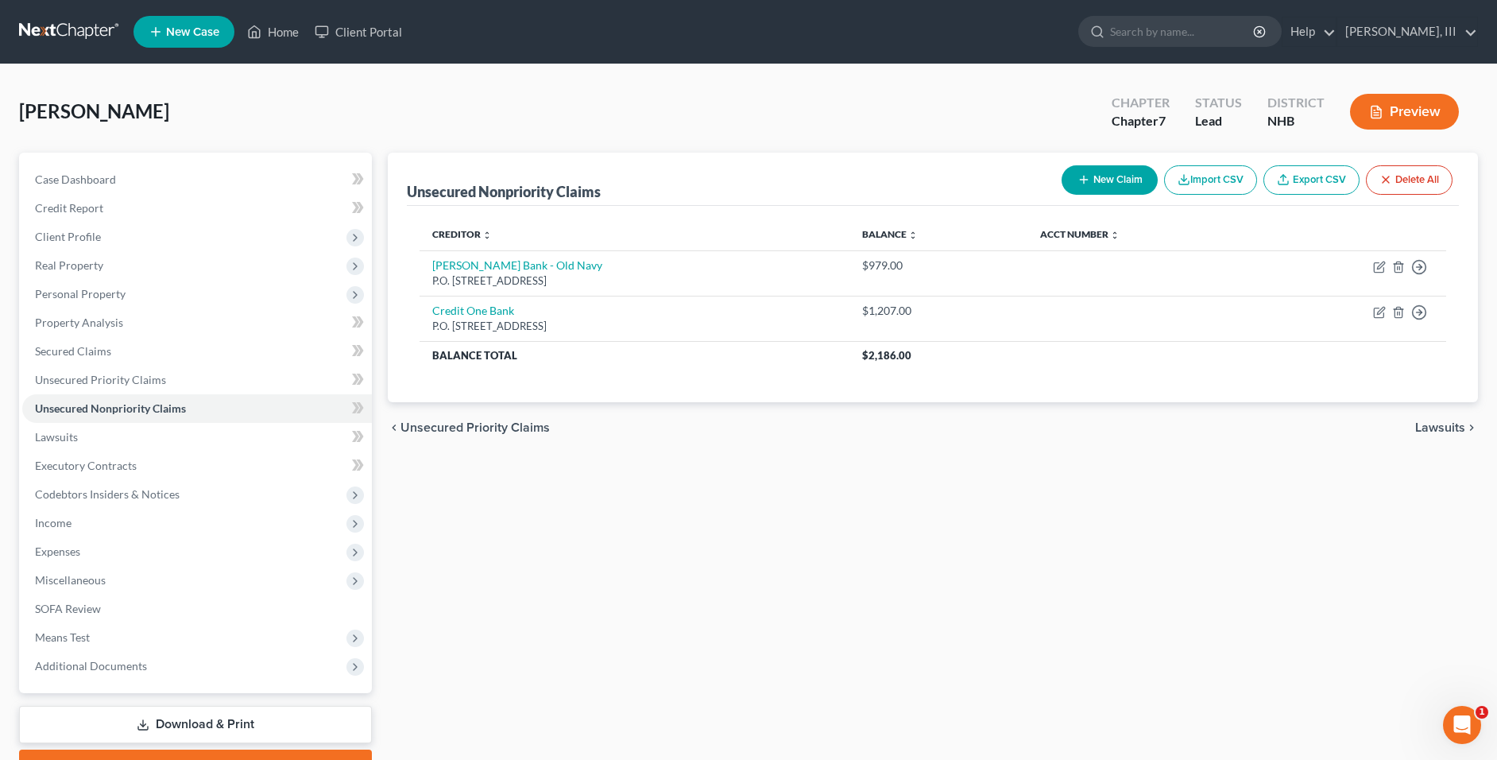
click at [1120, 186] on button "New Claim" at bounding box center [1110, 179] width 96 height 29
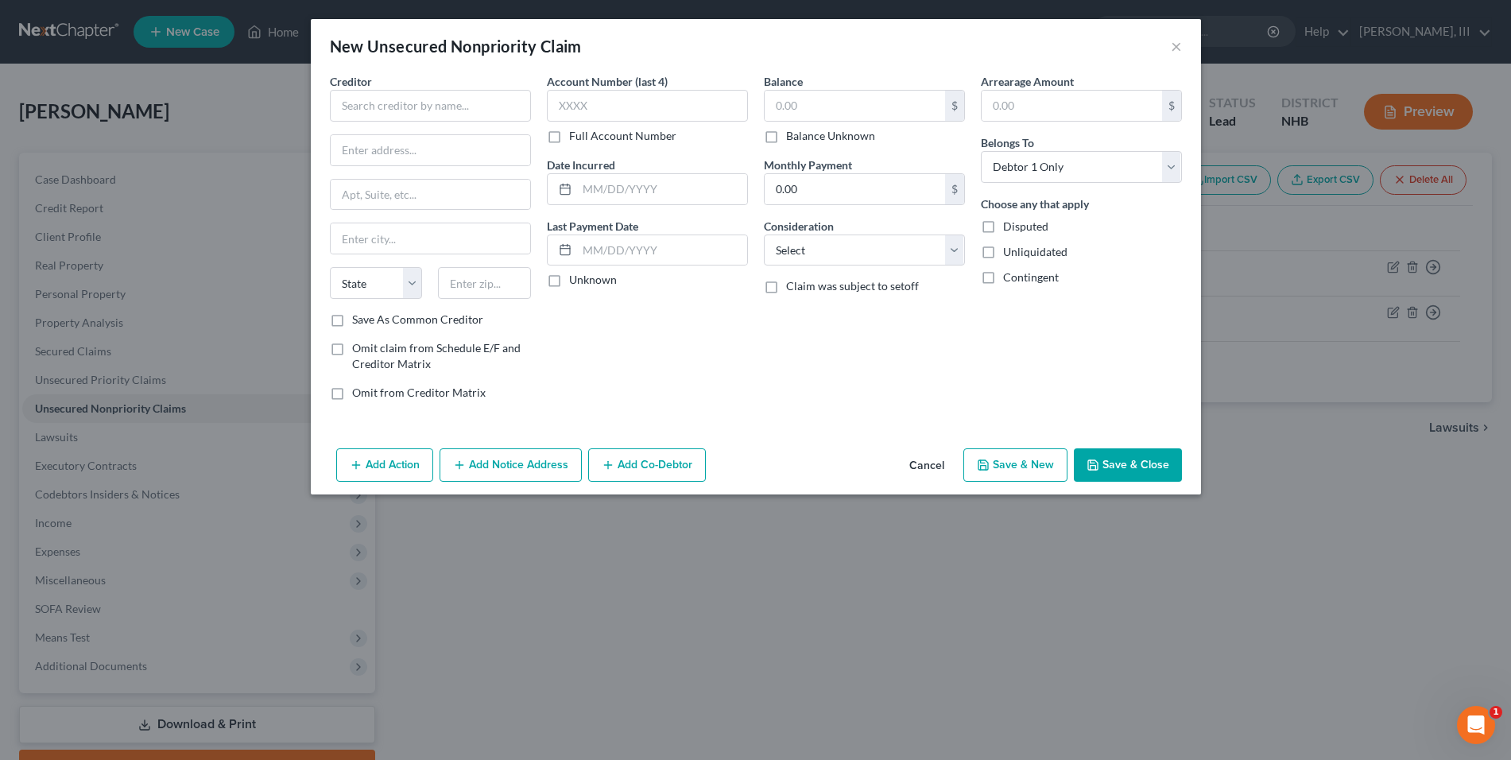
click at [455, 87] on div "Creditor *" at bounding box center [430, 97] width 201 height 48
click at [451, 96] on input "text" at bounding box center [430, 106] width 201 height 32
click at [807, 95] on input "text" at bounding box center [854, 106] width 180 height 30
click at [482, 149] on input "text" at bounding box center [430, 150] width 199 height 30
click at [1127, 472] on button "Save & Close" at bounding box center [1128, 464] width 108 height 33
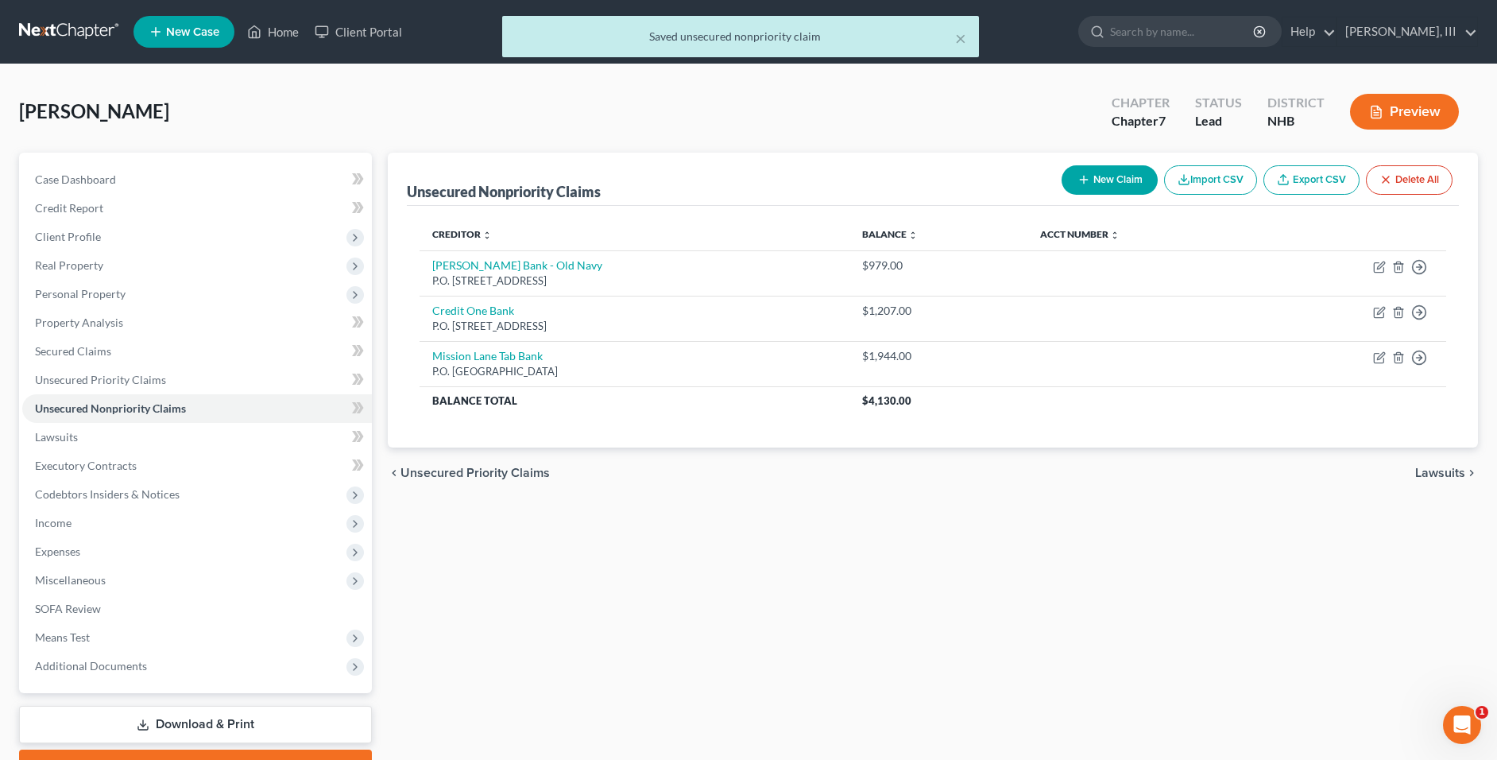
click at [1100, 183] on button "New Claim" at bounding box center [1110, 179] width 96 height 29
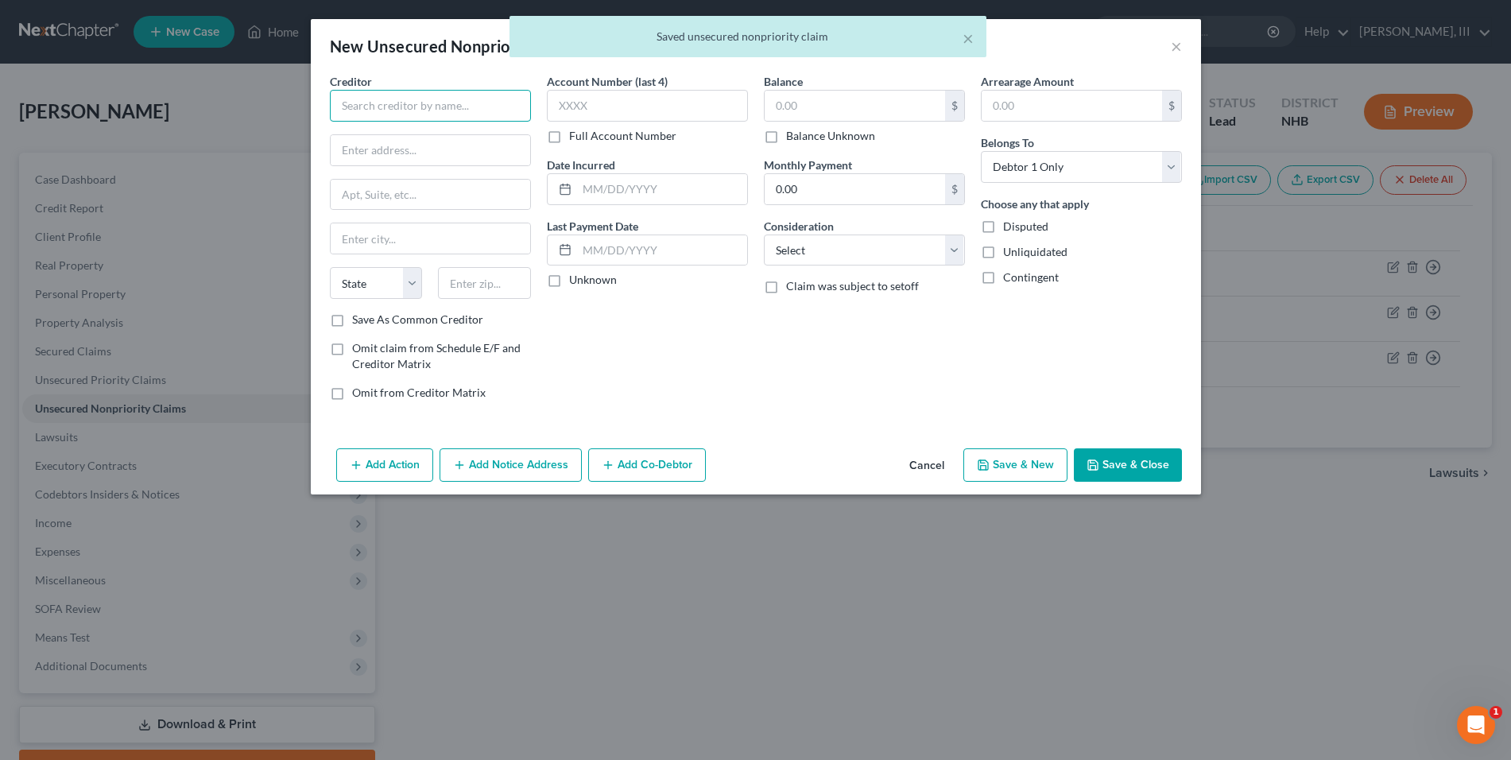
click at [448, 108] on input "text" at bounding box center [430, 106] width 201 height 32
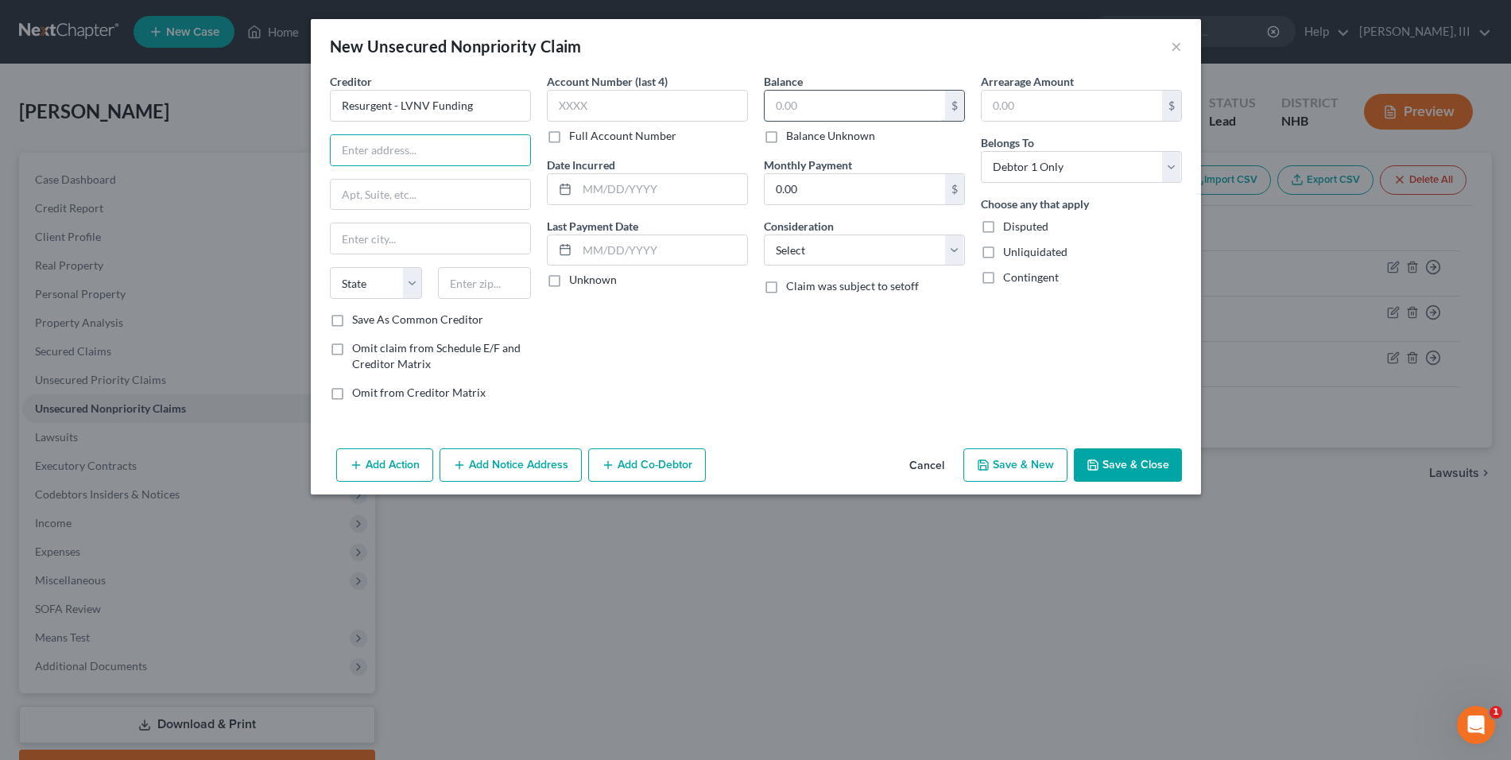
click at [858, 114] on input "text" at bounding box center [854, 106] width 180 height 30
click at [384, 152] on input "text" at bounding box center [430, 150] width 199 height 30
click at [1132, 463] on button "Save & Close" at bounding box center [1128, 464] width 108 height 33
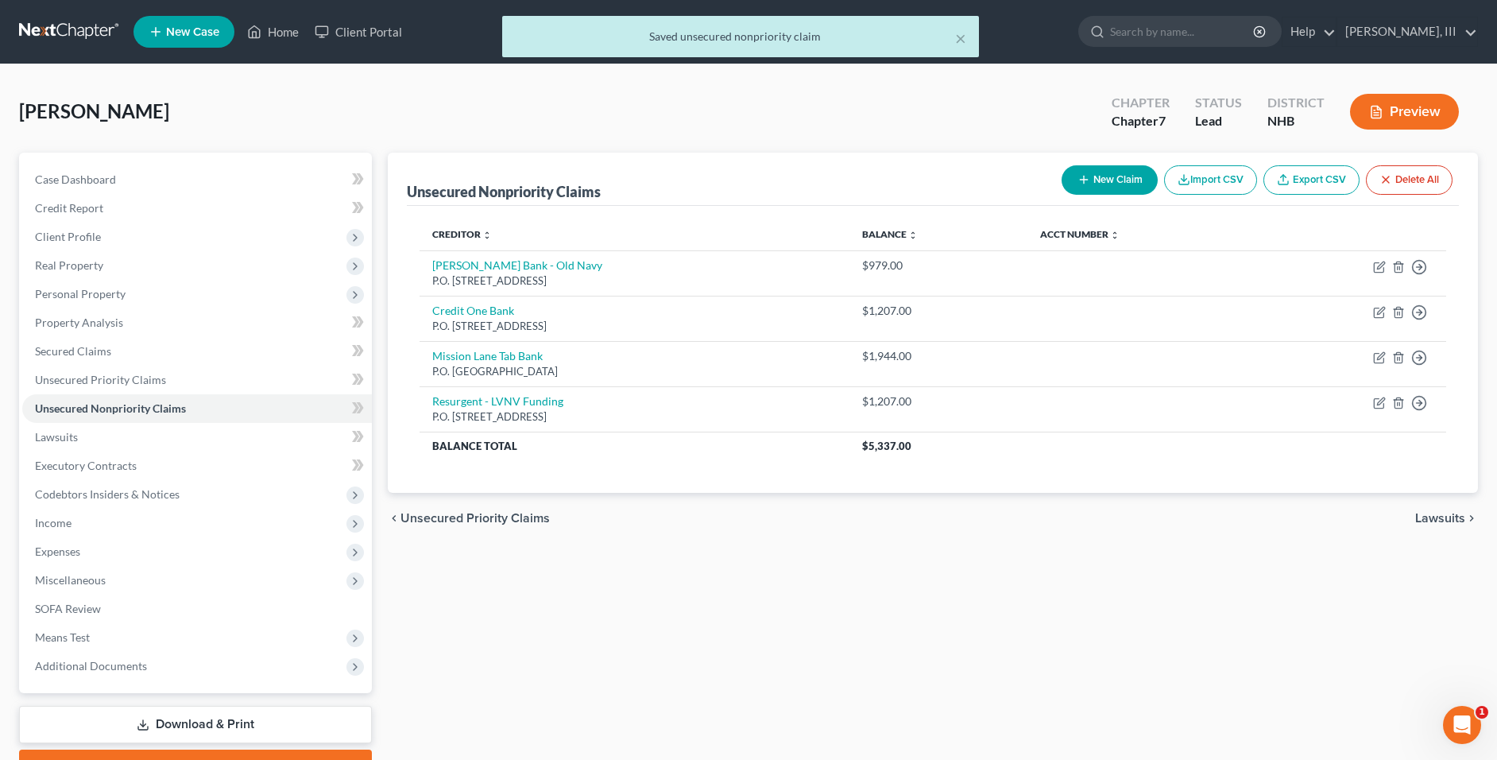
click at [1115, 182] on button "New Claim" at bounding box center [1110, 179] width 96 height 29
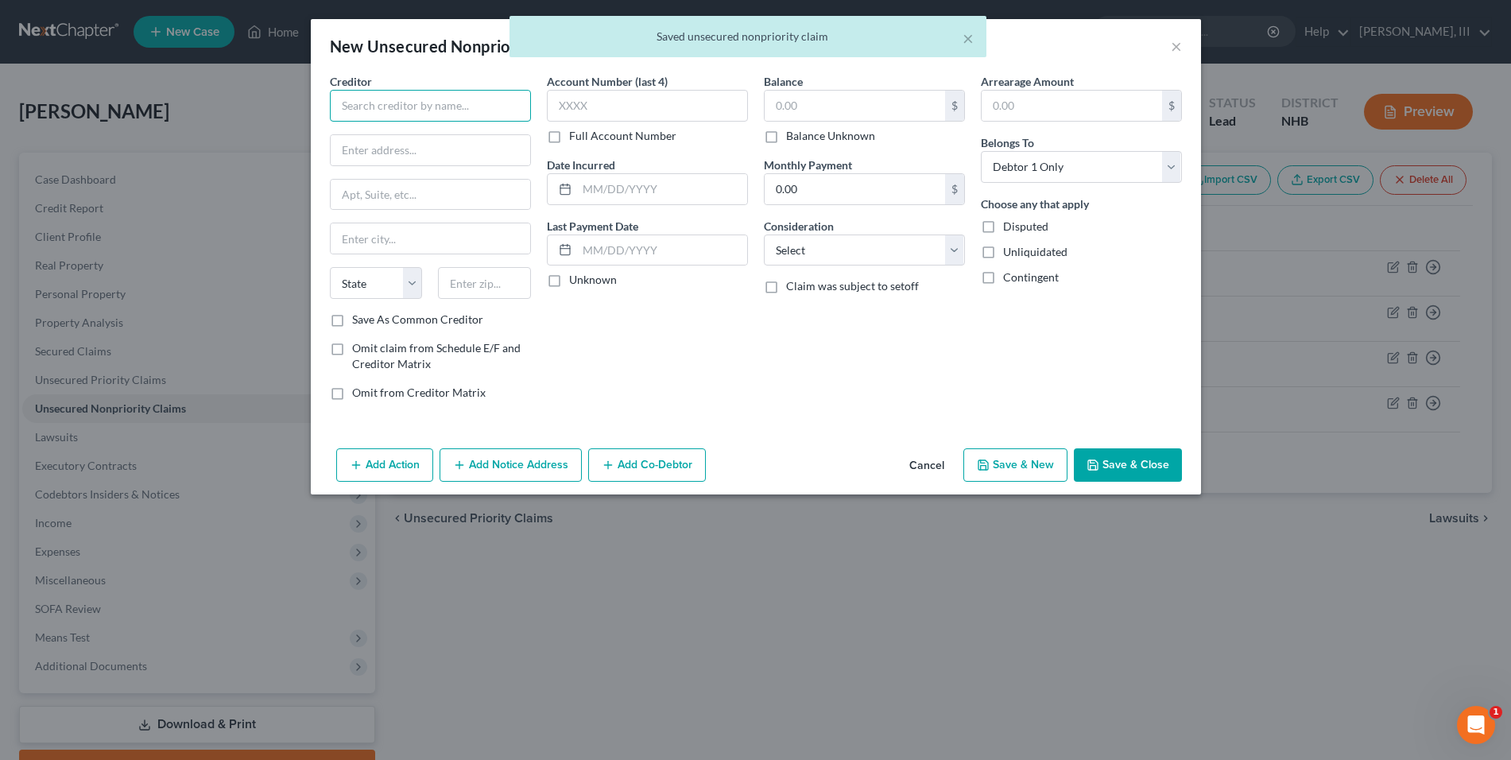
click at [459, 106] on input "text" at bounding box center [430, 106] width 201 height 32
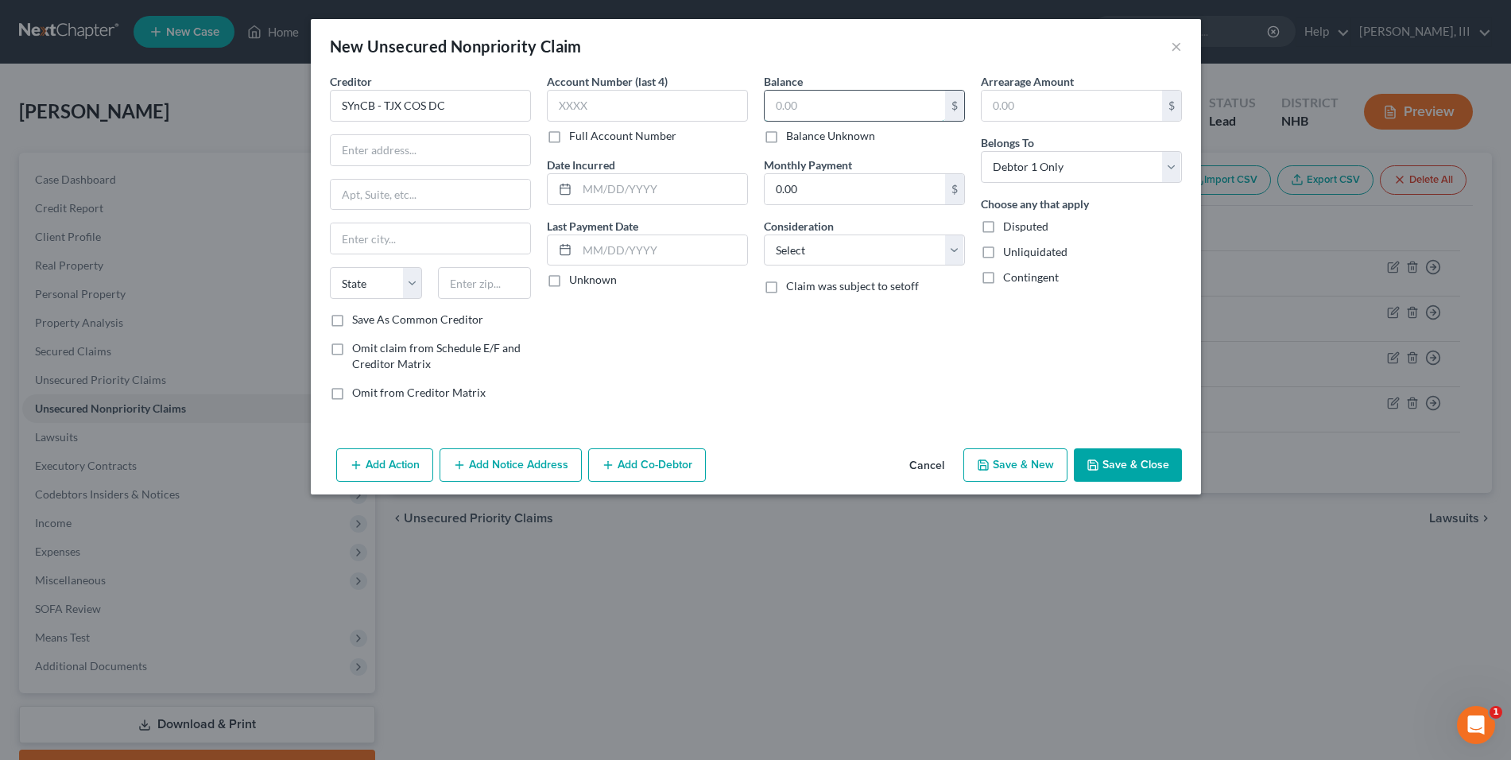
click at [816, 115] on input "text" at bounding box center [854, 106] width 180 height 30
click at [464, 143] on input "text" at bounding box center [430, 150] width 199 height 30
click at [1127, 465] on button "Save & Close" at bounding box center [1128, 464] width 108 height 33
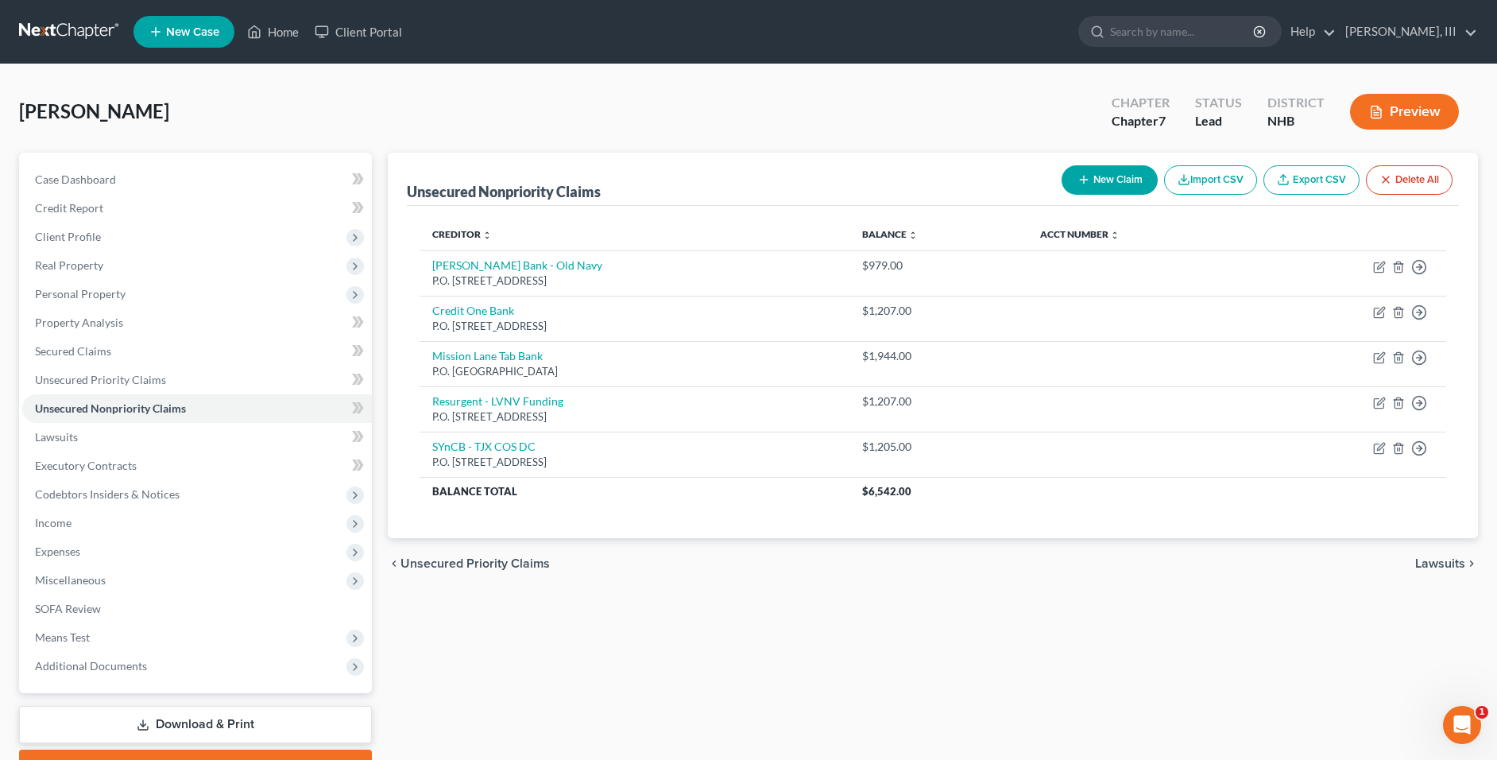
click at [1119, 182] on button "New Claim" at bounding box center [1110, 179] width 96 height 29
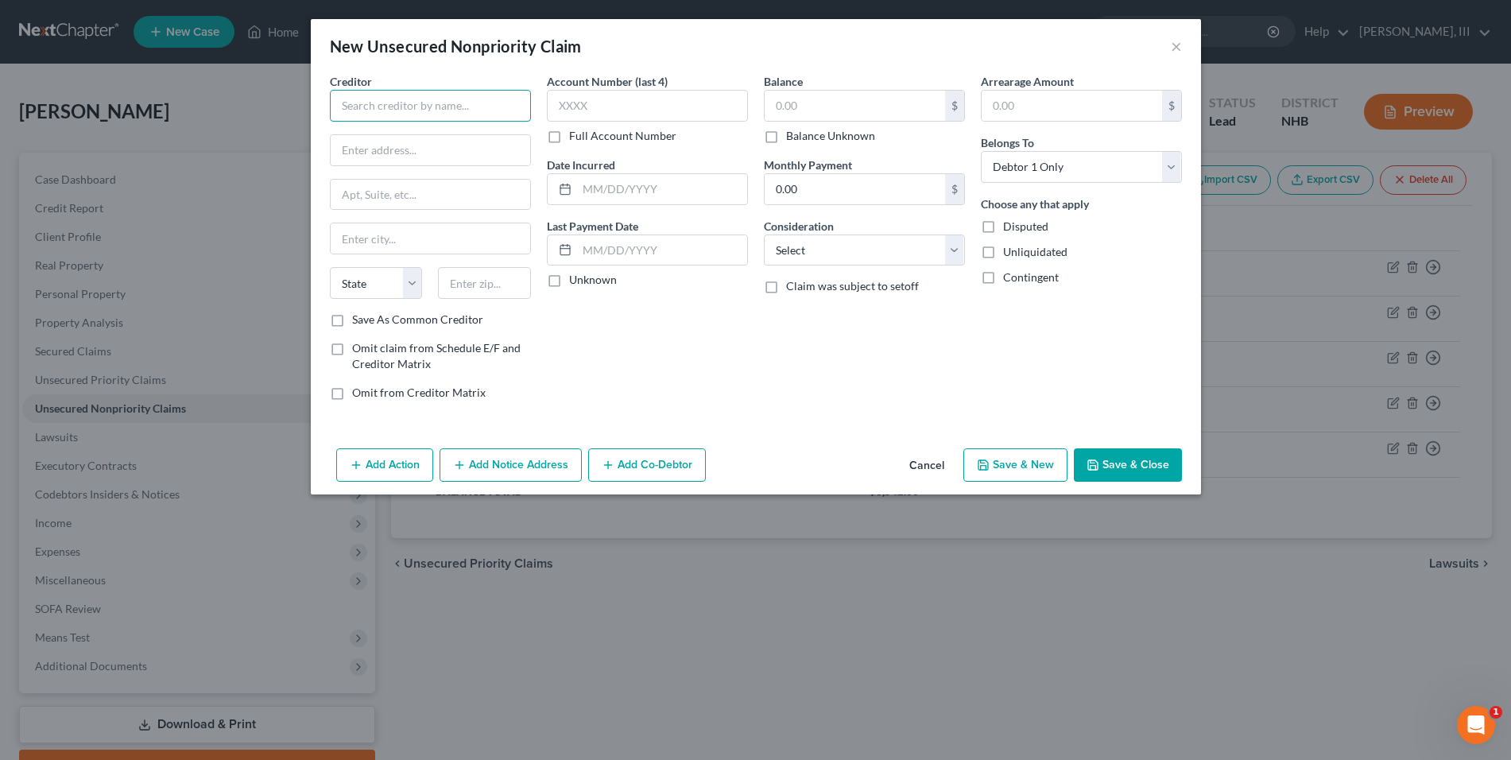
click at [352, 102] on input "text" at bounding box center [430, 106] width 201 height 32
click at [808, 110] on input "text" at bounding box center [854, 106] width 180 height 30
click at [423, 153] on input "text" at bounding box center [430, 150] width 199 height 30
click at [1137, 464] on button "Save & Close" at bounding box center [1128, 464] width 108 height 33
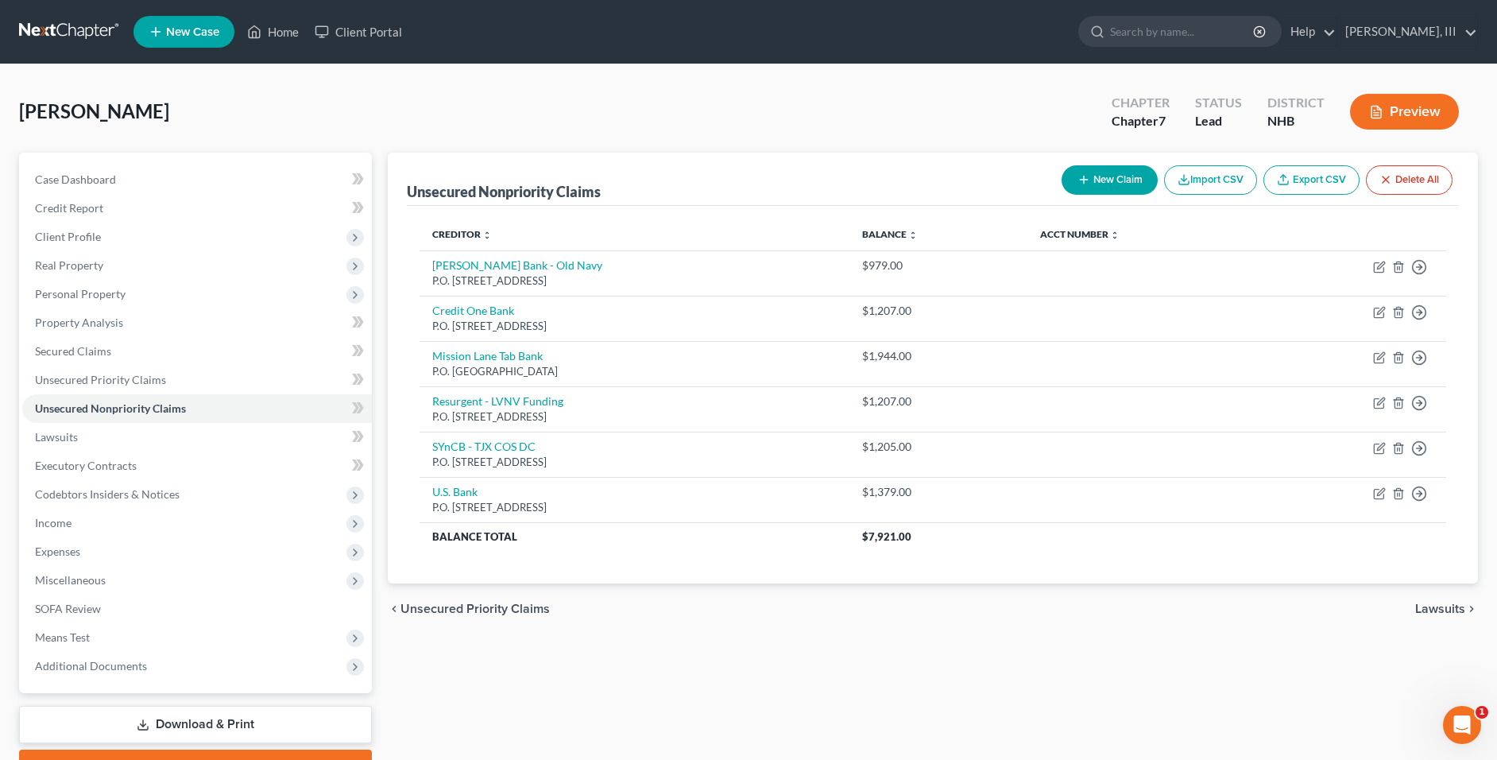
click at [1093, 184] on button "New Claim" at bounding box center [1110, 179] width 96 height 29
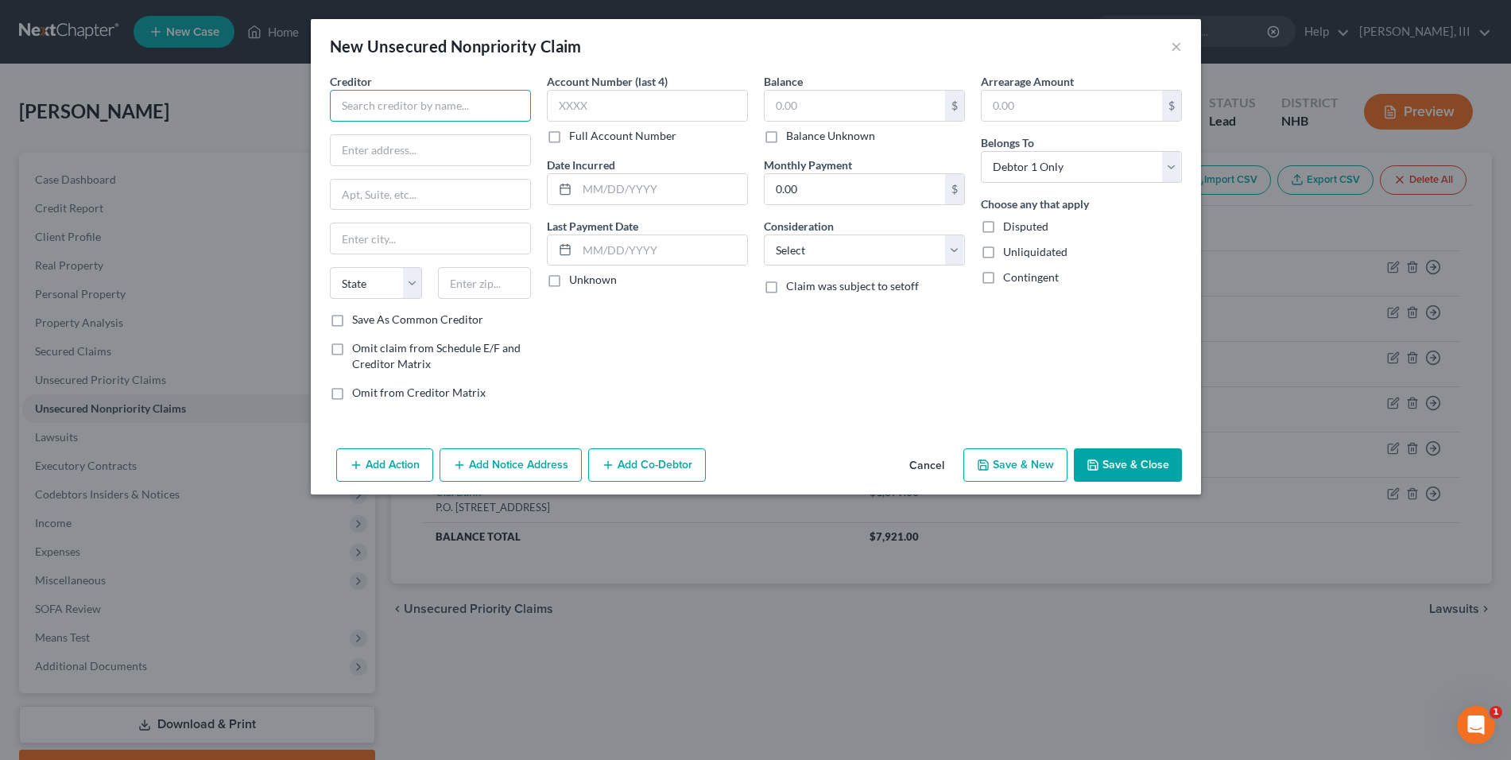
click at [423, 107] on input "text" at bounding box center [430, 106] width 201 height 32
click at [856, 111] on input "text" at bounding box center [854, 106] width 180 height 30
click at [1125, 462] on button "Save & Close" at bounding box center [1128, 464] width 108 height 33
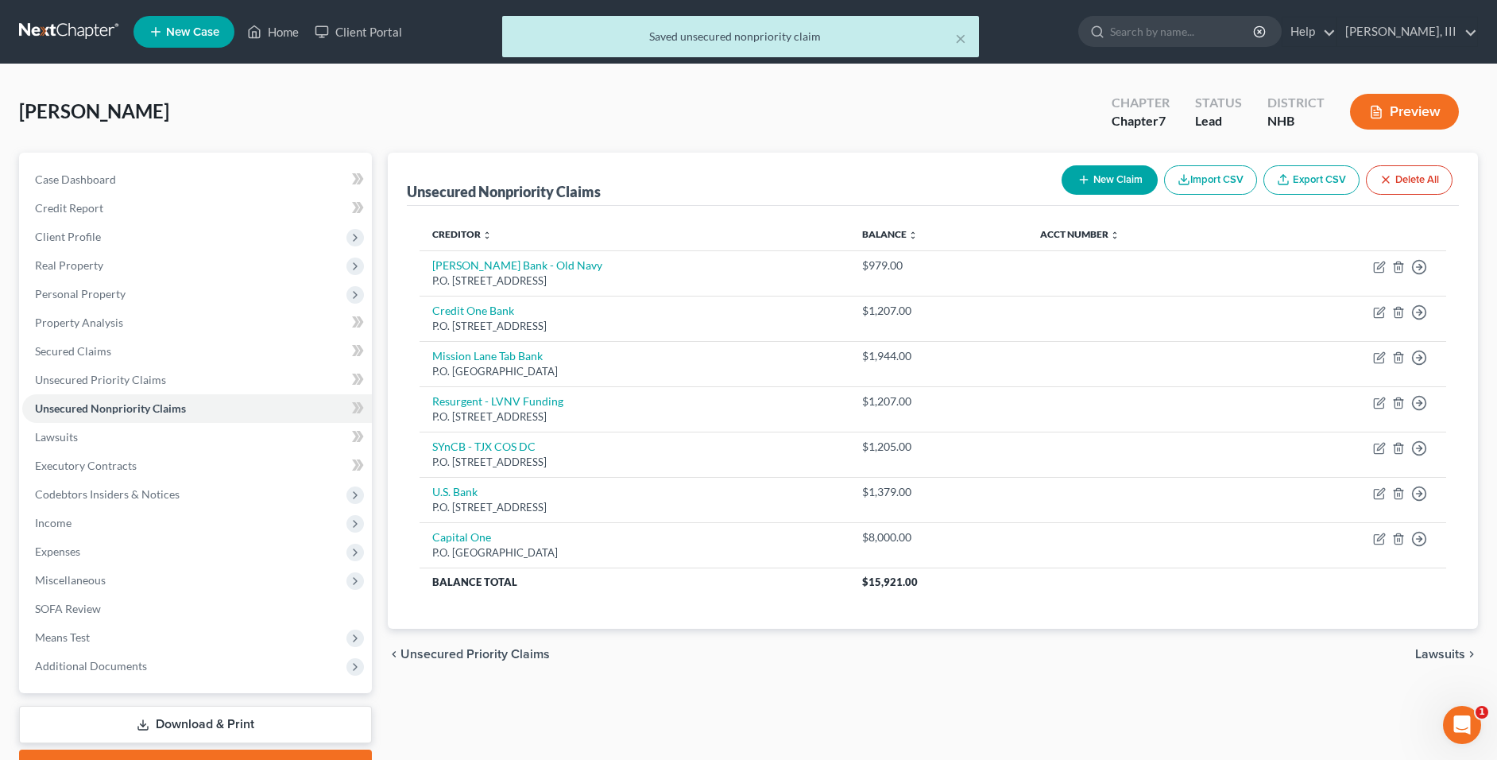
click at [1105, 187] on button "New Claim" at bounding box center [1110, 179] width 96 height 29
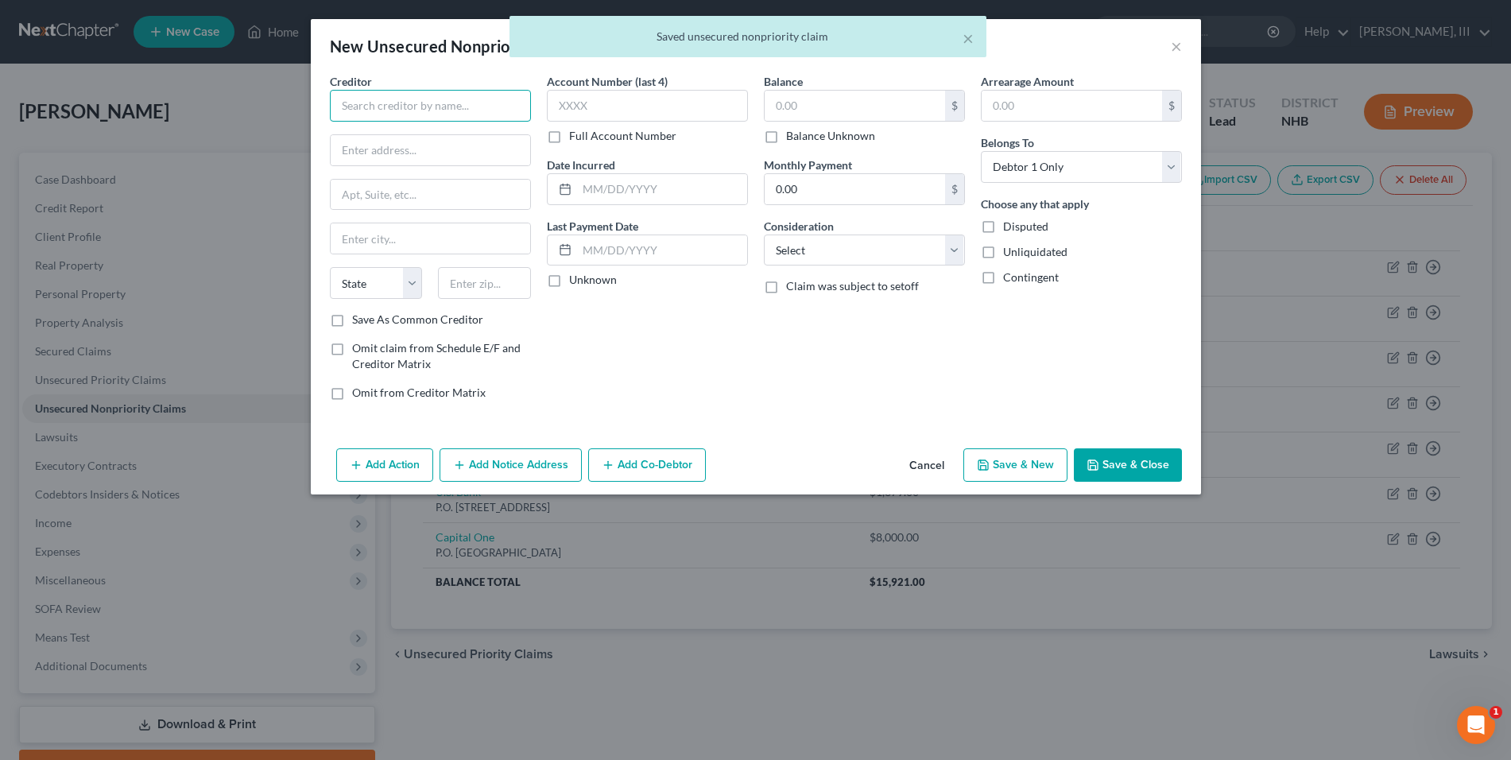
click at [373, 115] on input "text" at bounding box center [430, 106] width 201 height 32
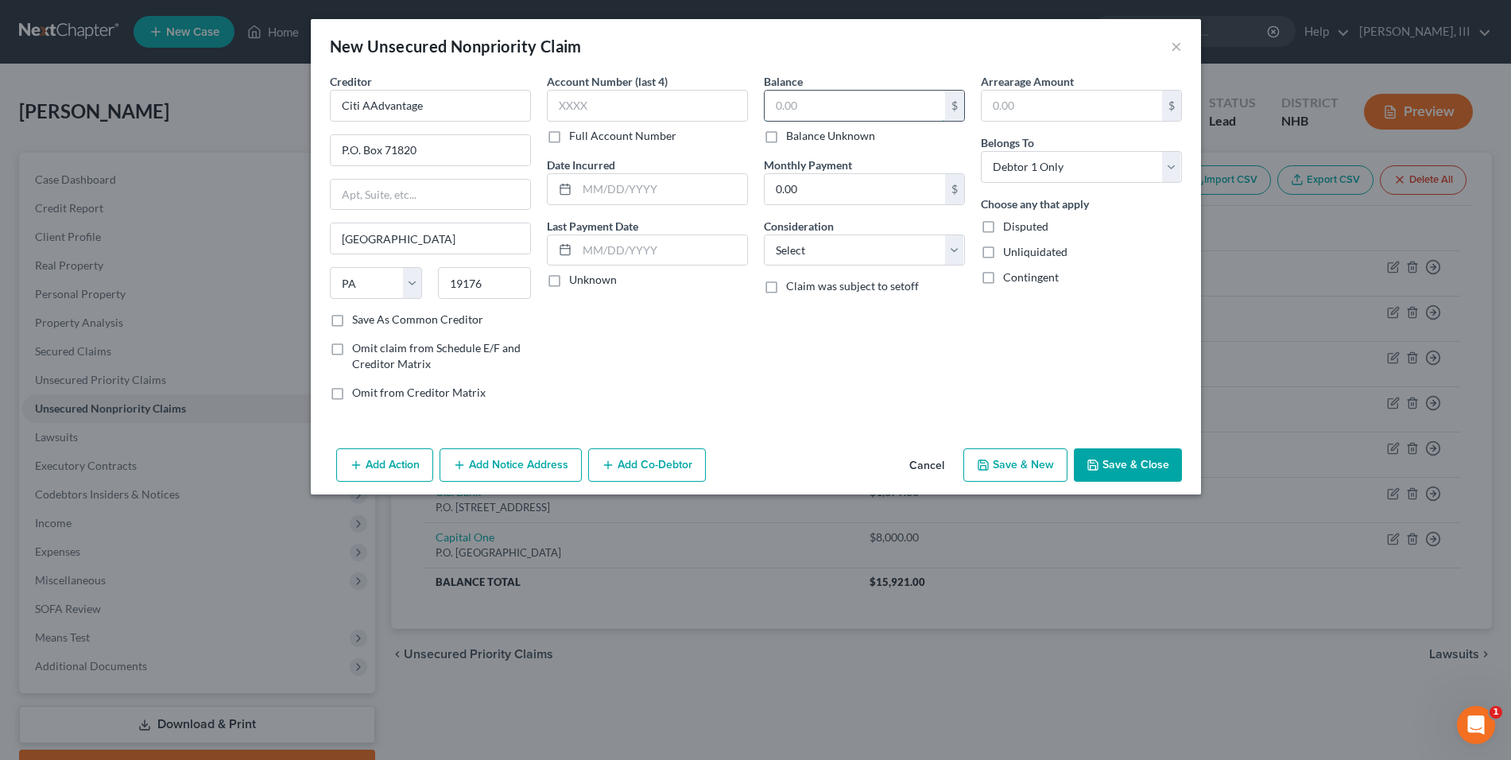
click at [802, 110] on input "text" at bounding box center [854, 106] width 180 height 30
click at [1126, 471] on button "Save & Close" at bounding box center [1128, 464] width 108 height 33
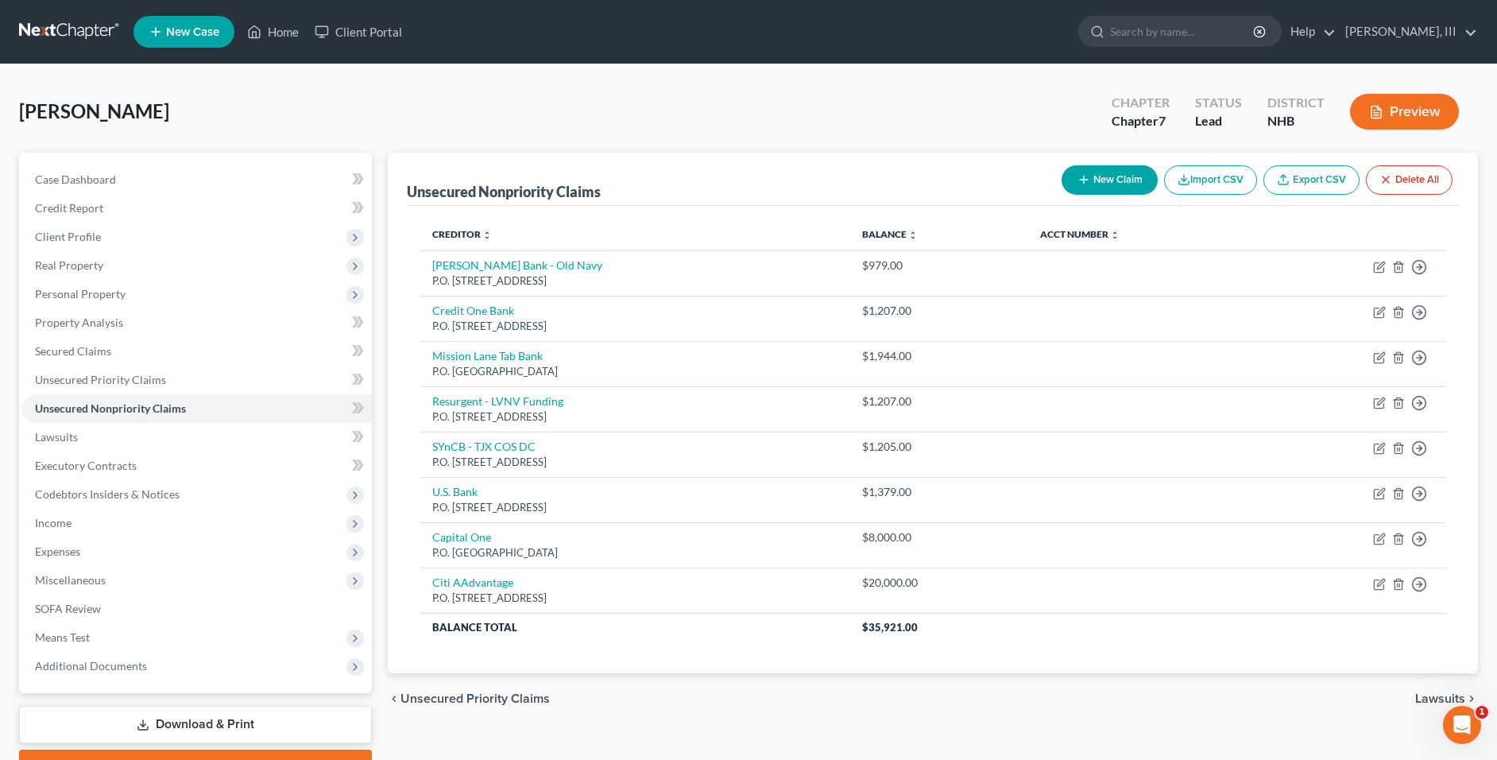
click at [1109, 189] on button "New Claim" at bounding box center [1110, 179] width 96 height 29
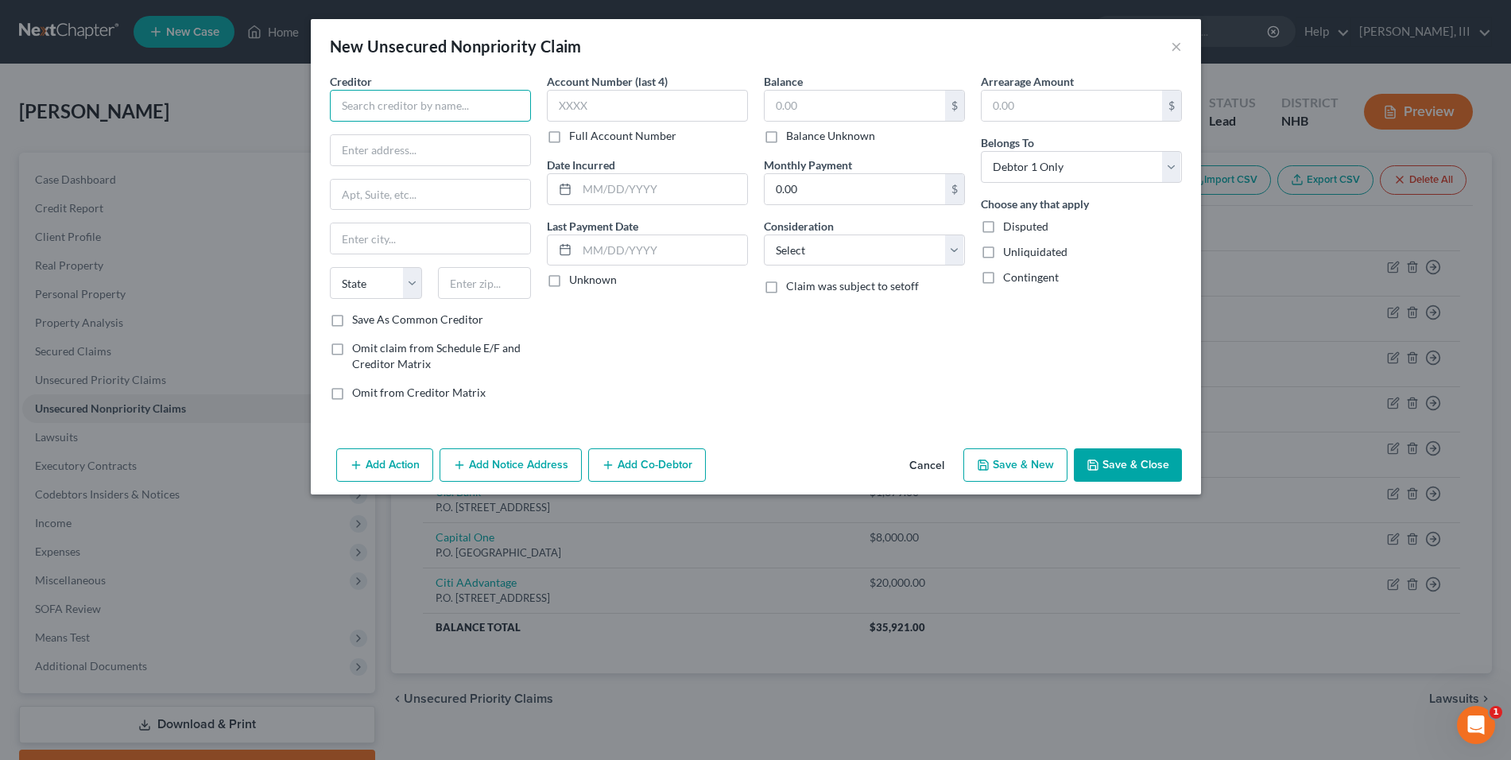
click at [393, 102] on input "text" at bounding box center [430, 106] width 201 height 32
click at [791, 106] on input "text" at bounding box center [854, 106] width 180 height 30
click at [1120, 466] on button "Save & Close" at bounding box center [1128, 464] width 108 height 33
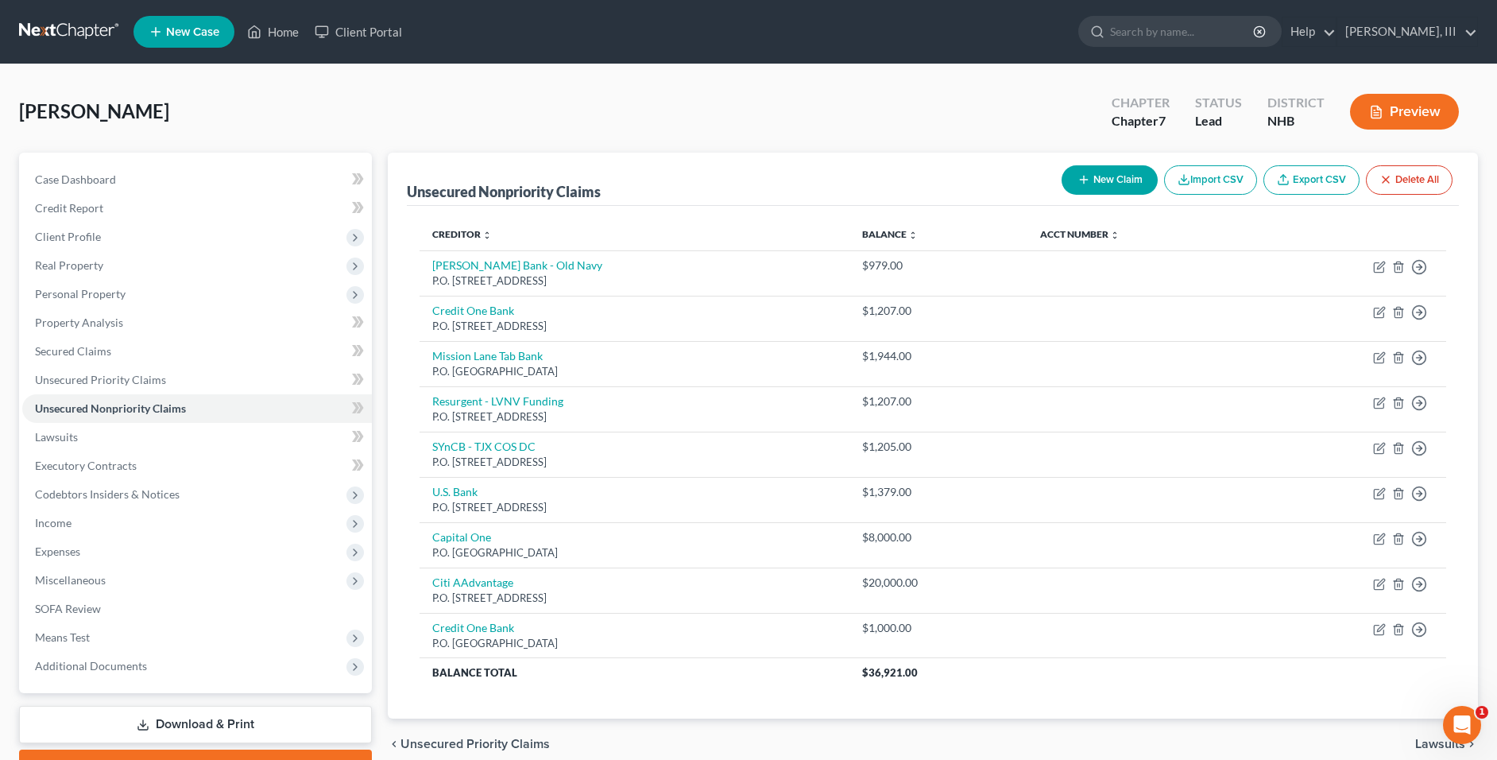
click at [1123, 187] on button "New Claim" at bounding box center [1110, 179] width 96 height 29
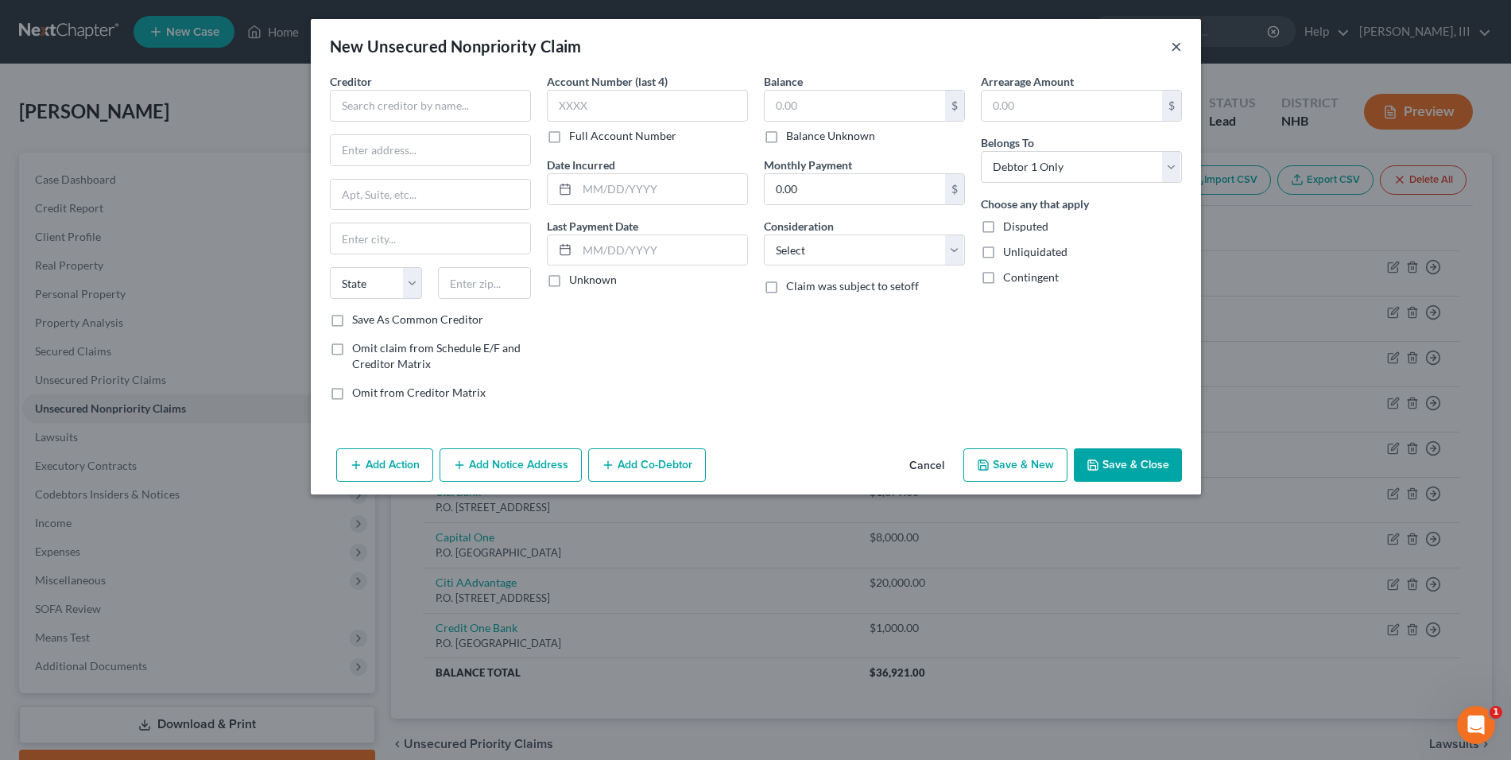
click at [1171, 45] on div "New Unsecured Nonpriority Claim ×" at bounding box center [756, 46] width 890 height 54
click at [1171, 45] on button "×" at bounding box center [1176, 46] width 11 height 19
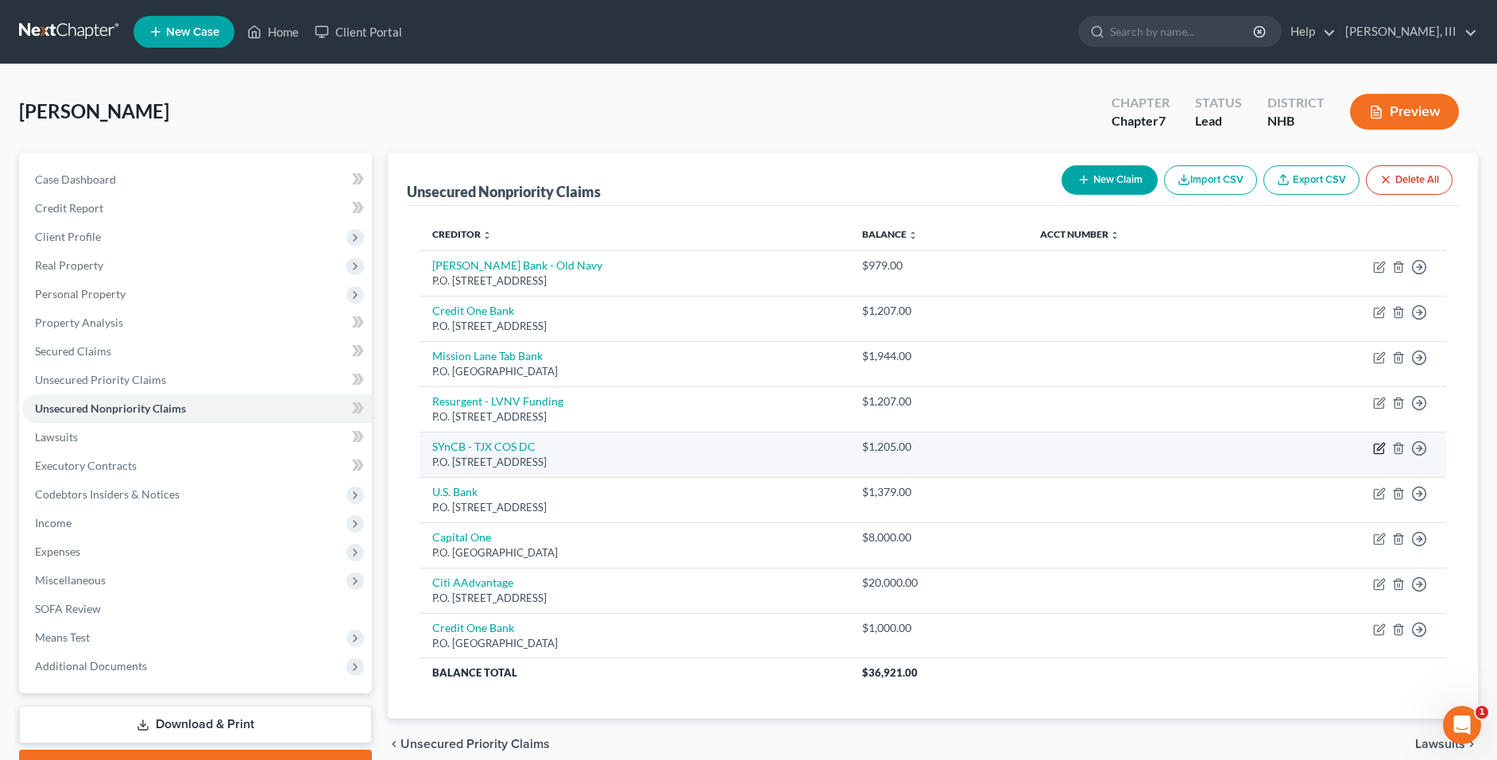
click at [1373, 449] on icon "button" at bounding box center [1379, 448] width 13 height 13
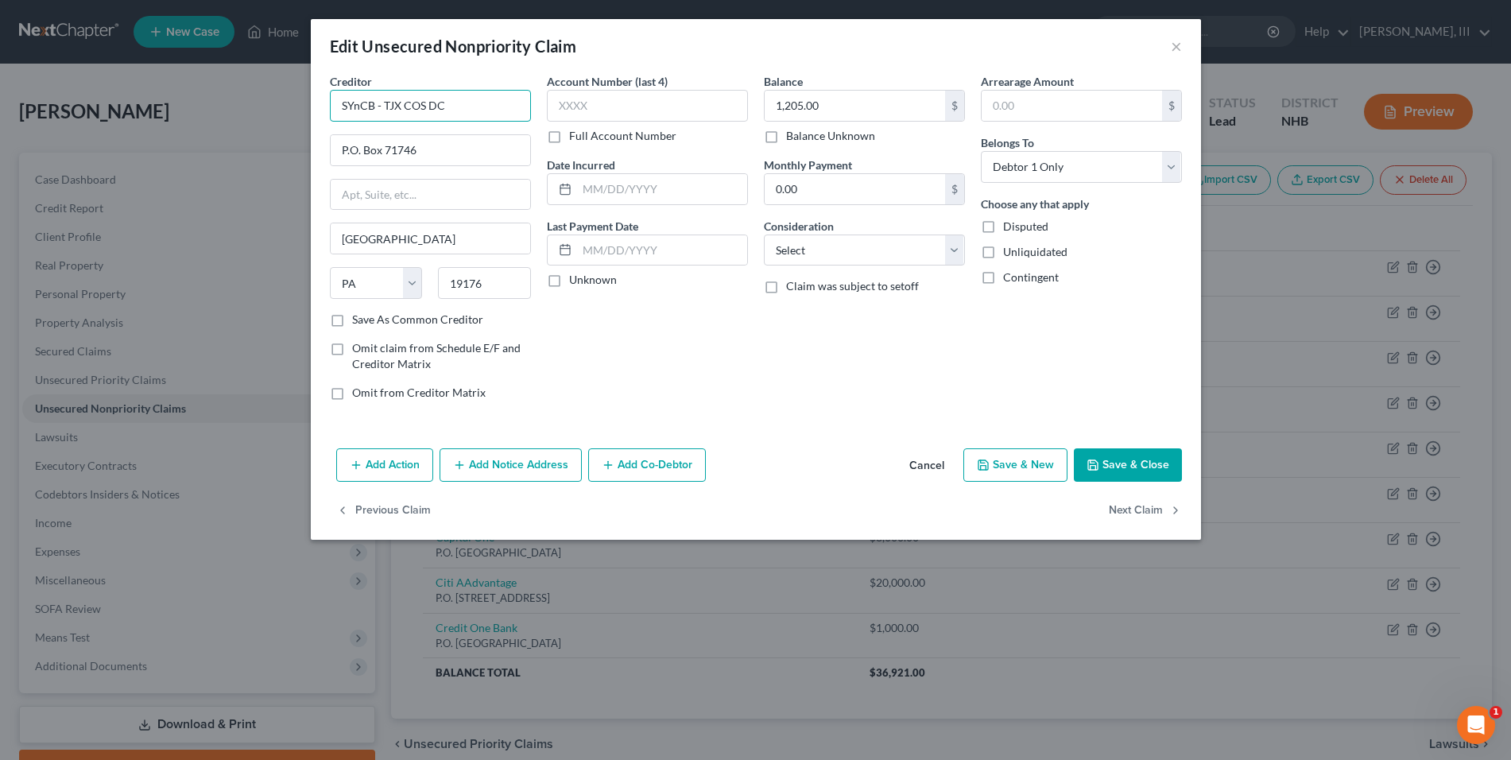
click at [362, 109] on input "SYnCB - TJX COS DC" at bounding box center [430, 106] width 201 height 32
drag, startPoint x: 1139, startPoint y: 454, endPoint x: 1140, endPoint y: 443, distance: 10.4
click at [1139, 454] on button "Save & Close" at bounding box center [1128, 464] width 108 height 33
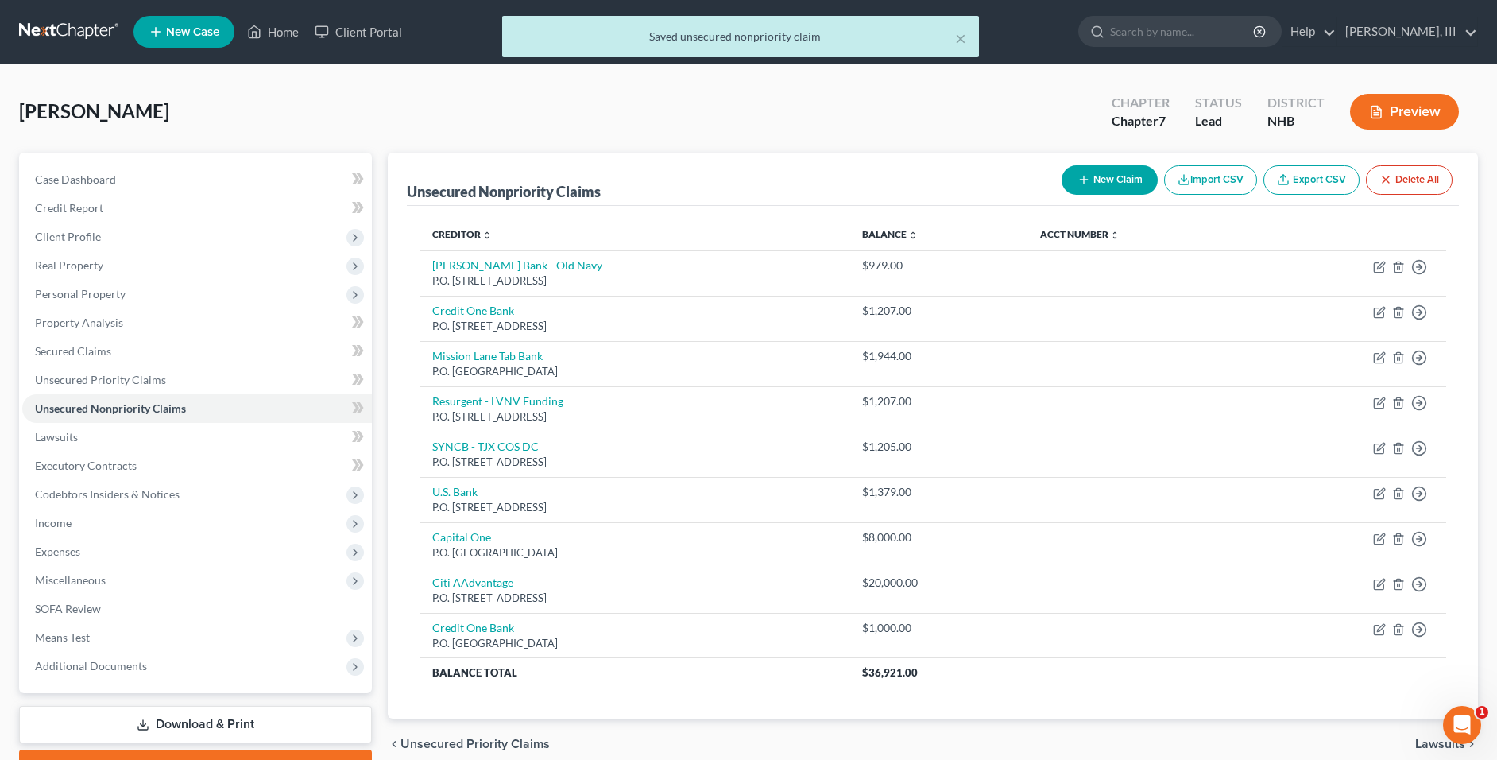
click at [1125, 180] on button "New Claim" at bounding box center [1110, 179] width 96 height 29
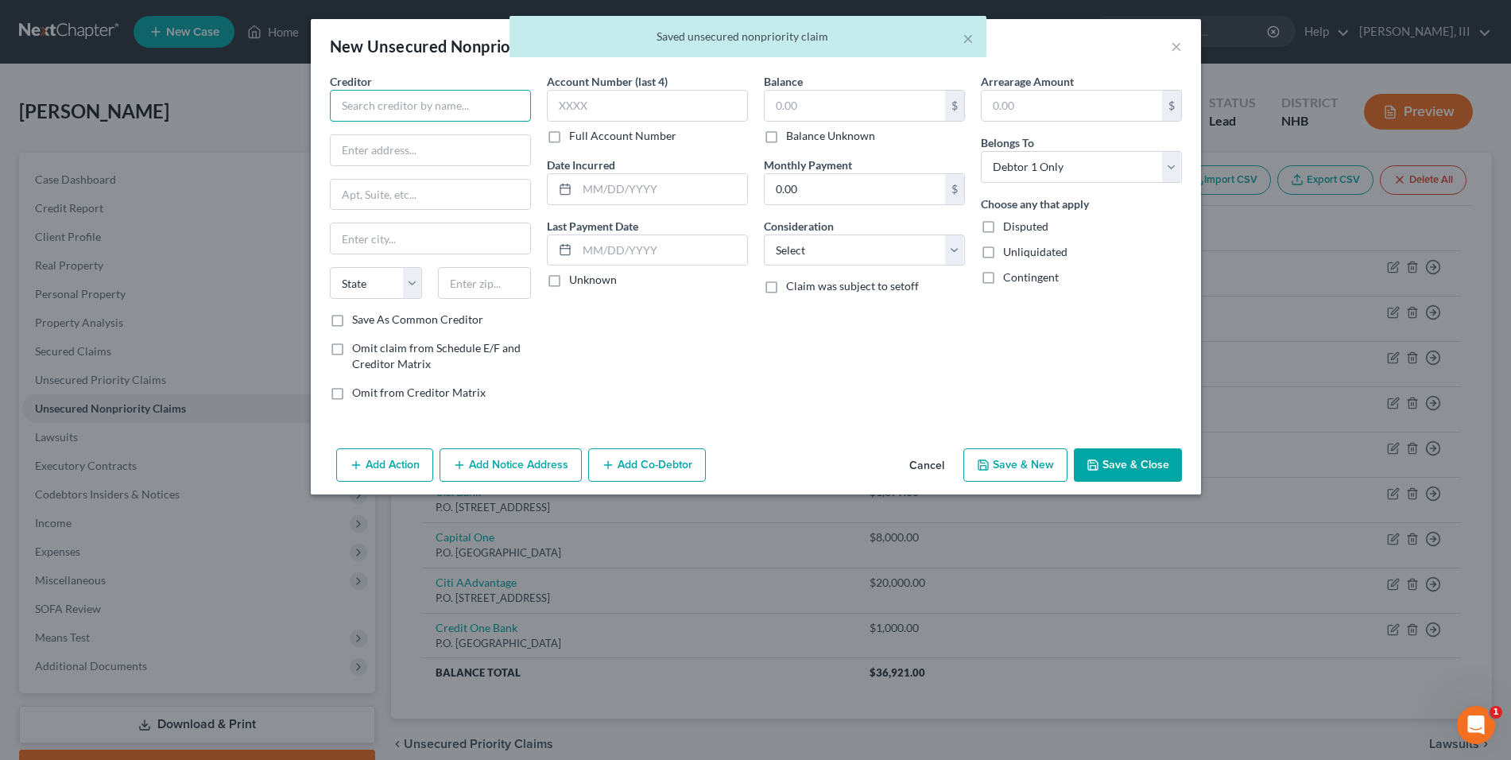
click at [443, 103] on input "text" at bounding box center [430, 106] width 201 height 32
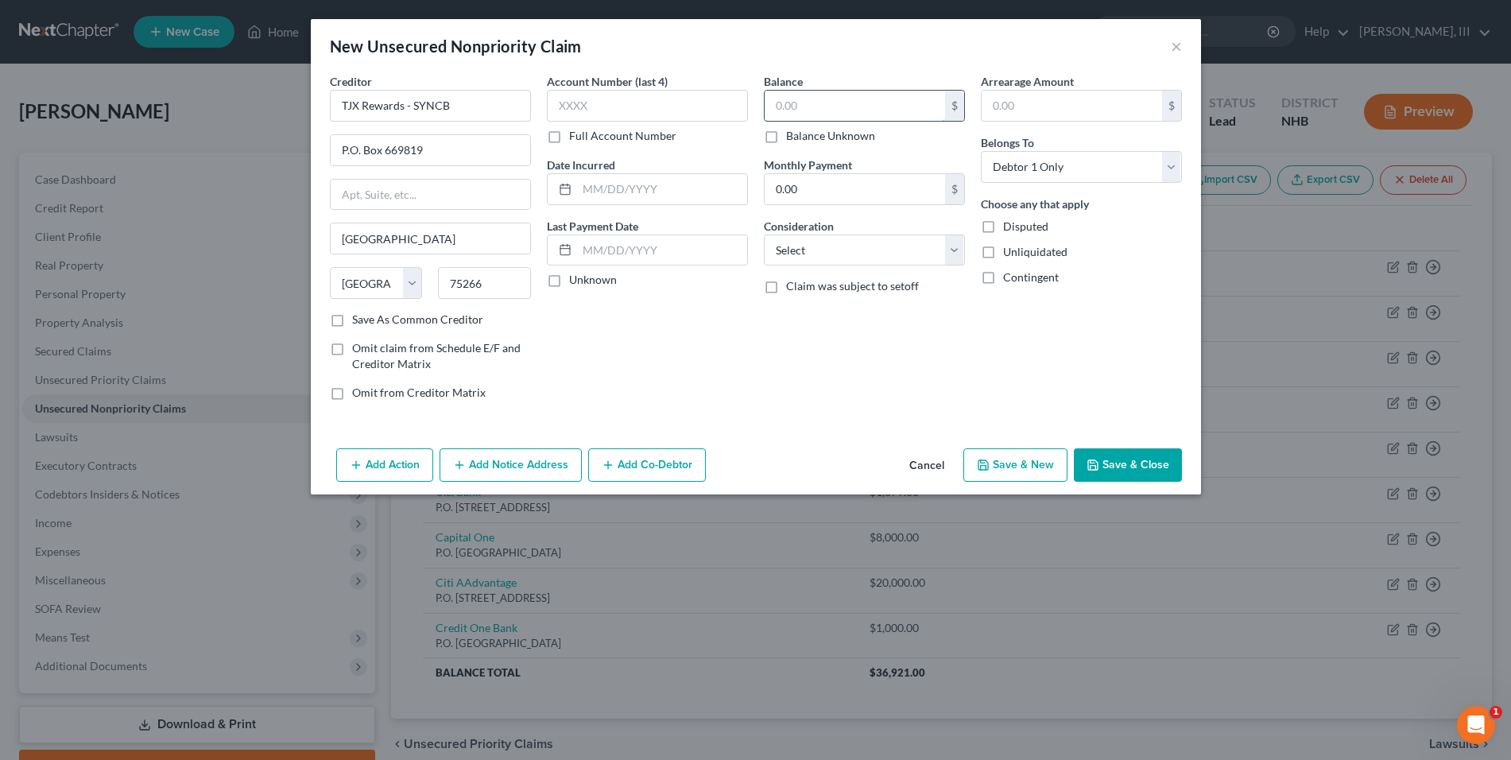
click at [822, 111] on input "text" at bounding box center [854, 106] width 180 height 30
click at [1124, 462] on button "Save & Close" at bounding box center [1128, 464] width 108 height 33
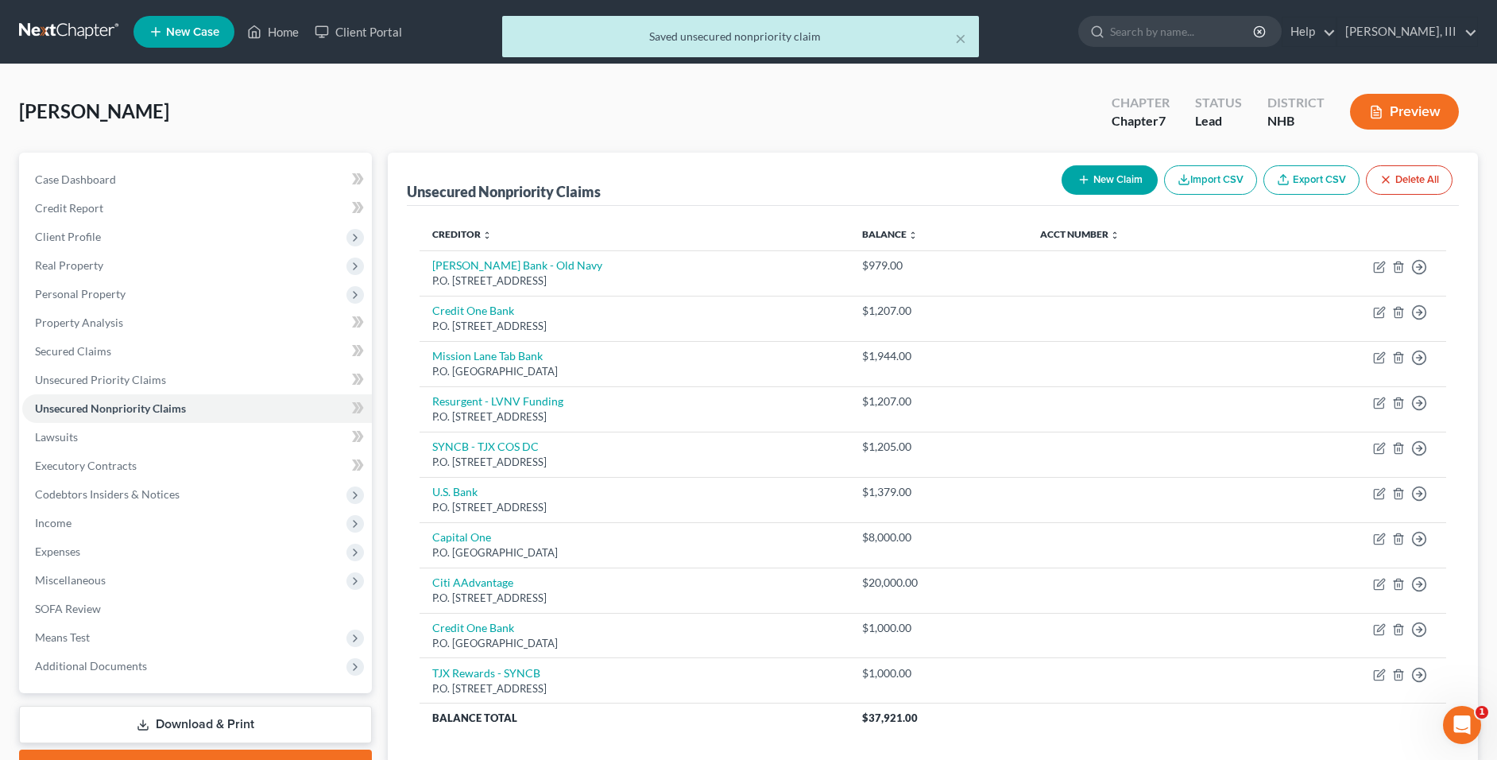
click at [1105, 176] on button "New Claim" at bounding box center [1110, 179] width 96 height 29
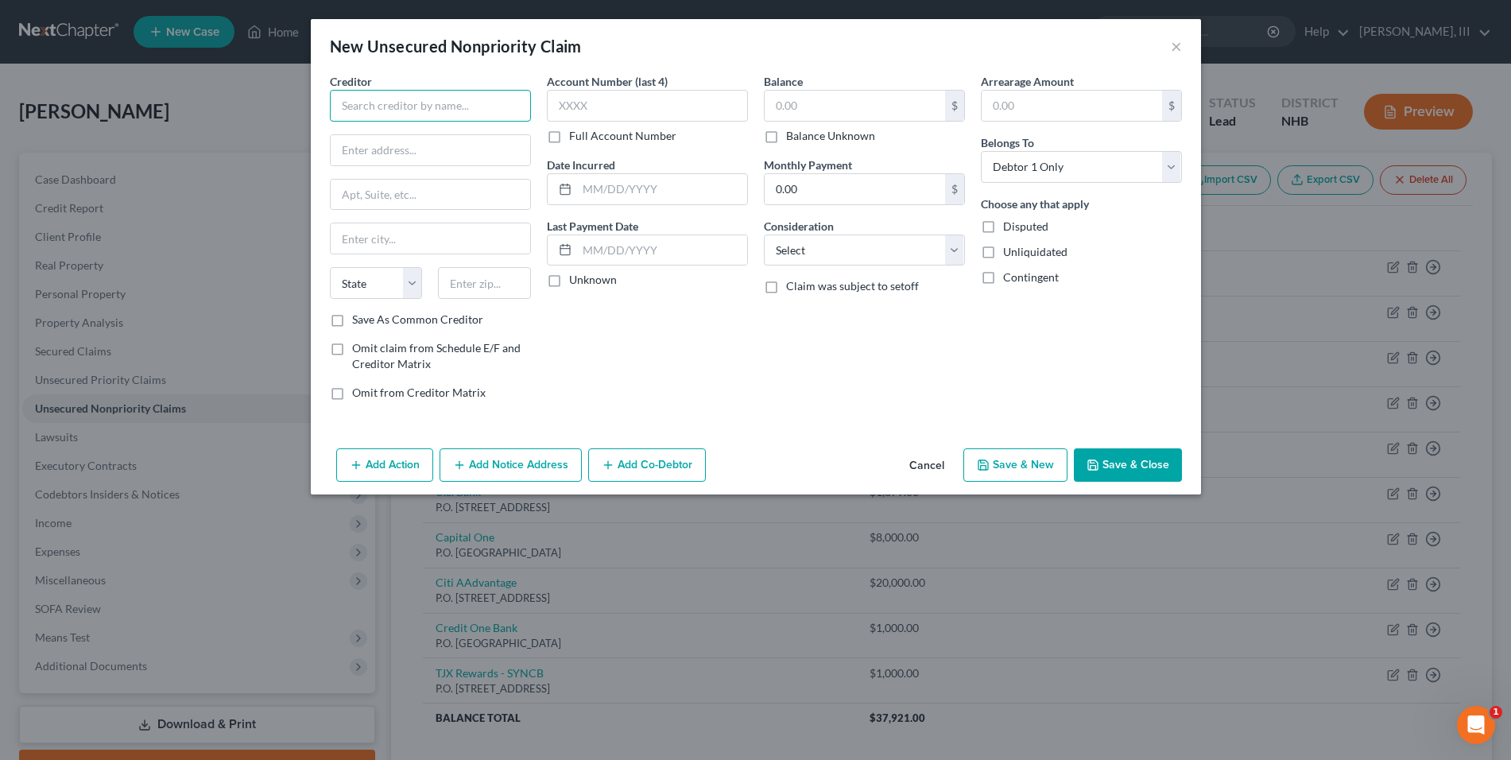
click at [505, 110] on input "text" at bounding box center [430, 106] width 201 height 32
click at [802, 102] on input "text" at bounding box center [854, 106] width 180 height 30
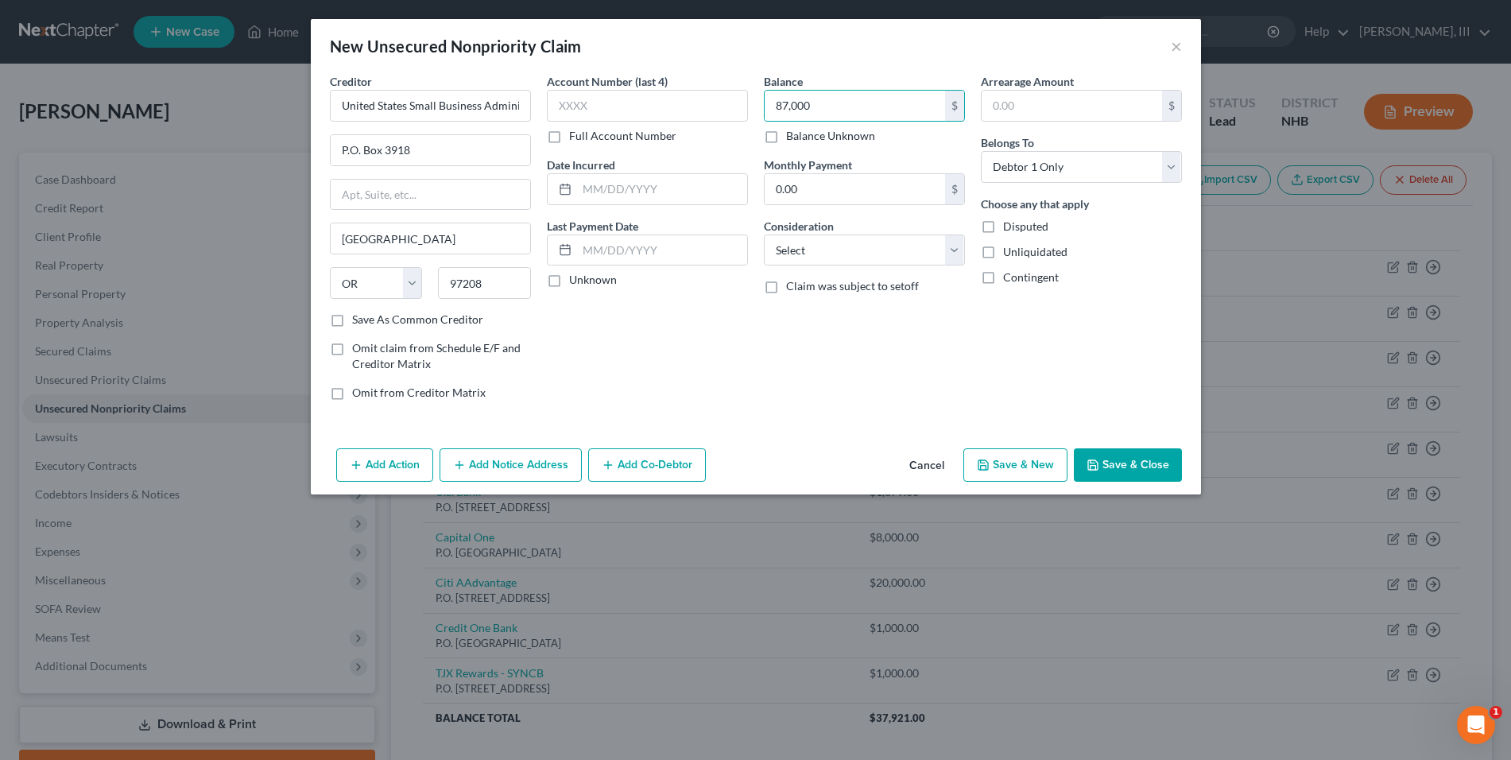
click at [1128, 464] on button "Save & Close" at bounding box center [1128, 464] width 108 height 33
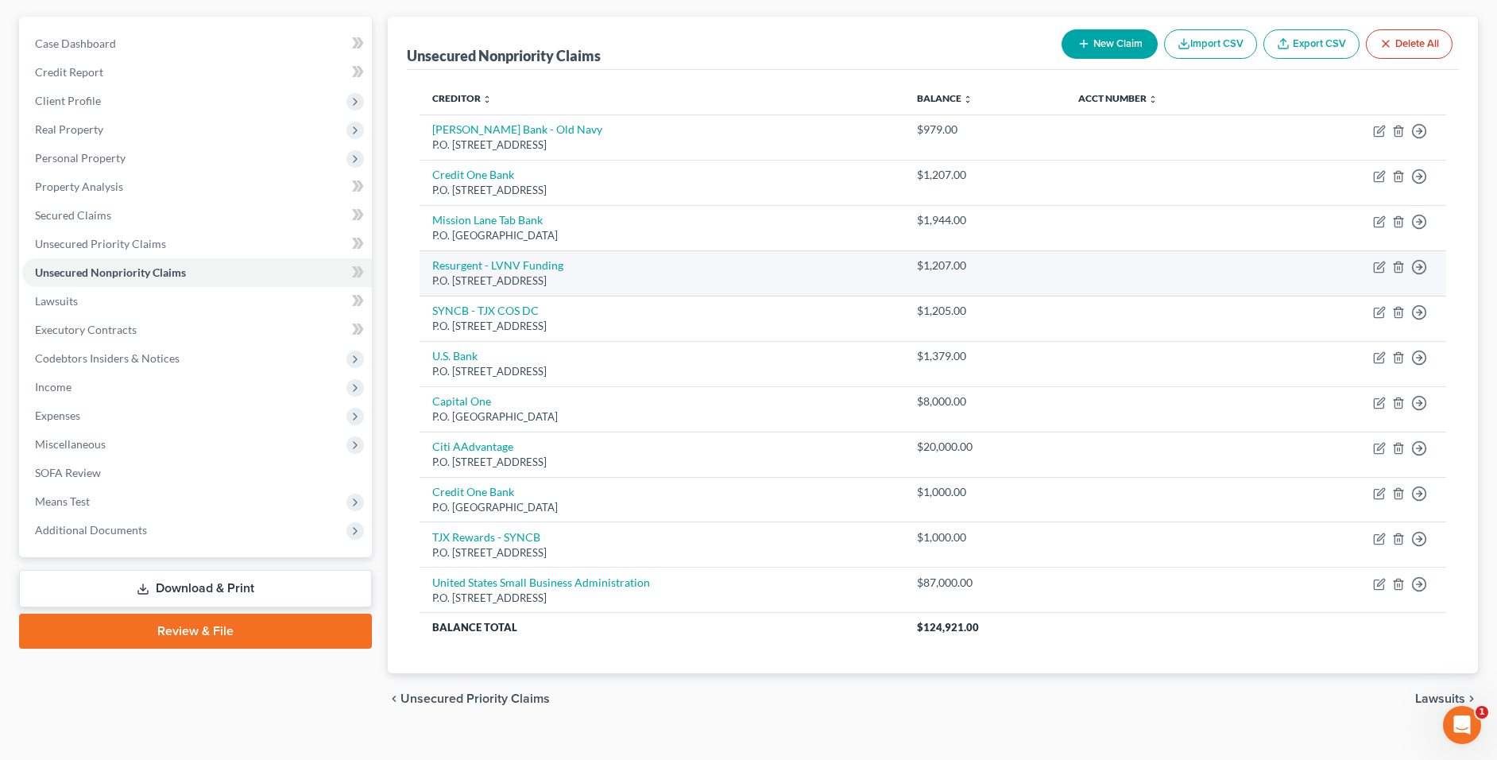
scroll to position [161, 0]
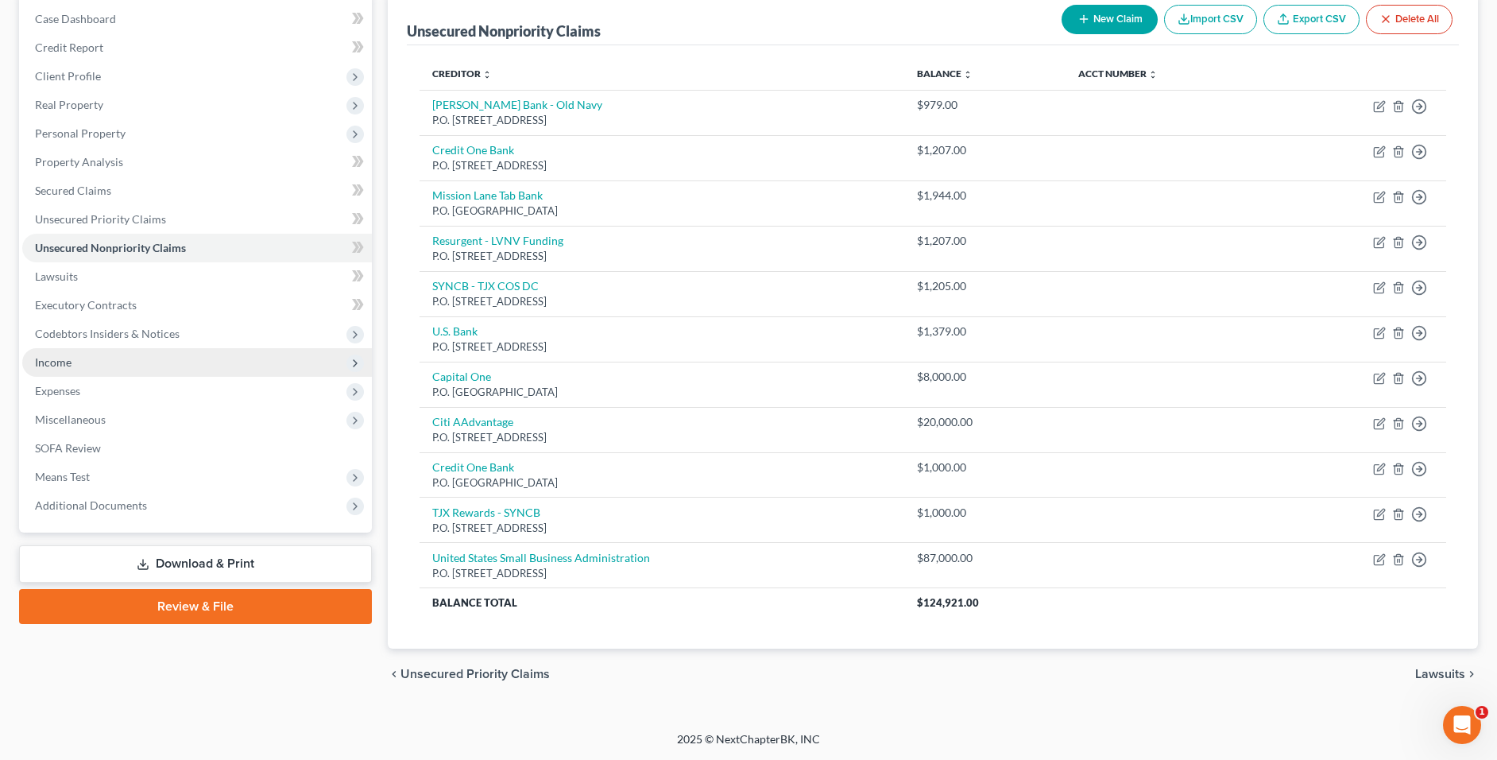
click at [145, 354] on span "Income" at bounding box center [197, 362] width 350 height 29
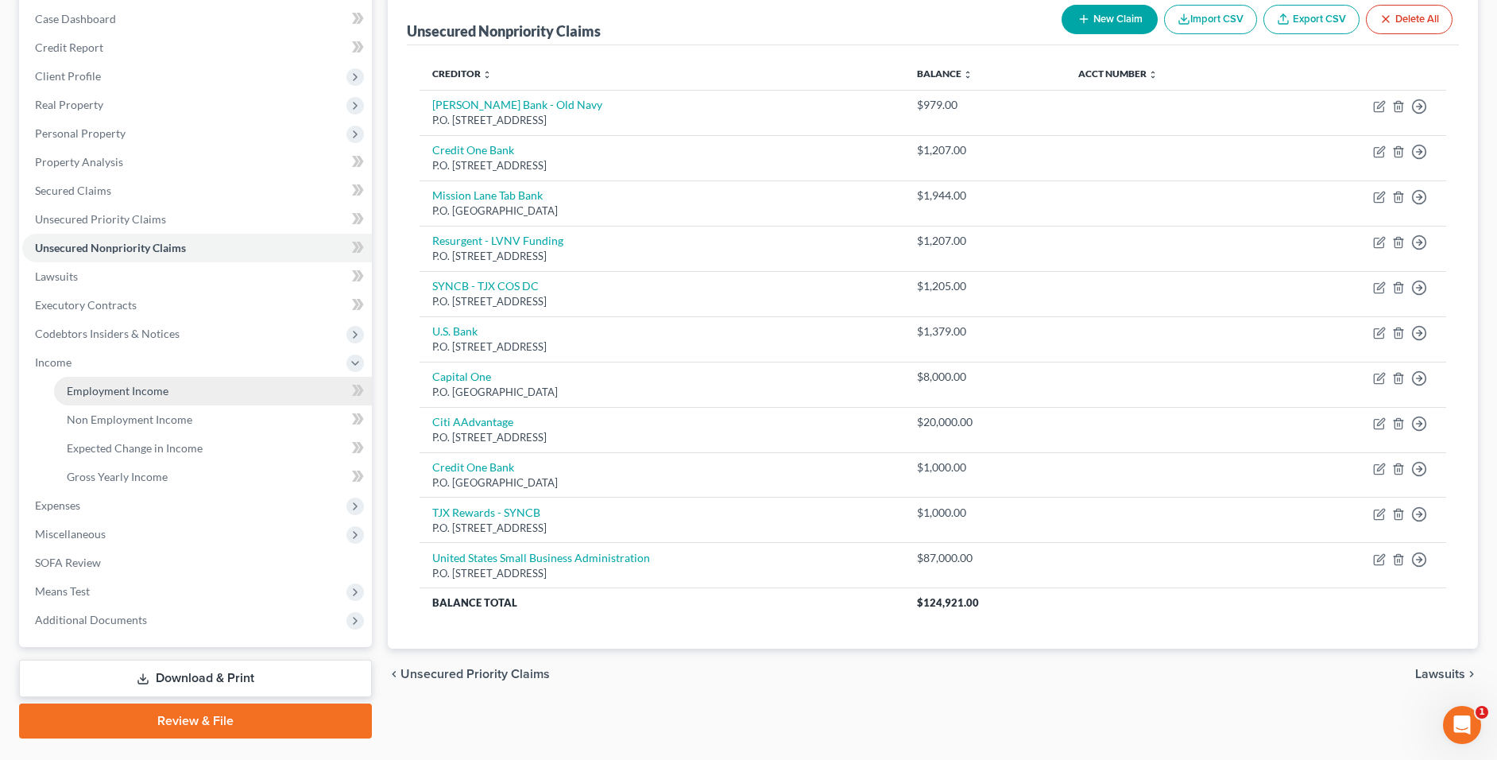
click at [148, 394] on span "Employment Income" at bounding box center [118, 391] width 102 height 14
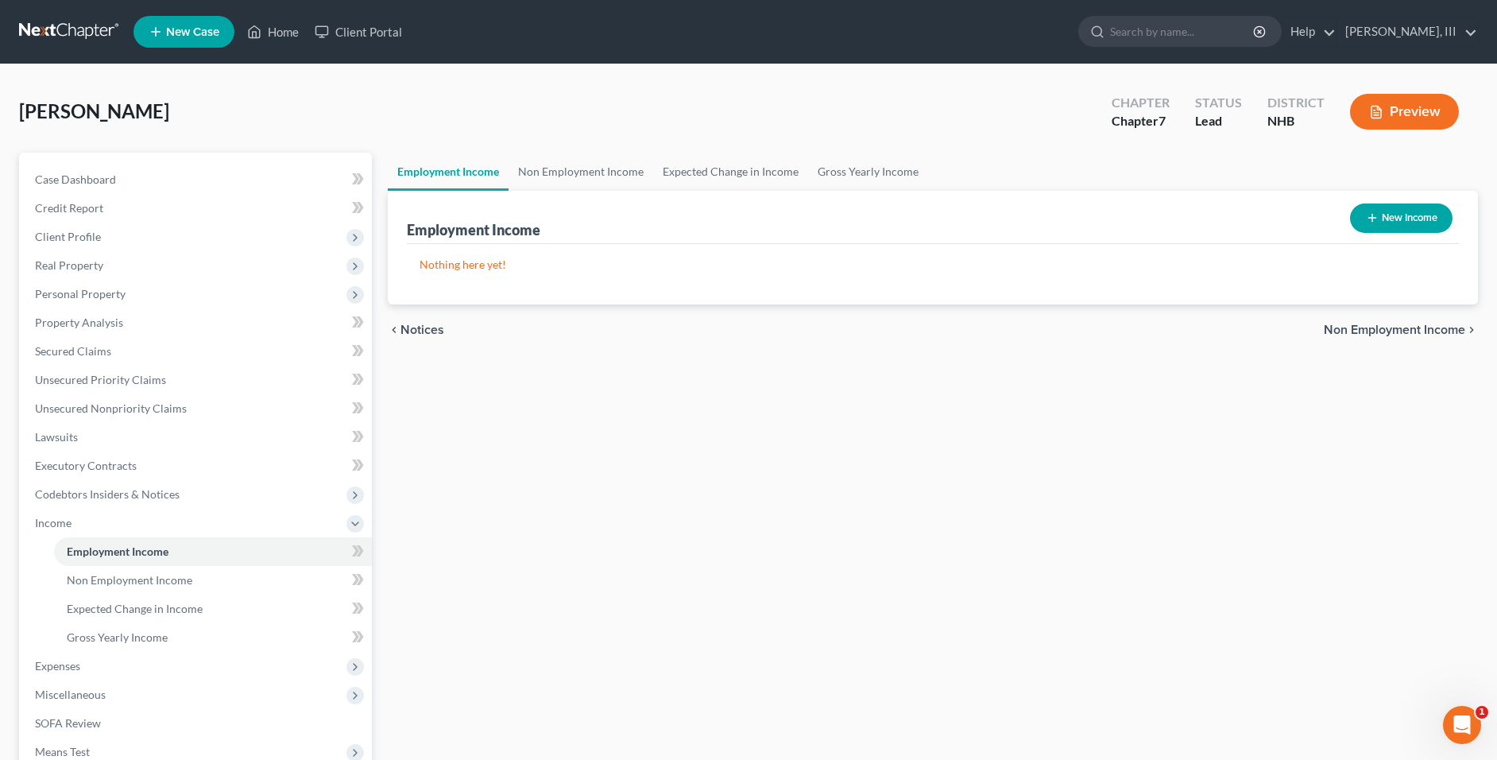
click at [1436, 216] on button "New Income" at bounding box center [1401, 217] width 103 height 29
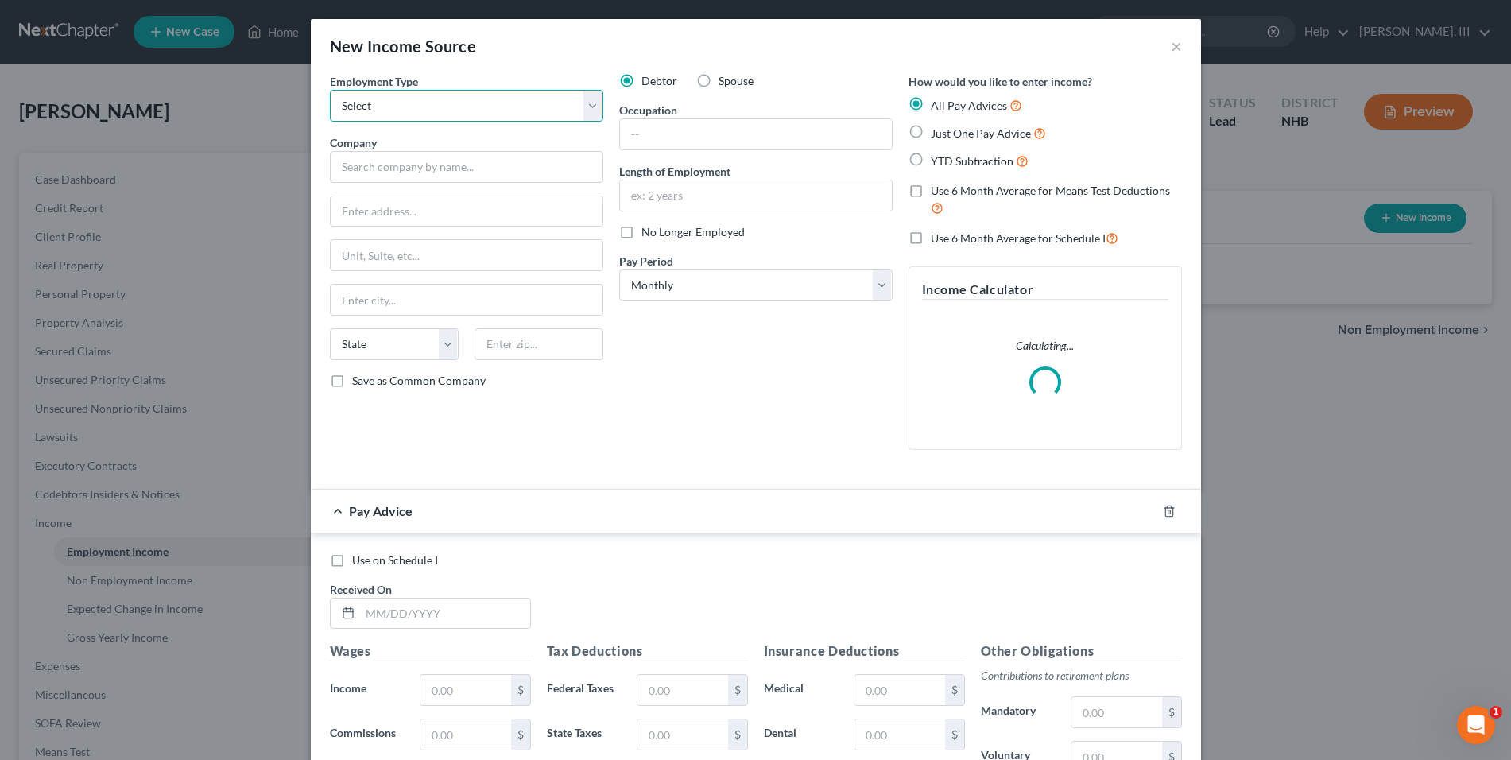
click at [498, 108] on select "Select Full or Part Time Employment Self Employment" at bounding box center [466, 106] width 273 height 32
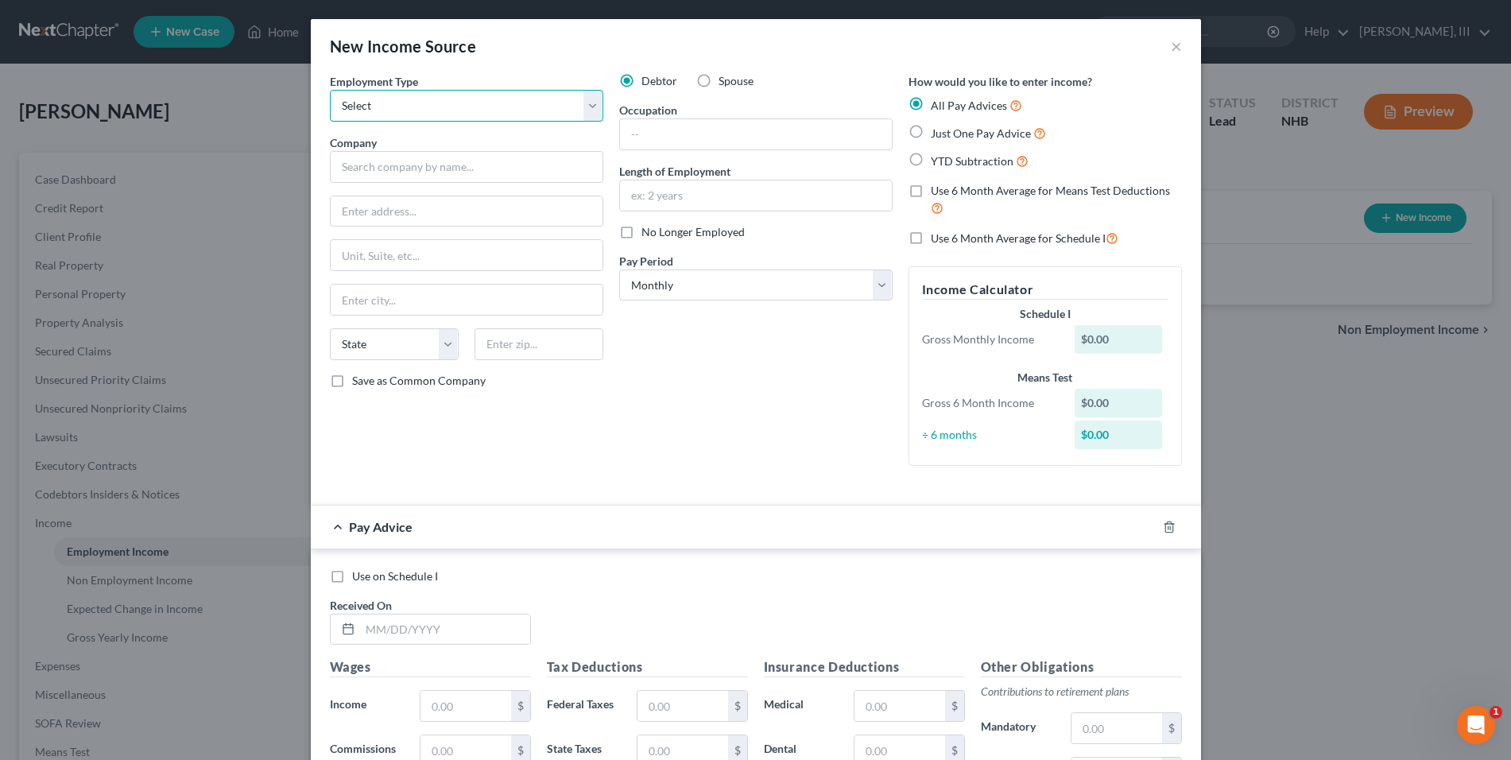
click at [498, 108] on select "Select Full or Part Time Employment Self Employment" at bounding box center [466, 106] width 273 height 32
click at [1171, 46] on button "×" at bounding box center [1176, 46] width 11 height 19
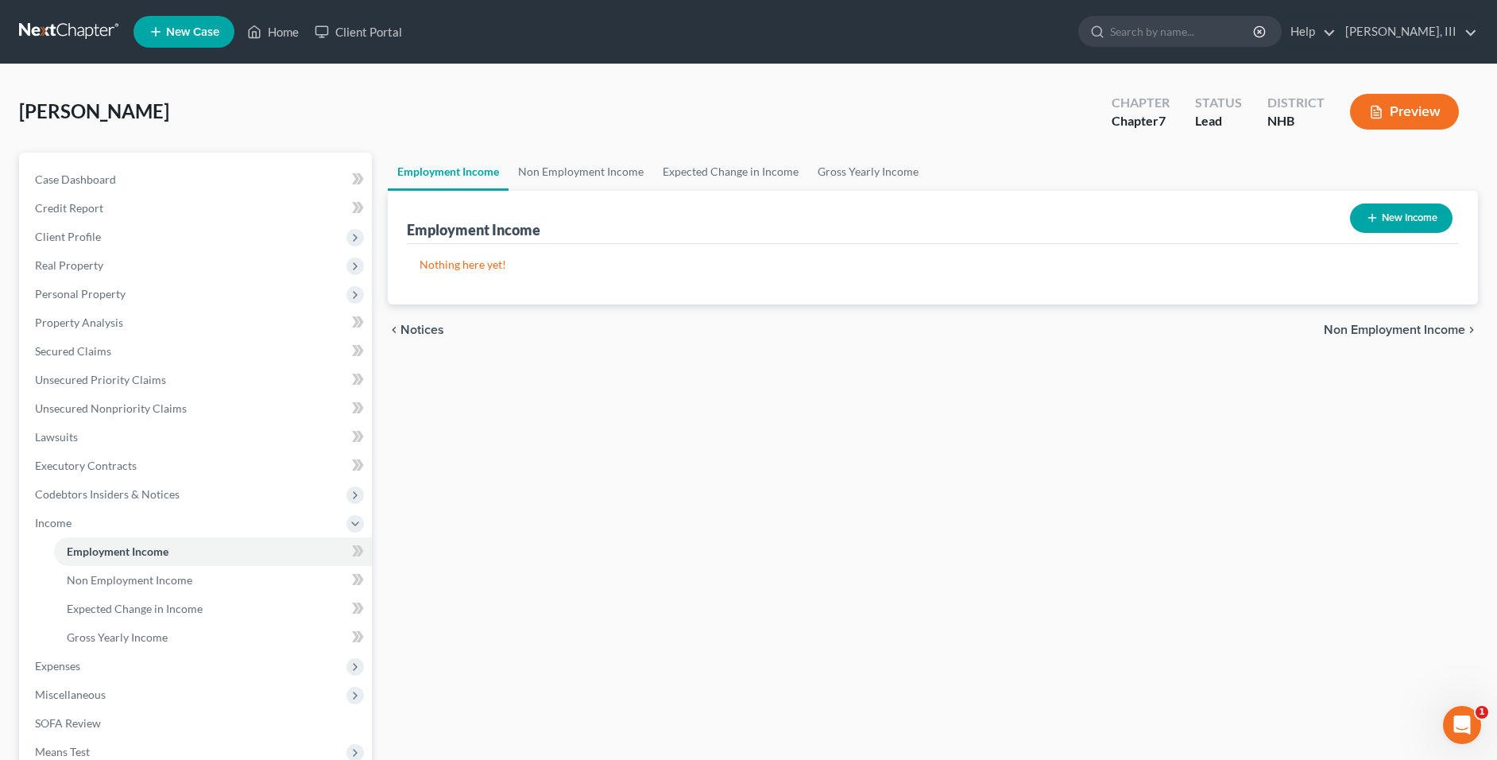
click at [1363, 217] on button "New Income" at bounding box center [1401, 217] width 103 height 29
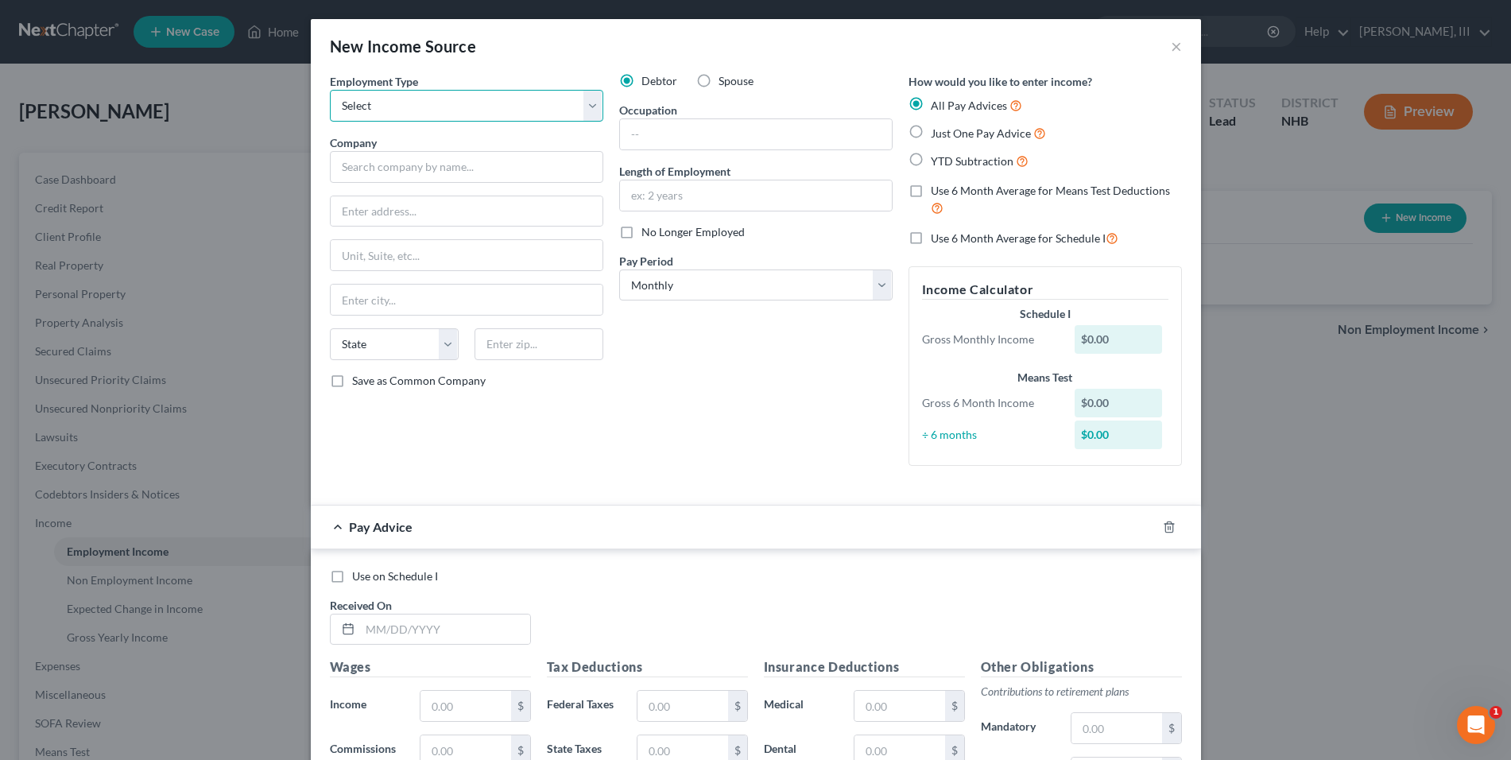
click at [558, 116] on select "Select Full or Part Time Employment Self Employment" at bounding box center [466, 106] width 273 height 32
click at [1171, 47] on button "×" at bounding box center [1176, 46] width 11 height 19
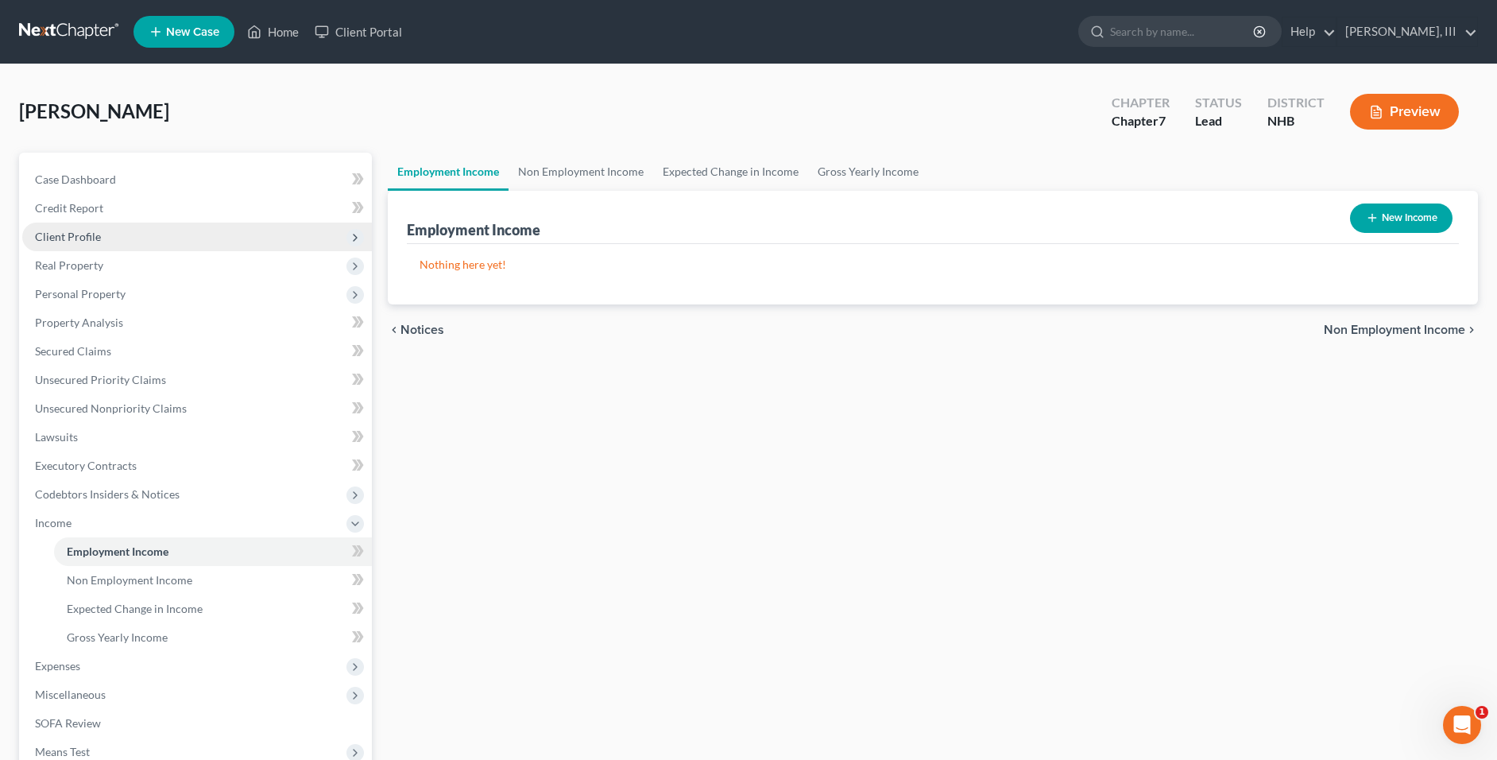
click at [255, 226] on span "Client Profile" at bounding box center [197, 236] width 350 height 29
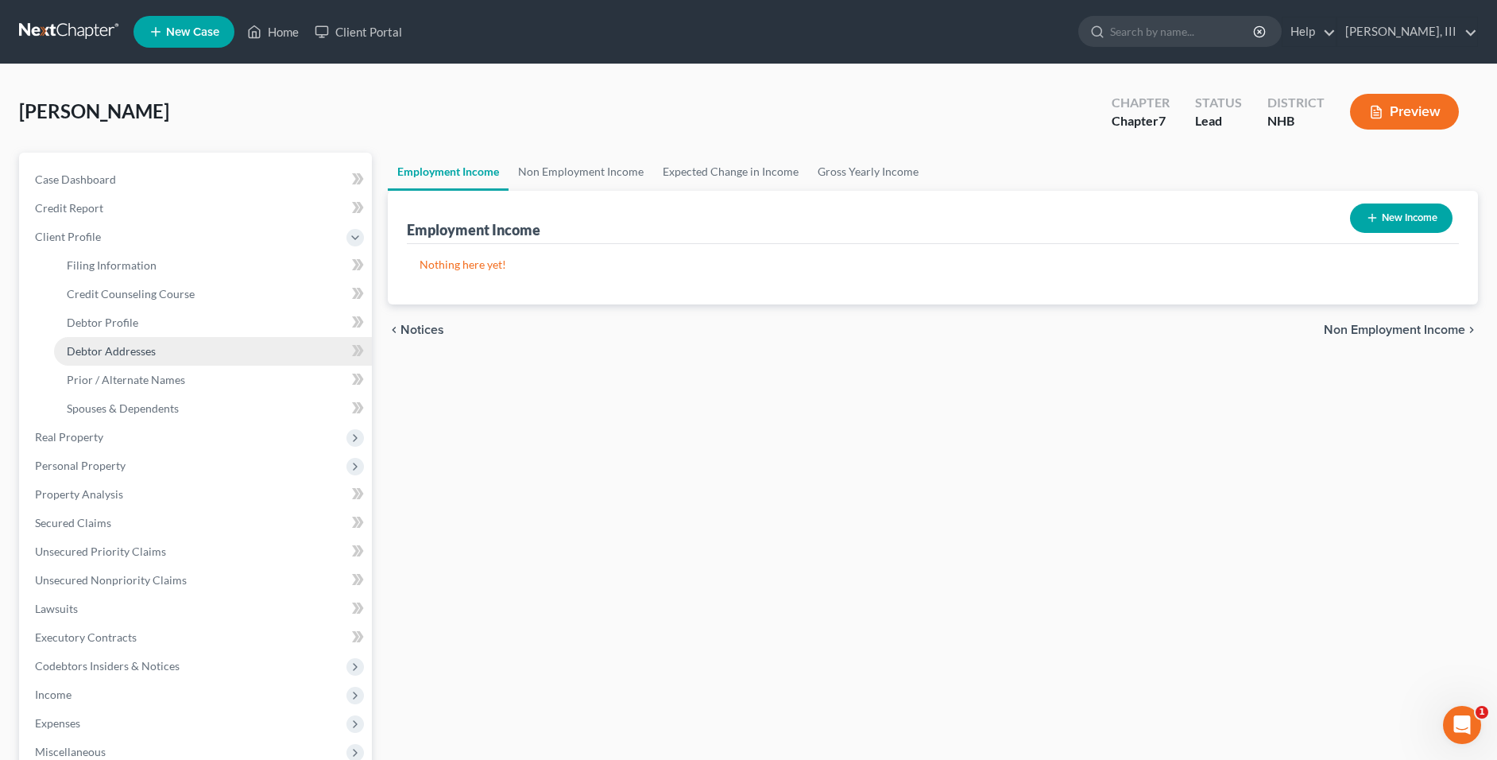
click at [234, 352] on link "Debtor Addresses" at bounding box center [213, 351] width 318 height 29
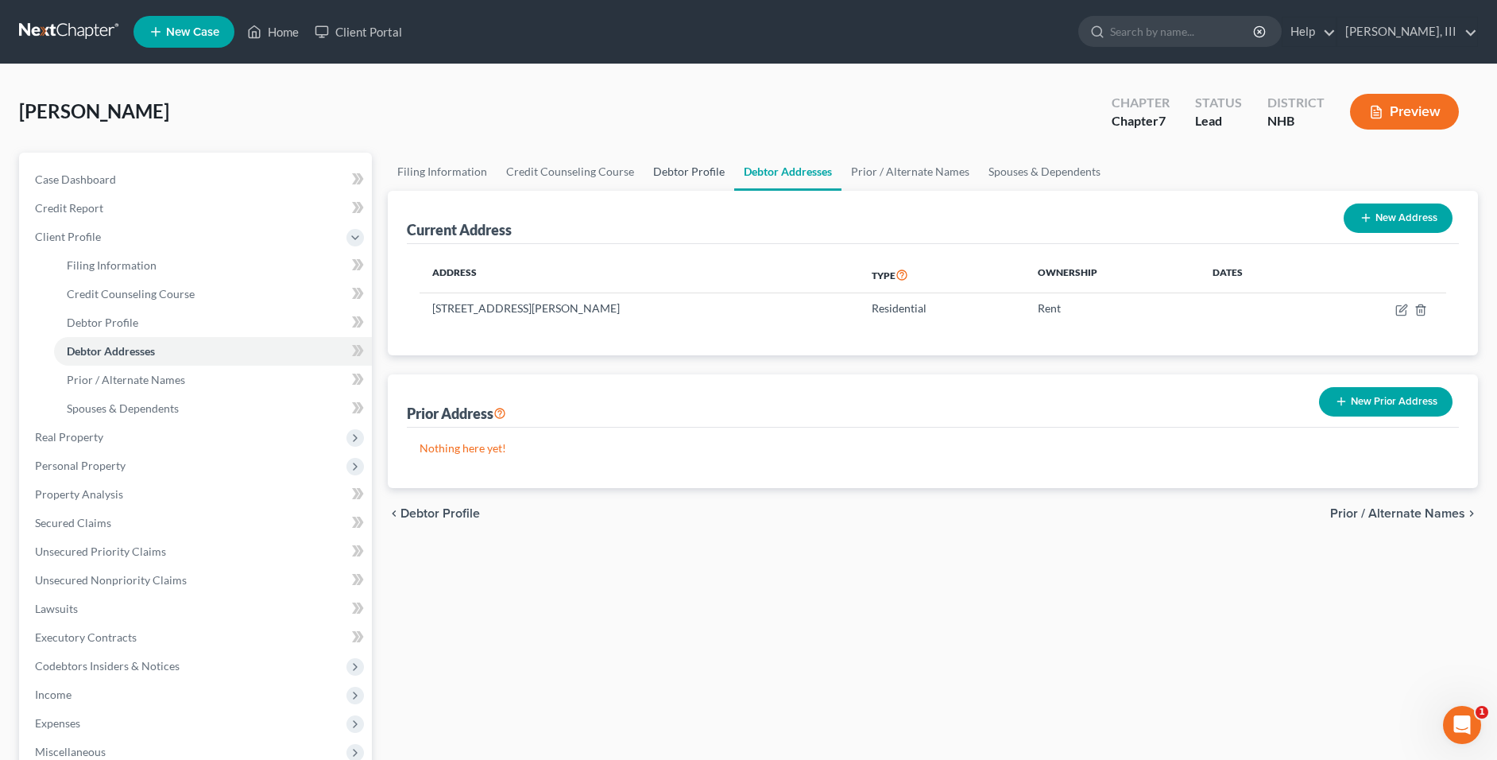
click at [666, 174] on link "Debtor Profile" at bounding box center [689, 172] width 91 height 38
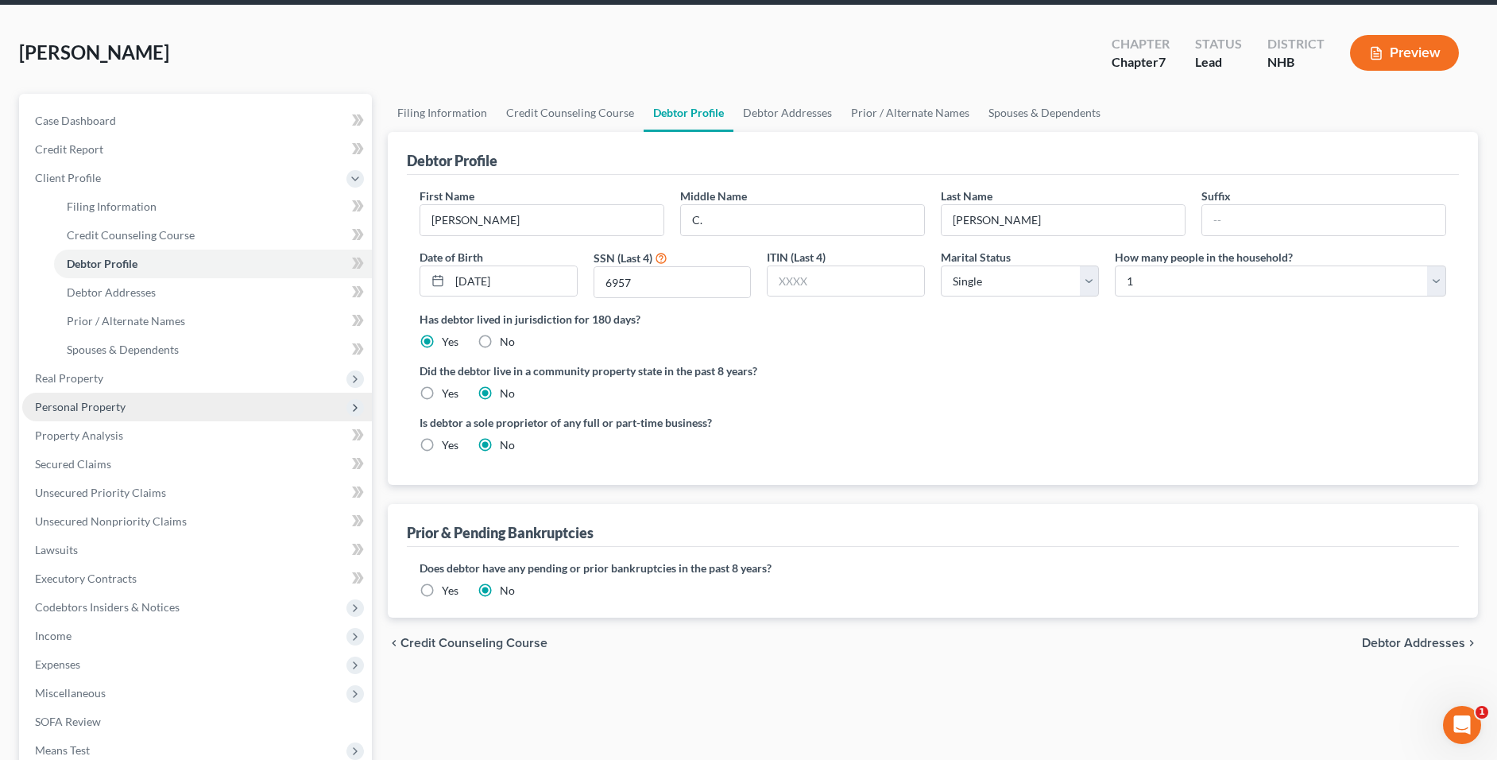
scroll to position [159, 0]
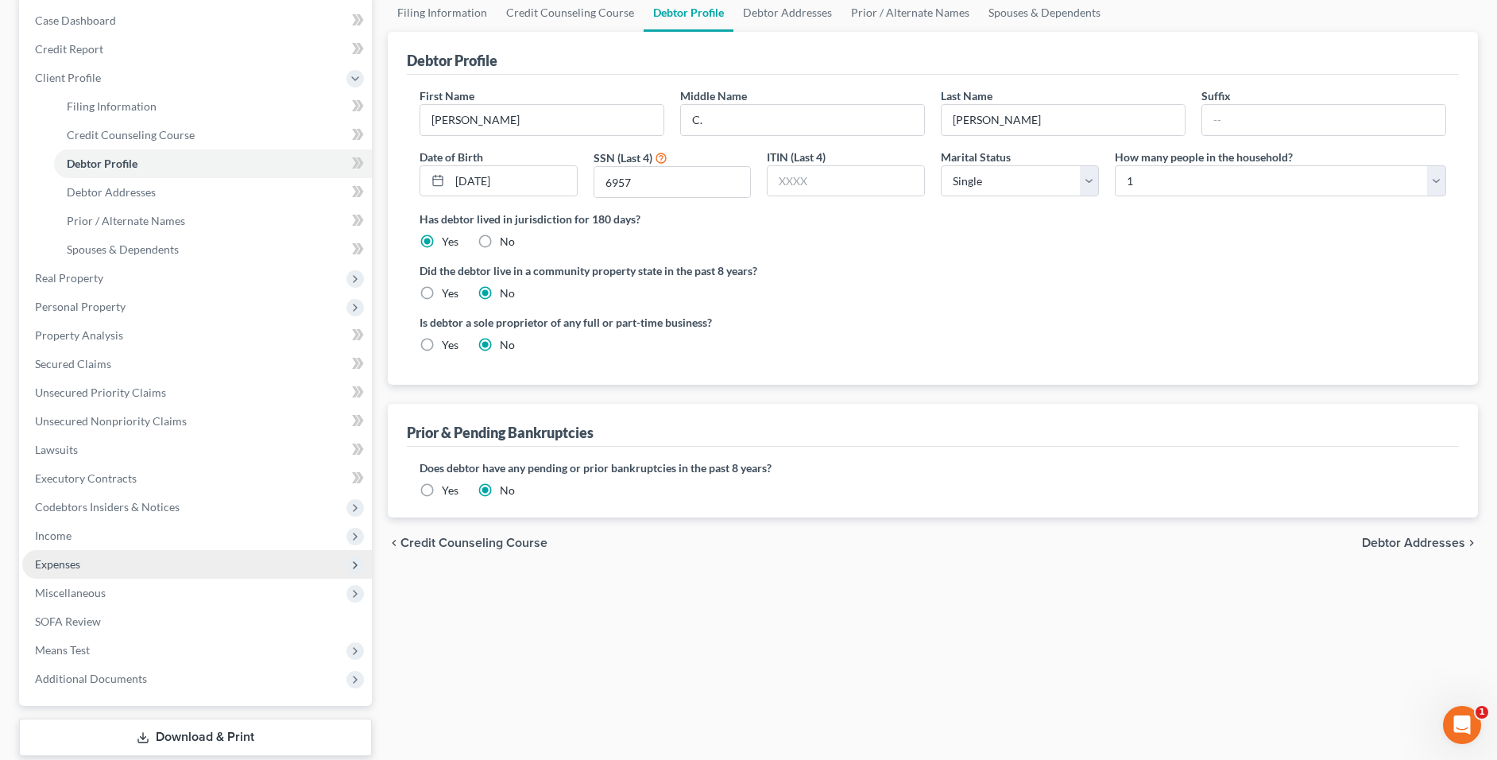
click at [164, 555] on span "Expenses" at bounding box center [197, 564] width 350 height 29
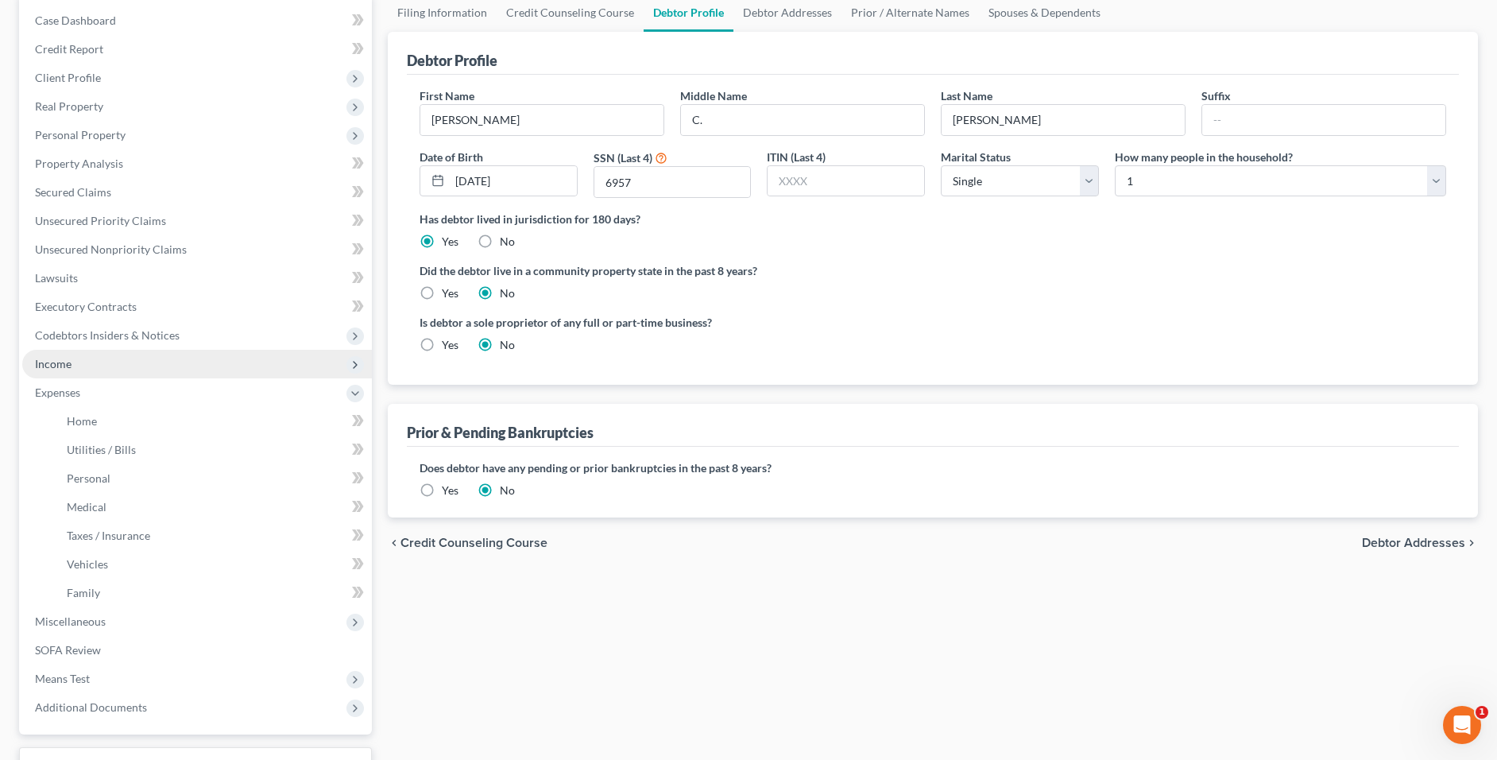
click at [126, 368] on span "Income" at bounding box center [197, 364] width 350 height 29
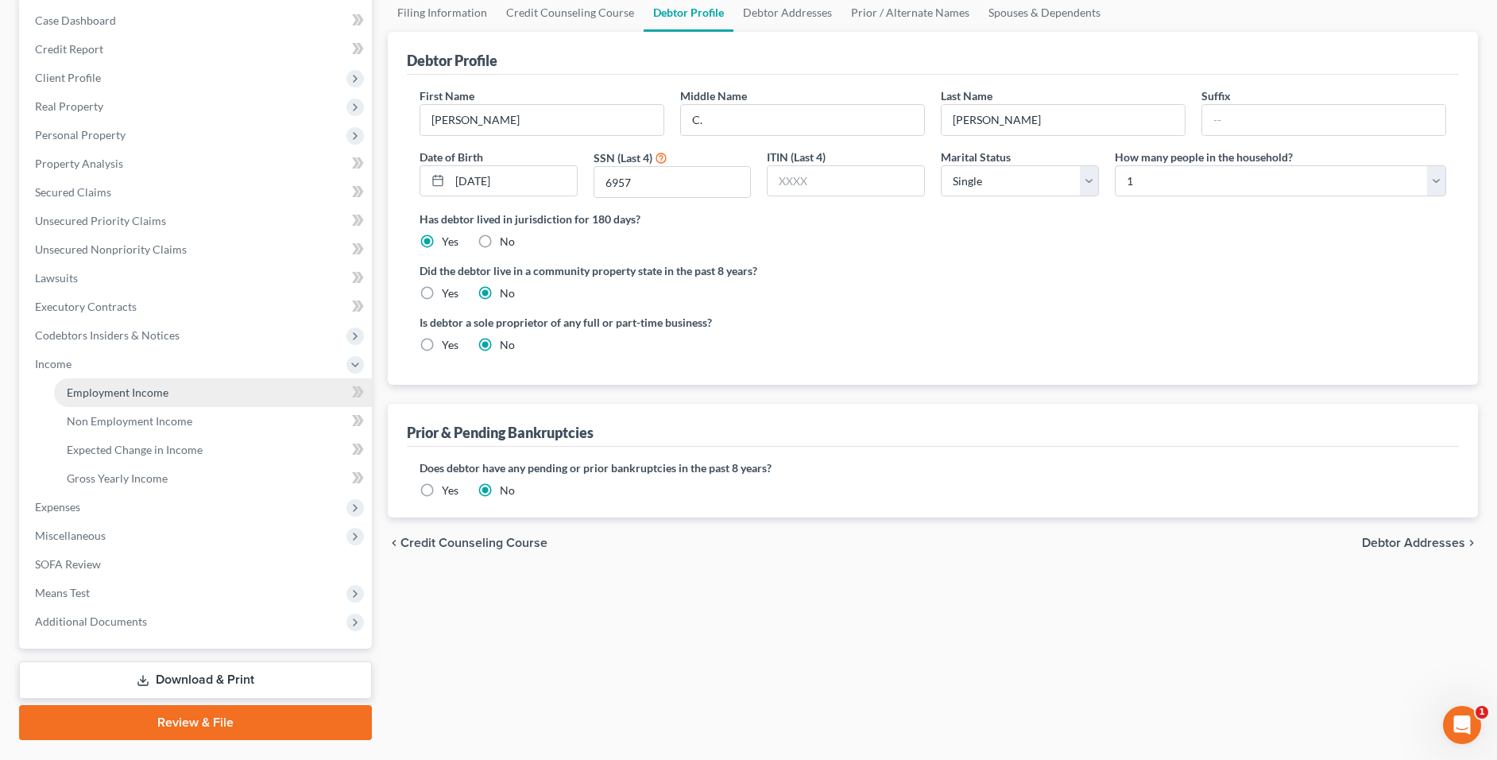
click at [119, 393] on span "Employment Income" at bounding box center [118, 392] width 102 height 14
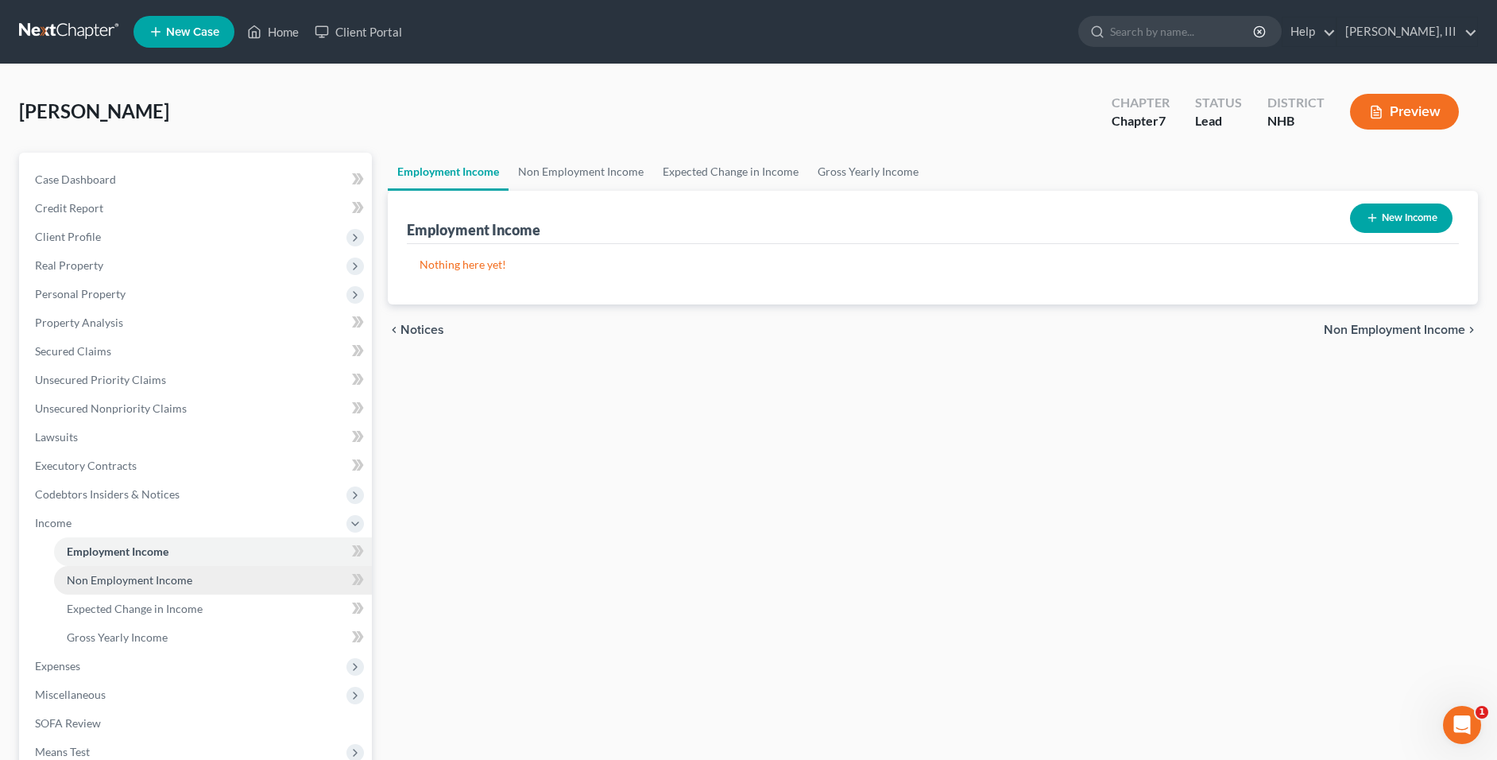
click at [171, 584] on span "Non Employment Income" at bounding box center [130, 580] width 126 height 14
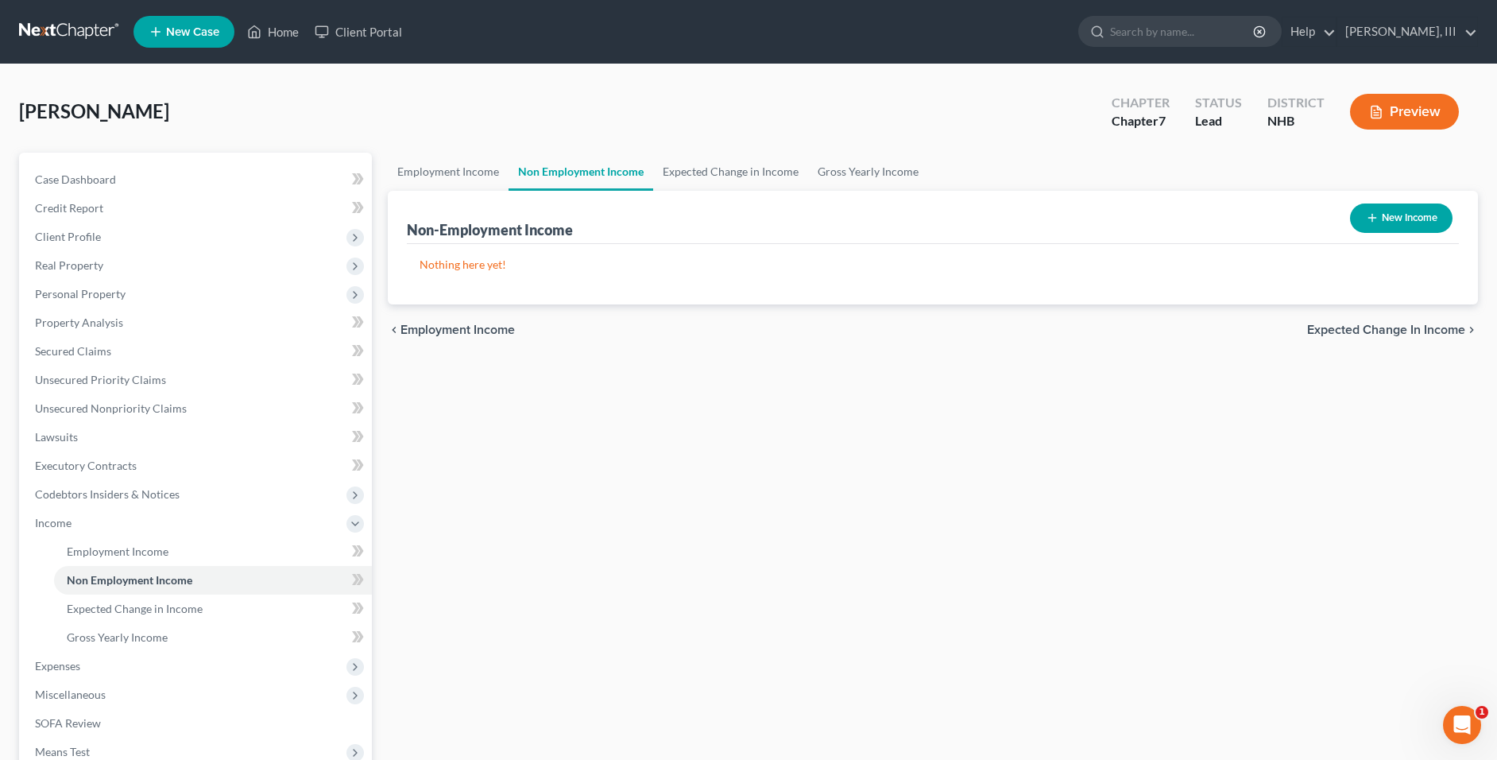
click at [1395, 215] on button "New Income" at bounding box center [1401, 217] width 103 height 29
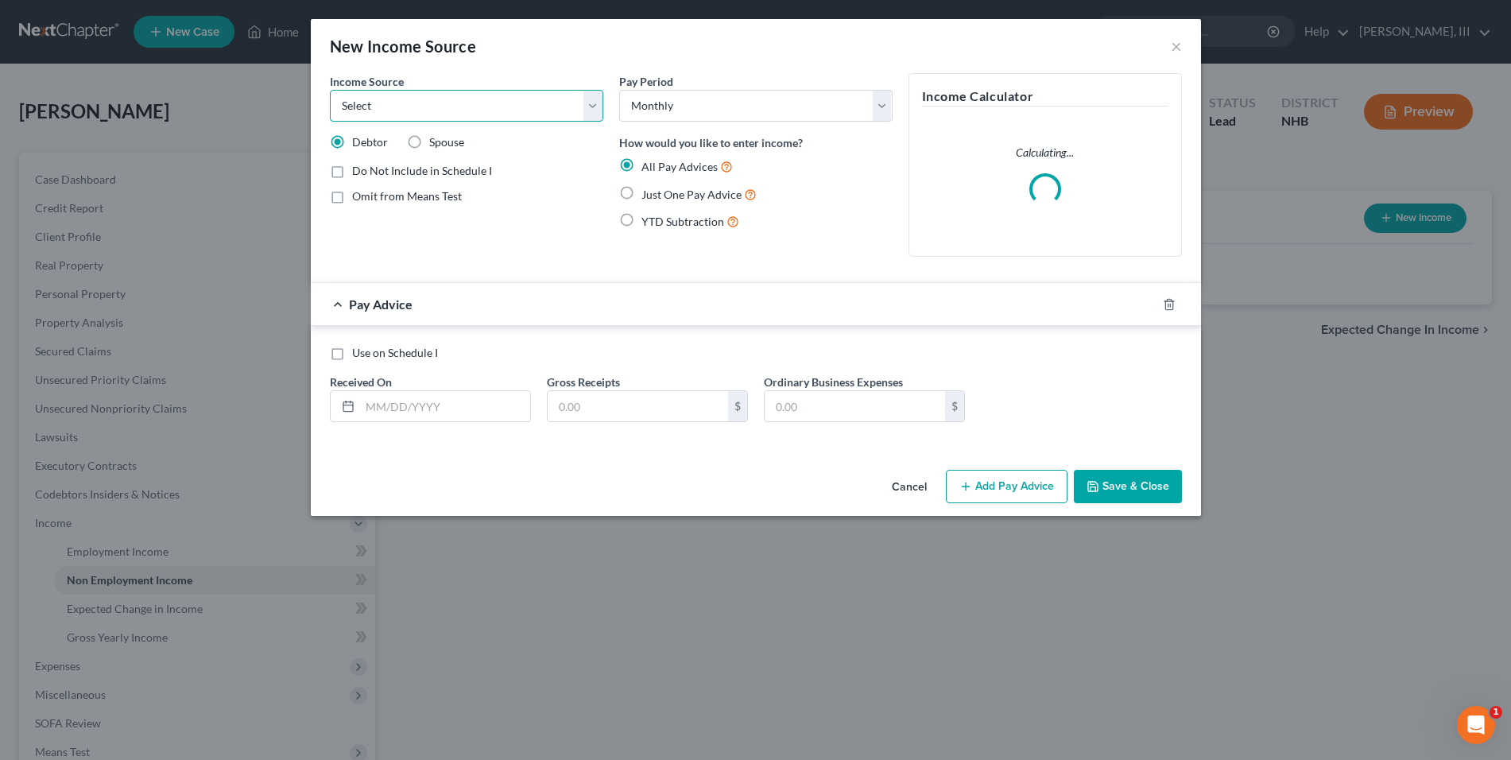
click at [522, 106] on select "Select Unemployment Disability (from employer) Pension Retirement Social Securi…" at bounding box center [466, 106] width 273 height 32
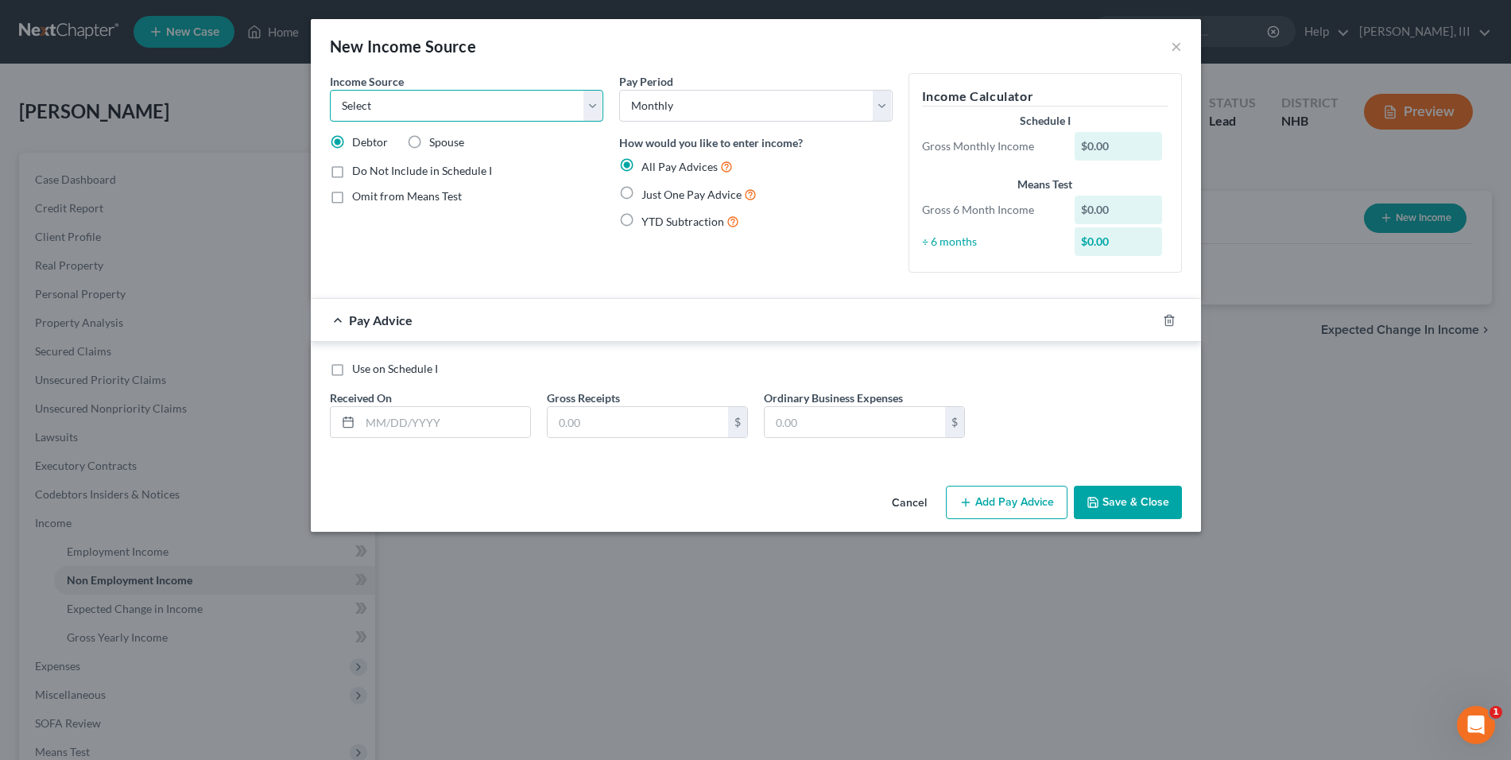
click at [522, 106] on select "Select Unemployment Disability (from employer) Pension Retirement Social Securi…" at bounding box center [466, 106] width 273 height 32
click at [330, 90] on select "Select Unemployment Disability (from employer) Pension Retirement Social Securi…" at bounding box center [466, 106] width 273 height 32
click at [1124, 512] on button "Save & Close" at bounding box center [1128, 502] width 108 height 33
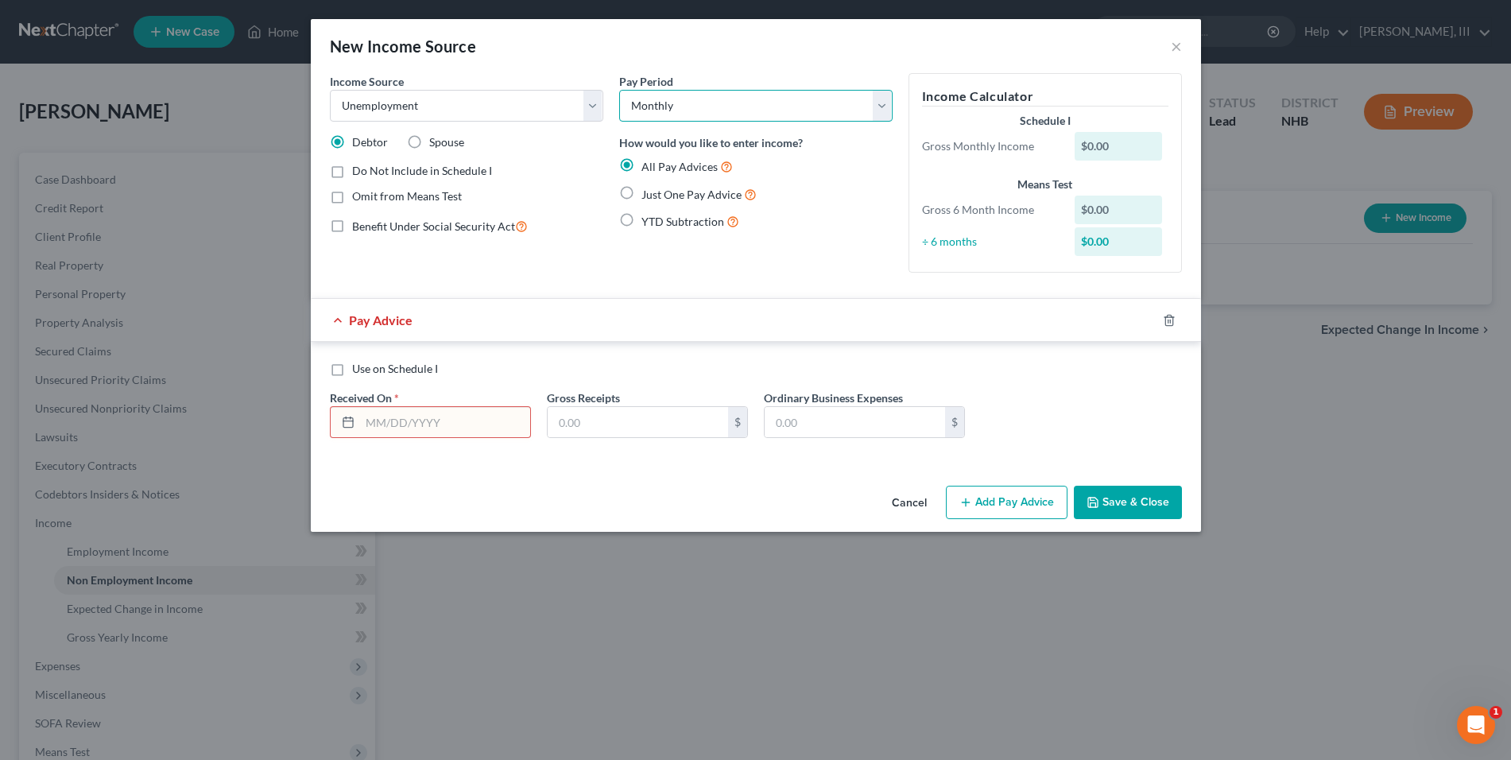
click at [734, 112] on select "Select Monthly Twice Monthly Every Other Week Weekly" at bounding box center [755, 106] width 273 height 32
click at [591, 109] on select "Select Unemployment Disability (from employer) Pension Retirement Social Securi…" at bounding box center [466, 106] width 273 height 32
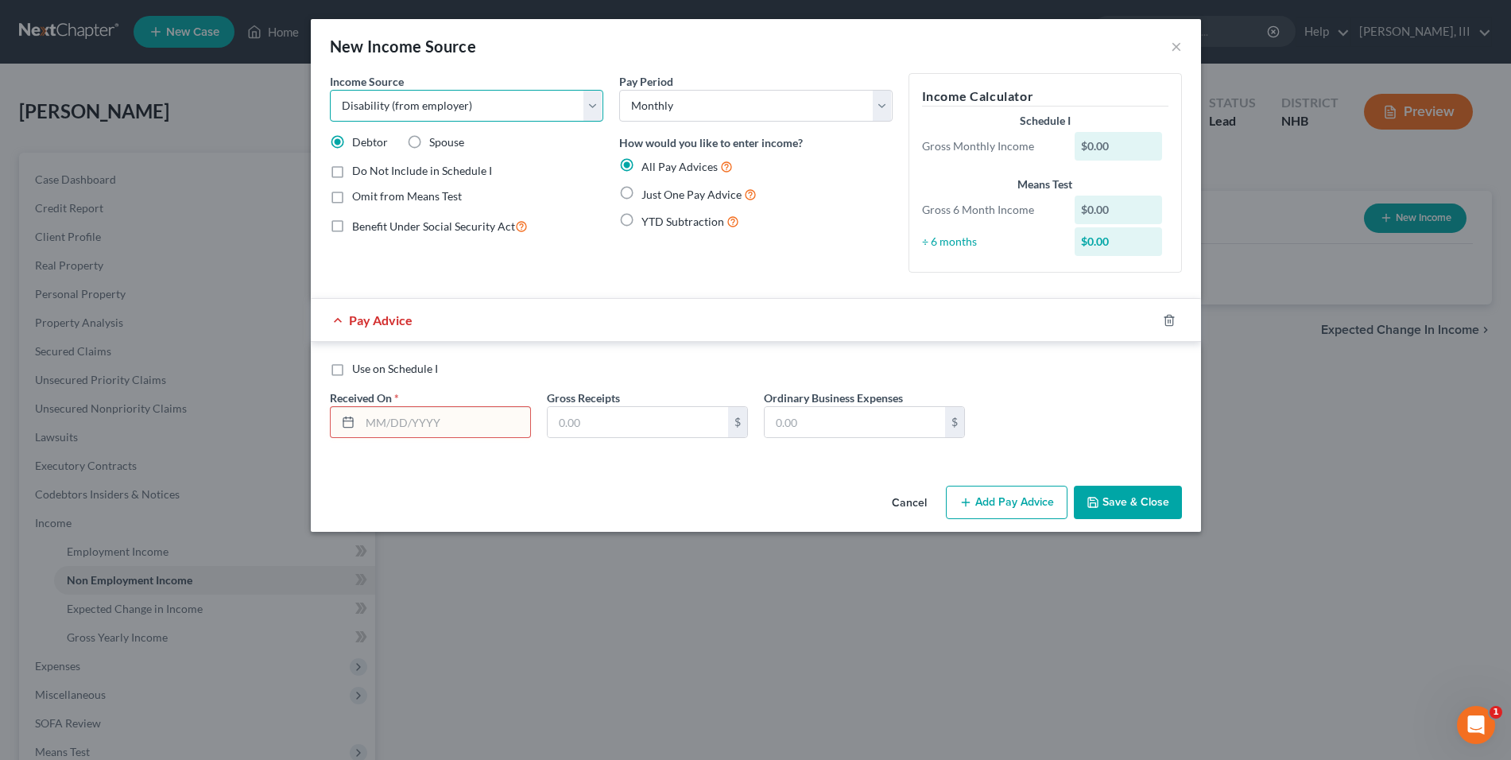
click at [330, 90] on select "Select Unemployment Disability (from employer) Pension Retirement Social Securi…" at bounding box center [466, 106] width 273 height 32
click at [548, 94] on select "Select Unemployment Disability (from employer) Pension Retirement Social Securi…" at bounding box center [466, 106] width 273 height 32
click at [330, 90] on select "Select Unemployment Disability (from employer) Pension Retirement Social Securi…" at bounding box center [466, 106] width 273 height 32
click at [547, 99] on select "Select Unemployment Disability (from employer) Pension Retirement Social Securi…" at bounding box center [466, 106] width 273 height 32
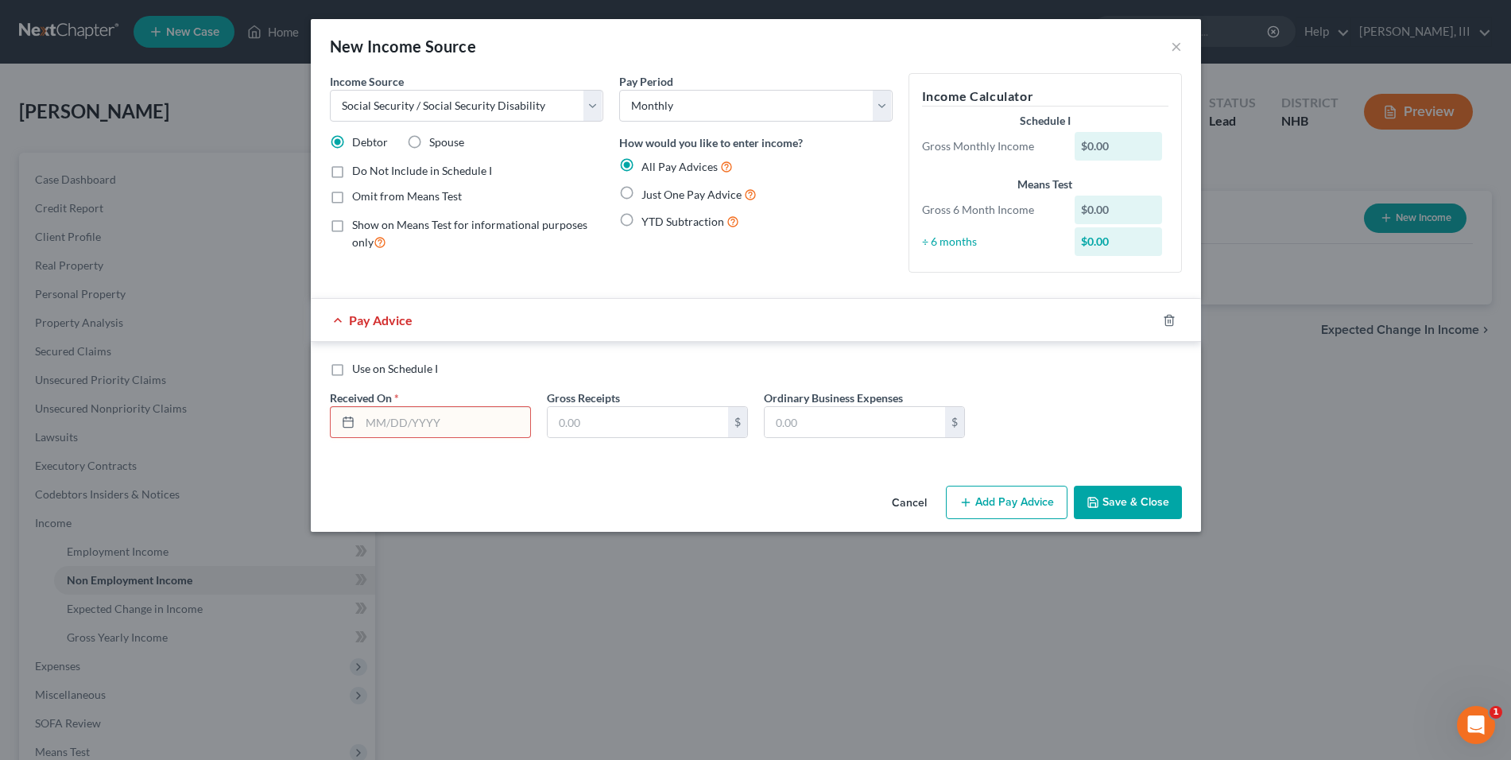
click at [427, 429] on input "text" at bounding box center [445, 422] width 170 height 30
click at [1125, 503] on button "Save & Close" at bounding box center [1128, 502] width 108 height 33
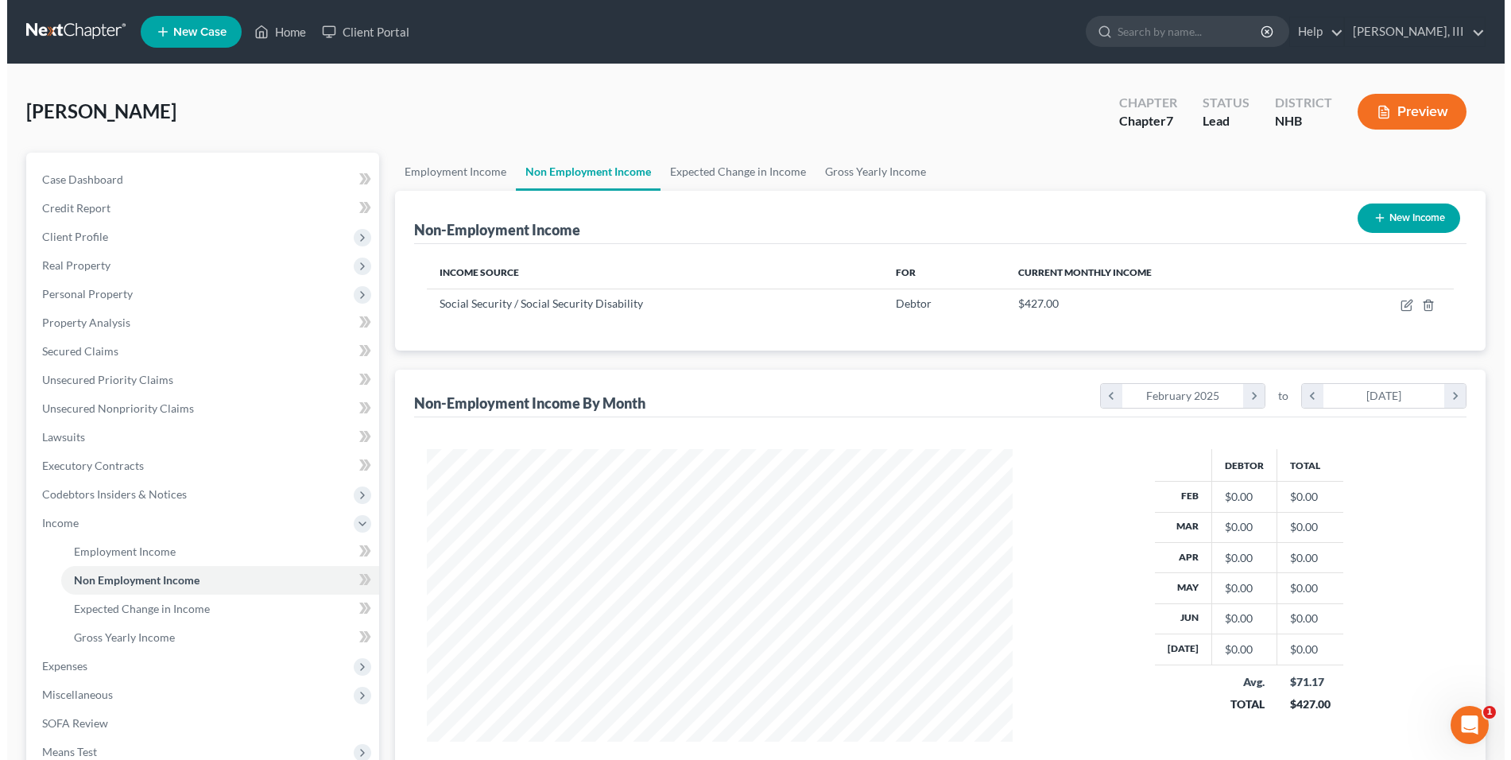
scroll to position [292, 617]
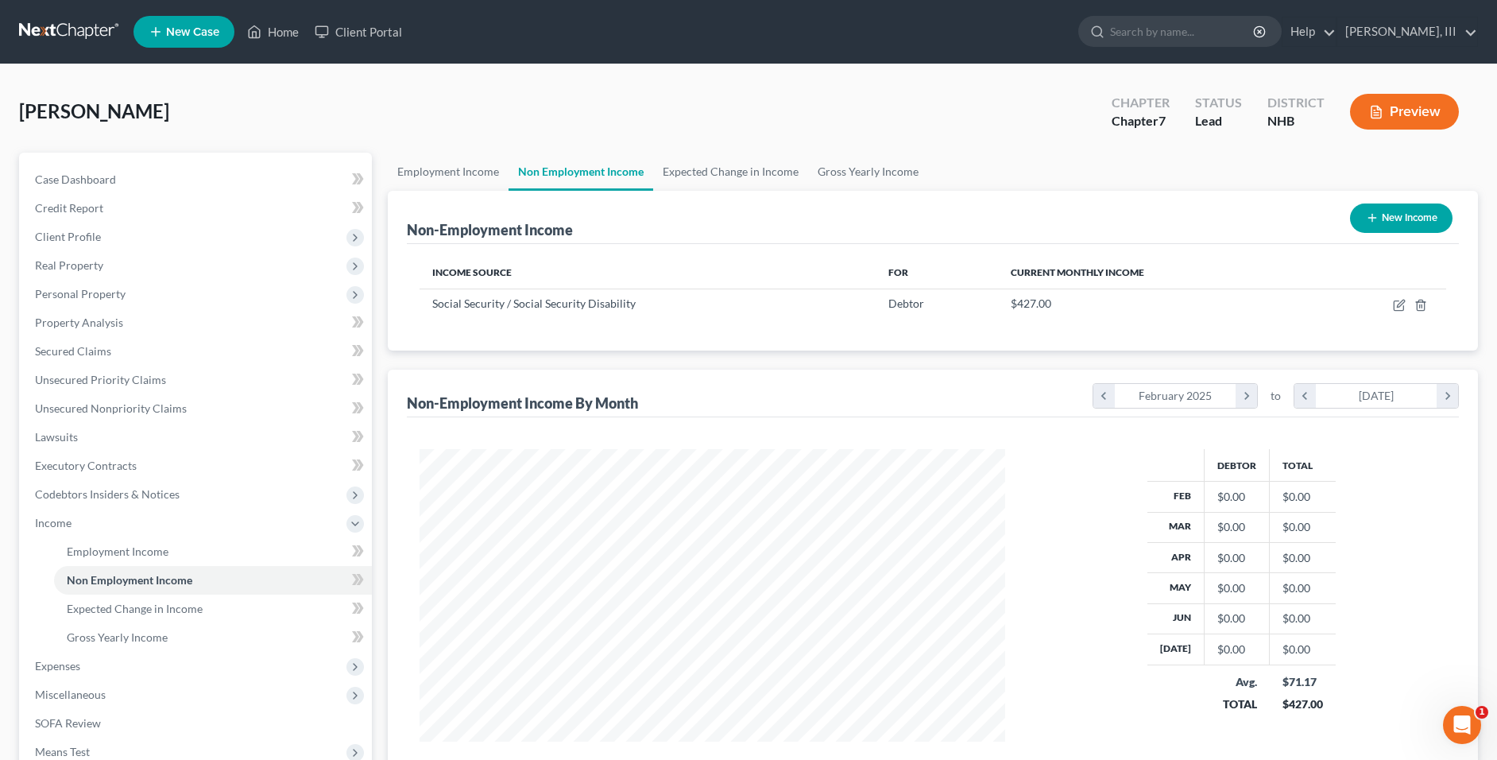
click at [1393, 219] on button "New Income" at bounding box center [1401, 217] width 103 height 29
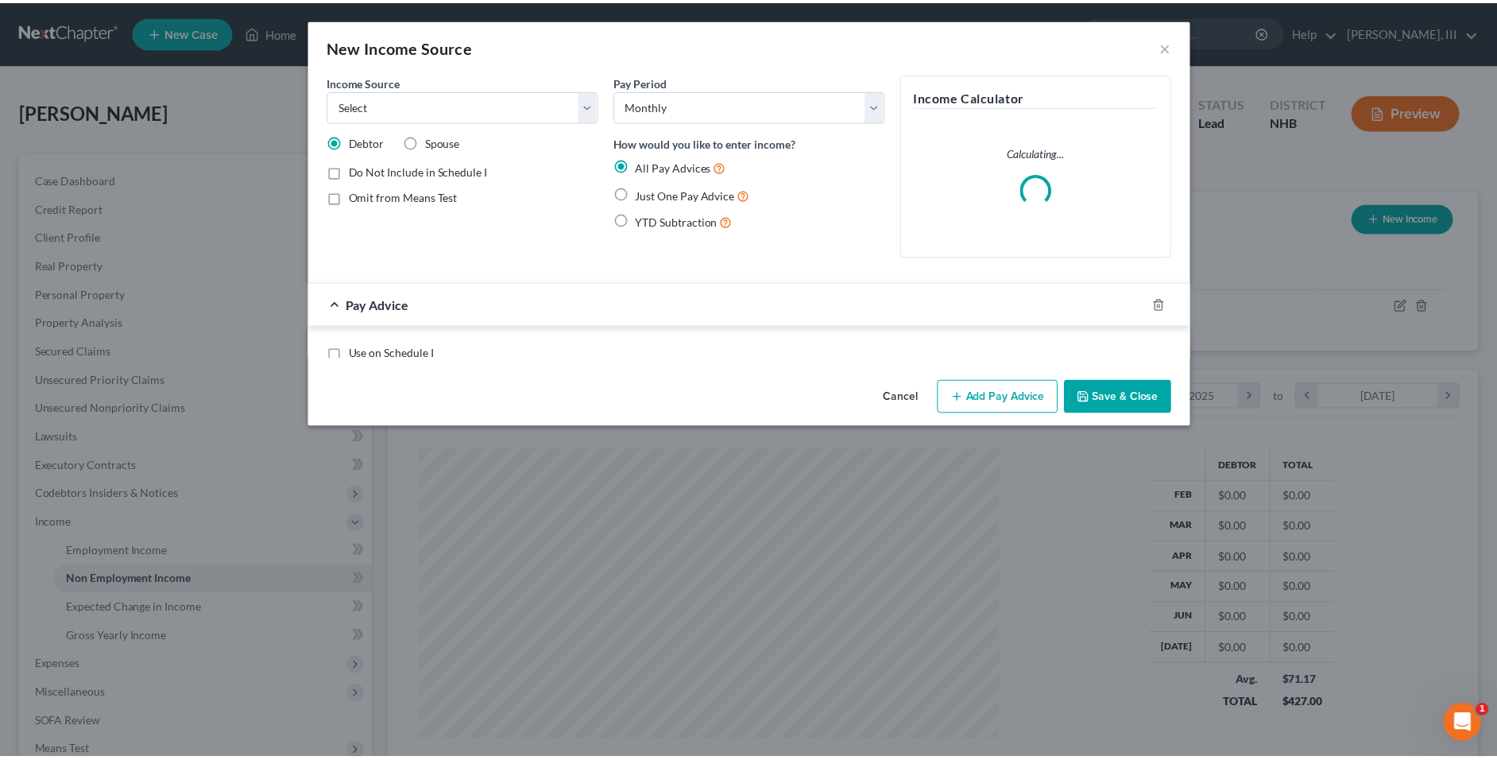
scroll to position [296, 624]
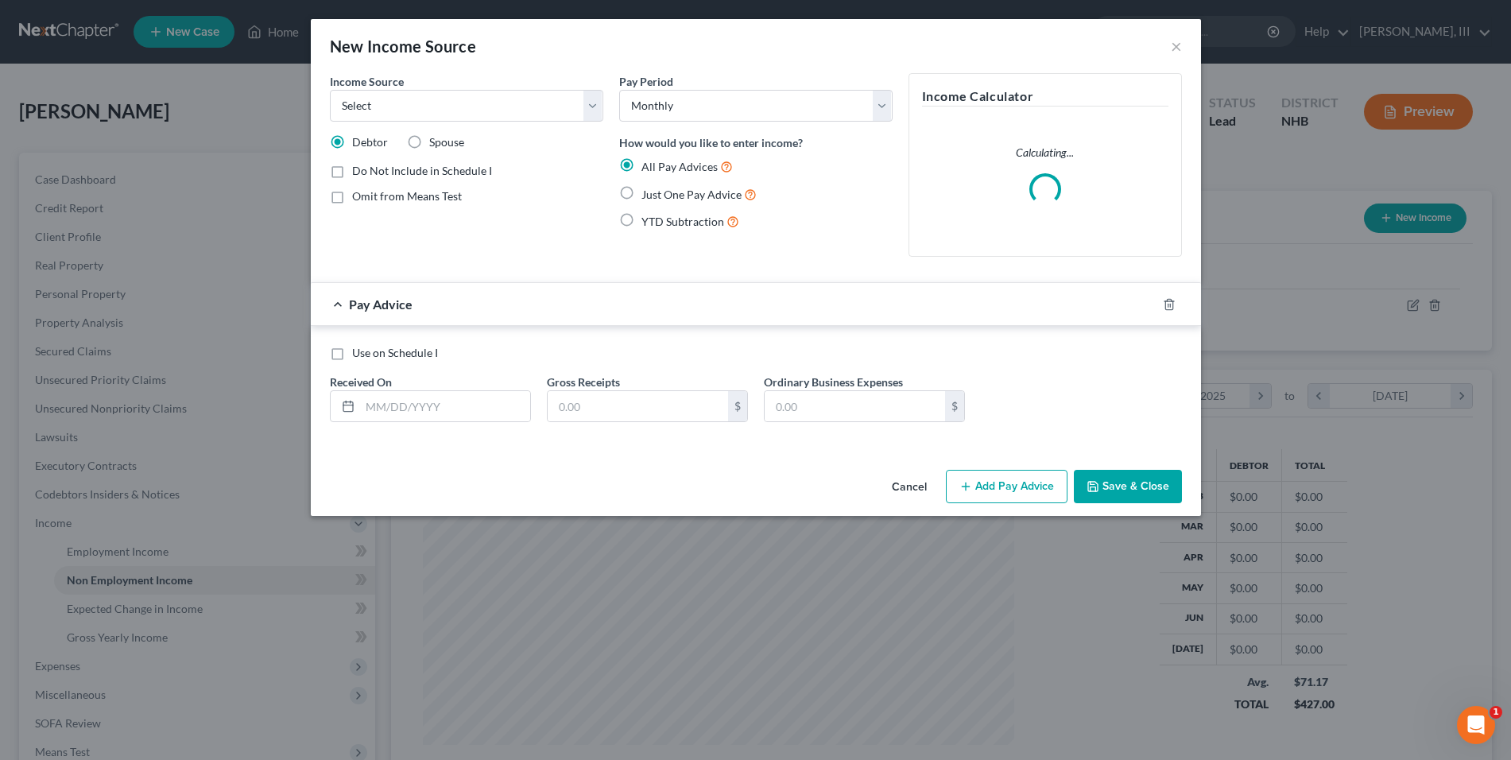
click at [573, 122] on div "Income Source * Select Unemployment Disability (from employer) Pension Retireme…" at bounding box center [466, 171] width 289 height 196
click at [571, 105] on select "Select Unemployment Disability (from employer) Pension Retirement Social Securi…" at bounding box center [466, 106] width 273 height 32
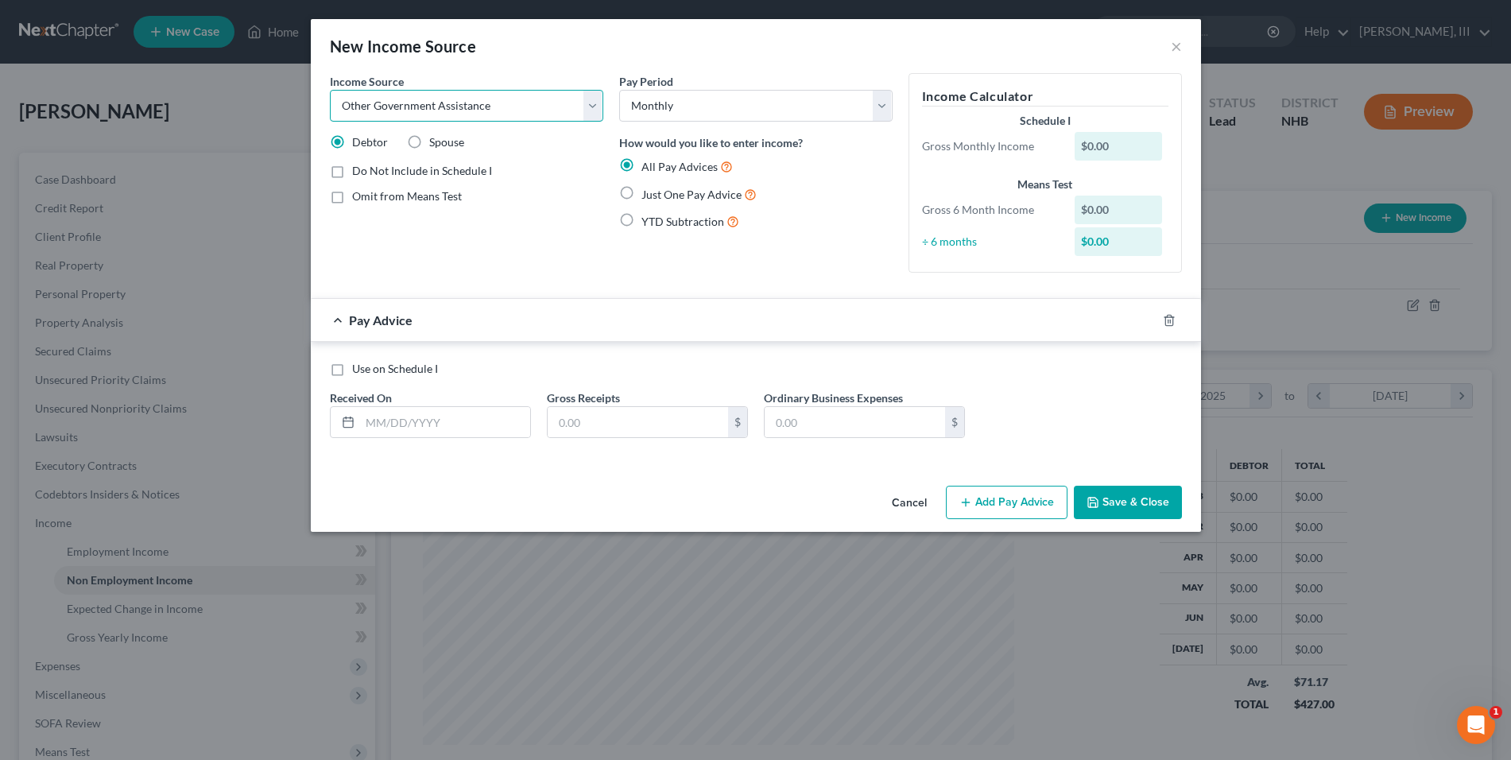
click at [330, 90] on select "Select Unemployment Disability (from employer) Pension Retirement Social Securi…" at bounding box center [466, 106] width 273 height 32
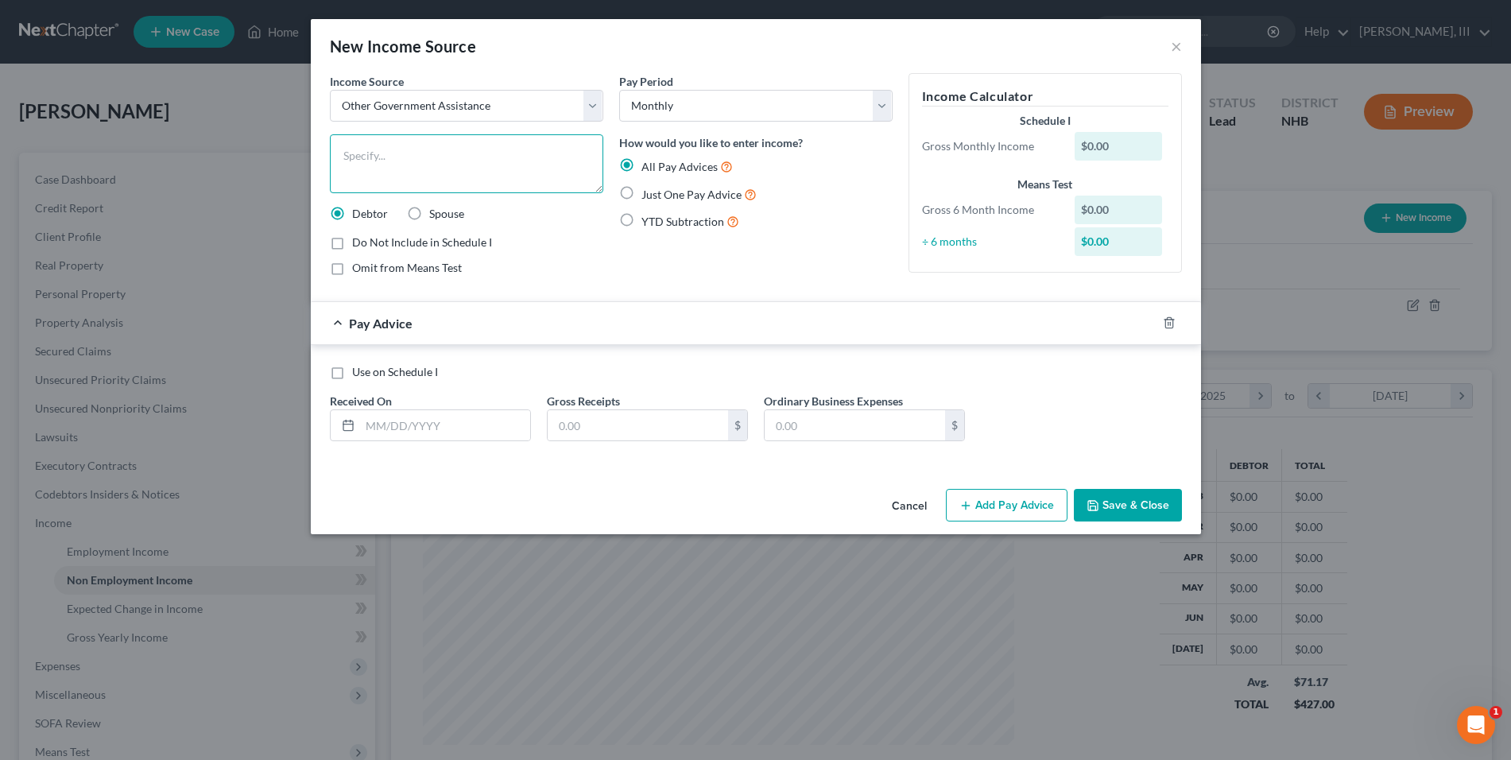
click at [506, 157] on textarea at bounding box center [466, 163] width 273 height 59
click at [472, 412] on input "text" at bounding box center [445, 425] width 170 height 30
click at [1136, 502] on button "Save & Close" at bounding box center [1128, 505] width 108 height 33
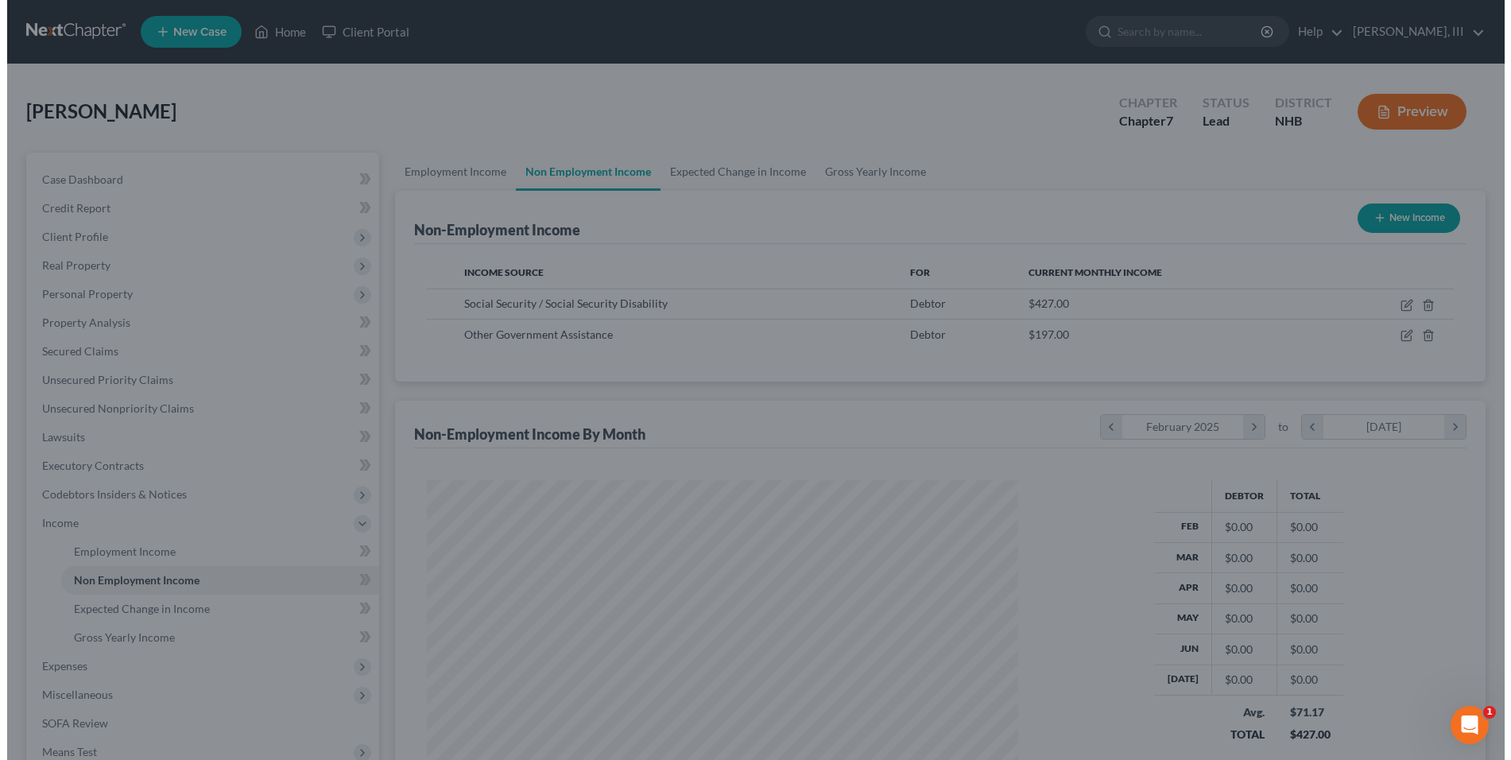
scroll to position [794350, 794025]
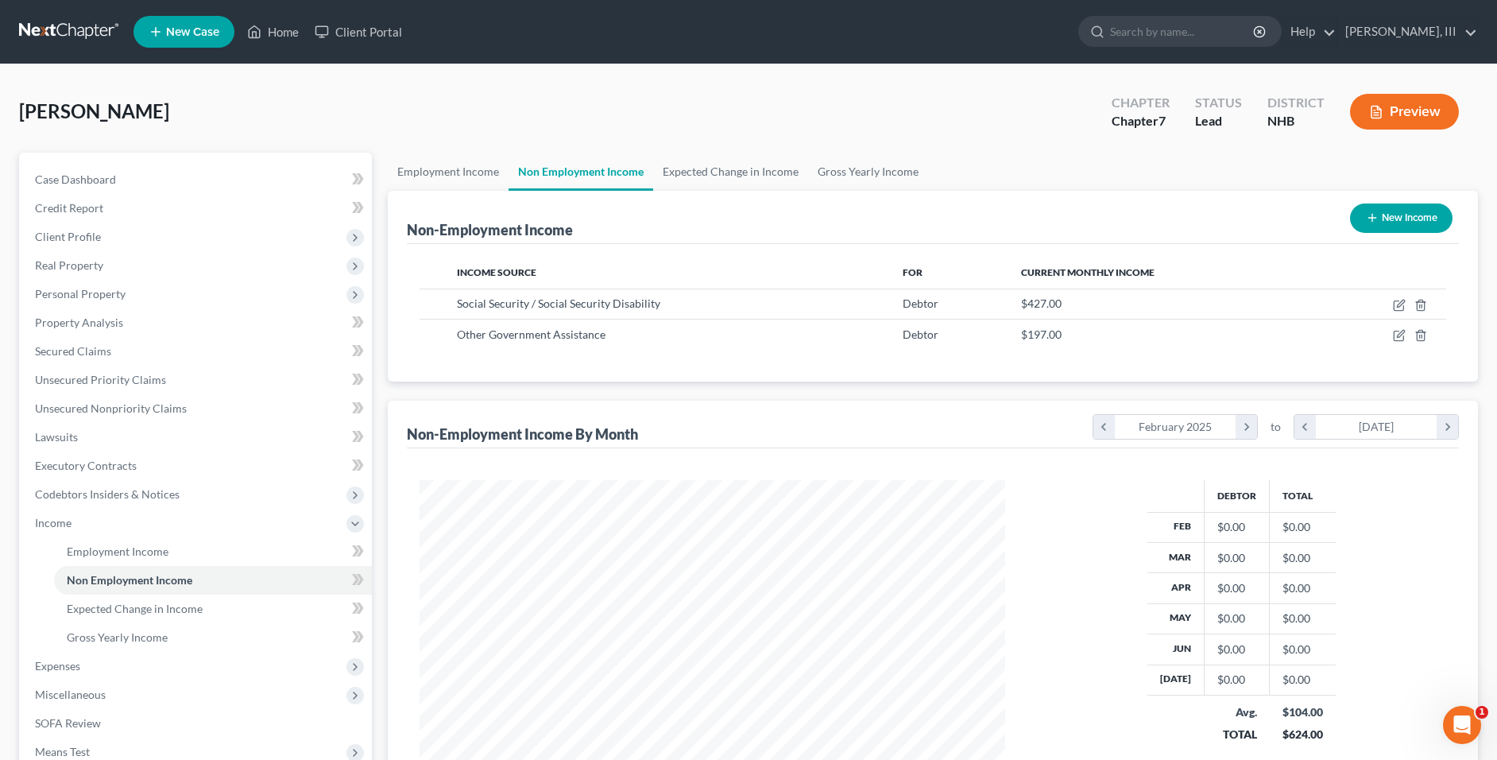
click at [1380, 222] on button "New Income" at bounding box center [1401, 217] width 103 height 29
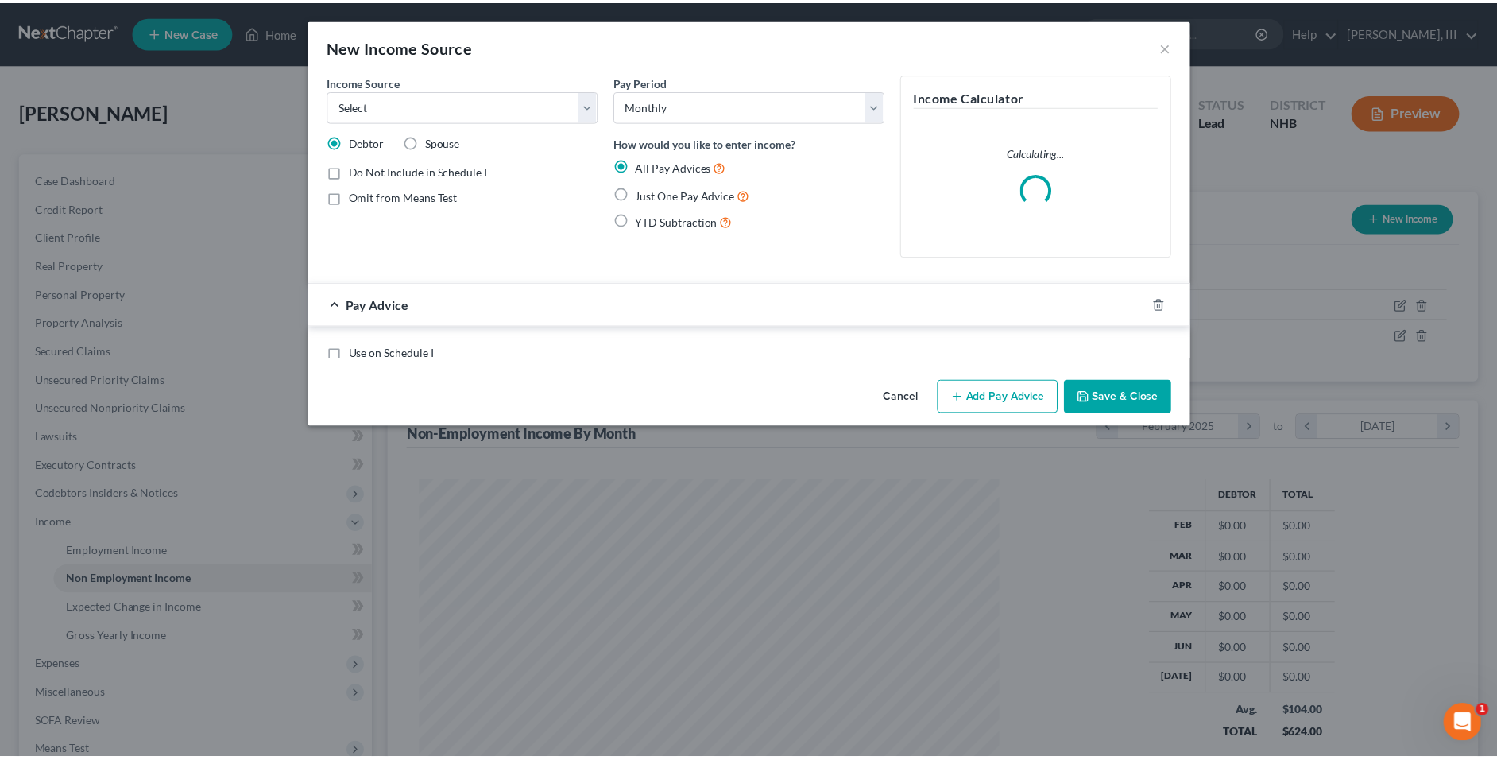
scroll to position [296, 624]
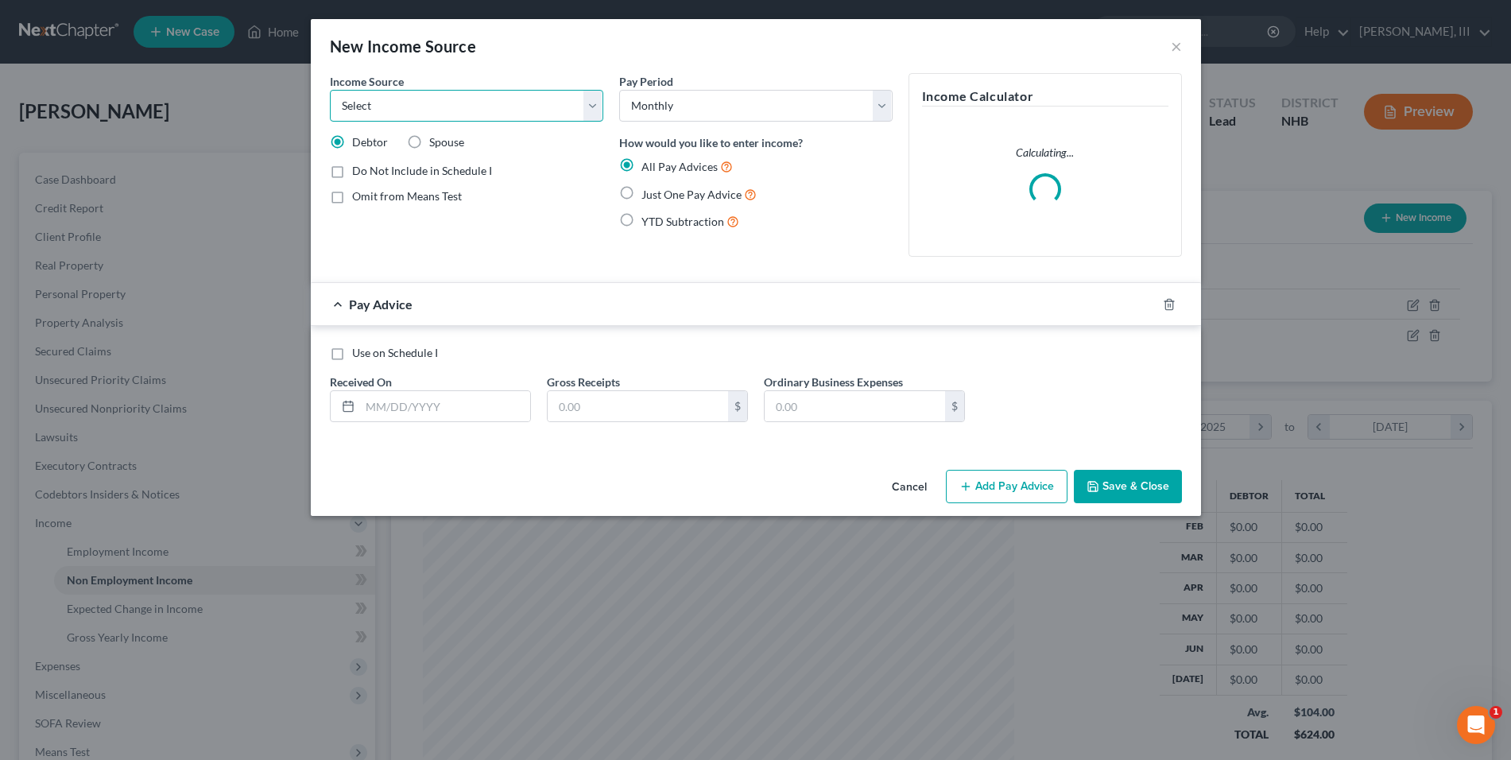
click at [580, 99] on select "Select Unemployment Disability (from employer) Pension Retirement Social Securi…" at bounding box center [466, 106] width 273 height 32
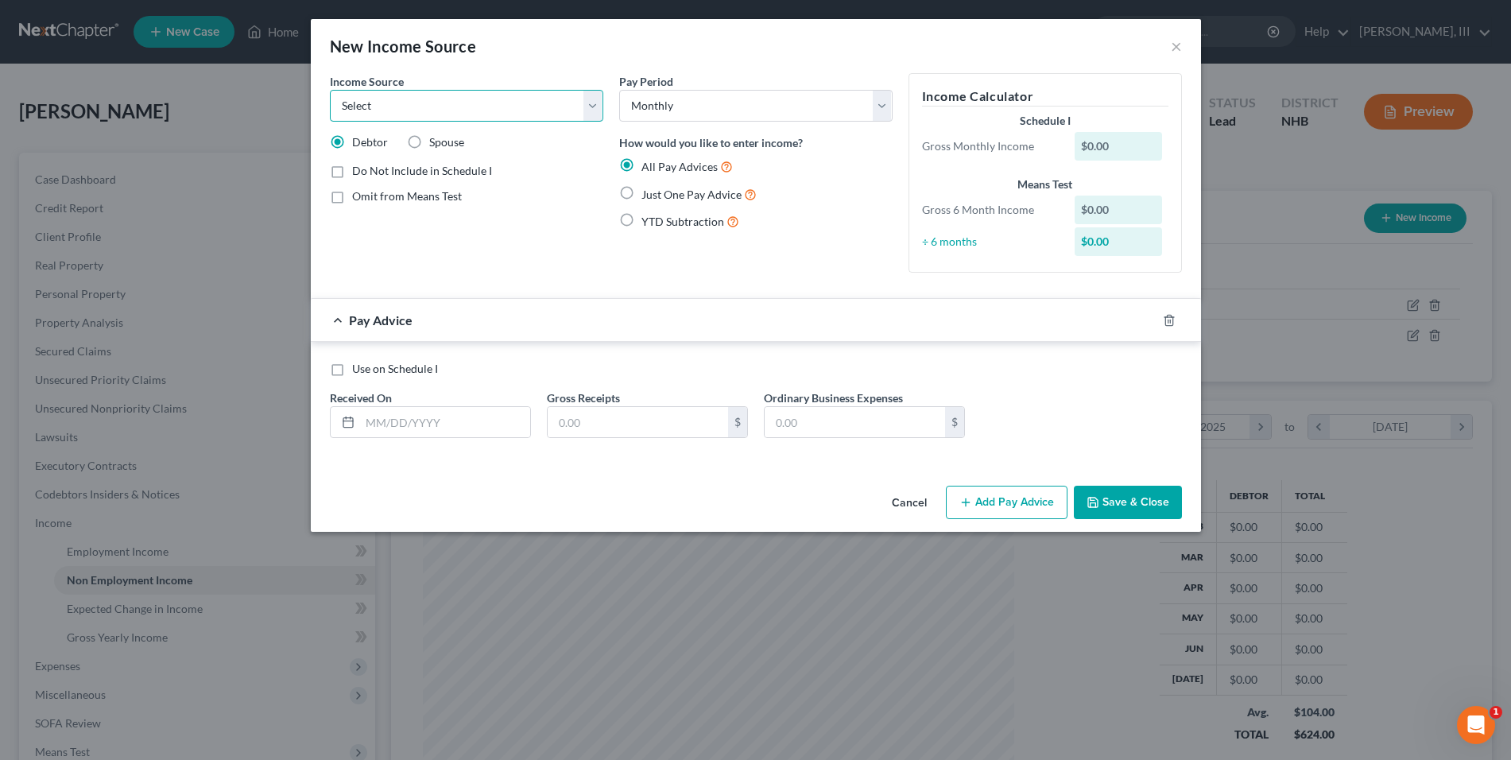
click at [493, 115] on select "Select Unemployment Disability (from employer) Pension Retirement Social Securi…" at bounding box center [466, 106] width 273 height 32
click at [330, 90] on select "Select Unemployment Disability (from employer) Pension Retirement Social Securi…" at bounding box center [466, 106] width 273 height 32
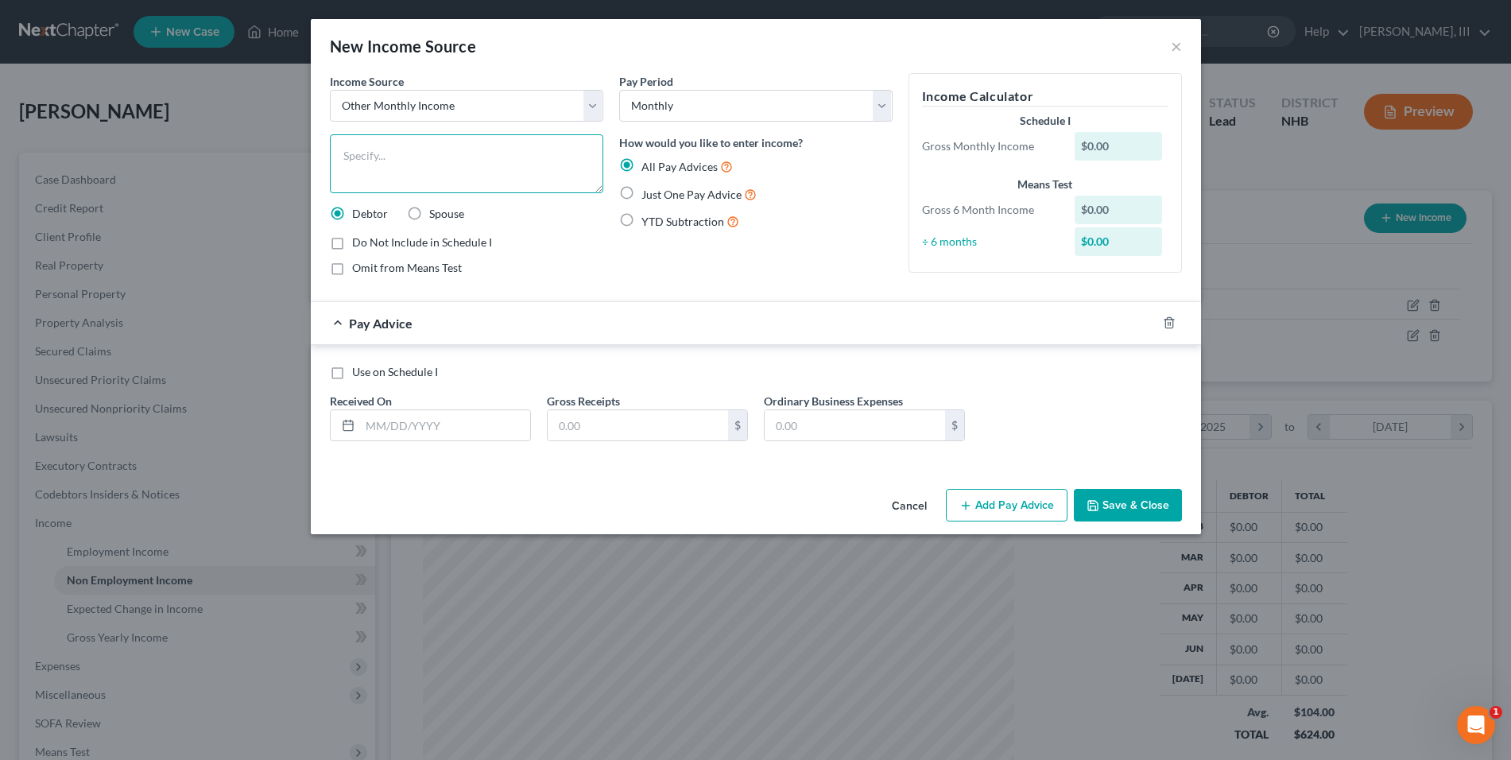
click at [471, 169] on textarea at bounding box center [466, 163] width 273 height 59
click at [474, 110] on select "Select Unemployment Disability (from employer) Pension Retirement Social Securi…" at bounding box center [466, 106] width 273 height 32
click at [330, 90] on select "Select Unemployment Disability (from employer) Pension Retirement Social Securi…" at bounding box center [466, 106] width 273 height 32
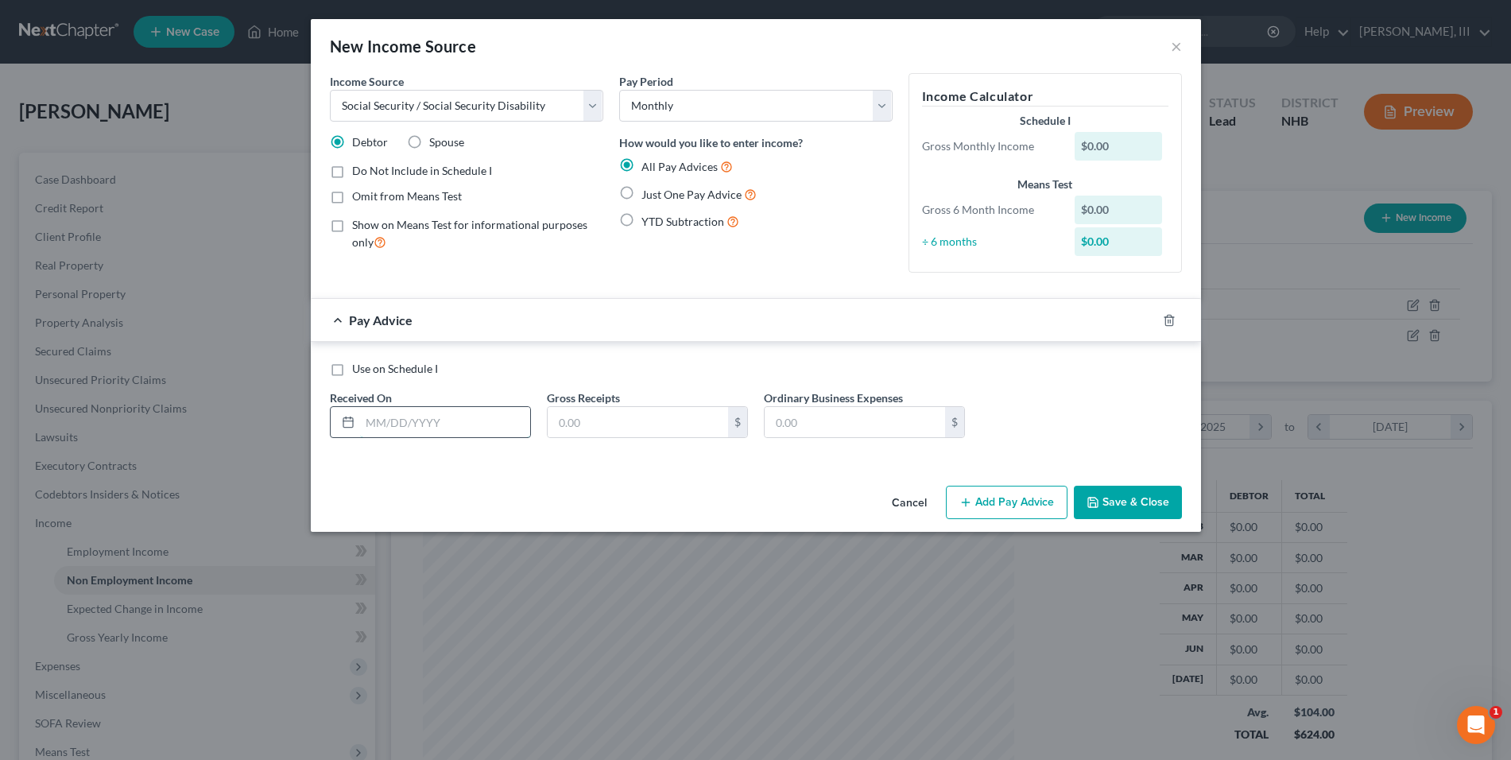
click at [497, 411] on input "text" at bounding box center [445, 422] width 170 height 30
click at [1162, 506] on button "Save & Close" at bounding box center [1128, 502] width 108 height 33
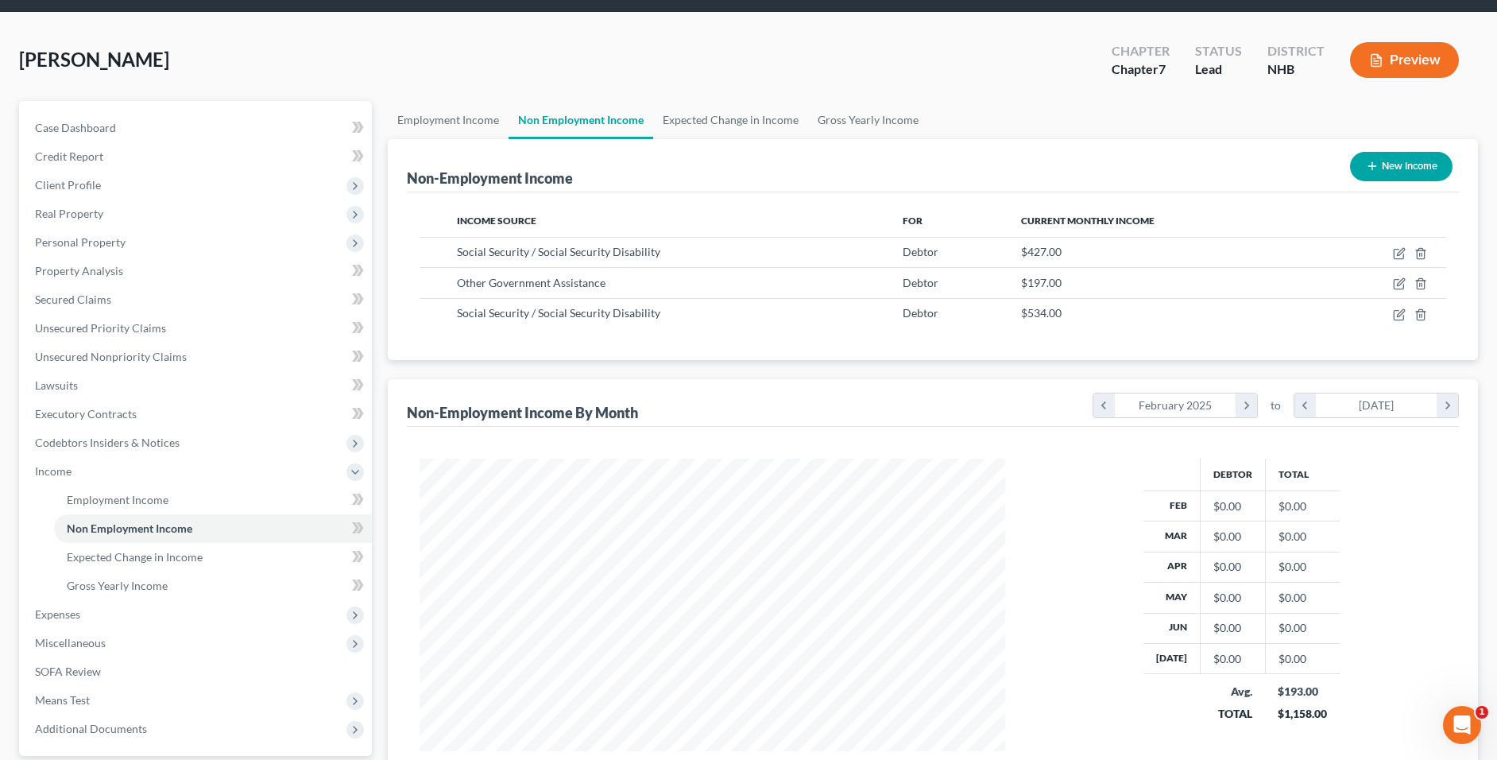
scroll to position [79, 0]
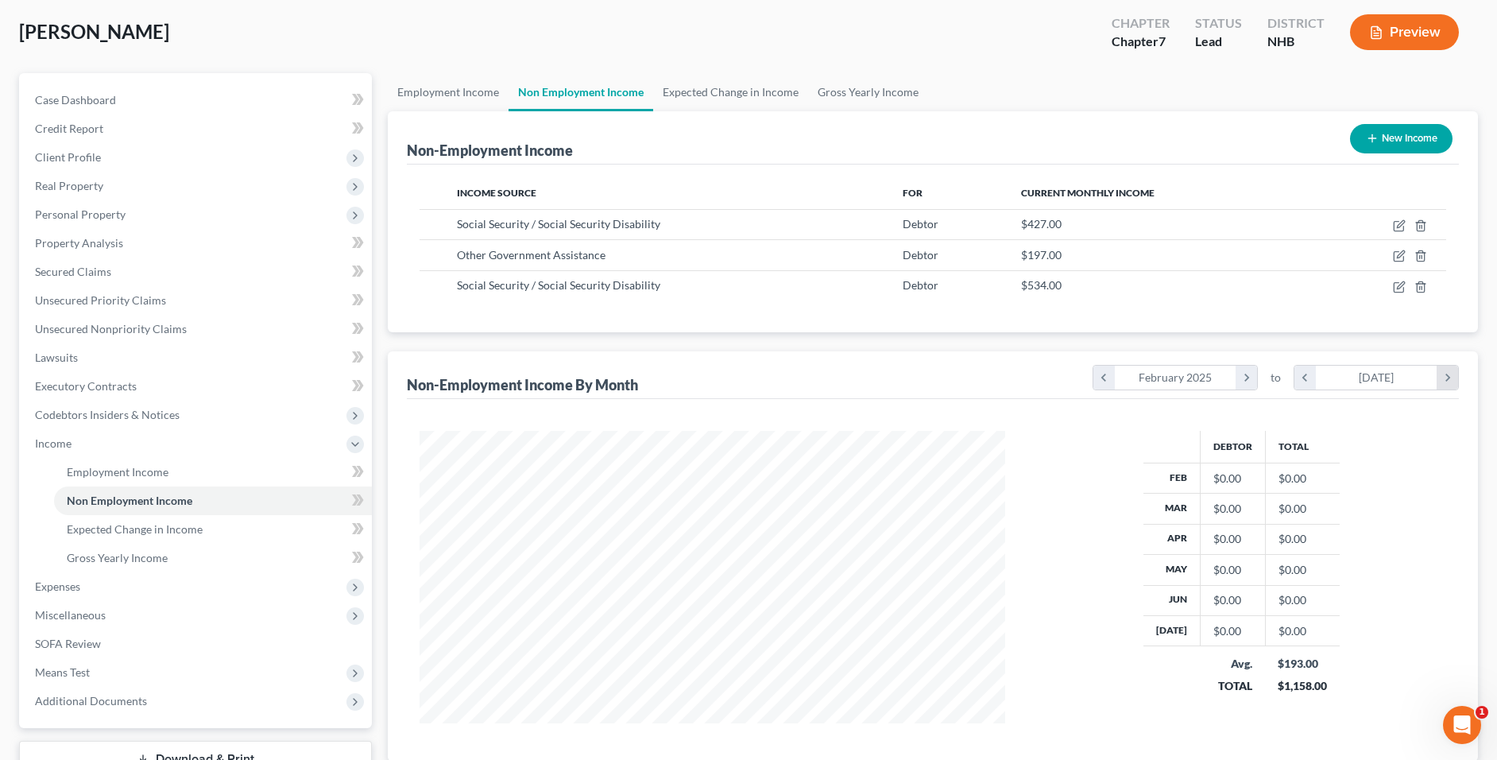
click at [1452, 377] on icon "chevron_right" at bounding box center [1447, 378] width 21 height 24
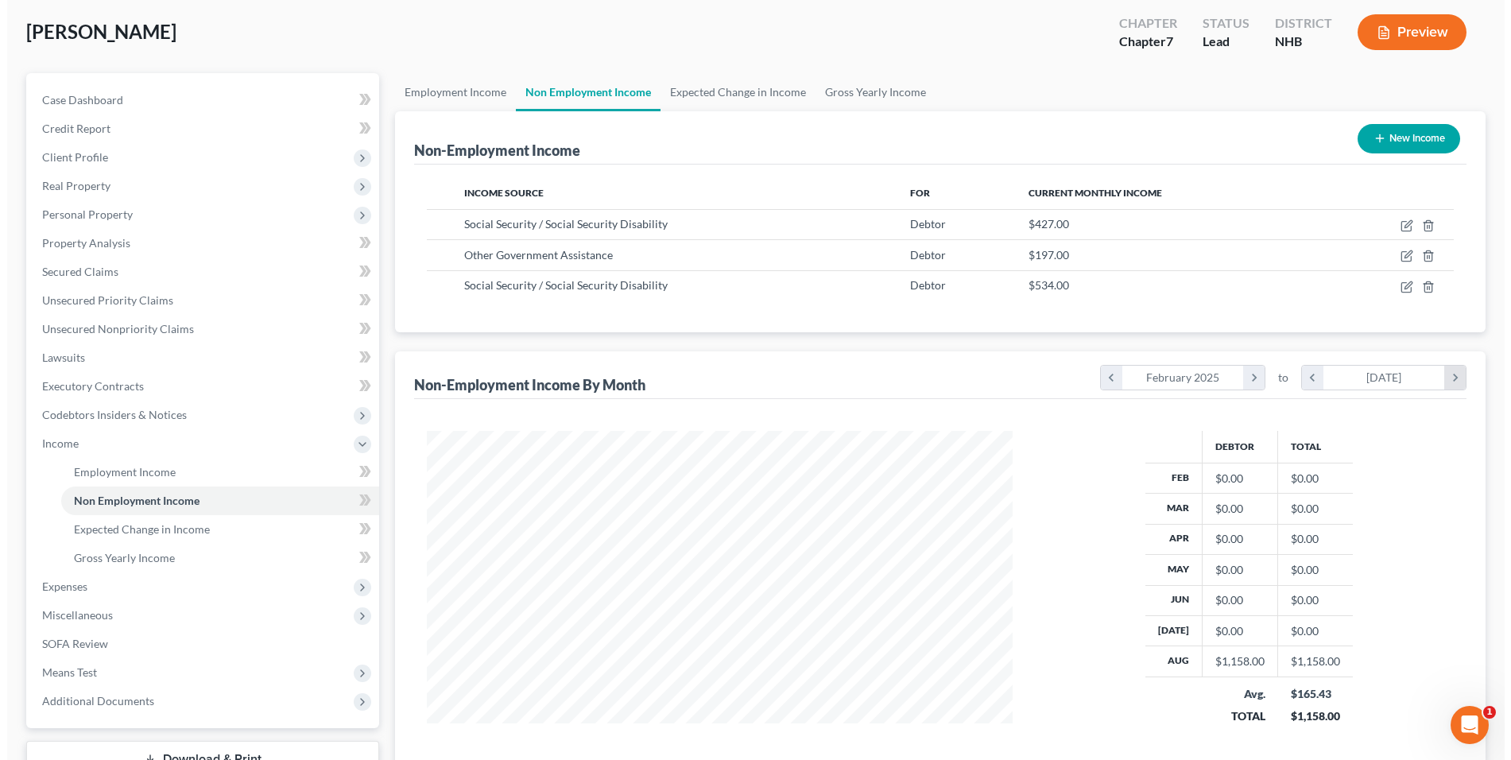
scroll to position [315, 617]
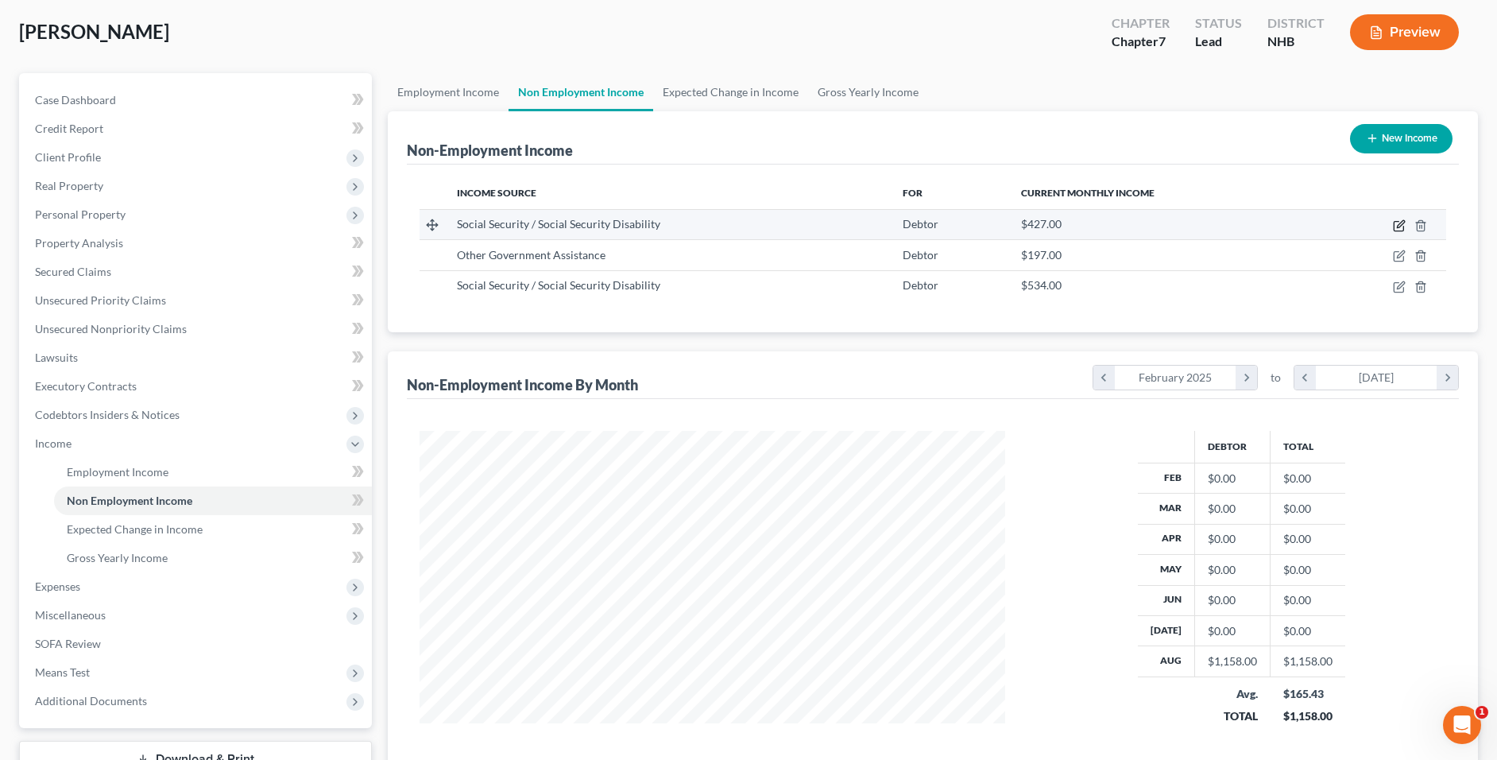
click at [1393, 219] on icon "button" at bounding box center [1399, 225] width 13 height 13
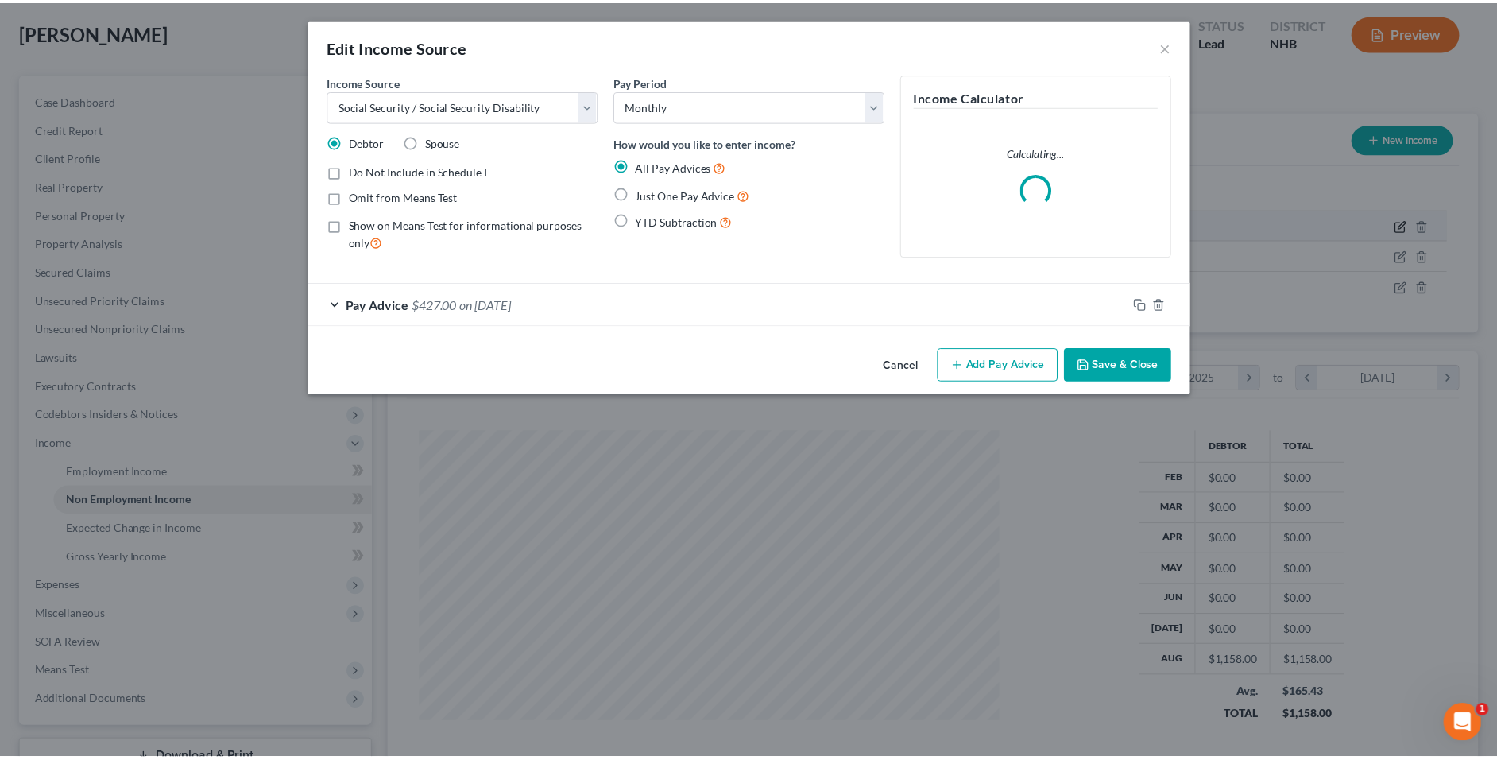
scroll to position [315, 624]
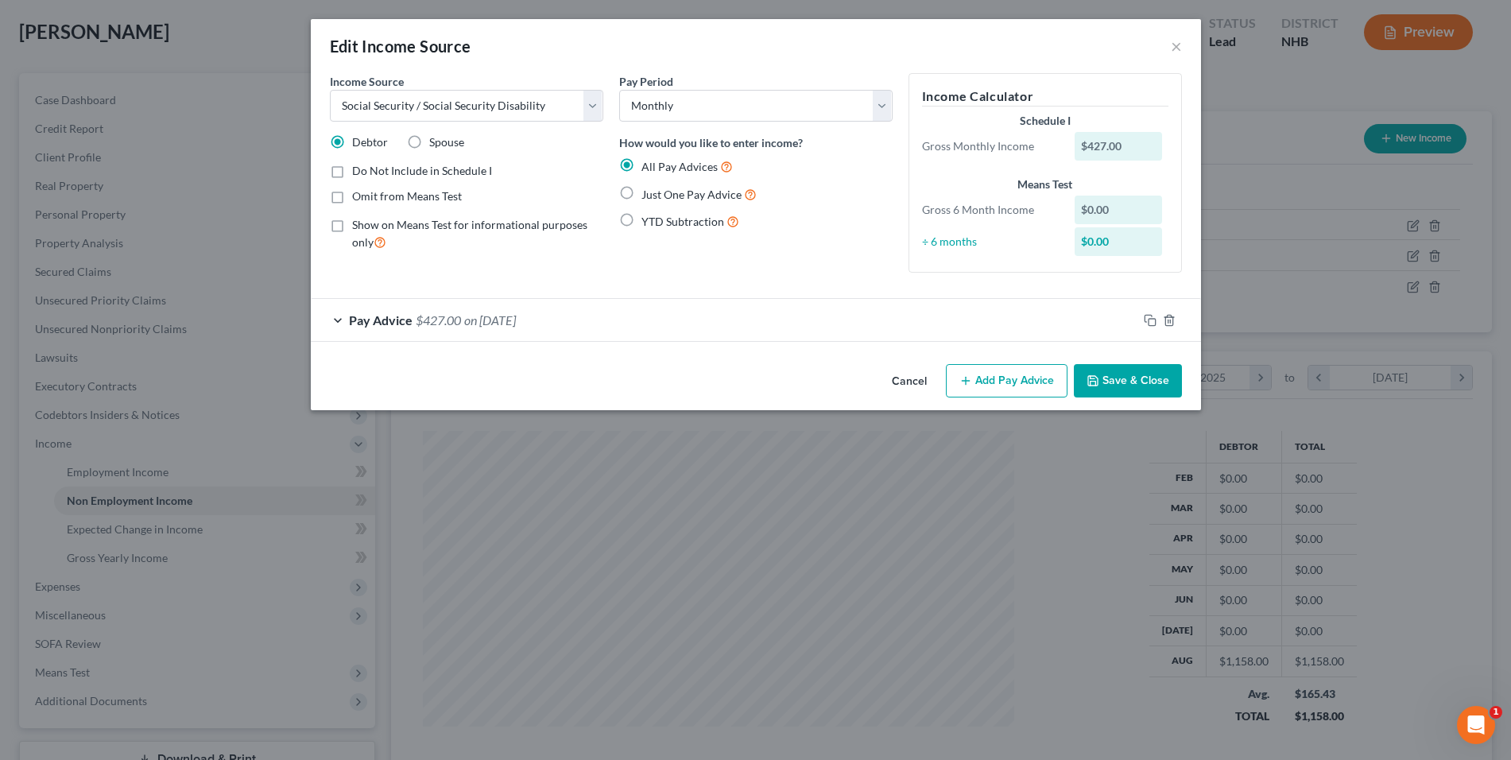
click at [641, 193] on label "Just One Pay Advice" at bounding box center [698, 194] width 115 height 18
click at [648, 193] on input "Just One Pay Advice" at bounding box center [653, 190] width 10 height 10
click at [1132, 378] on button "Save & Close" at bounding box center [1128, 380] width 108 height 33
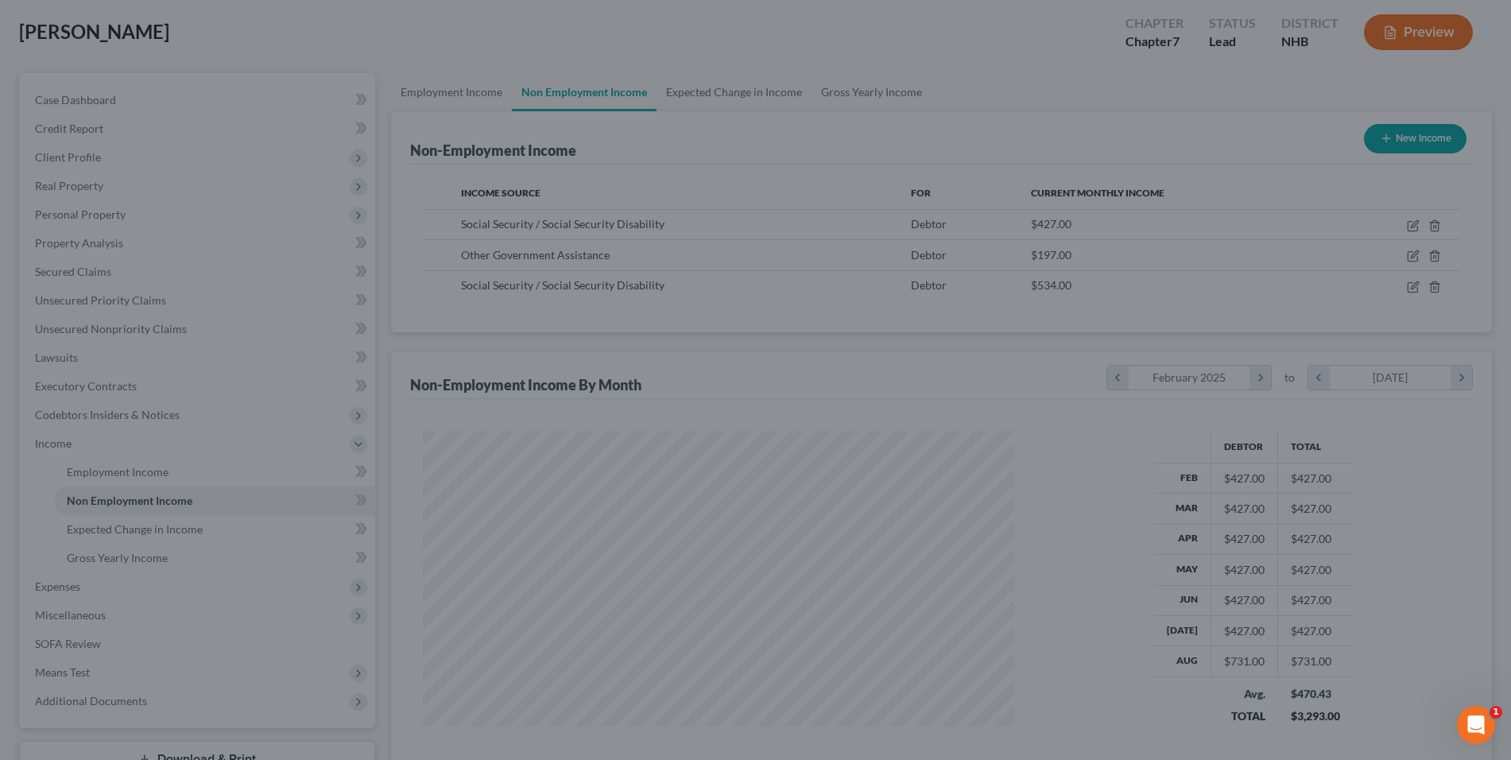
scroll to position [794327, 794025]
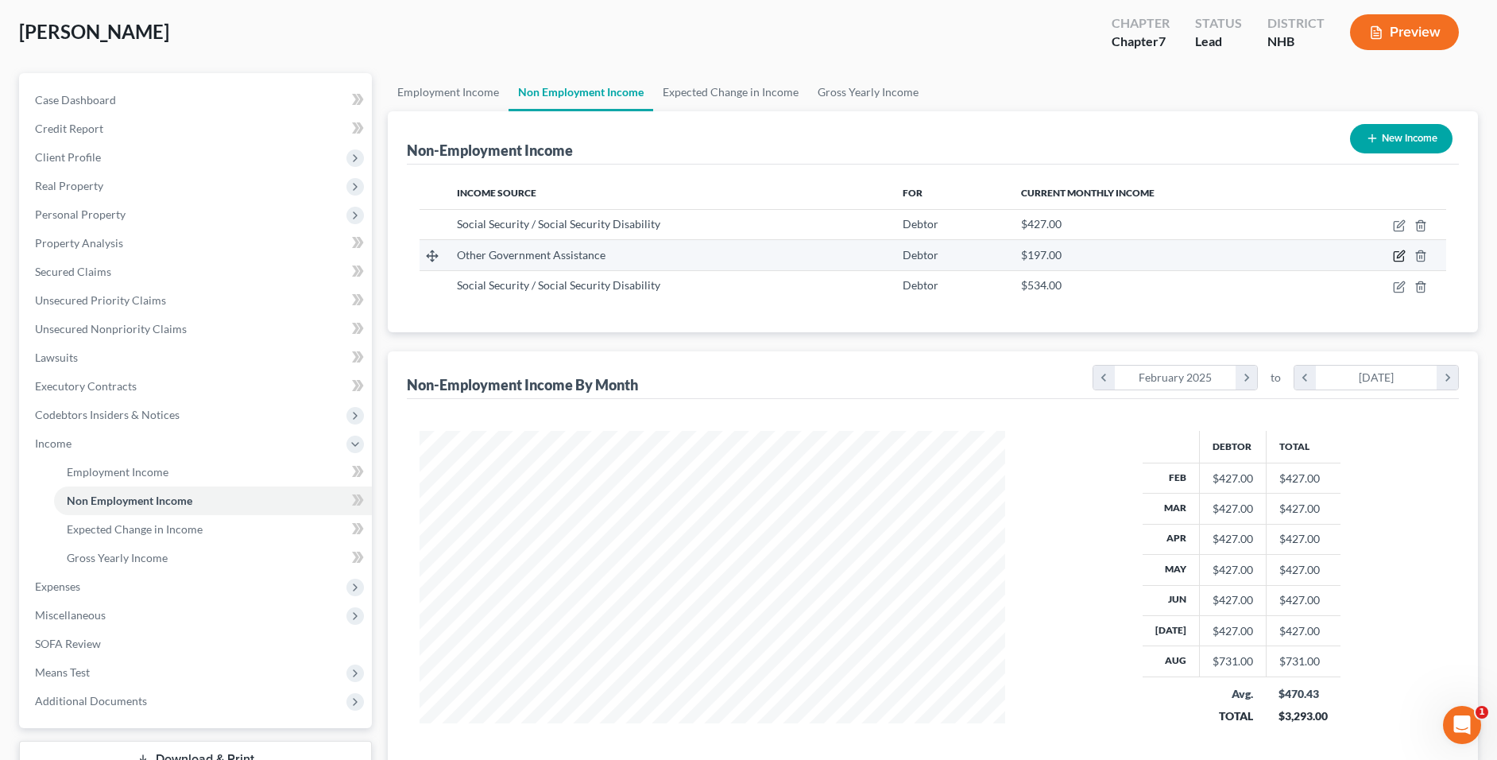
click at [1402, 252] on icon "button" at bounding box center [1400, 254] width 7 height 7
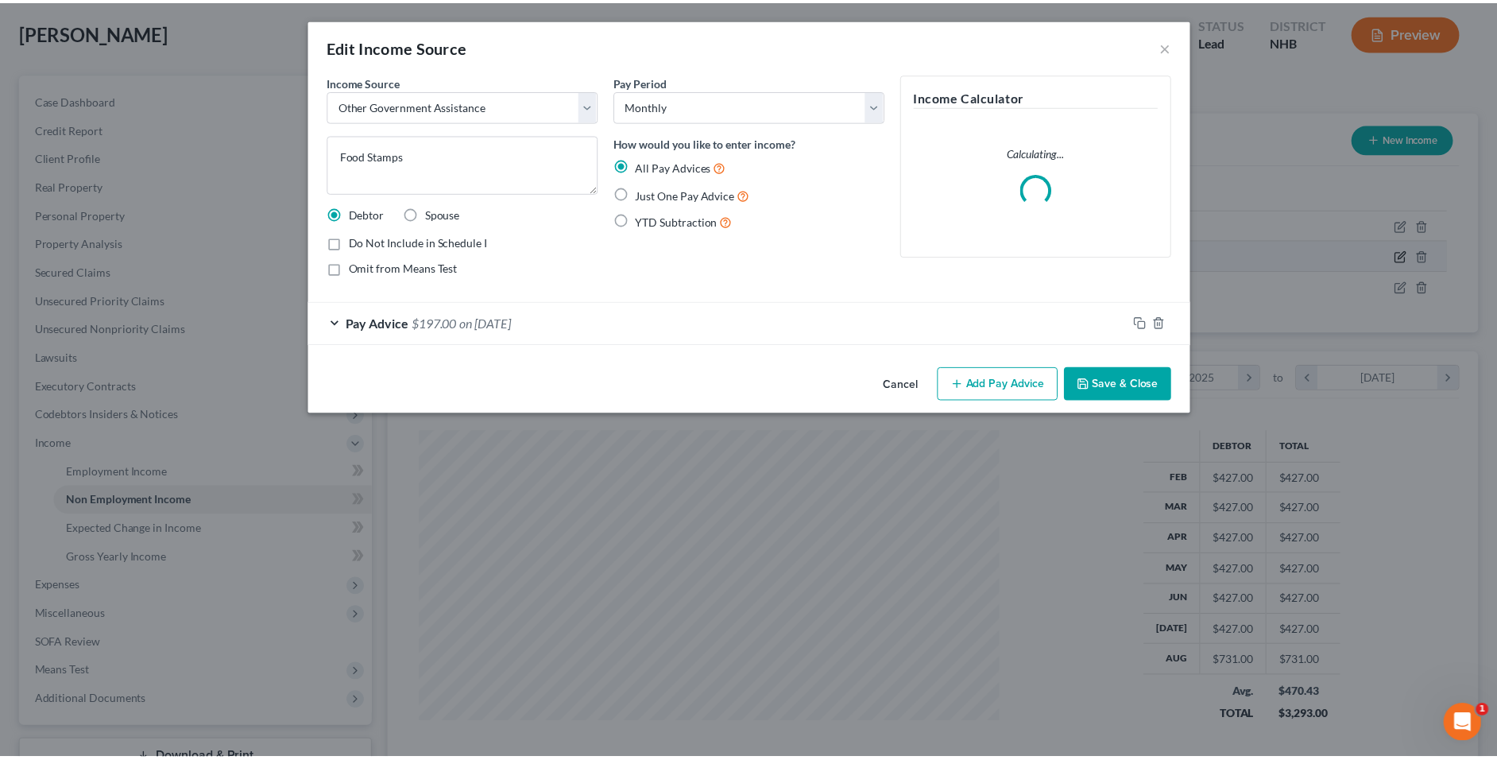
scroll to position [315, 624]
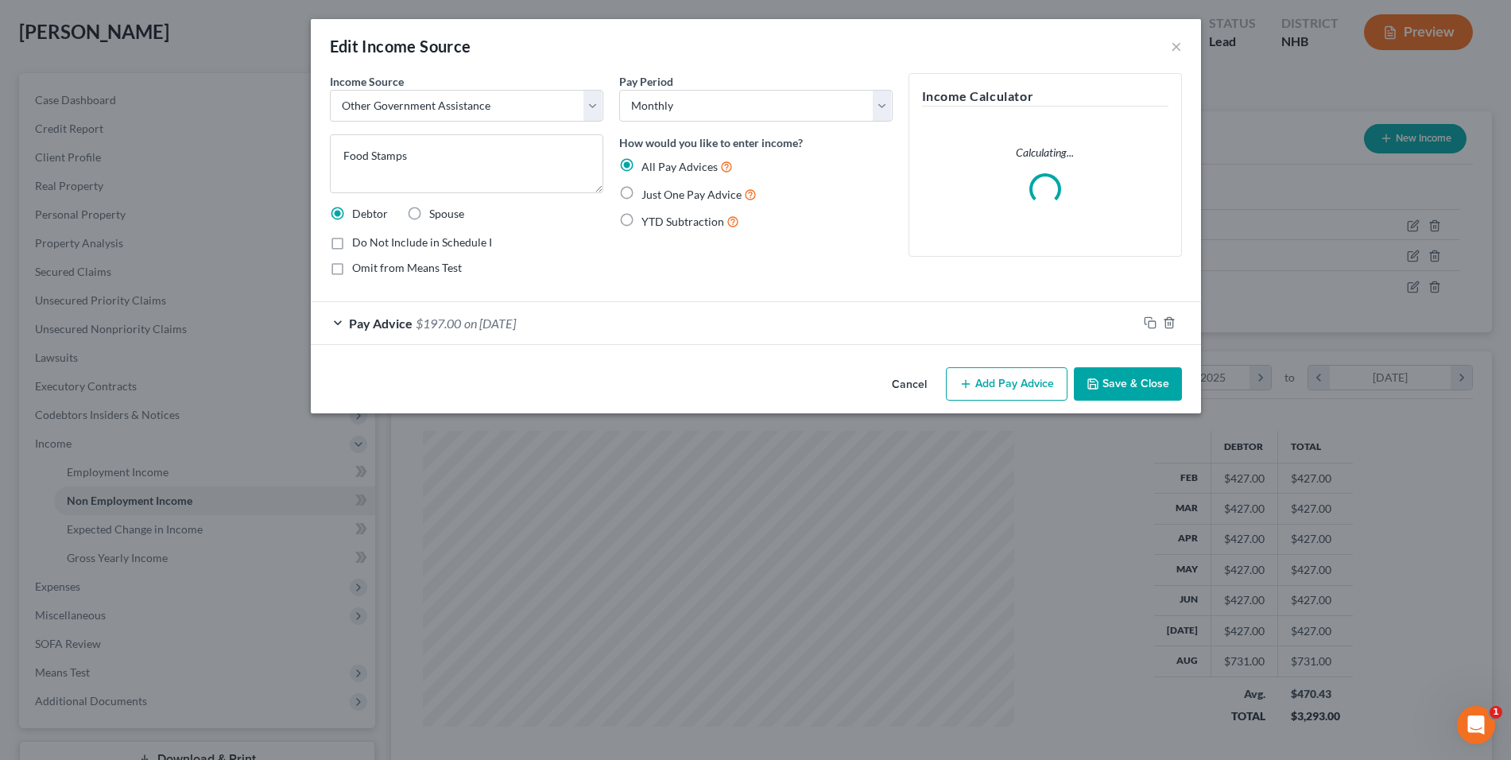
click at [641, 195] on label "Just One Pay Advice" at bounding box center [698, 194] width 115 height 18
click at [648, 195] on input "Just One Pay Advice" at bounding box center [653, 190] width 10 height 10
drag, startPoint x: 1101, startPoint y: 376, endPoint x: 1271, endPoint y: 326, distance: 178.0
click at [1101, 376] on button "Save & Close" at bounding box center [1128, 383] width 108 height 33
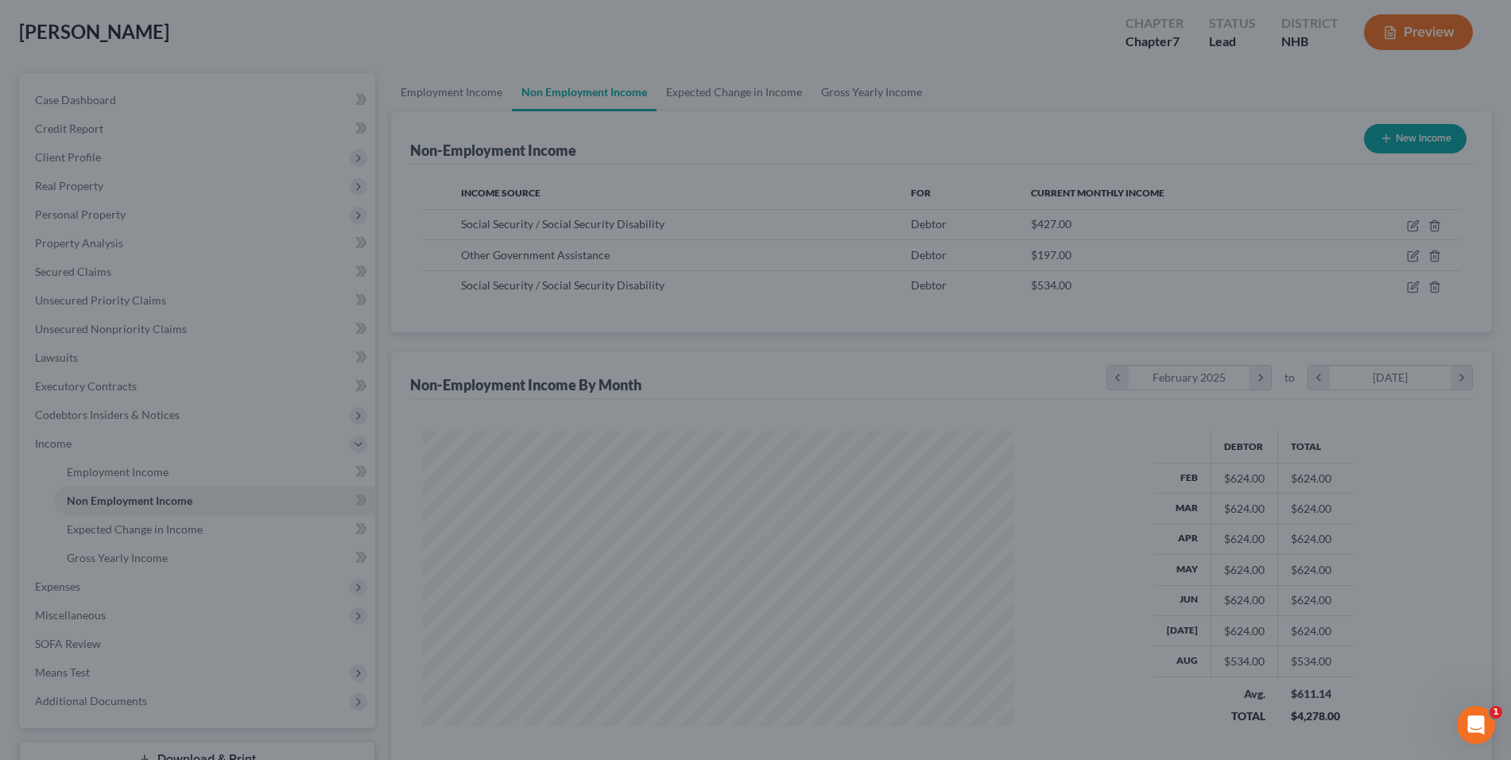
scroll to position [794327, 794025]
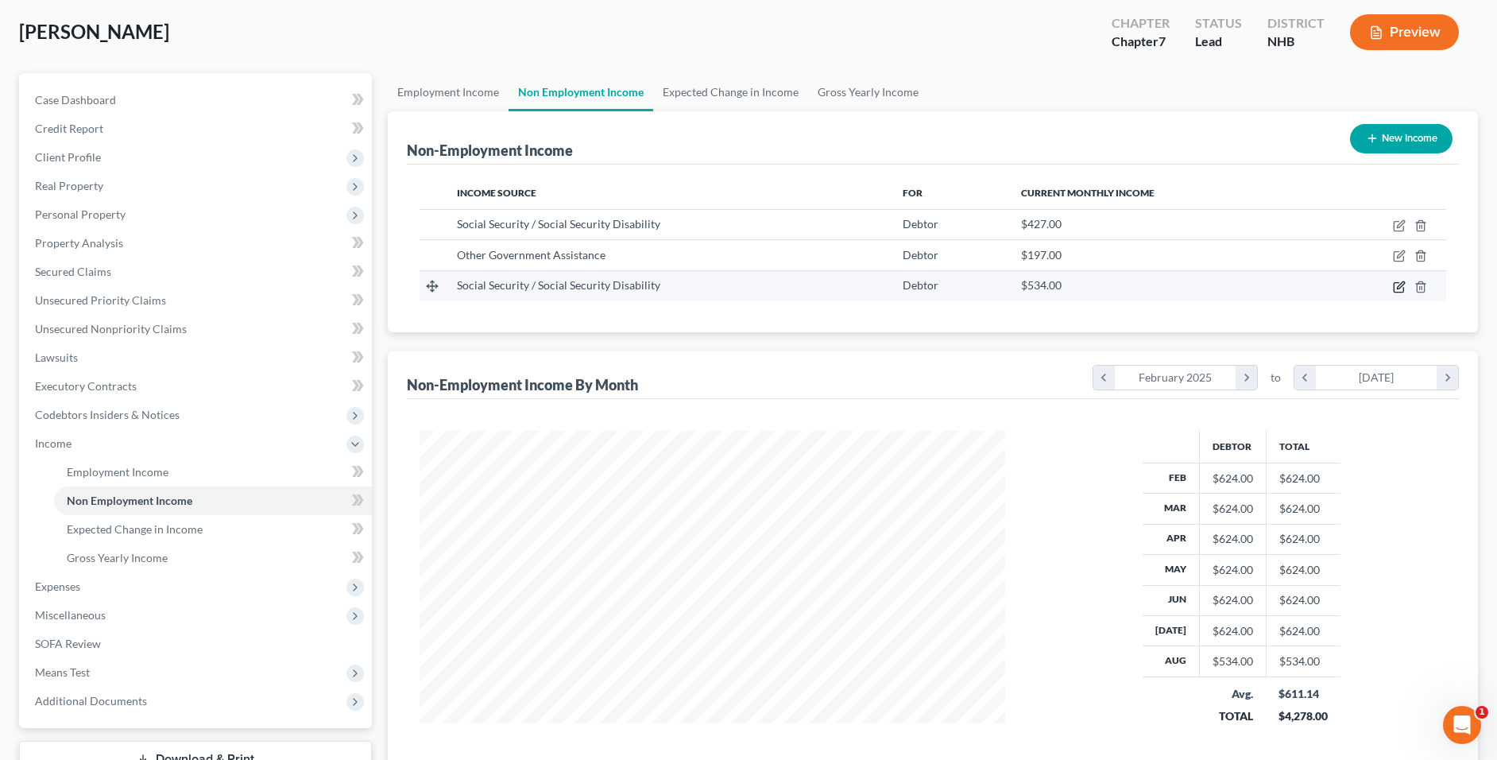
click at [1398, 286] on icon "button" at bounding box center [1399, 287] width 13 height 13
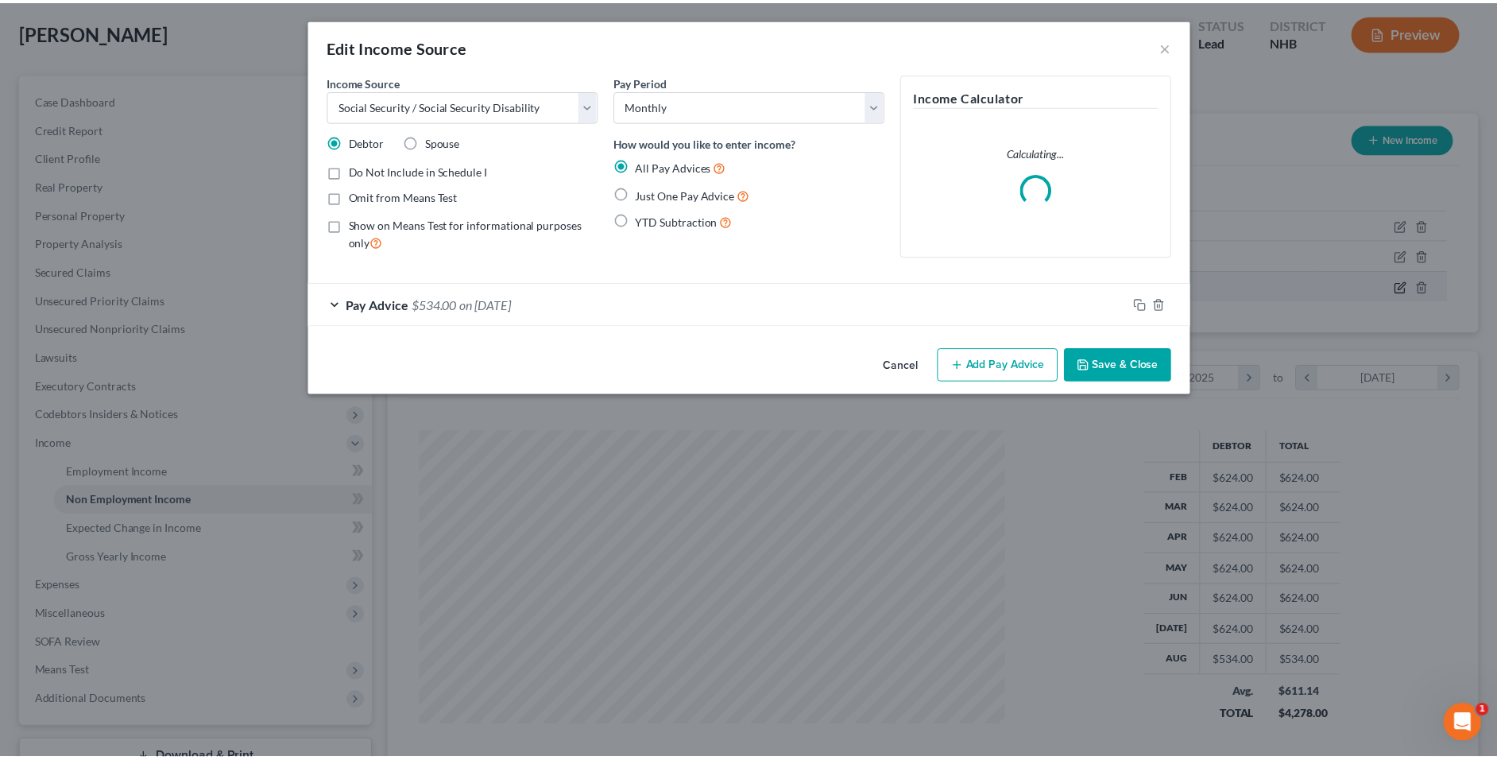
scroll to position [315, 624]
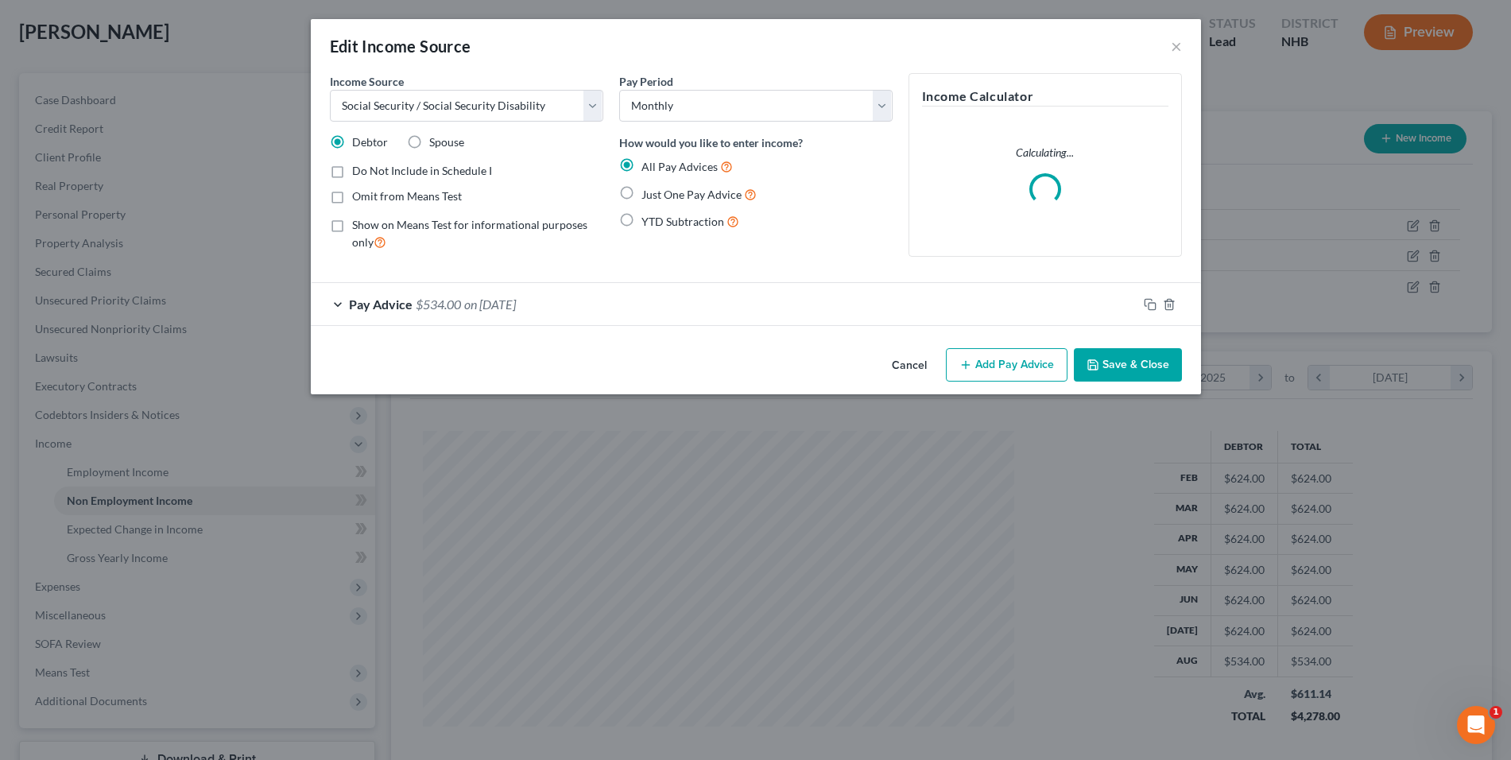
click at [657, 195] on span "Just One Pay Advice" at bounding box center [691, 195] width 100 height 14
click at [657, 195] on input "Just One Pay Advice" at bounding box center [653, 190] width 10 height 10
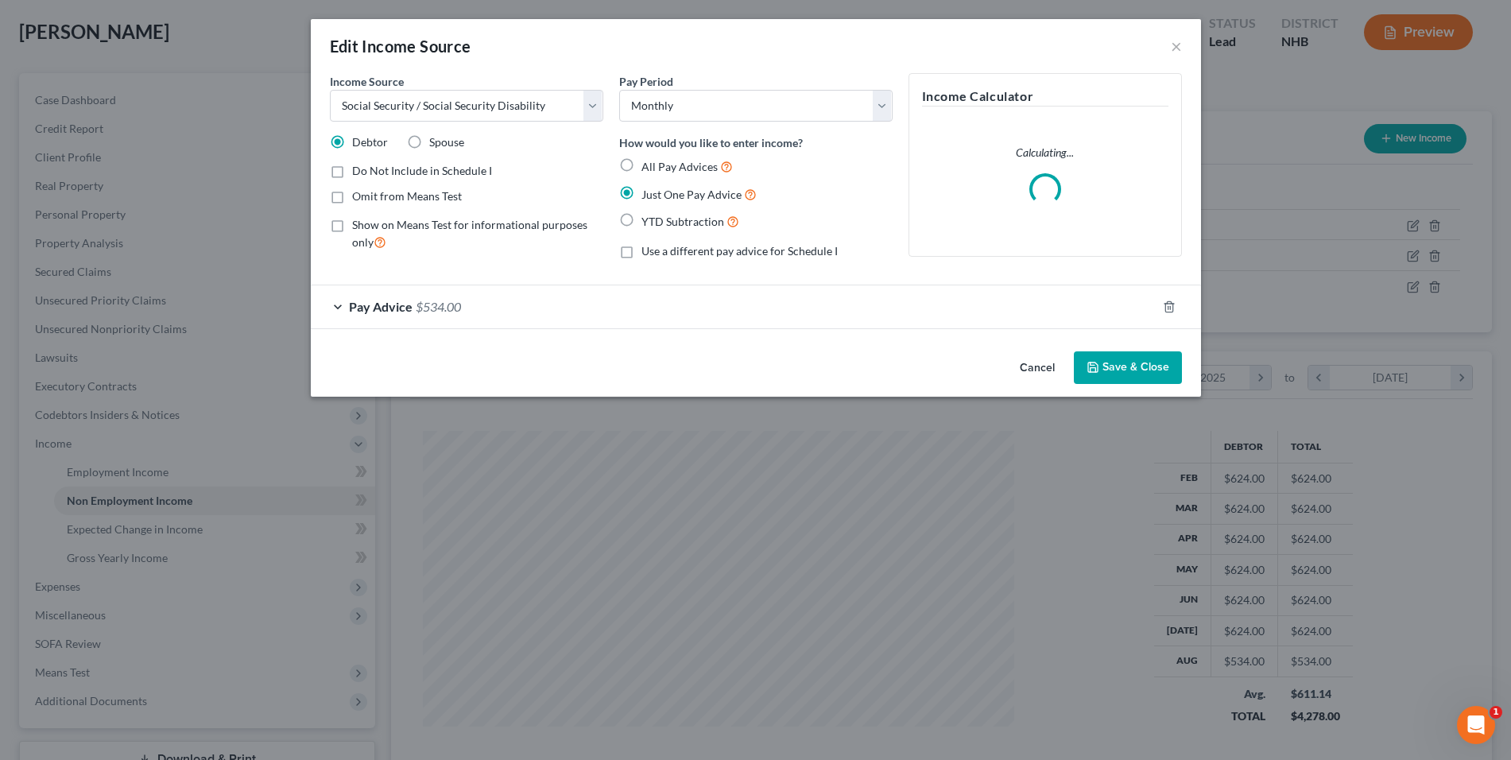
click at [1126, 367] on button "Save & Close" at bounding box center [1128, 367] width 108 height 33
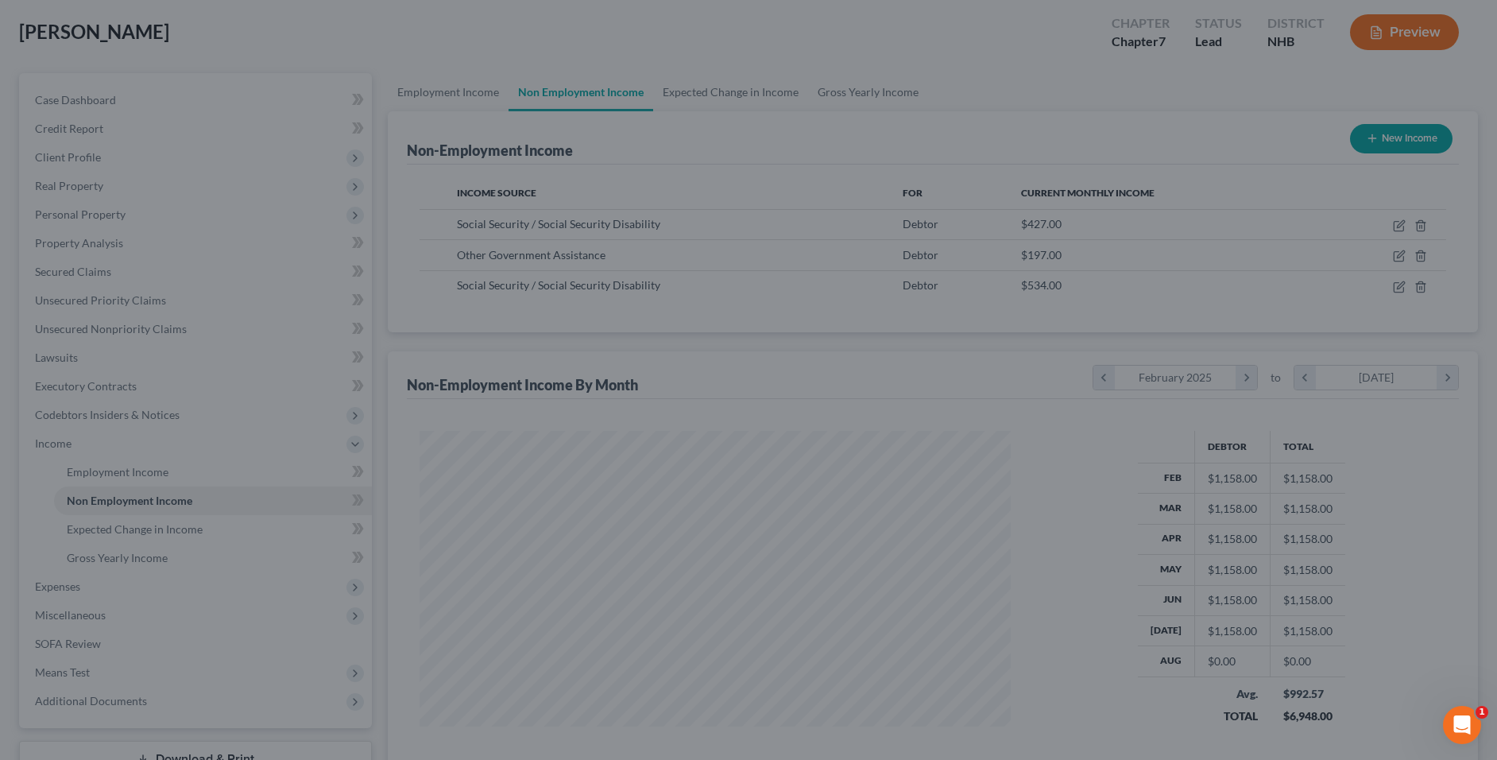
scroll to position [794327, 794025]
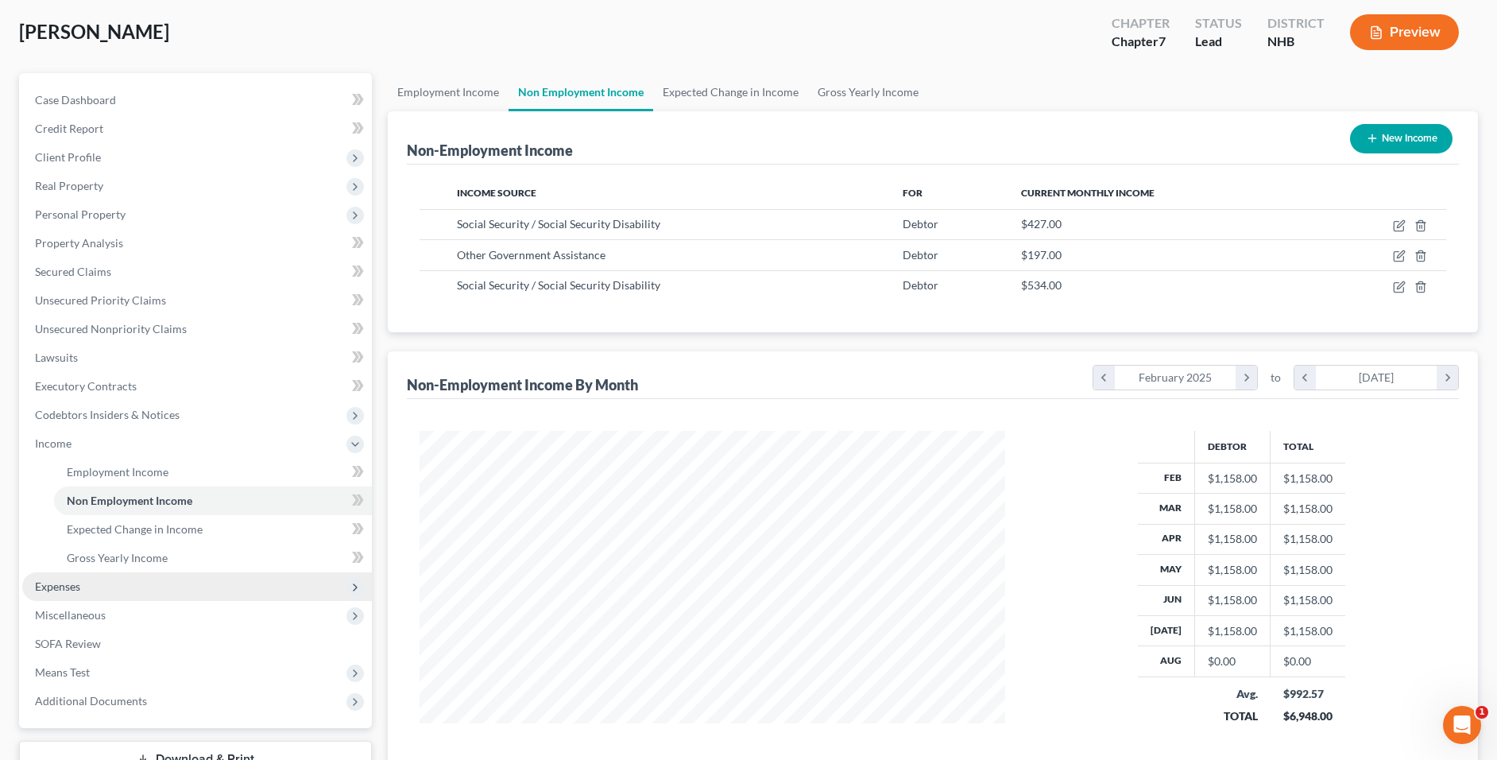
click at [165, 586] on span "Expenses" at bounding box center [197, 586] width 350 height 29
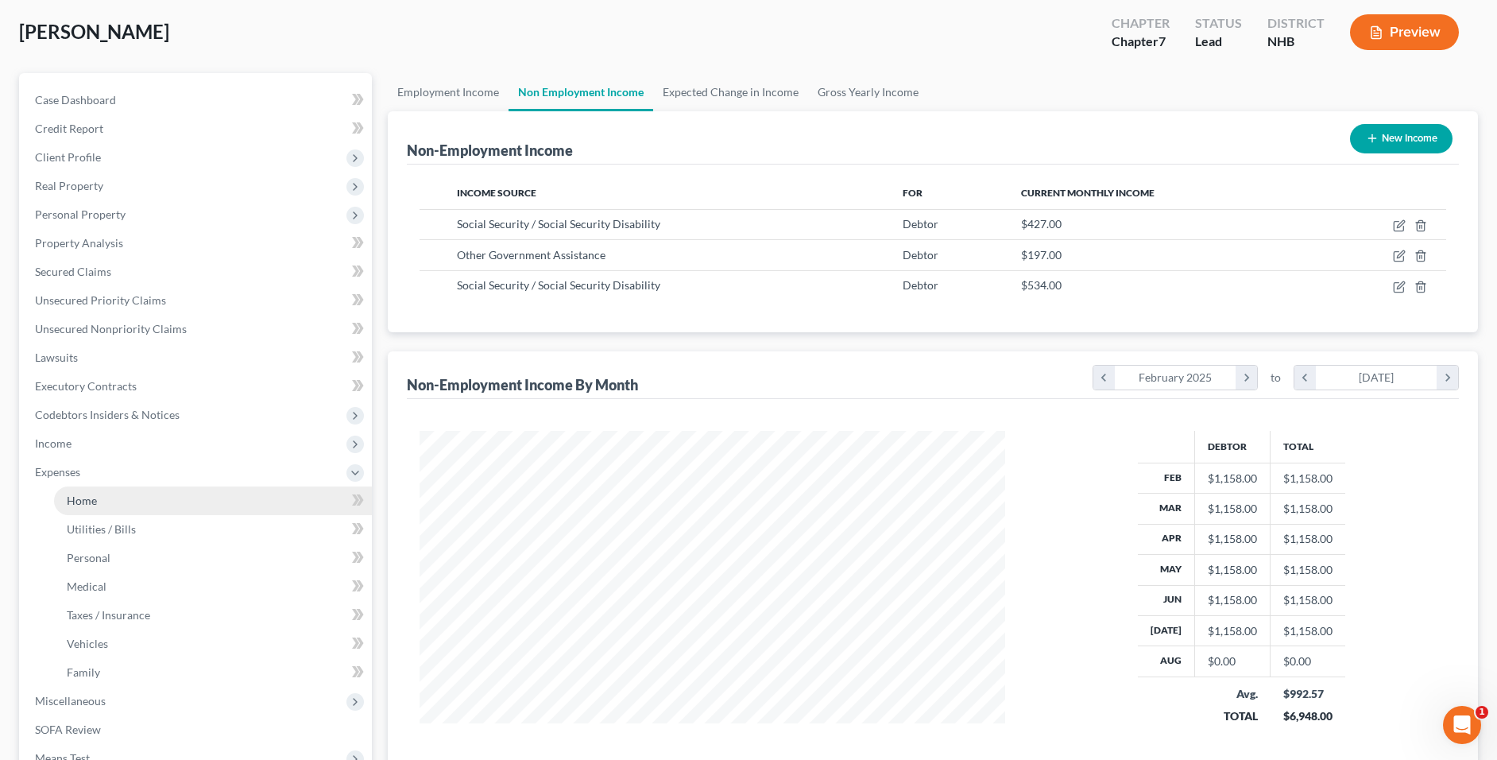
click at [136, 508] on link "Home" at bounding box center [213, 500] width 318 height 29
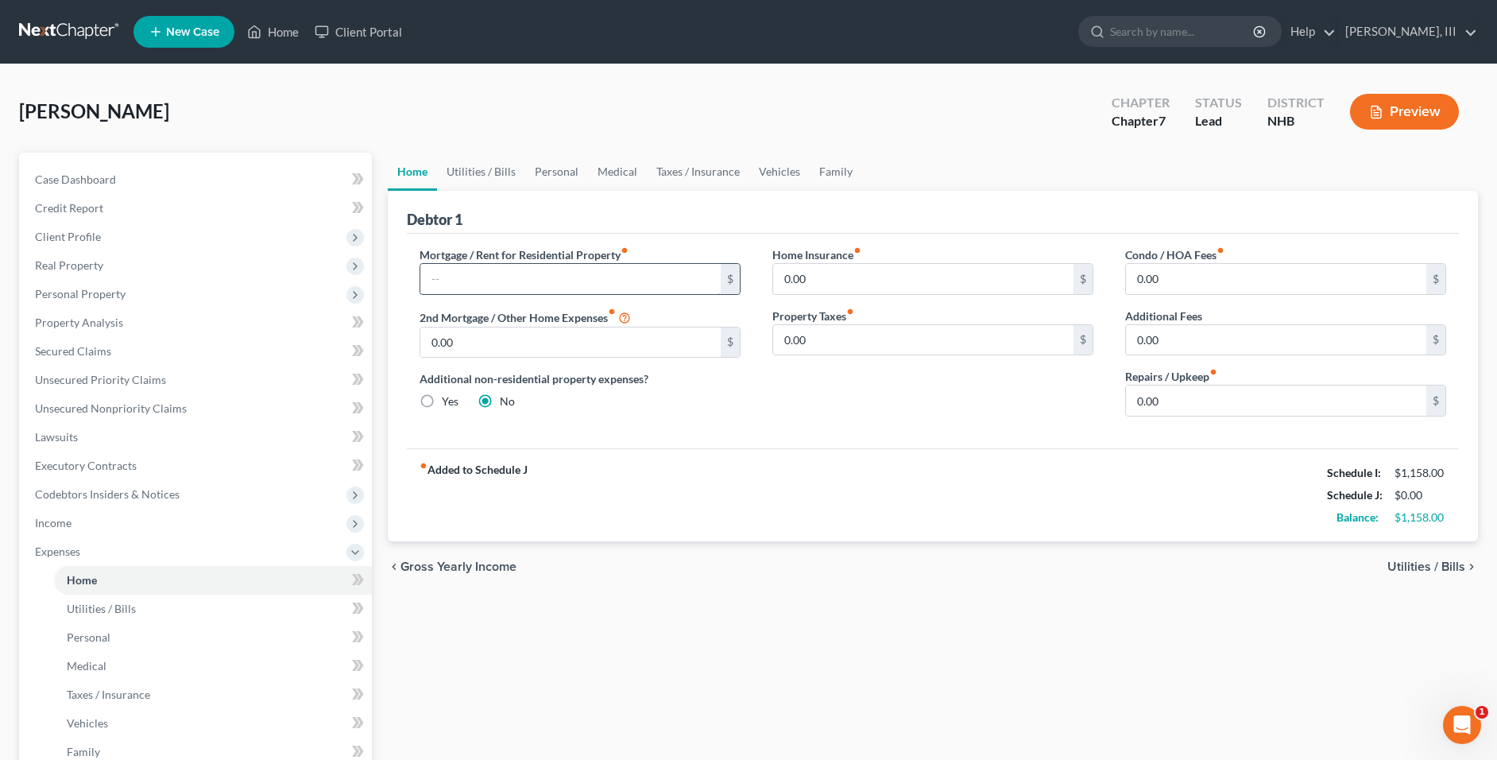
click at [625, 290] on input "text" at bounding box center [570, 279] width 300 height 30
click at [877, 413] on div "Home Insurance fiber_manual_record 0.00 $ Property Taxes fiber_manual_record 0.…" at bounding box center [932, 337] width 353 height 183
drag, startPoint x: 486, startPoint y: 175, endPoint x: 617, endPoint y: 182, distance: 131.3
click at [486, 175] on link "Utilities / Bills" at bounding box center [481, 172] width 88 height 38
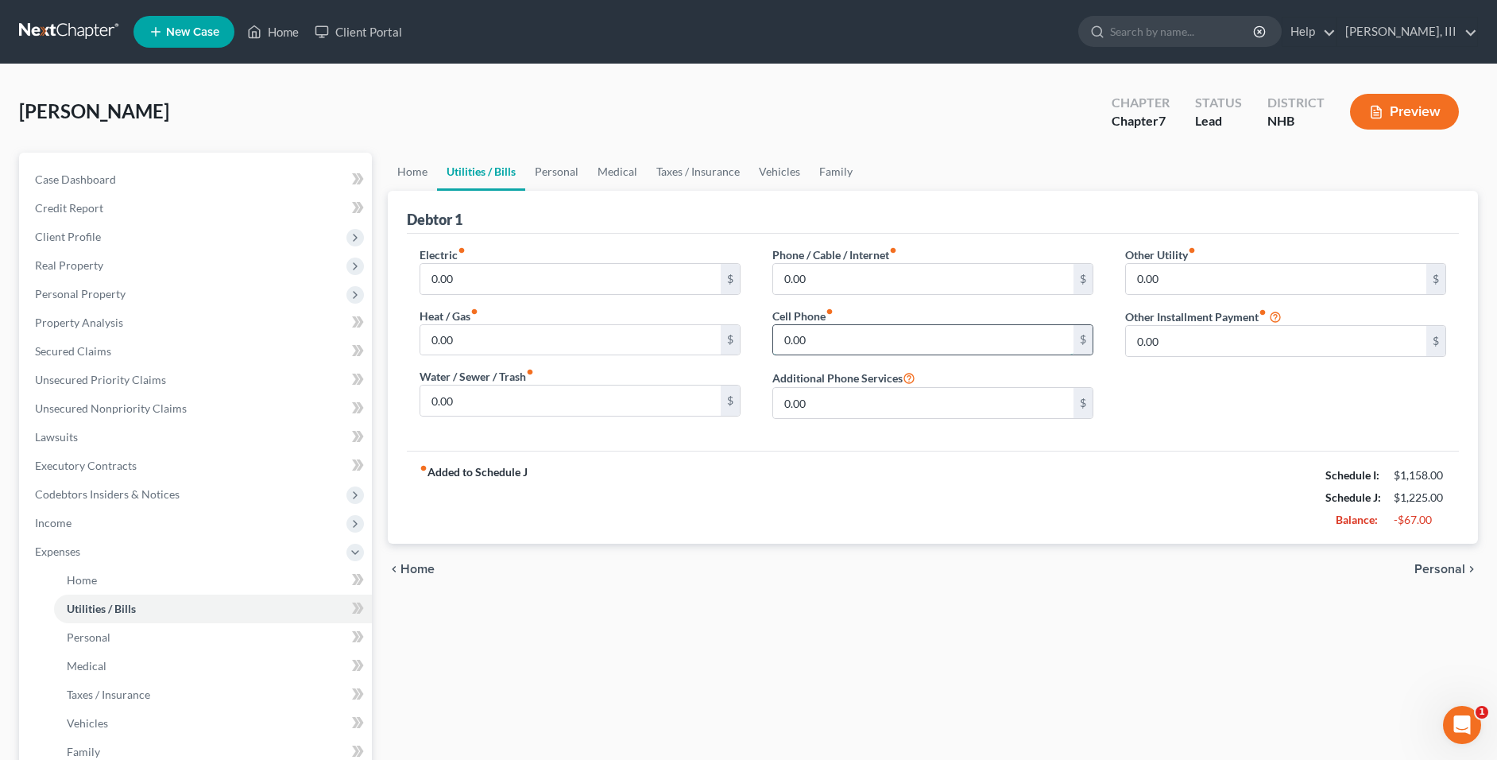
click at [853, 339] on input "0.00" at bounding box center [923, 340] width 300 height 30
click at [565, 176] on link "Personal" at bounding box center [556, 172] width 63 height 38
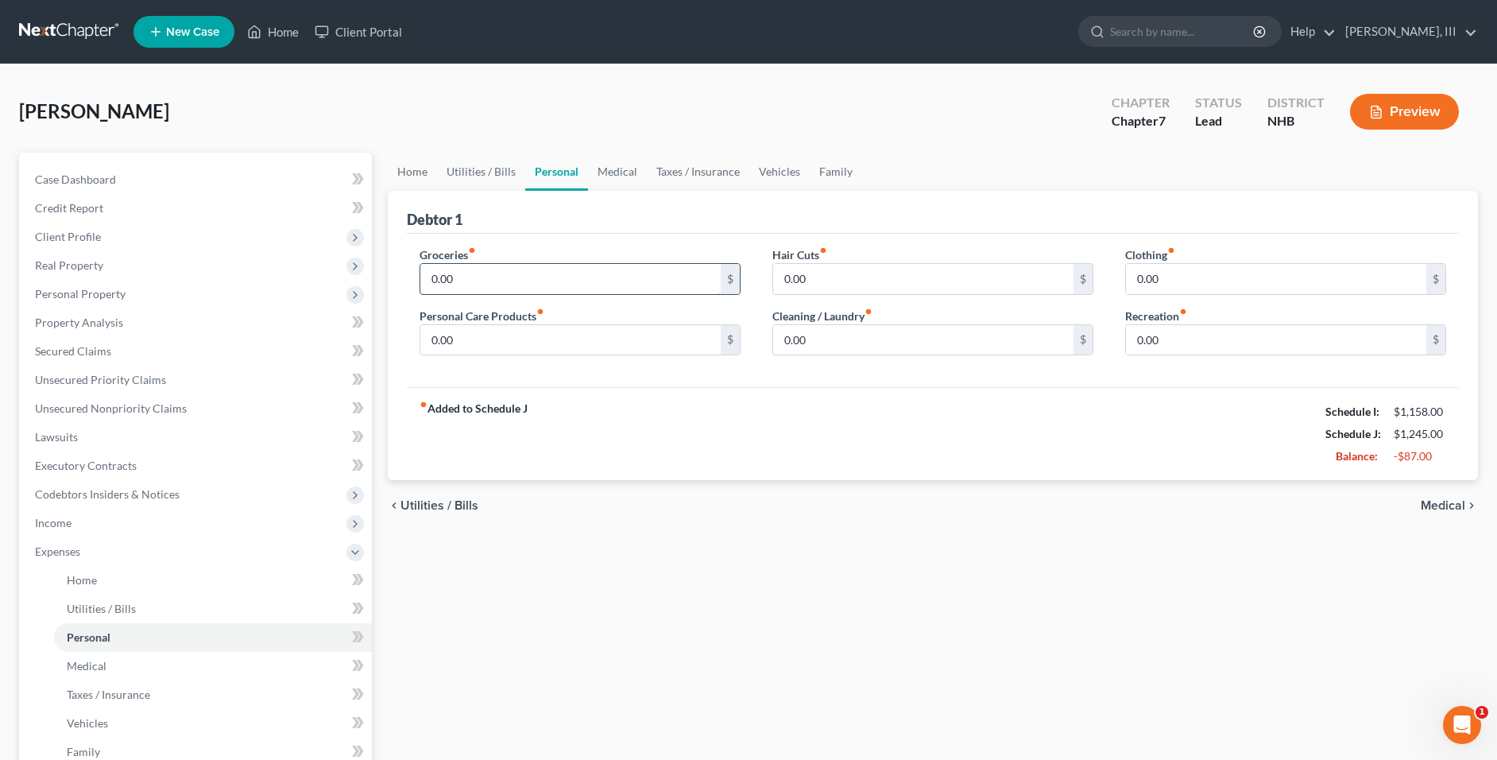
click at [536, 269] on input "0.00" at bounding box center [570, 279] width 300 height 30
click at [803, 338] on input "0.00" at bounding box center [923, 340] width 300 height 30
click at [652, 337] on input "0.00" at bounding box center [570, 340] width 300 height 30
click at [1294, 345] on input "0.00" at bounding box center [1276, 340] width 300 height 30
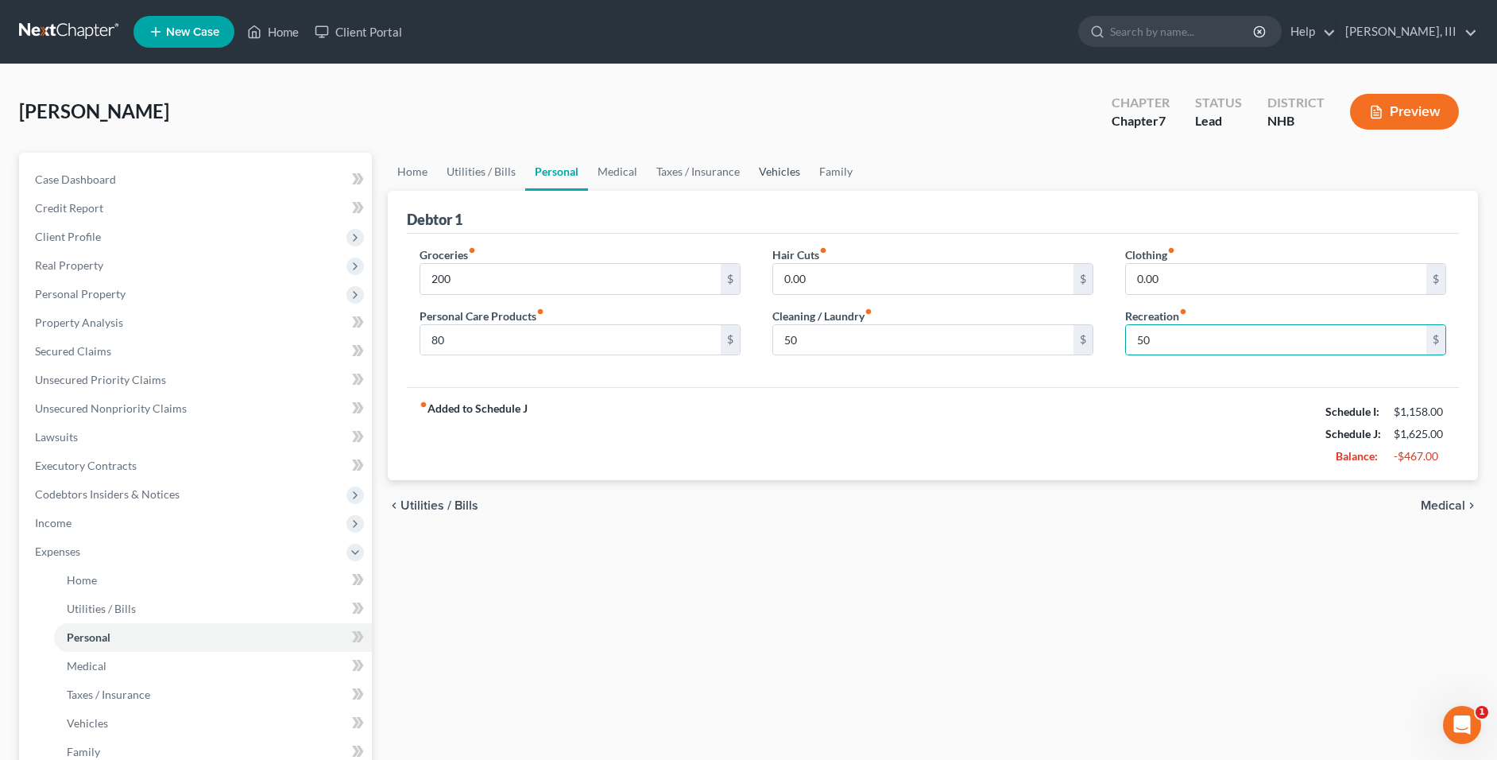
click at [784, 172] on link "Vehicles" at bounding box center [779, 172] width 60 height 38
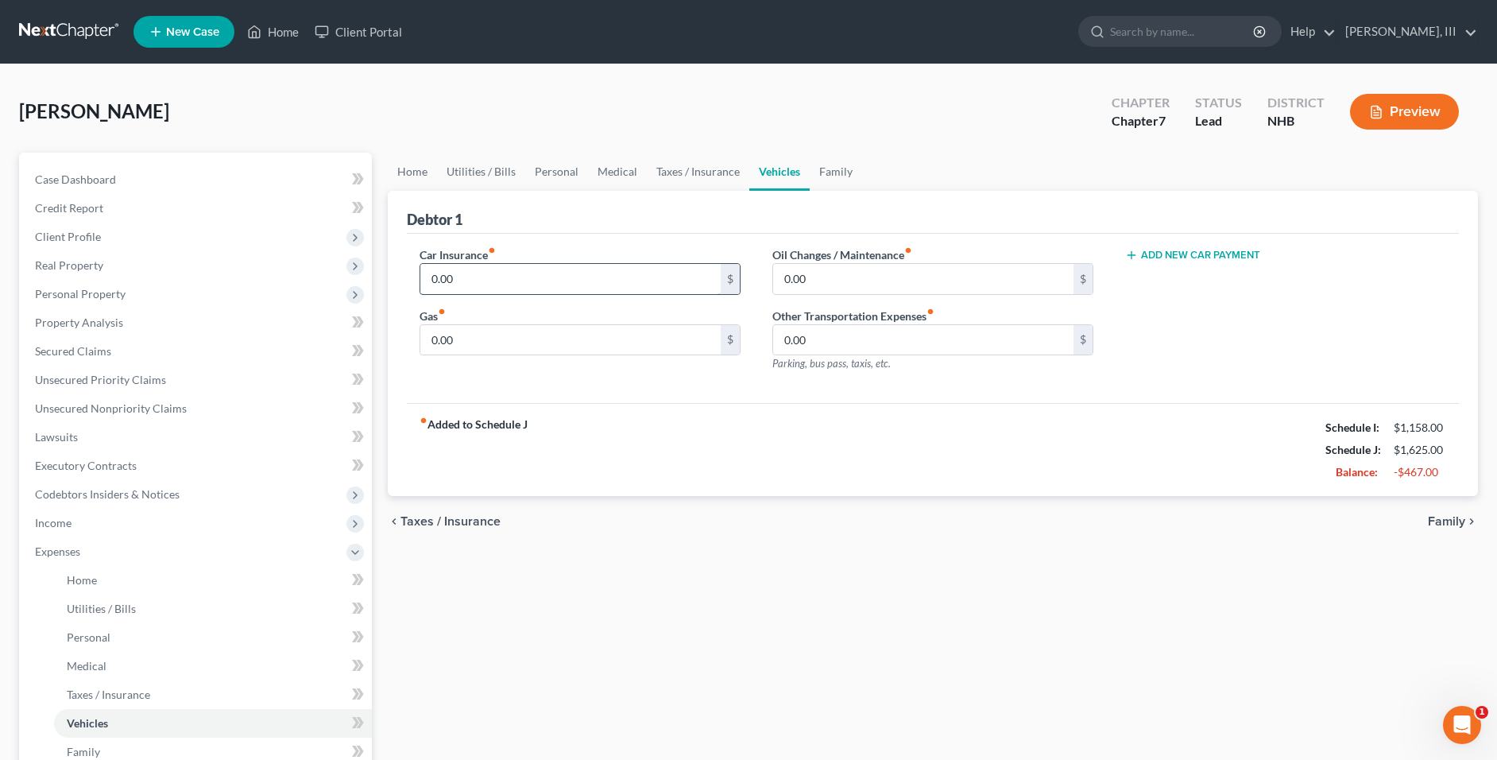
click at [574, 278] on input "0.00" at bounding box center [570, 279] width 300 height 30
click at [958, 456] on div "fiber_manual_record Added to Schedule J Schedule I: $1,158.00 Schedule J: $1,72…" at bounding box center [933, 449] width 1052 height 93
click at [157, 188] on link "Case Dashboard" at bounding box center [197, 179] width 350 height 29
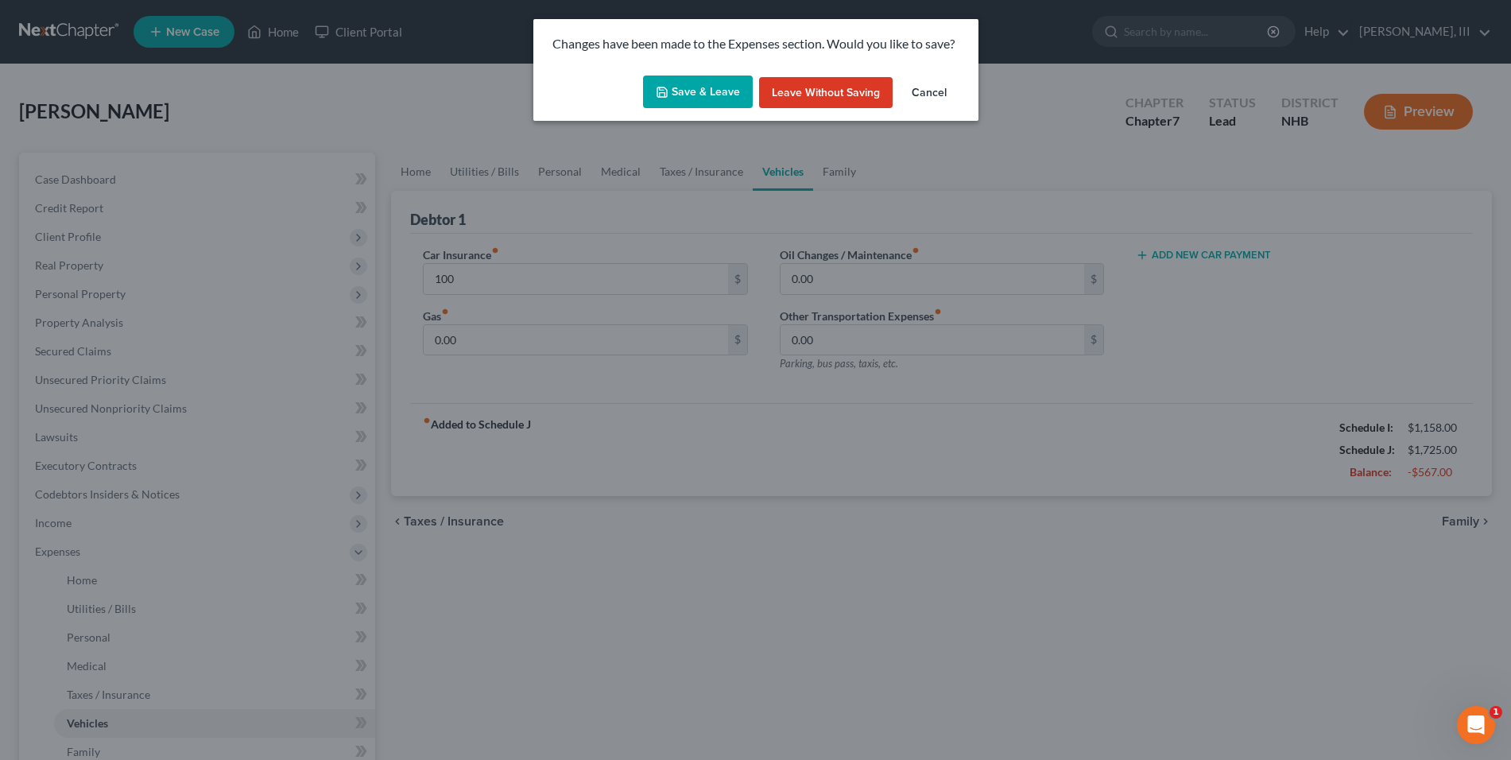
click at [683, 94] on button "Save & Leave" at bounding box center [698, 91] width 110 height 33
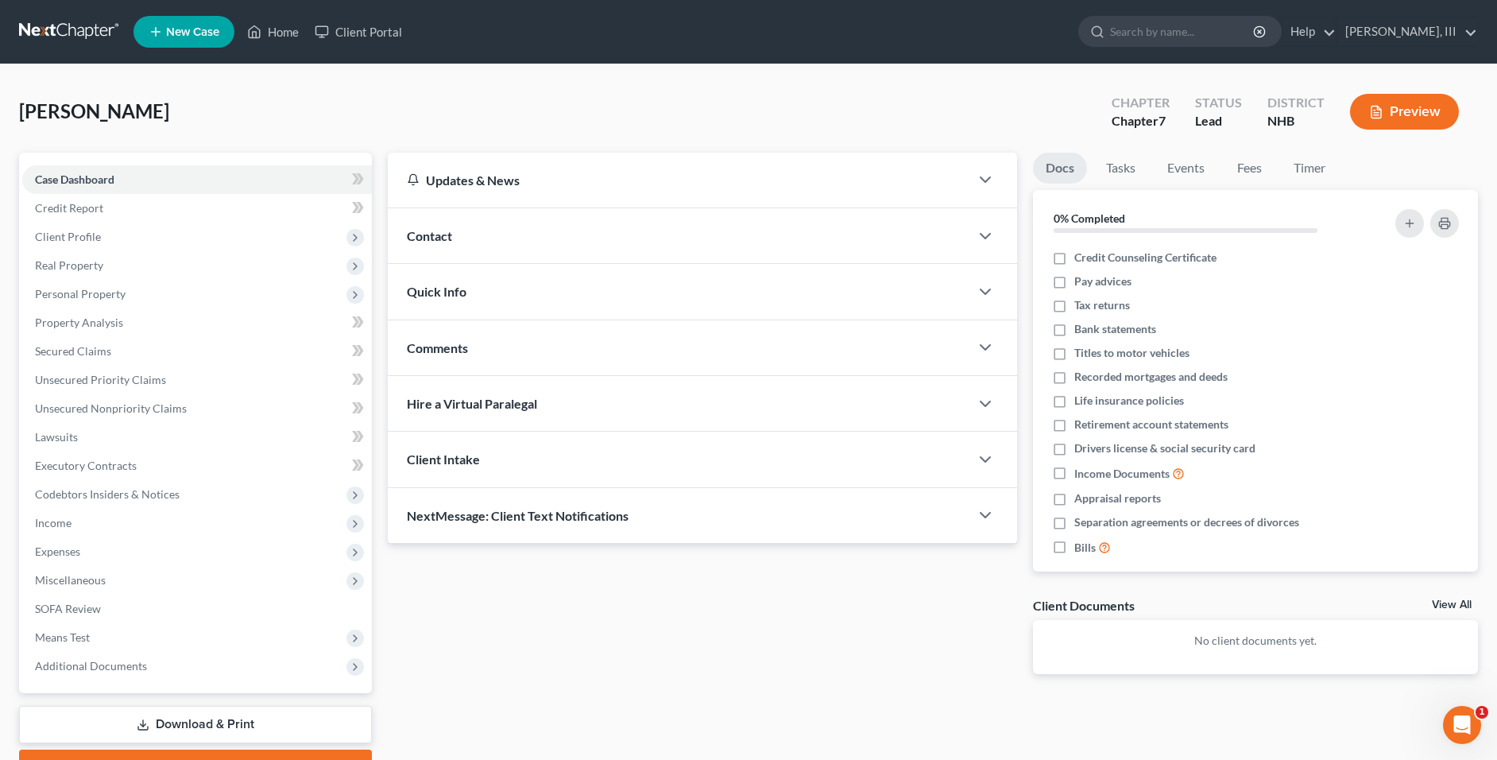
click at [60, 36] on link at bounding box center [70, 31] width 102 height 29
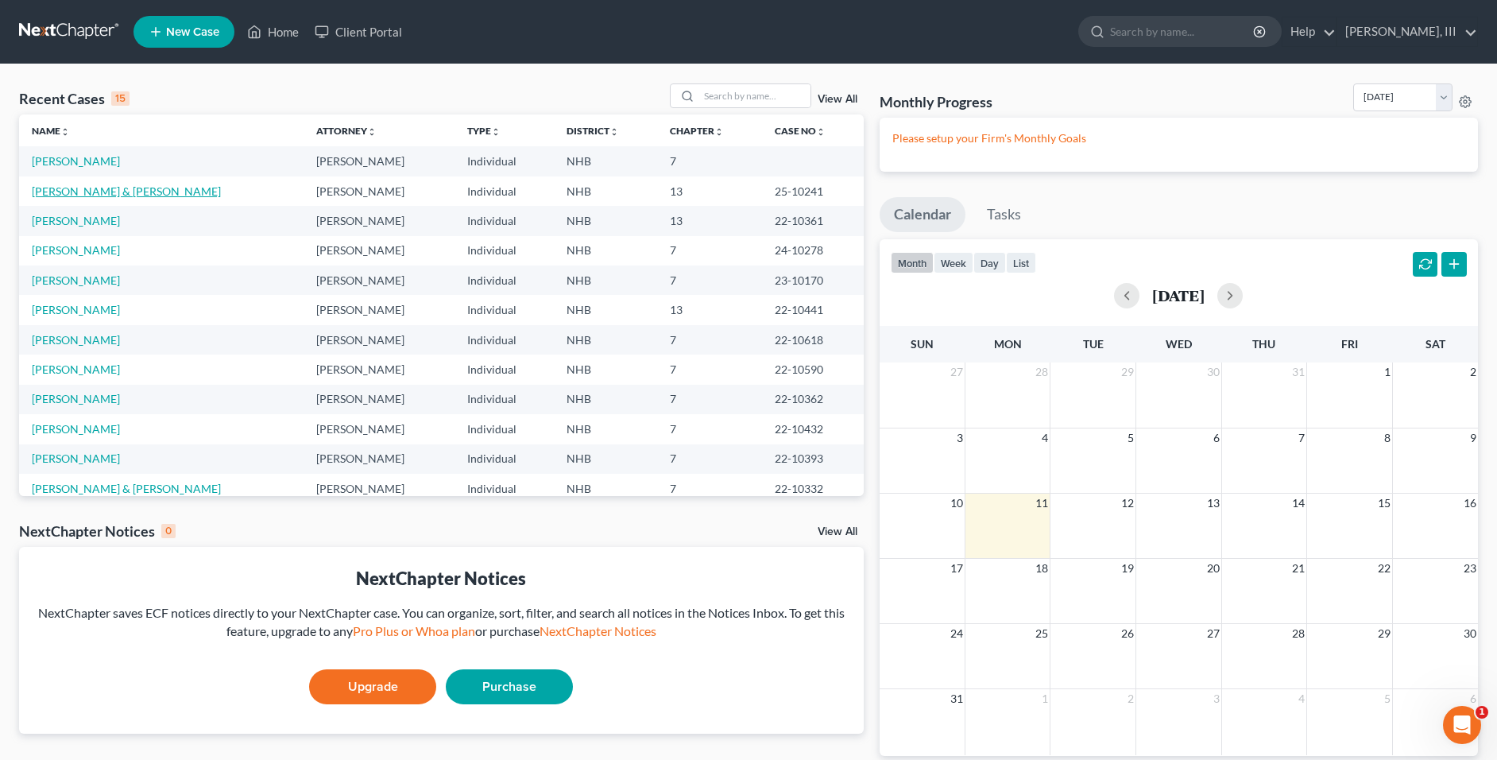
click at [52, 191] on link "[PERSON_NAME] & [PERSON_NAME]" at bounding box center [126, 191] width 189 height 14
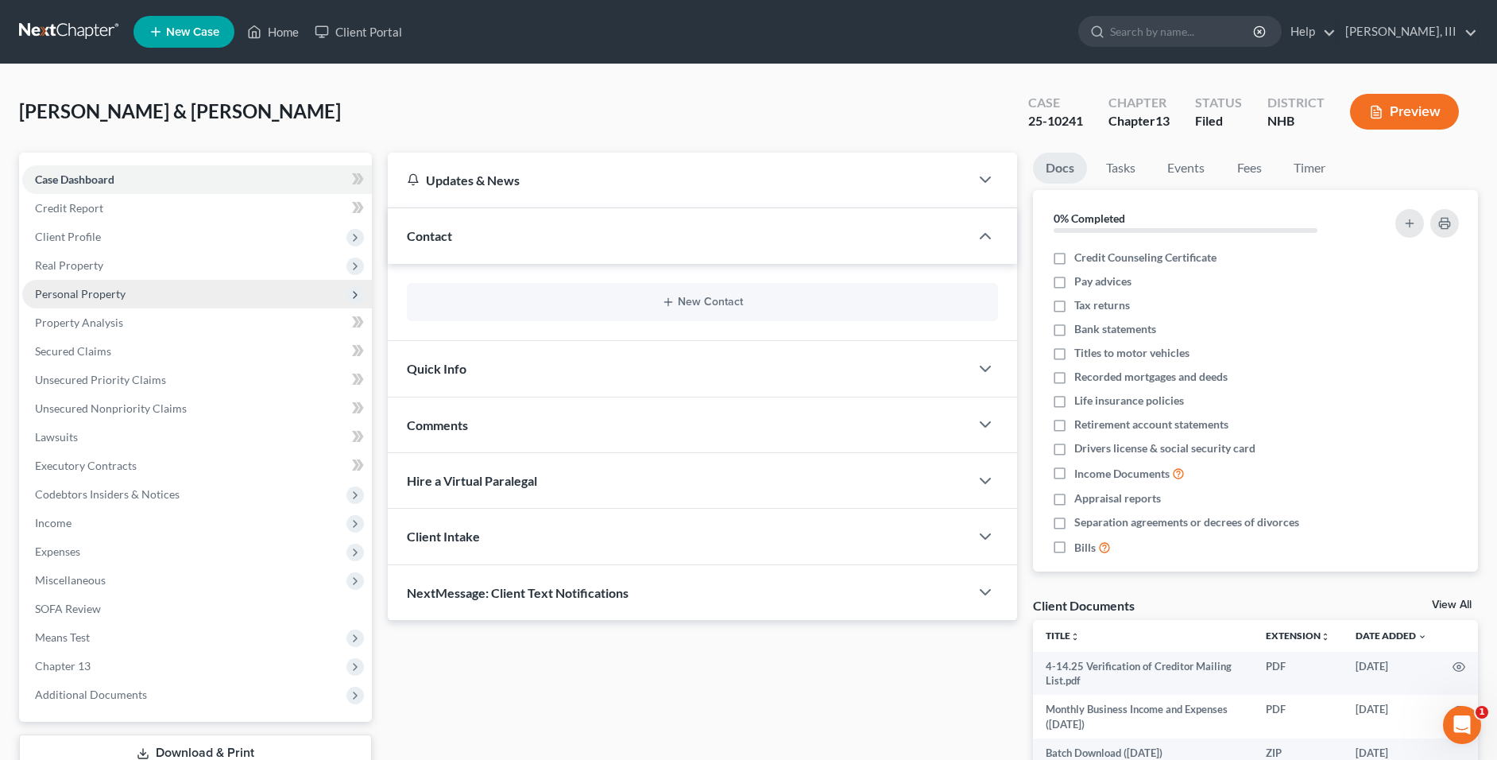
click at [111, 302] on span "Personal Property" at bounding box center [197, 294] width 350 height 29
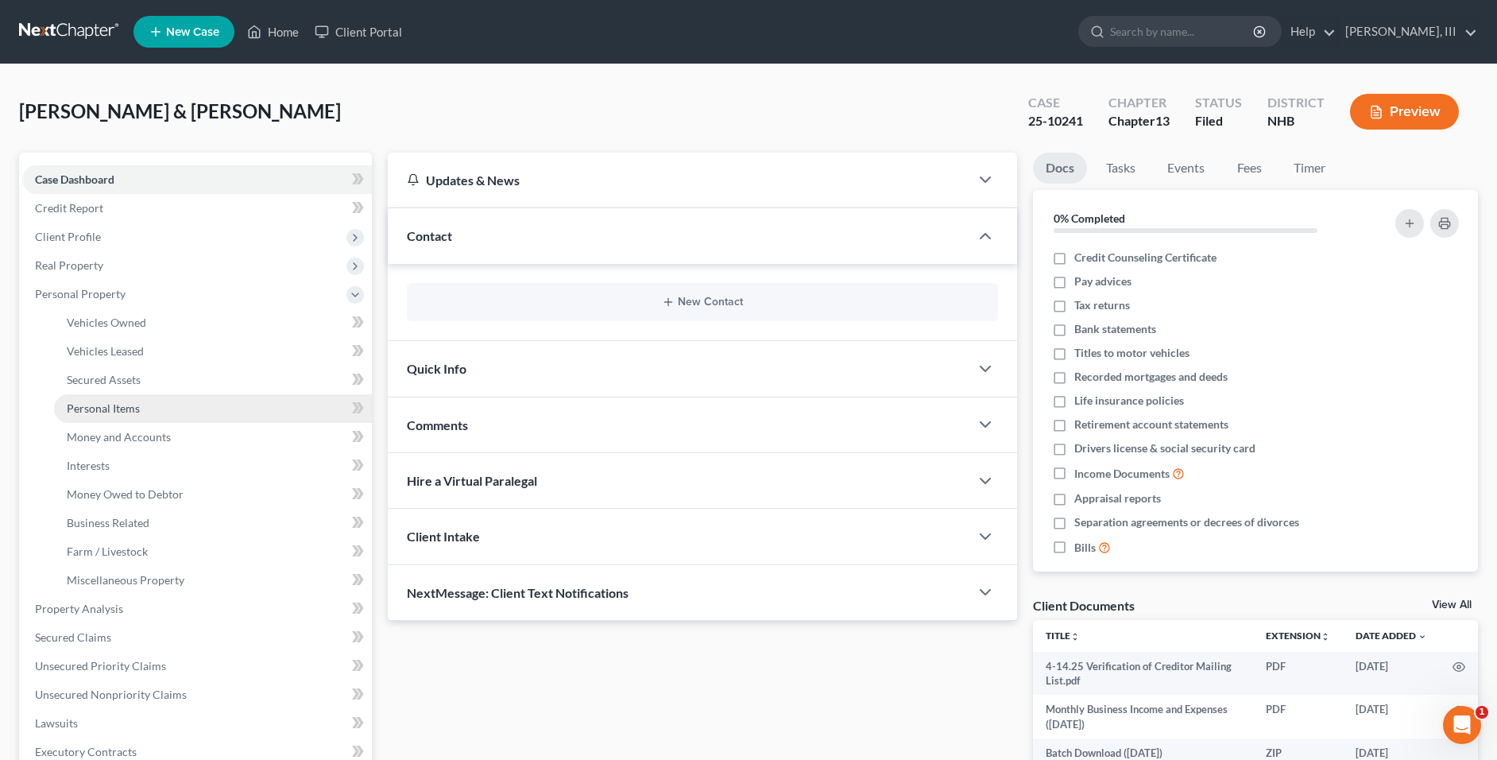
click at [111, 404] on span "Personal Items" at bounding box center [103, 408] width 73 height 14
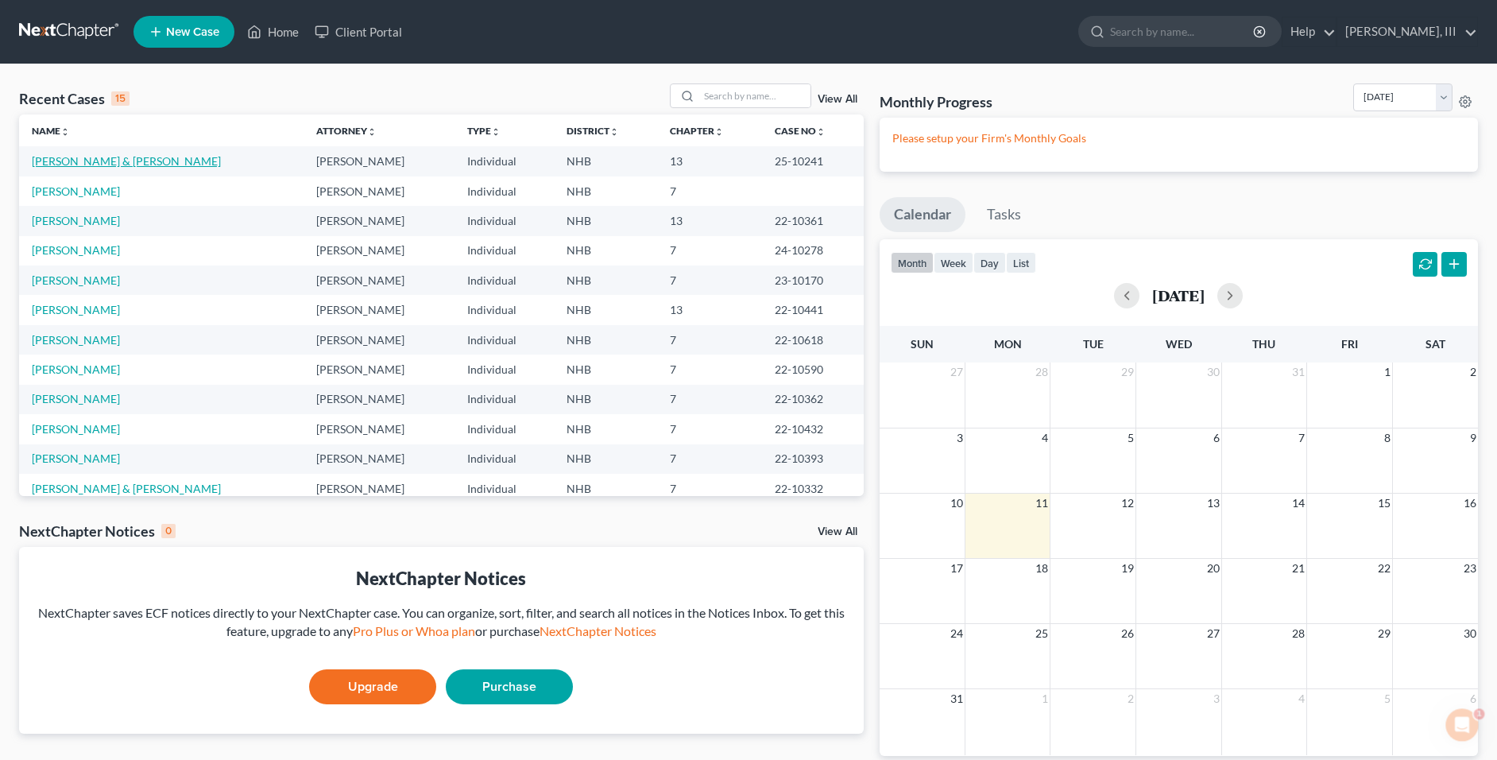
click at [82, 168] on link "[PERSON_NAME] & [PERSON_NAME]" at bounding box center [126, 161] width 189 height 14
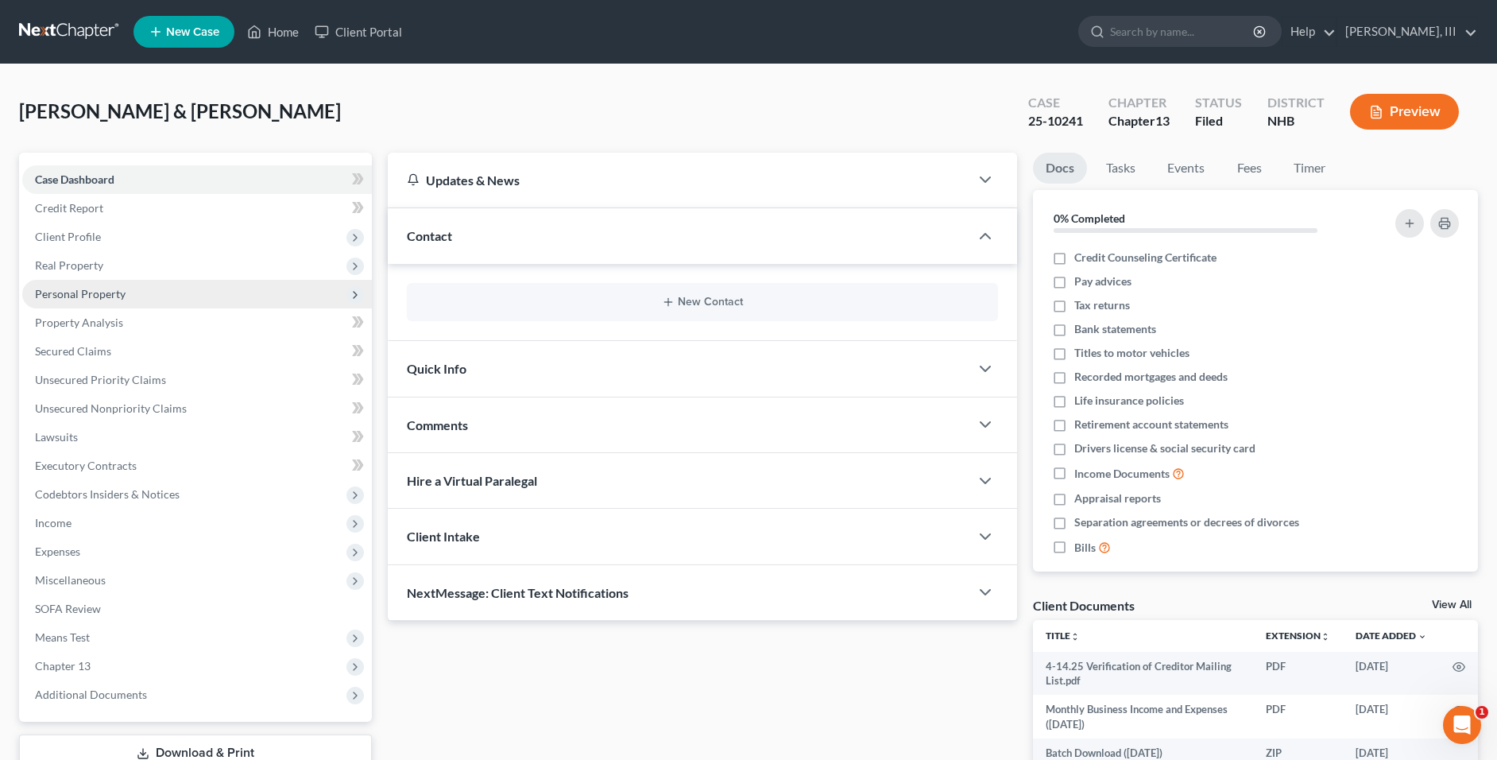
click at [91, 297] on span "Personal Property" at bounding box center [80, 294] width 91 height 14
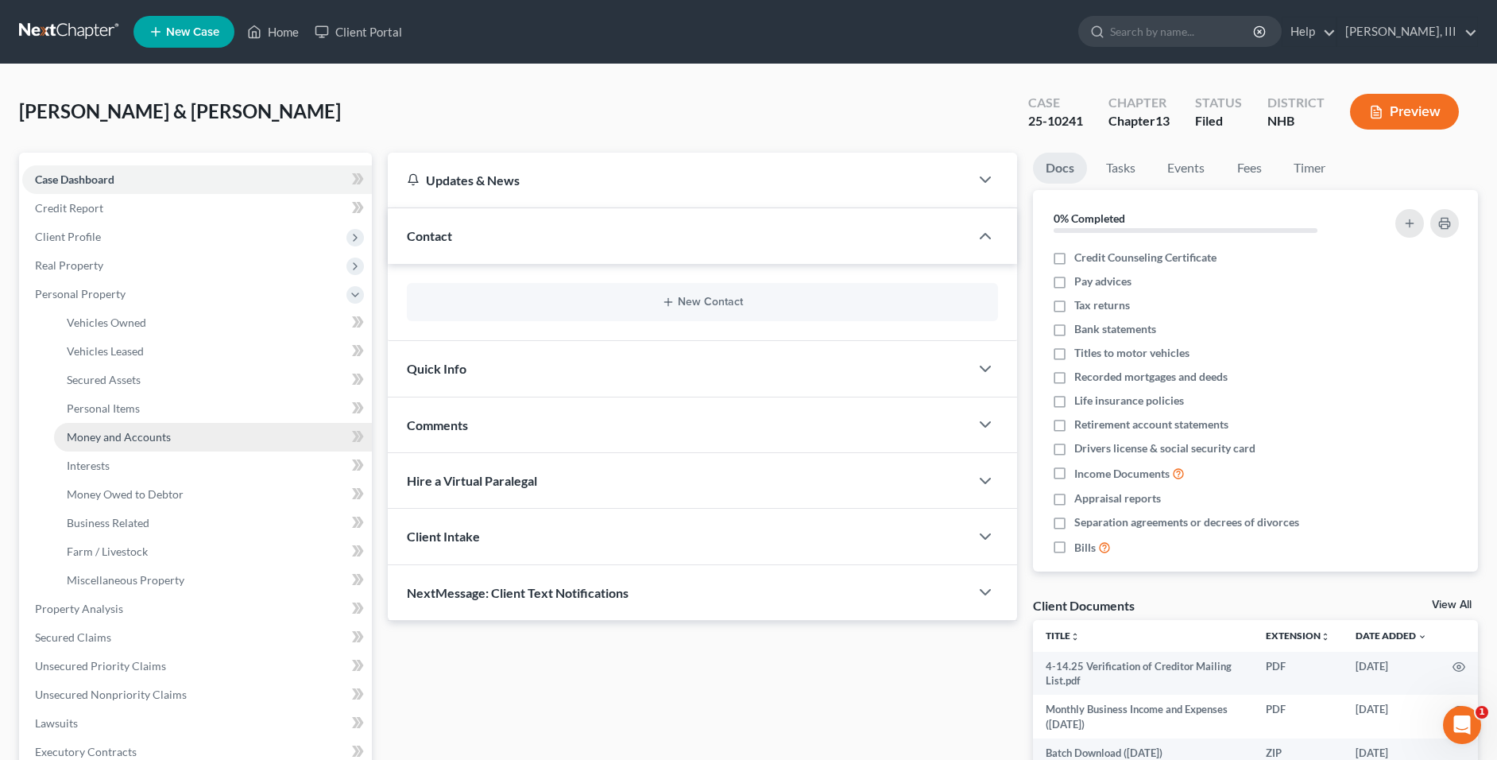
click at [114, 439] on span "Money and Accounts" at bounding box center [119, 437] width 104 height 14
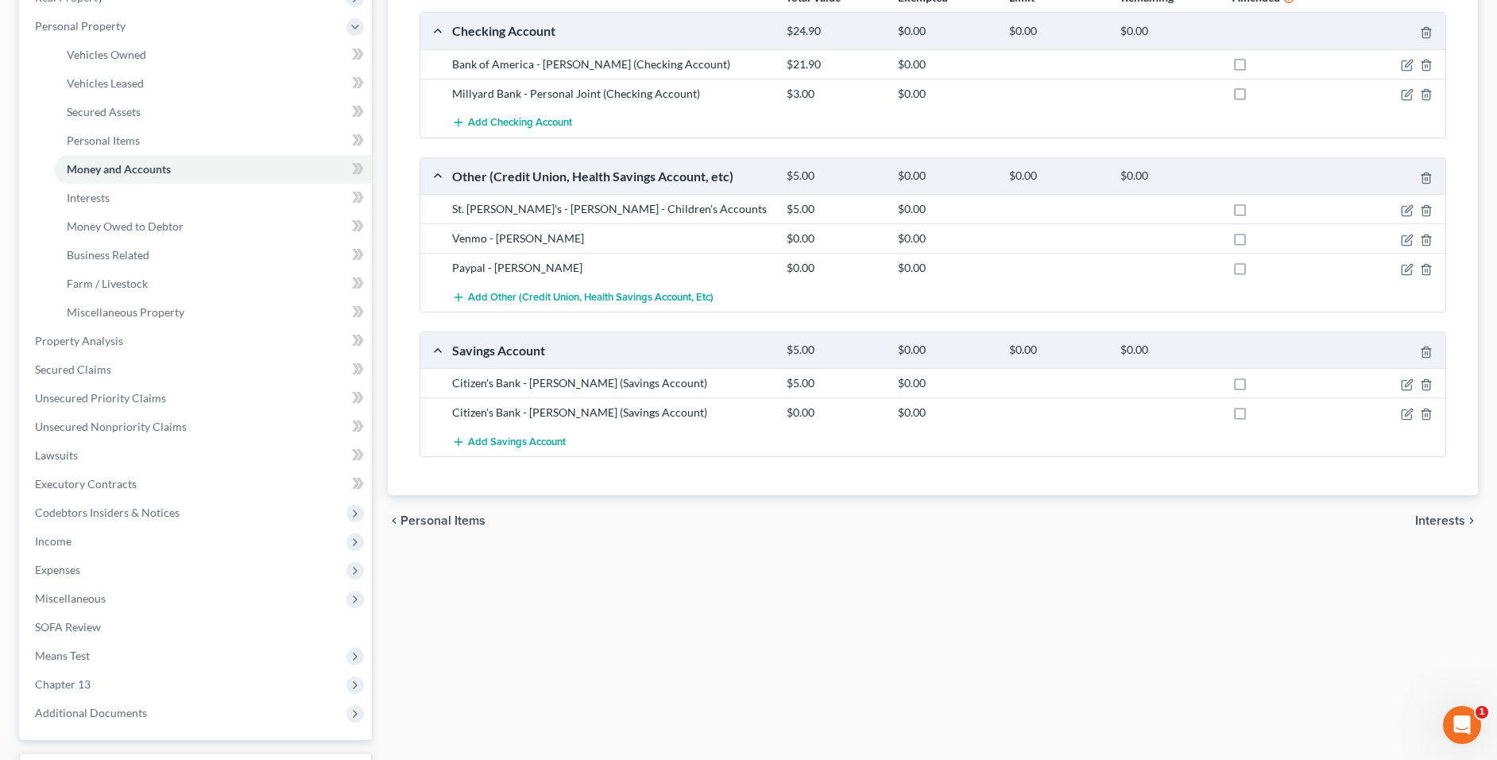
scroll to position [318, 0]
